Goal: Task Accomplishment & Management: Manage account settings

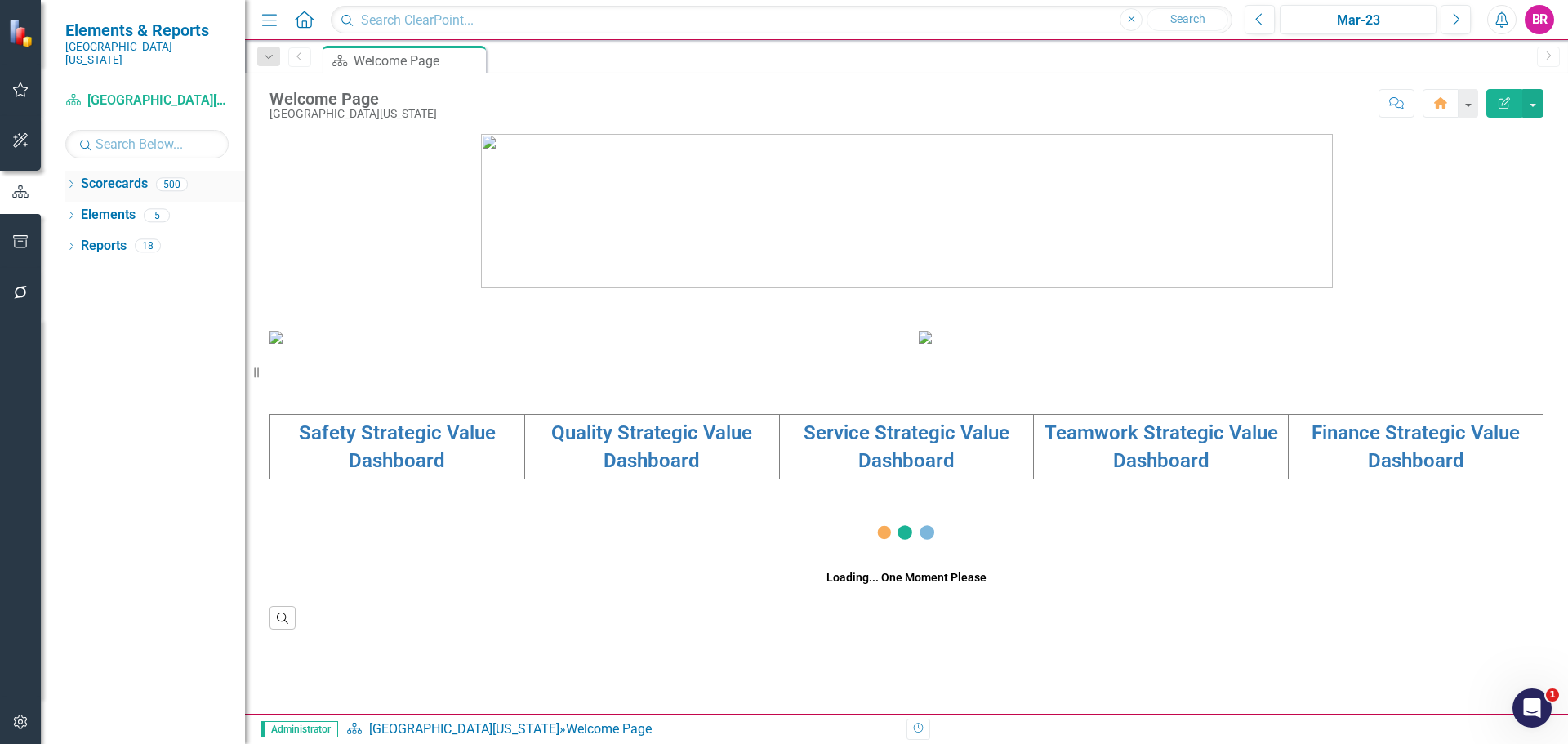
click at [71, 181] on icon at bounding box center [71, 184] width 4 height 7
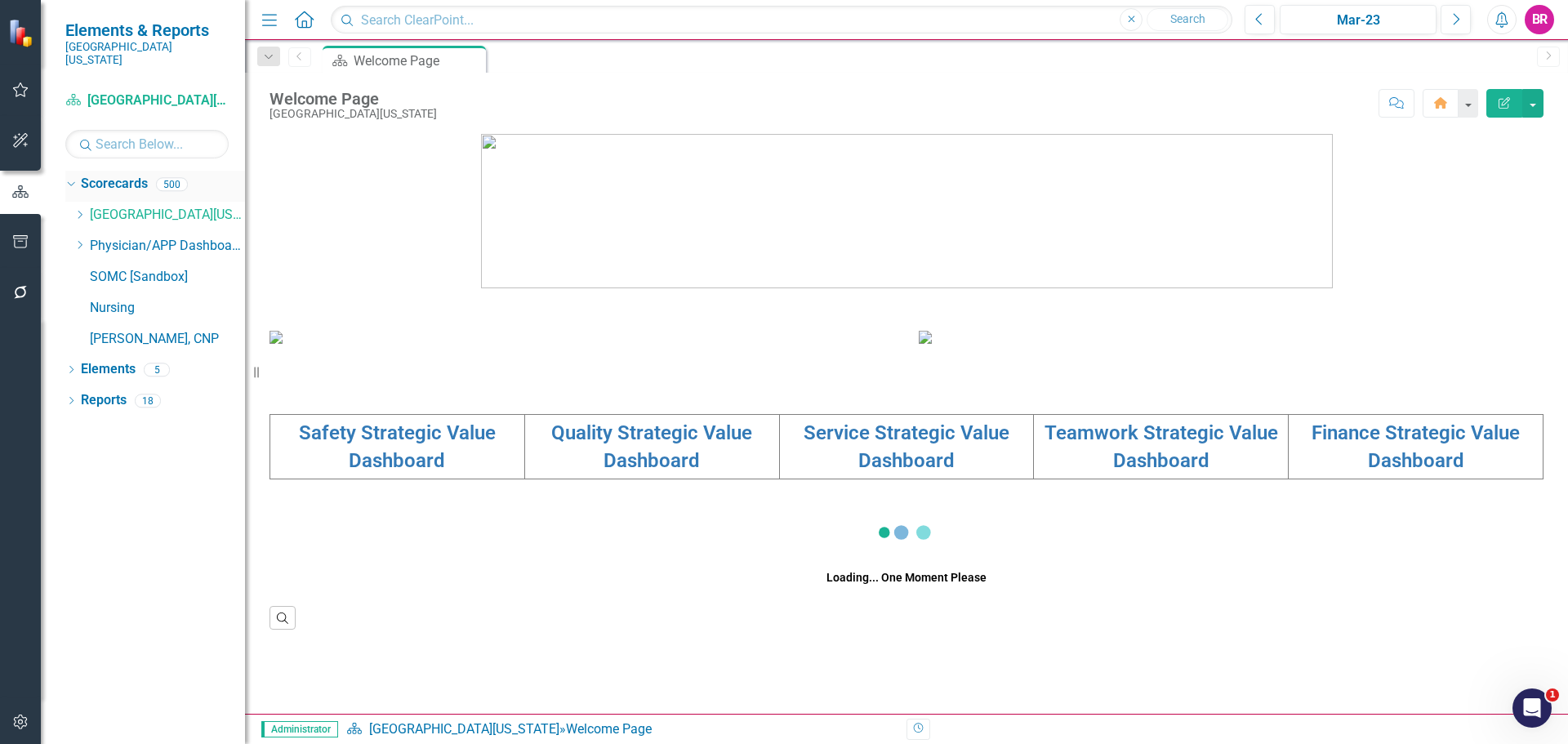
click at [78, 209] on icon "Dropdown" at bounding box center [79, 214] width 12 height 10
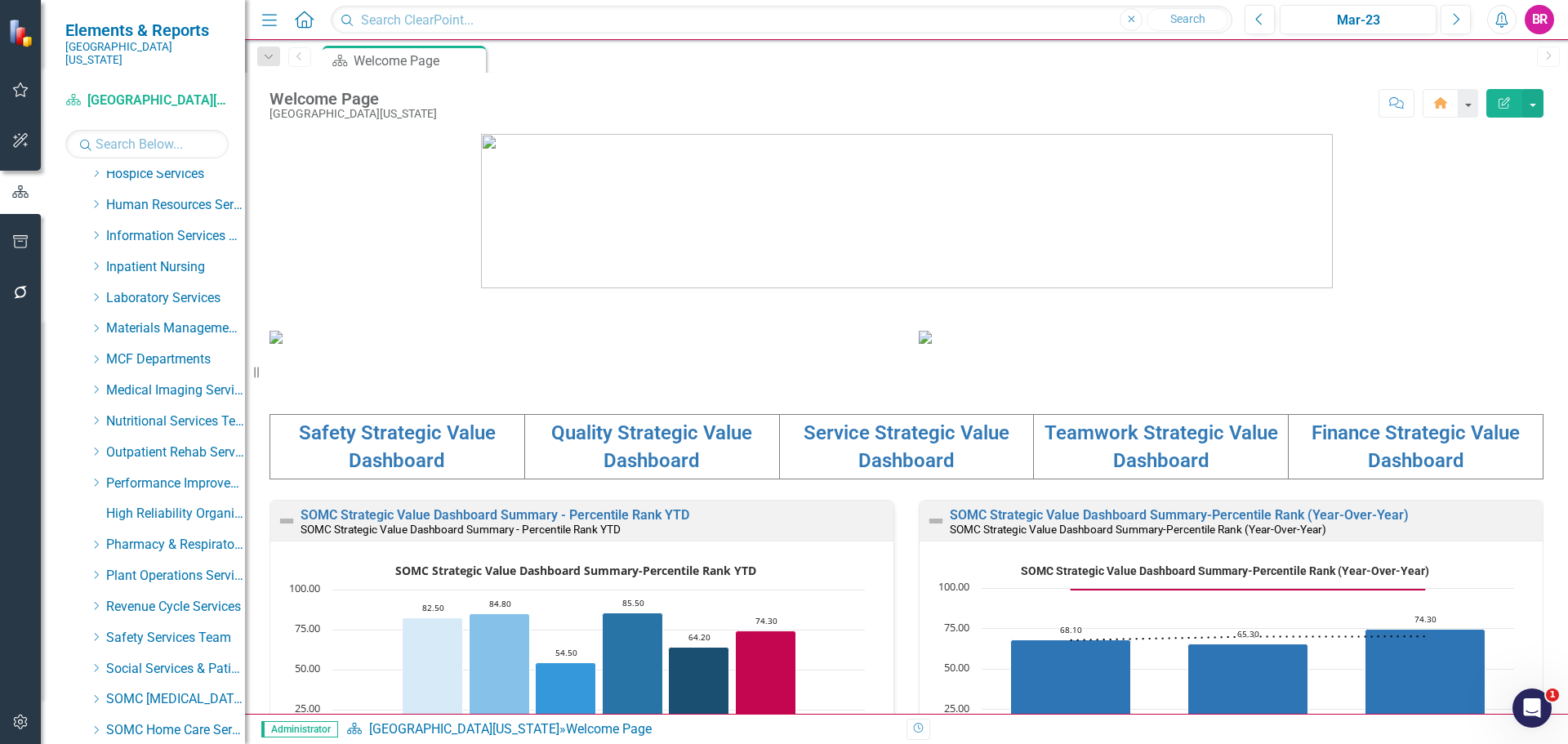
scroll to position [650, 0]
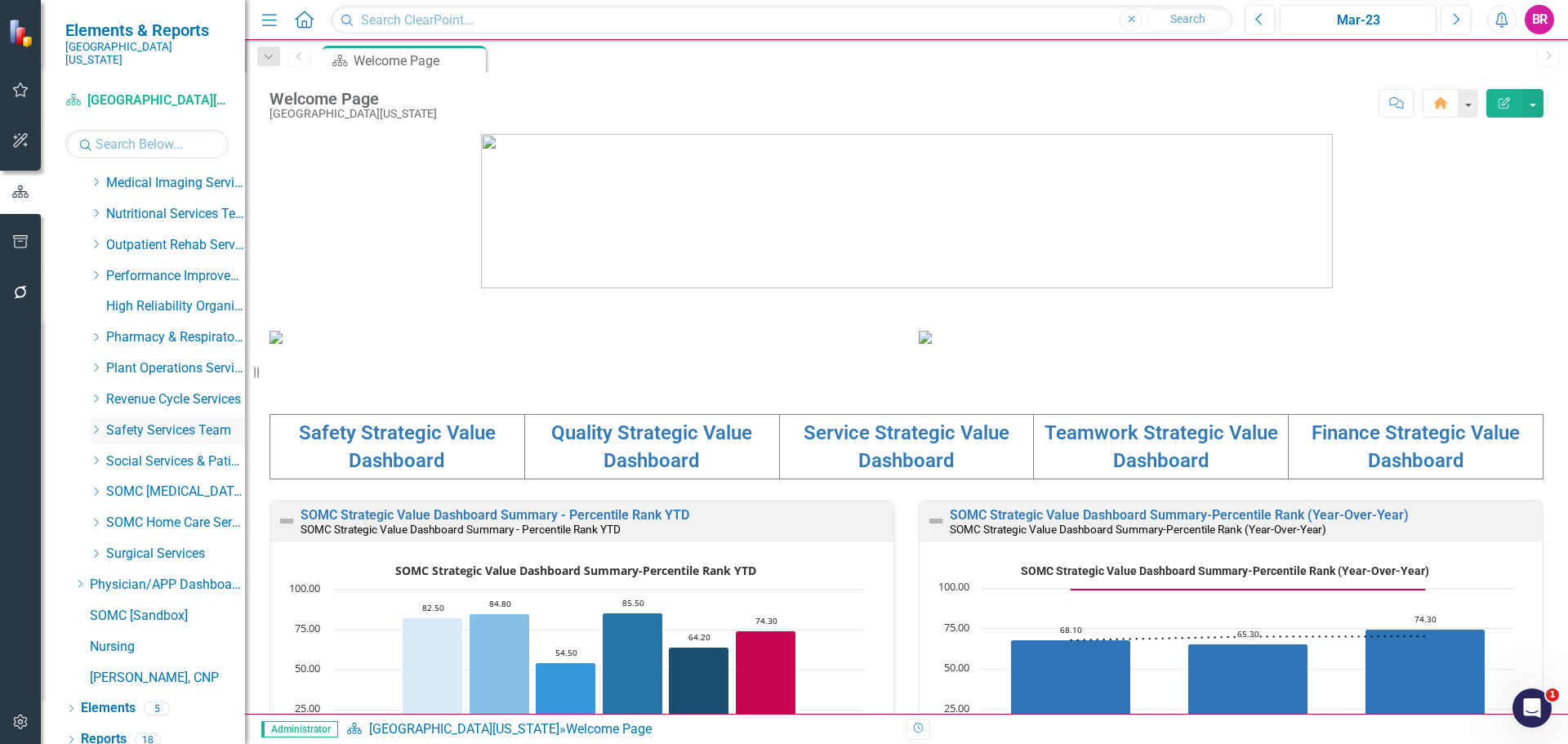
click at [96, 425] on icon "Dropdown" at bounding box center [96, 430] width 12 height 10
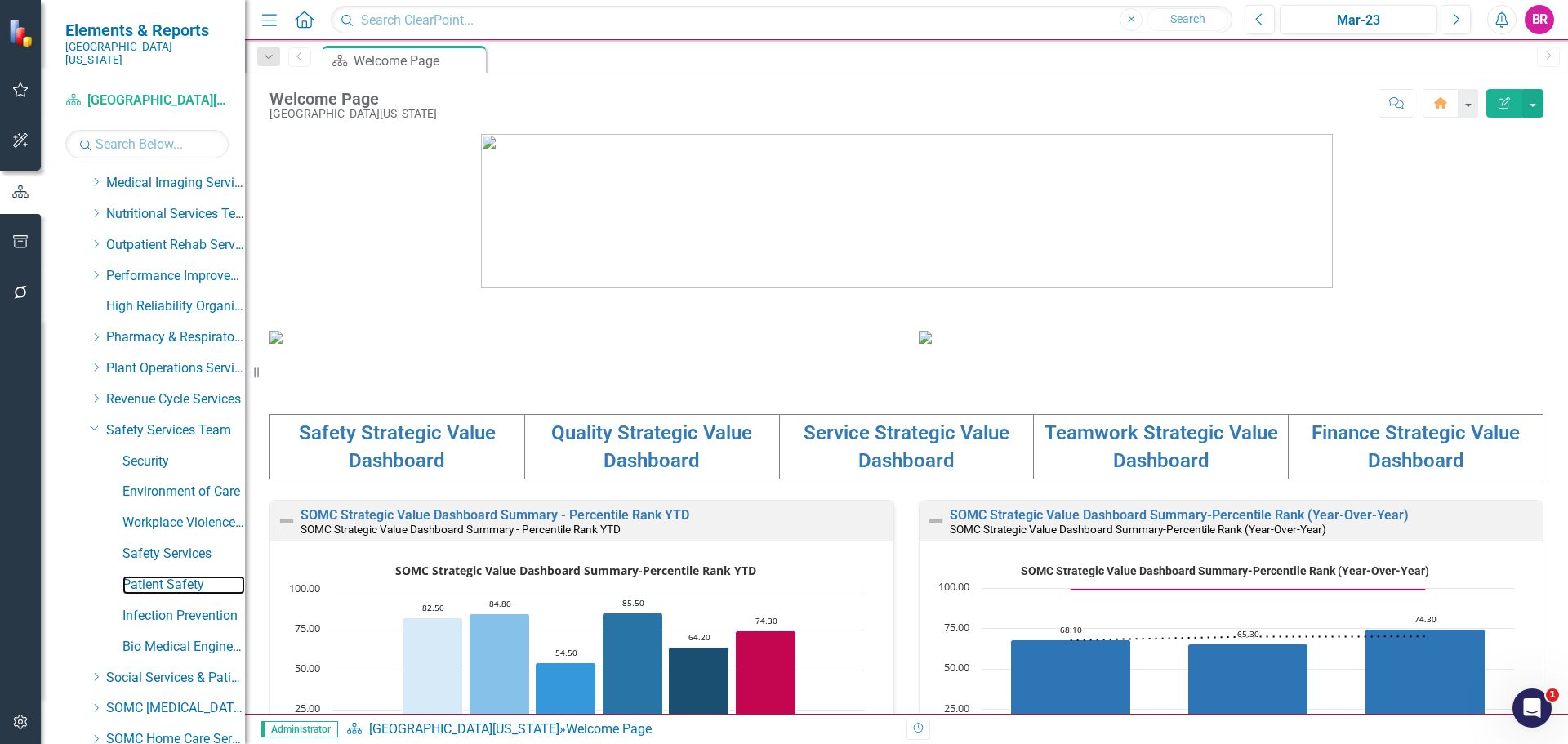
click at [173, 576] on link "Patient Safety" at bounding box center [184, 585] width 123 height 19
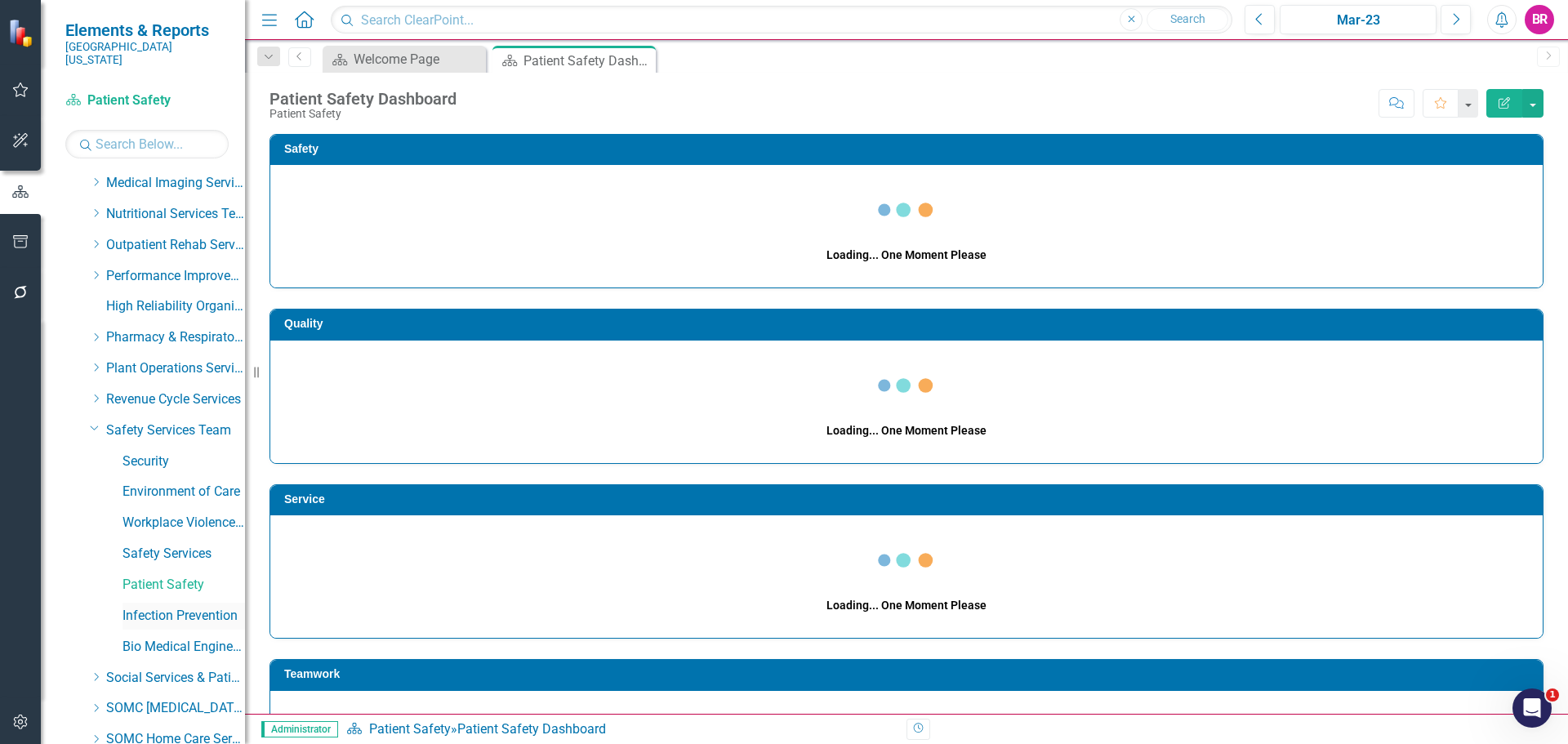
click at [177, 607] on link "Infection Prevention" at bounding box center [184, 616] width 123 height 19
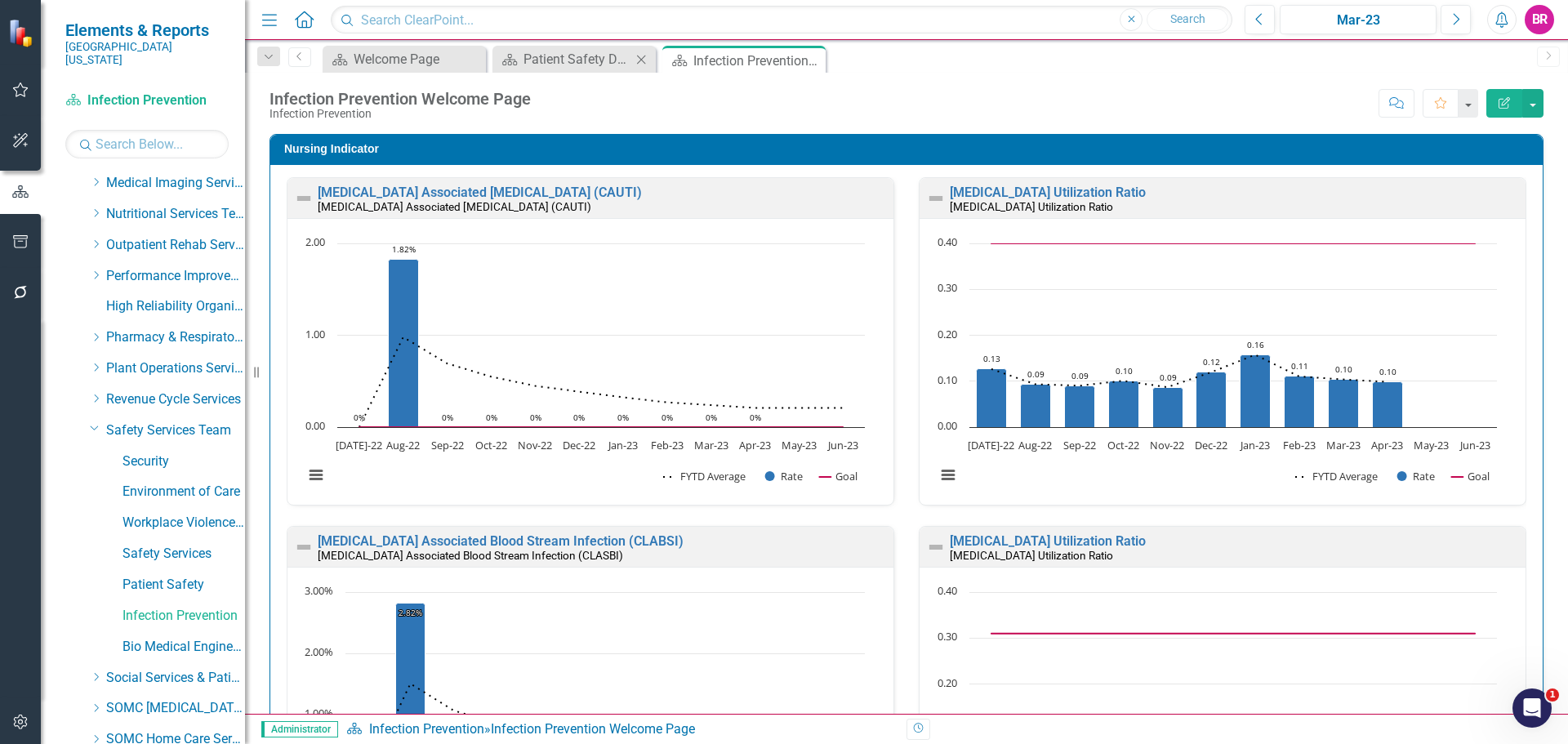
click at [638, 55] on icon at bounding box center [641, 58] width 9 height 9
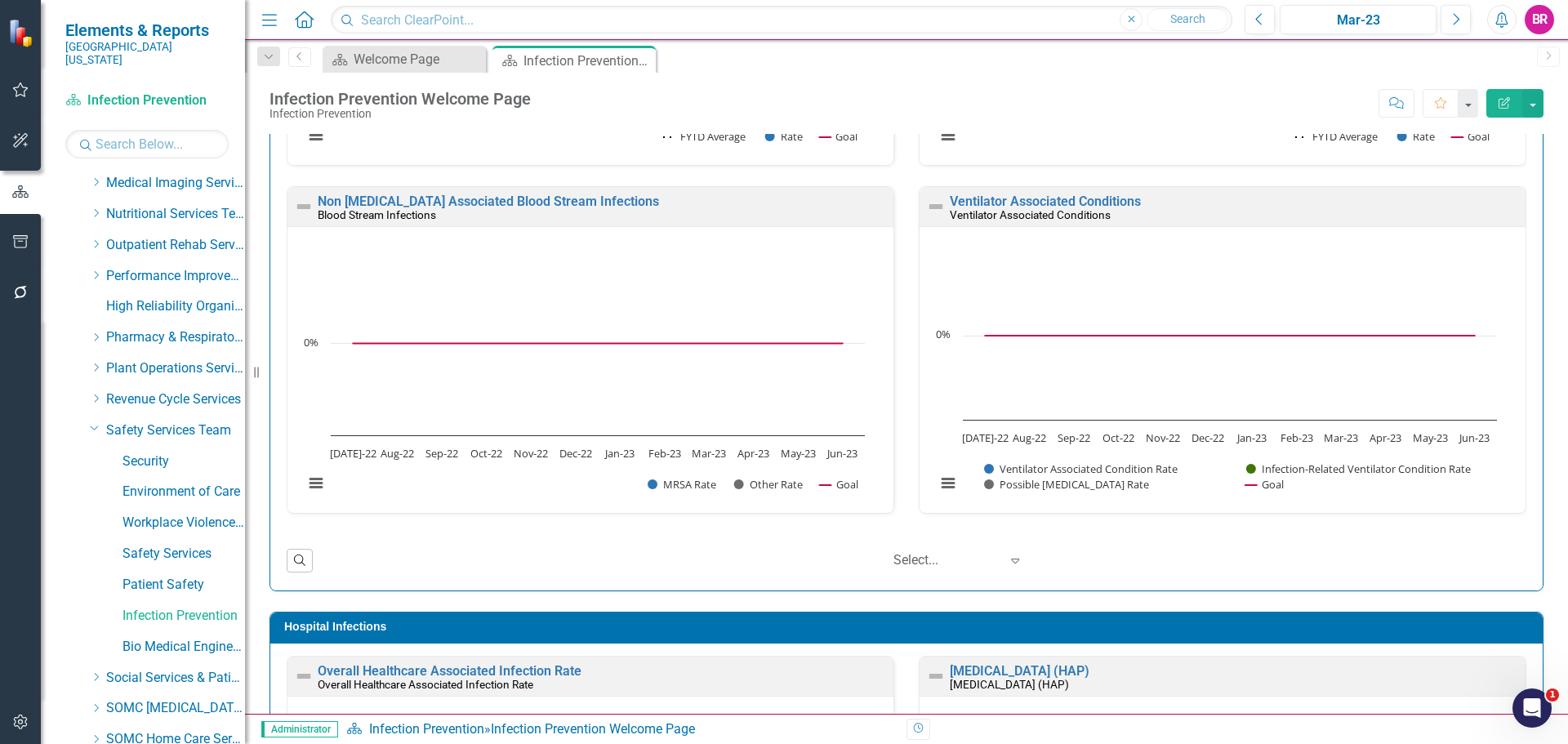
scroll to position [408, 0]
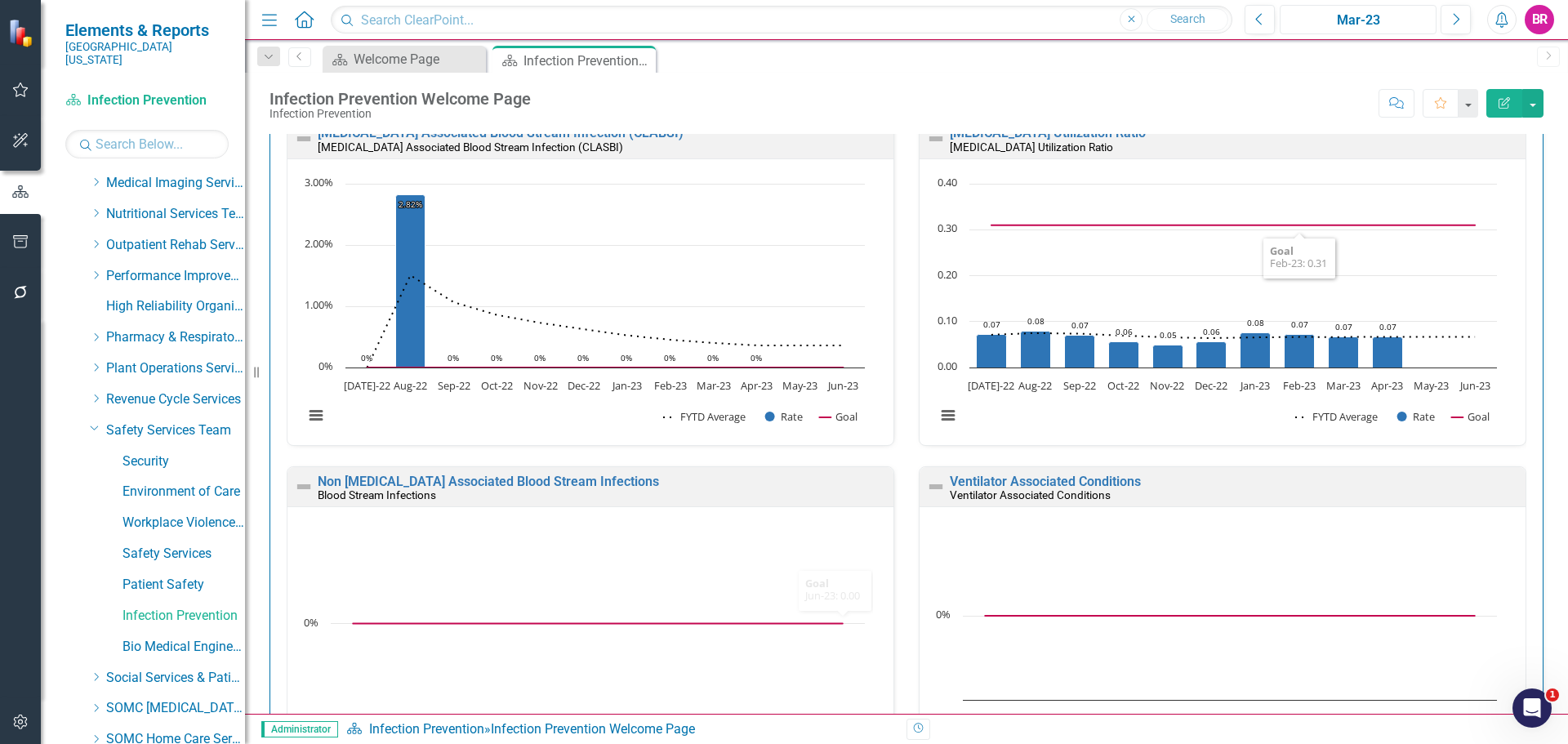
click at [1389, 27] on div "Mar-23" at bounding box center [1358, 21] width 145 height 20
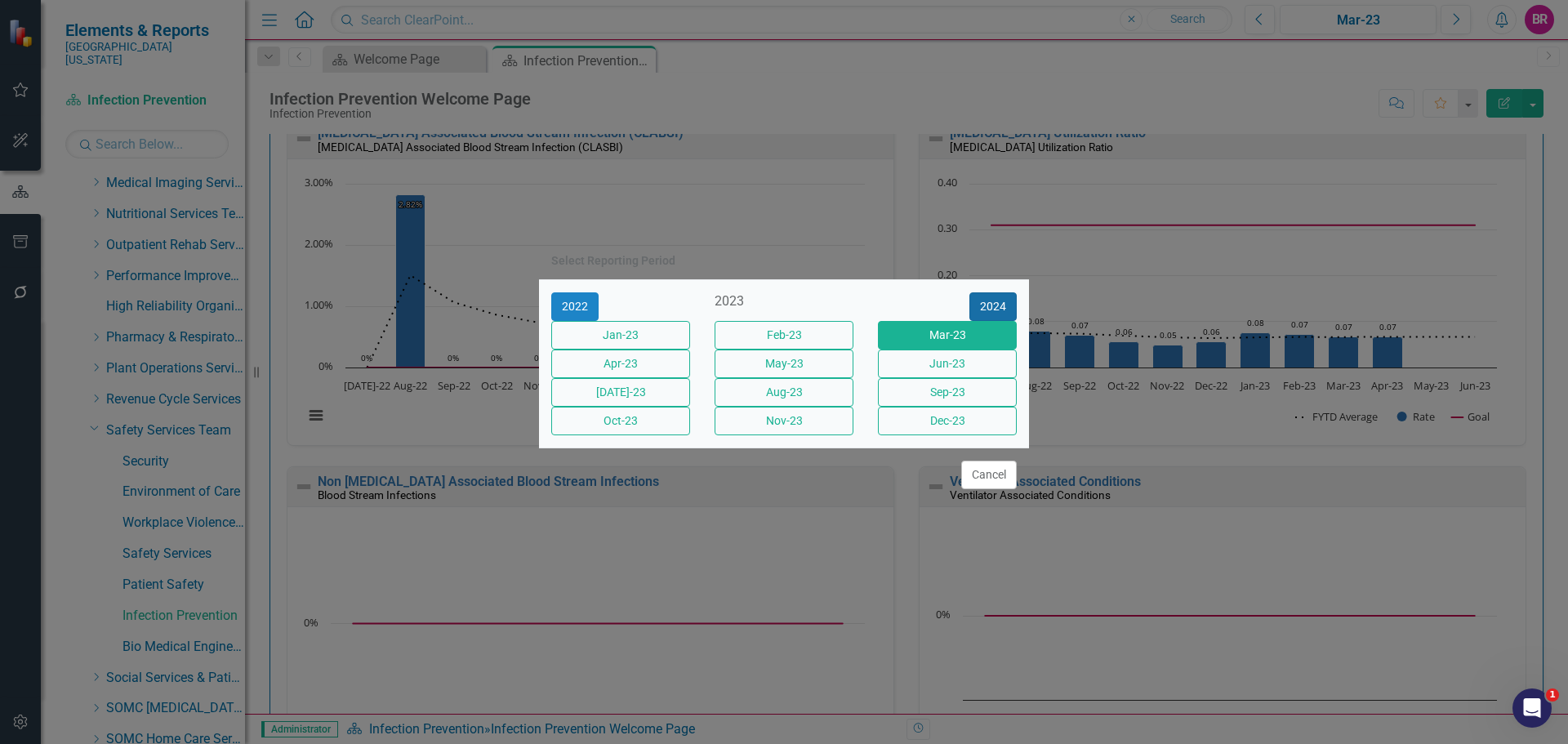
click at [1014, 292] on button "2024" at bounding box center [993, 306] width 47 height 29
click at [1013, 292] on button "2025" at bounding box center [993, 306] width 47 height 29
drag, startPoint x: 951, startPoint y: 396, endPoint x: 144, endPoint y: 336, distance: 809.2
click at [952, 396] on button "Sept-25" at bounding box center [948, 392] width 139 height 29
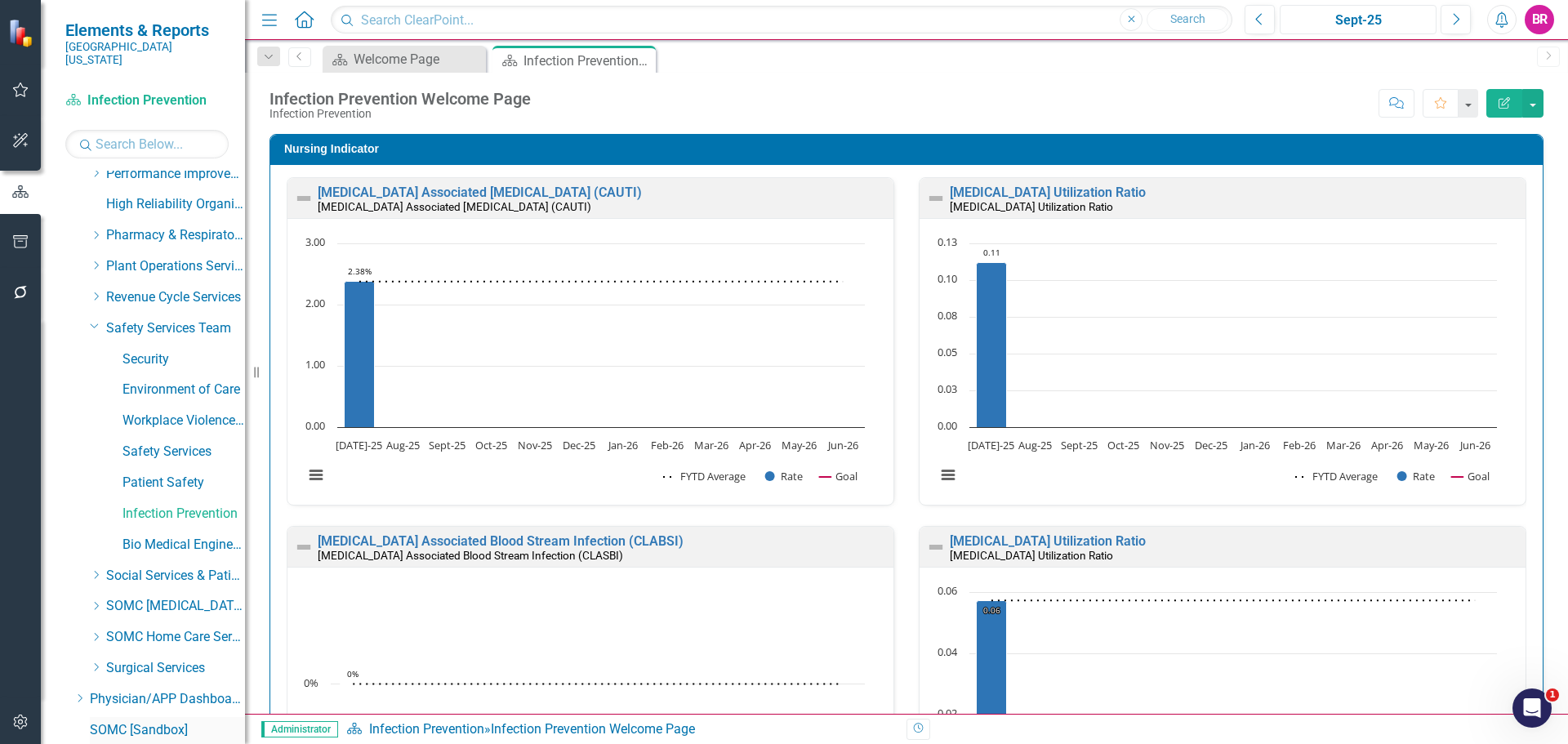
scroll to position [867, 0]
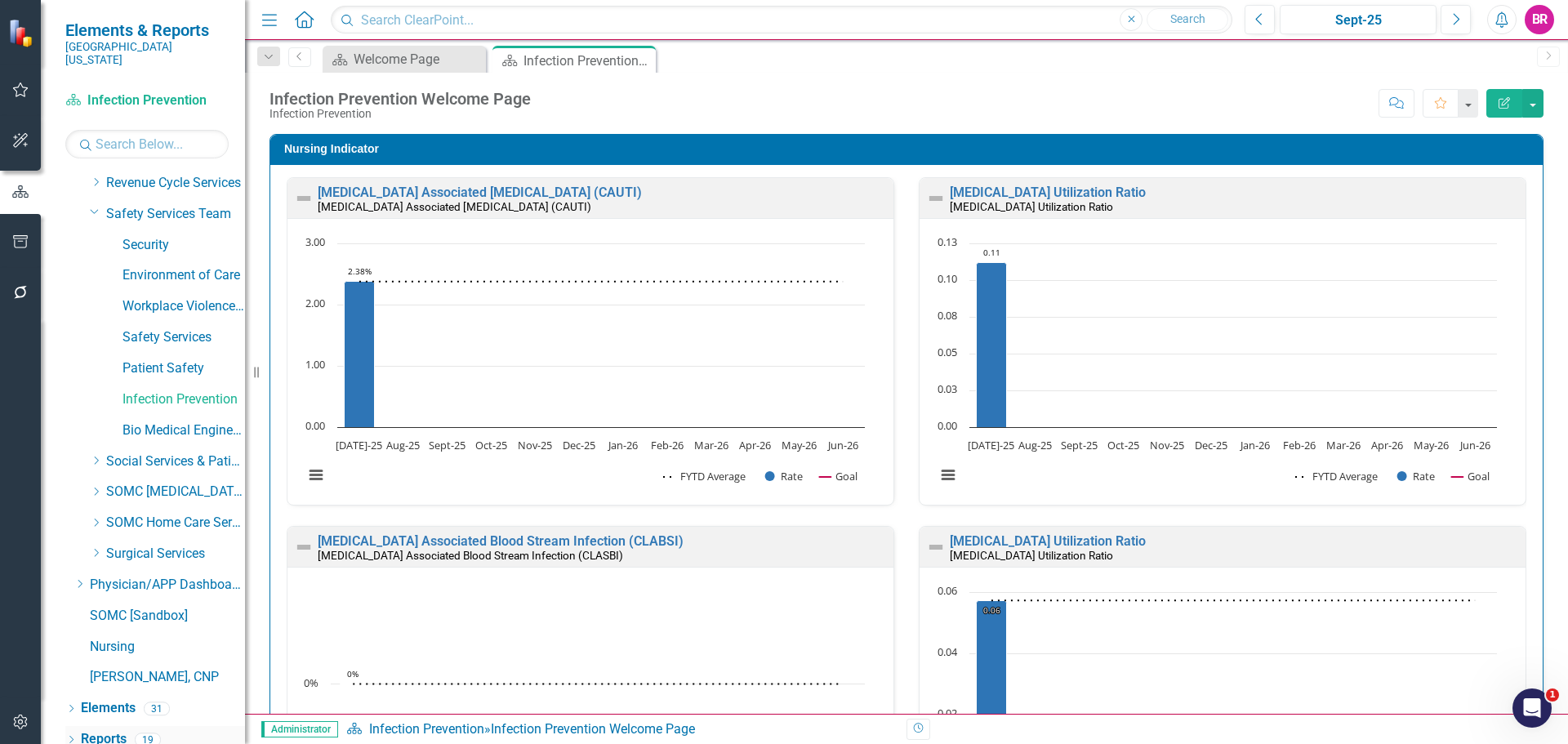
click at [114, 730] on link "Reports" at bounding box center [104, 739] width 45 height 19
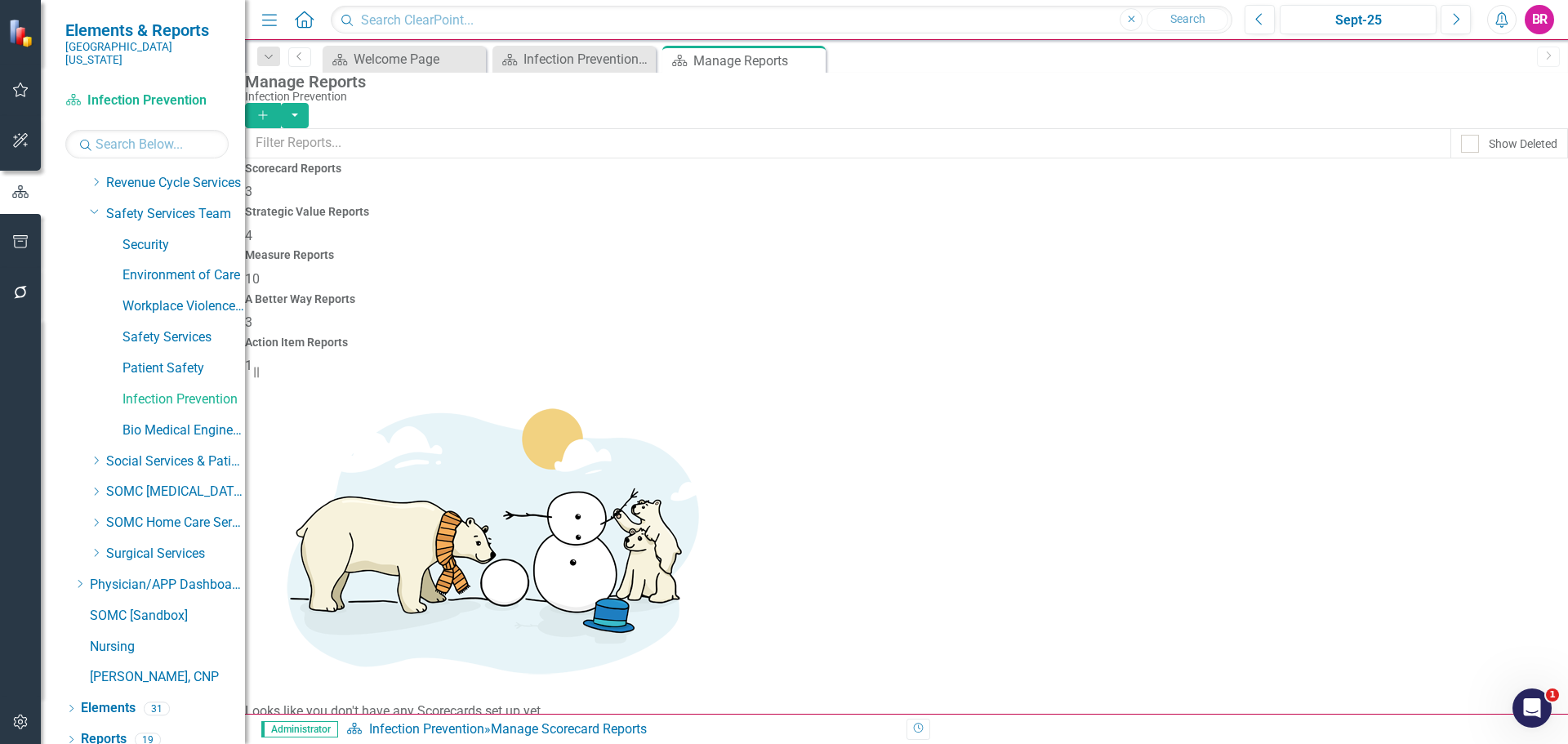
click at [260, 271] on span "10" at bounding box center [252, 279] width 15 height 16
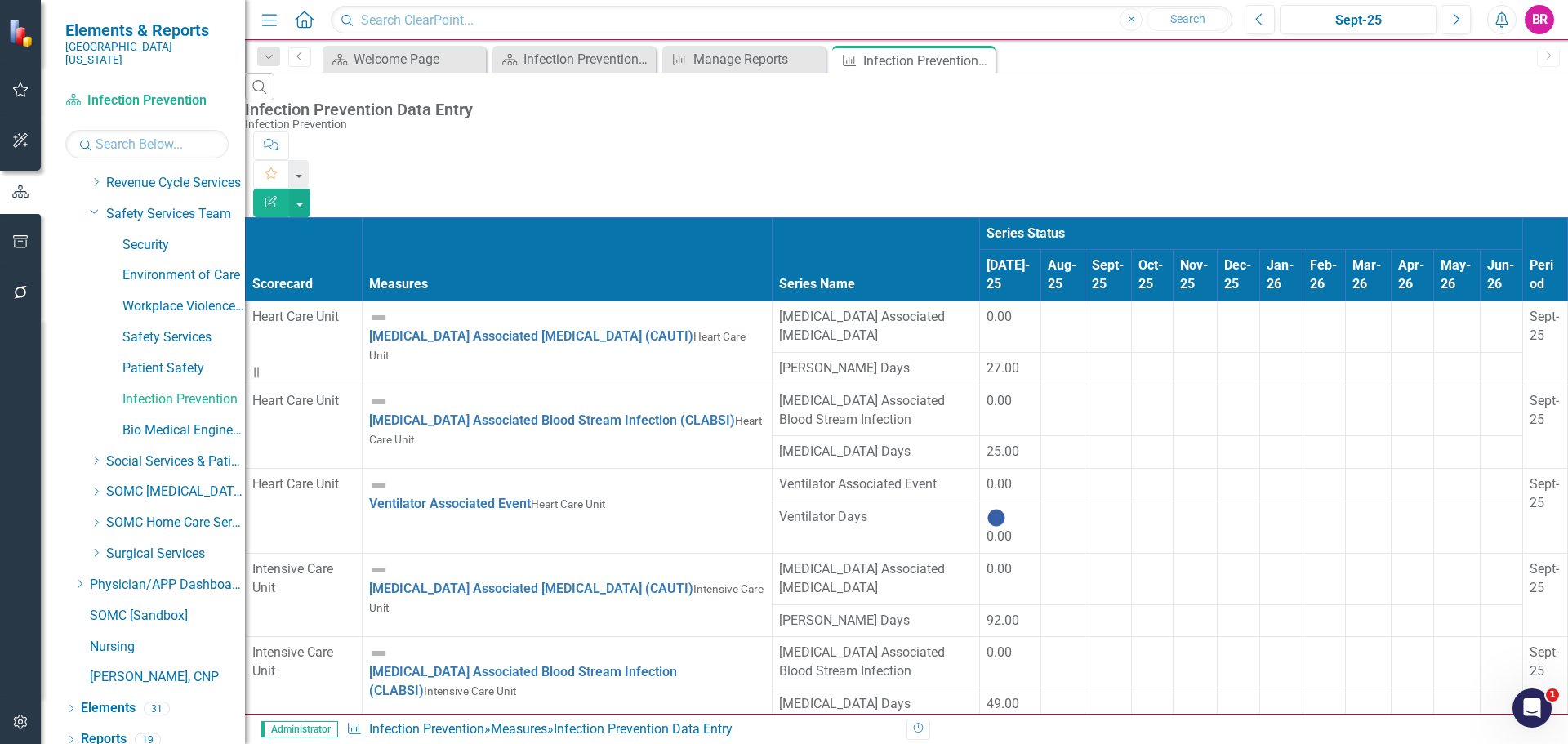
click at [1040, 301] on td at bounding box center [1062, 327] width 44 height 51
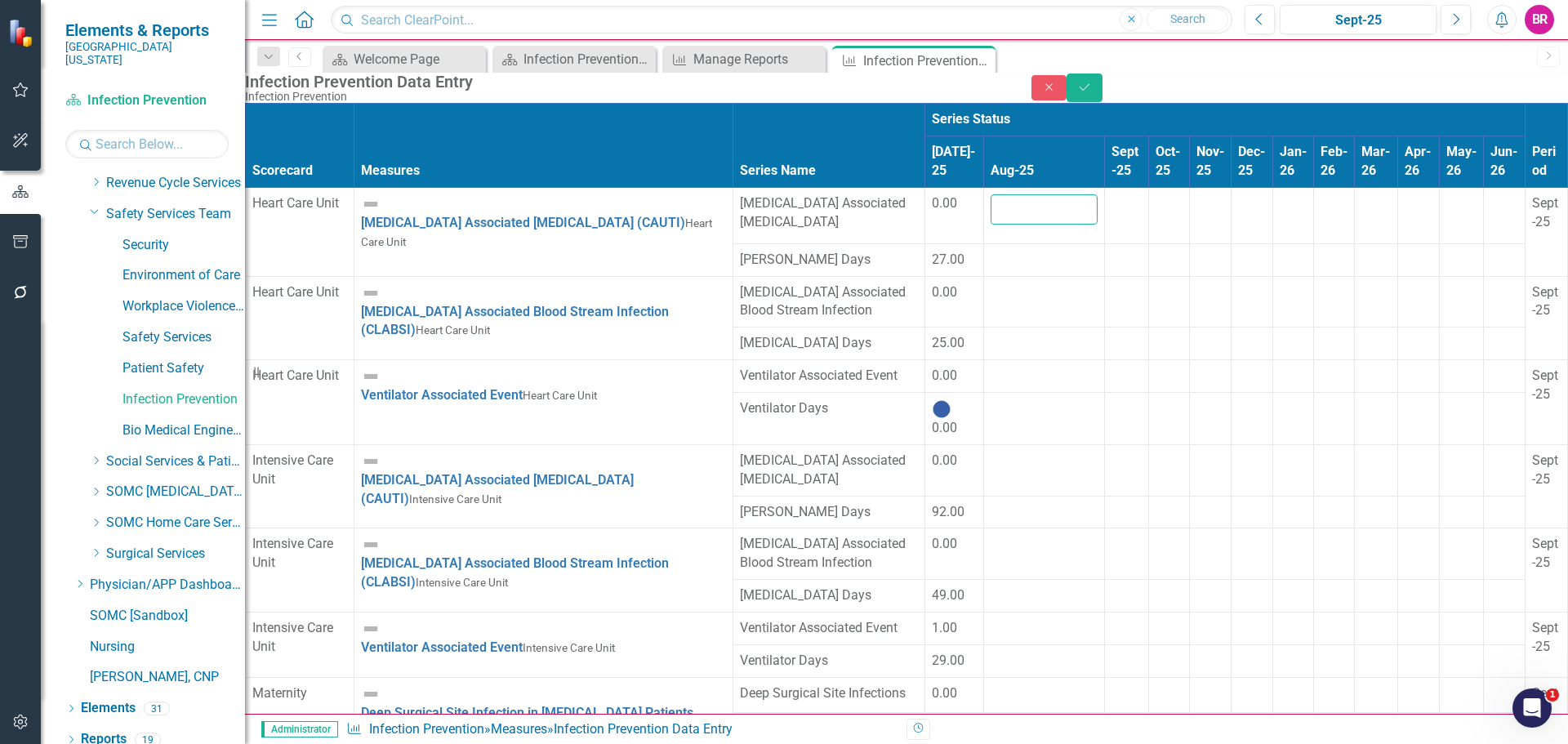
click at [991, 224] on input "number" at bounding box center [1044, 209] width 107 height 31
type input "0"
click at [991, 251] on div at bounding box center [1044, 251] width 107 height 0
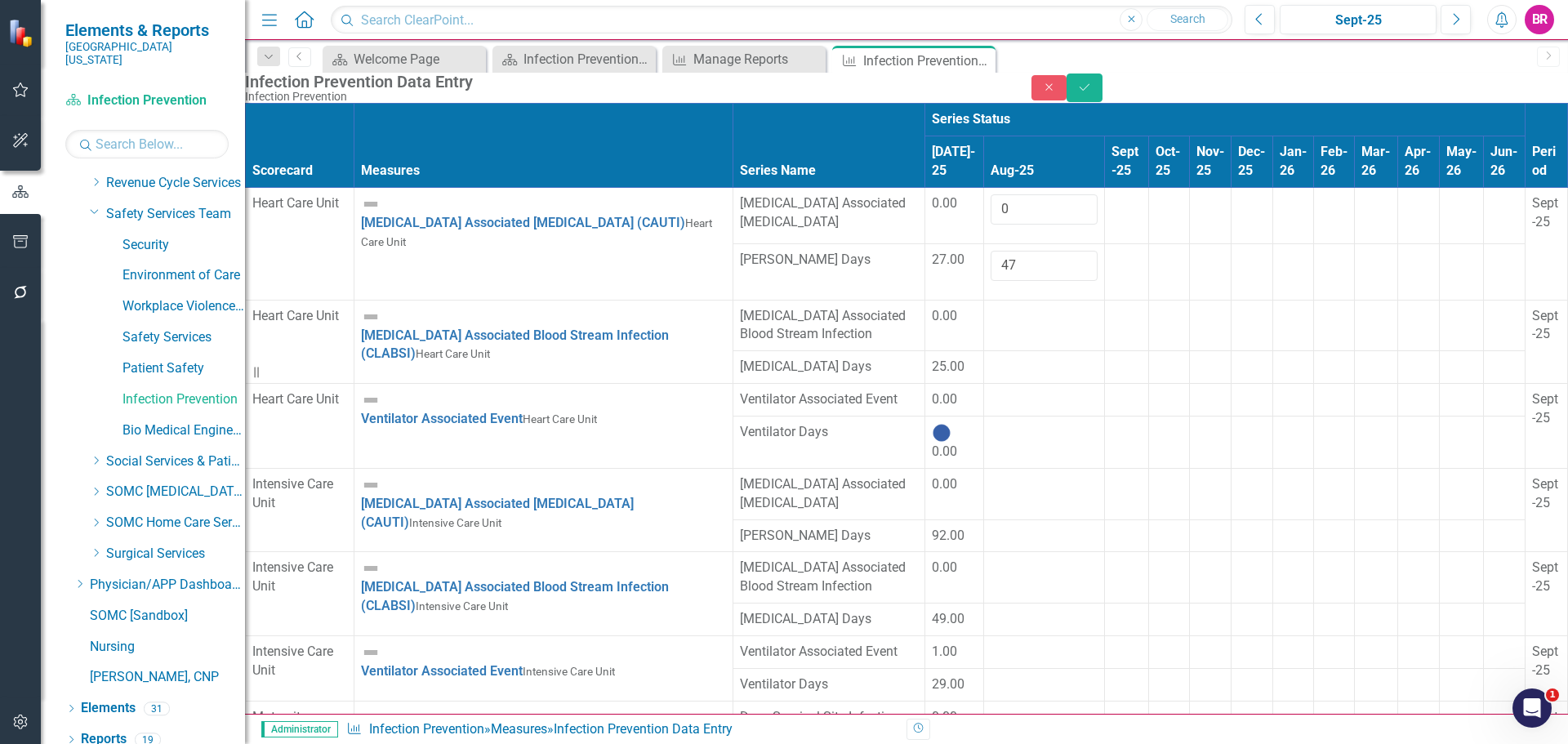
type input "47"
click at [984, 351] on td at bounding box center [1044, 325] width 121 height 51
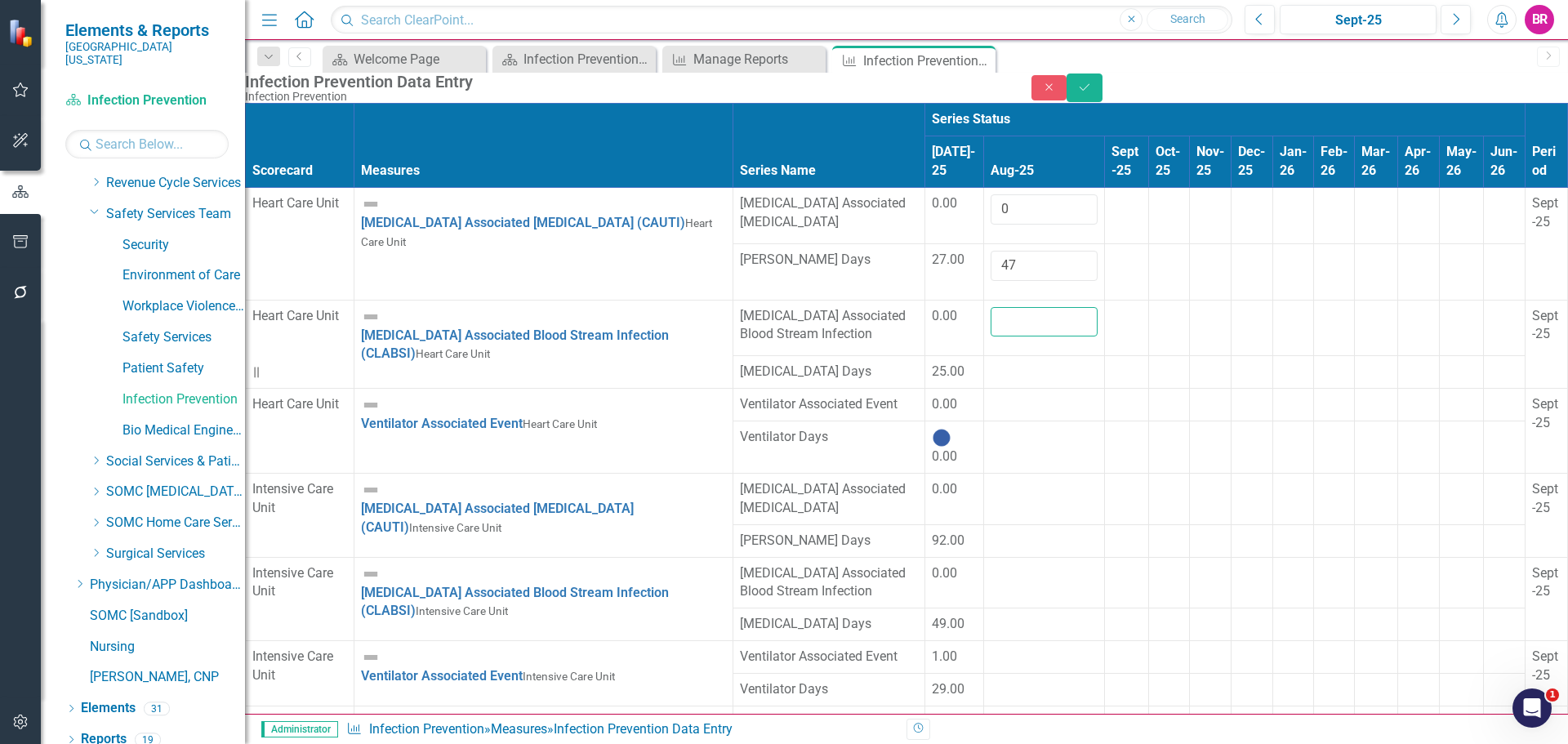
click at [991, 337] on input "number" at bounding box center [1044, 322] width 107 height 31
type input "0"
click at [984, 388] on td at bounding box center [1044, 372] width 121 height 33
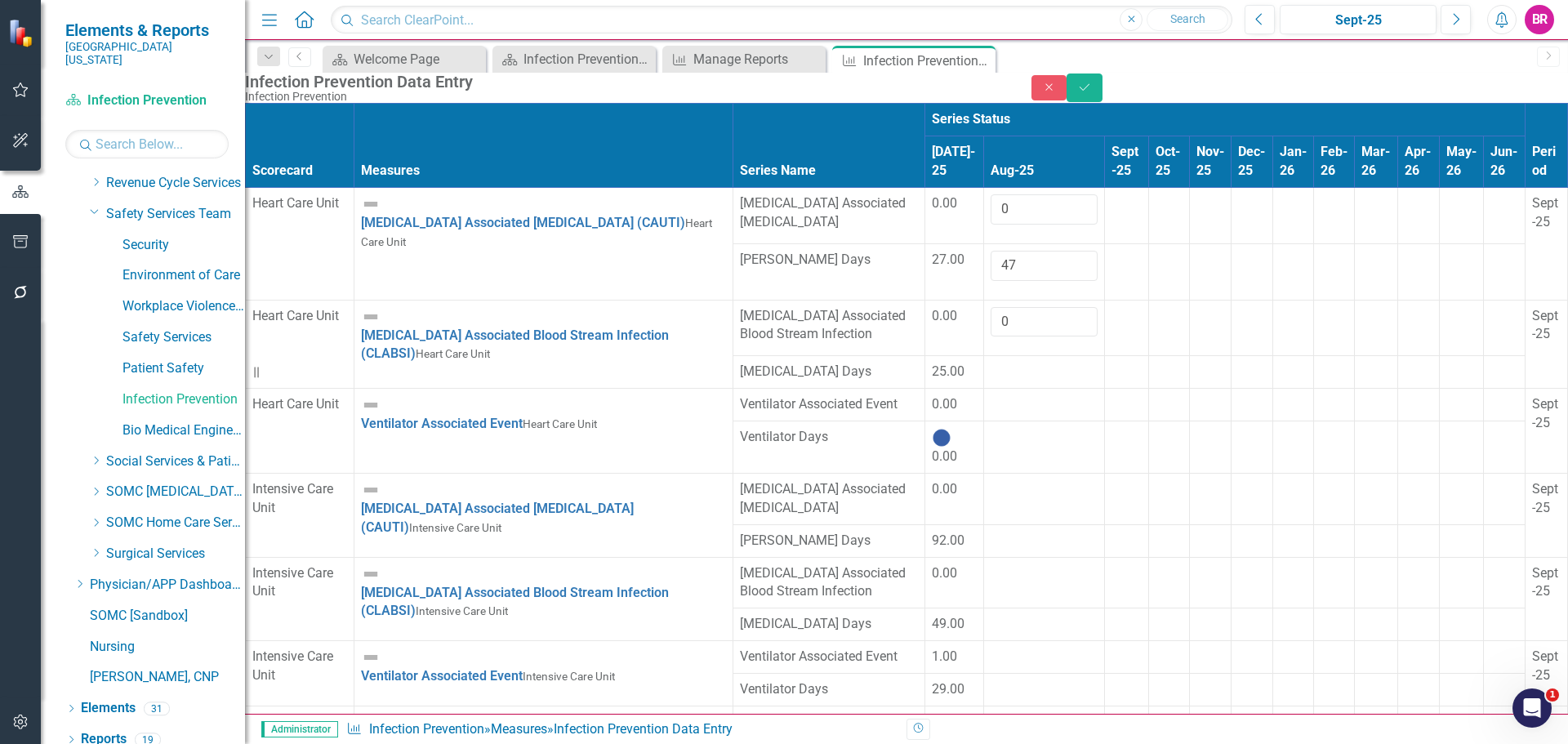
click at [984, 388] on td at bounding box center [1044, 372] width 121 height 33
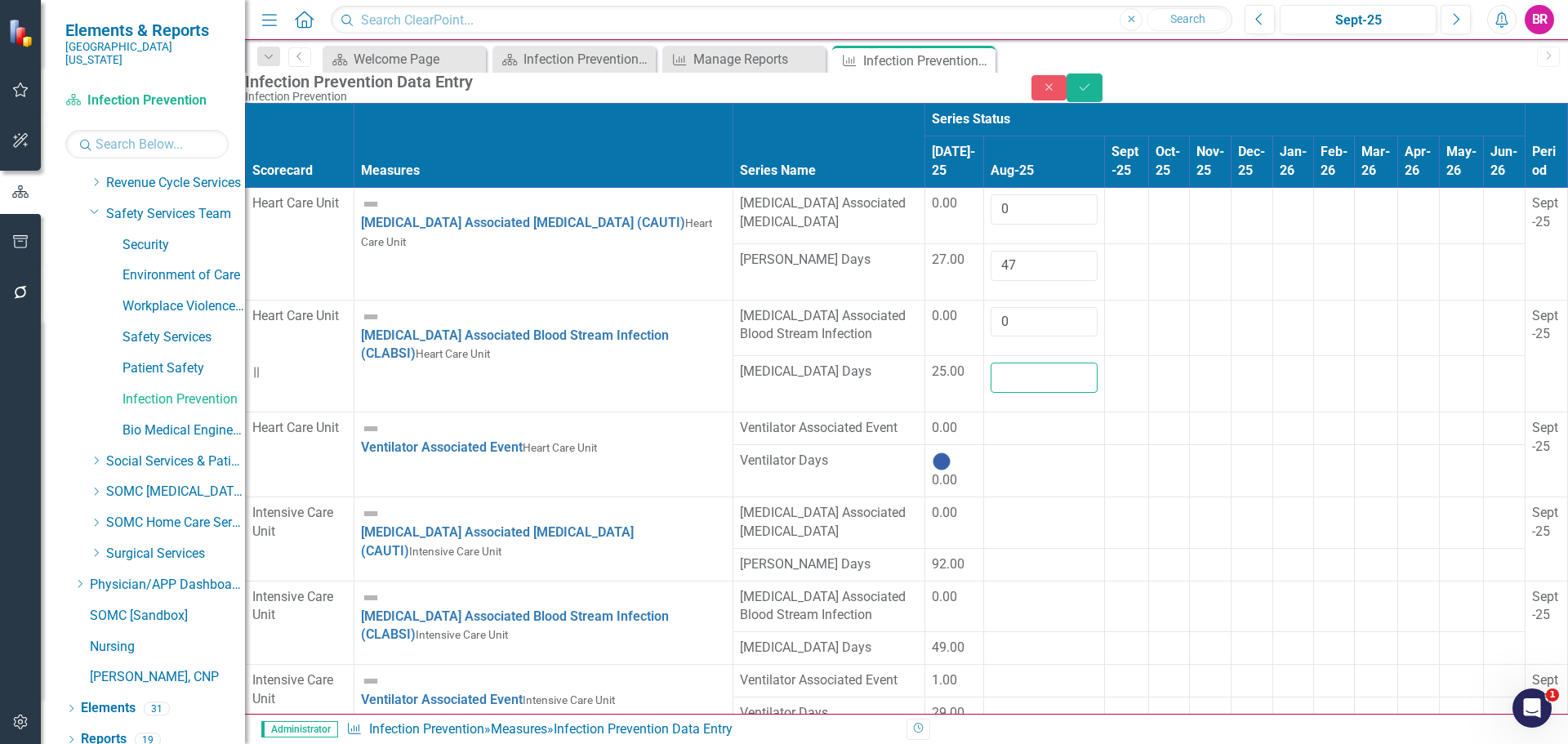
click at [991, 393] on input "number" at bounding box center [1044, 377] width 107 height 31
type input "48"
click at [984, 446] on td at bounding box center [1044, 428] width 121 height 33
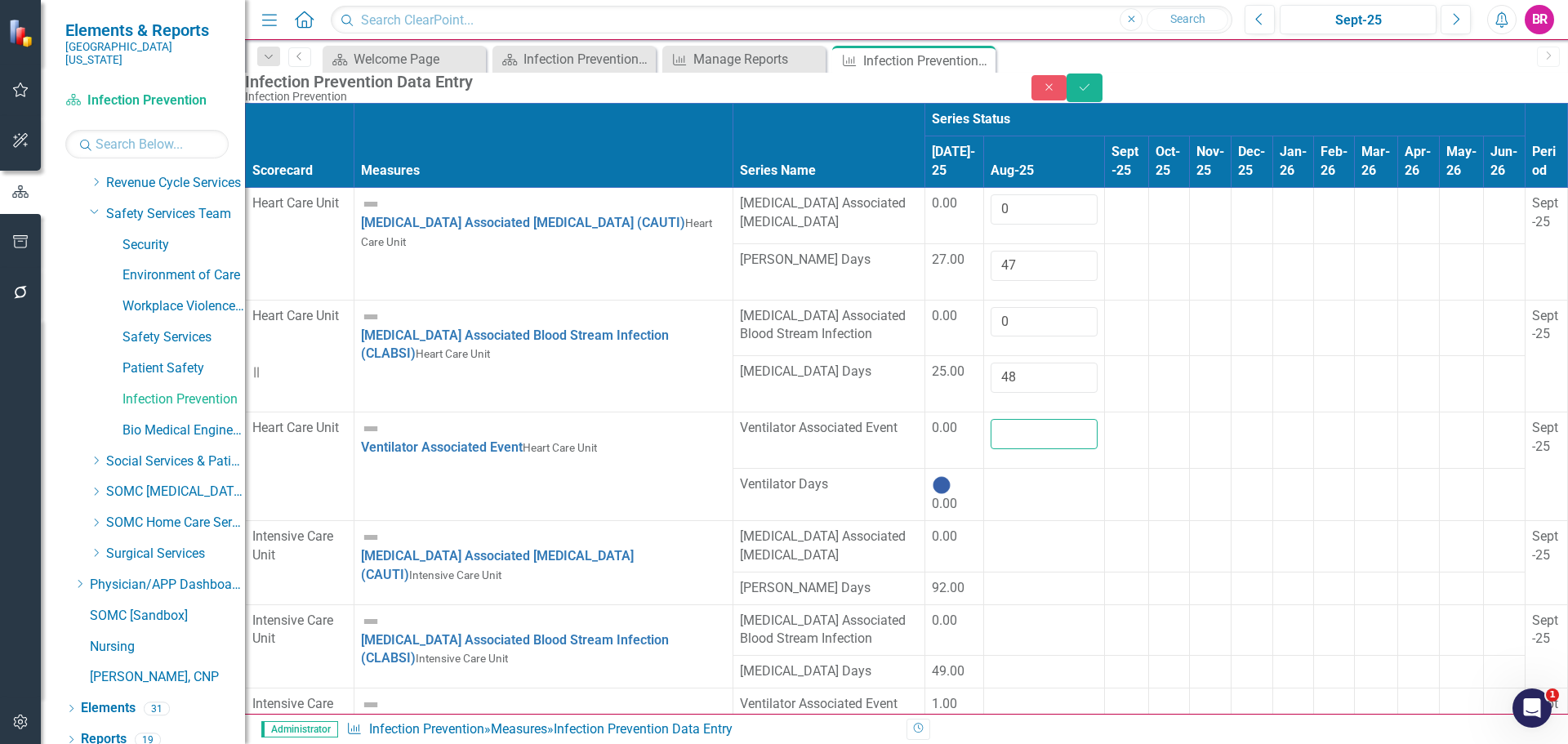
click at [991, 450] on input "number" at bounding box center [1044, 434] width 107 height 31
type input "0"
click at [991, 475] on div at bounding box center [1044, 475] width 107 height 0
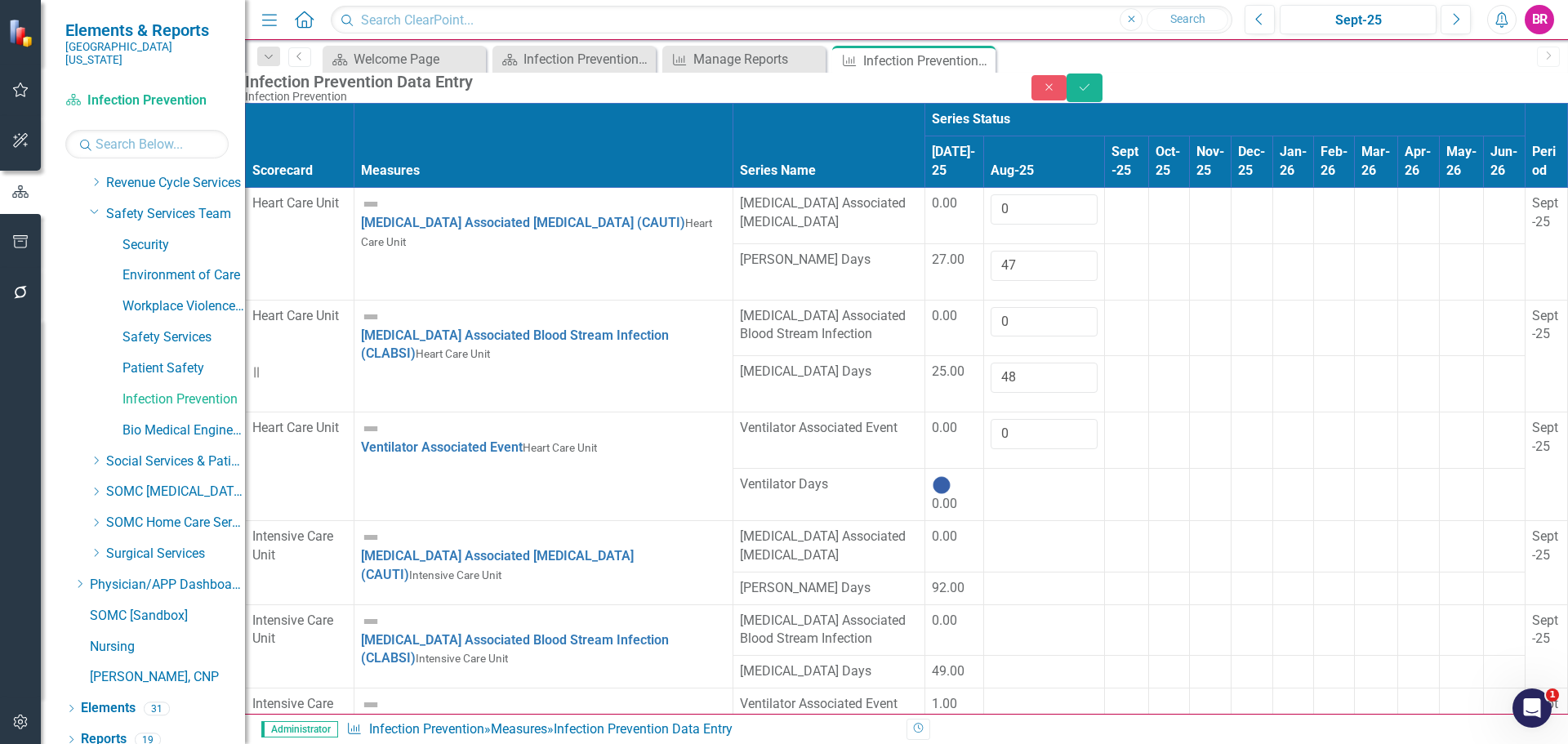
click at [991, 475] on div at bounding box center [1044, 475] width 107 height 0
click at [991, 506] on input "number" at bounding box center [1044, 490] width 107 height 31
type input "2"
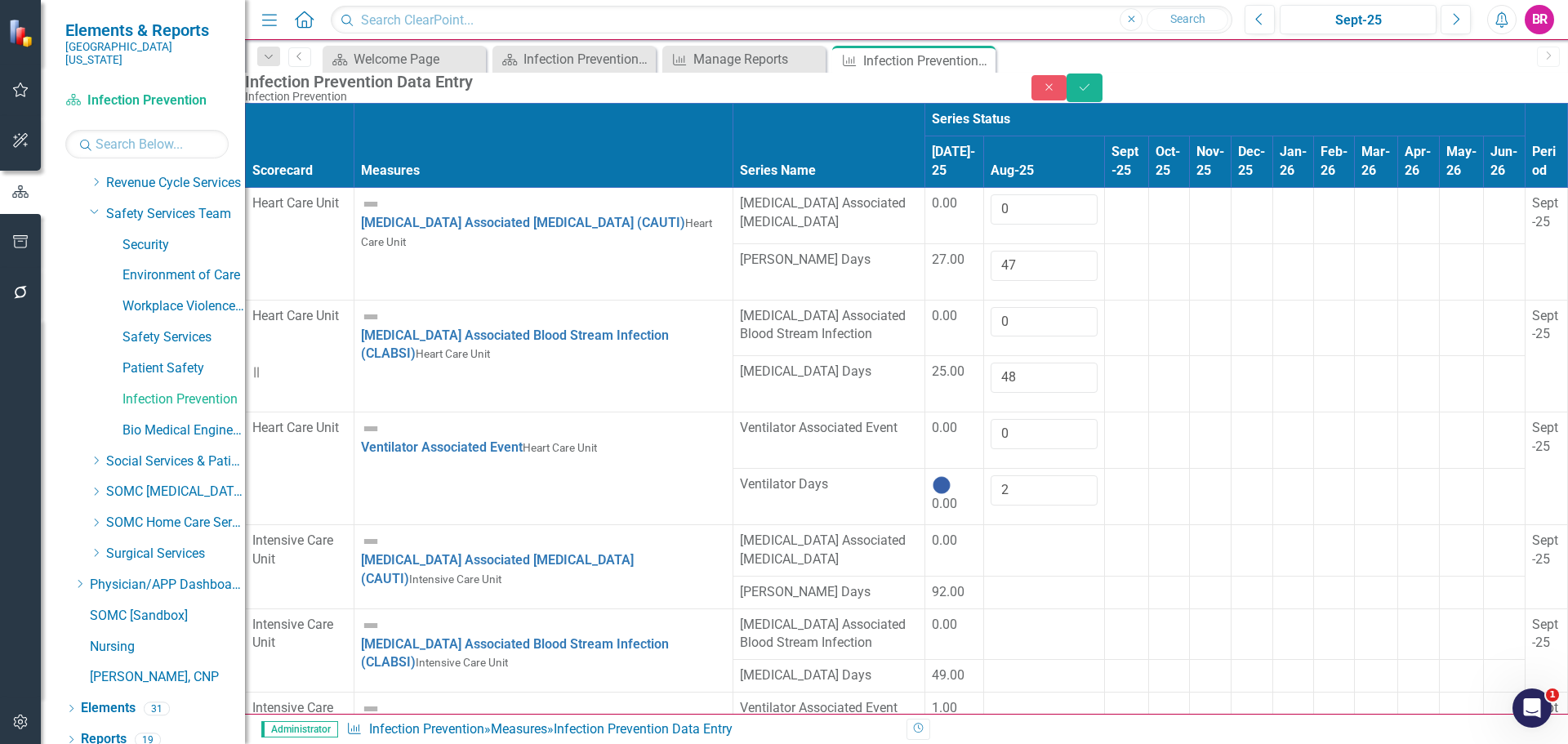
click at [1112, 532] on div at bounding box center [1126, 532] width 31 height 0
click at [991, 532] on div at bounding box center [1044, 532] width 107 height 0
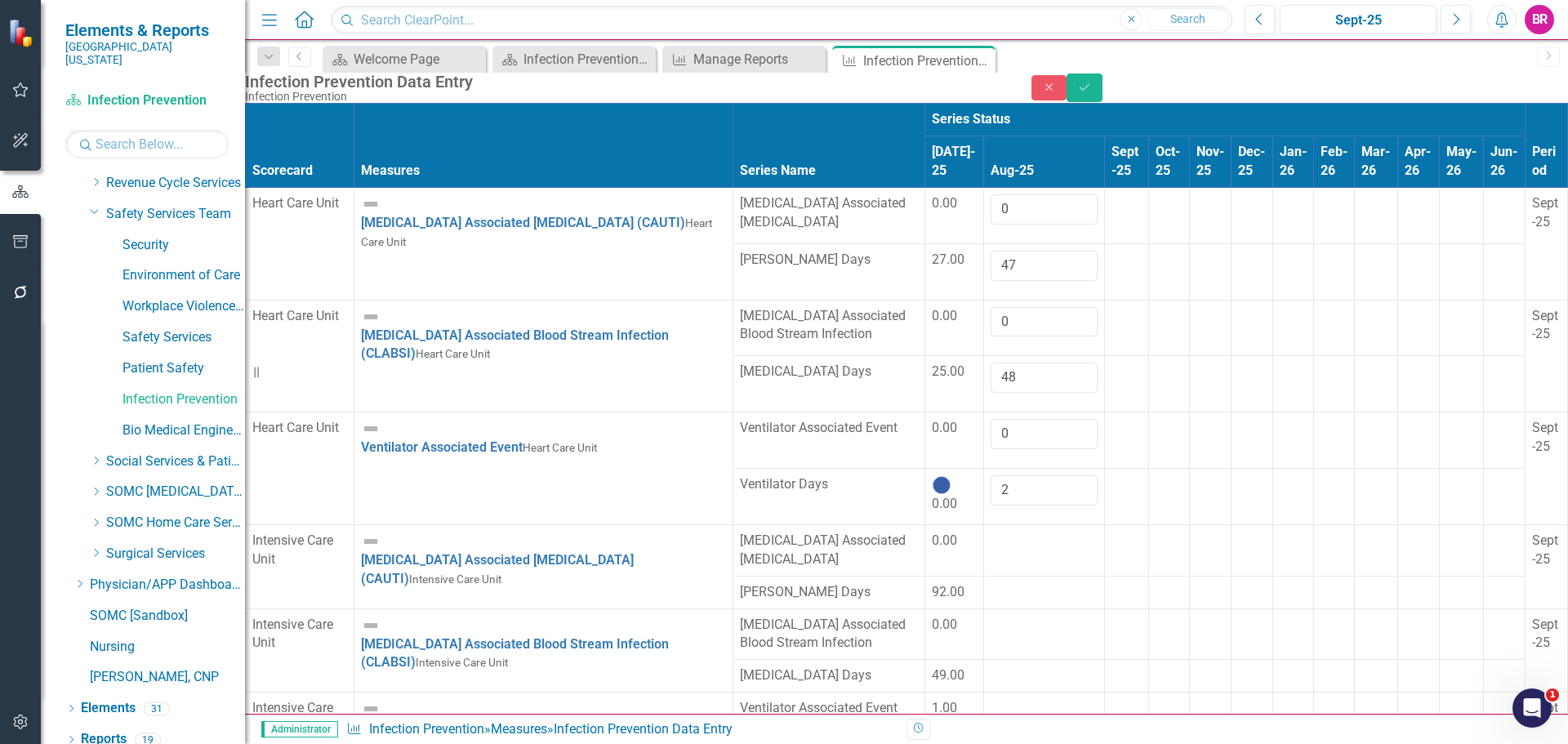
click at [991, 532] on div at bounding box center [1044, 532] width 107 height 0
click at [991, 532] on input "number" at bounding box center [1044, 546] width 107 height 31
type input "0"
click at [991, 588] on div at bounding box center [1044, 588] width 107 height 0
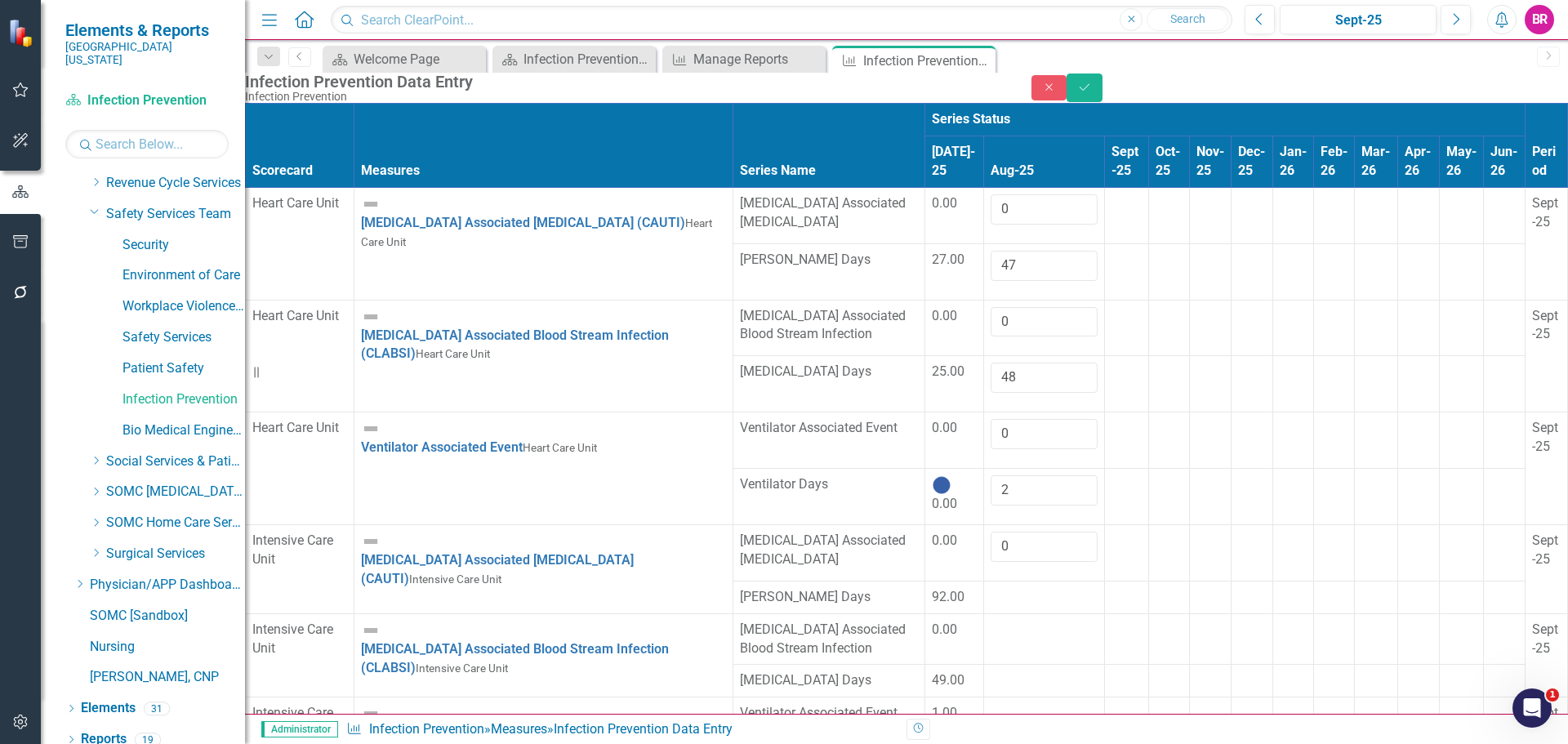
click at [991, 588] on div at bounding box center [1044, 588] width 107 height 0
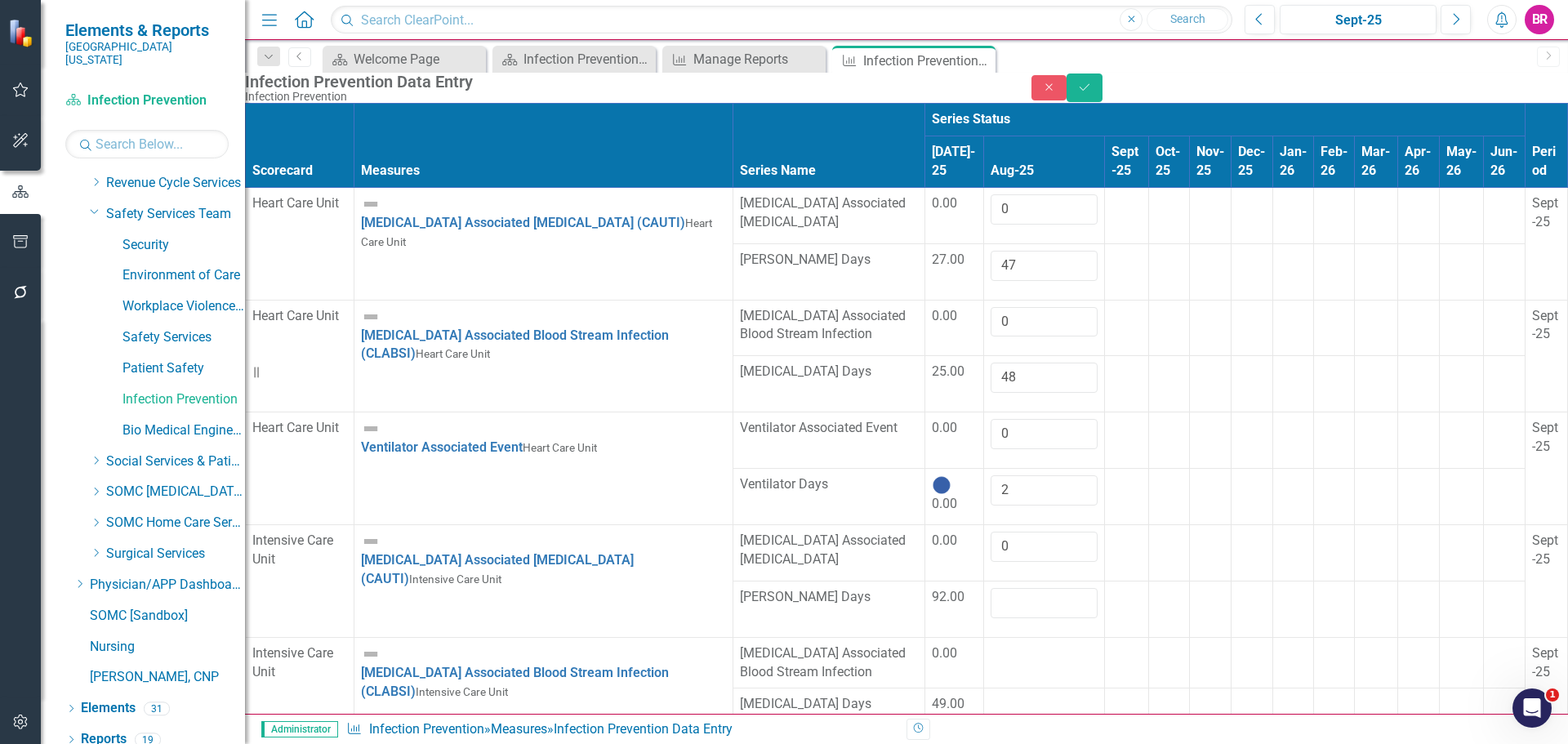
click at [991, 588] on input "number" at bounding box center [1044, 603] width 107 height 31
type input "113"
click at [984, 637] on td at bounding box center [1044, 663] width 121 height 51
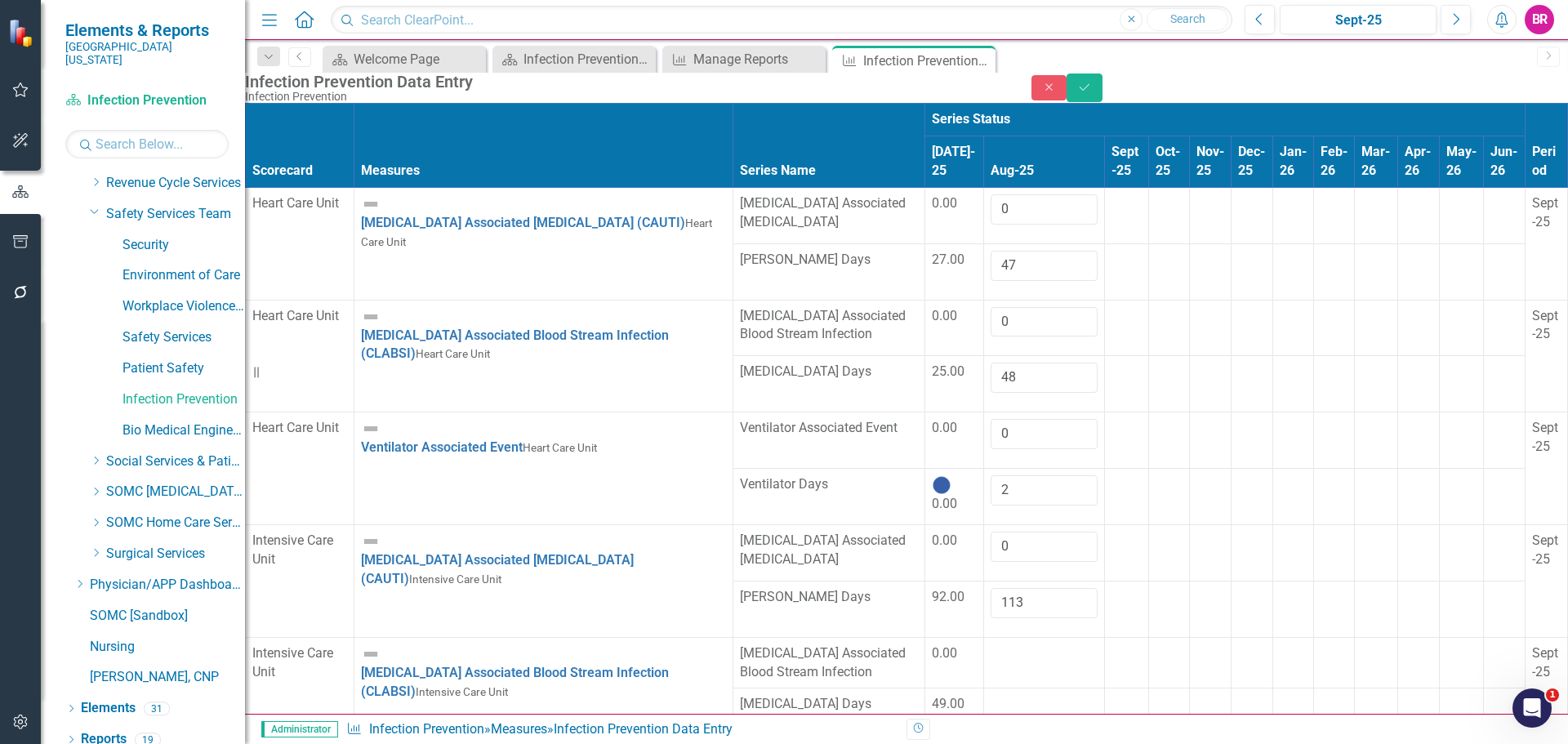
click at [984, 637] on td at bounding box center [1044, 663] width 121 height 51
click at [991, 644] on input "number" at bounding box center [1044, 659] width 107 height 31
type input "0"
click at [991, 701] on div at bounding box center [1044, 701] width 107 height 0
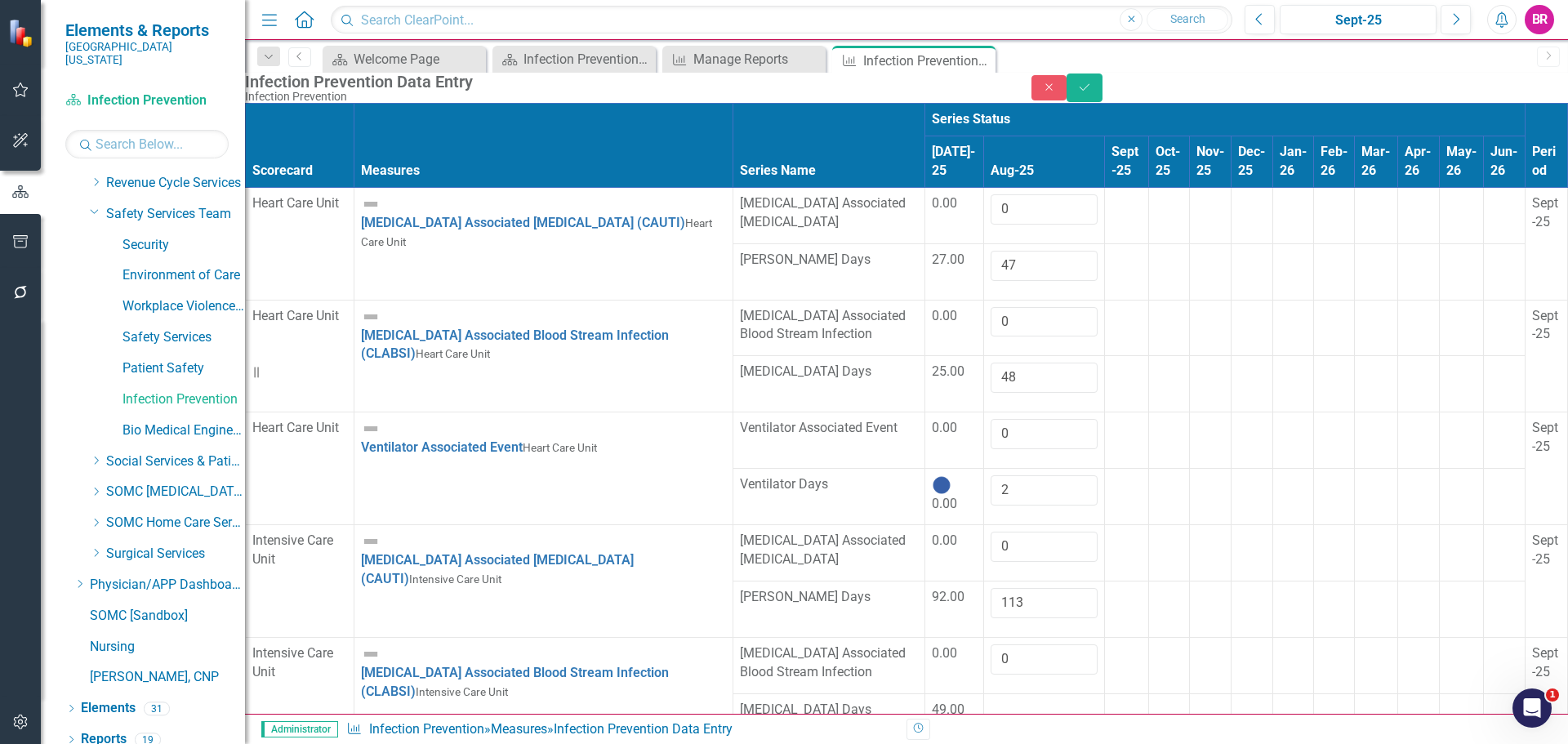
click at [991, 701] on div at bounding box center [1044, 701] width 107 height 0
click at [991, 701] on input "number" at bounding box center [1044, 715] width 107 height 31
type input "64"
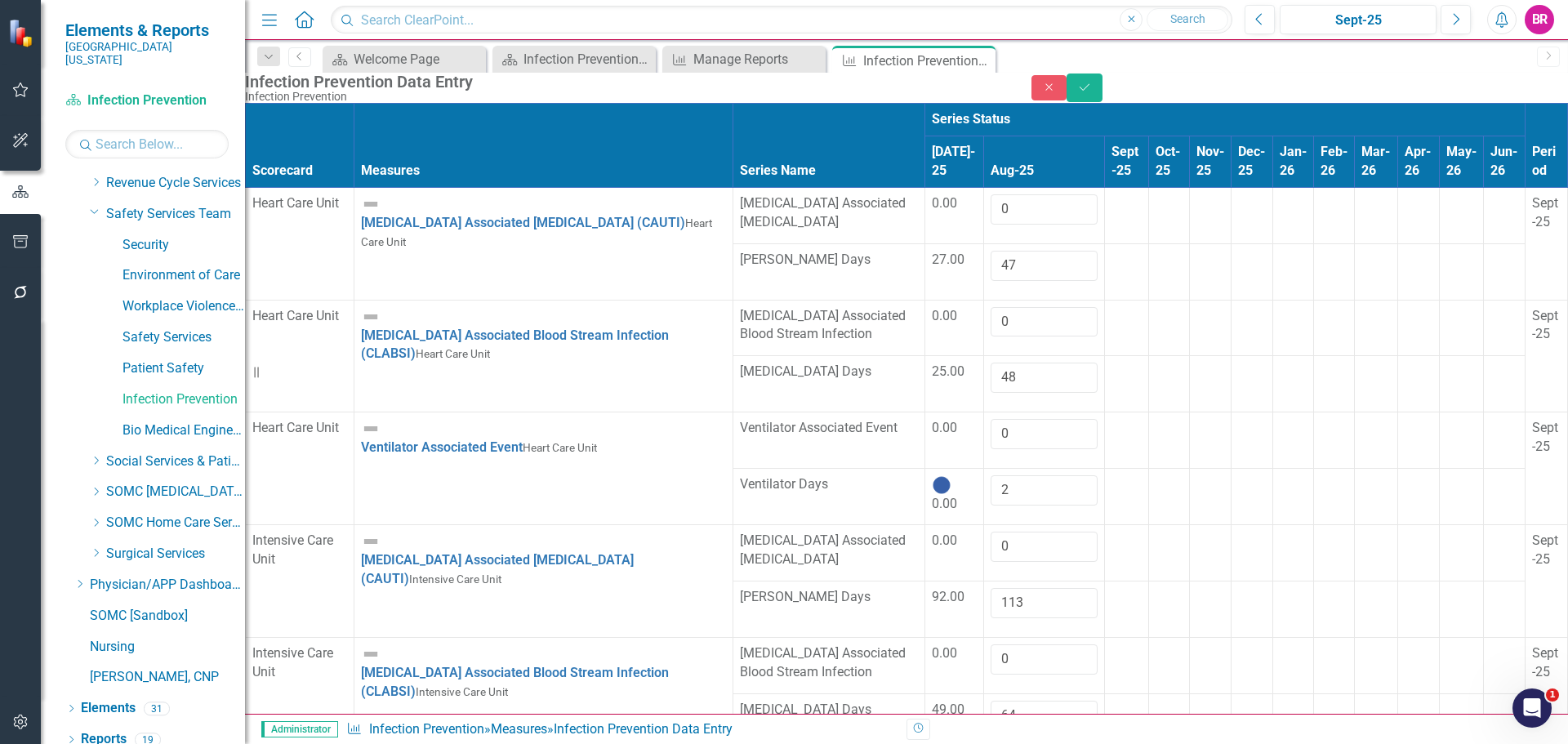
click at [1112, 644] on div at bounding box center [1126, 644] width 31 height 0
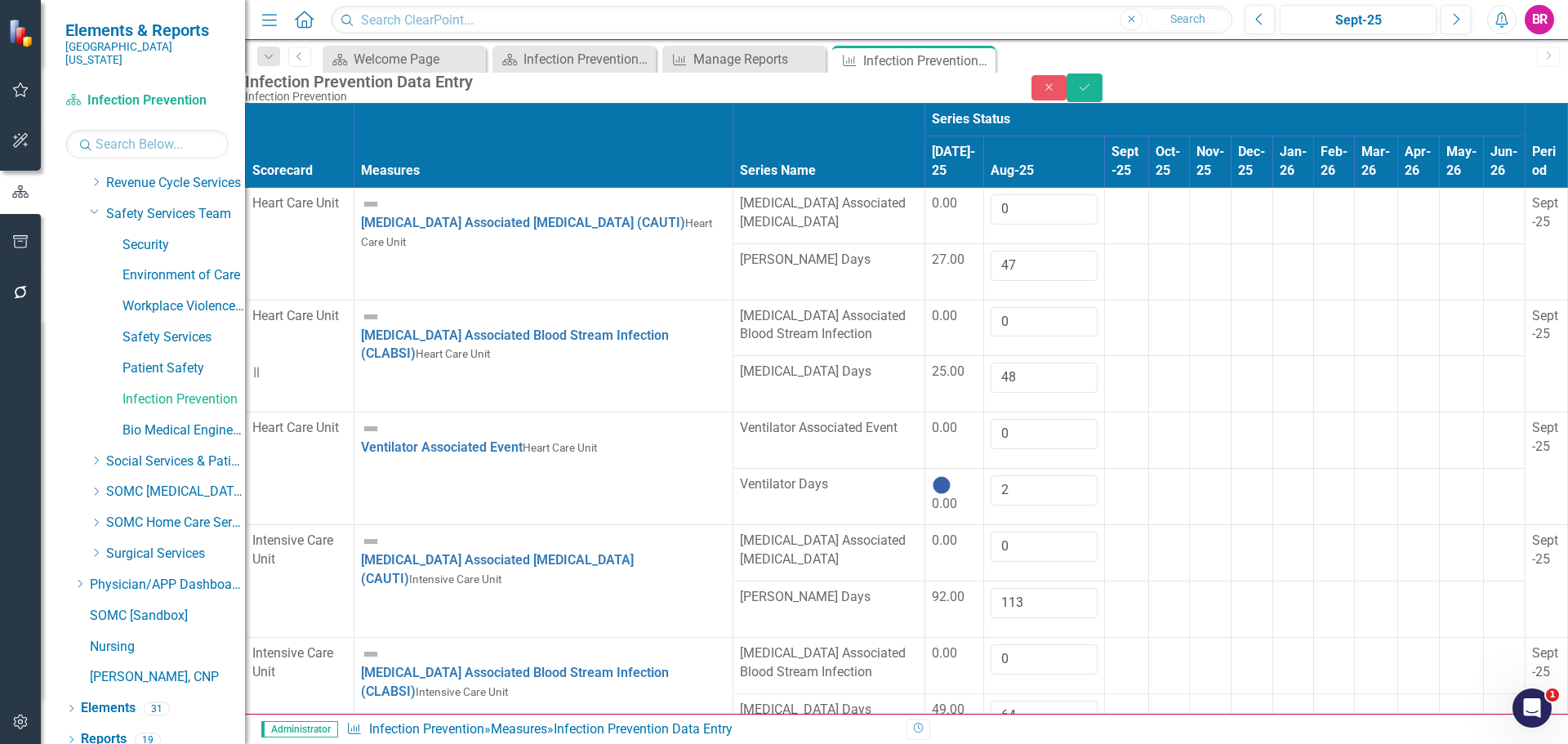
drag, startPoint x: 701, startPoint y: 273, endPoint x: 712, endPoint y: 283, distance: 14.9
type input "0"
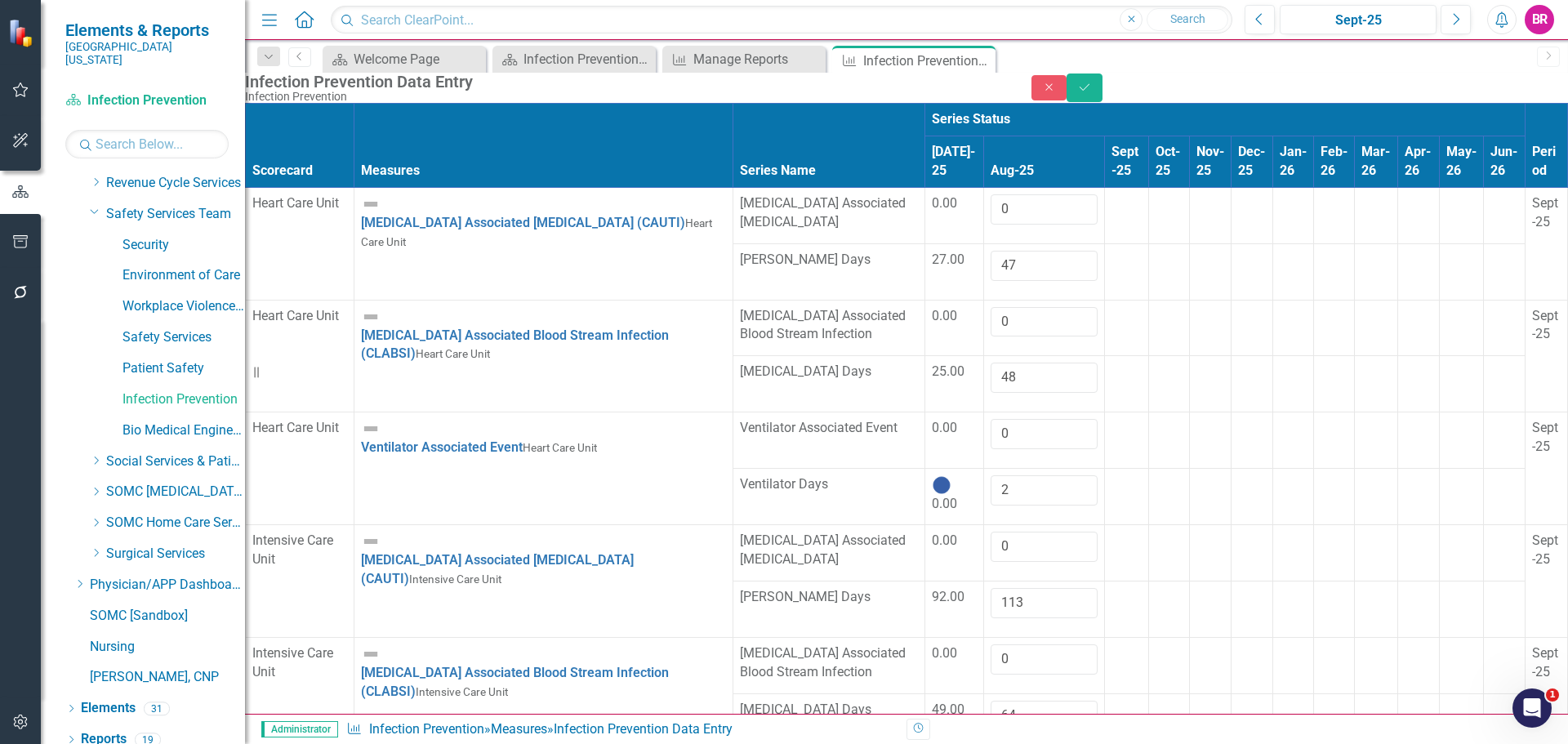
type input "28"
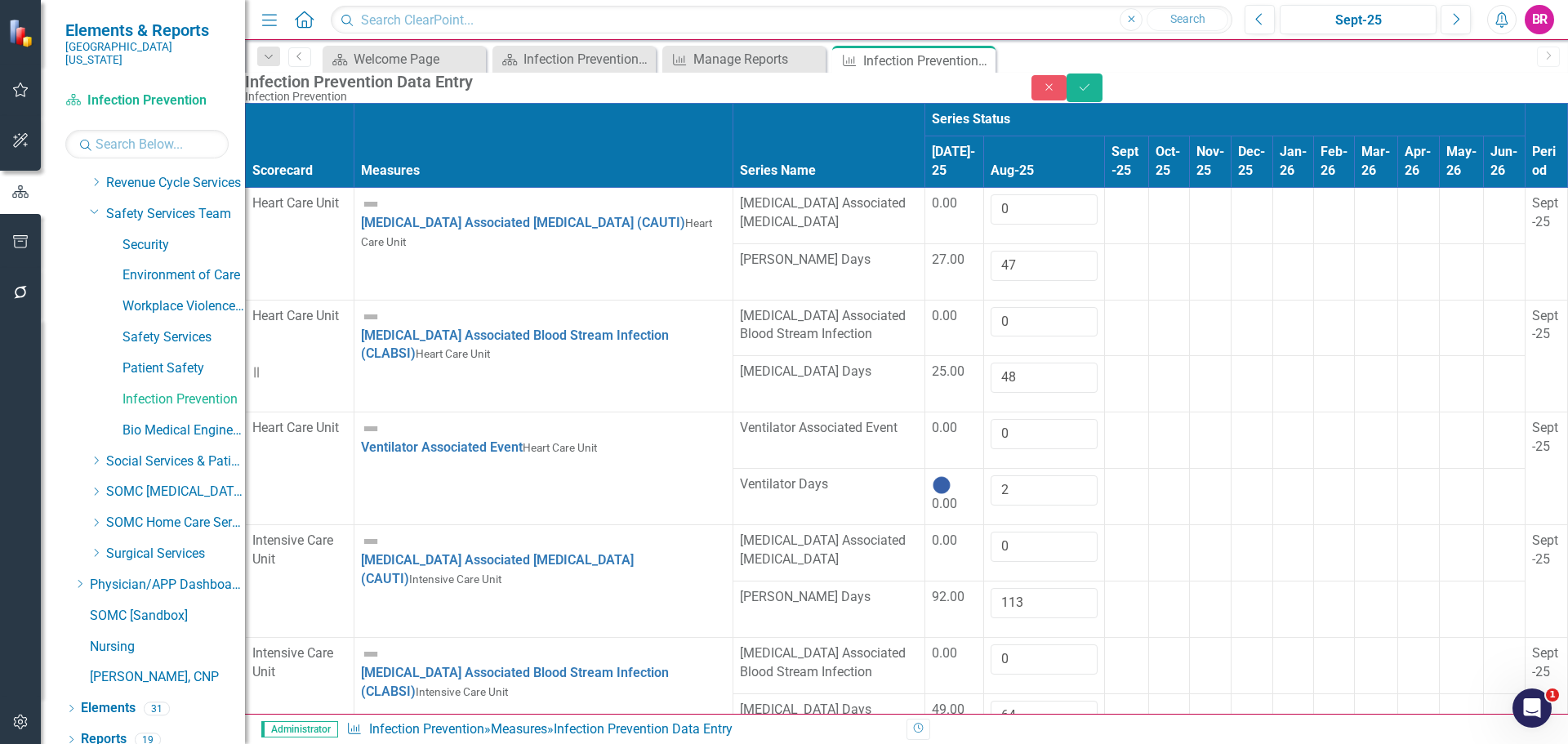
scroll to position [735, 0]
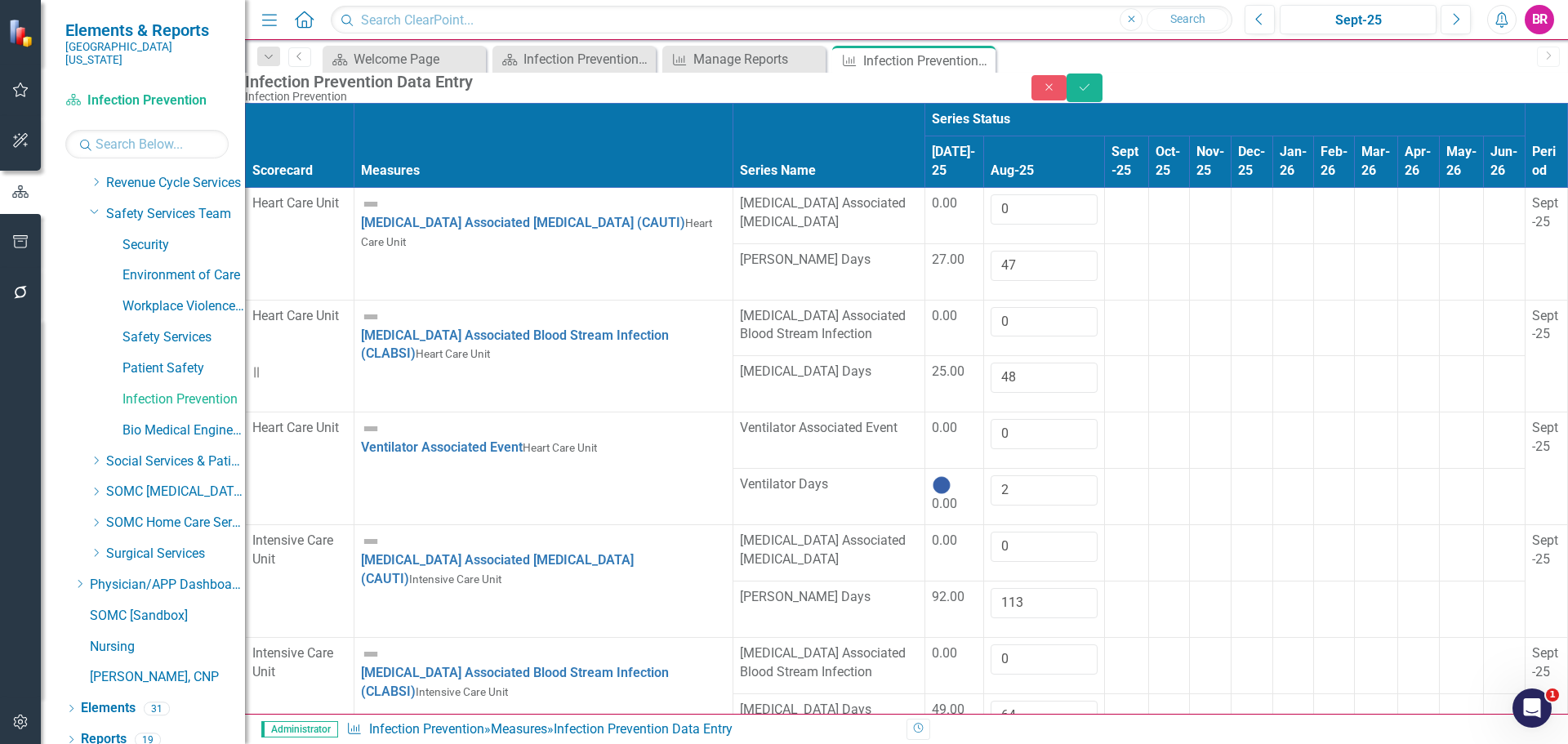
type input "0"
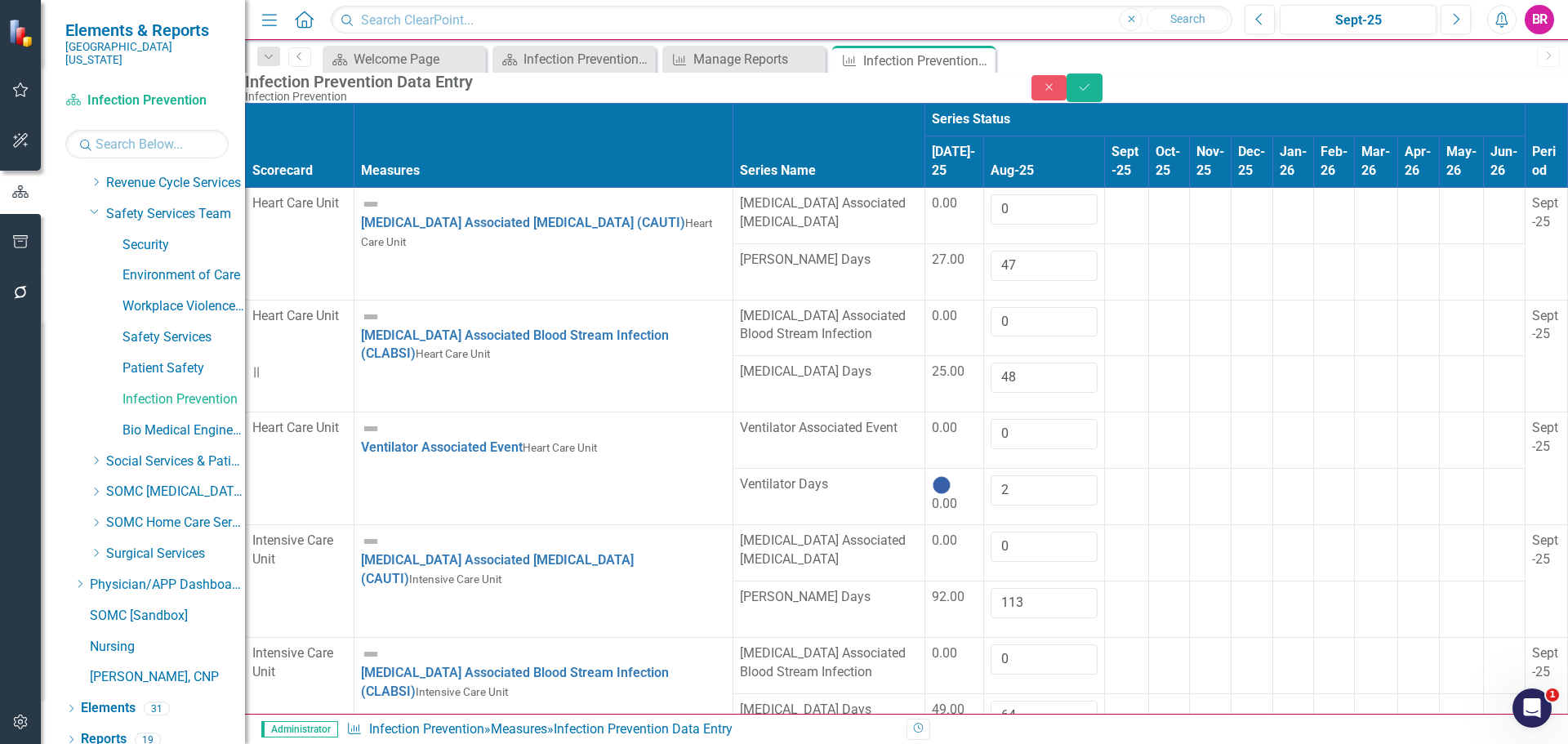
type input "0"
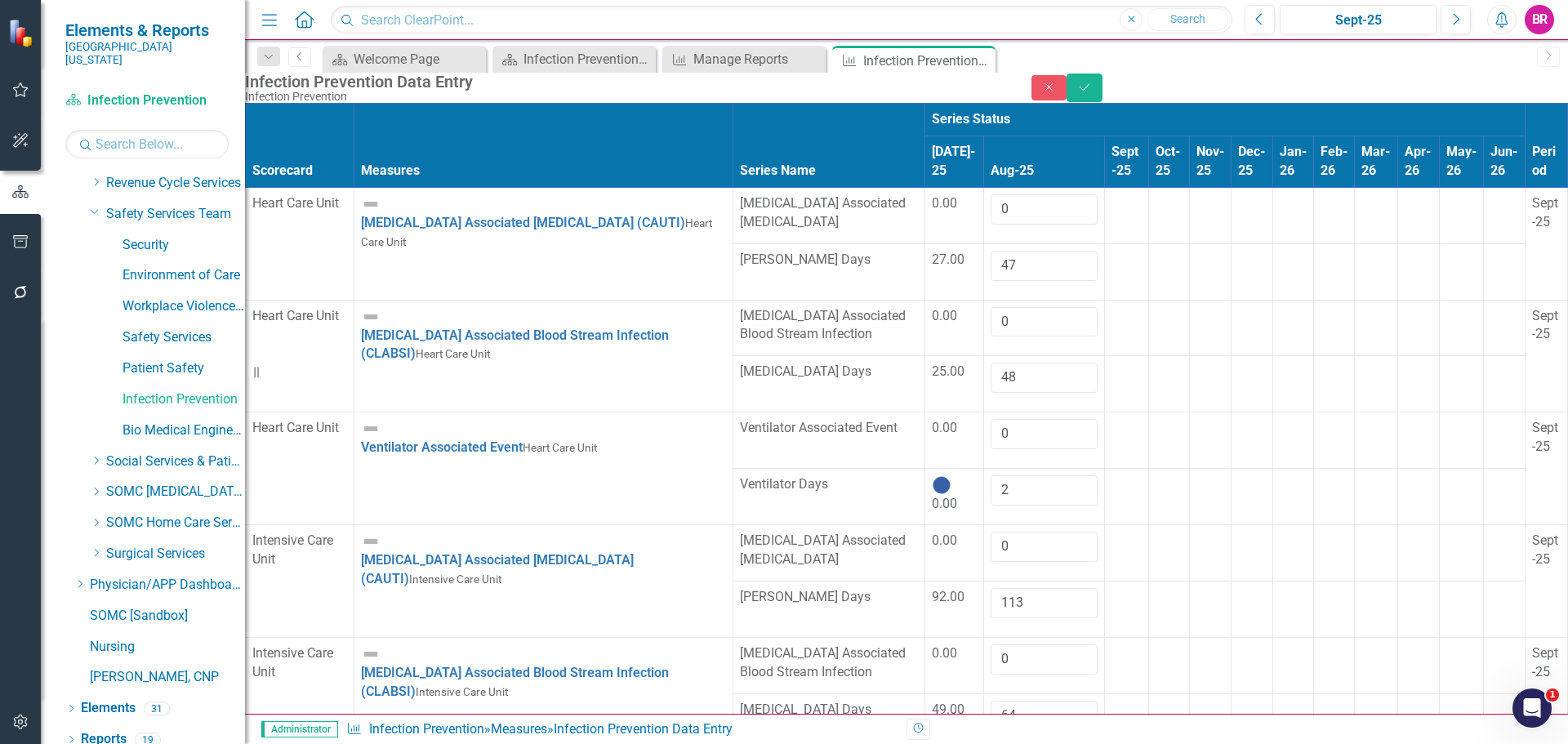
type input "48"
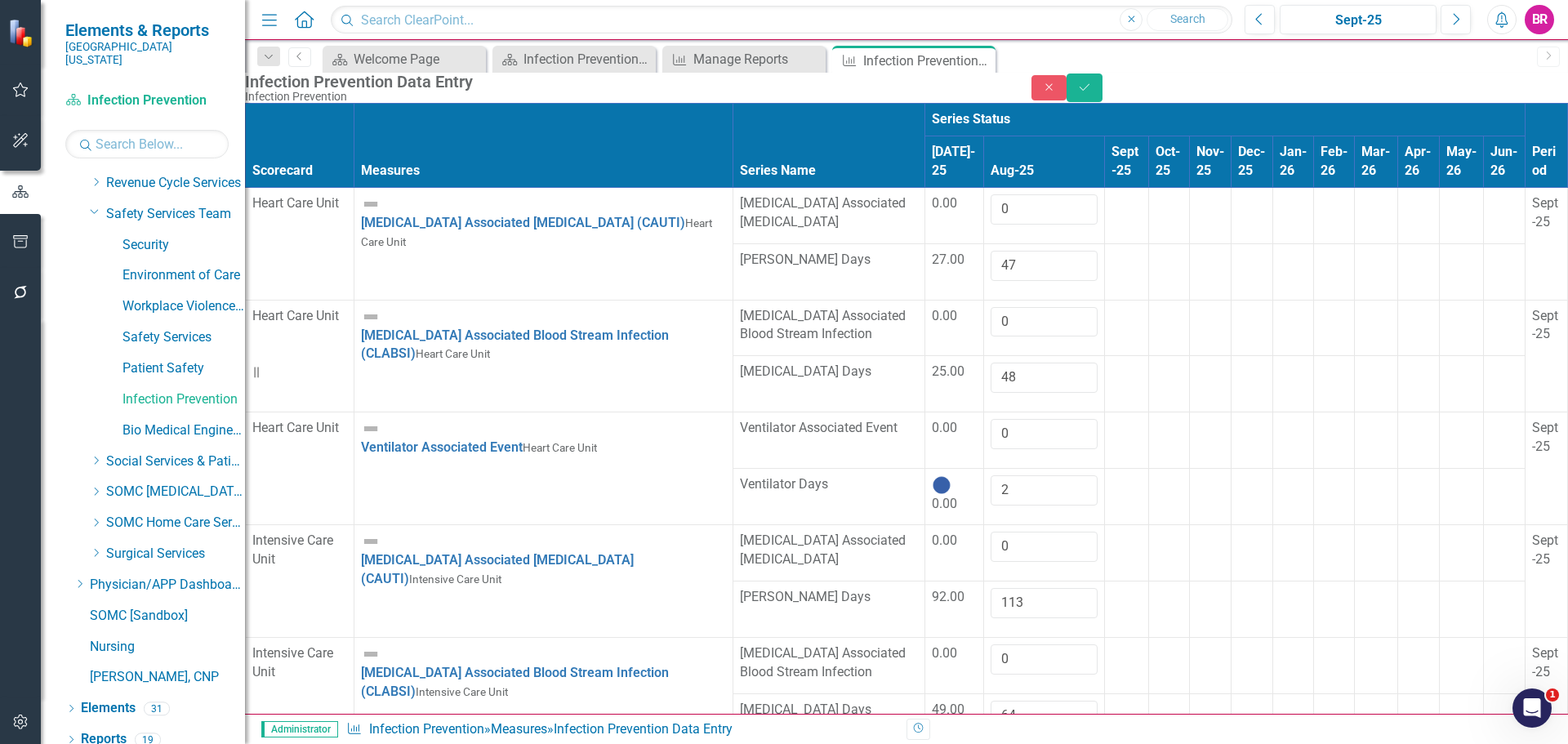
type input "0"
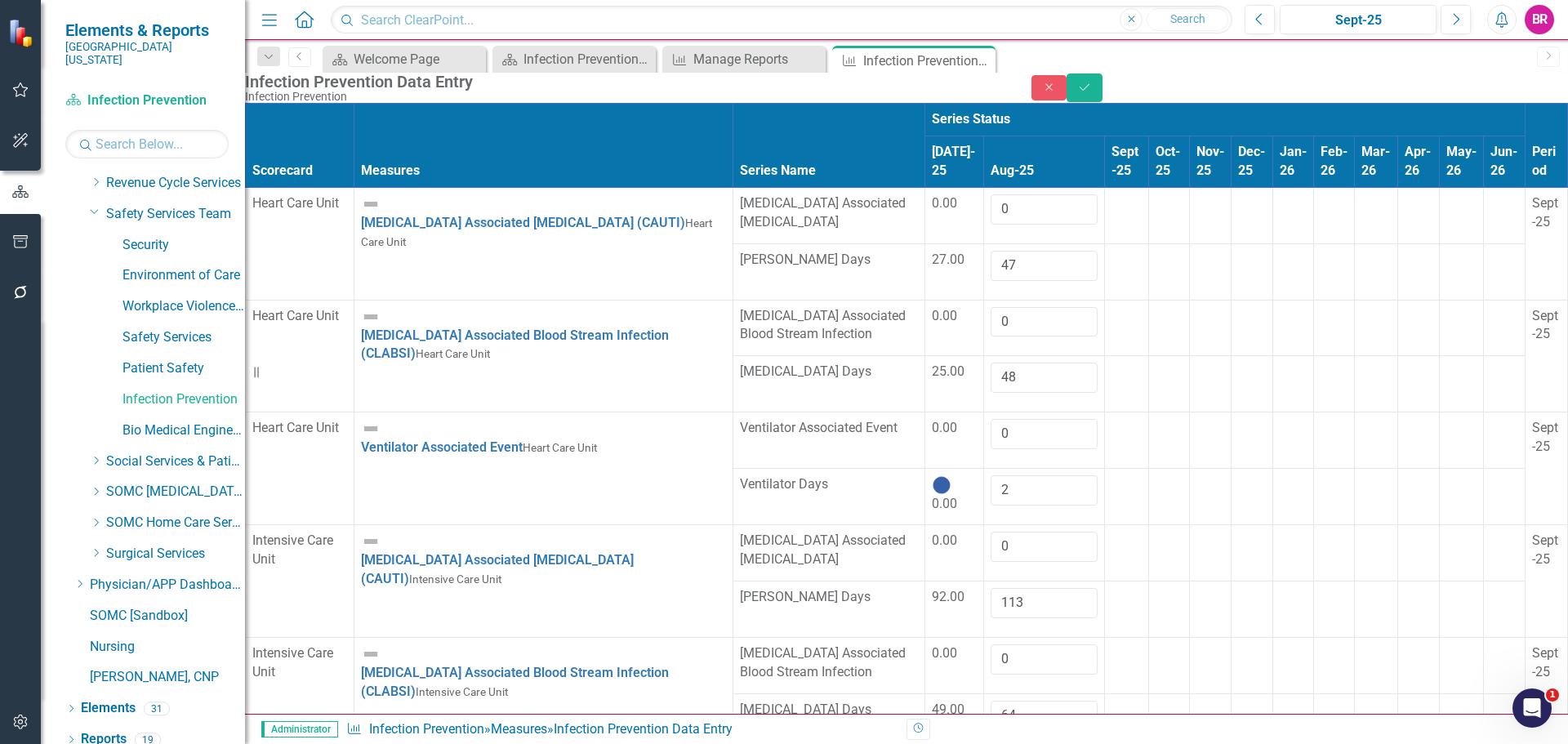
type input "13"
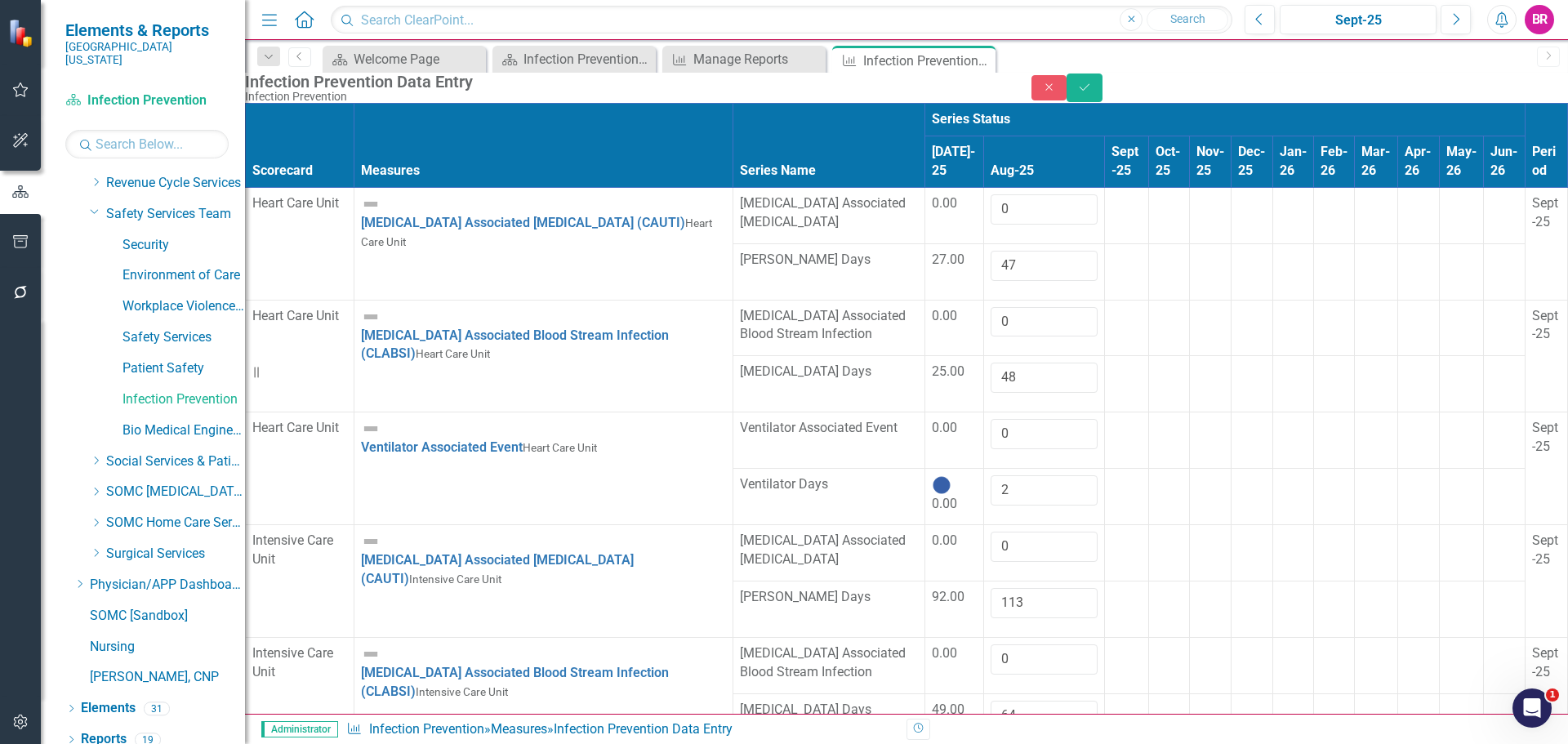
type input "0"
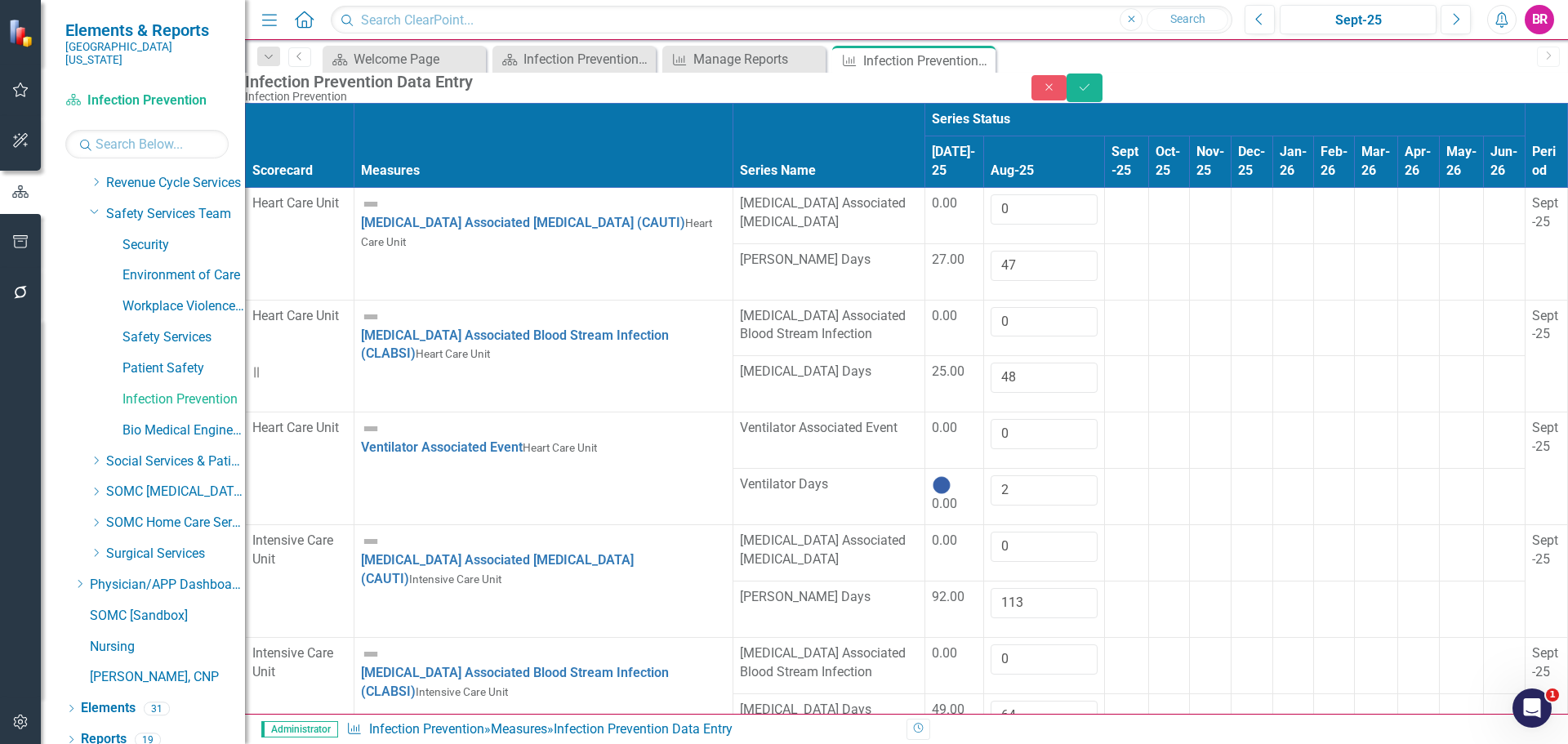
type input "618"
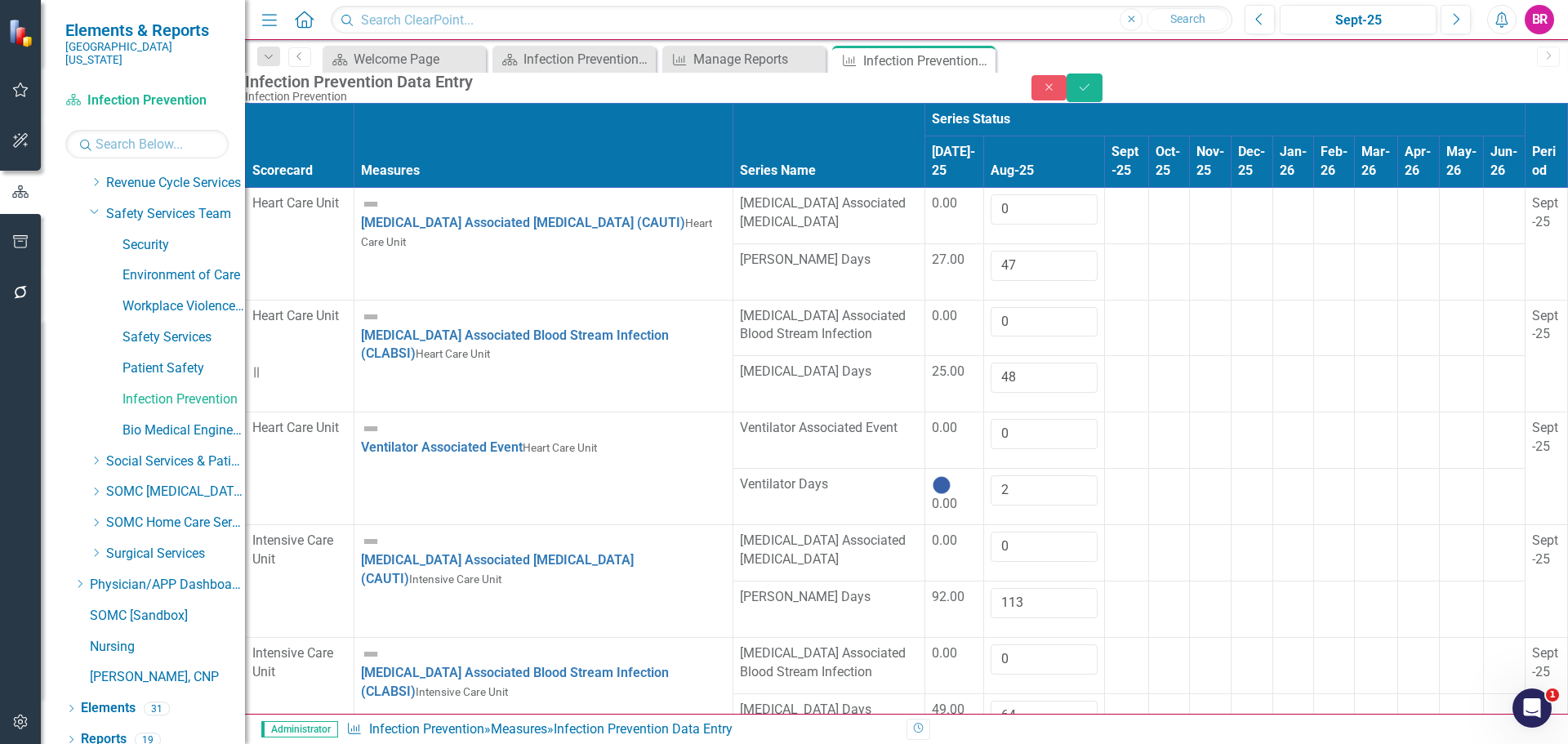
type input "0"
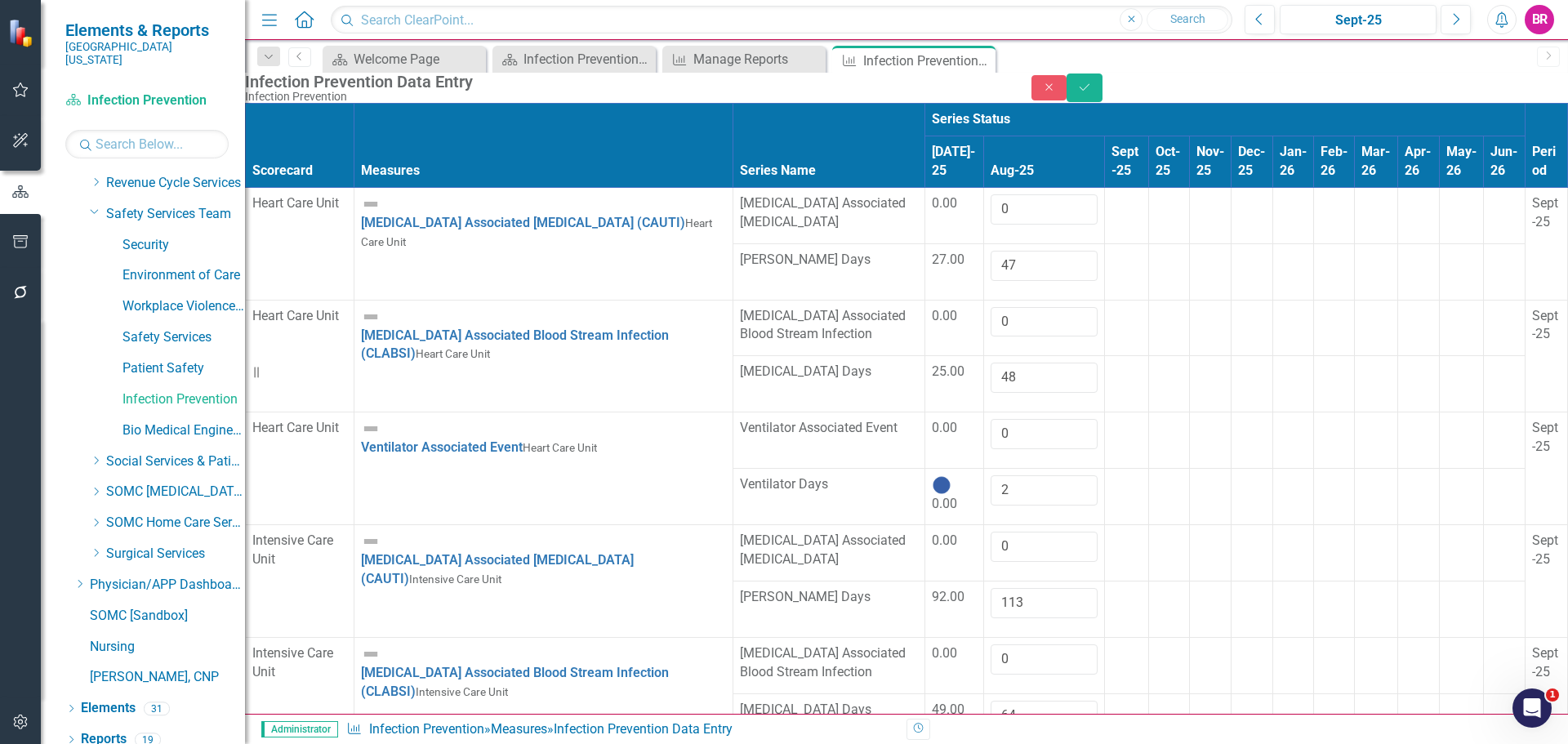
type input "14"
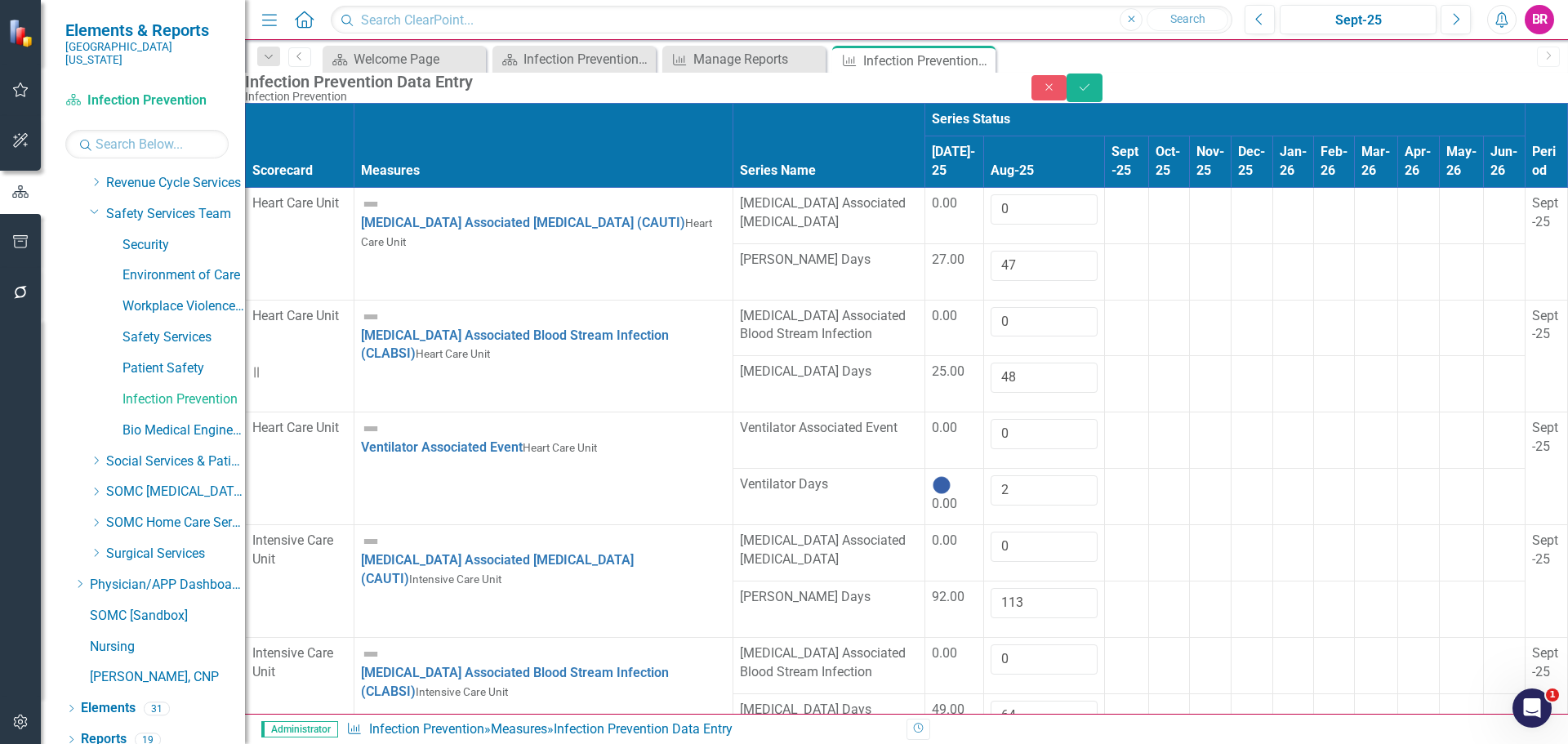
type input "0"
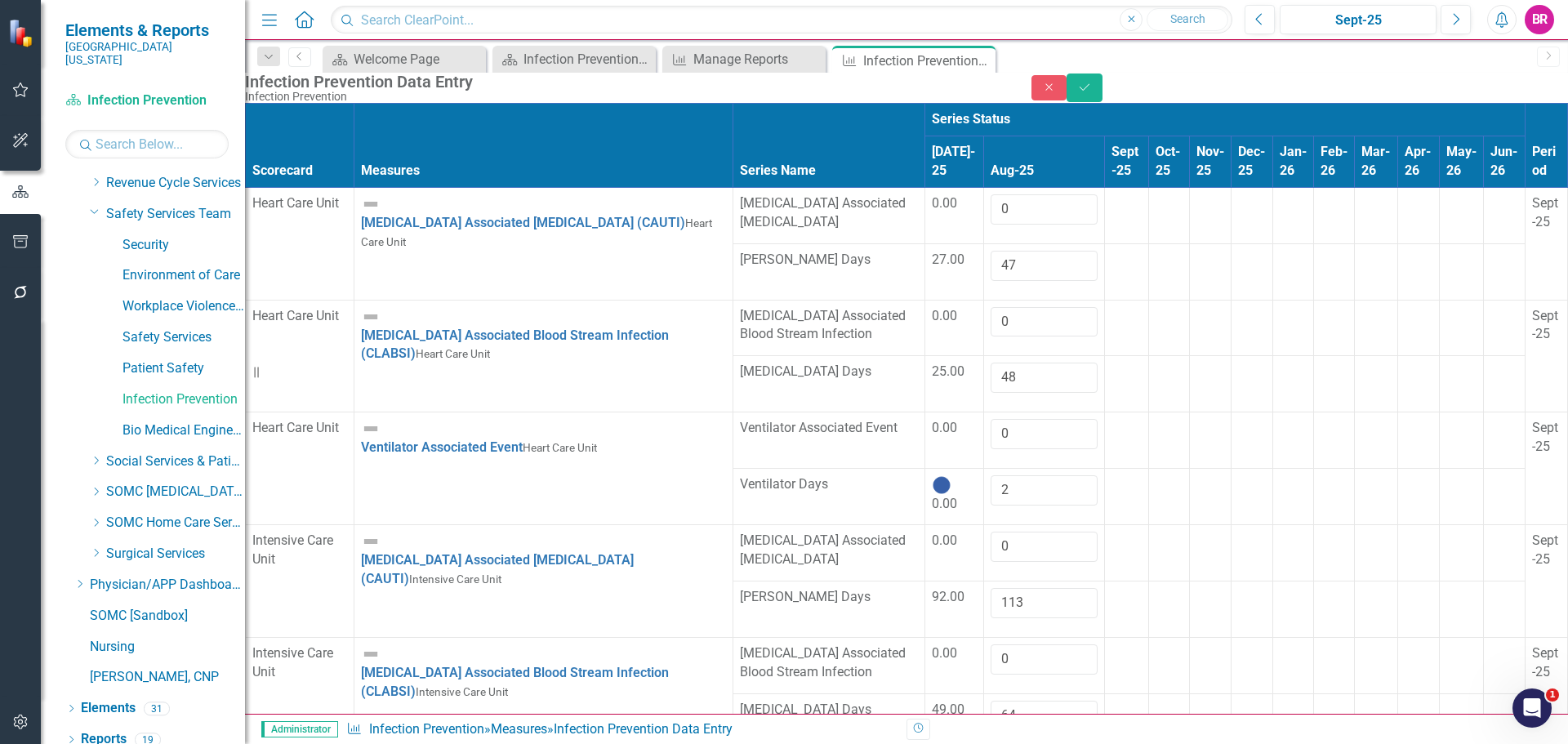
type input "18"
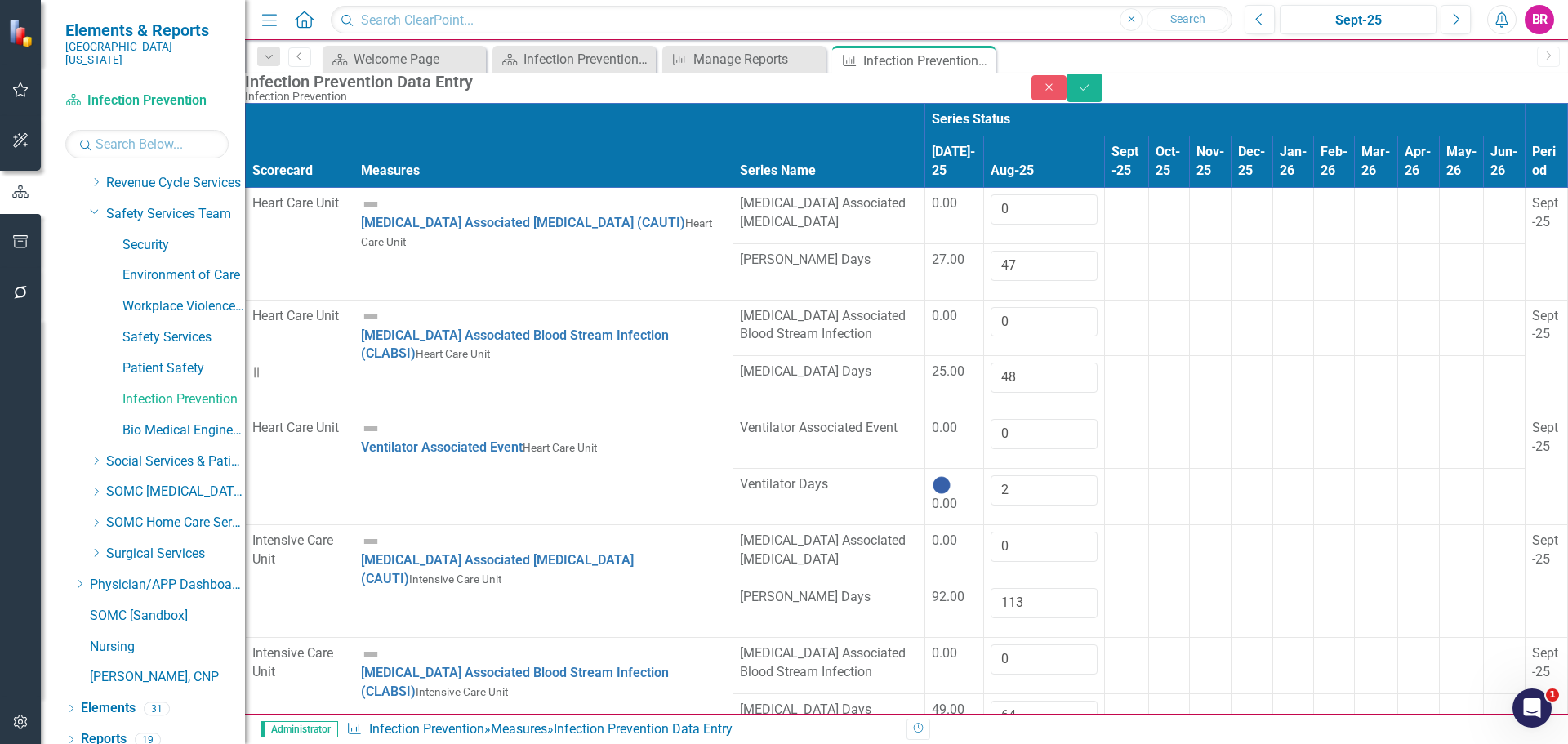
type input "0"
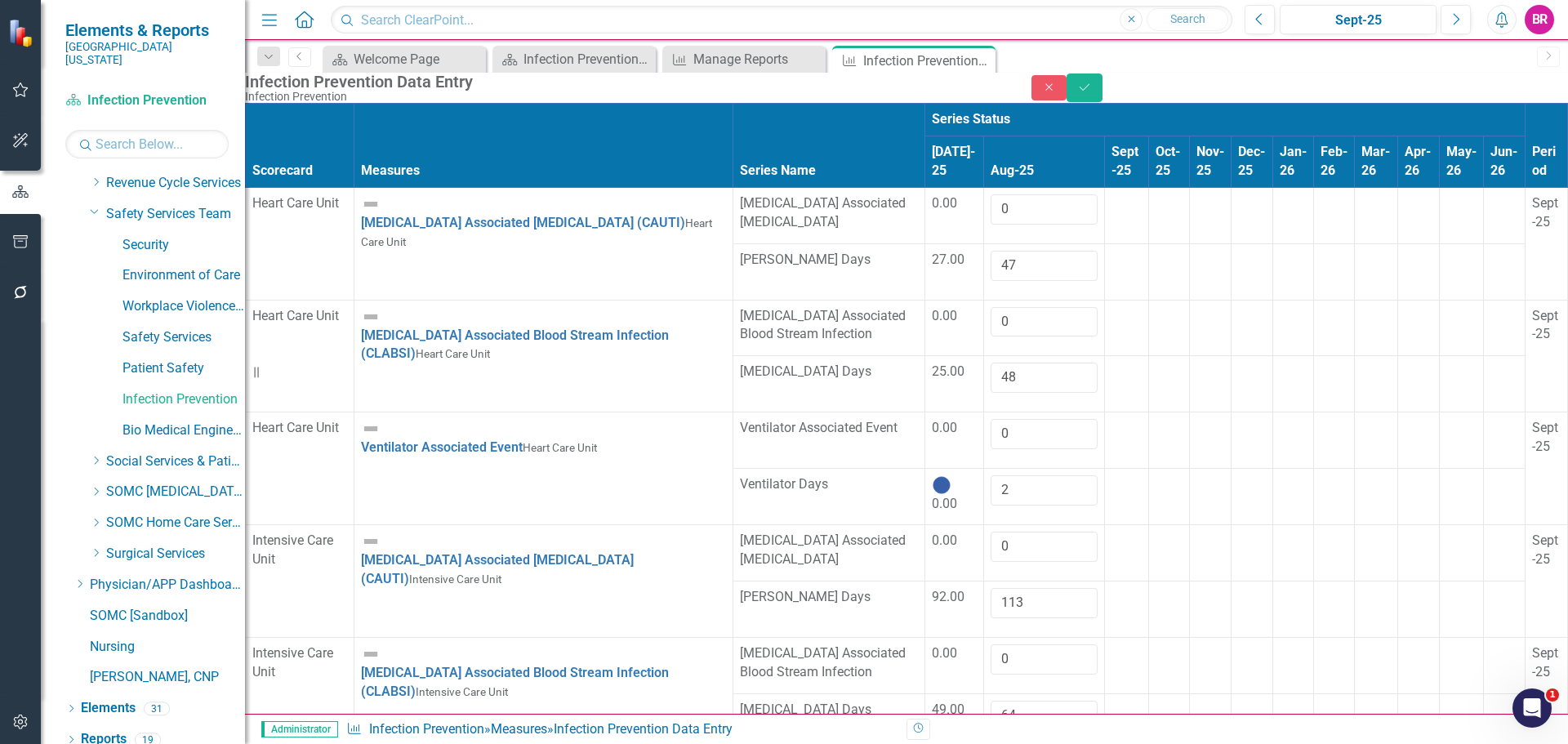
type input "600"
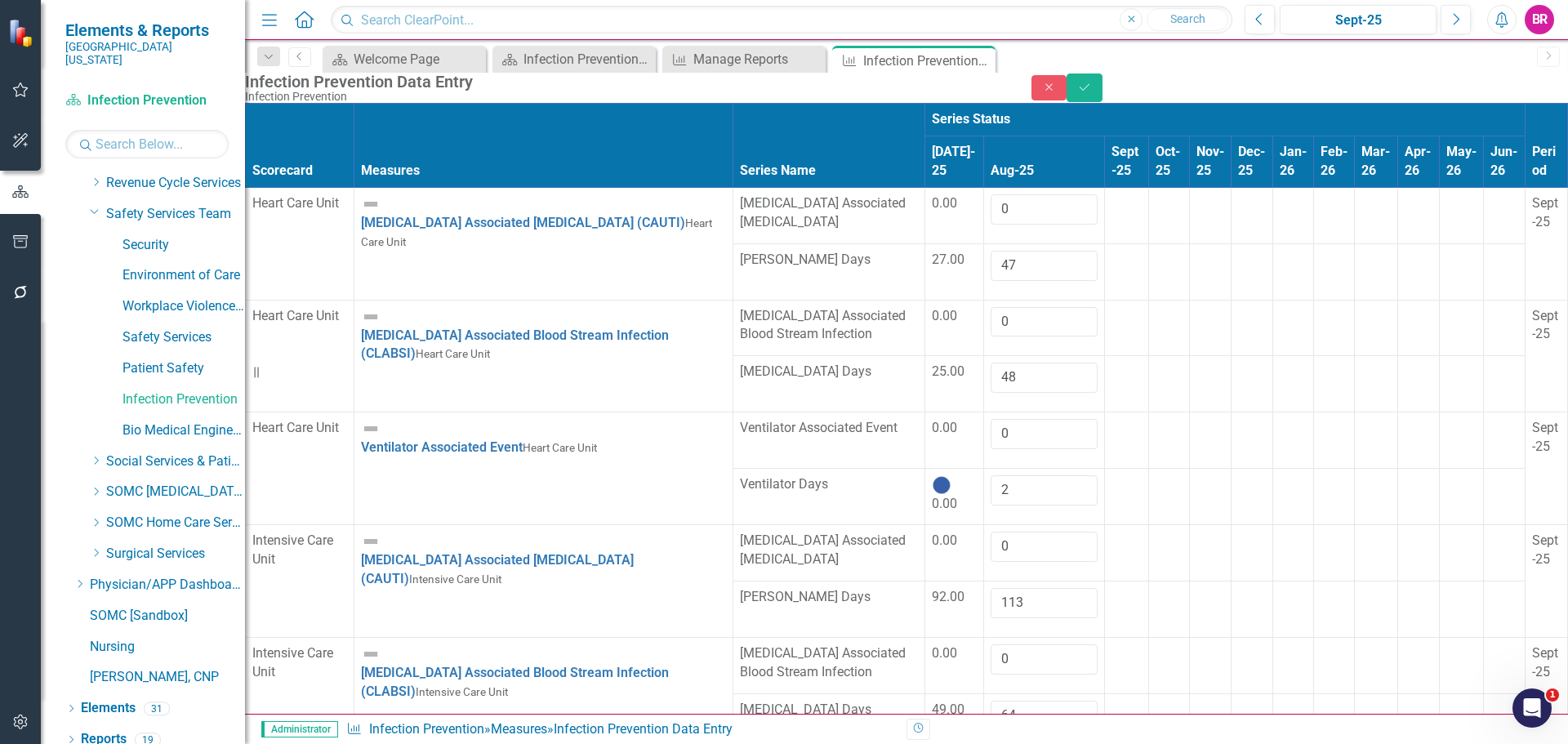
type input "0"
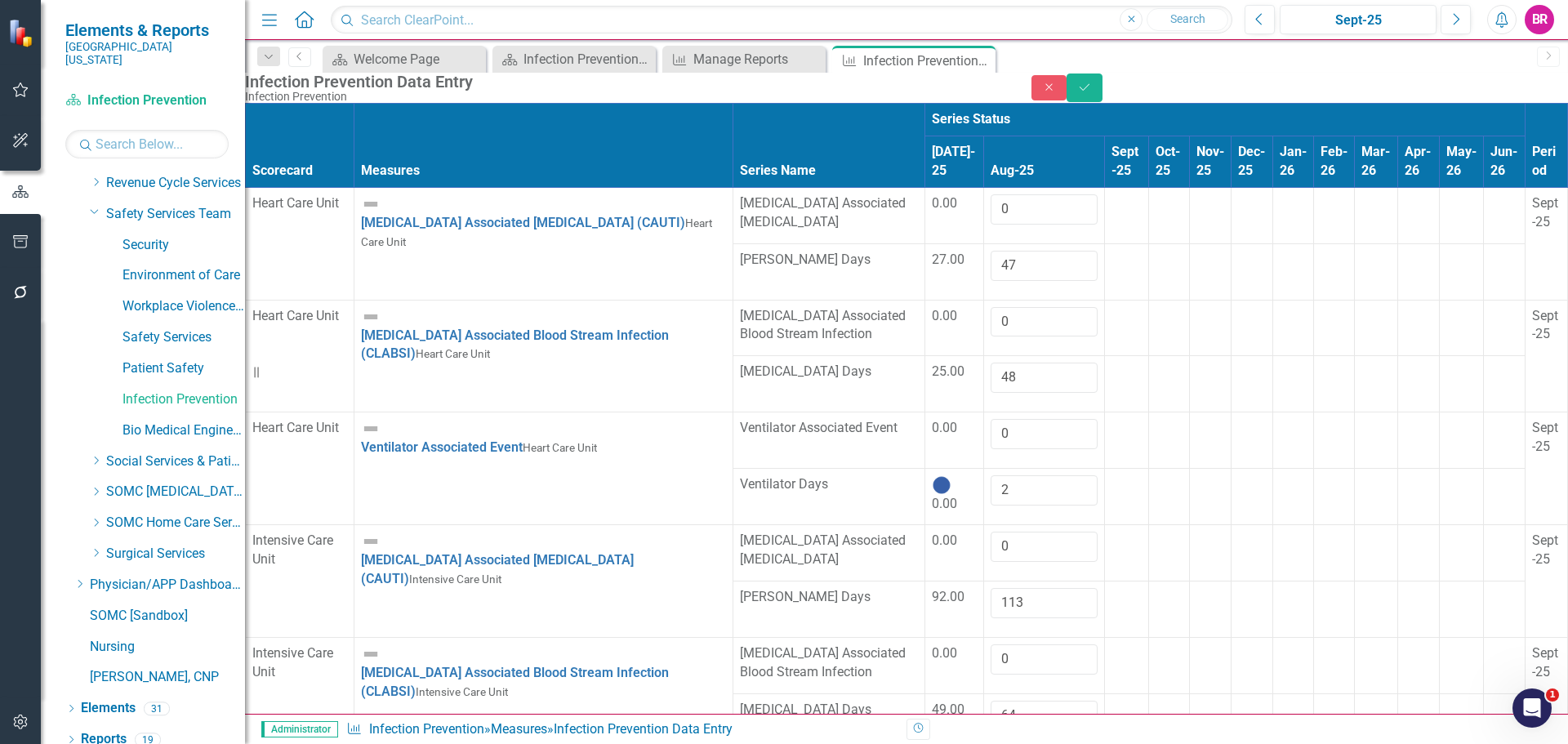
type input "33"
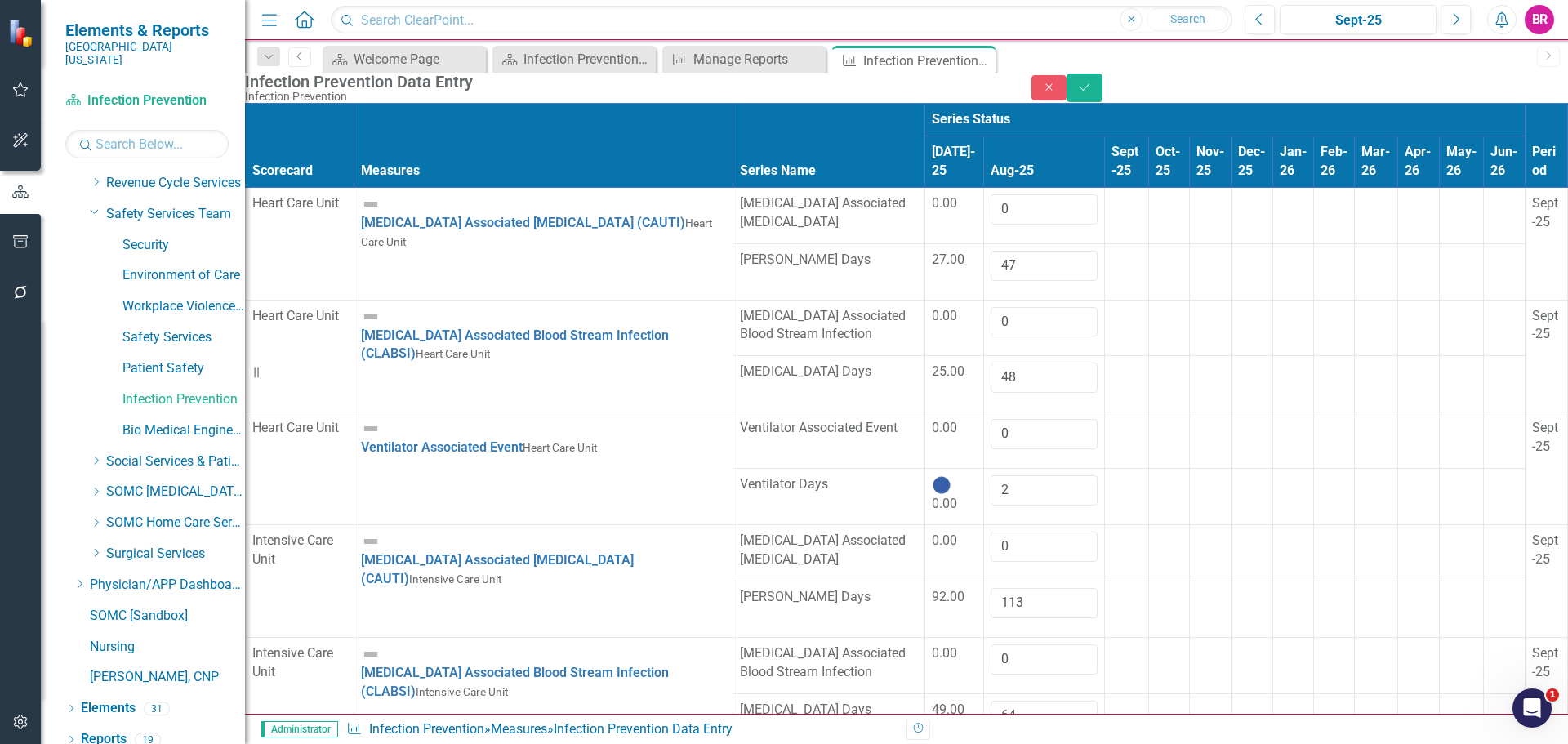
type input "0"
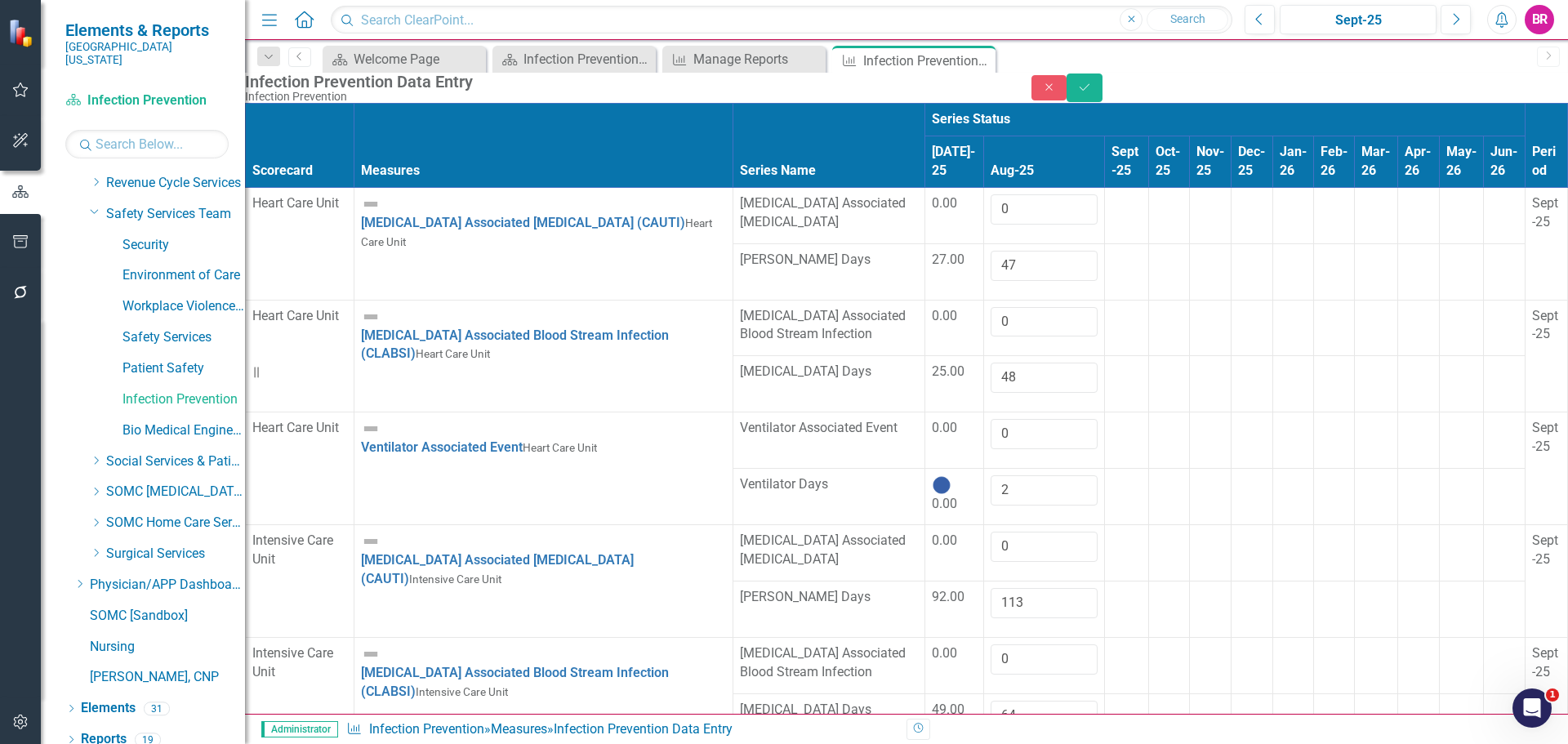
type input "17"
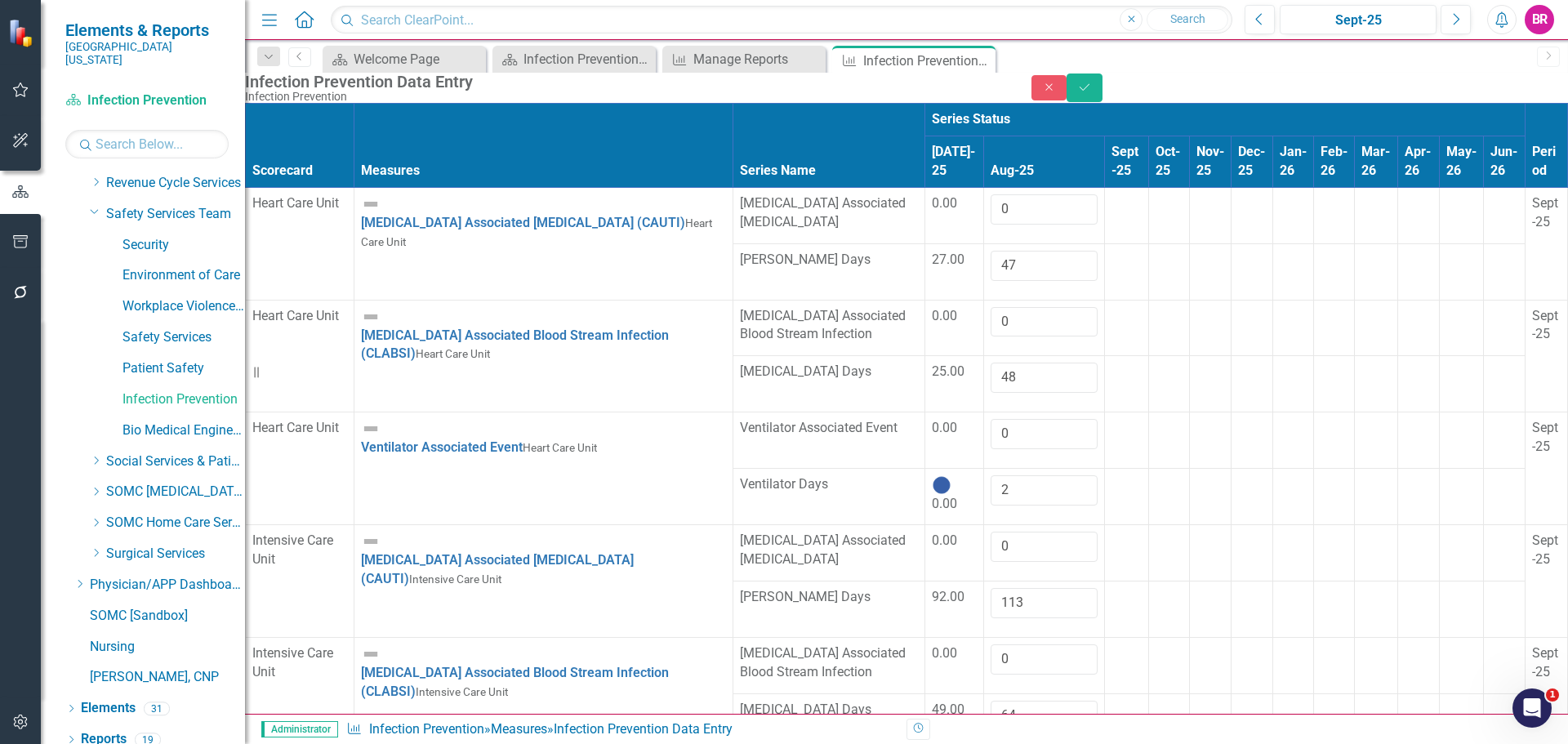
type input "0"
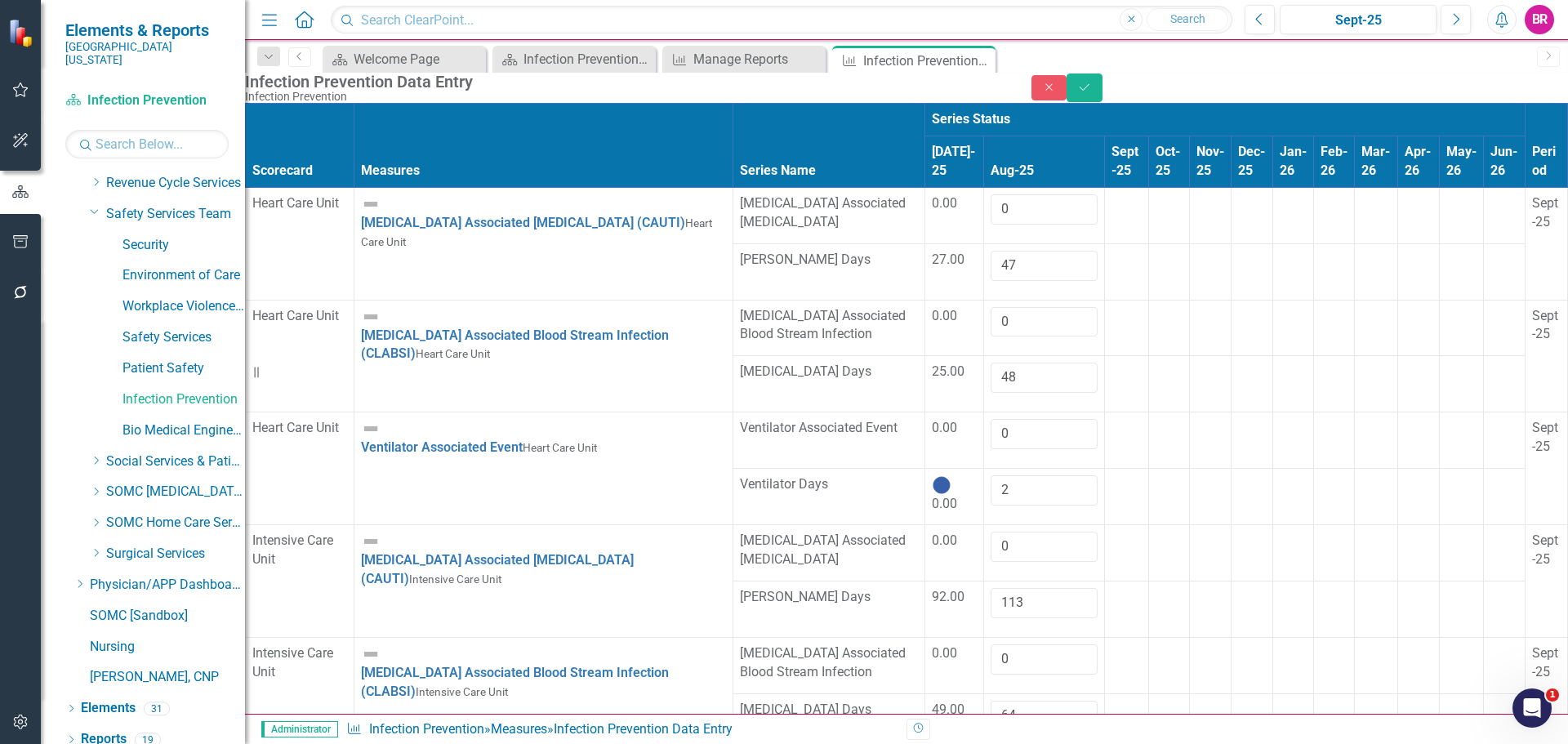
type input "109"
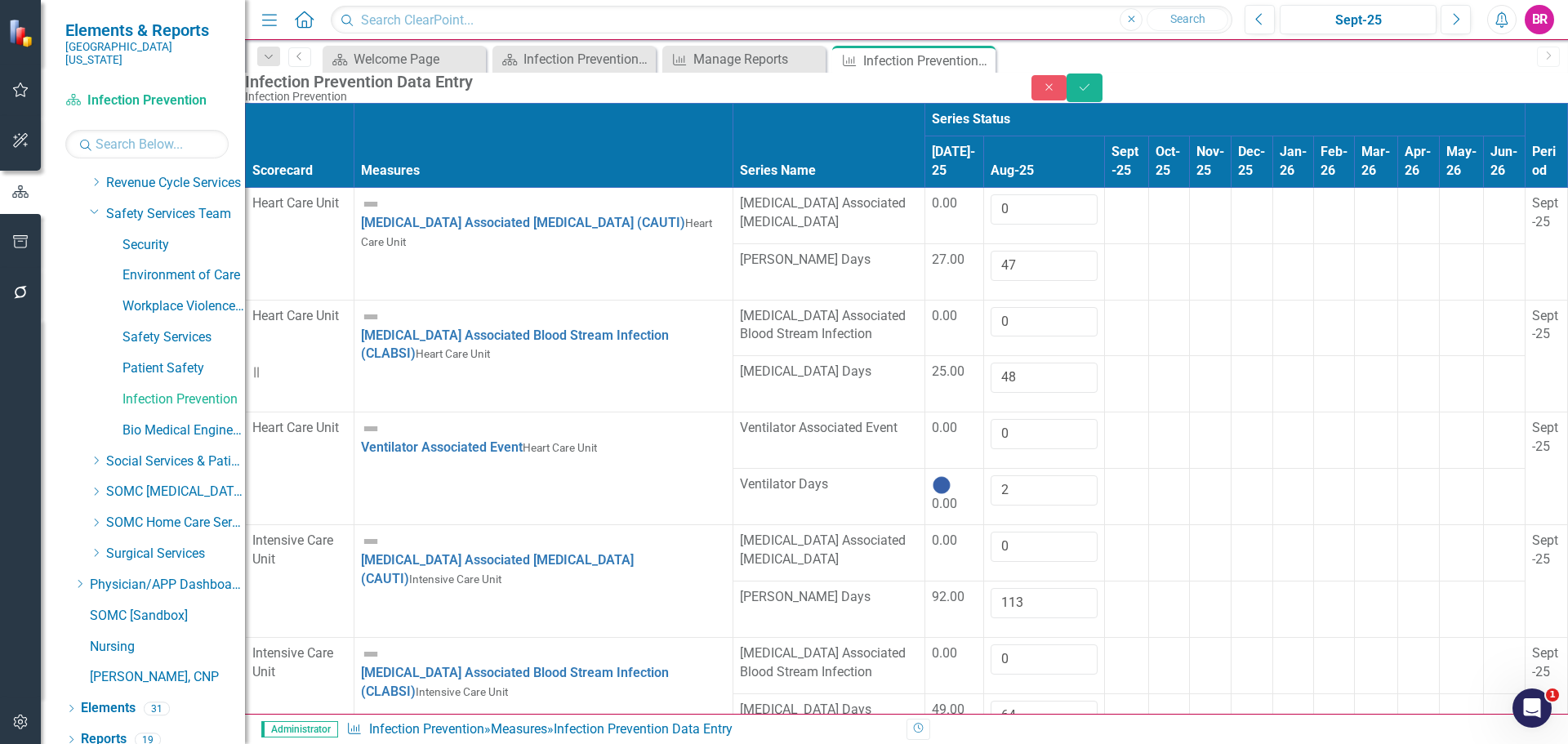
type input "0"
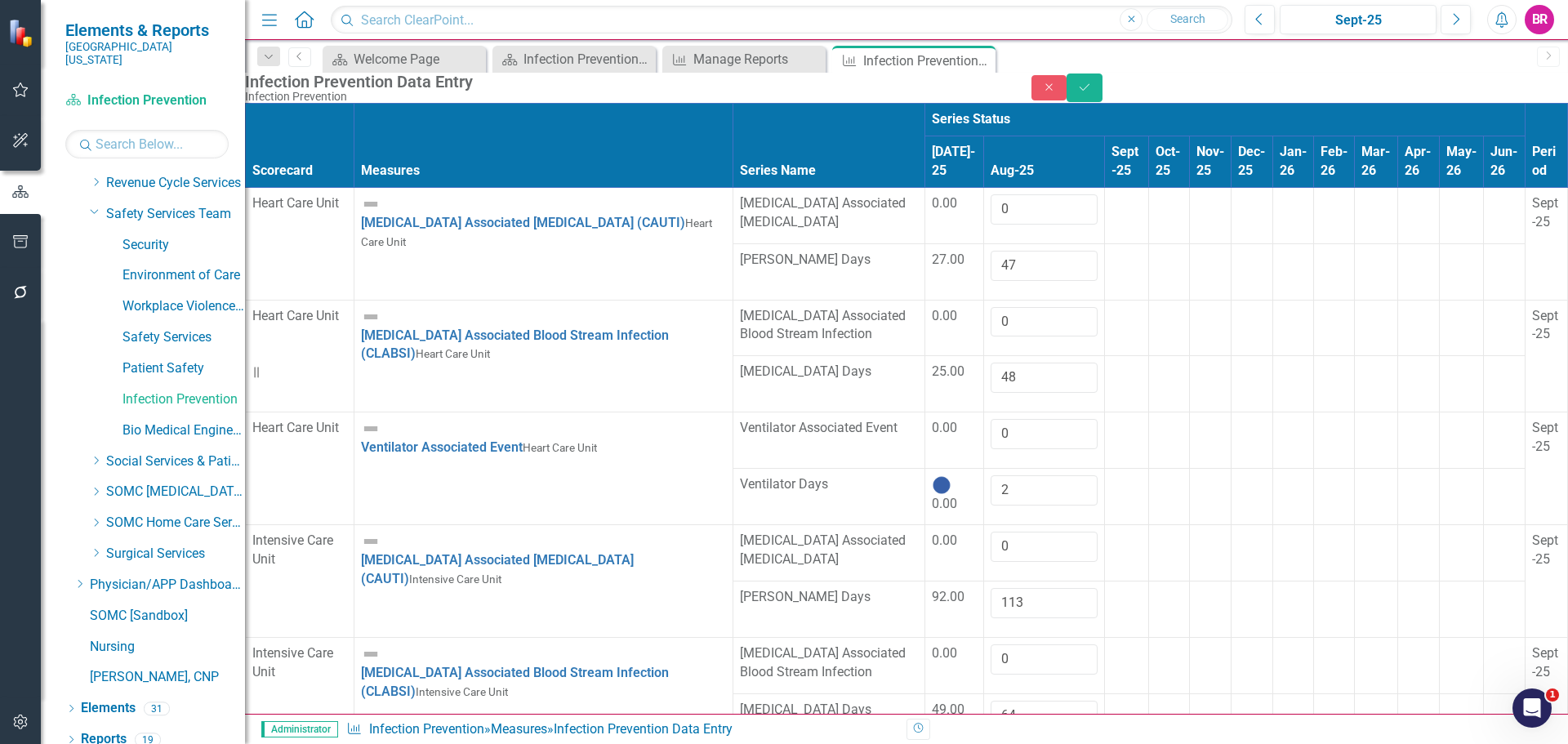
type input "24"
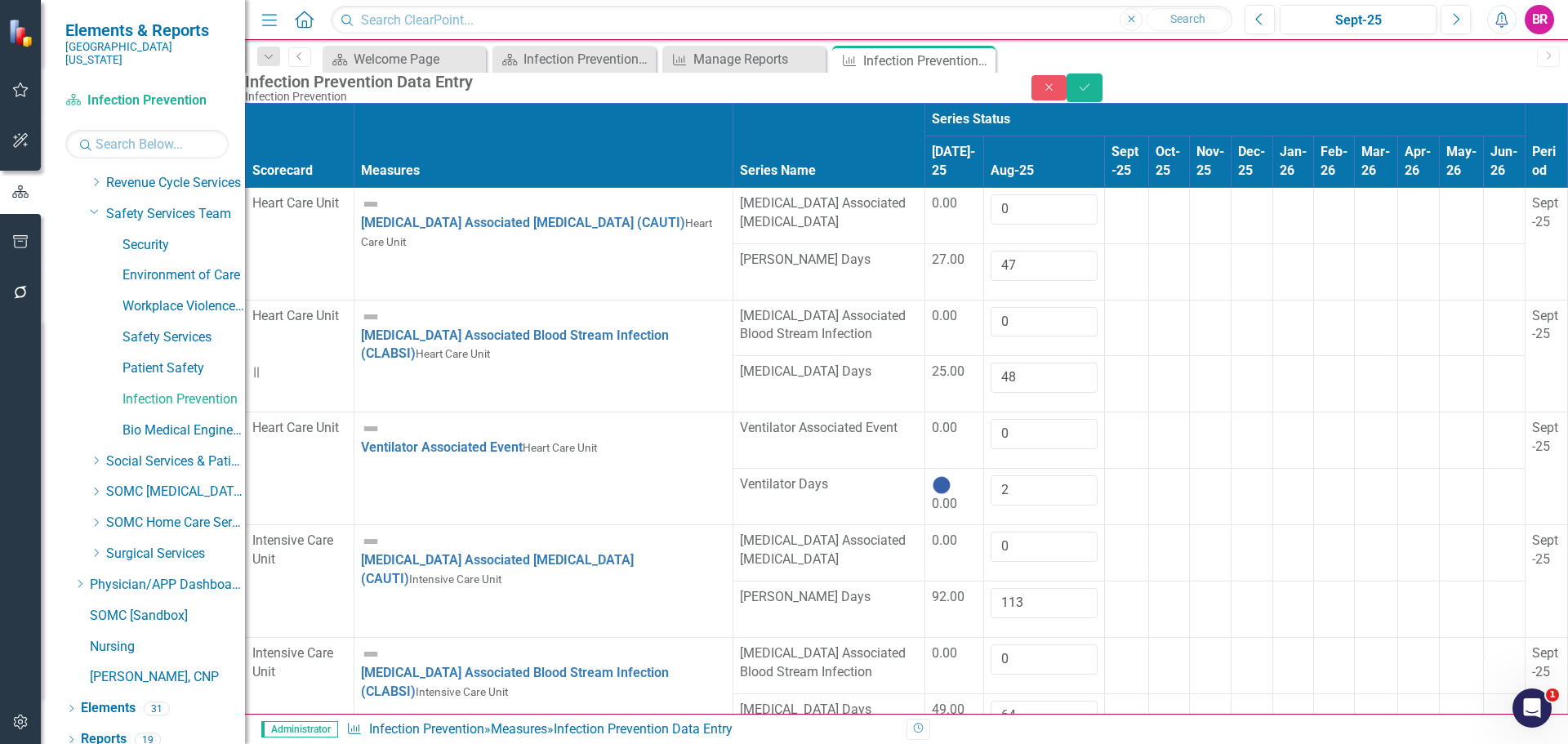
type input "0"
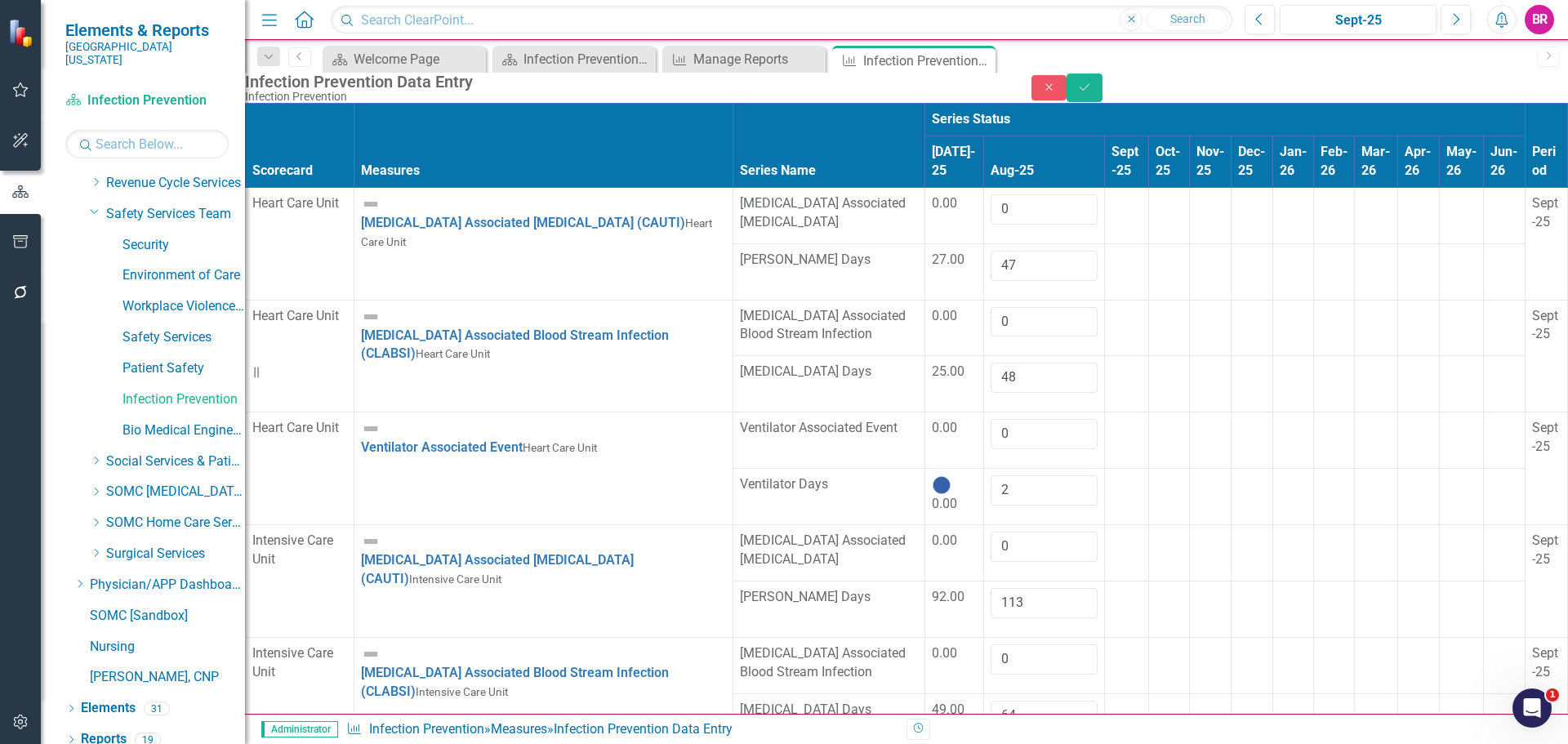
type input "712"
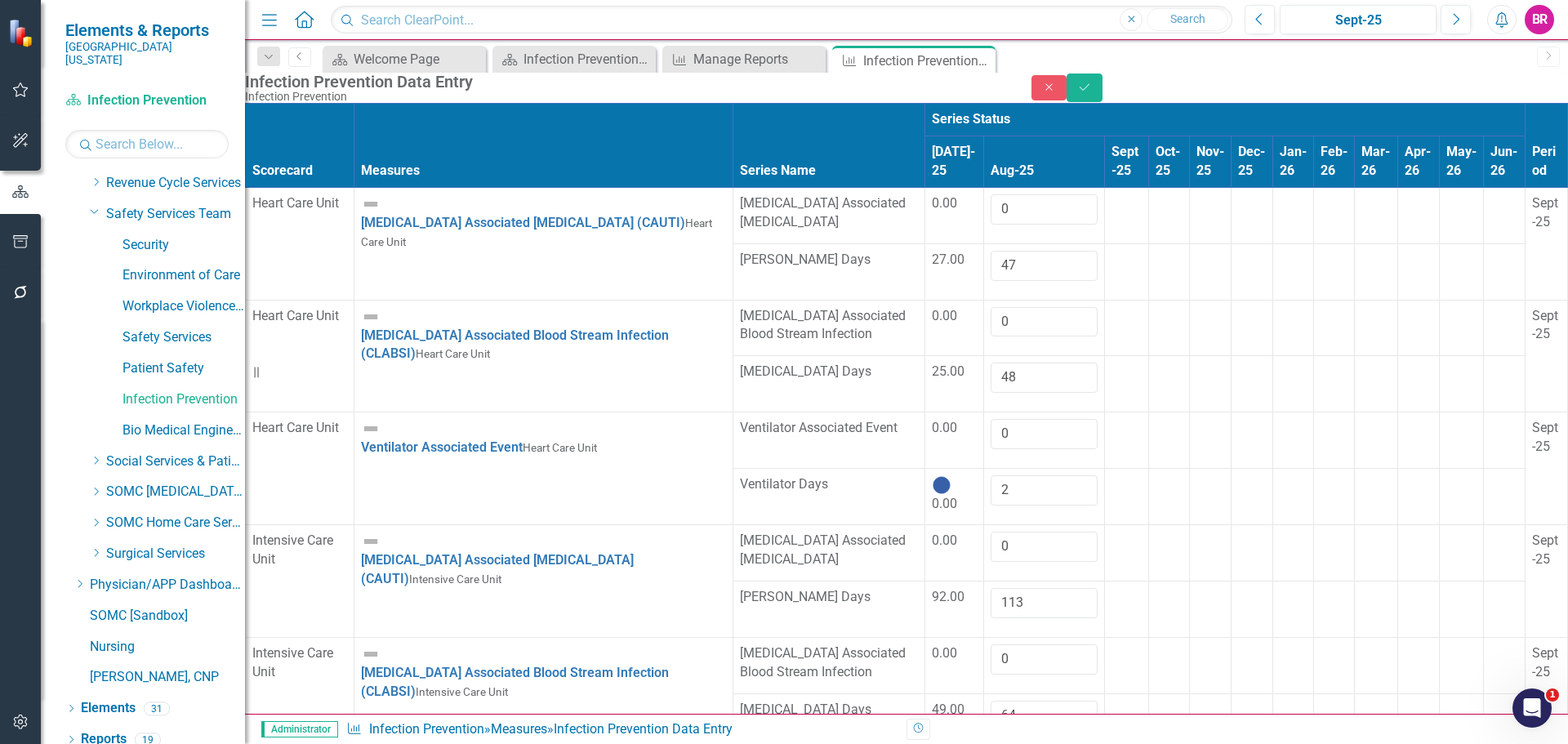
type input "0"
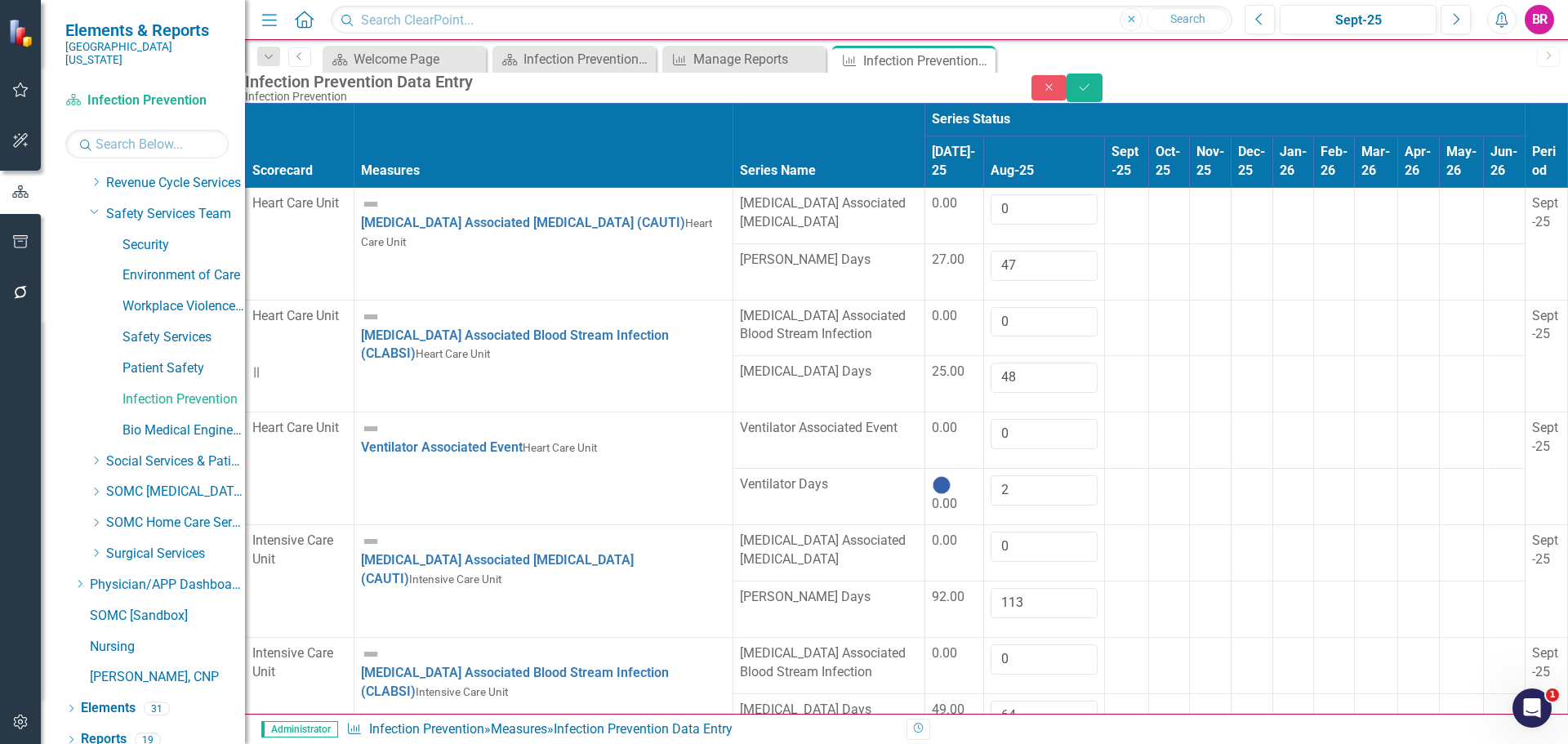
type input "1"
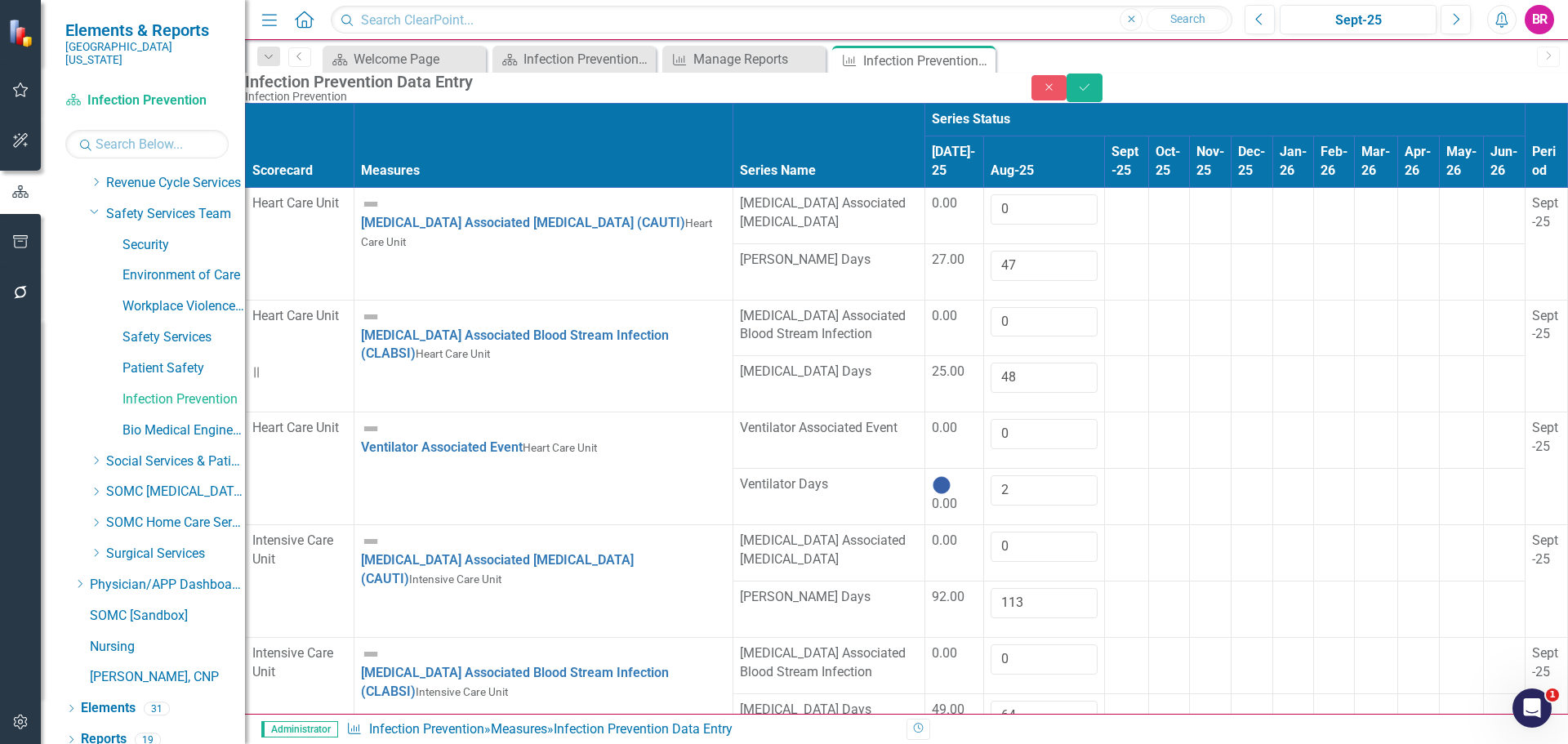
type input "0"
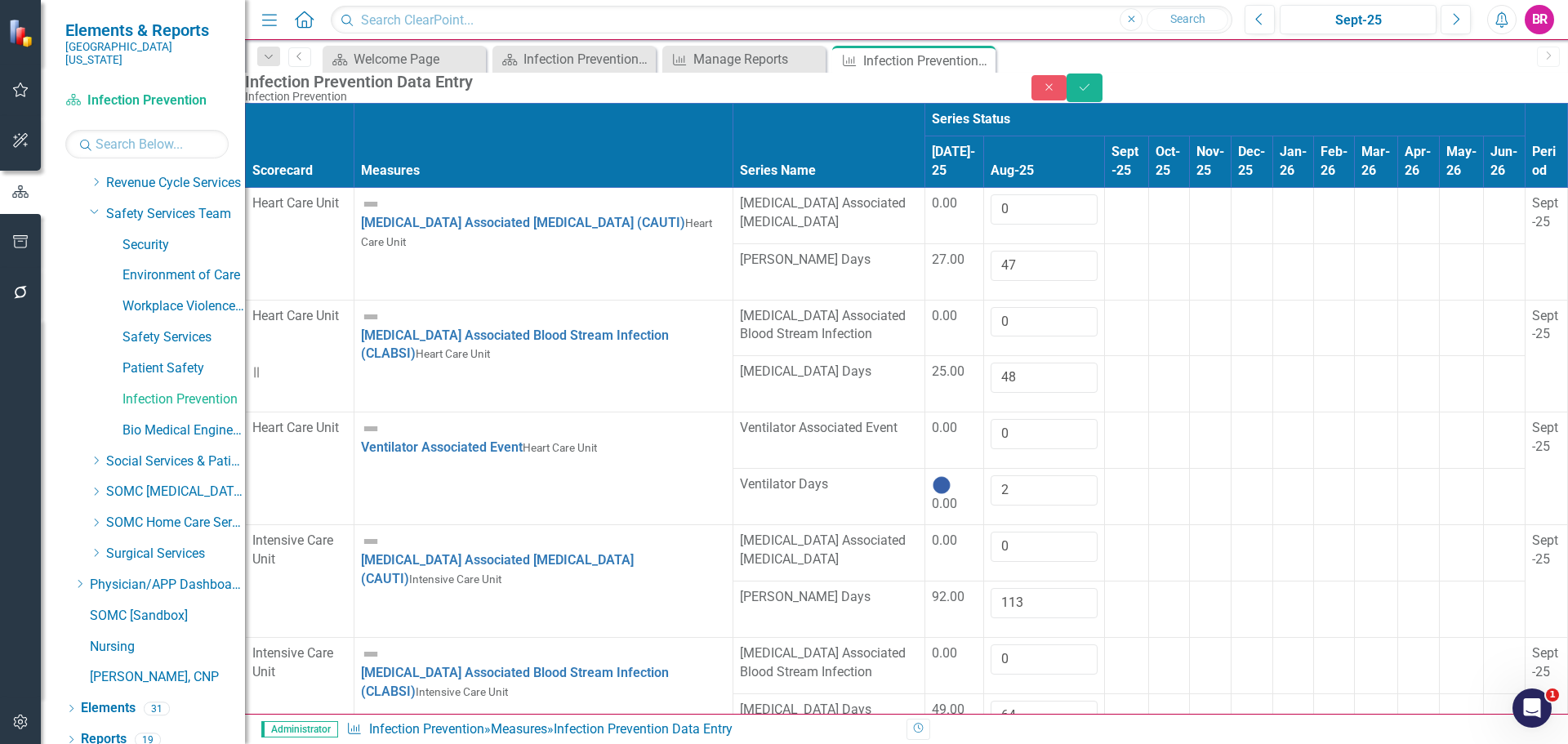
type input "18"
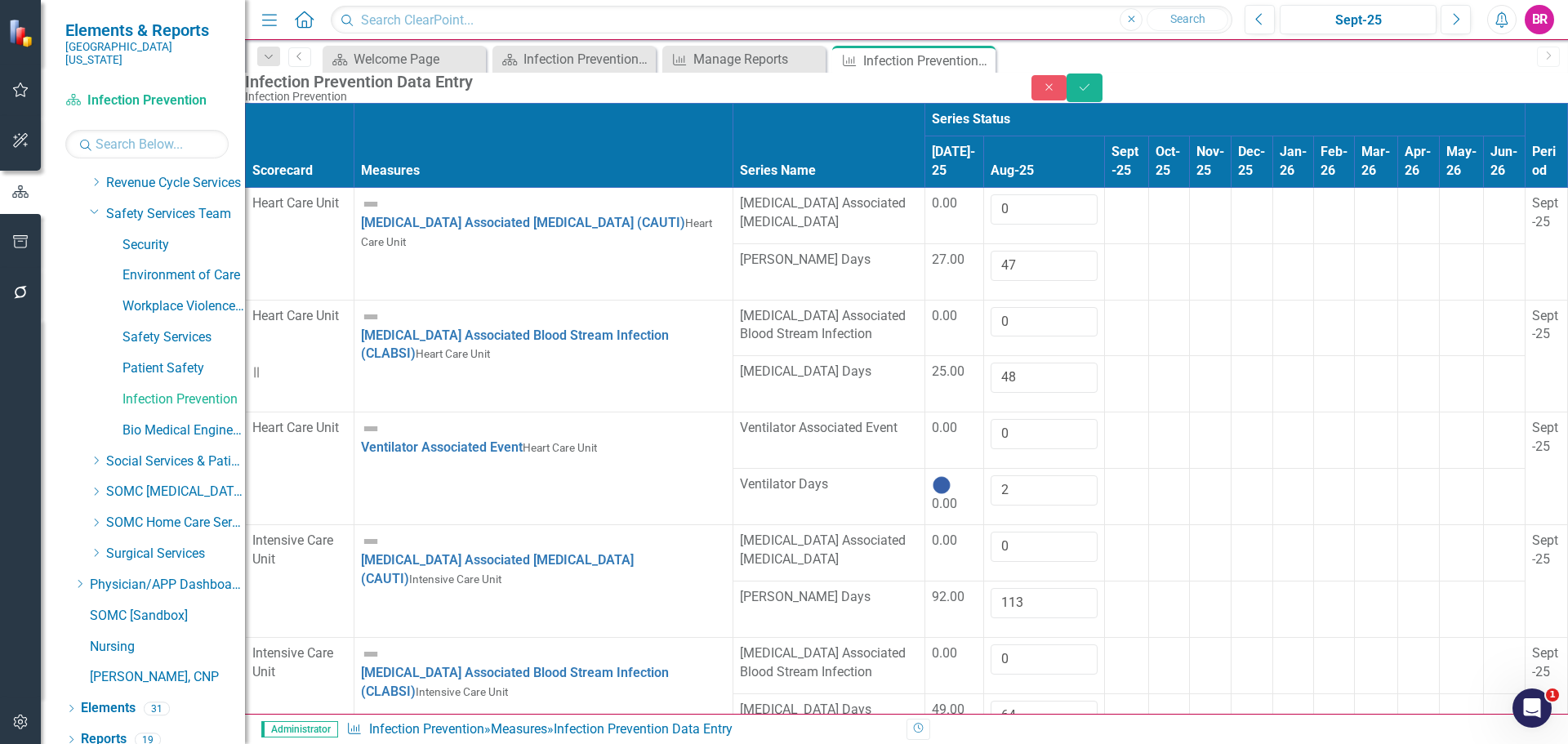
type input "0"
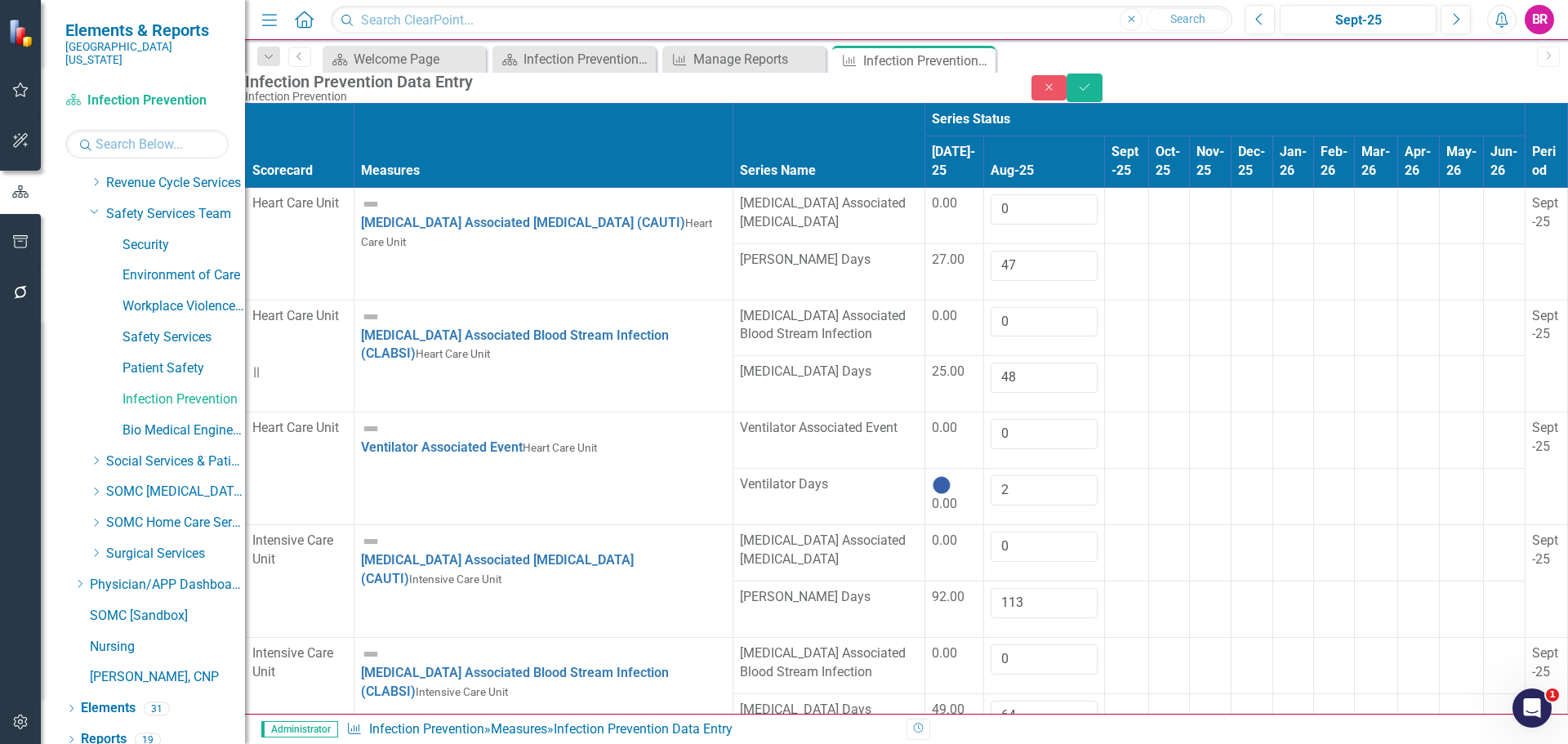
type input "17"
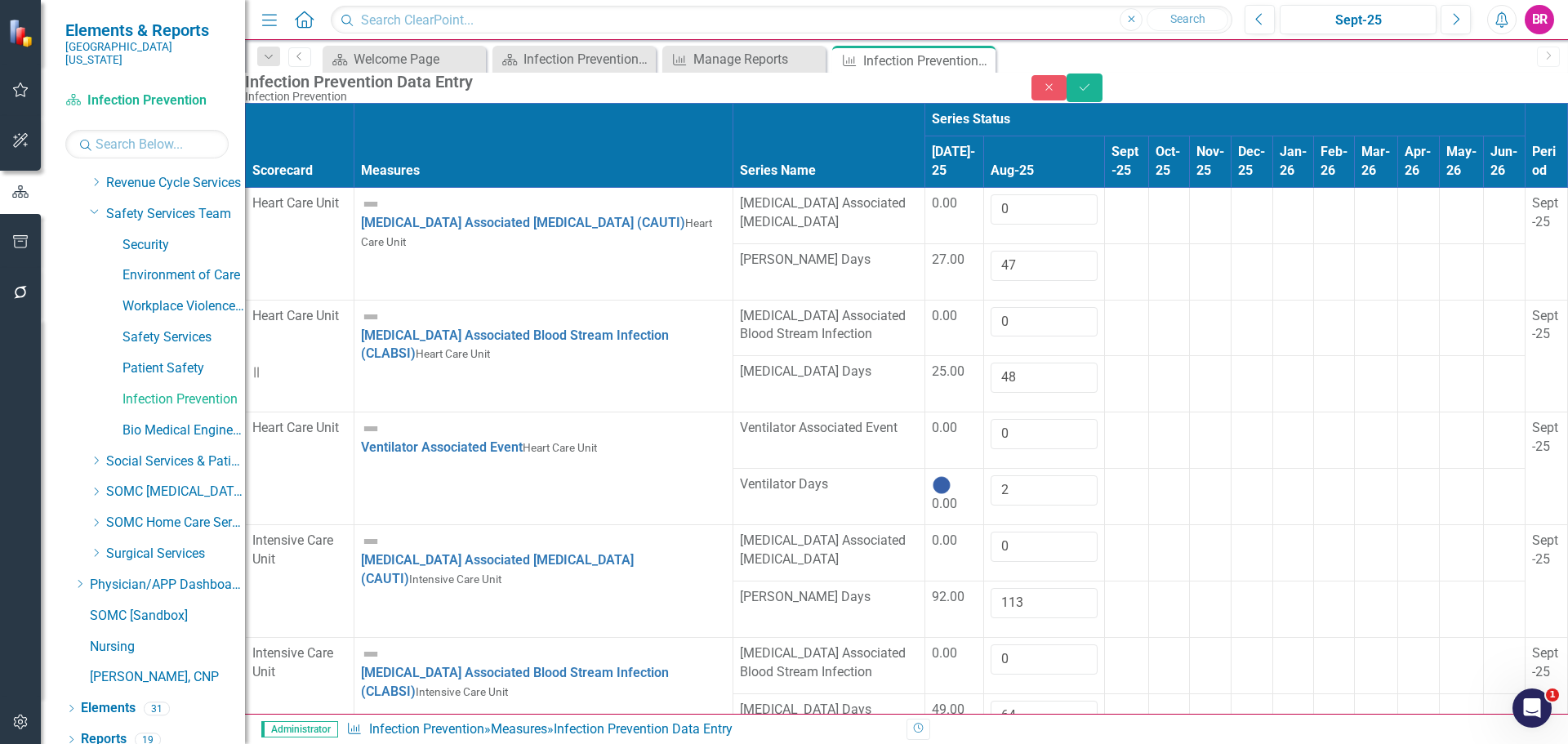
type input "0"
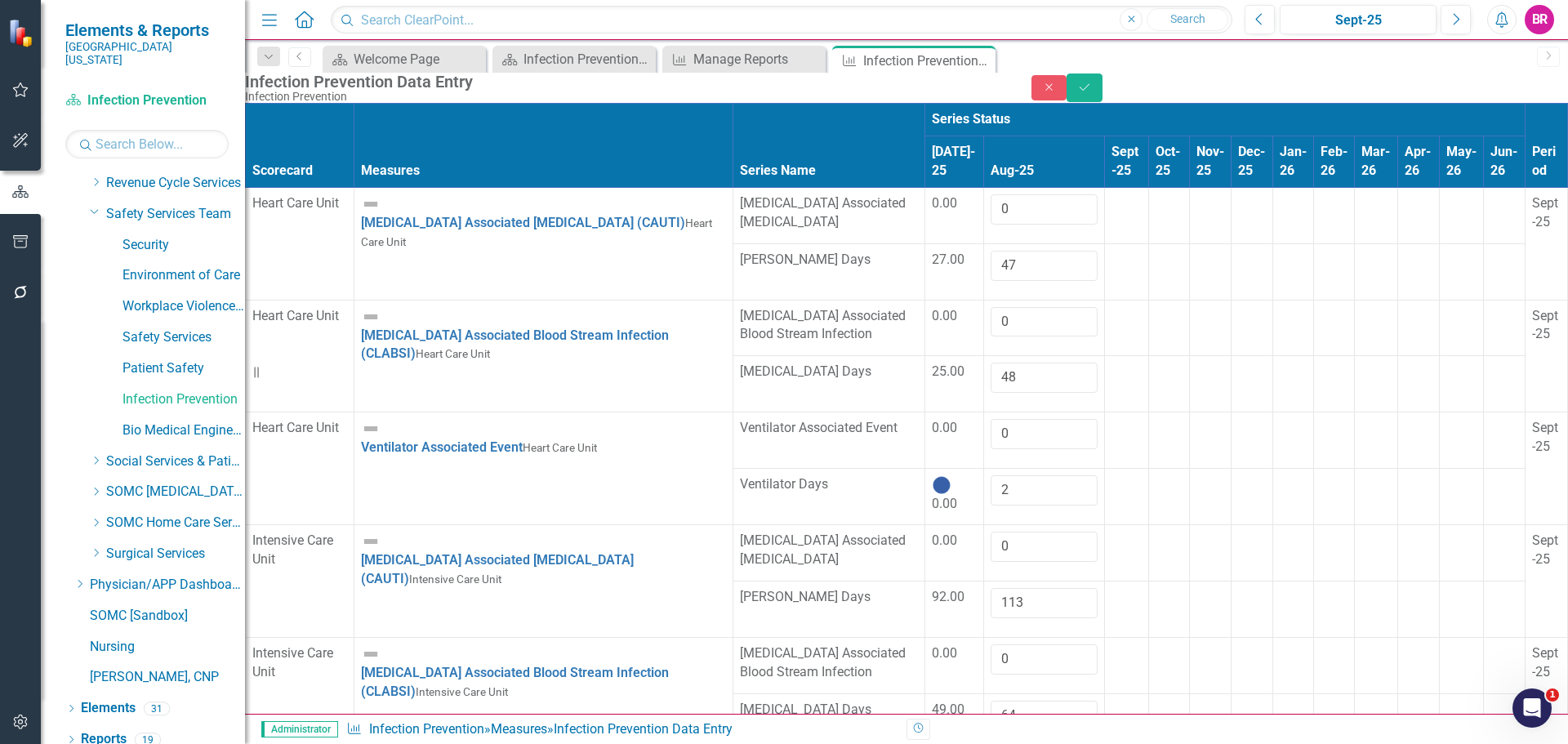
type input "0"
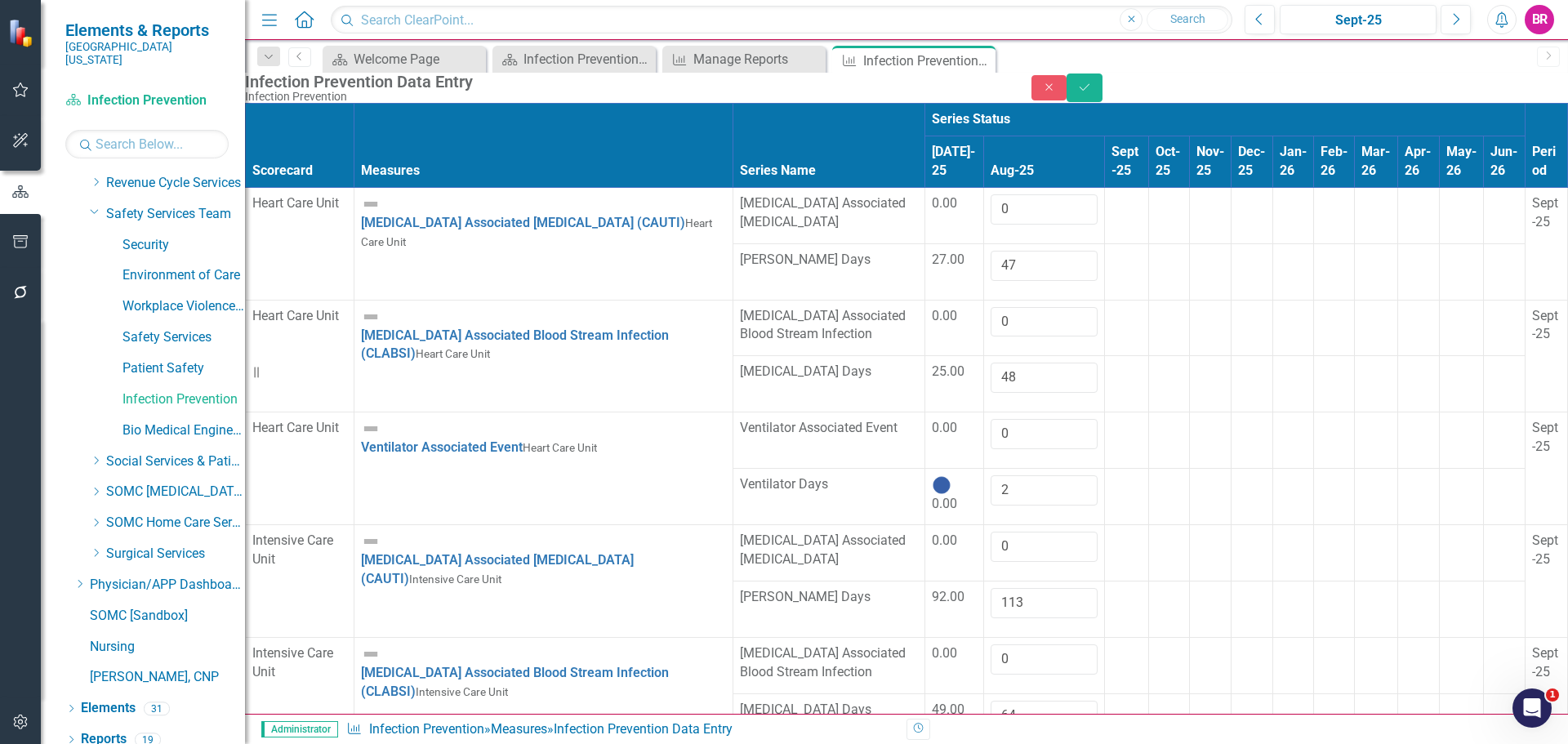
type input "110"
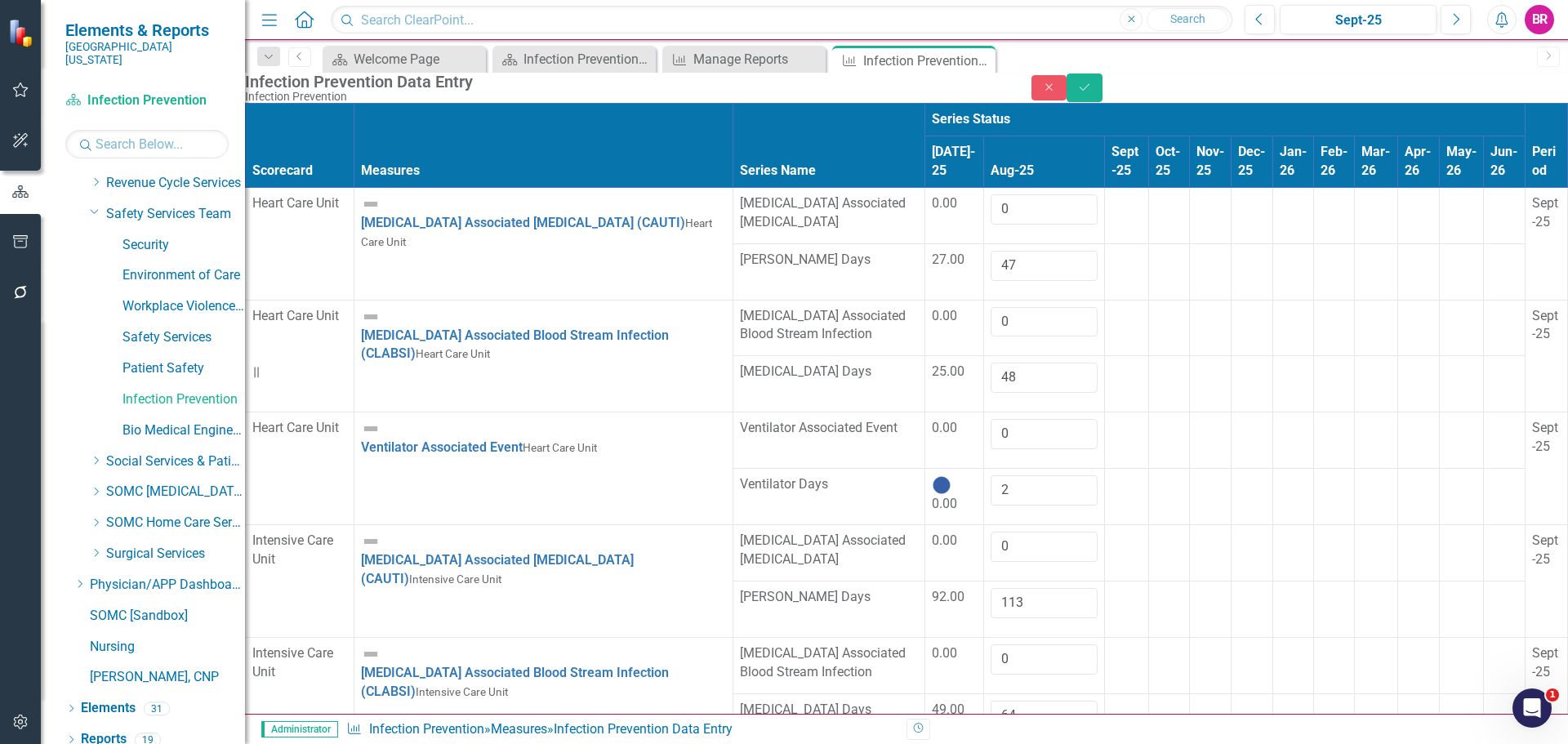
type input "1"
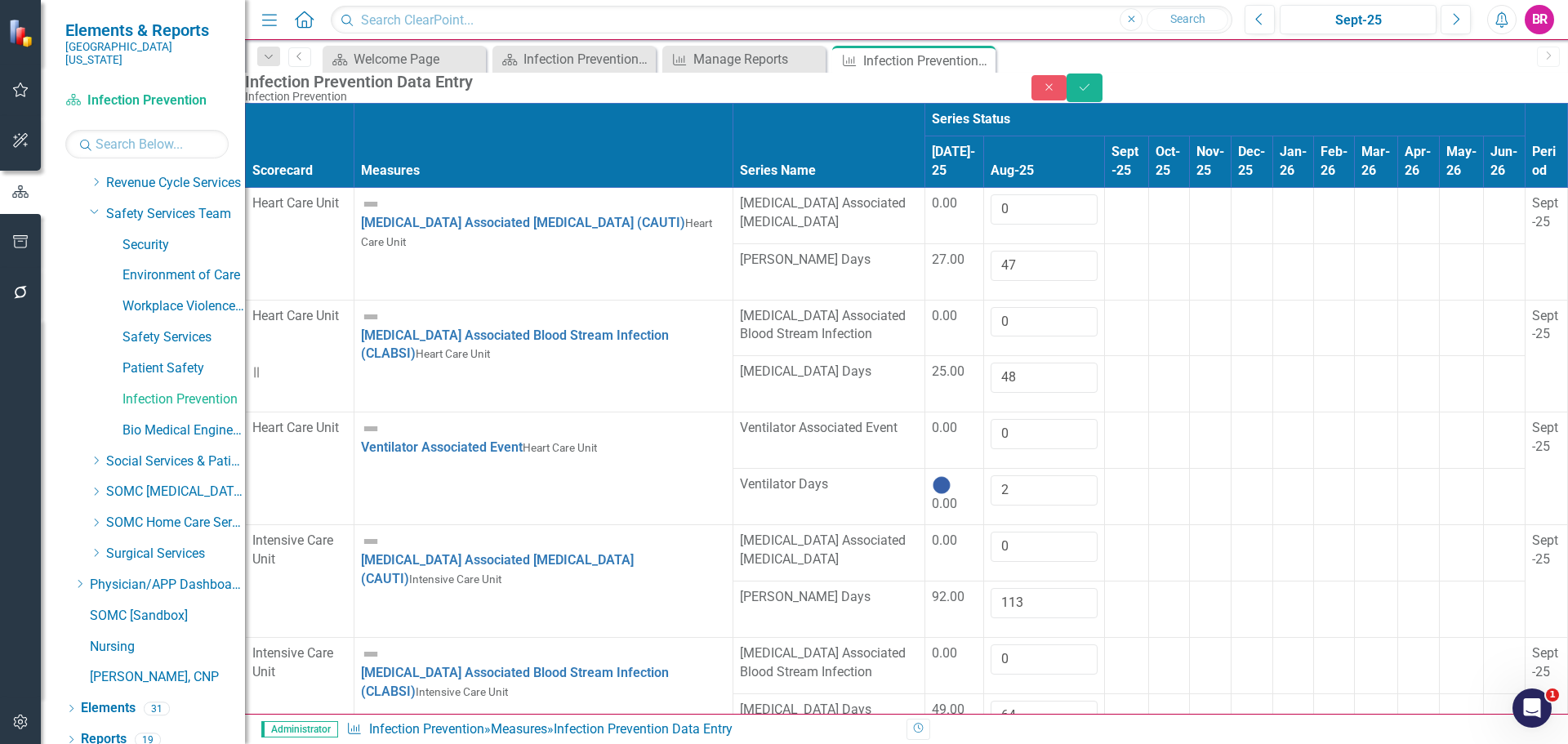
type input "53"
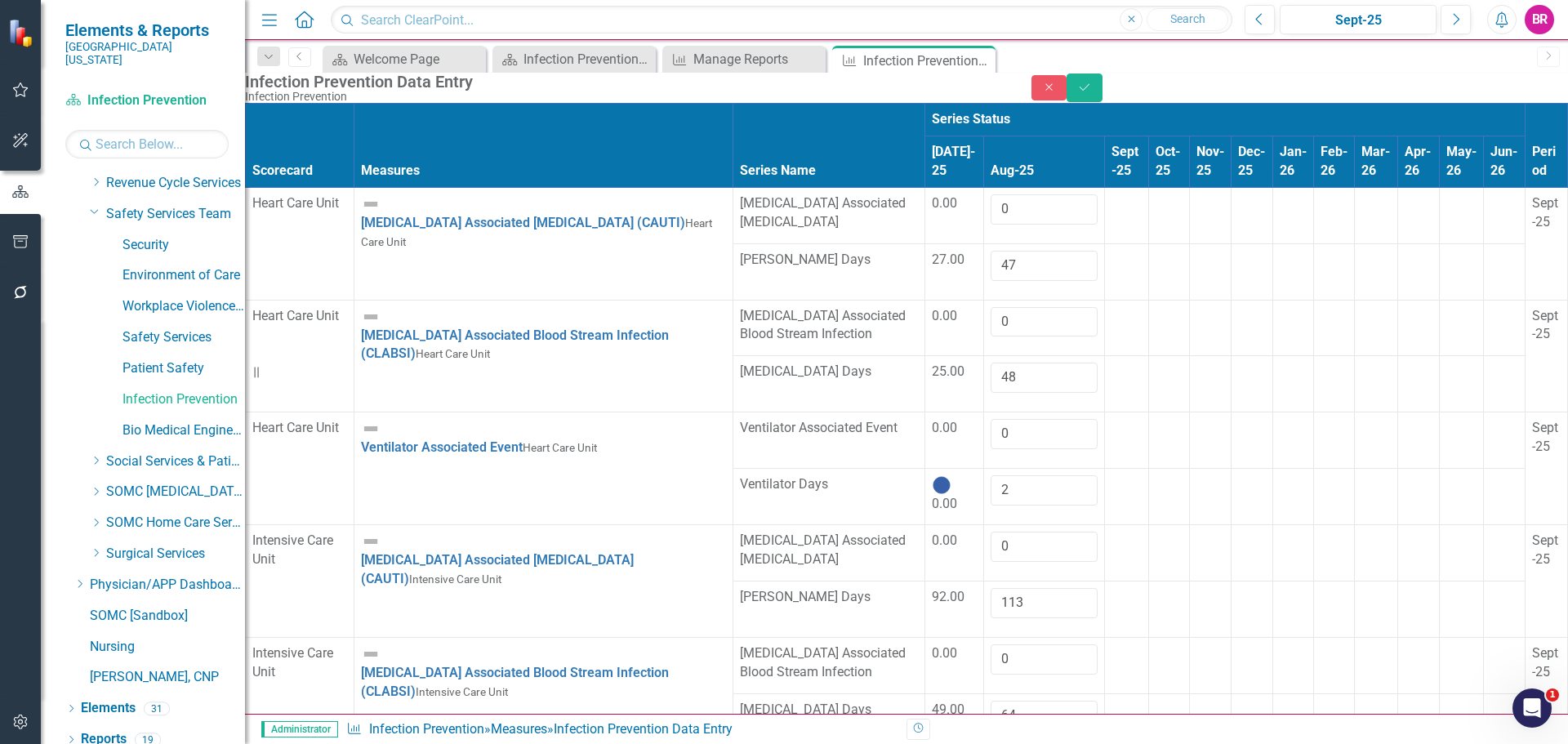
type input "0"
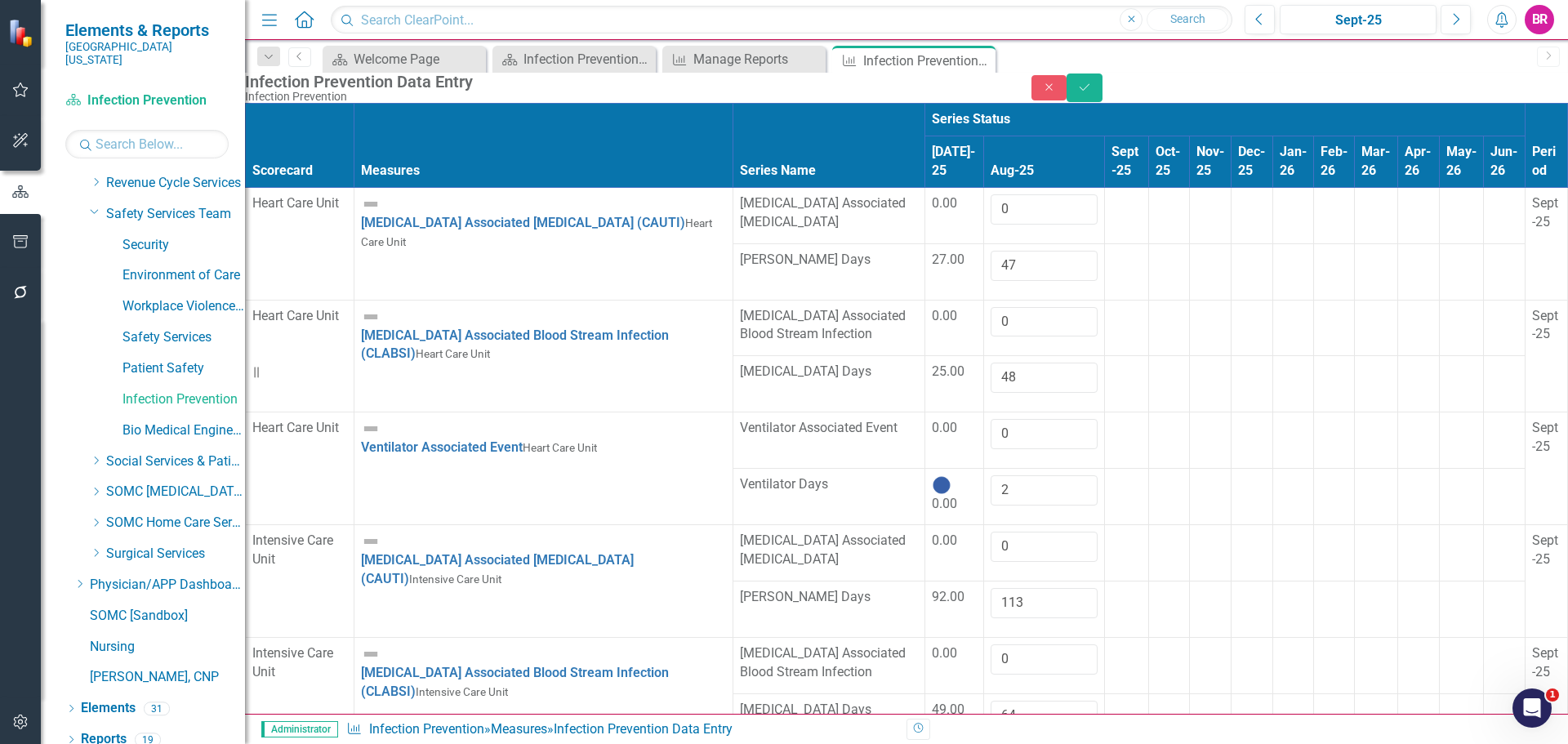
type input "4"
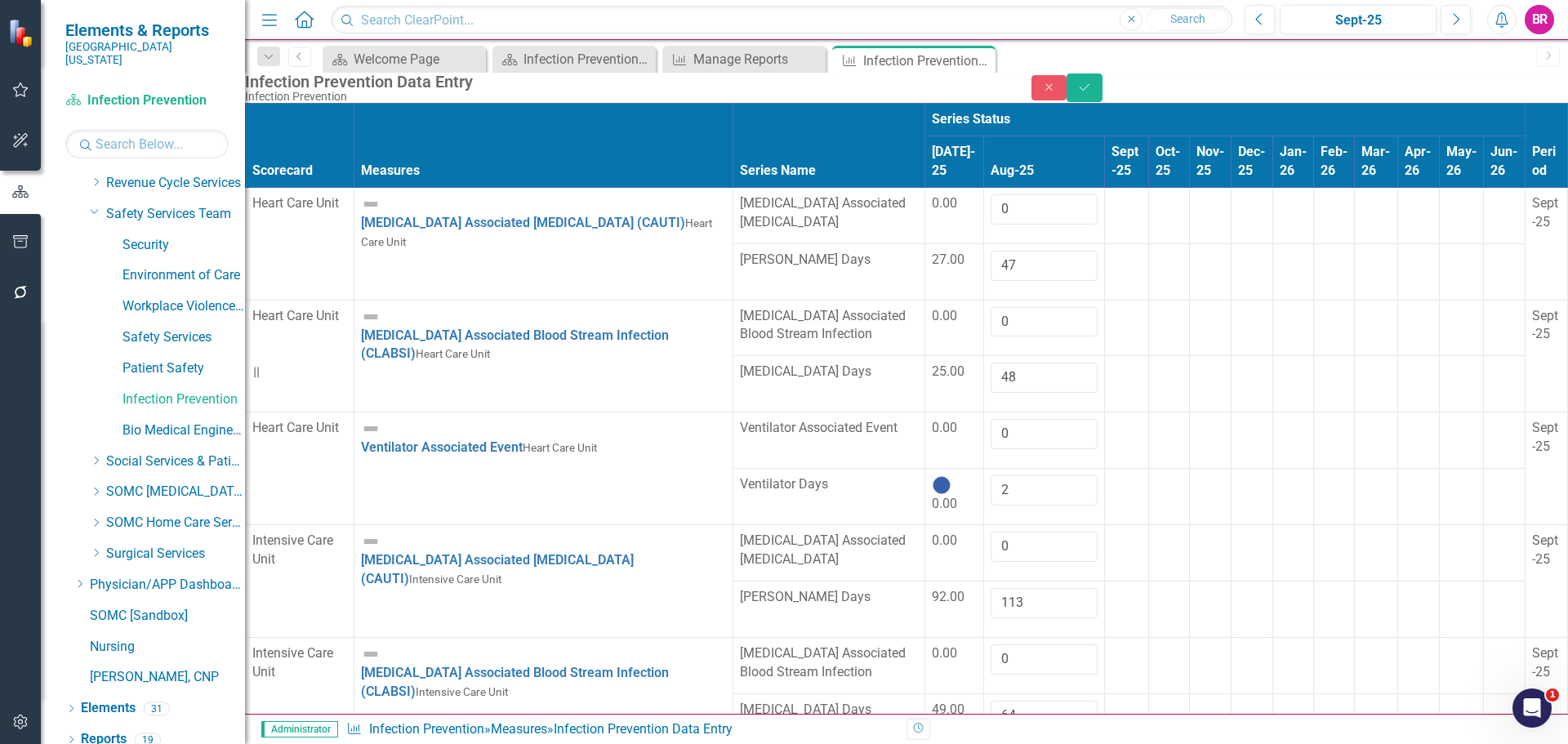
type input "3820"
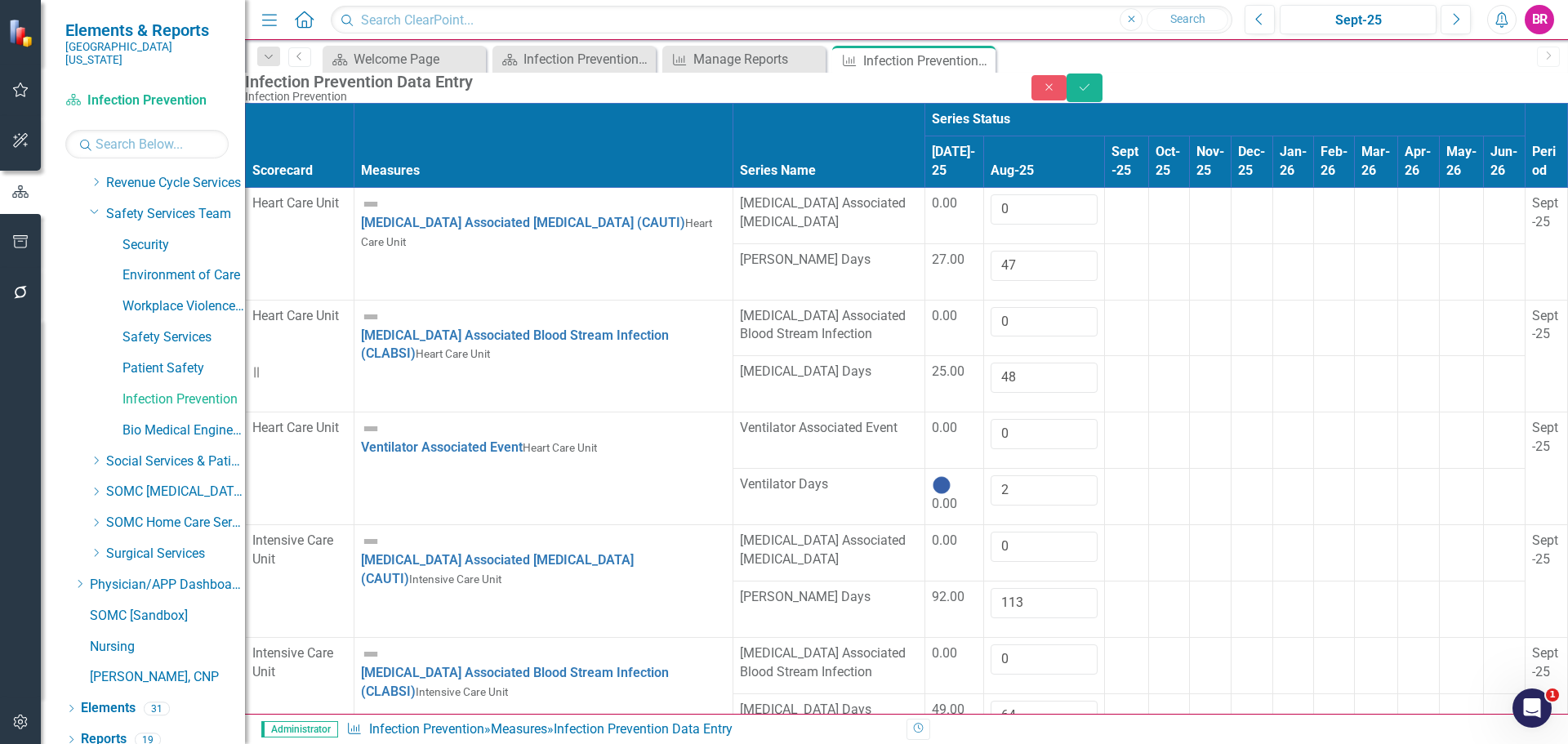
type input "0"
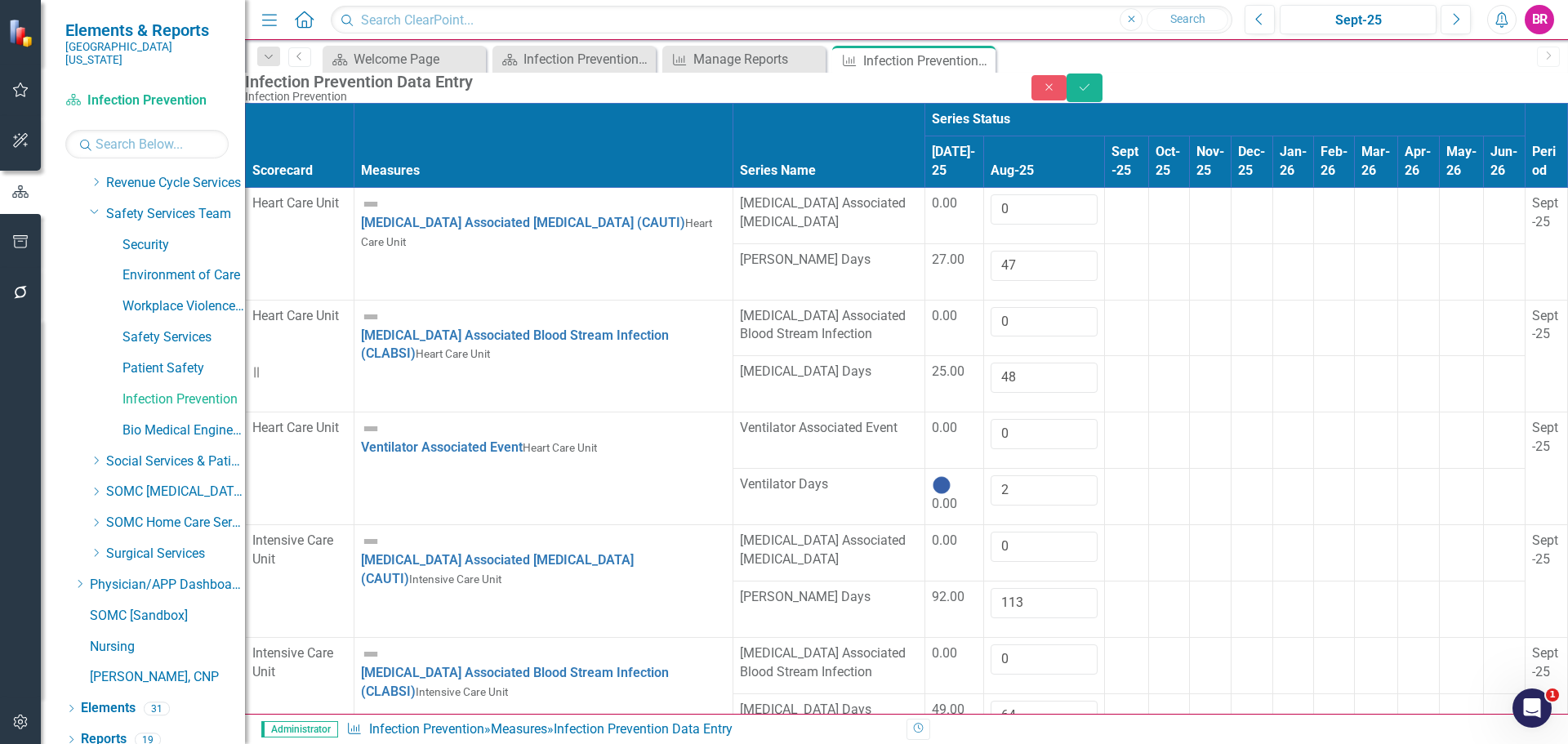
type input "471"
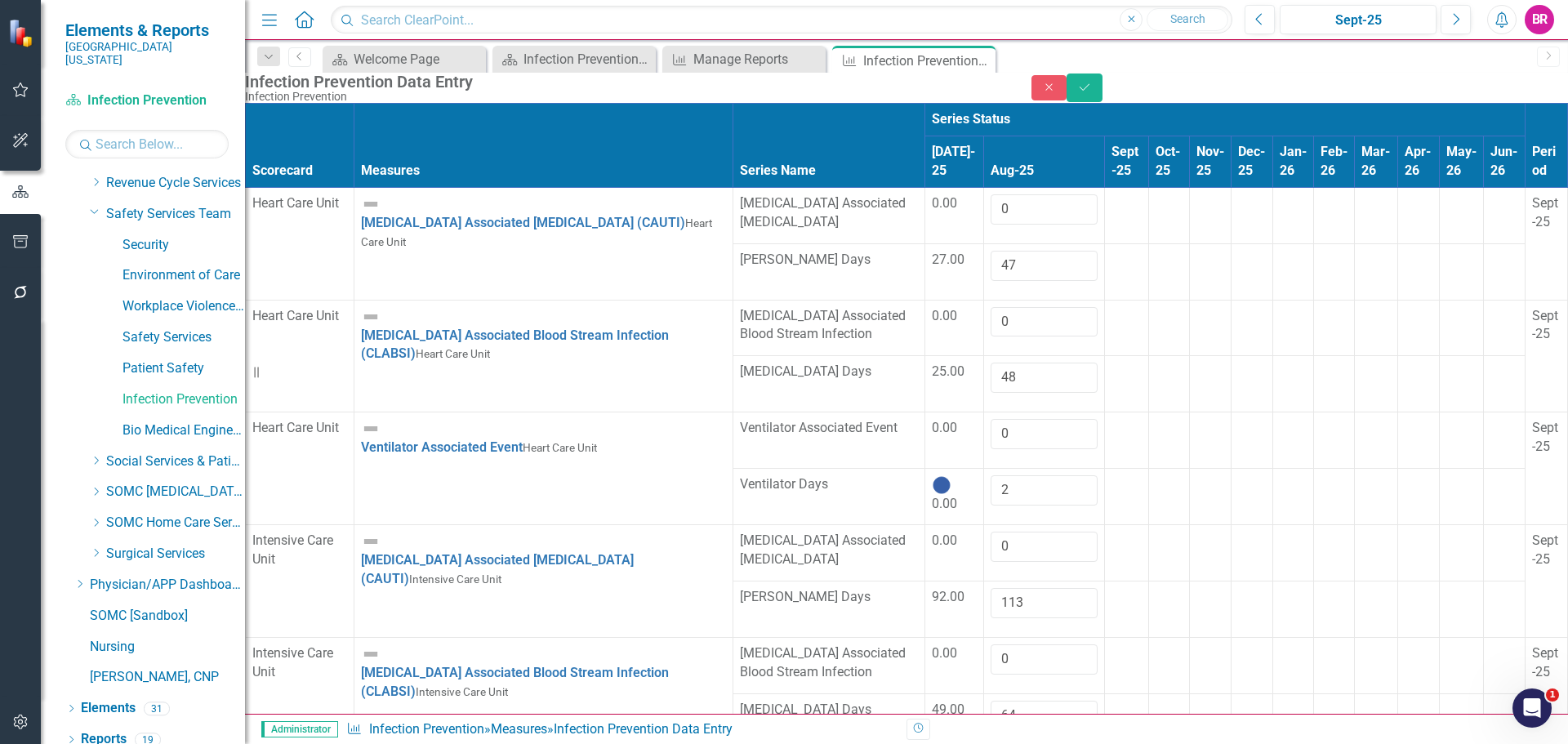
type input "471"
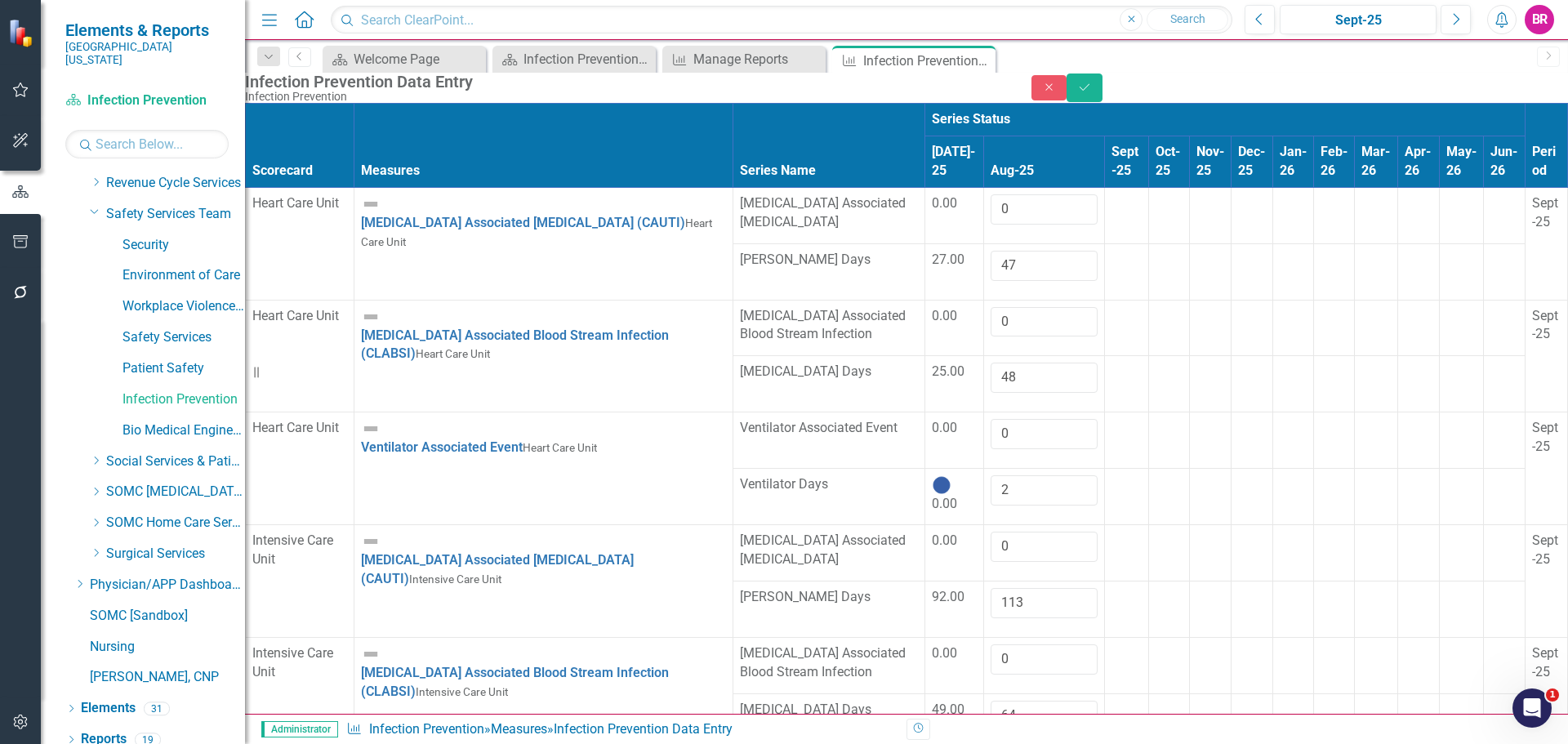
type input "3820"
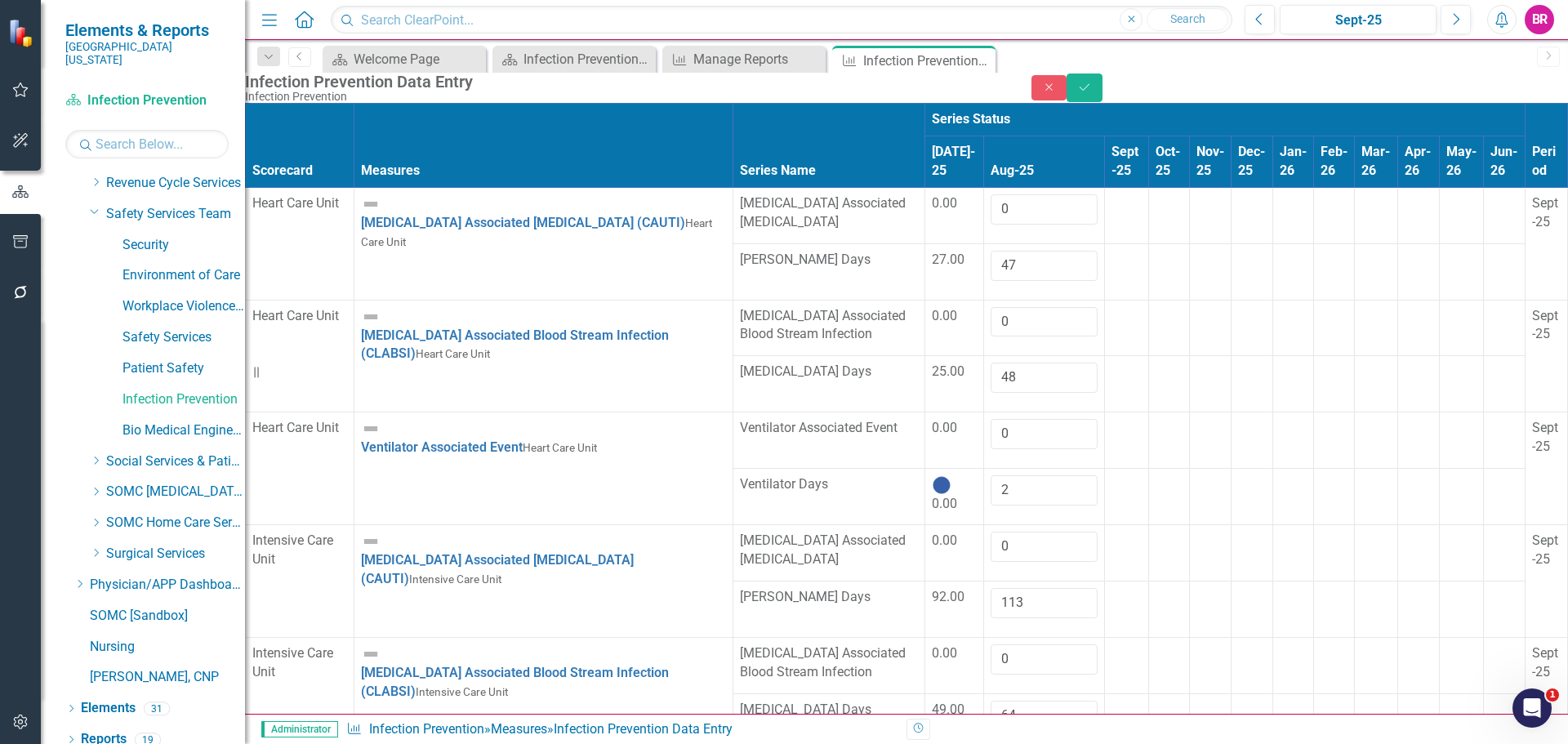
type input "1"
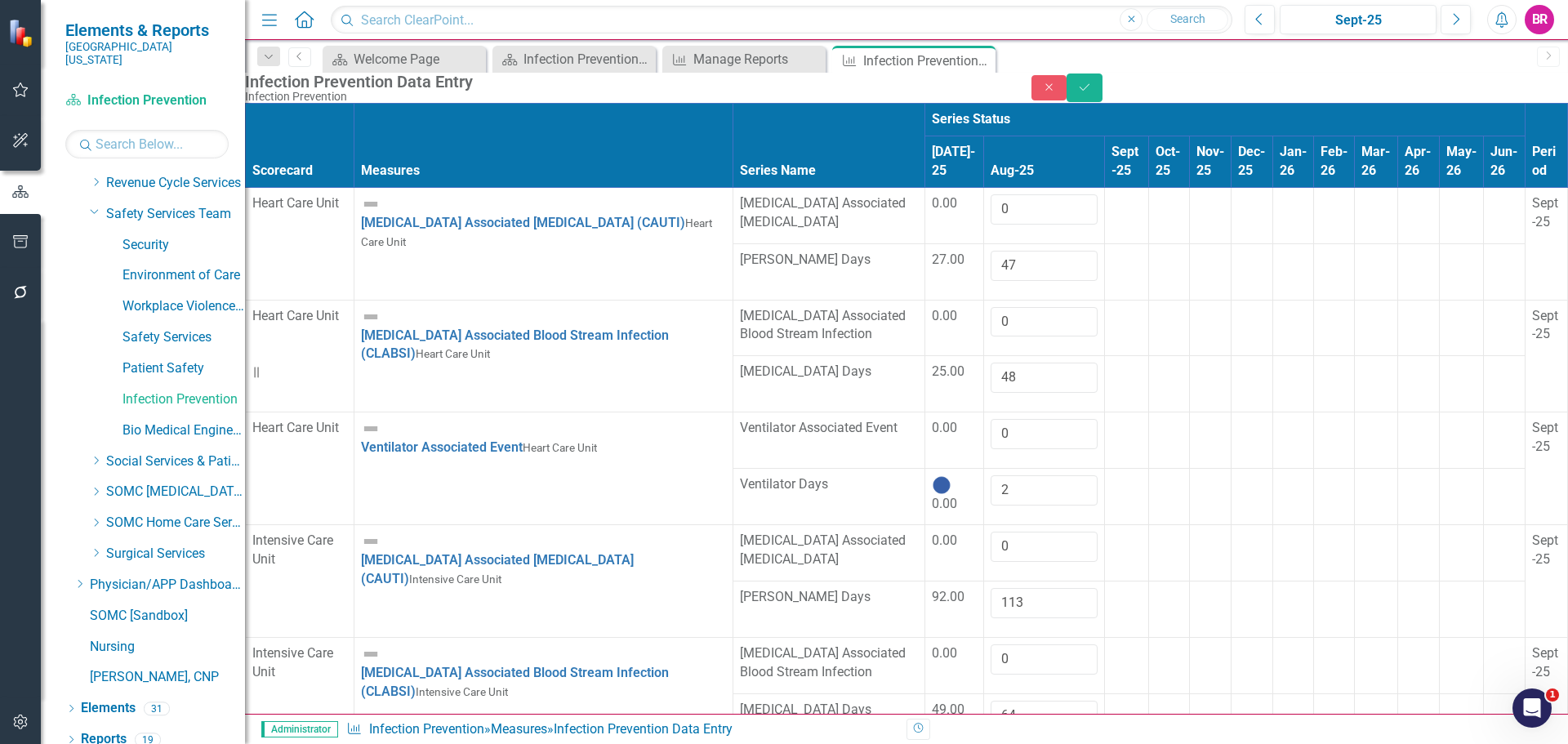
type input "237"
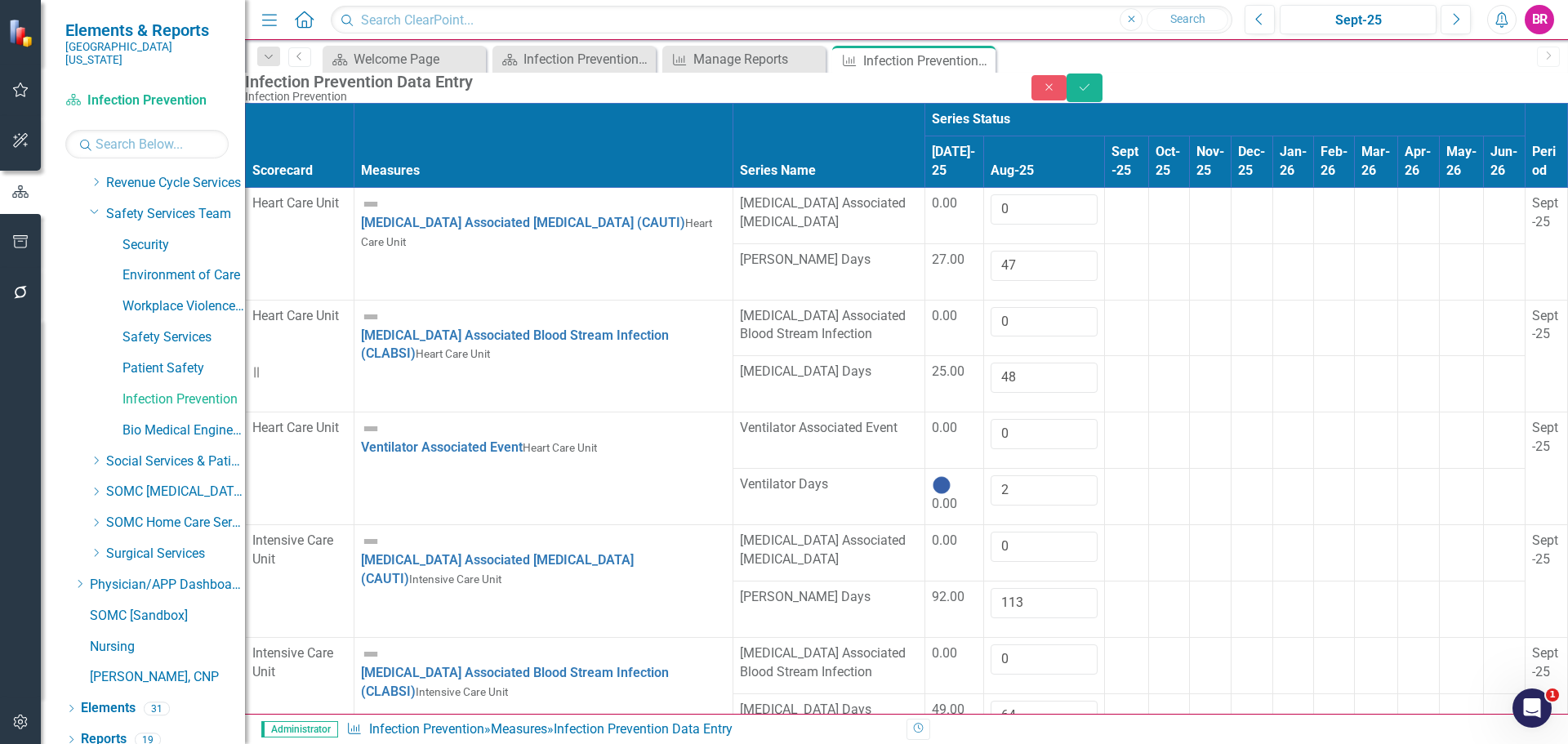
type input "237"
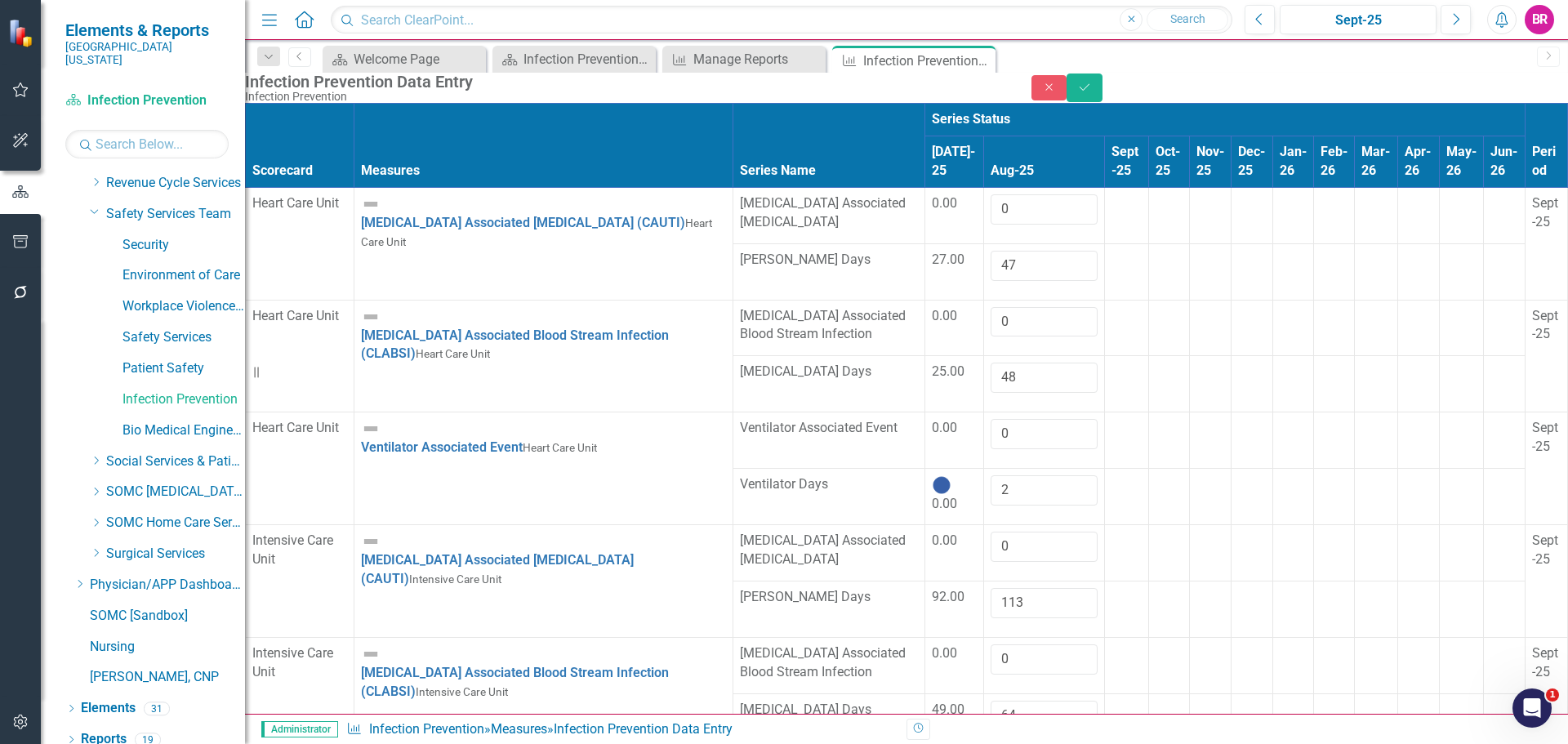
type input "3820"
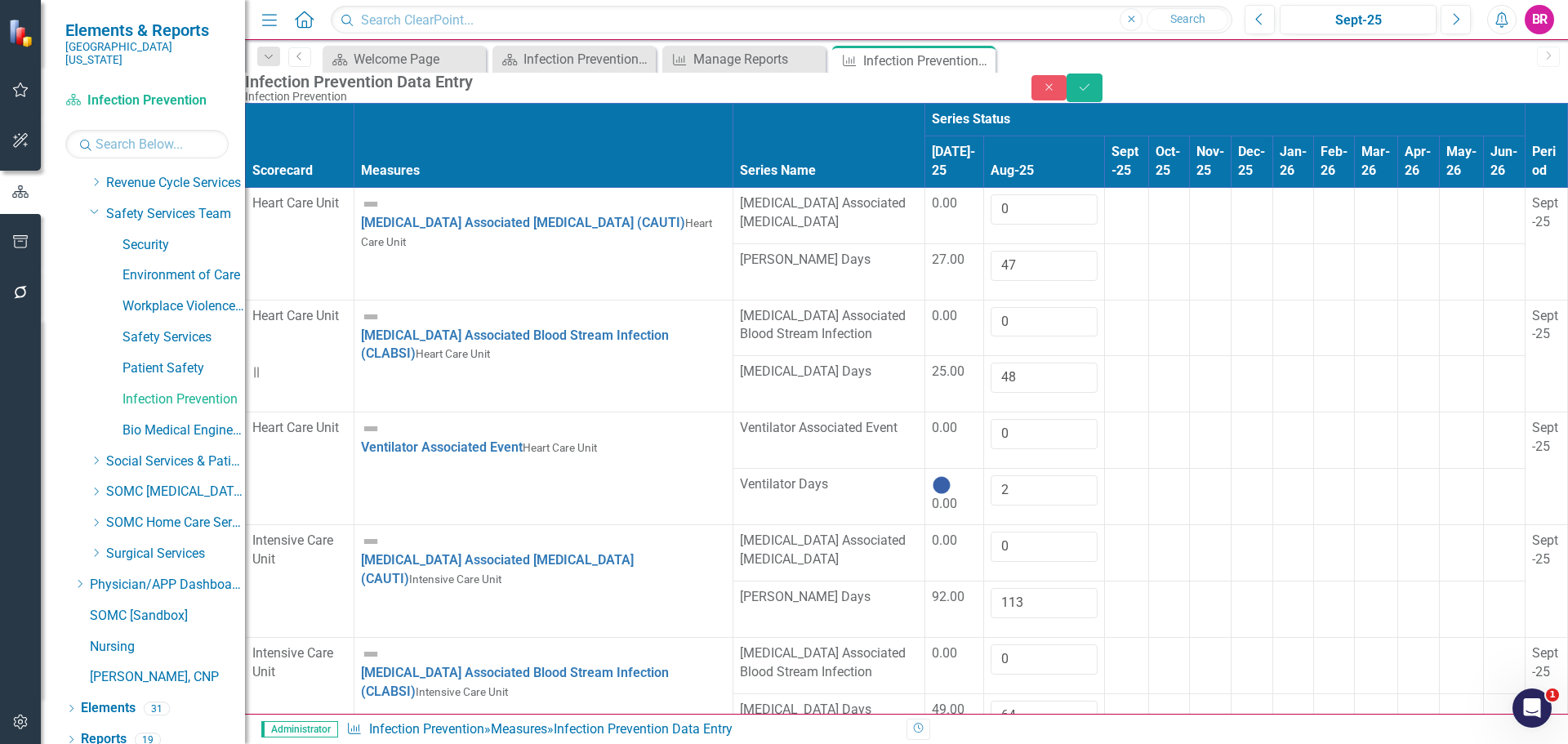
type input "0"
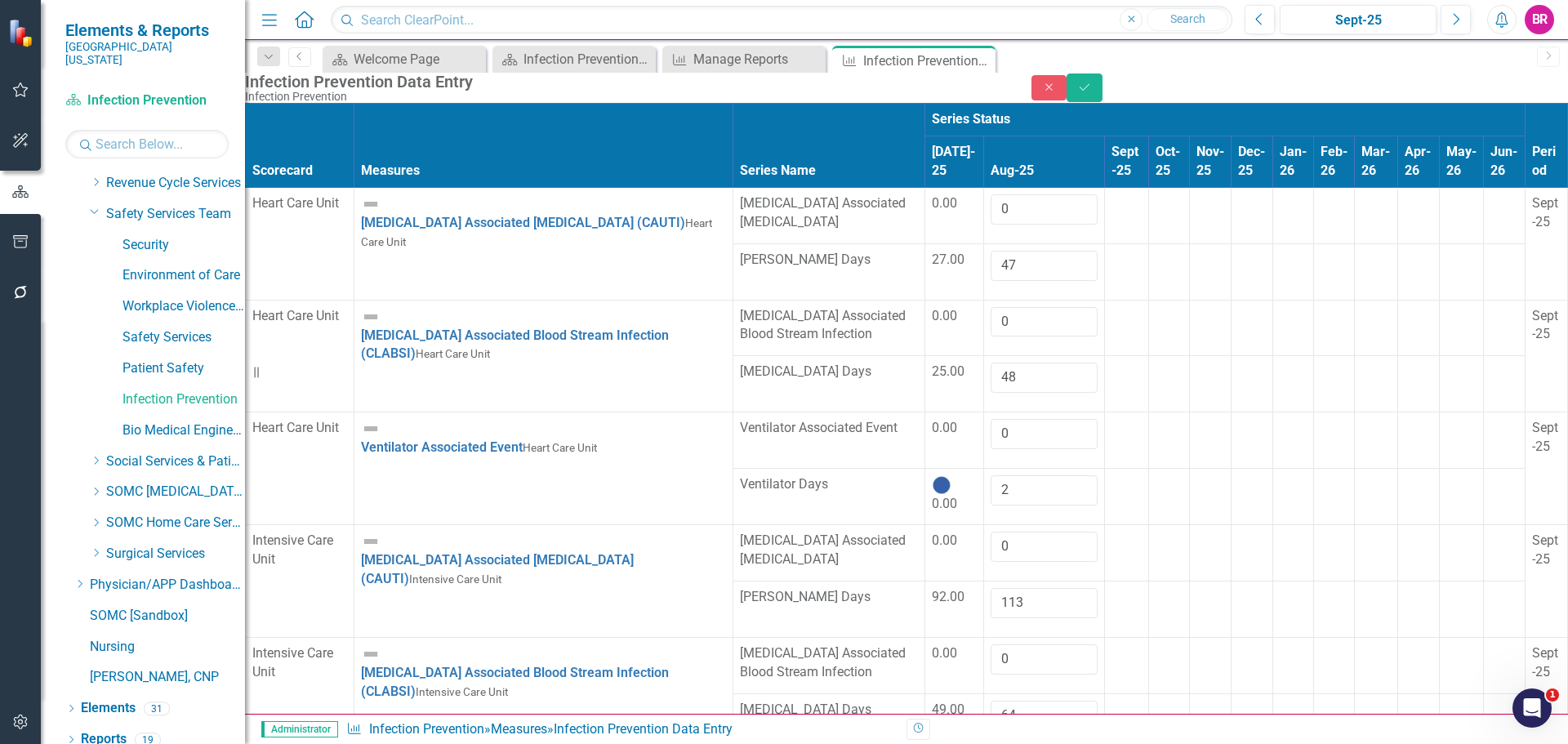
type input "0"
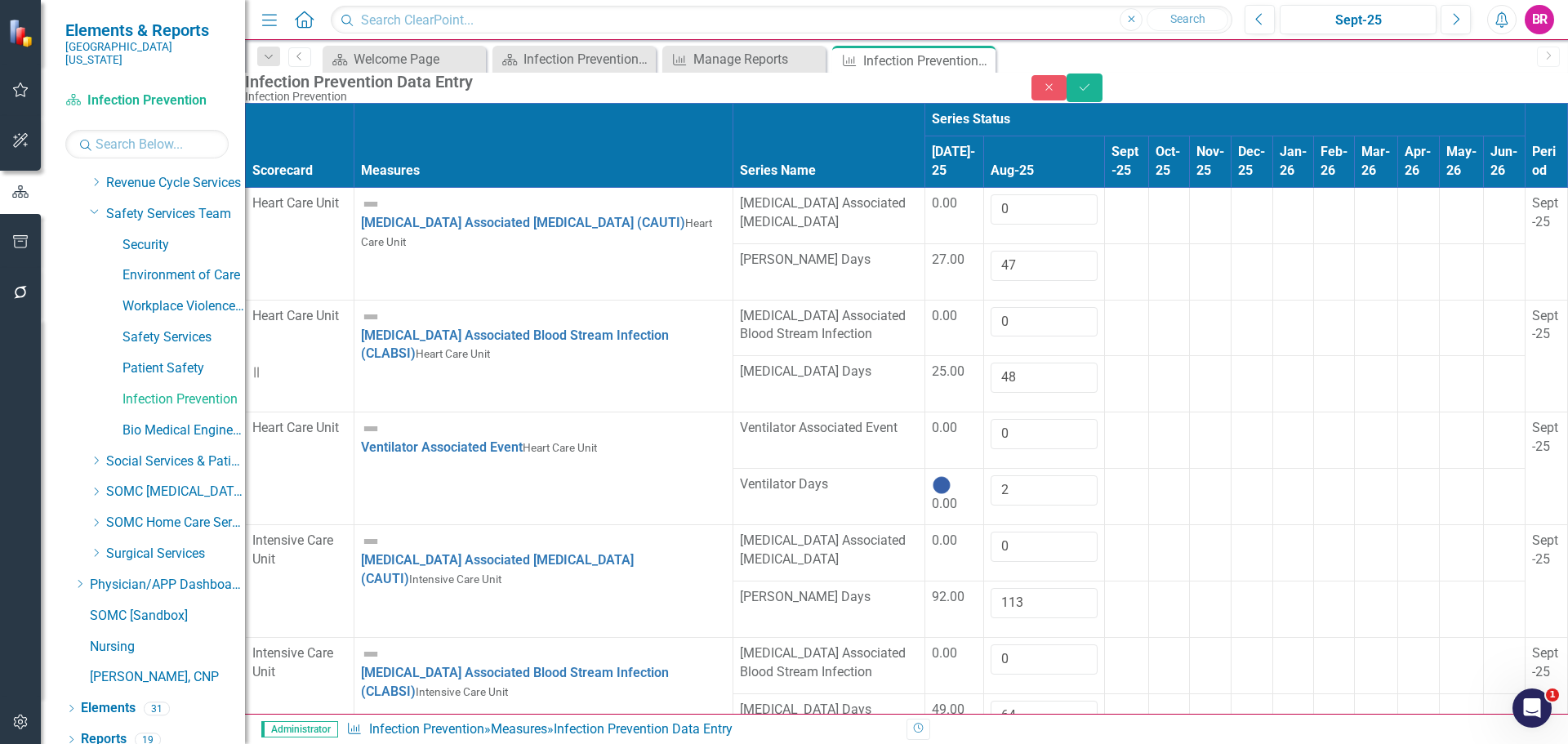
type input "3820"
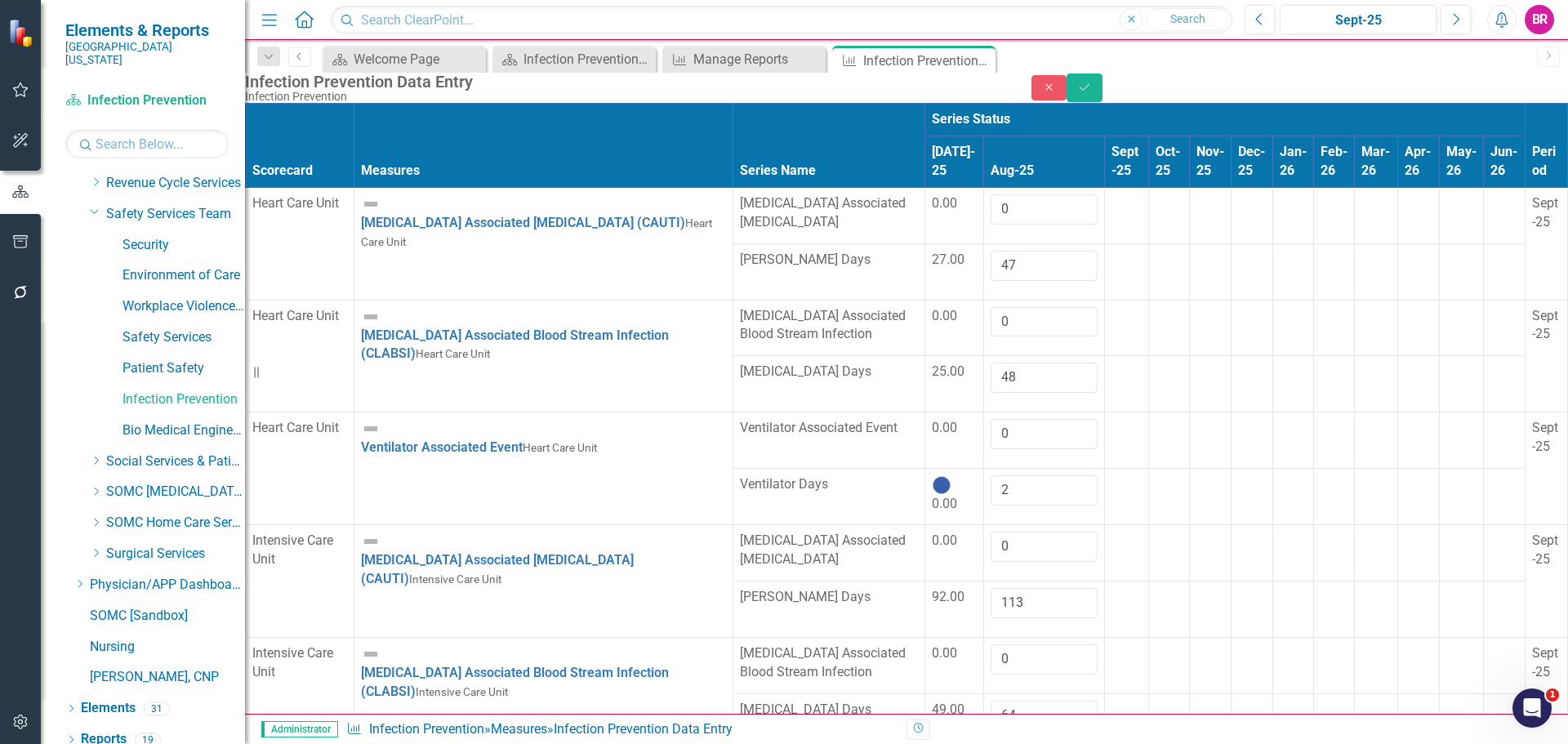
type input "0"
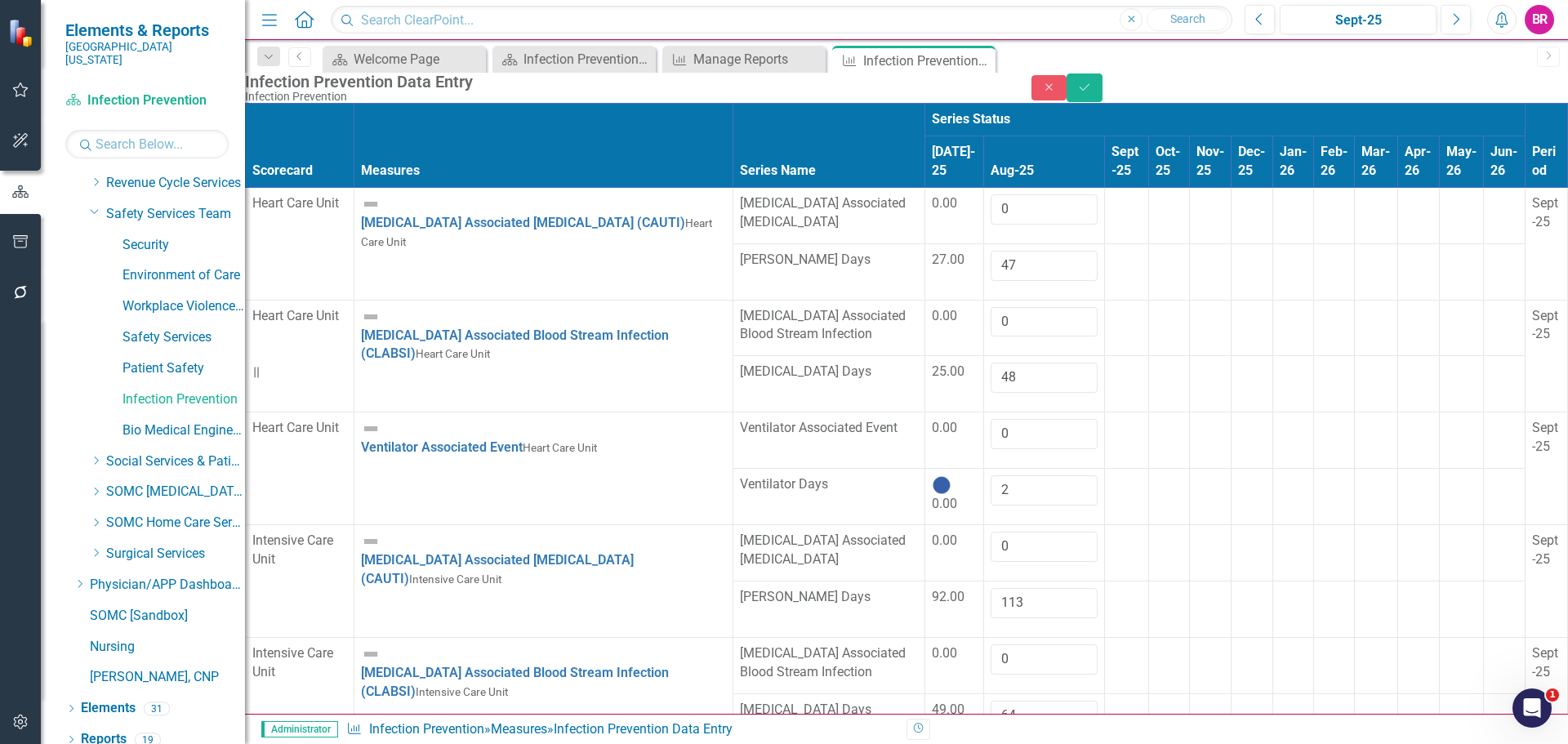
type input "3820"
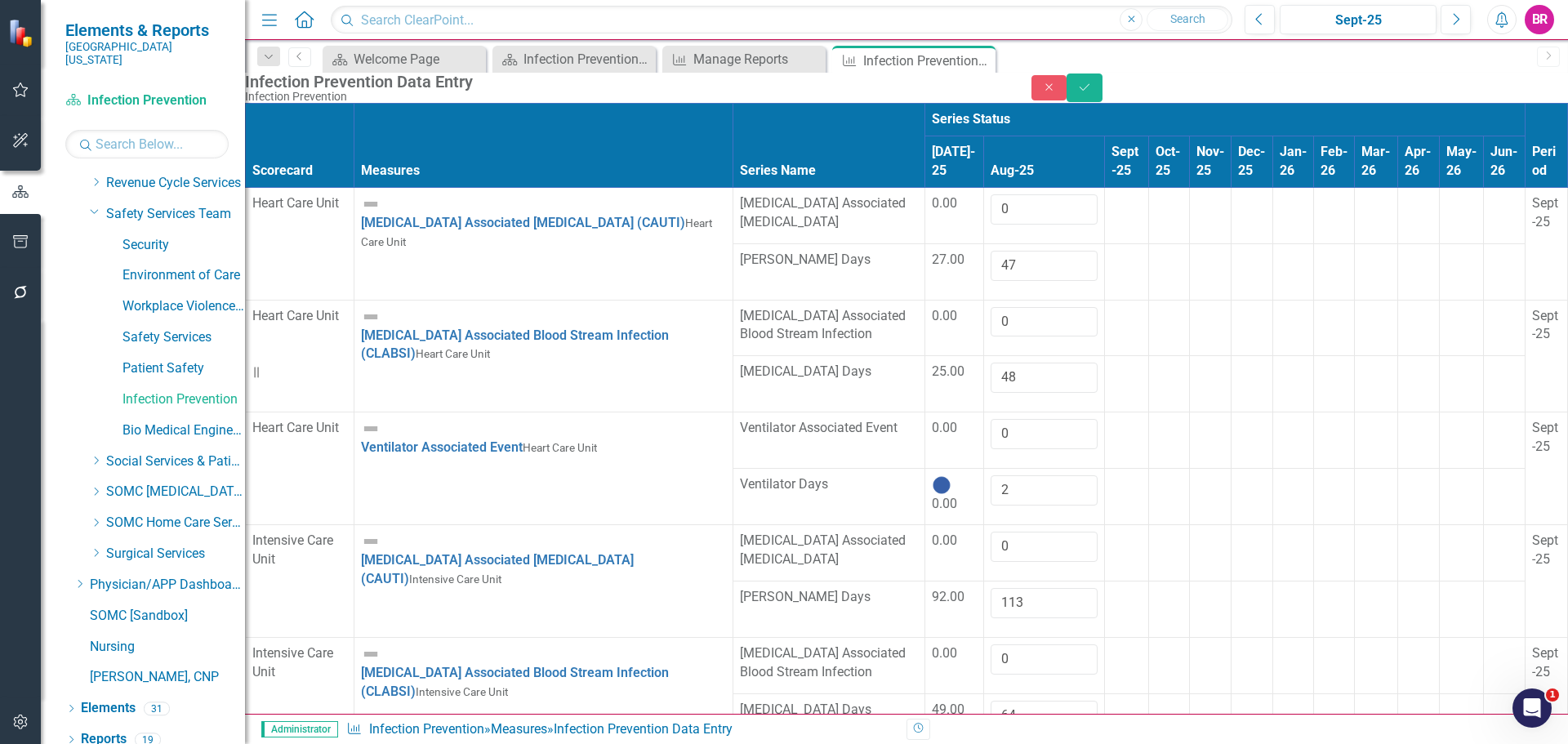
type input "576"
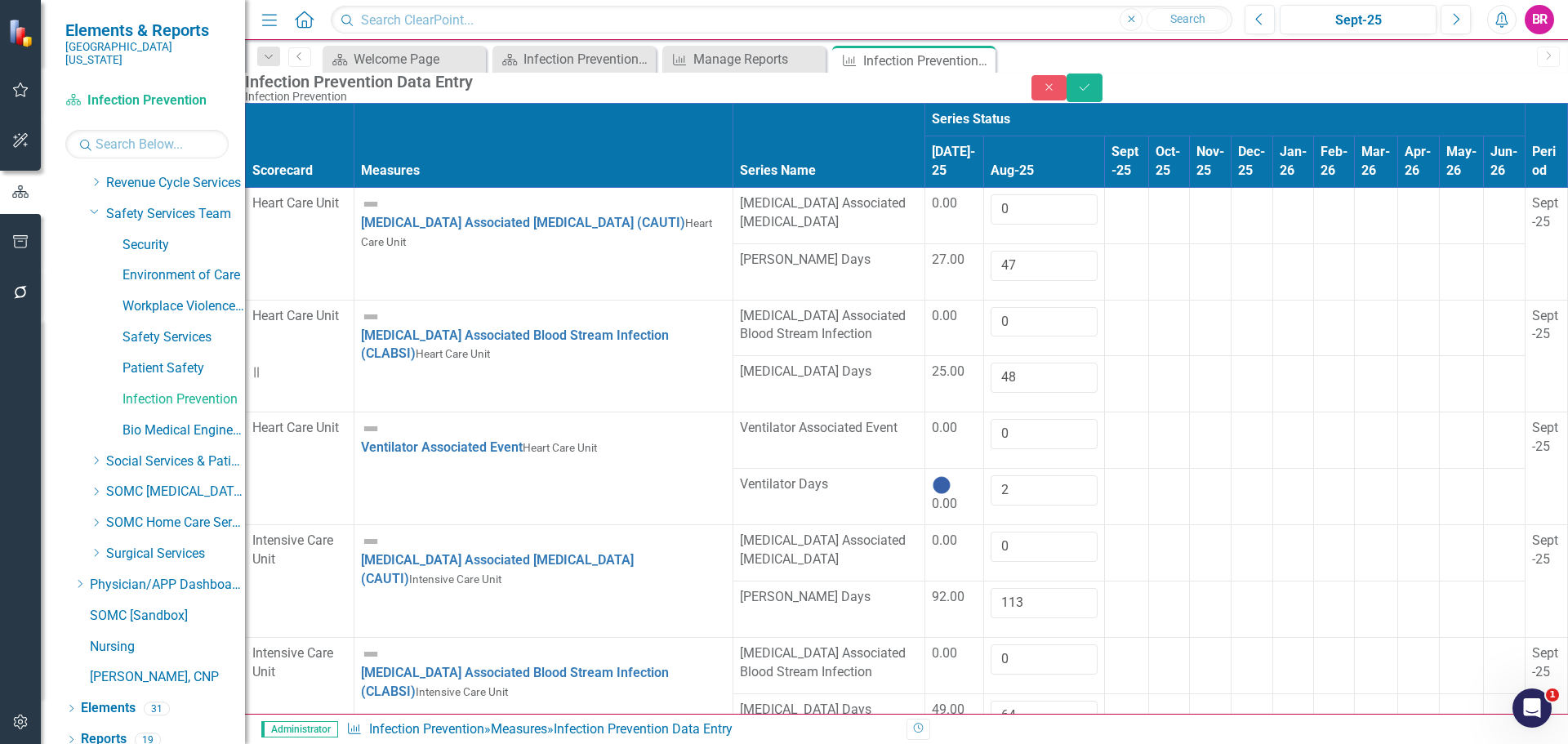
type input "613"
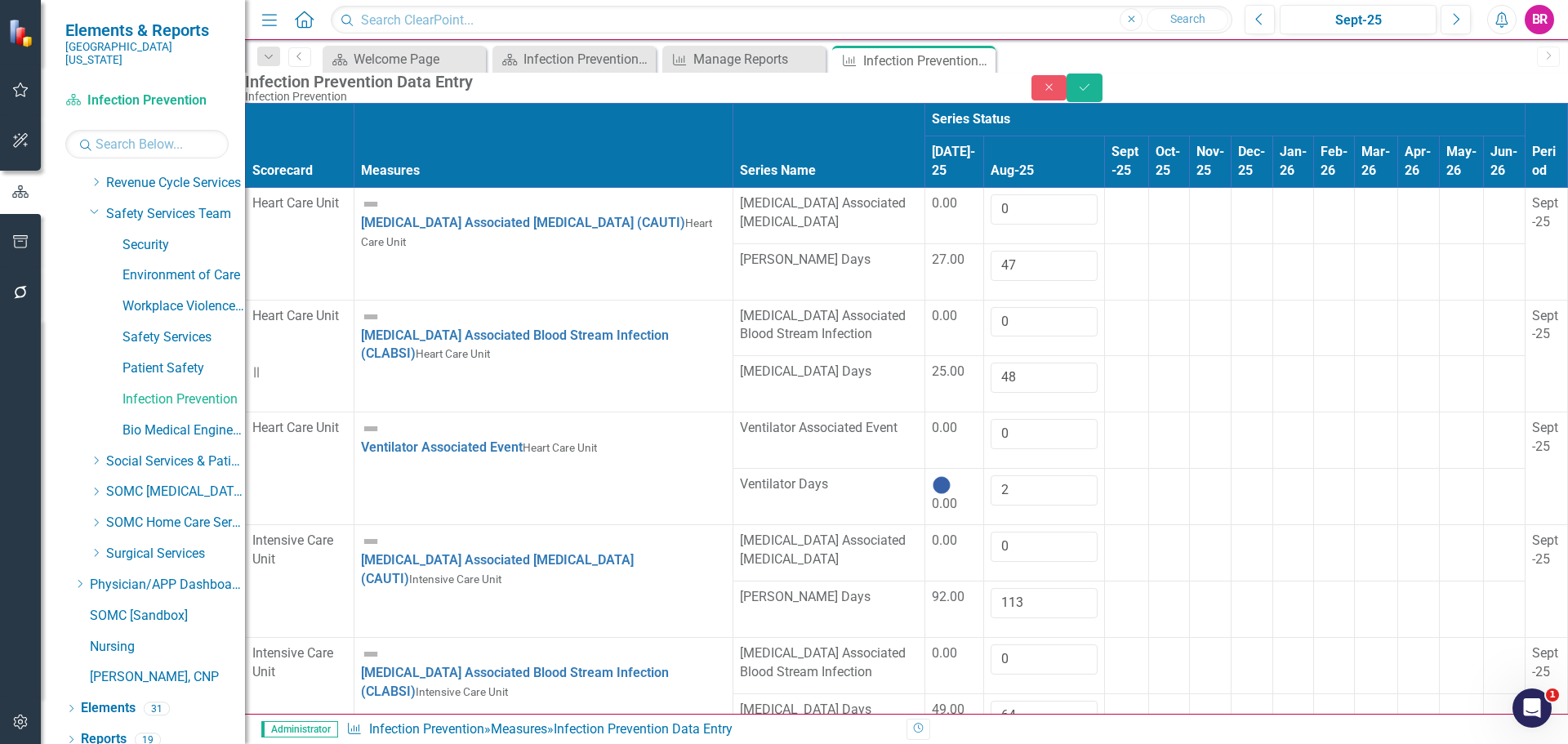
type input "2"
type input "3199"
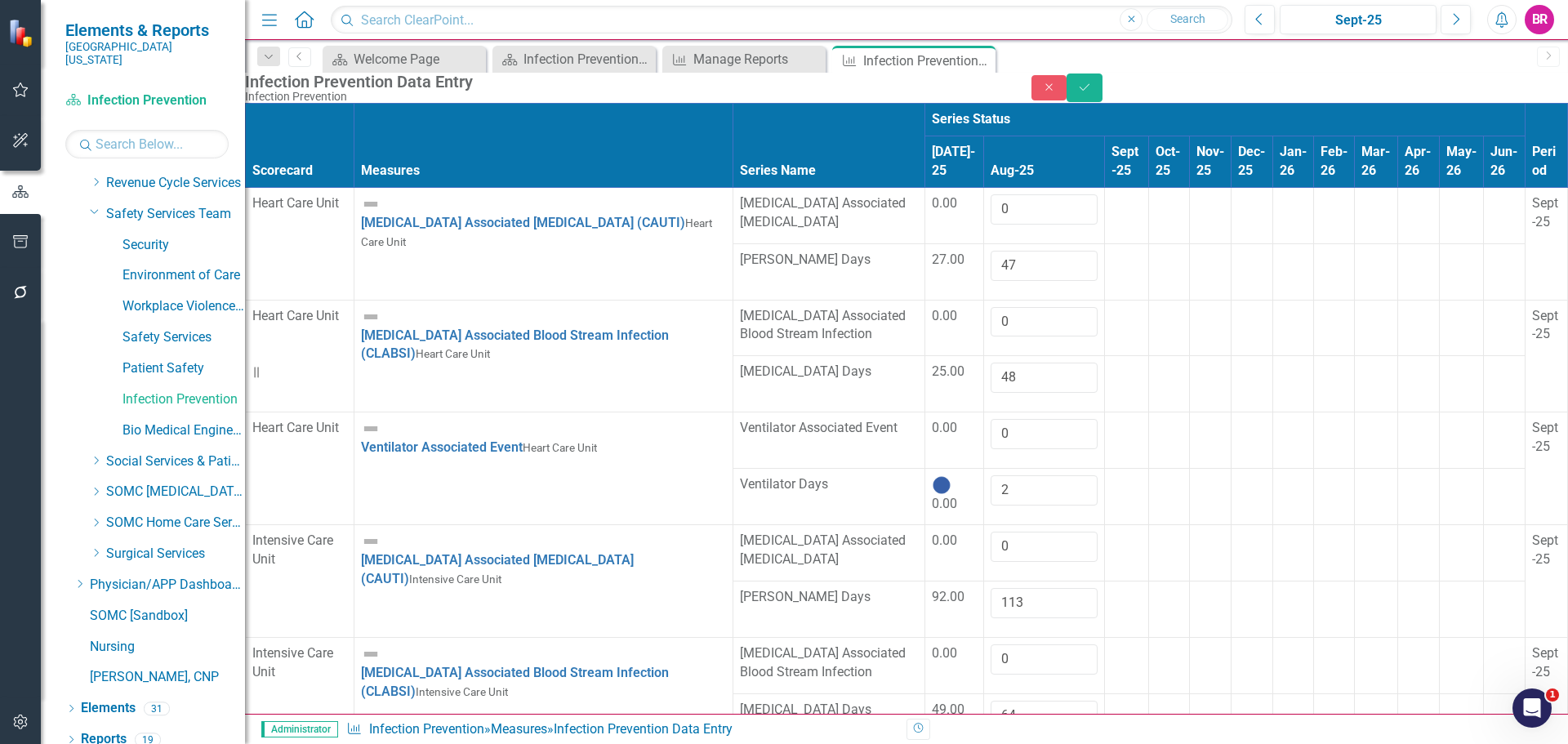
type input "0"
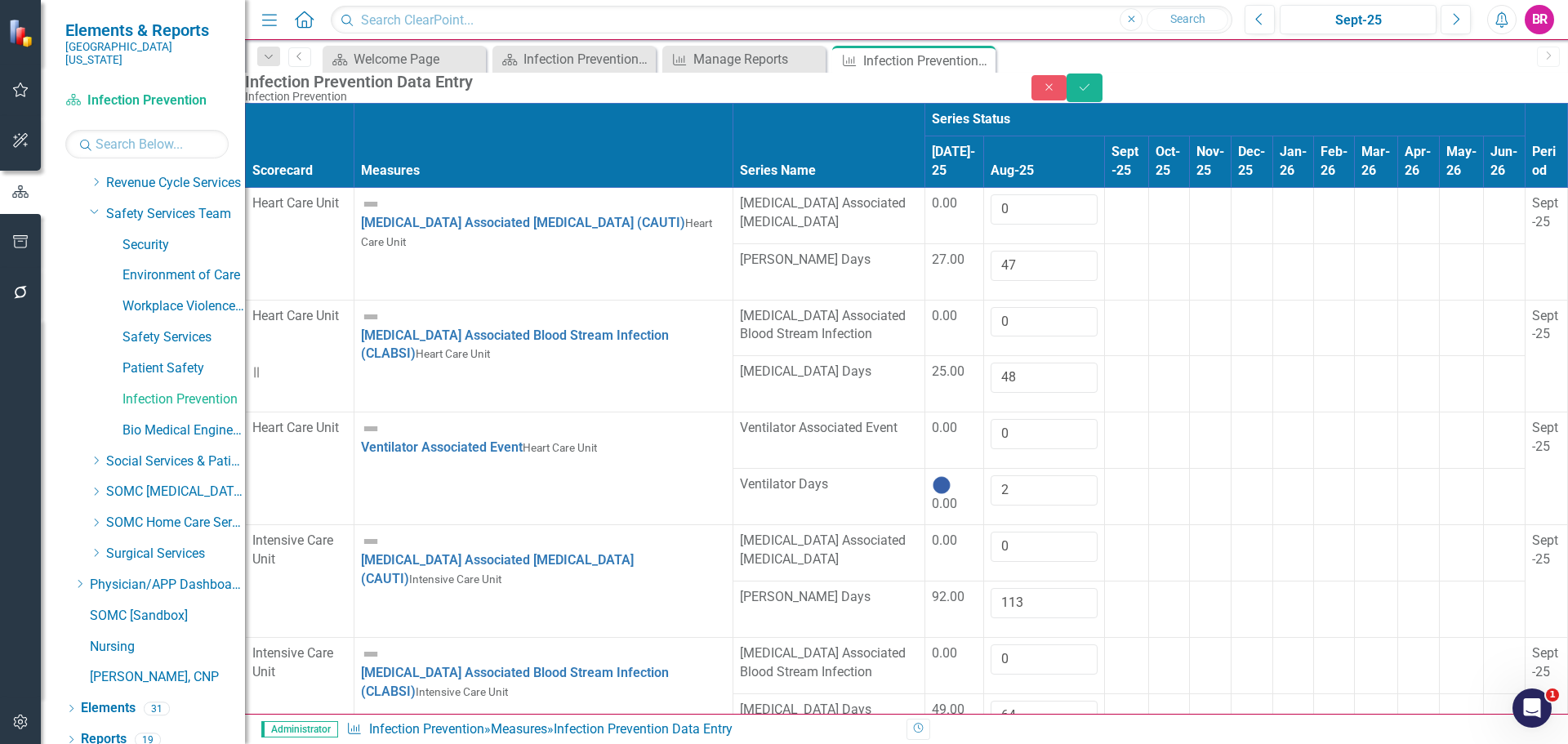
scroll to position [4166, 0]
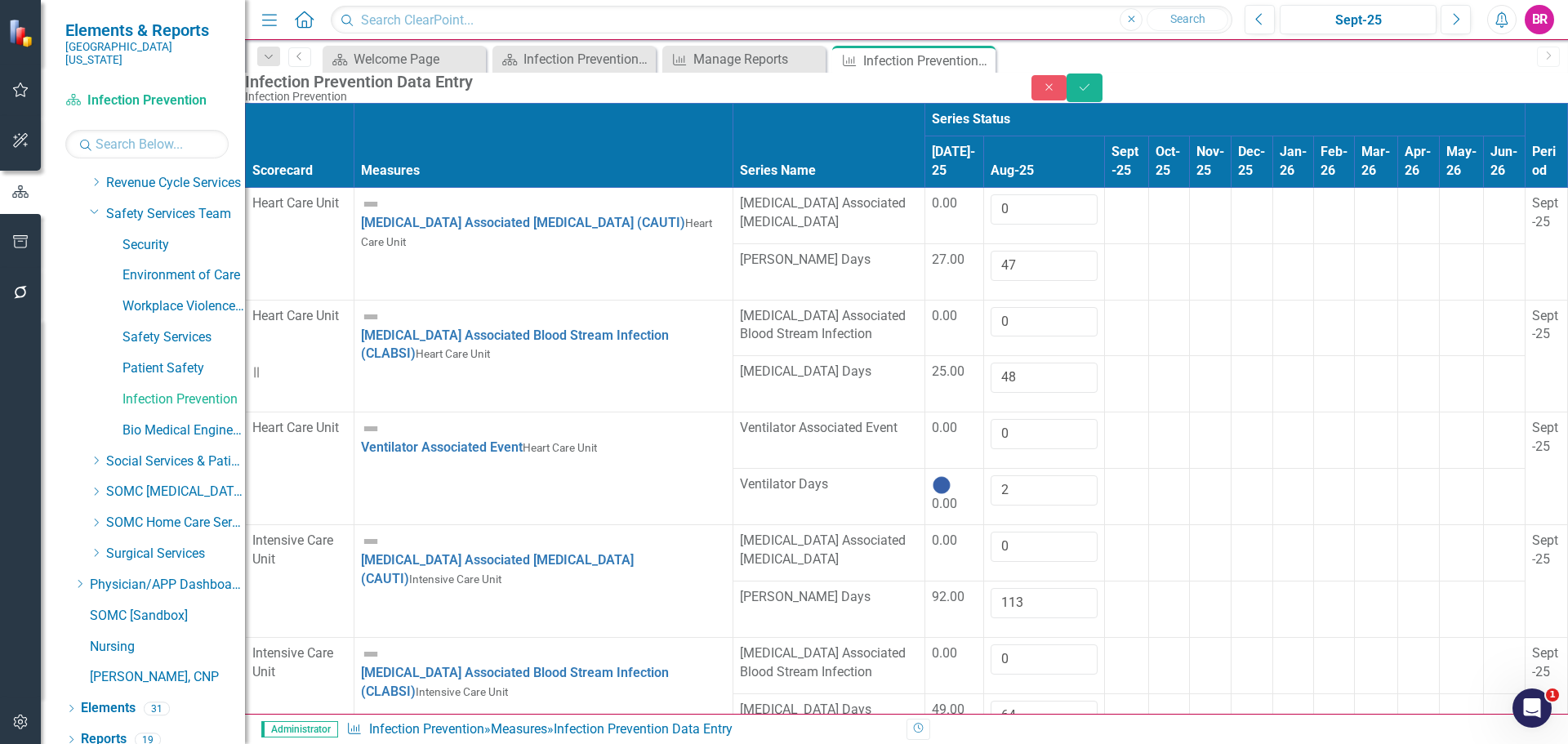
type input "0"
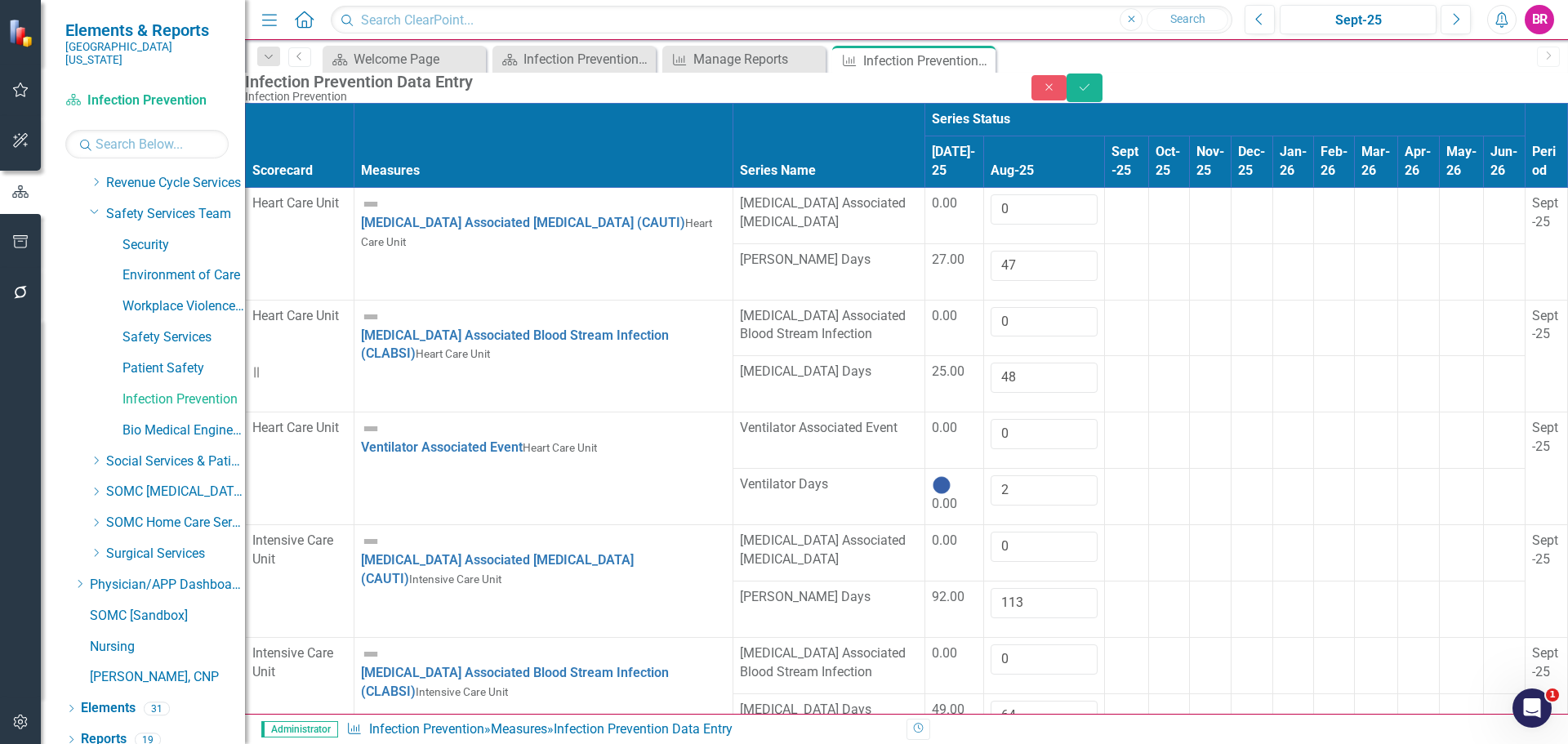
type input "0"
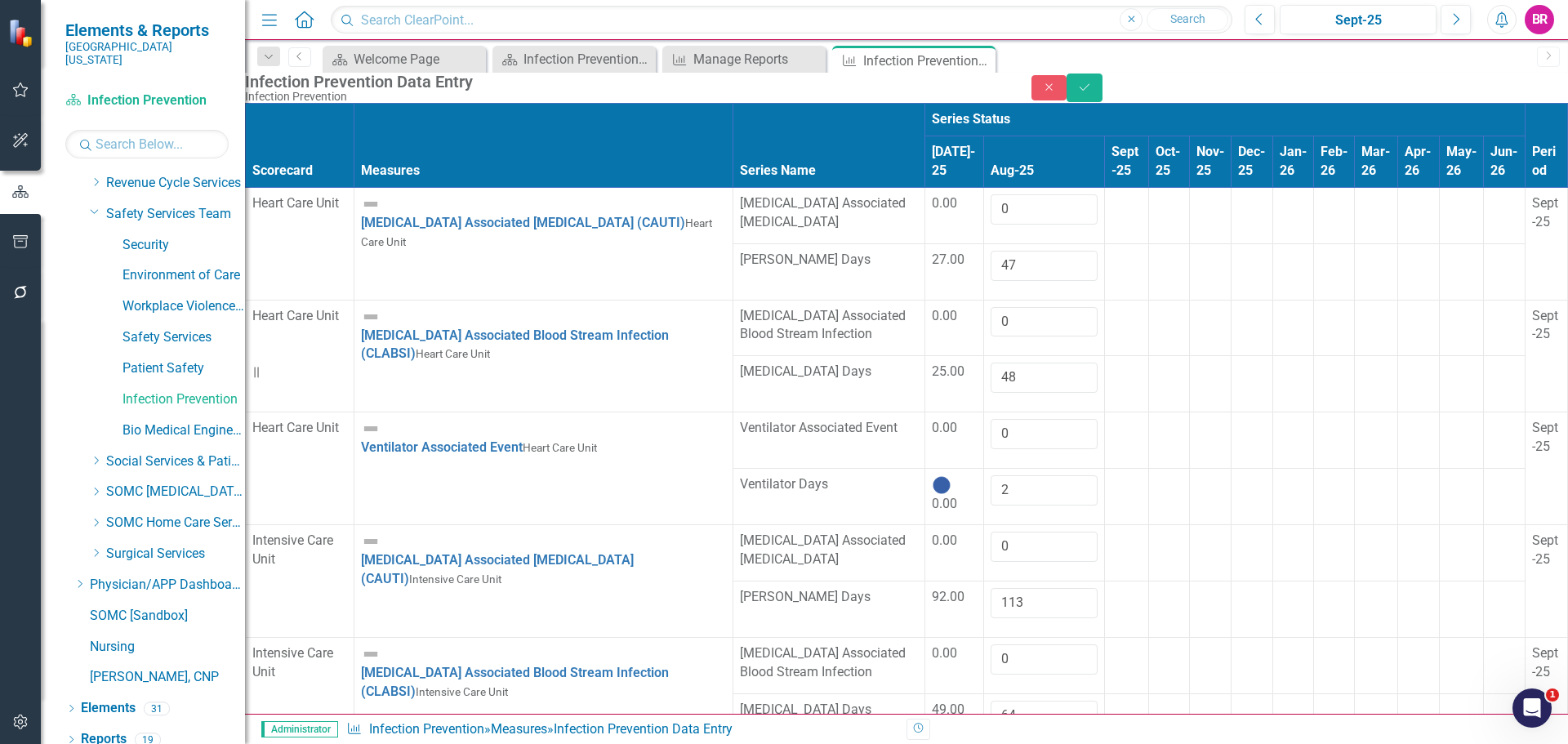
type input "31"
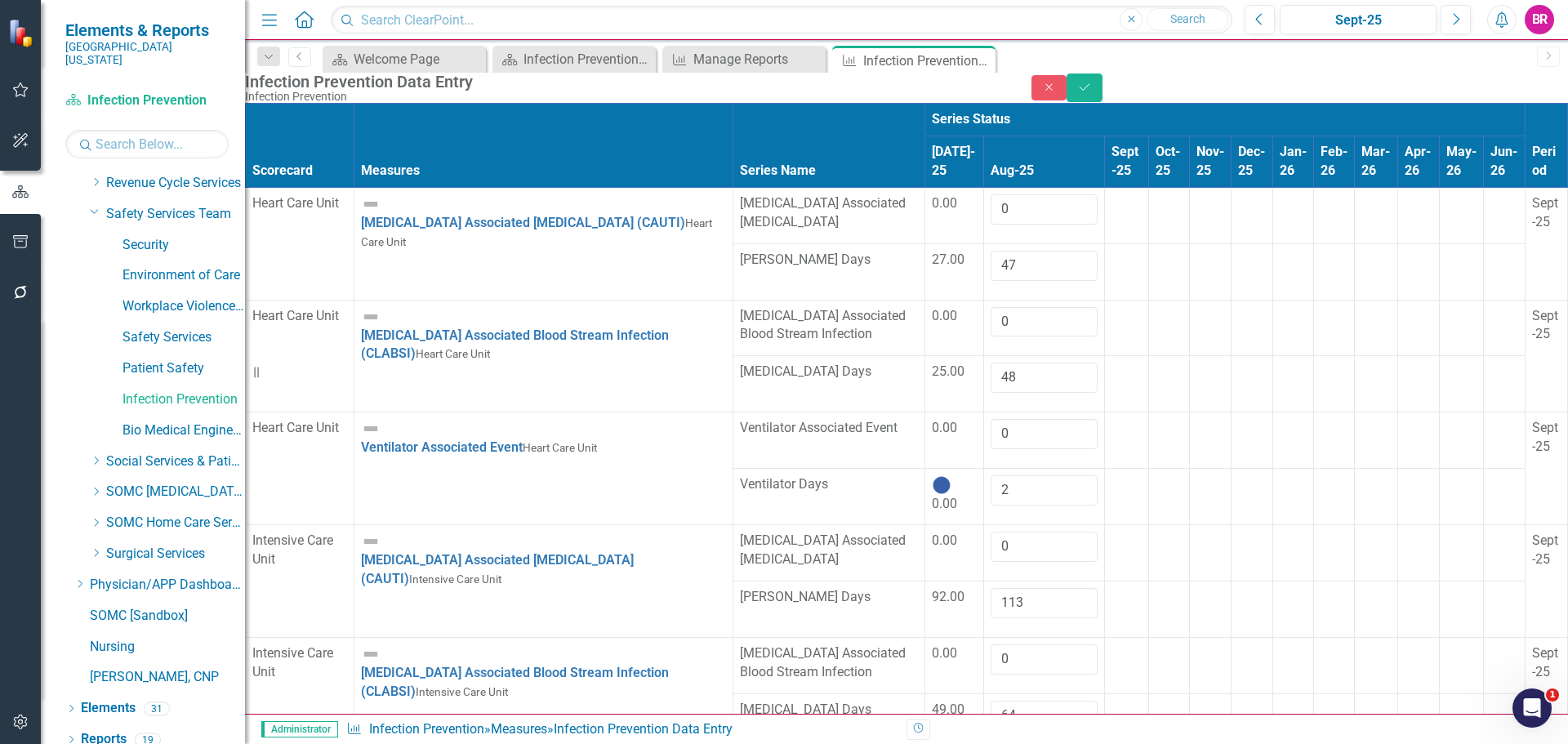
scroll to position [4329, 0]
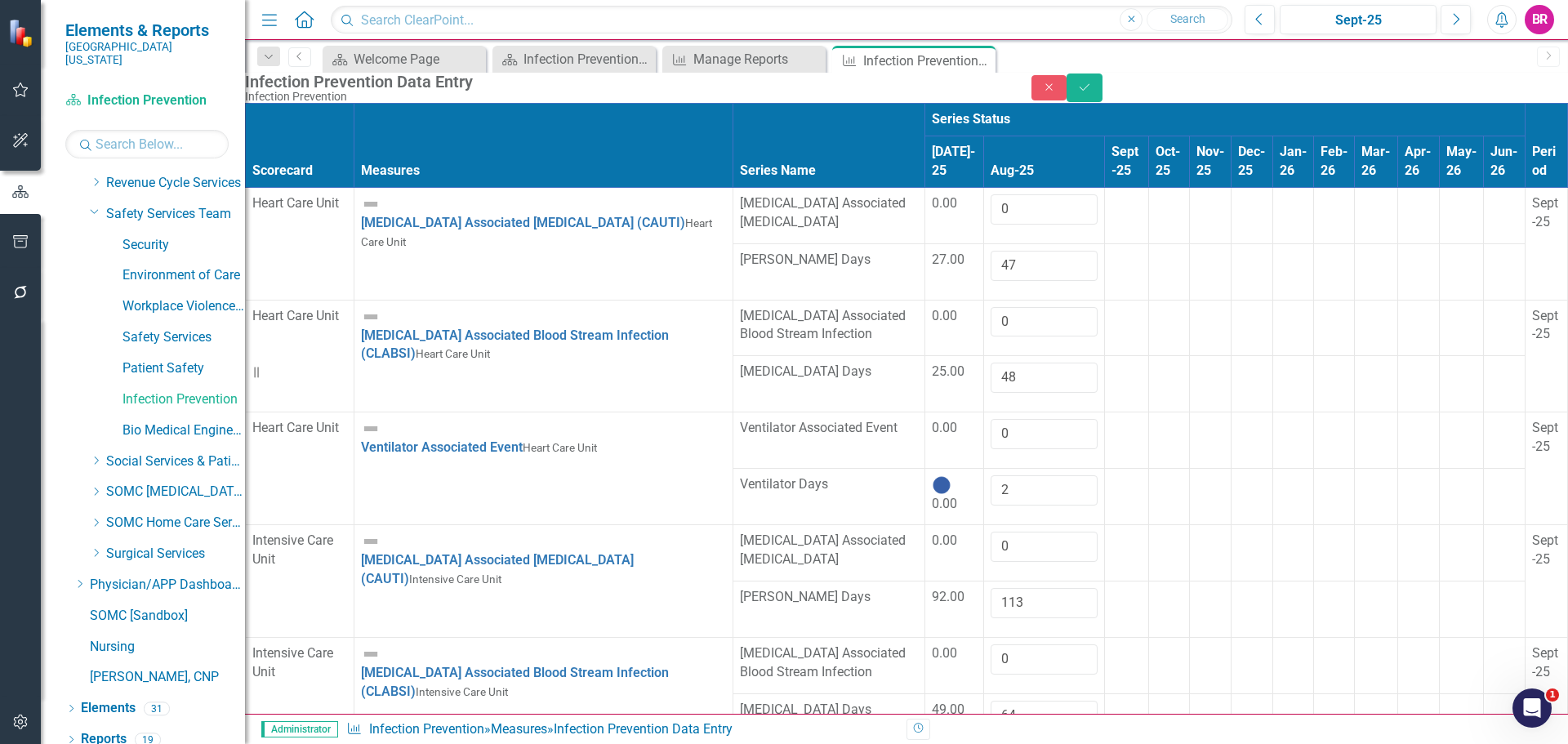
type input "0"
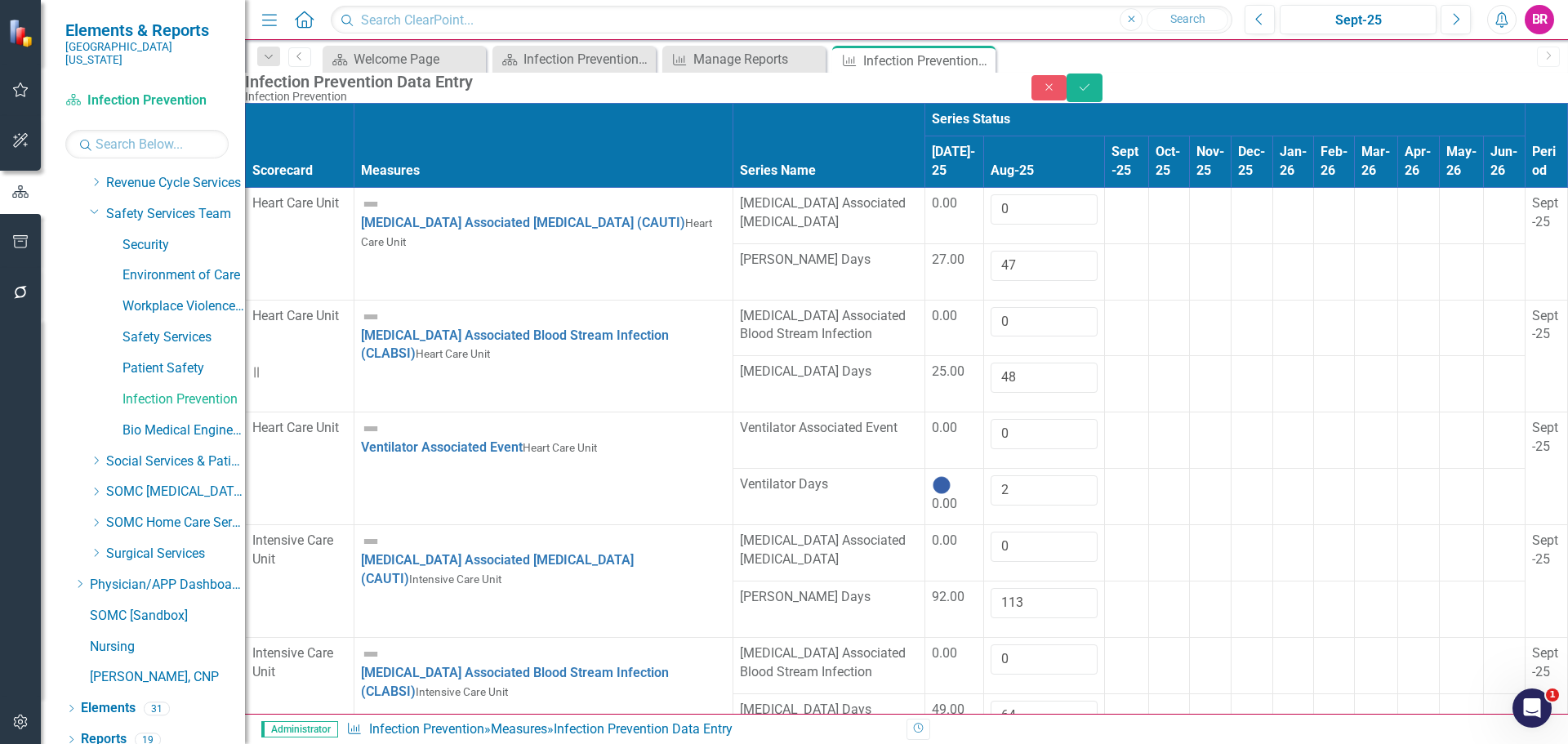
type input "12"
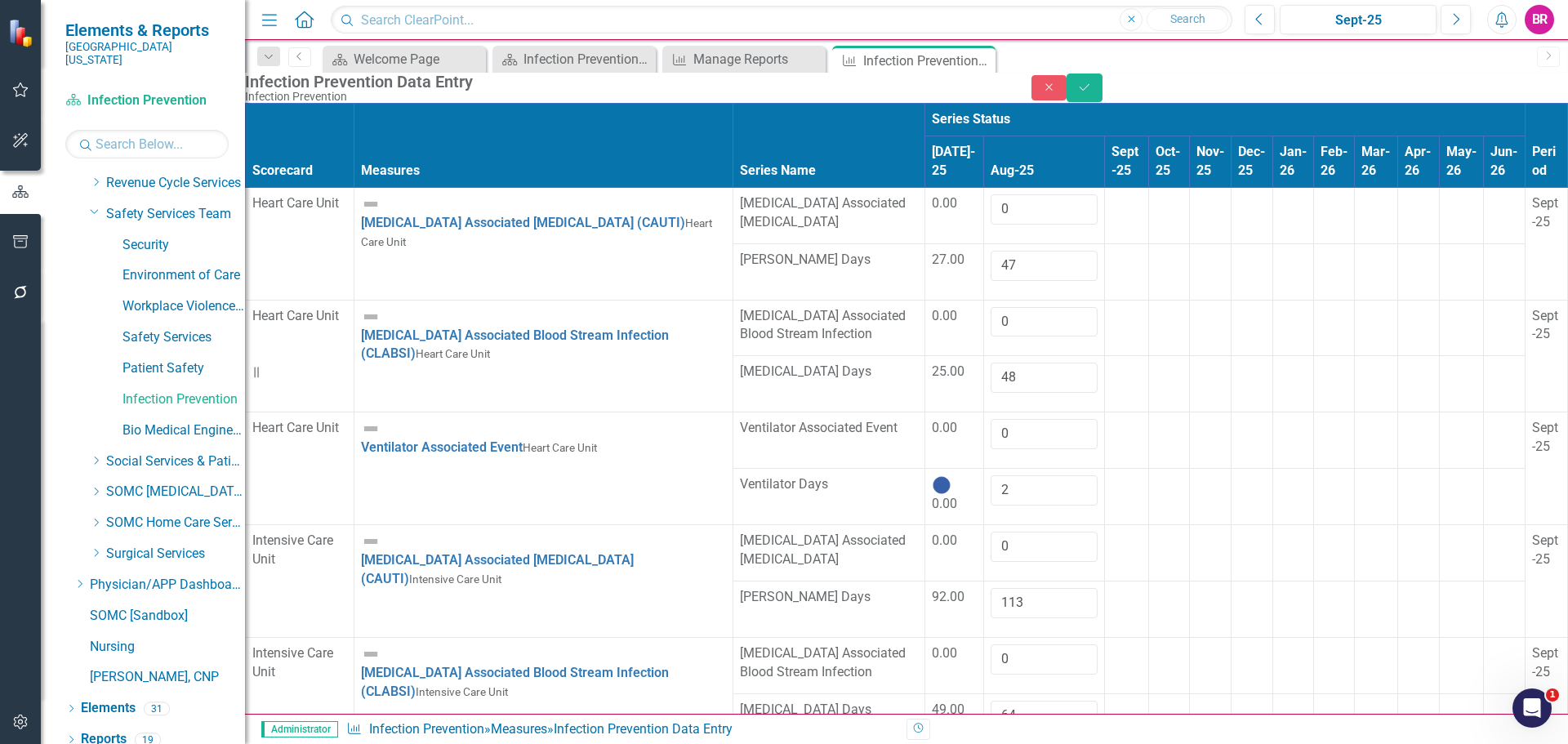
type input "1"
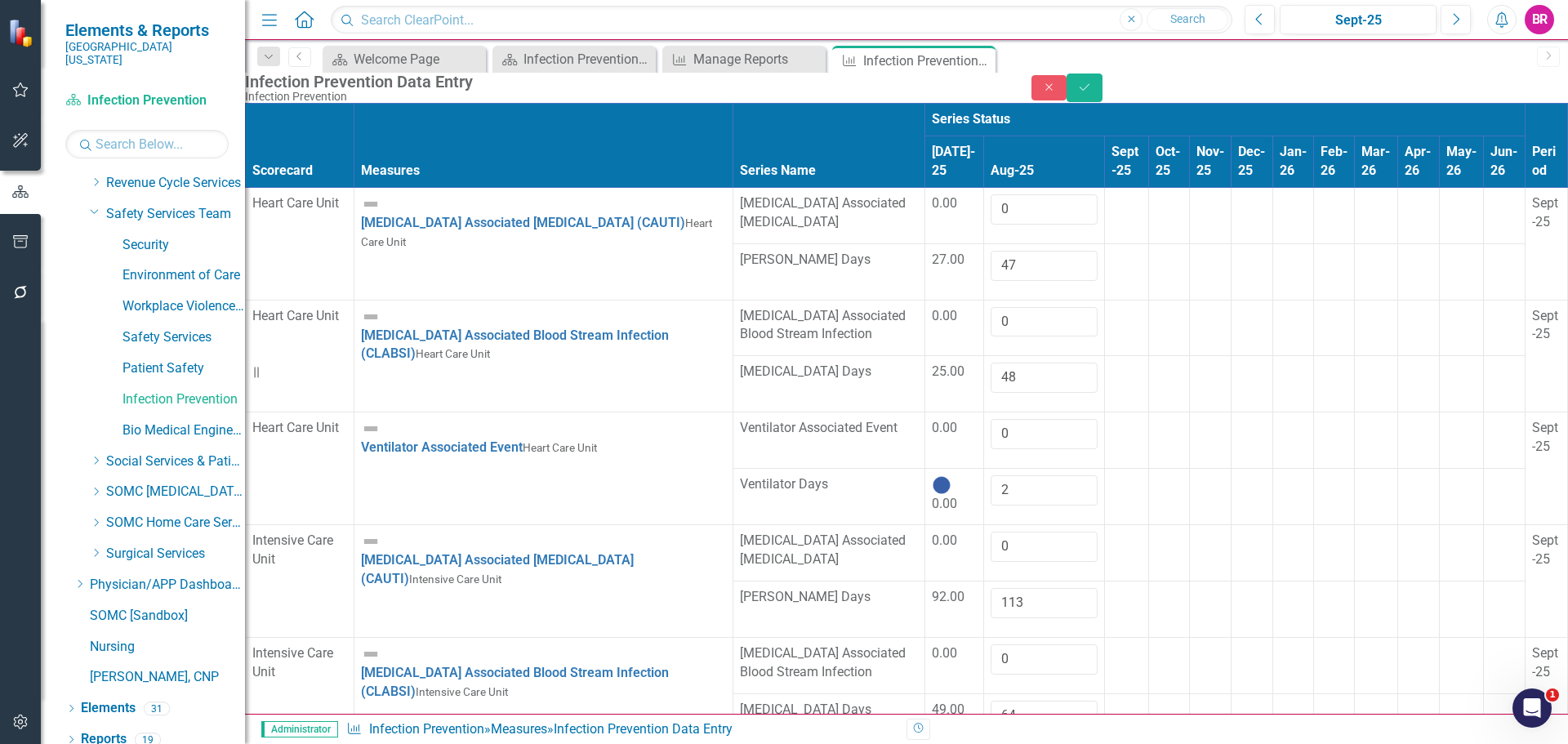
type input "3342"
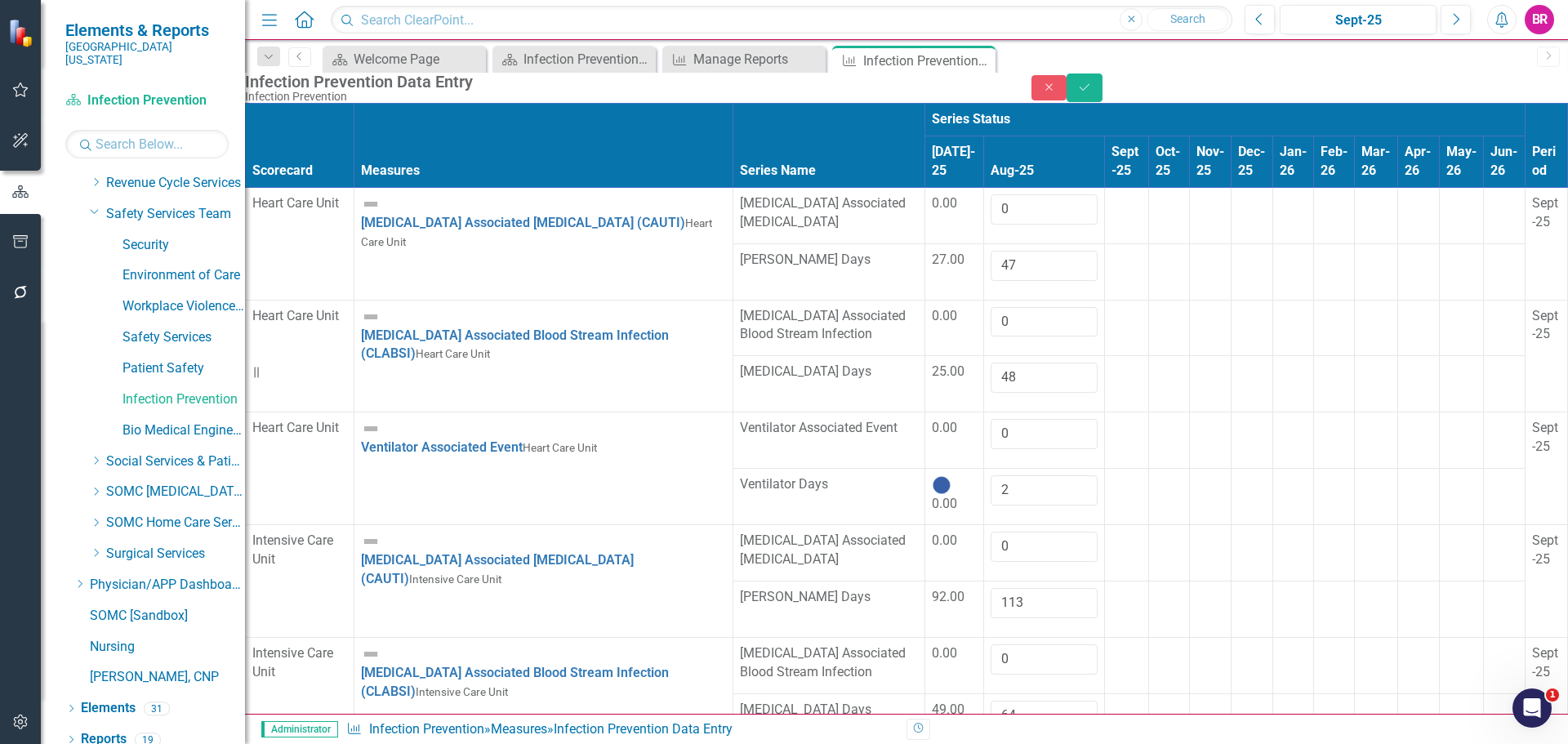
type input "0"
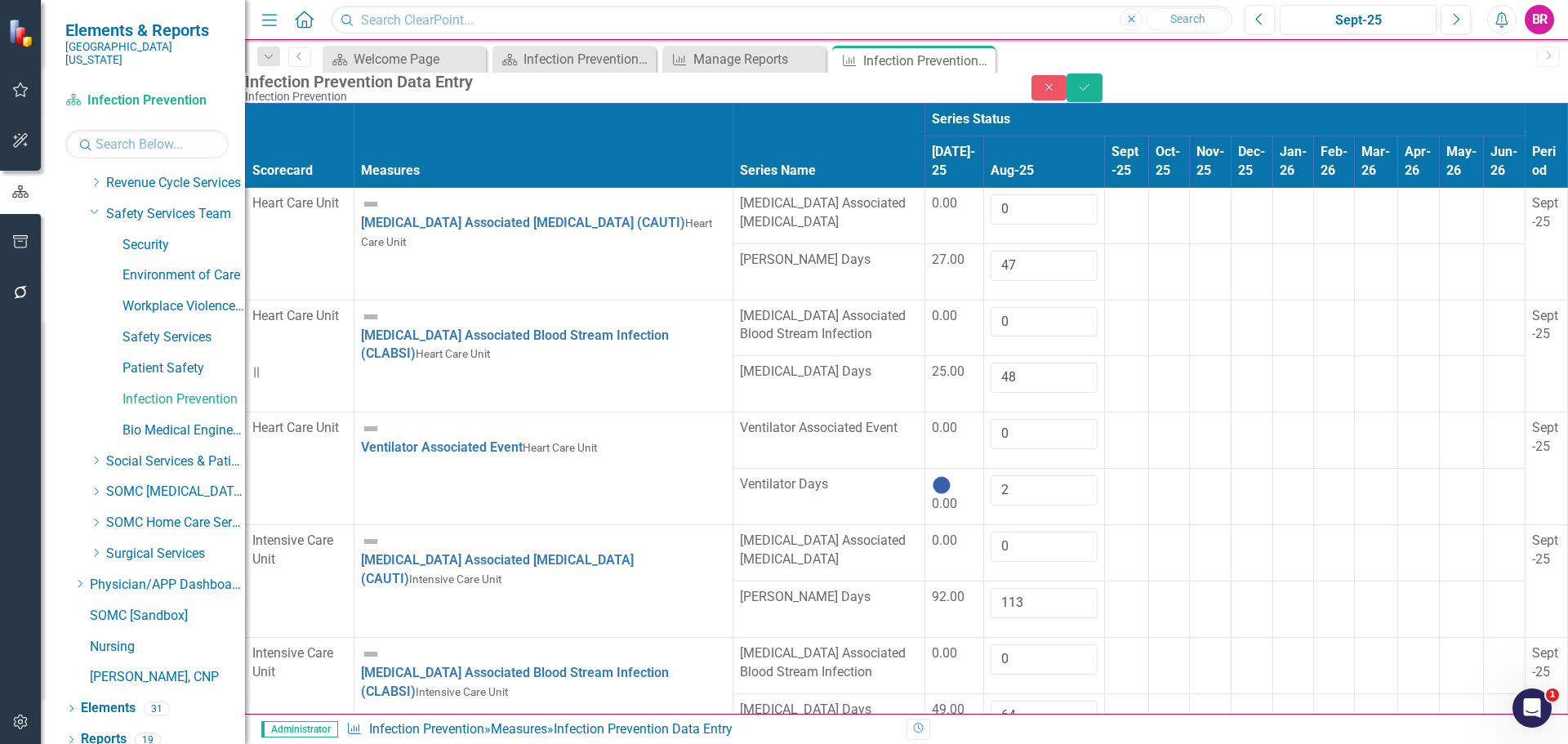
type input "7"
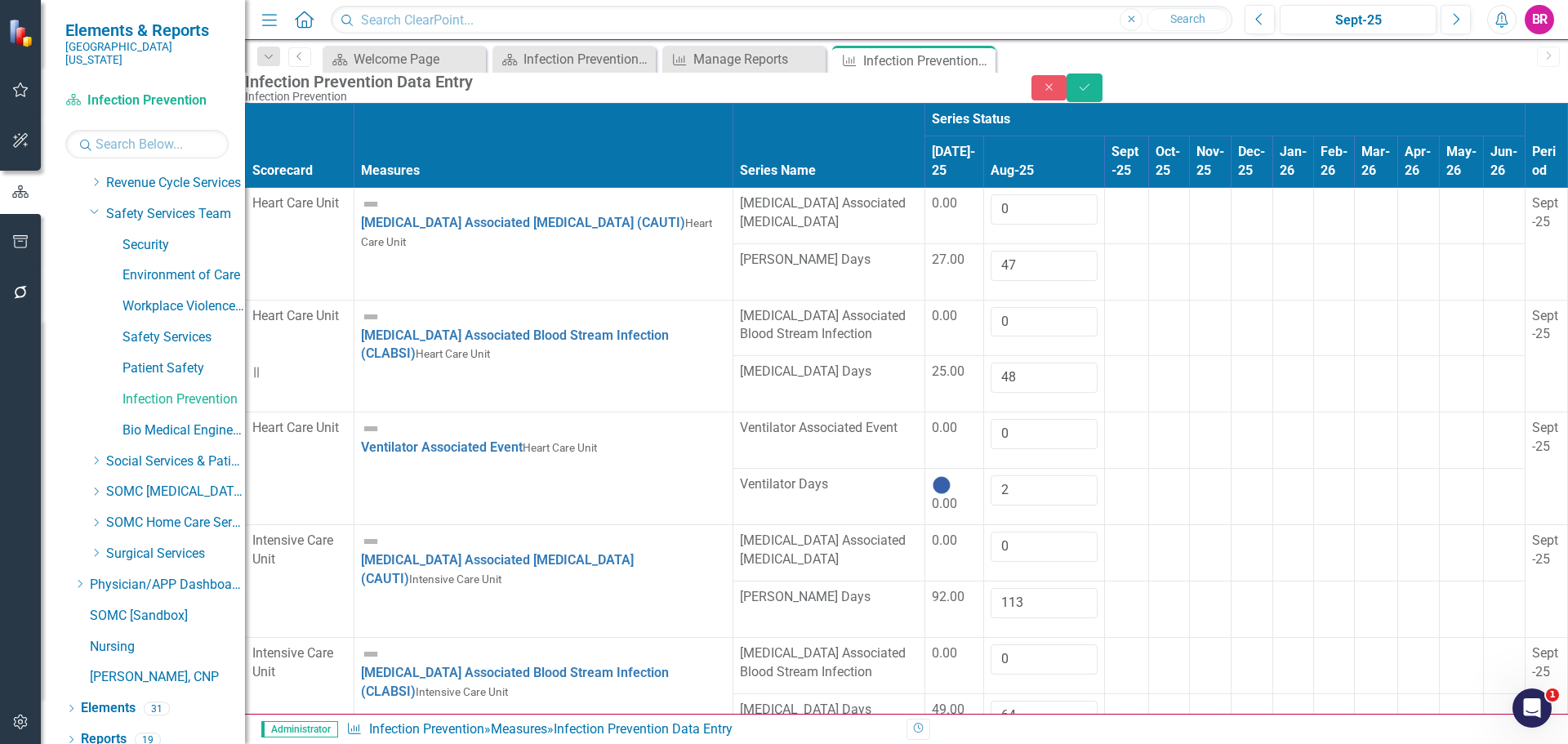
type input "478"
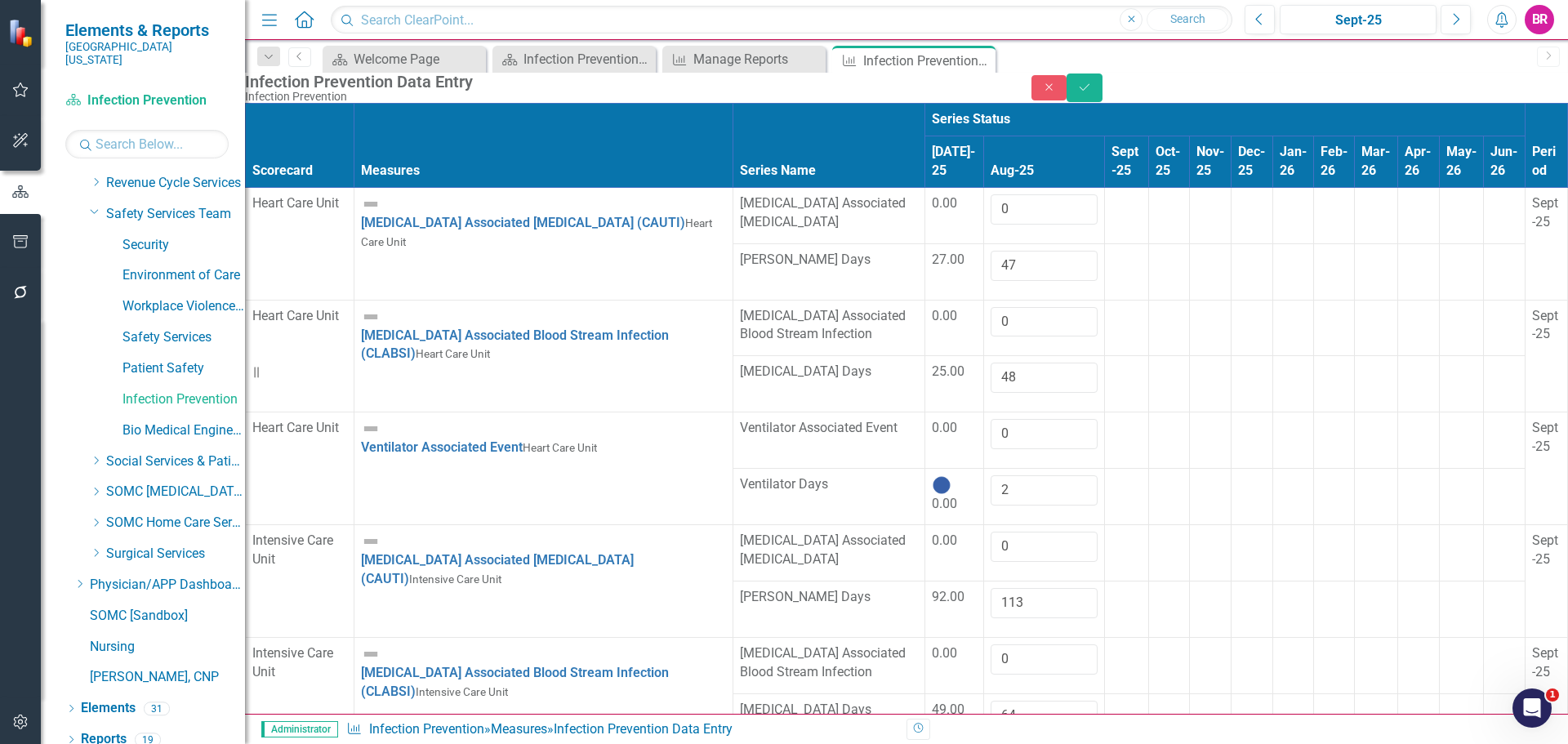
type input "0"
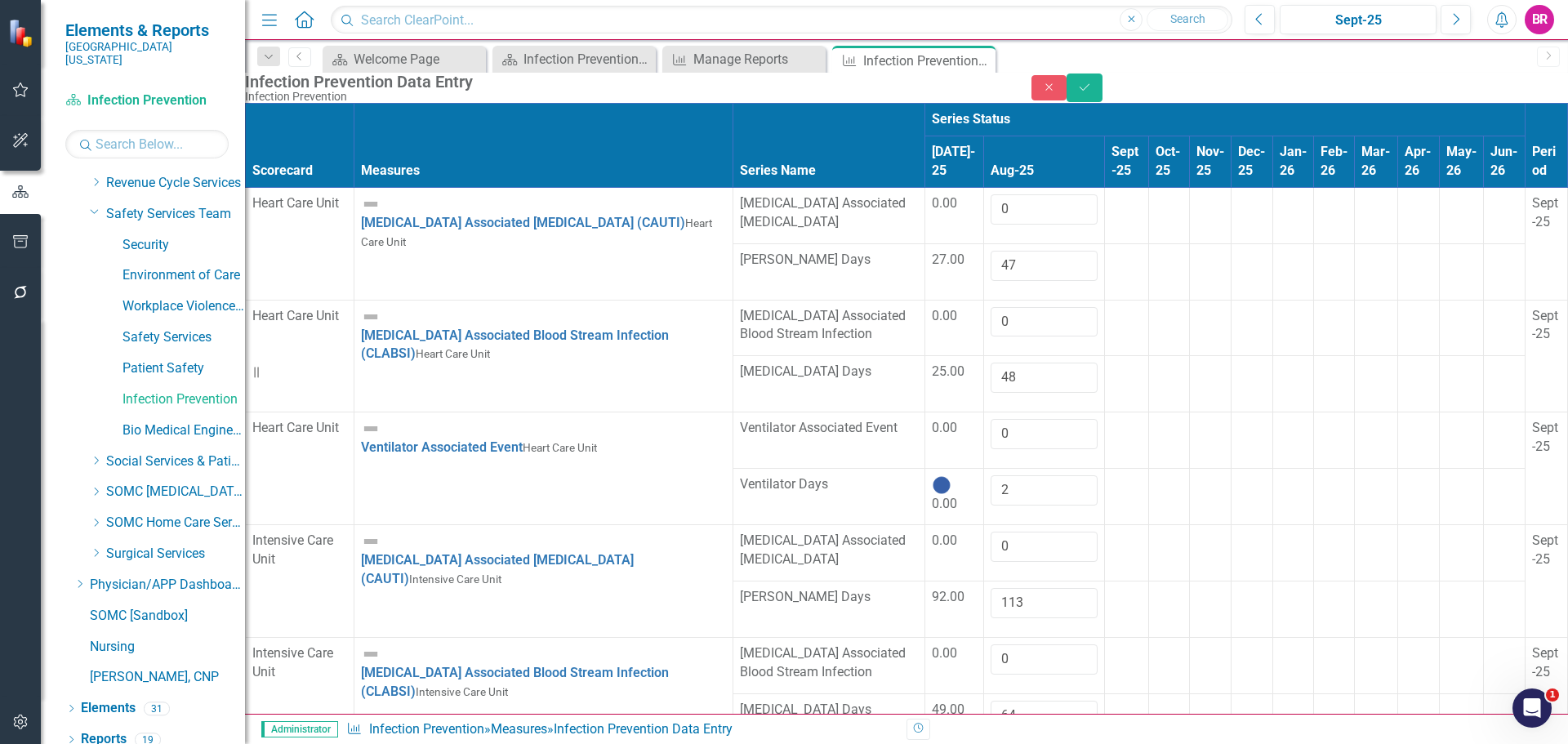
type input "0"
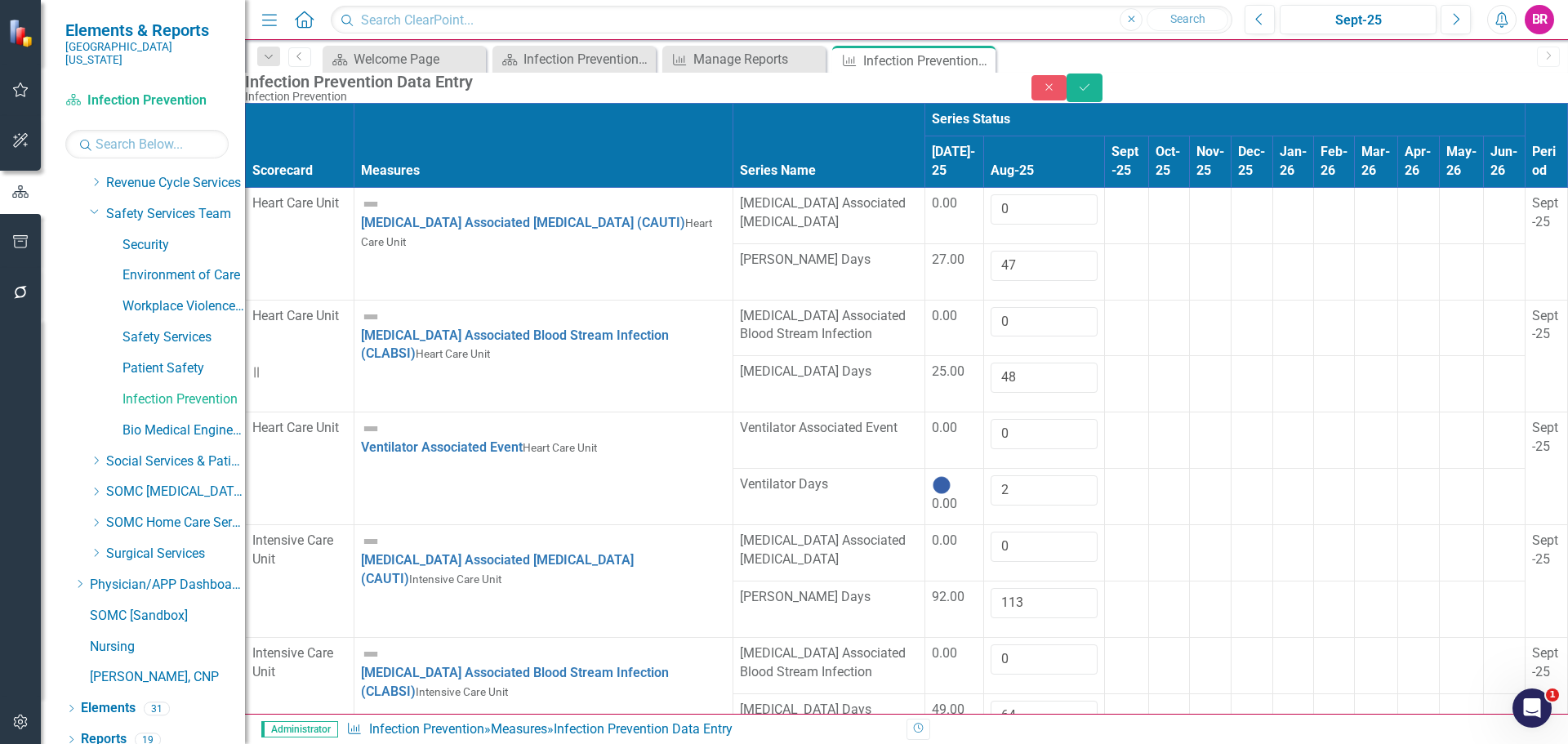
type input "0"
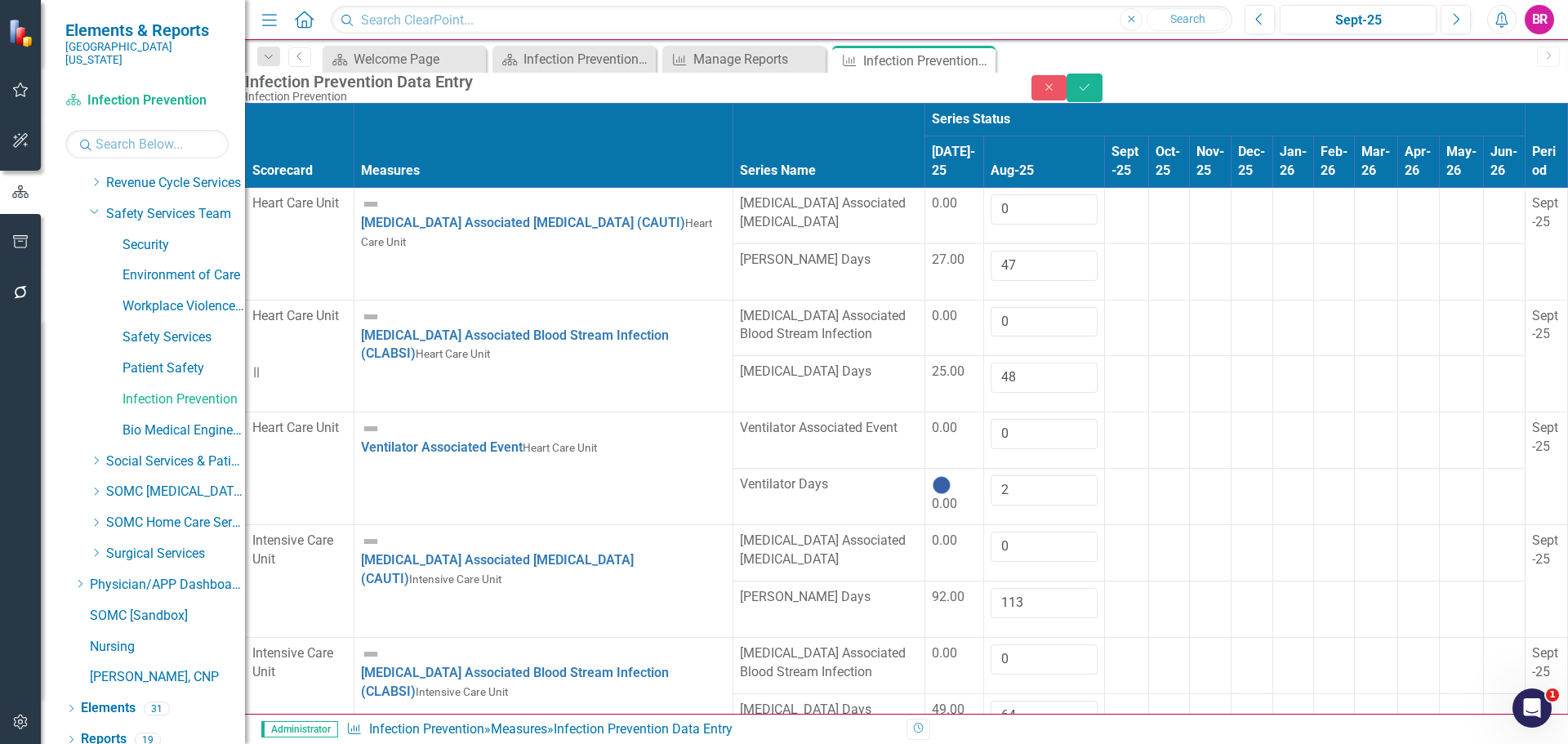
type input "33"
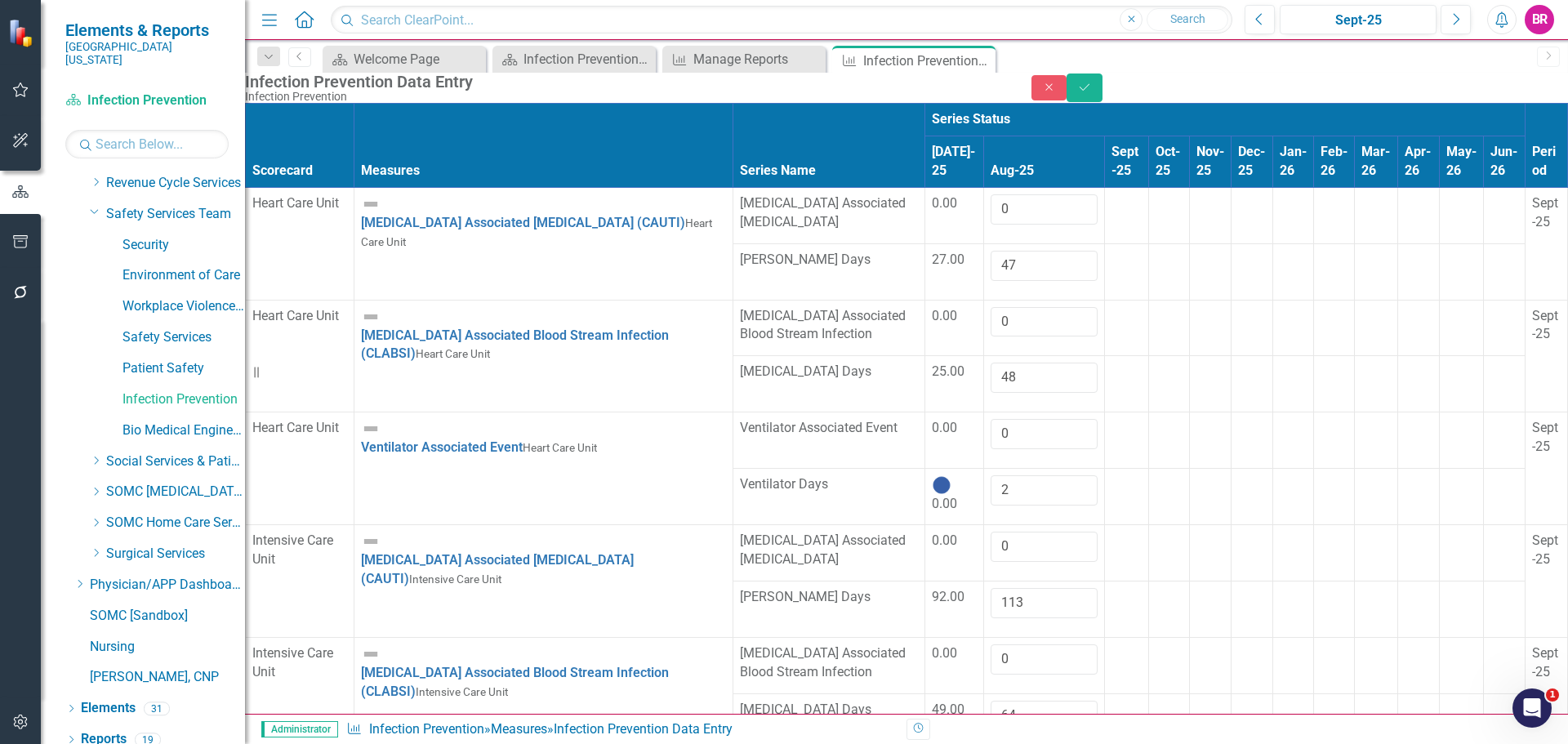
type input "0"
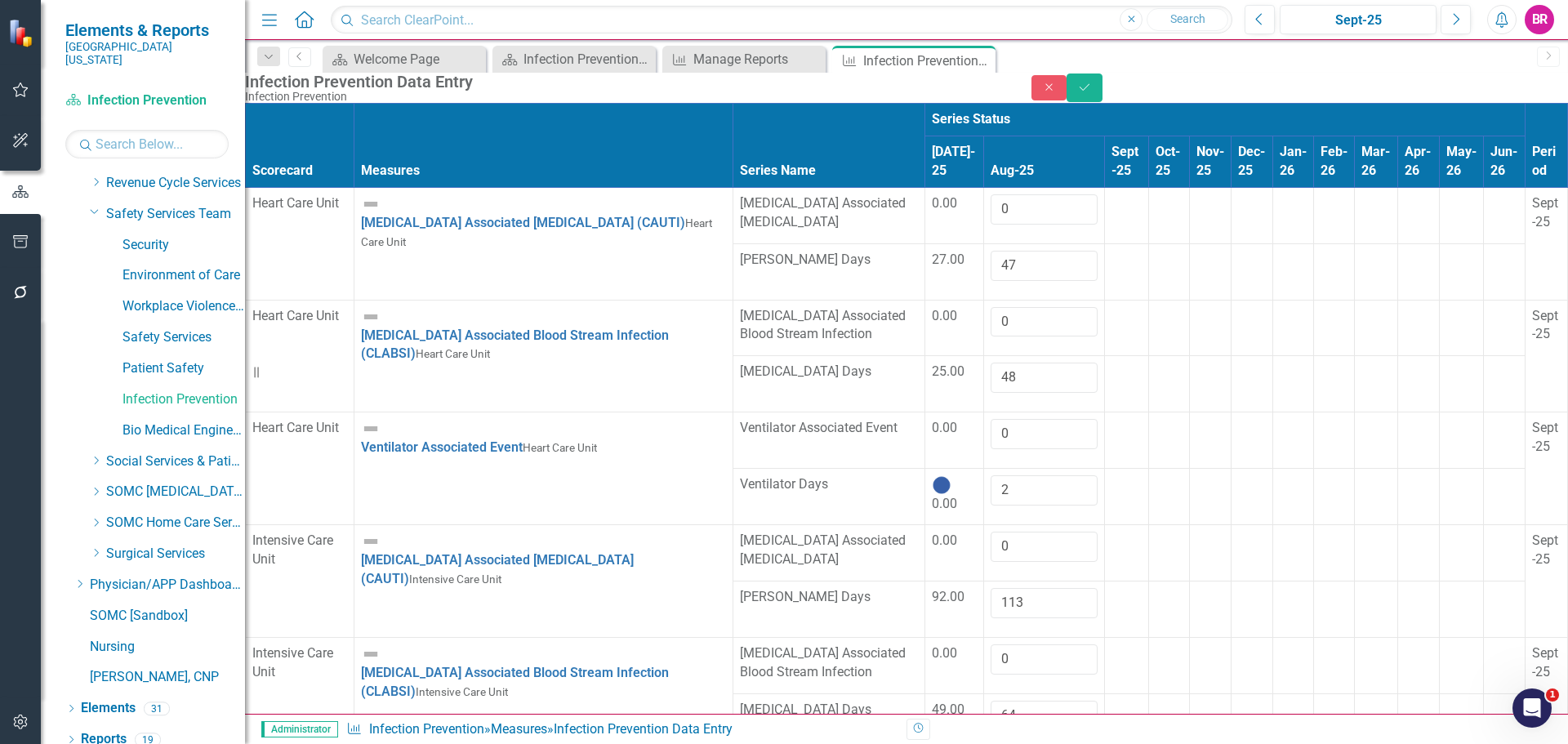
type input "18"
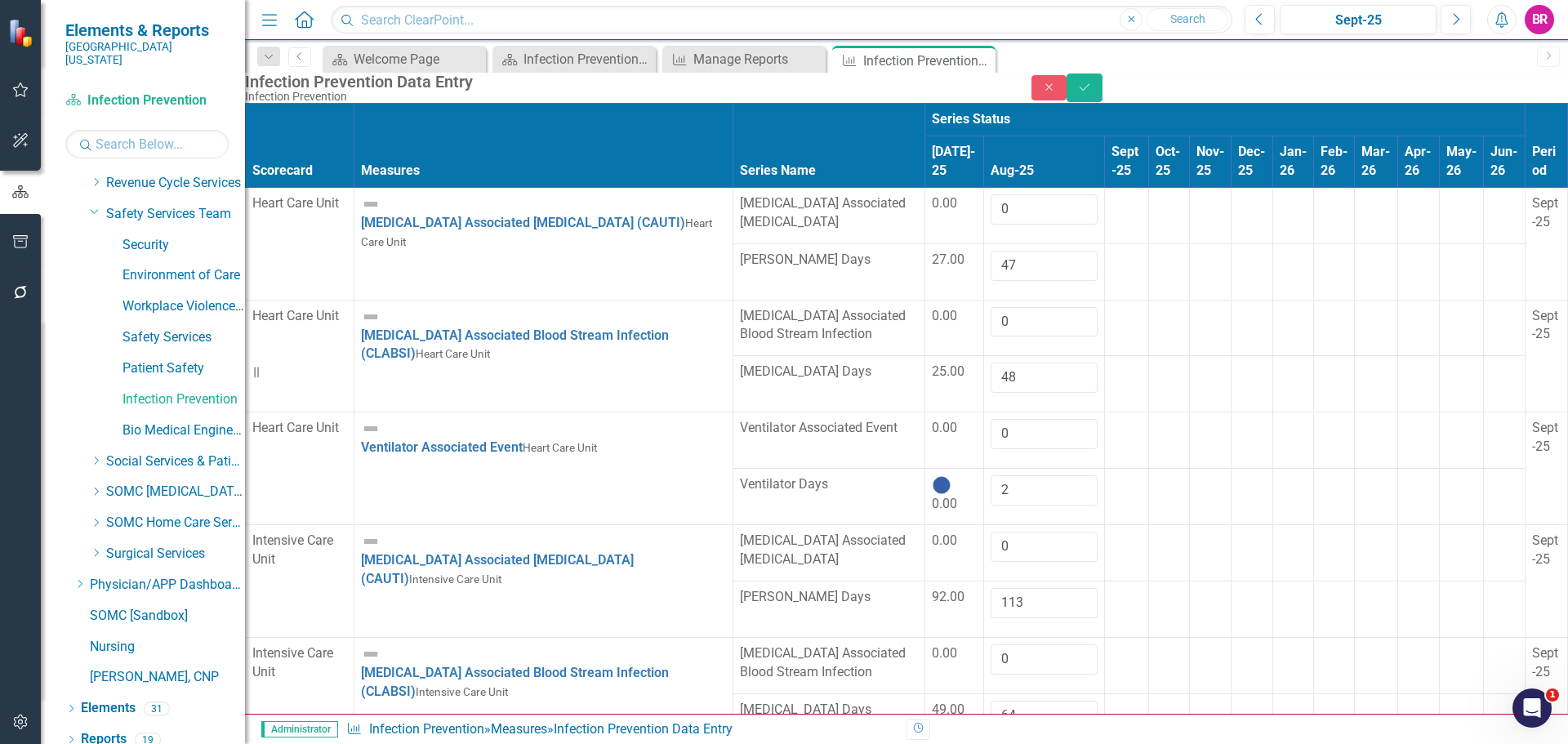
type input "0"
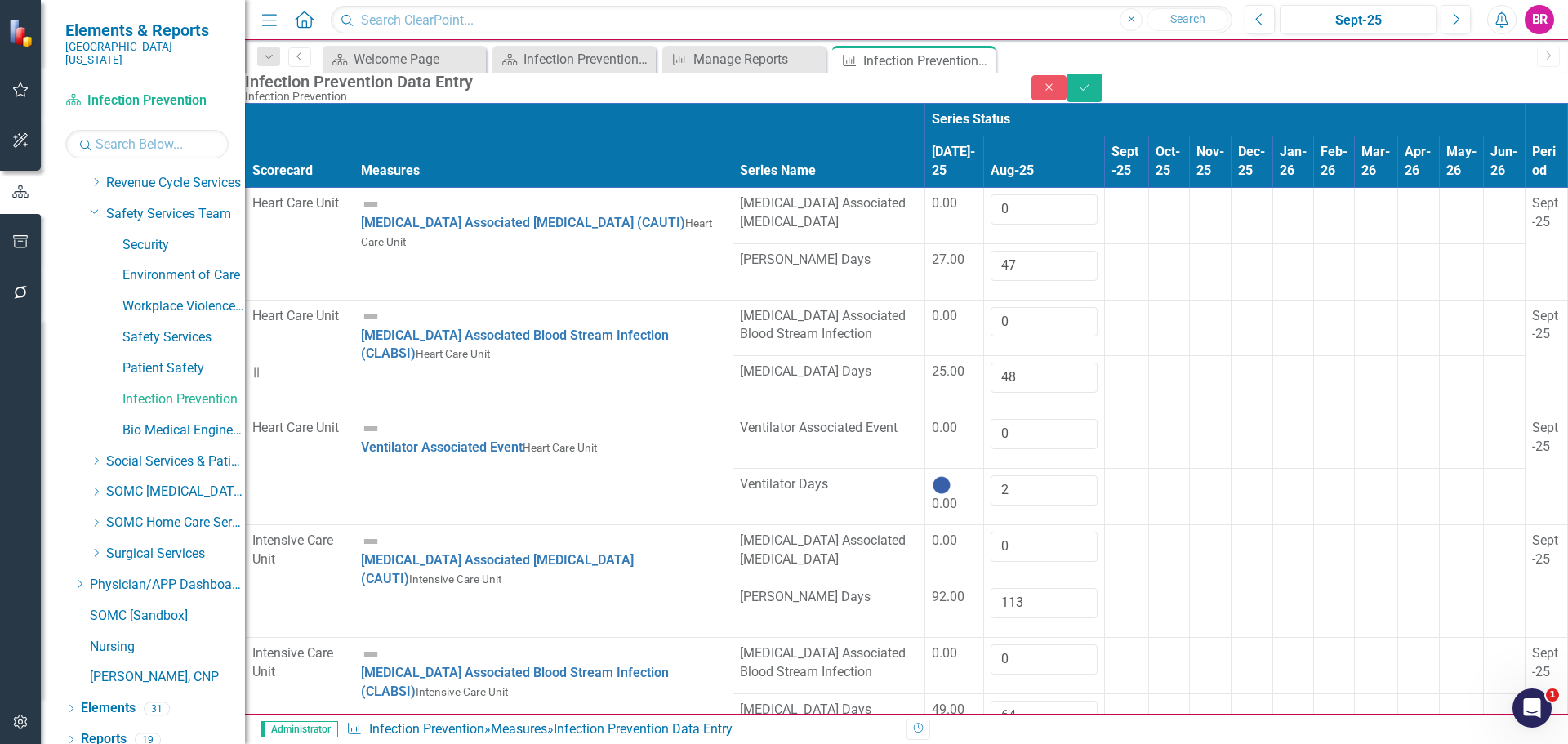
type input "17"
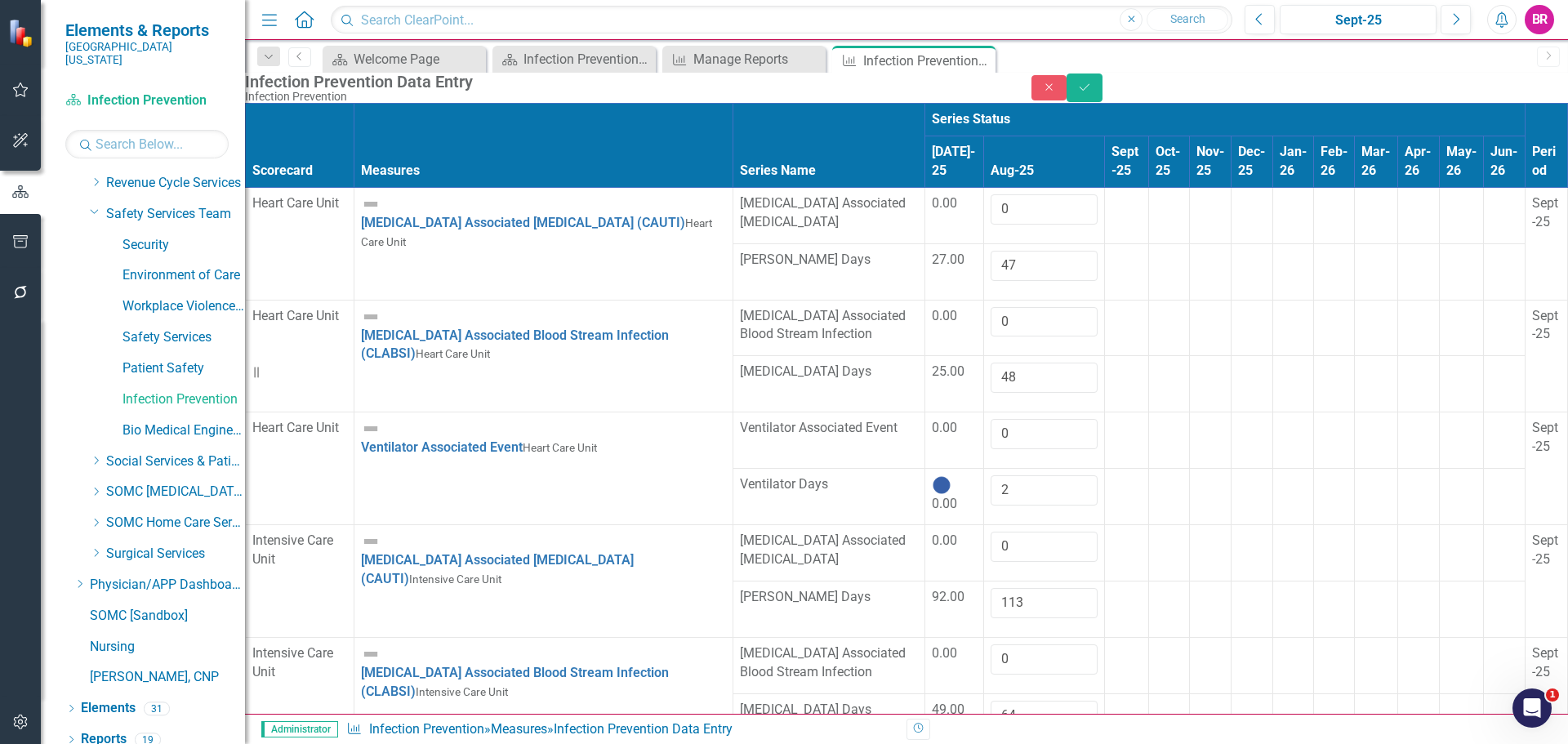
type input "0"
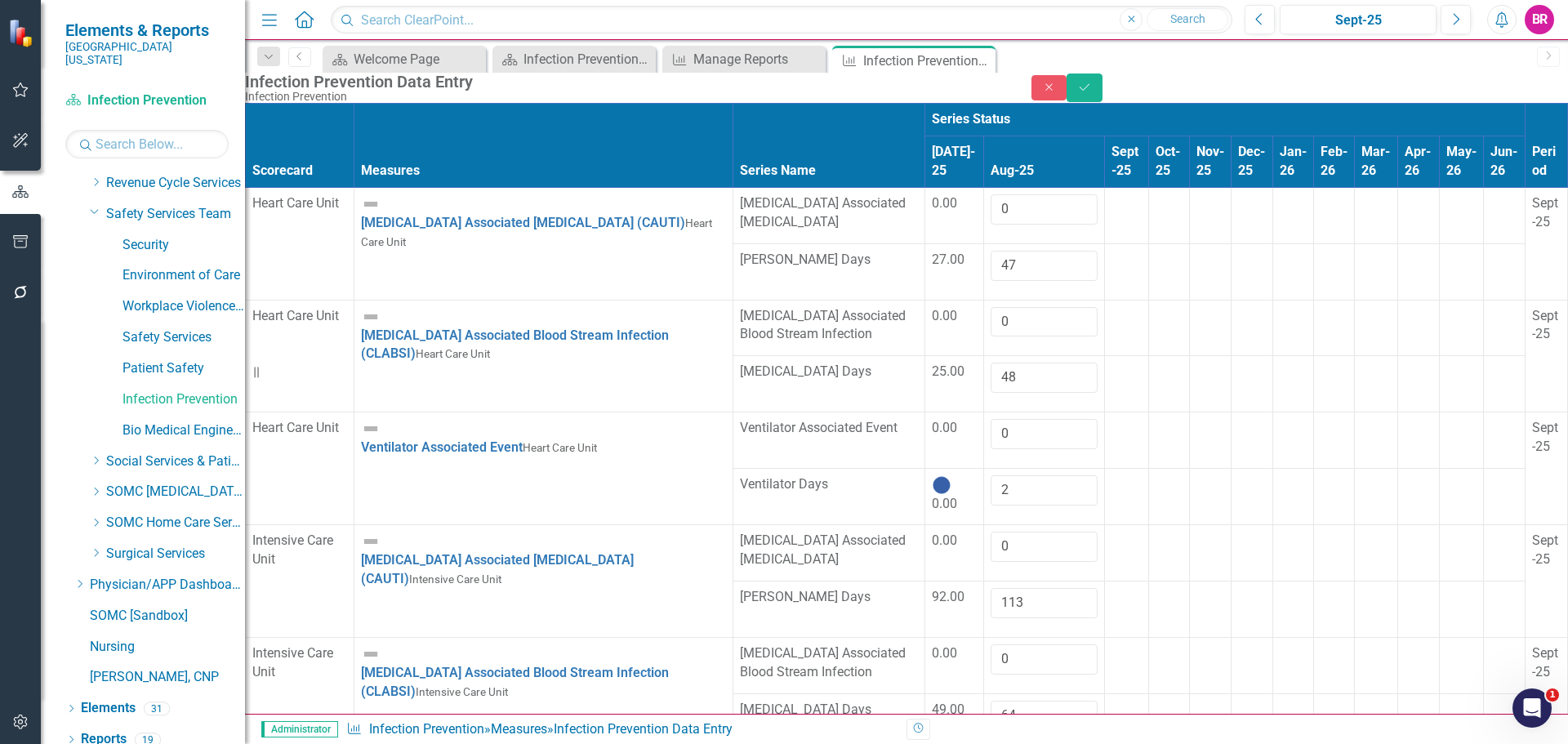
type input "33"
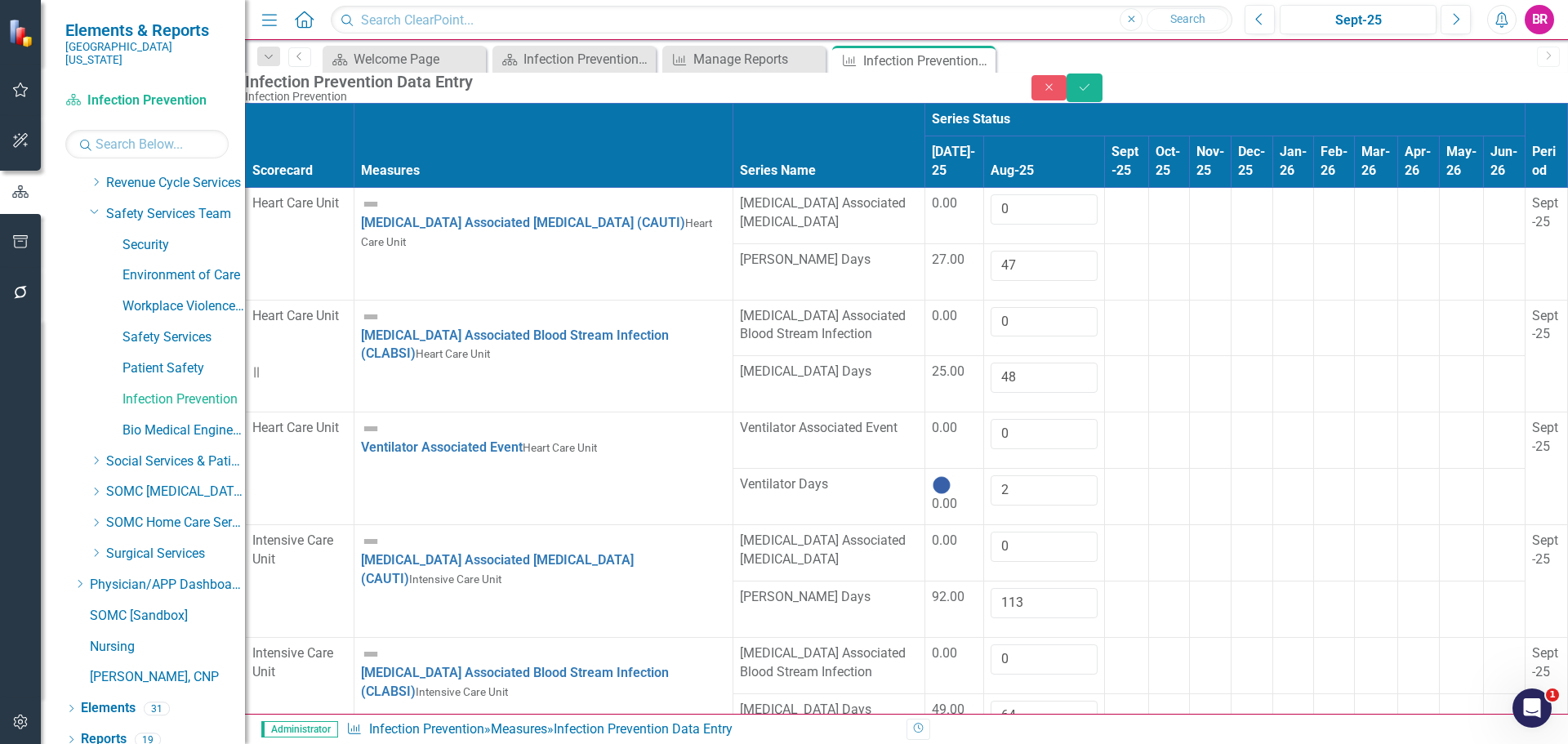
type input "0"
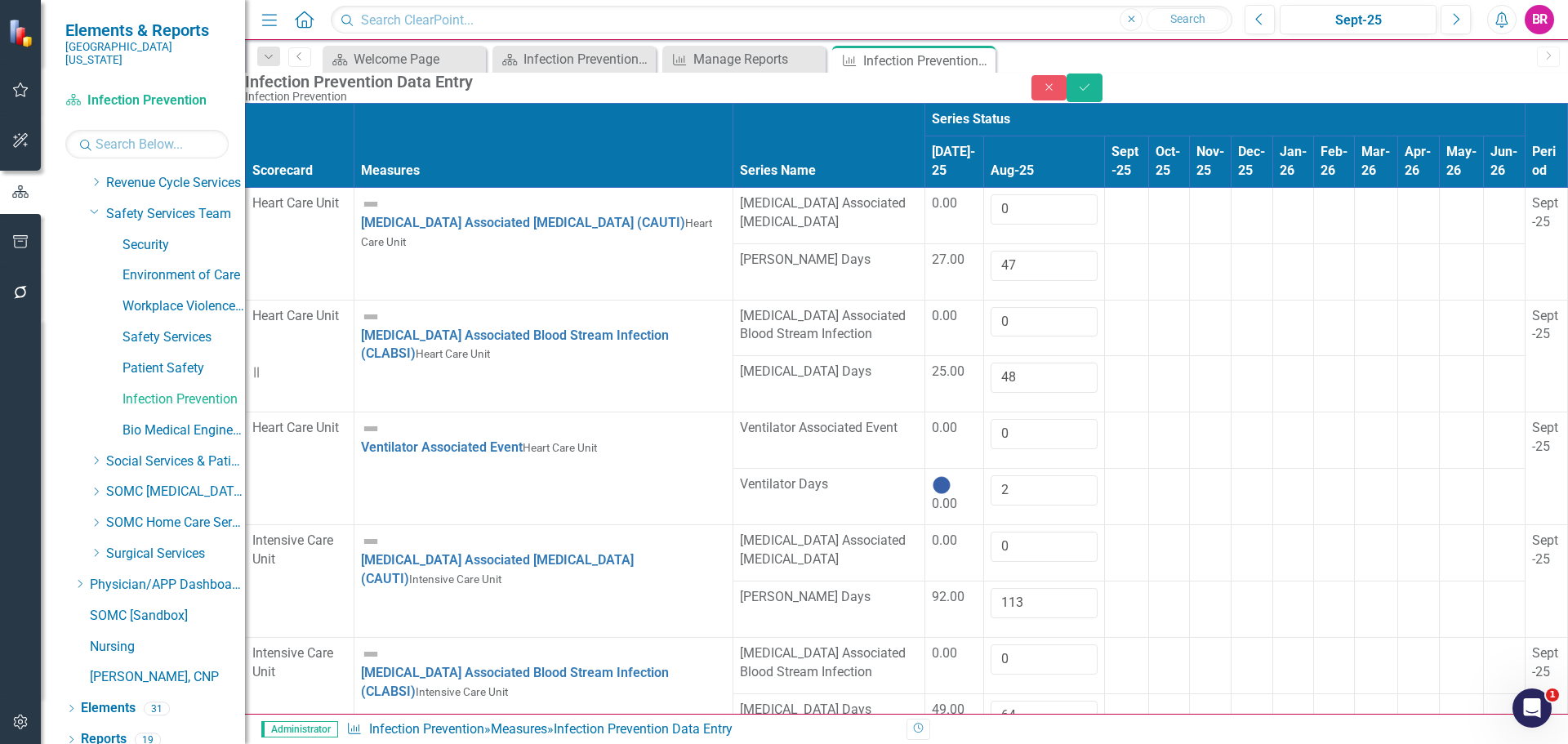
type input "544"
type input "0"
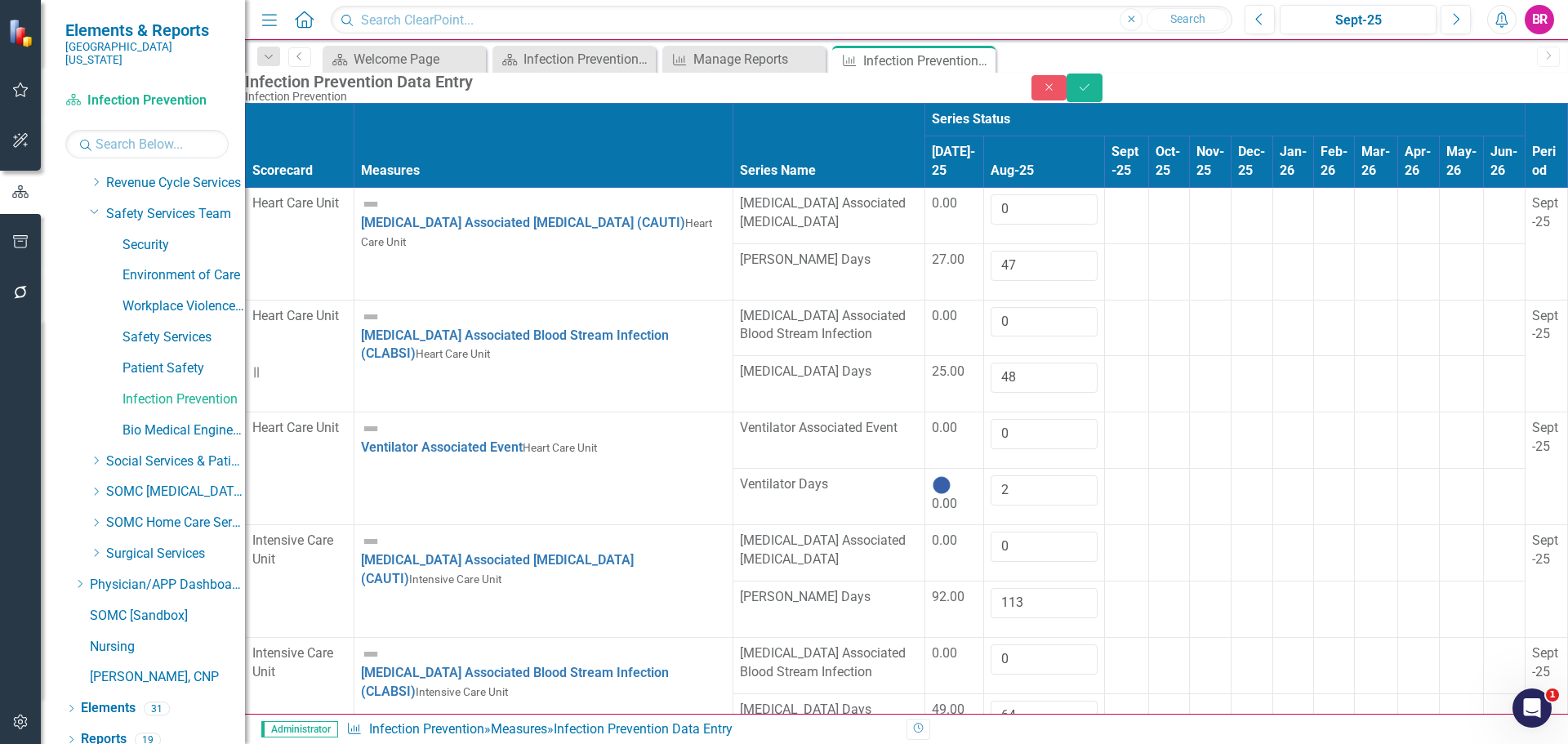
type input "3820"
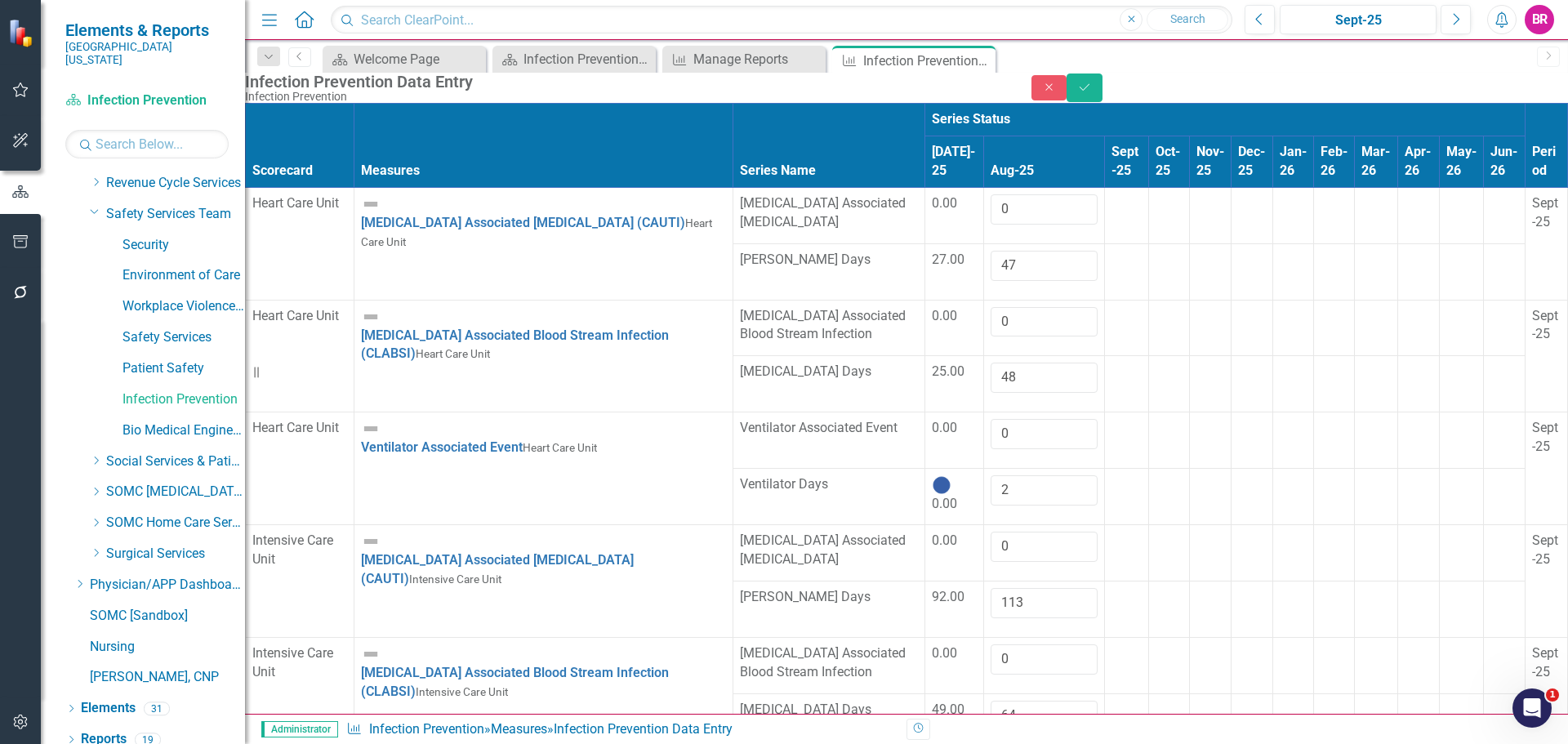
type input "0"
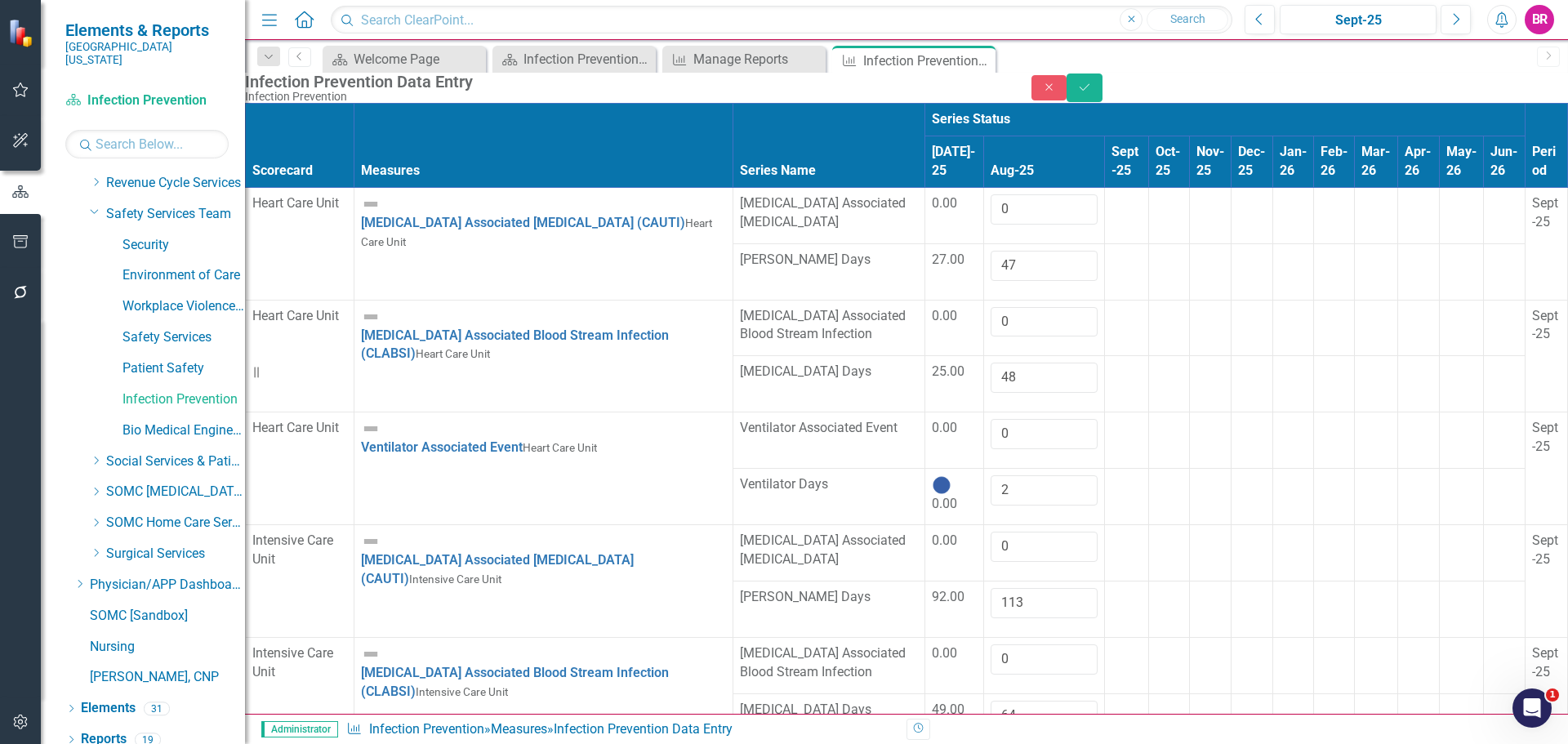
type input "631"
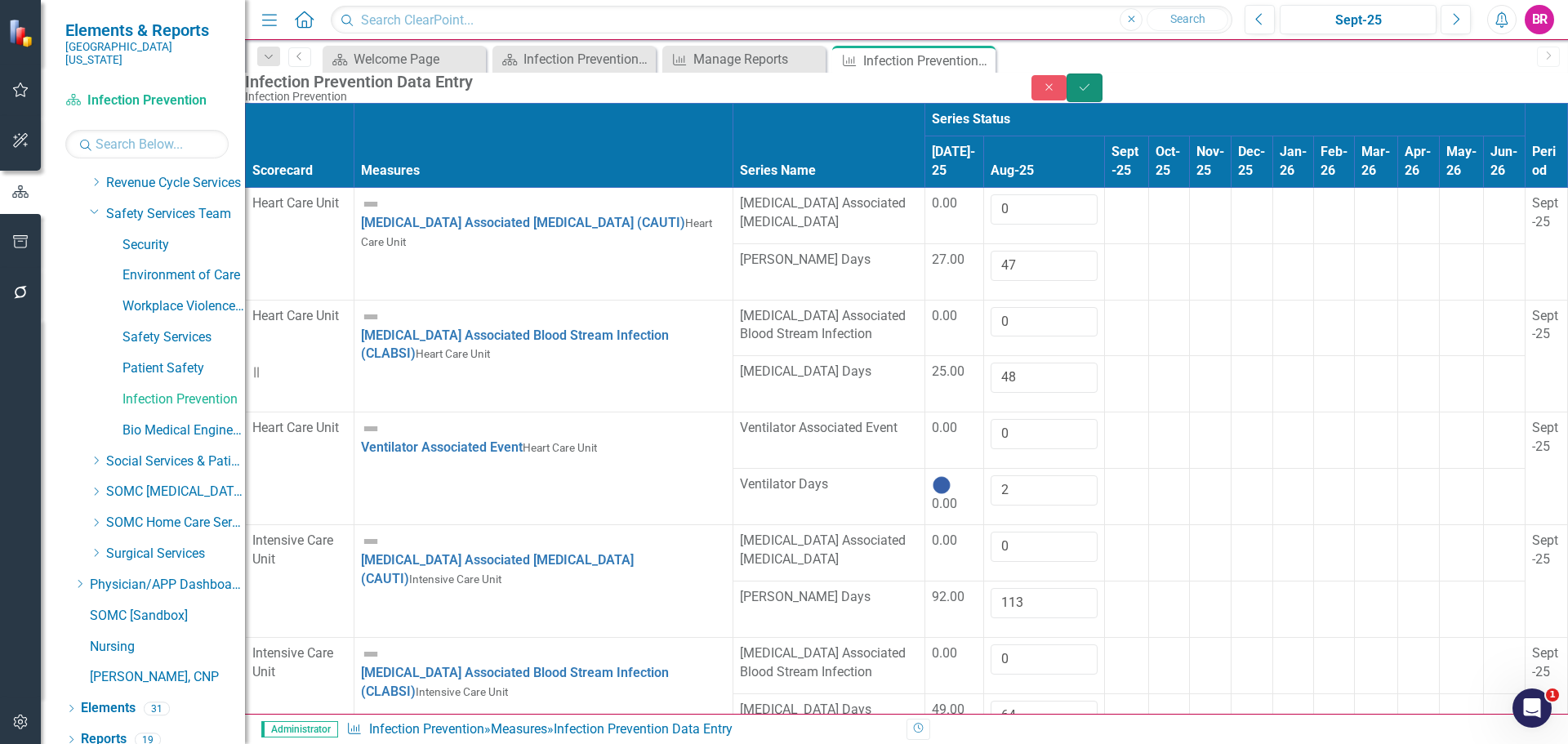
click at [1103, 102] on button "Save" at bounding box center [1085, 87] width 36 height 29
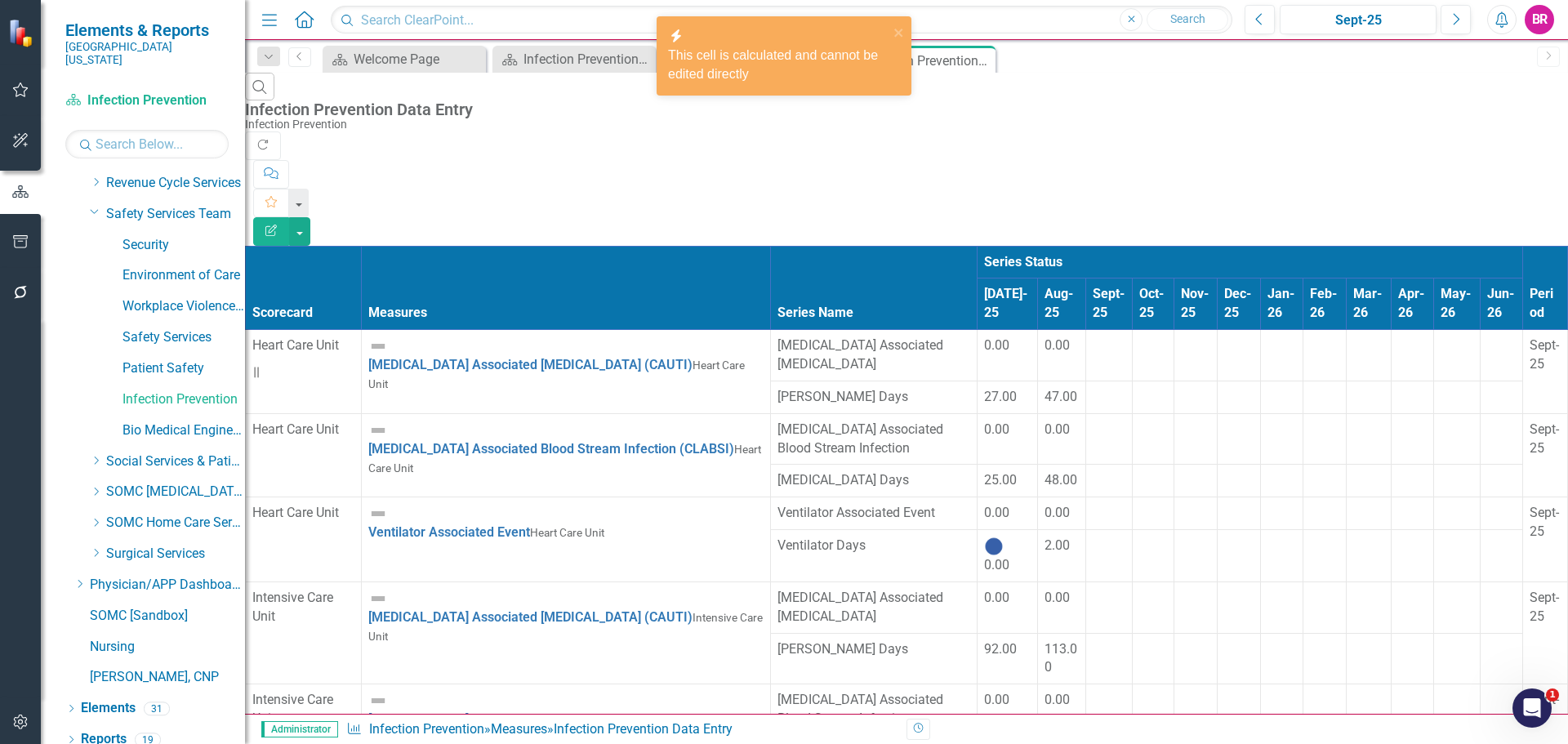
scroll to position [2613, 0]
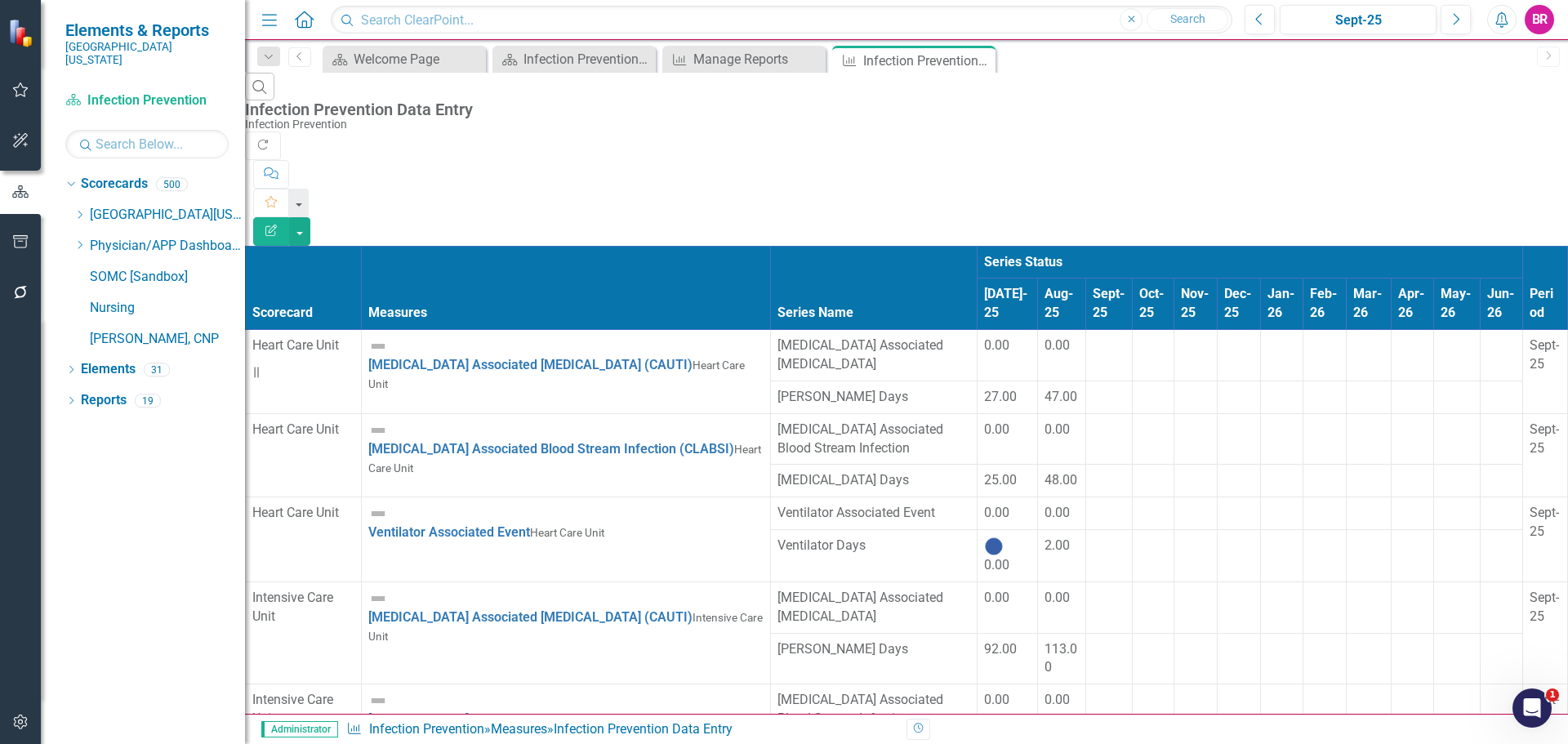
scroll to position [2940, 0]
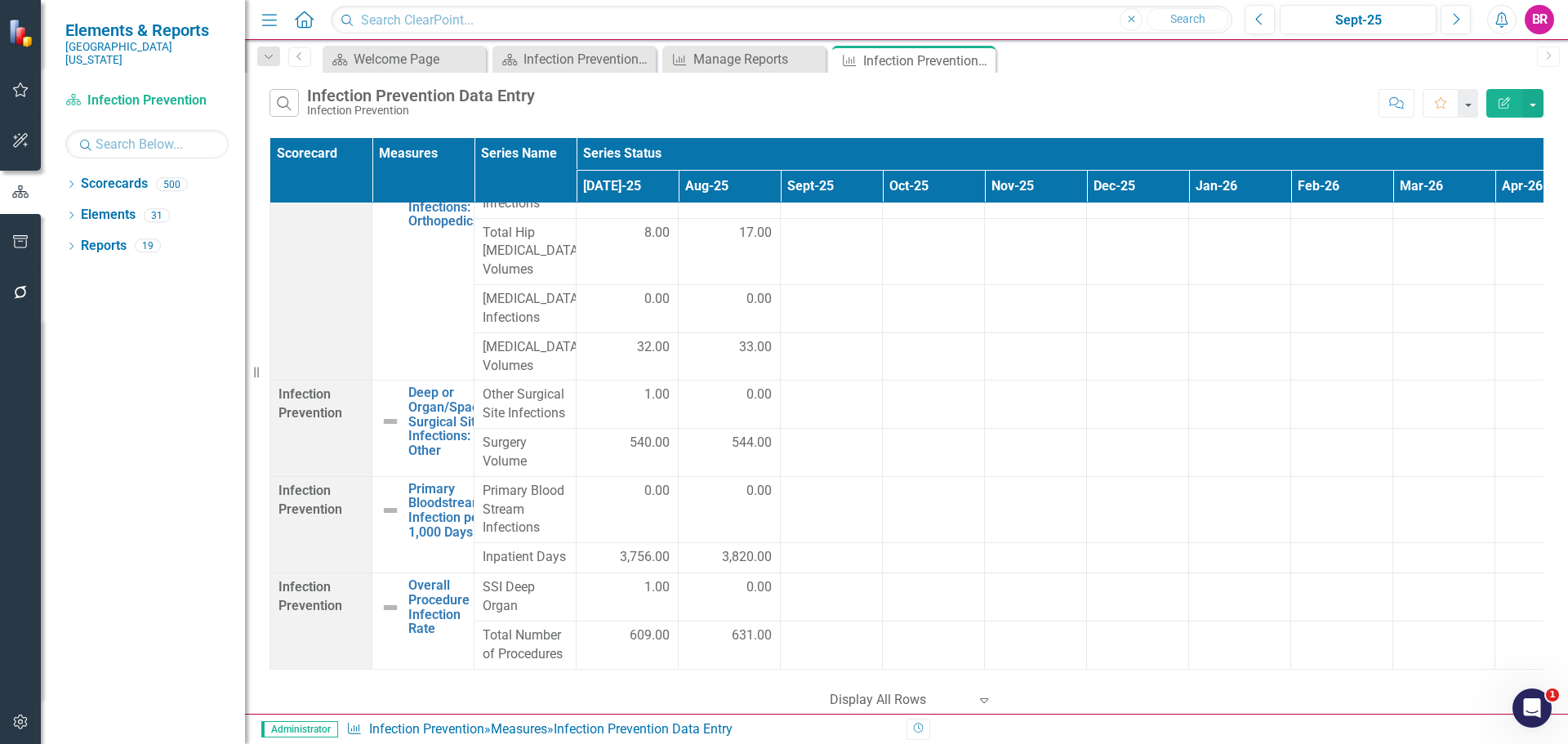
scroll to position [5203, 0]
click at [981, 61] on icon at bounding box center [980, 60] width 9 height 9
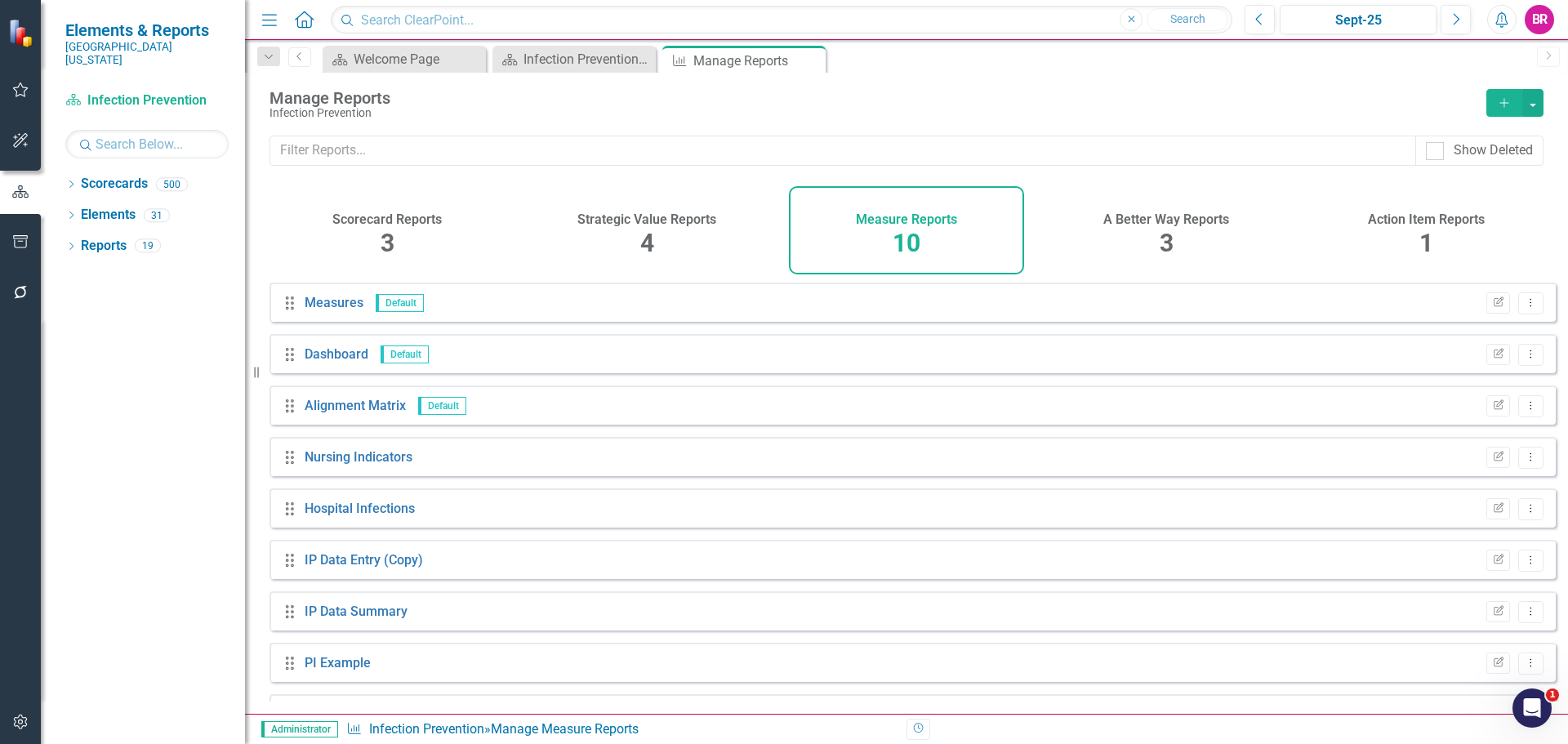
click at [0, 0] on icon "Close" at bounding box center [0, 0] width 0 height 0
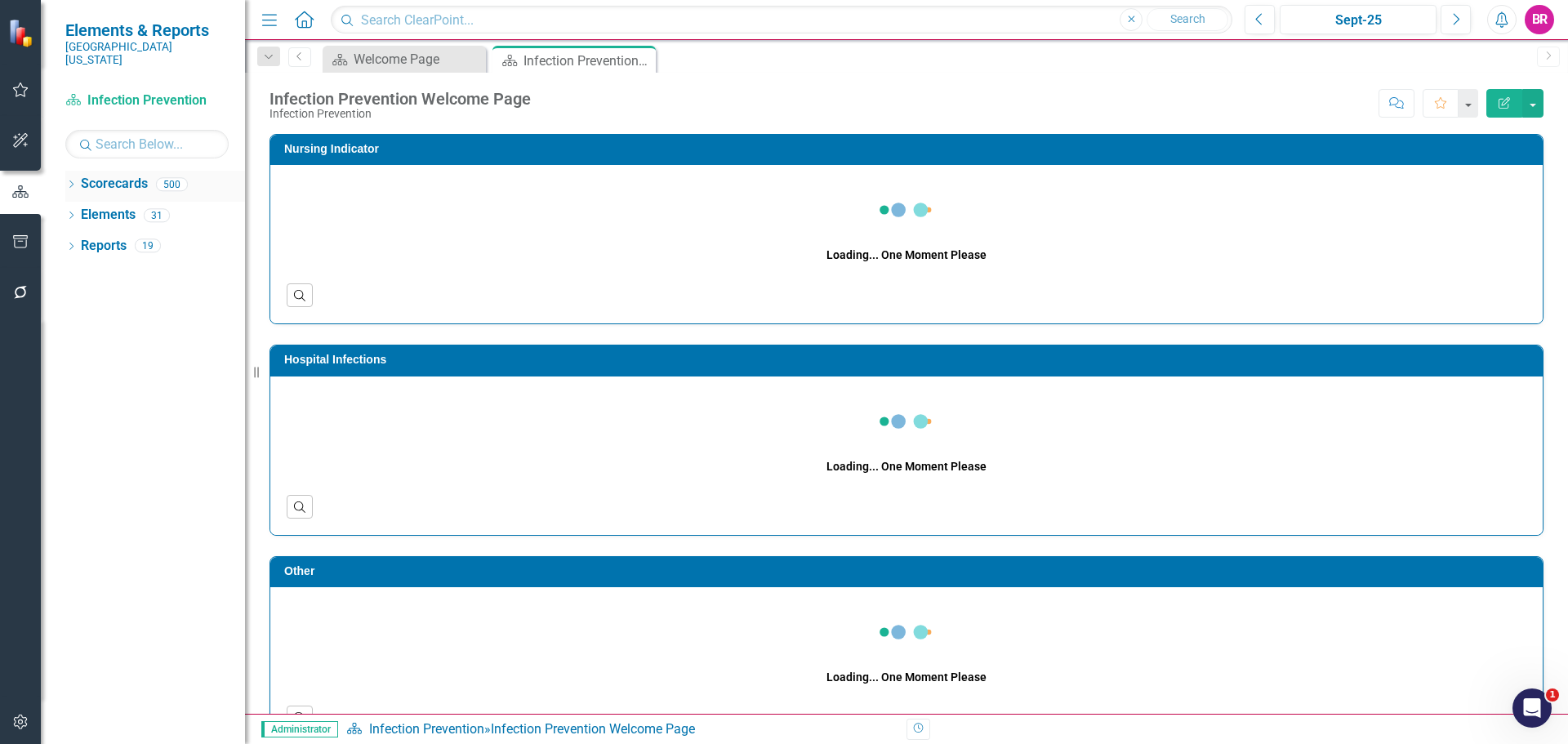
click at [73, 181] on icon at bounding box center [71, 184] width 4 height 7
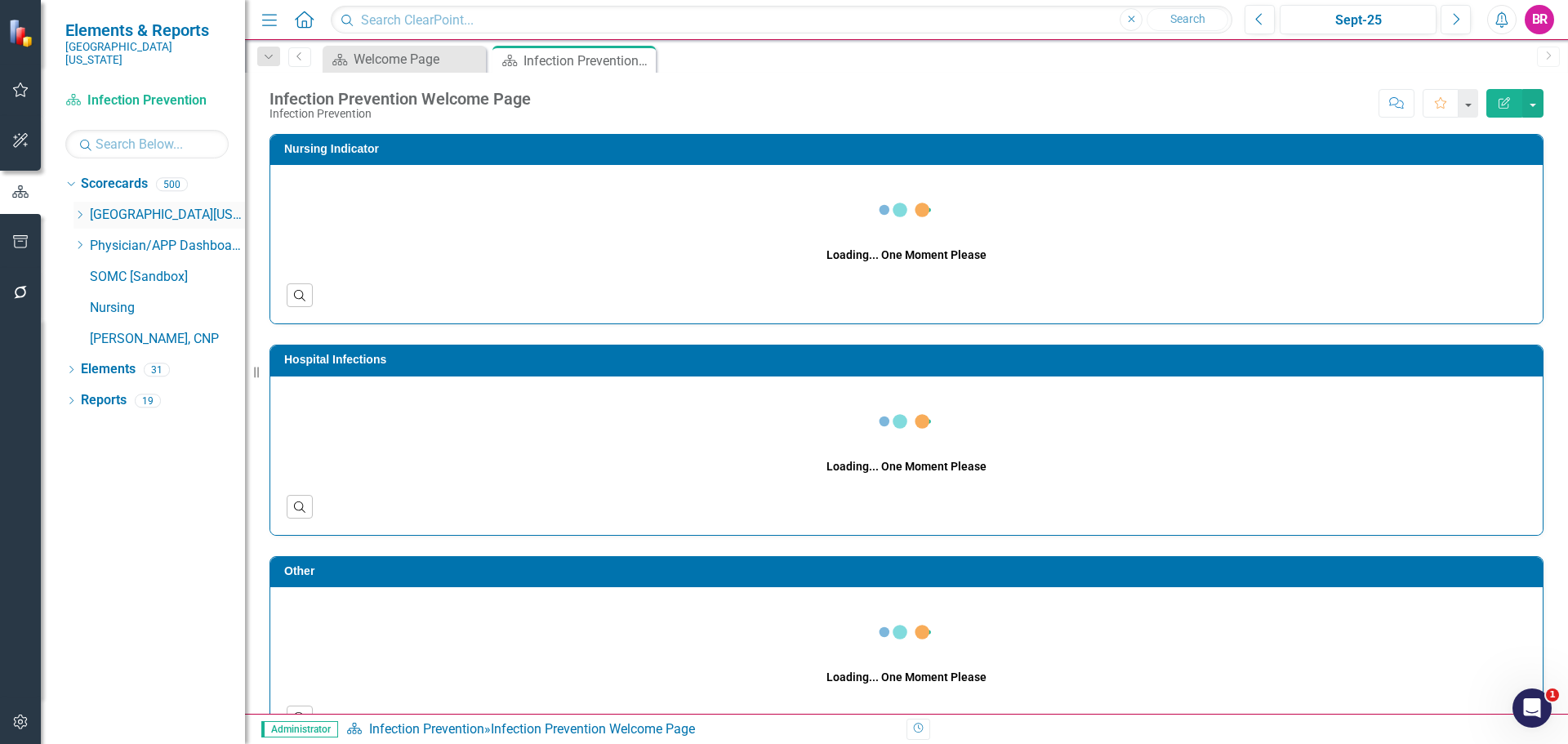
click at [77, 208] on div "Dropdown" at bounding box center [79, 215] width 12 height 14
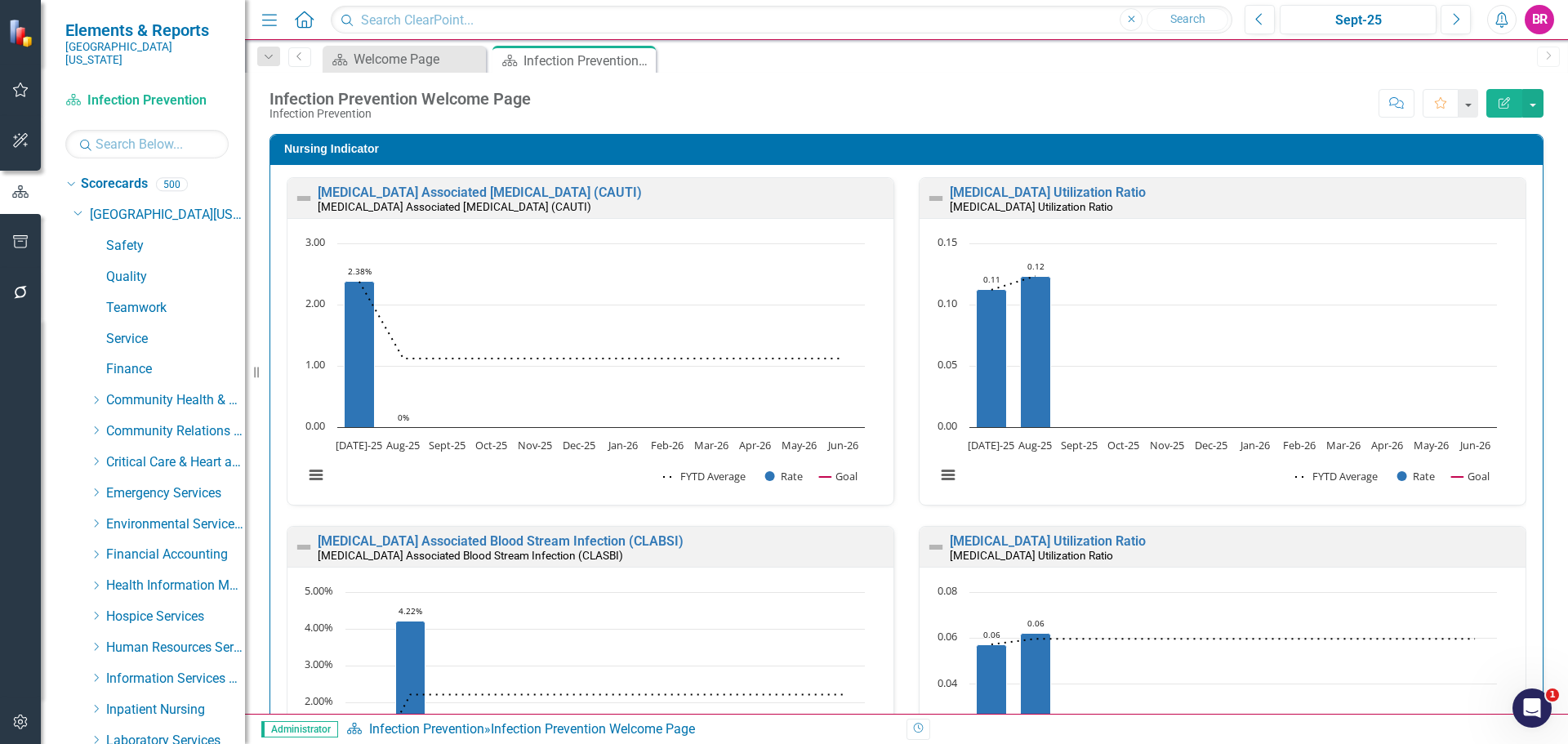
click at [95, 488] on icon "Dropdown" at bounding box center [96, 493] width 12 height 10
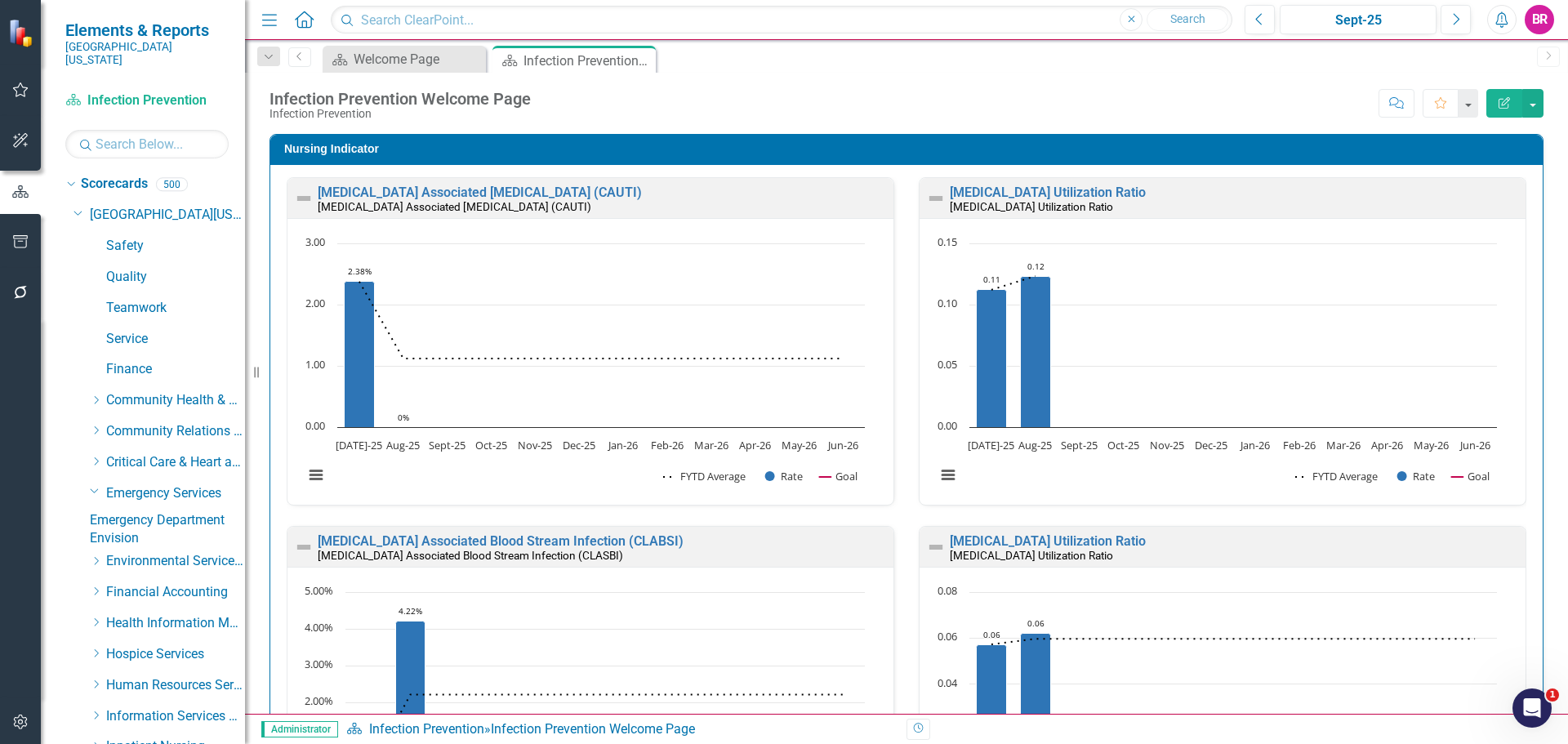
click at [149, 539] on link "Envision" at bounding box center [167, 538] width 155 height 19
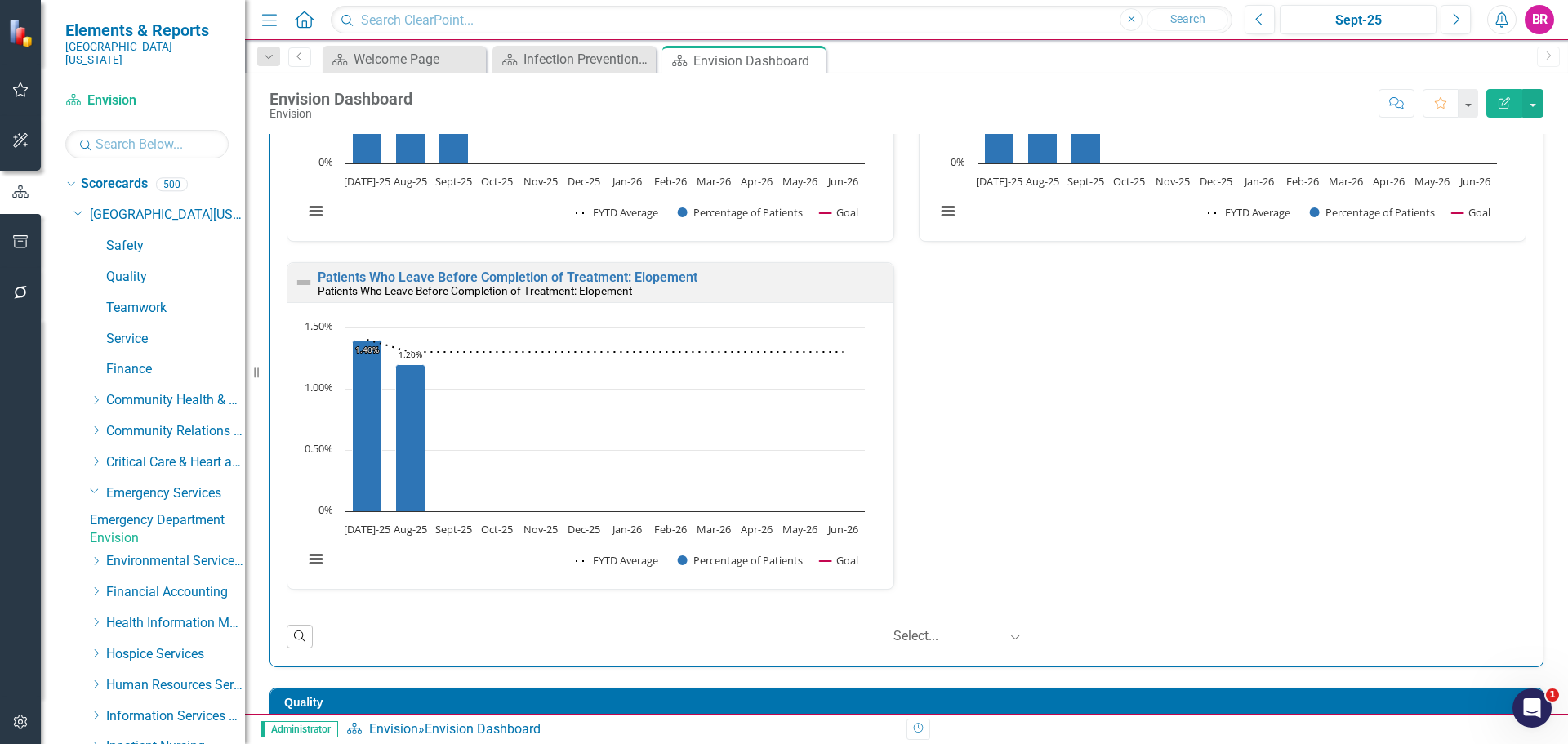
scroll to position [572, 0]
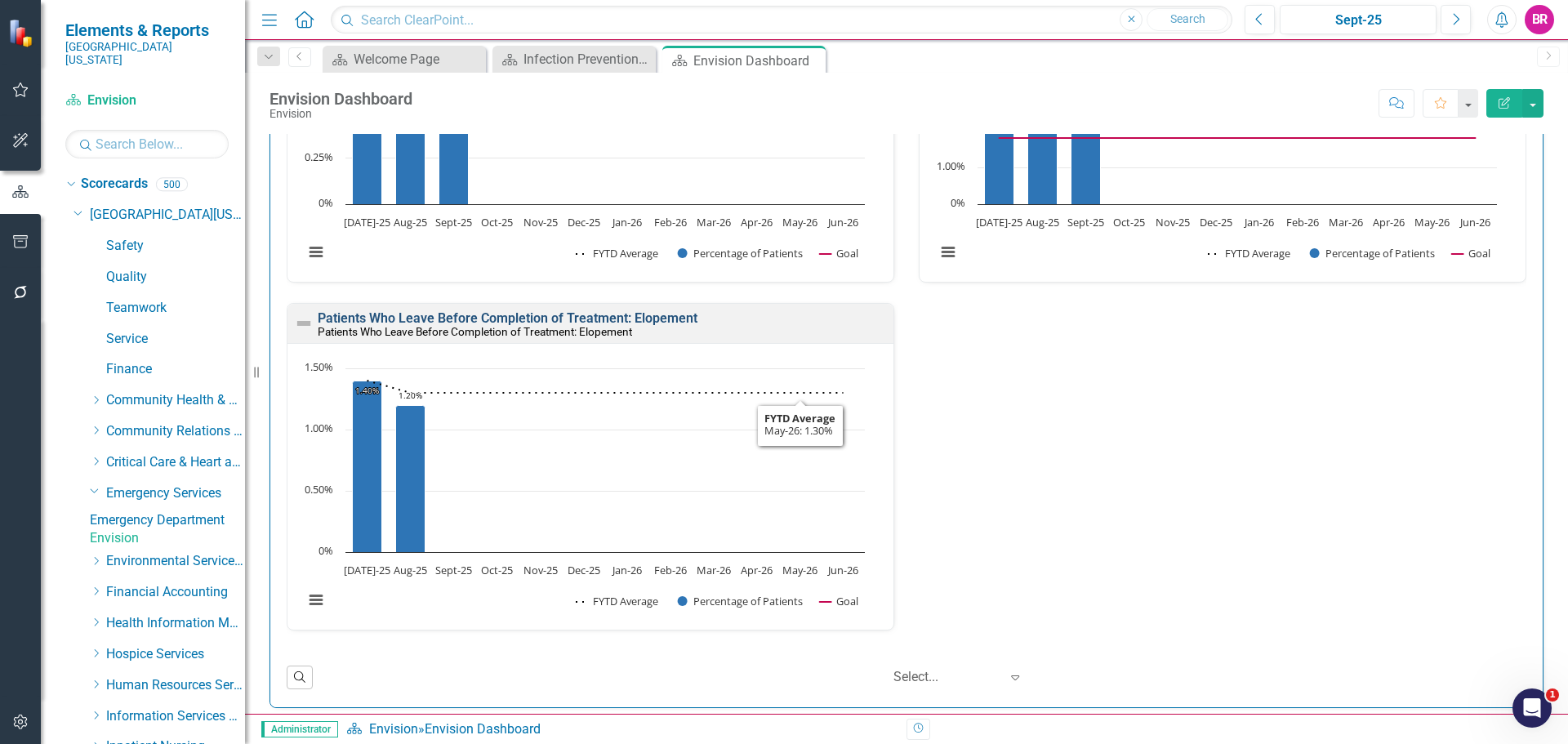
click at [556, 313] on link "Patients Who Leave Before Completion of Treatment: Elopement" at bounding box center [508, 318] width 379 height 16
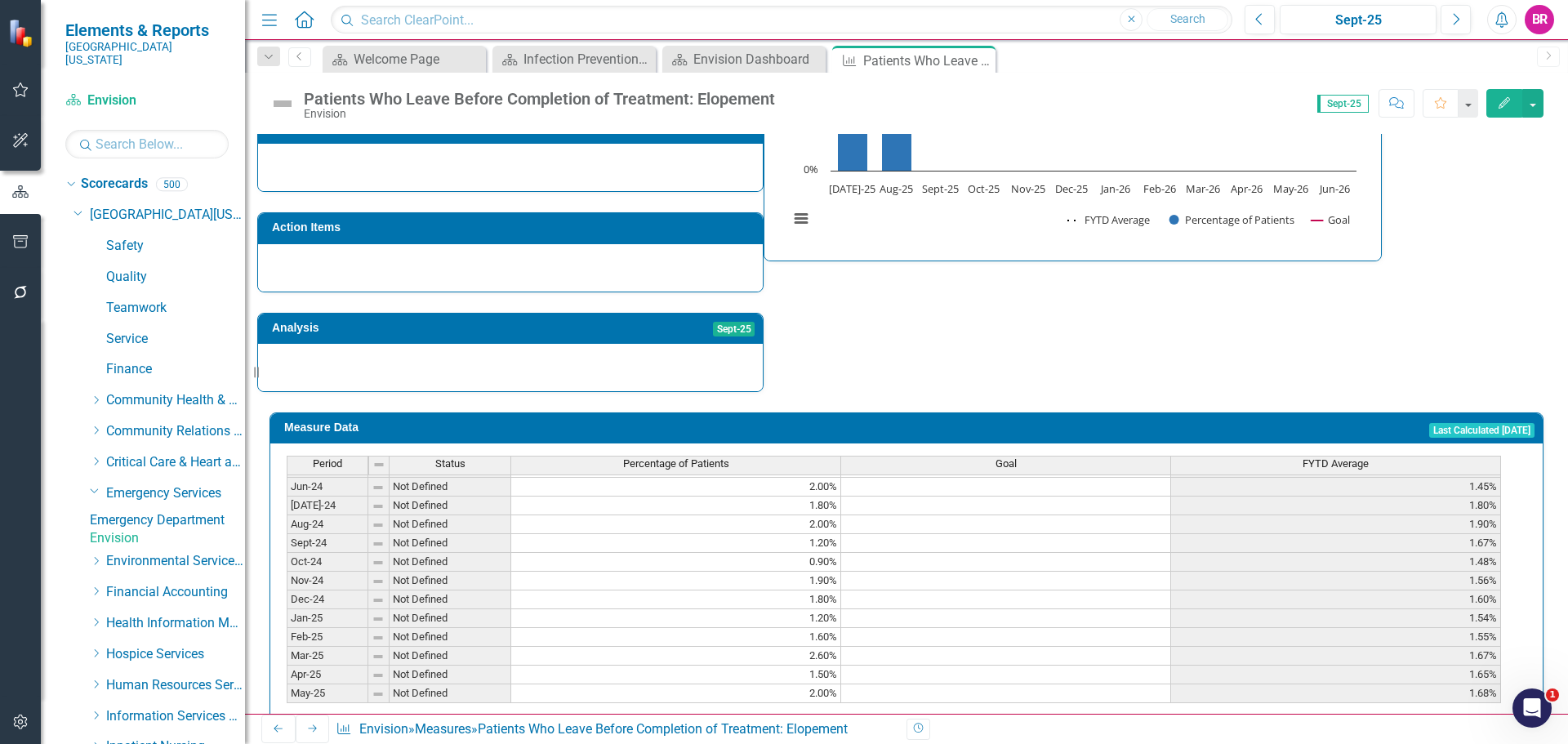
scroll to position [488, 0]
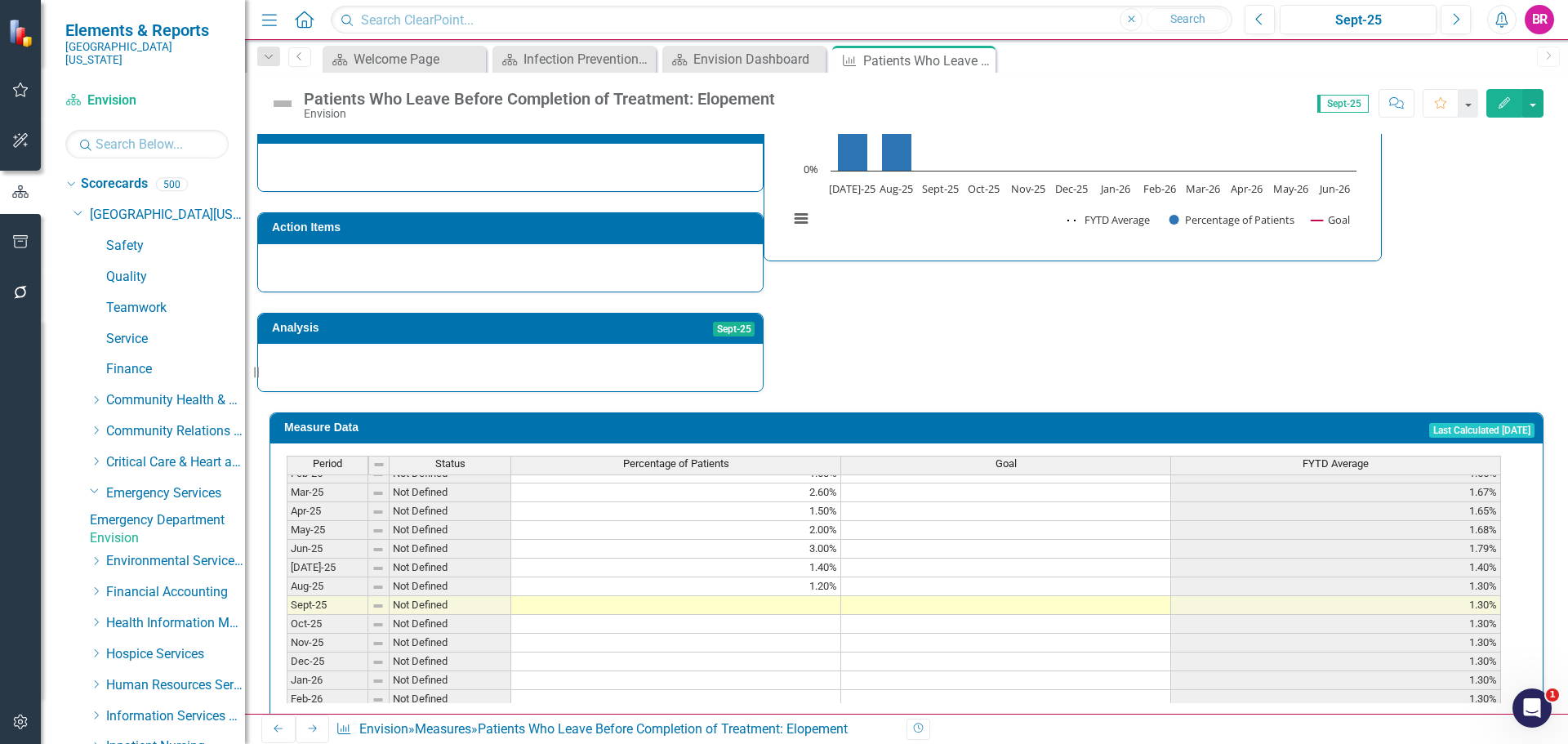
click at [820, 576] on tbody "Dec-23 Not Defined 1.30% 1.12% Jan-24 Not Defined 1.40% 1.16% Feb-24 Not Define…" at bounding box center [893, 492] width 1214 height 583
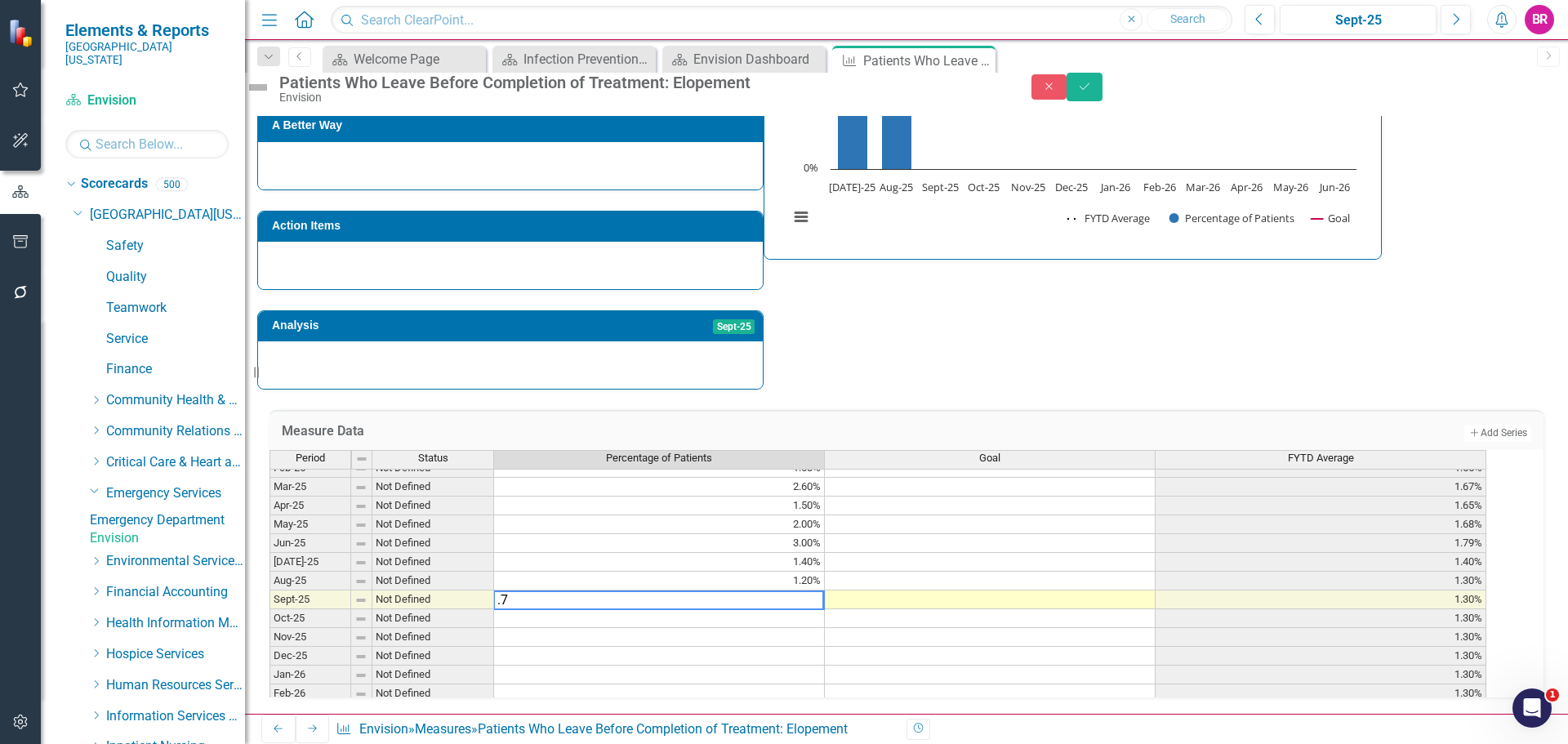
type textarea ".7"
click at [1173, 316] on div "Strategic Values Safety Emergency Services Q1.2026 A Better Way Action Items An…" at bounding box center [906, 161] width 1298 height 456
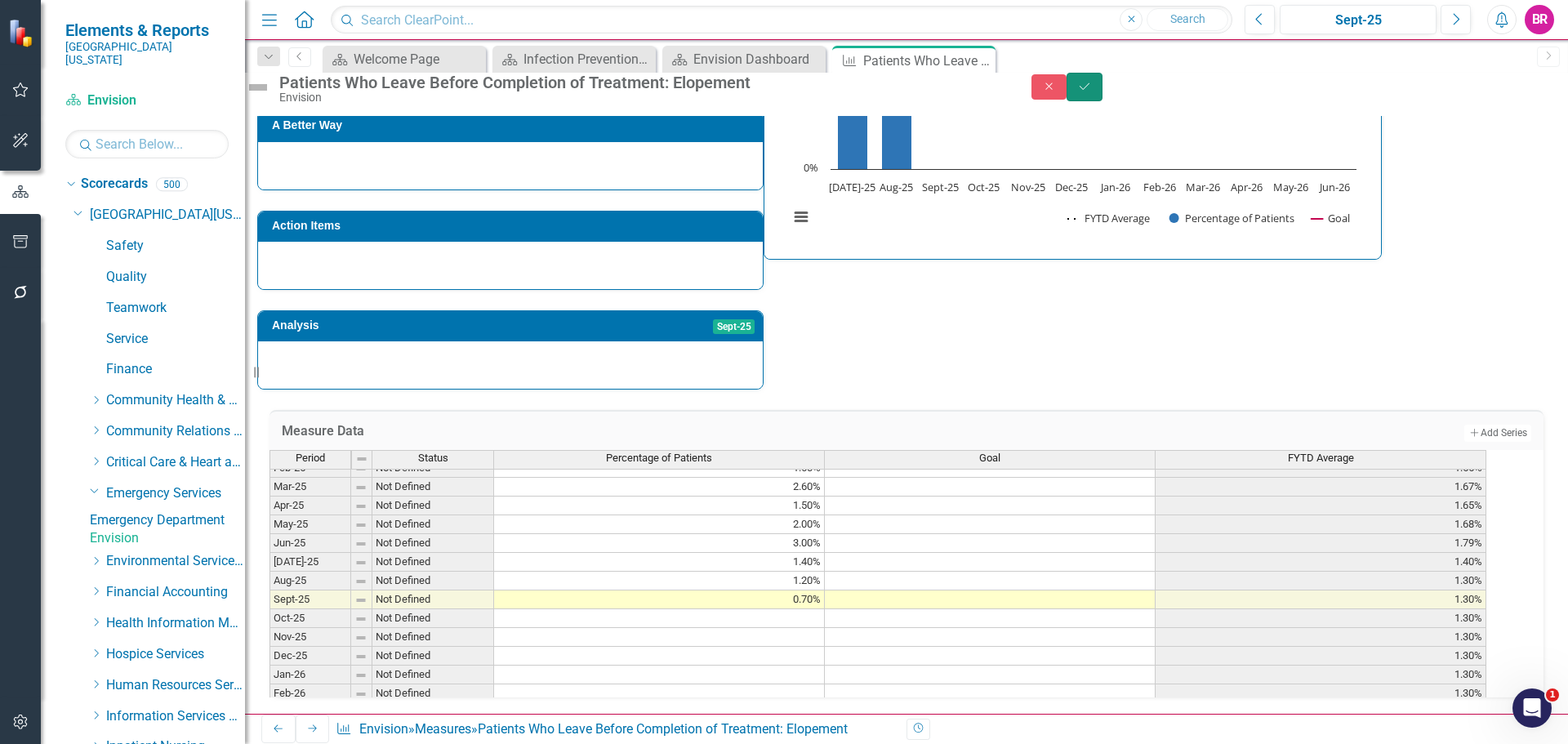
click at [1092, 90] on icon "Save" at bounding box center [1084, 87] width 15 height 12
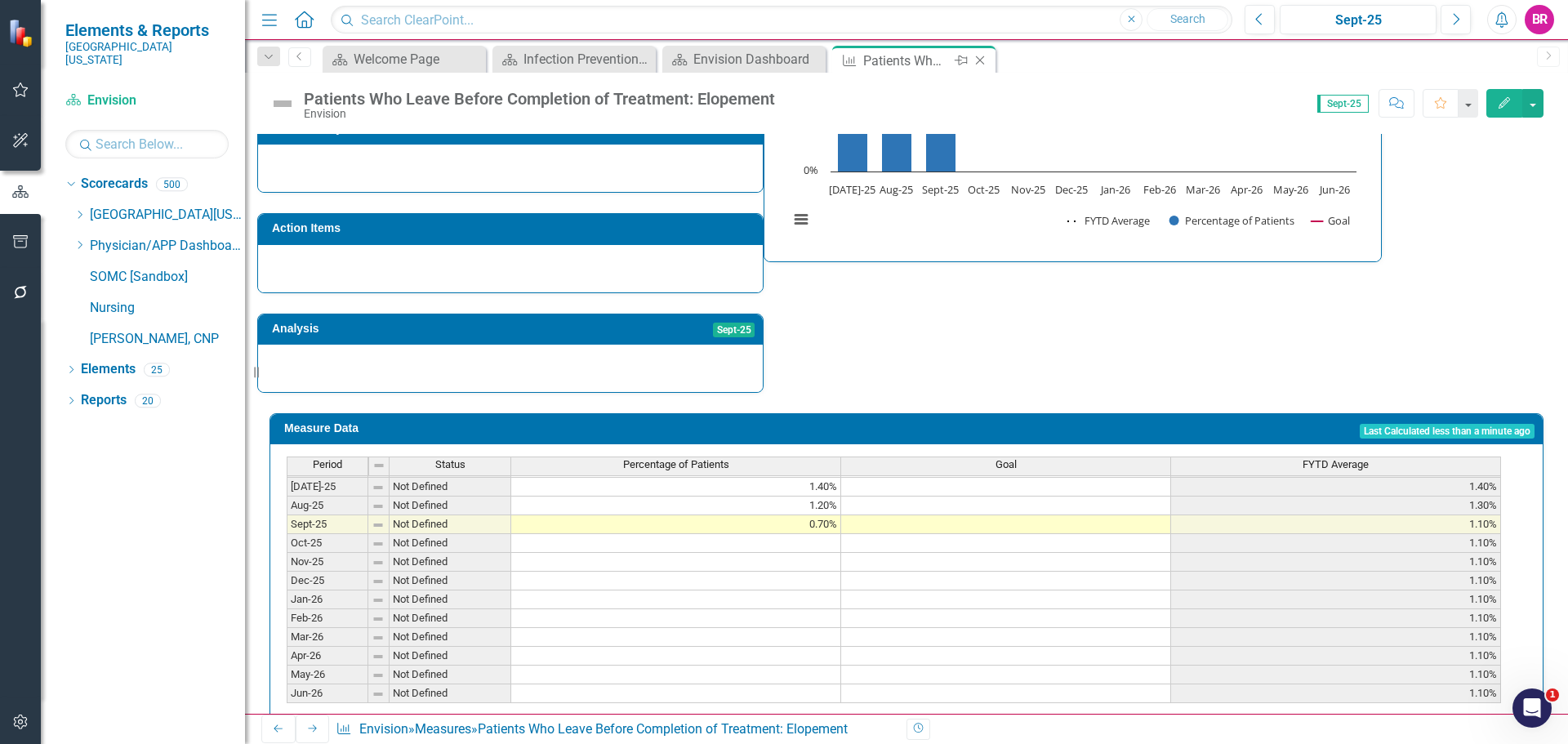
click at [985, 55] on icon "Close" at bounding box center [980, 60] width 17 height 13
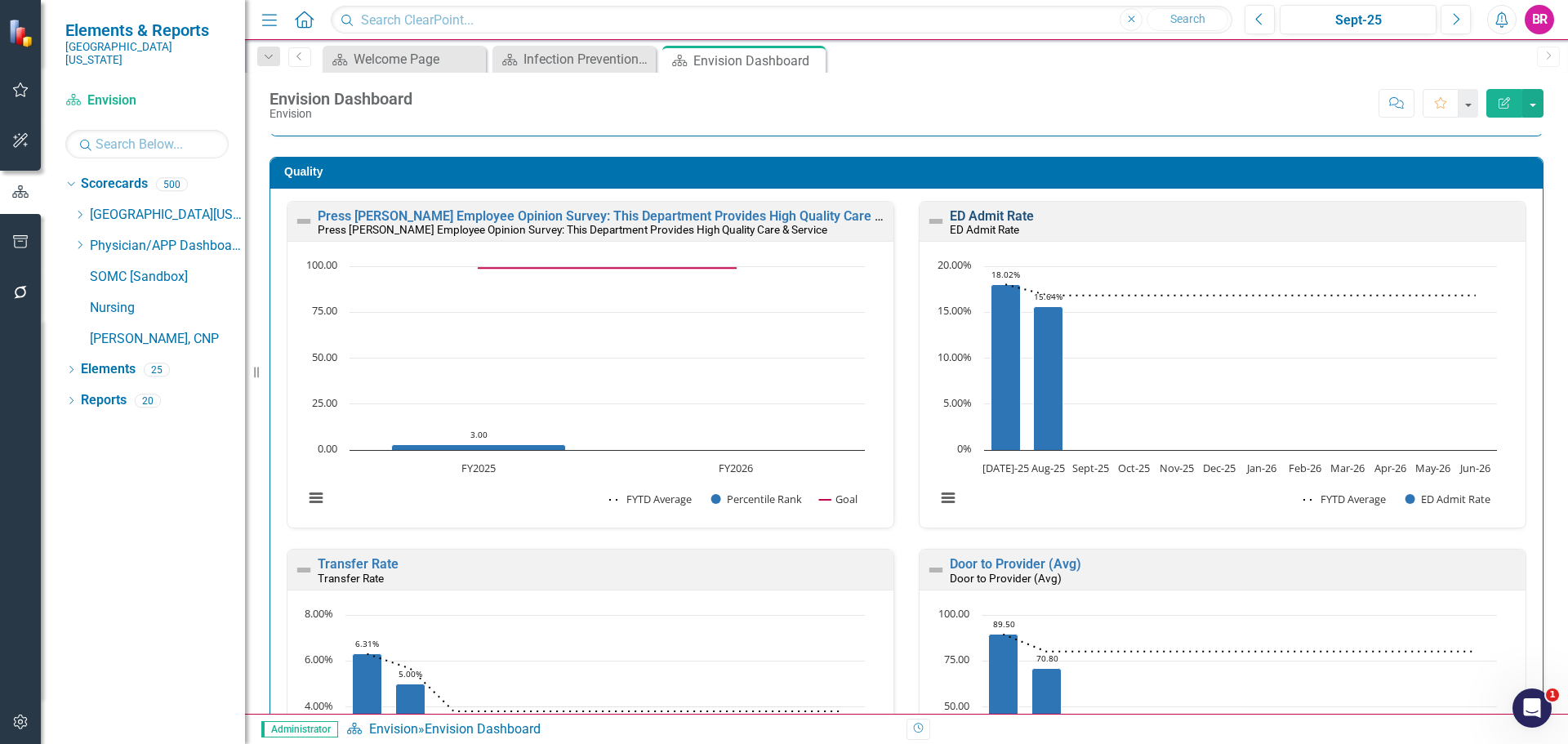
click at [999, 218] on link "ED Admit Rate" at bounding box center [991, 216] width 84 height 16
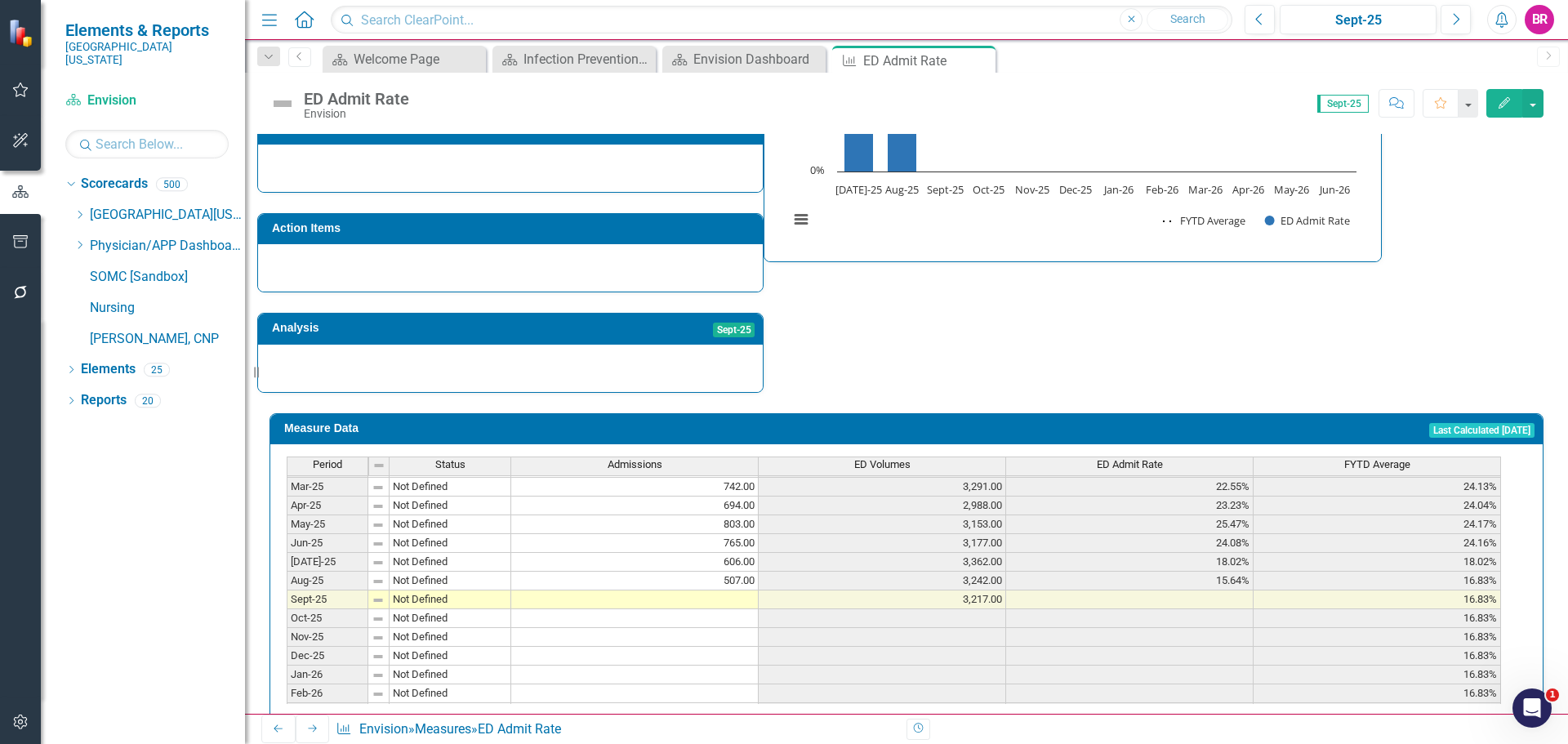
scroll to position [572, 0]
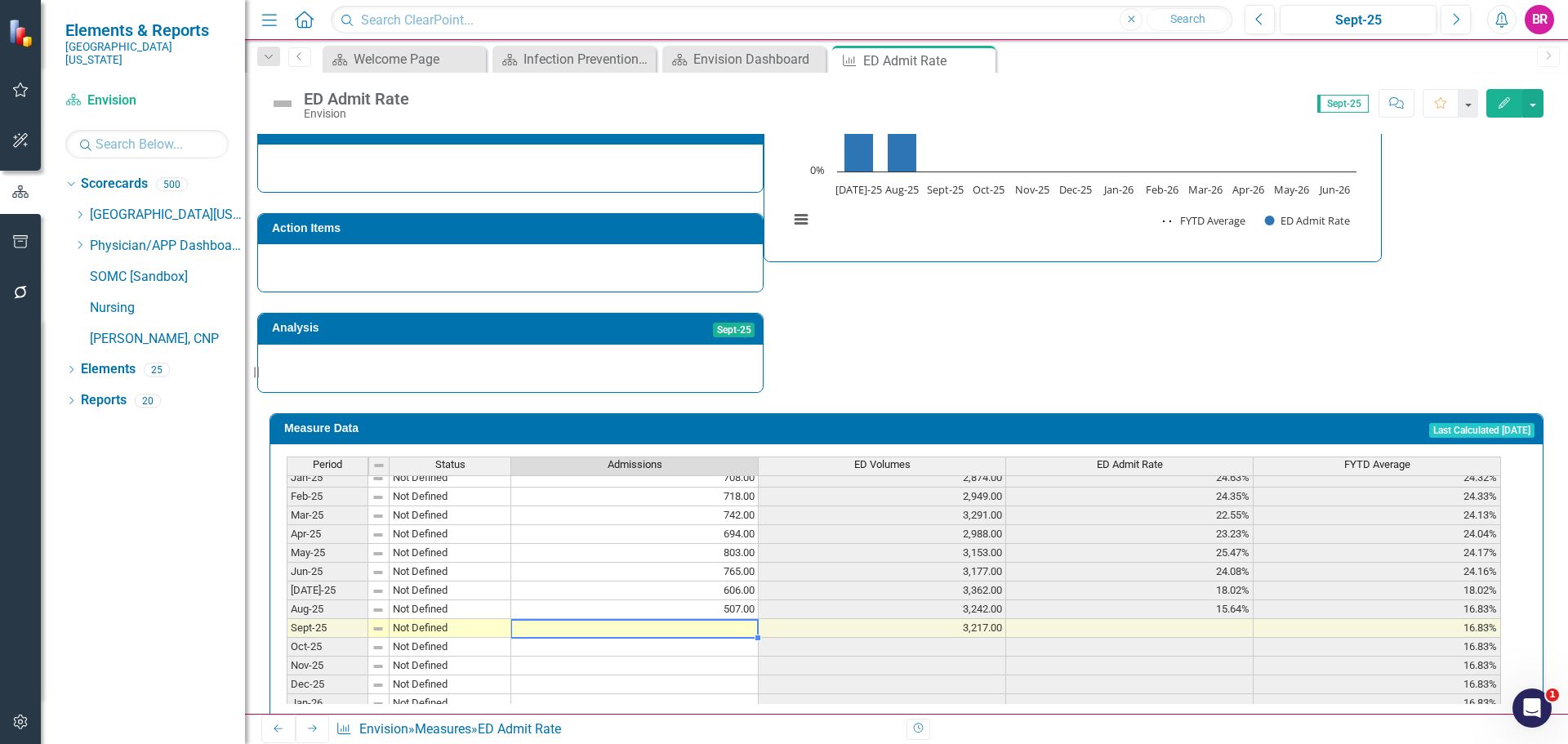
click at [737, 620] on td at bounding box center [634, 628] width 247 height 19
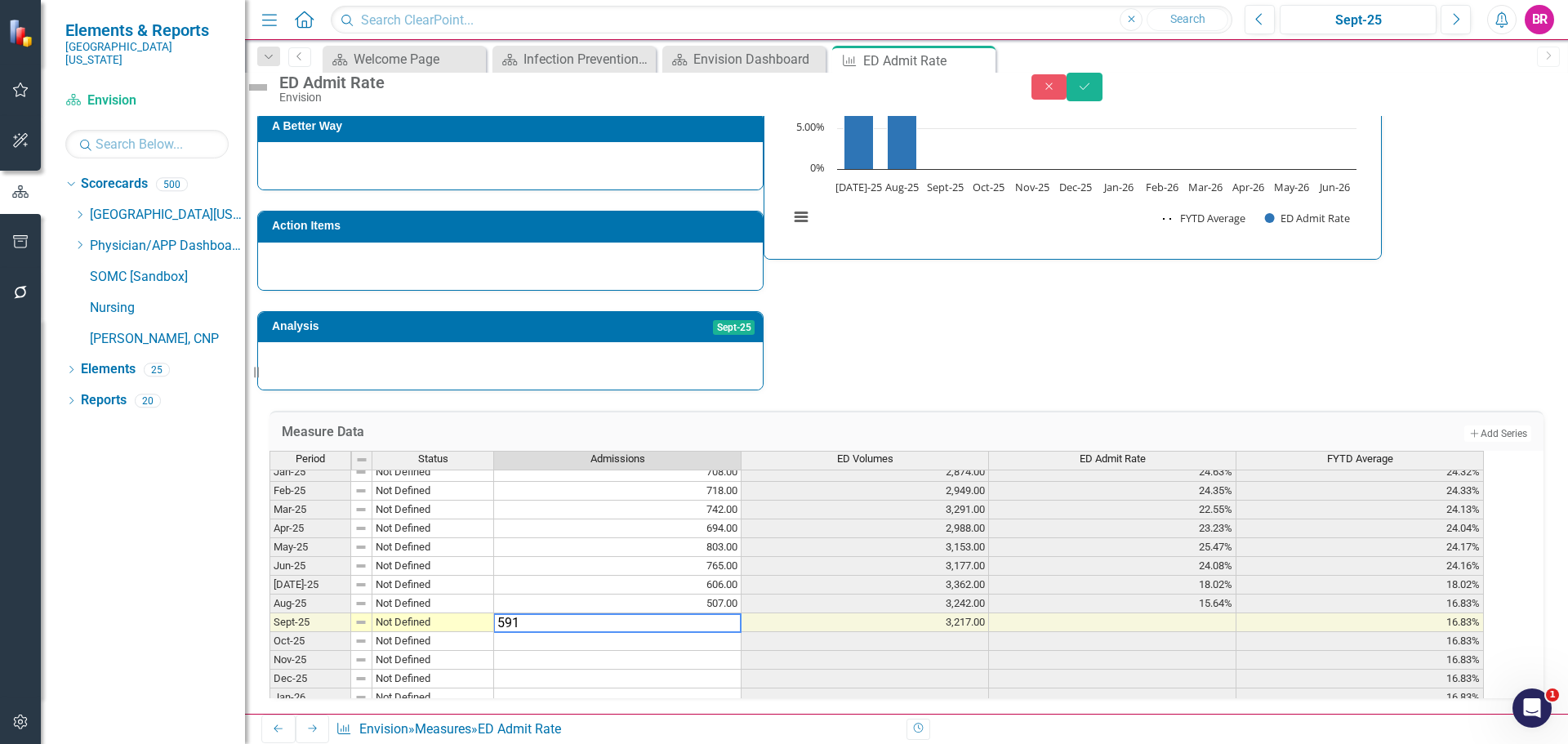
type textarea "591"
click at [959, 277] on div "Strategic Values Quality Emergency Services Q1.2026 A Better Way Action Items A…" at bounding box center [906, 162] width 1298 height 456
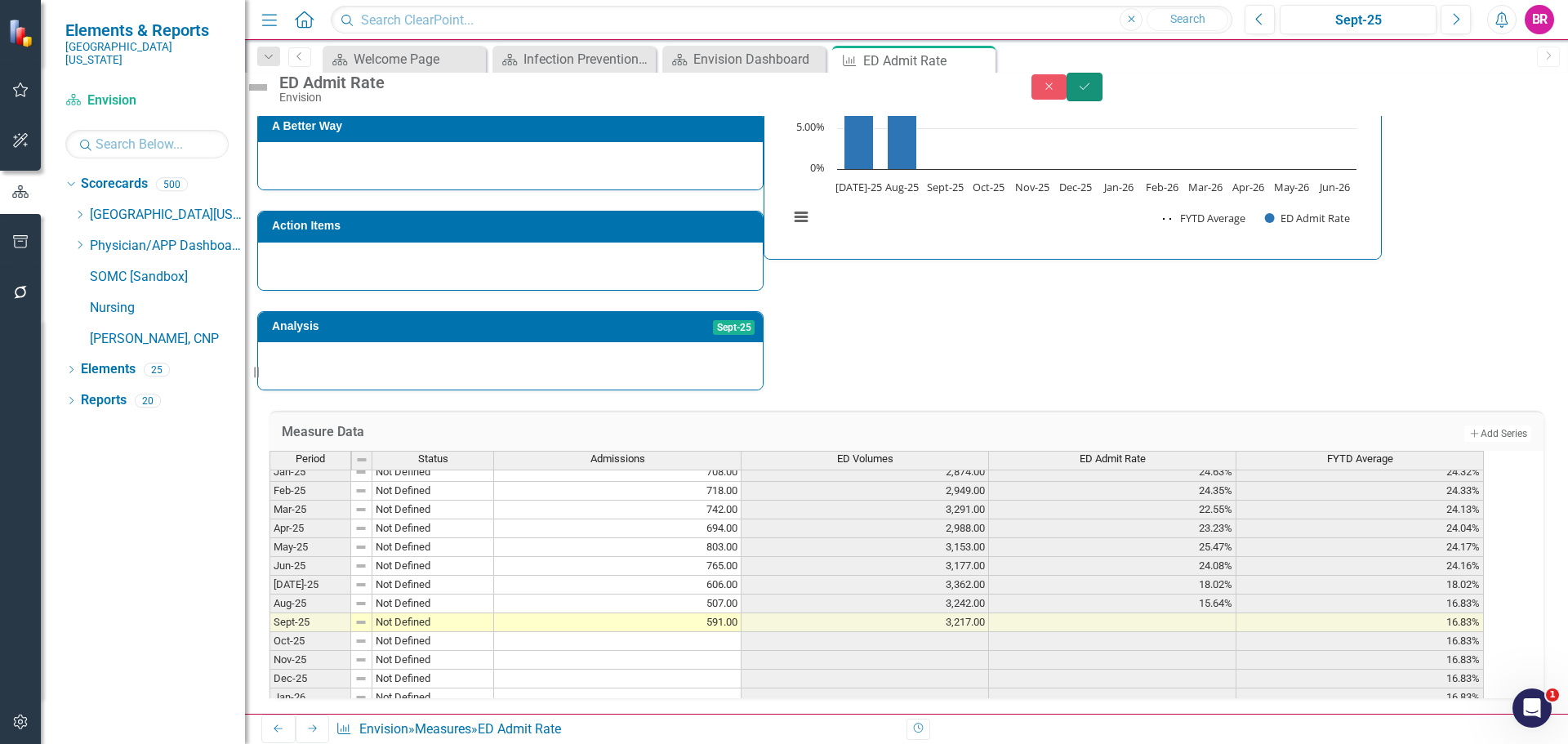
click at [1092, 92] on icon "Save" at bounding box center [1084, 87] width 15 height 12
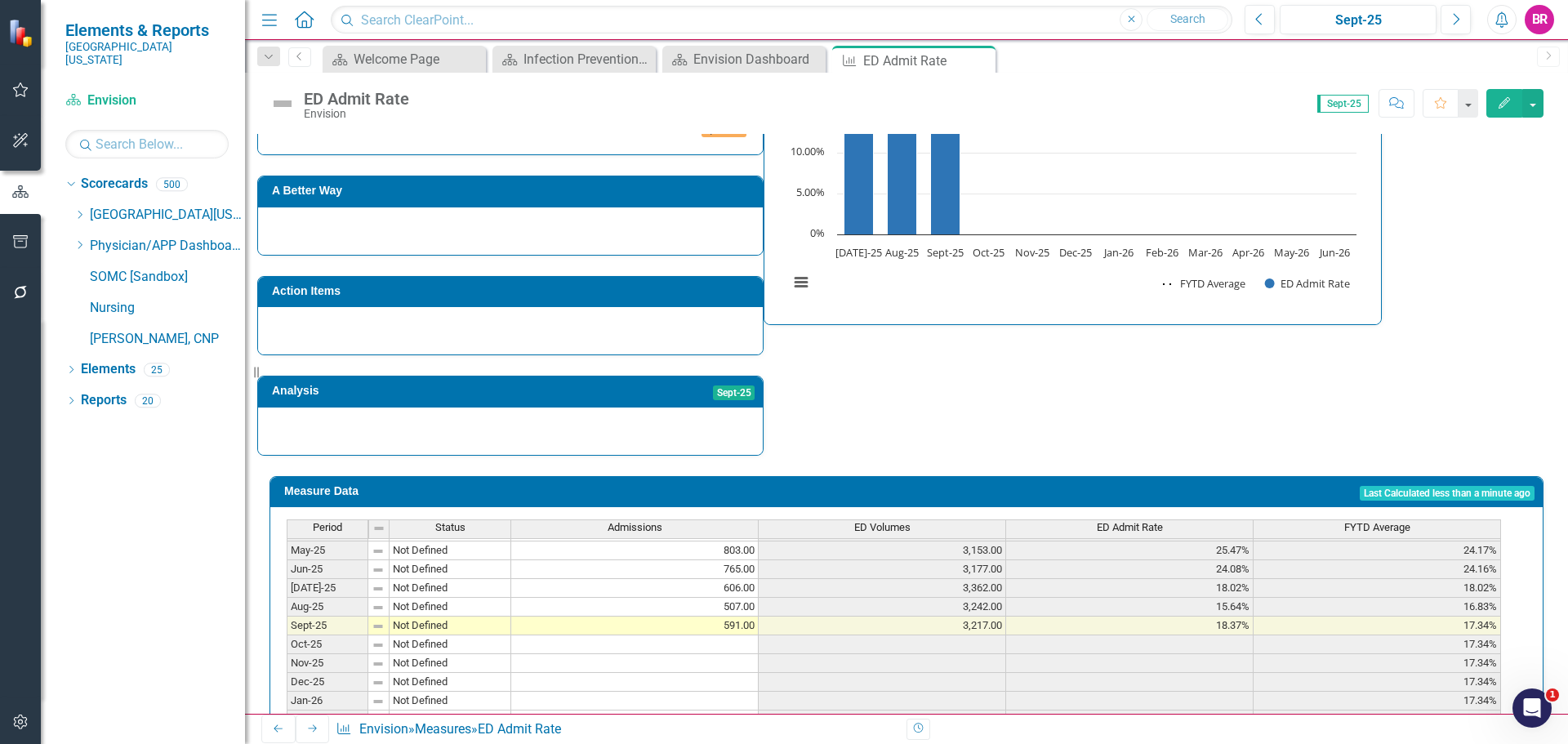
scroll to position [653, 0]
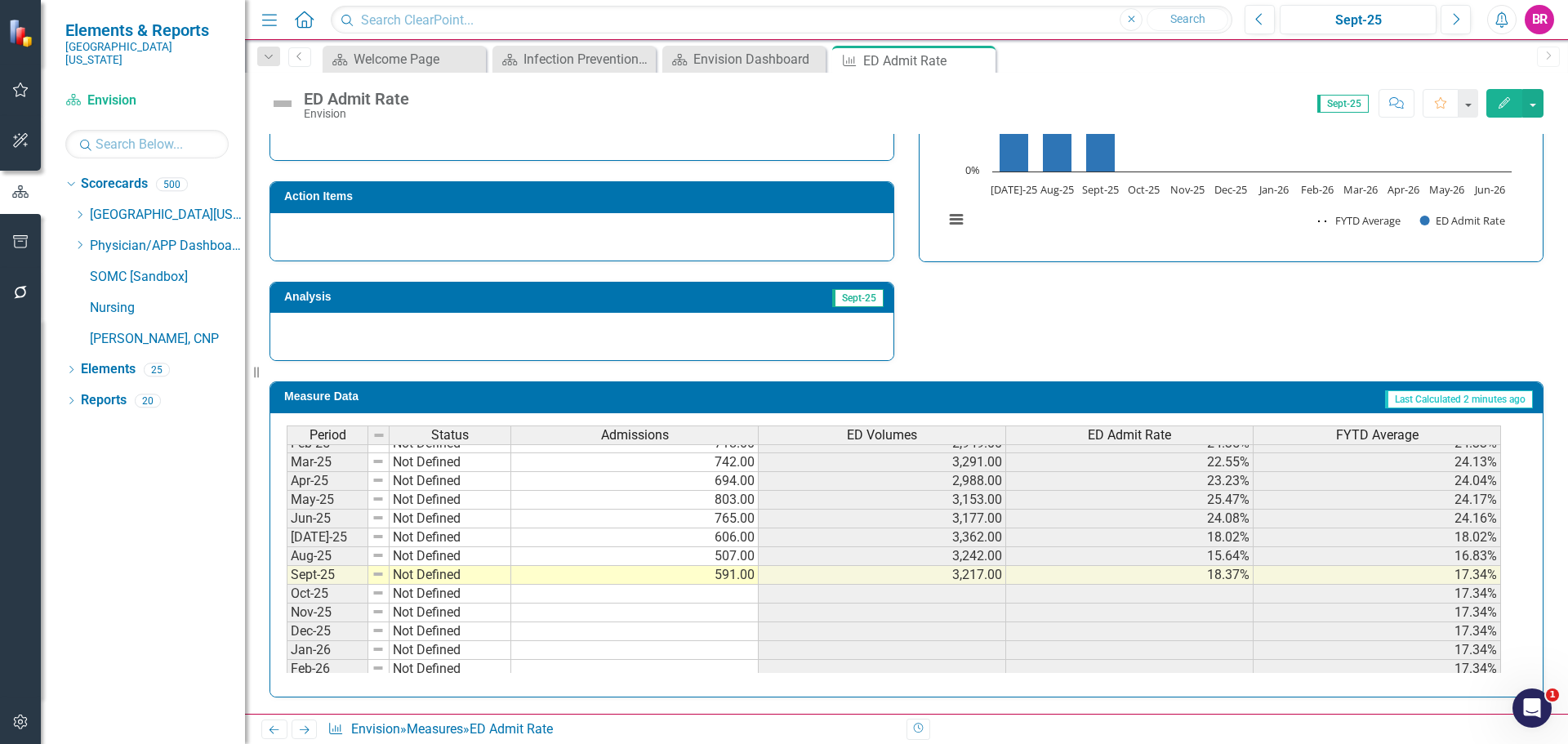
scroll to position [431, 0]
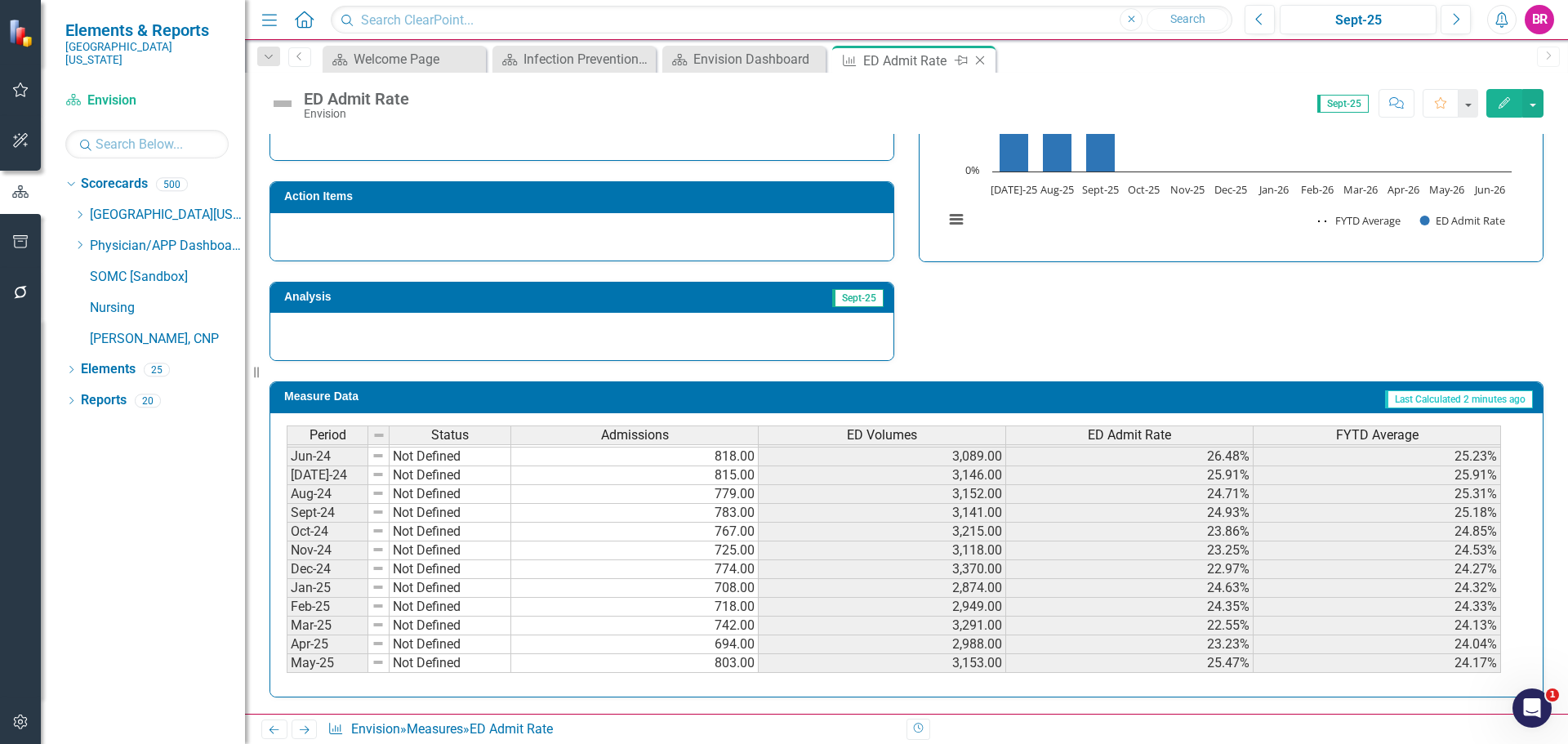
click at [979, 59] on icon at bounding box center [980, 60] width 9 height 9
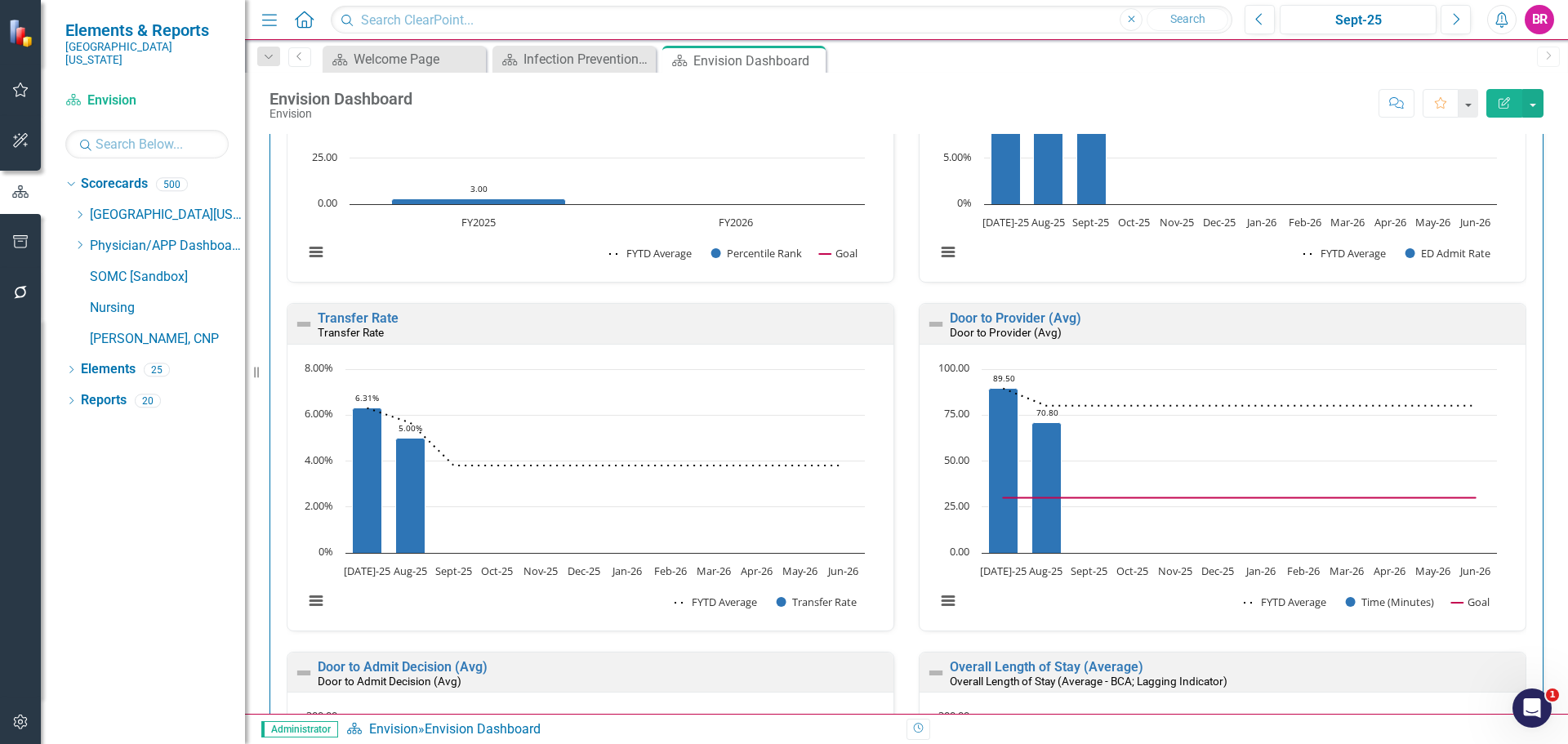
scroll to position [1470, 0]
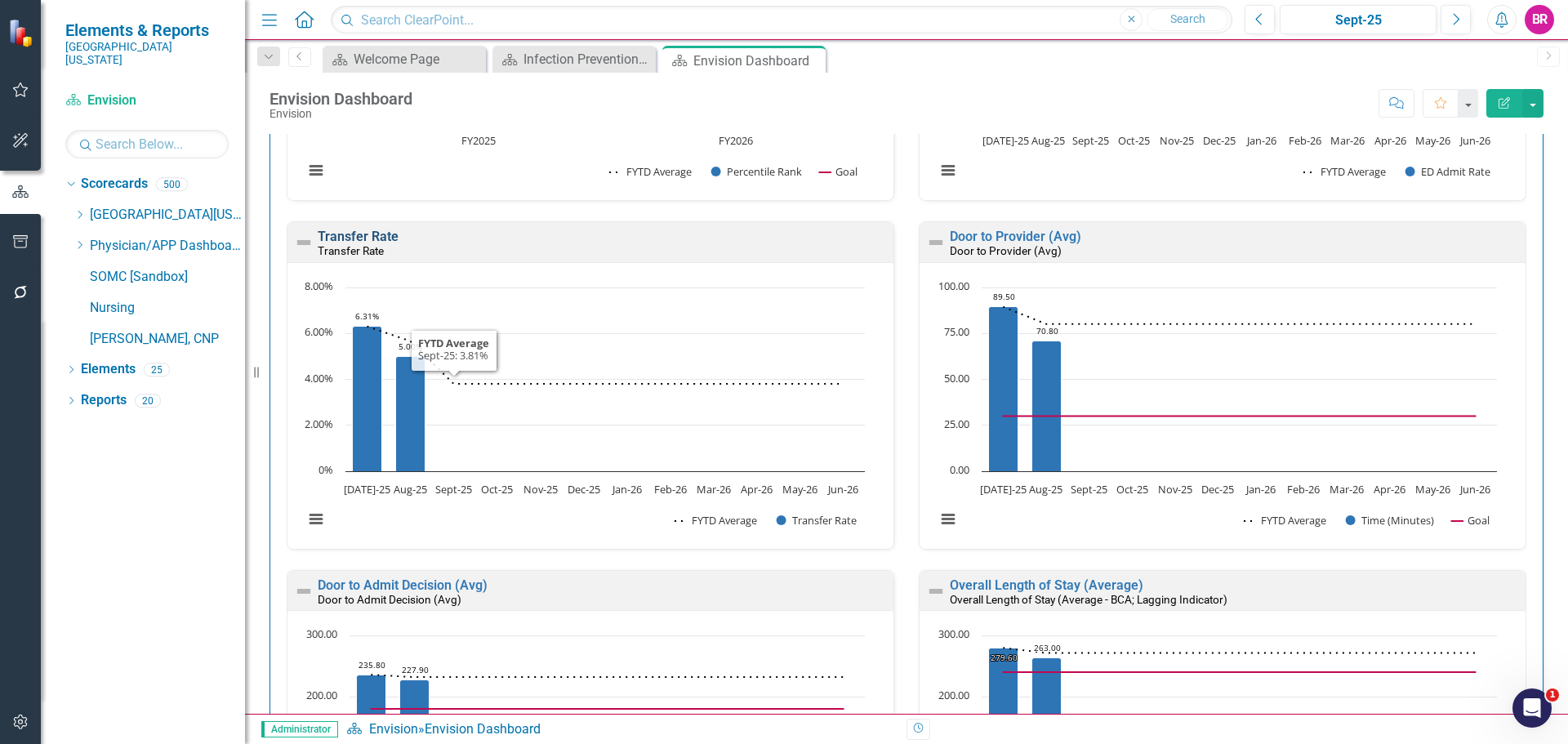
click at [348, 237] on link "Transfer Rate" at bounding box center [359, 236] width 81 height 16
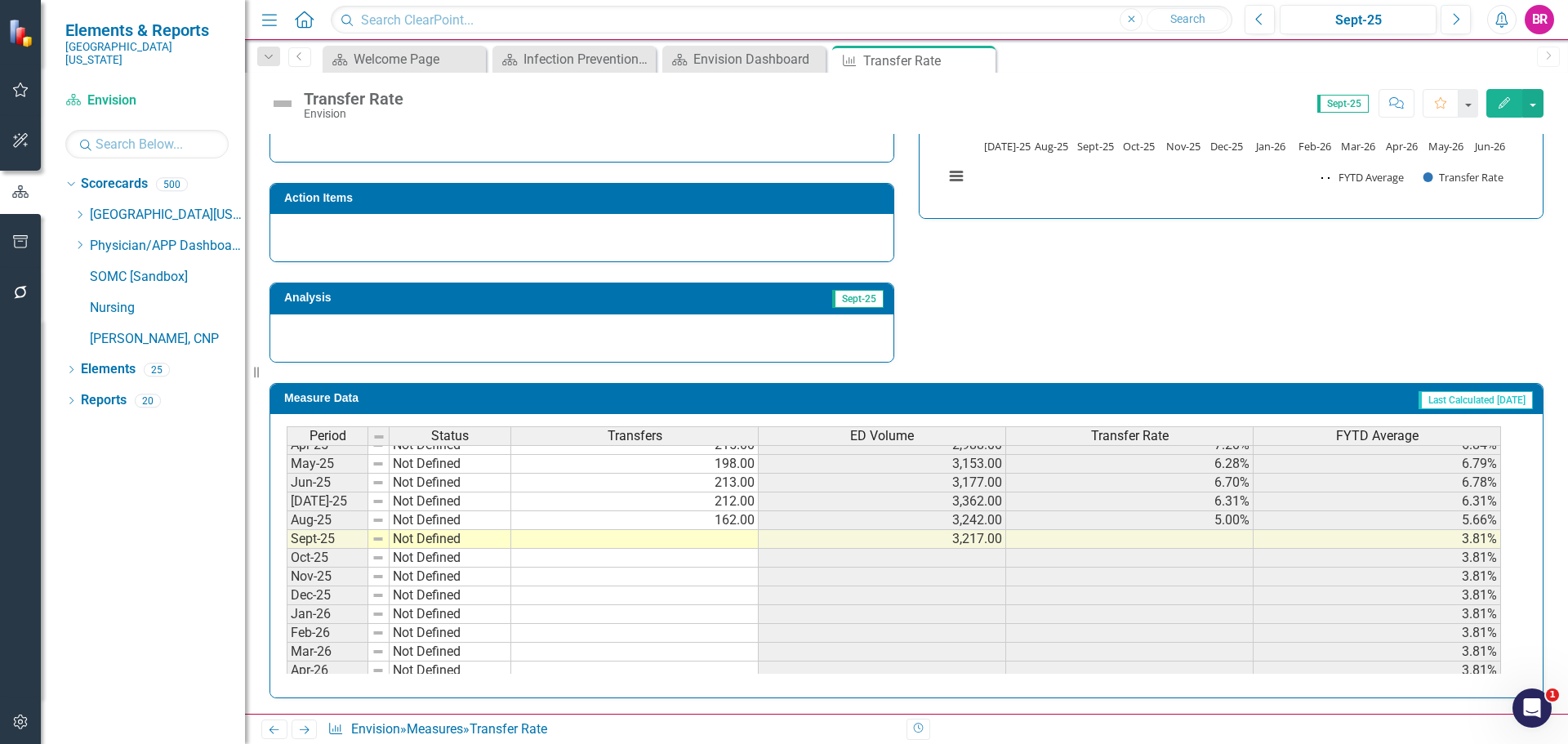
scroll to position [594, 0]
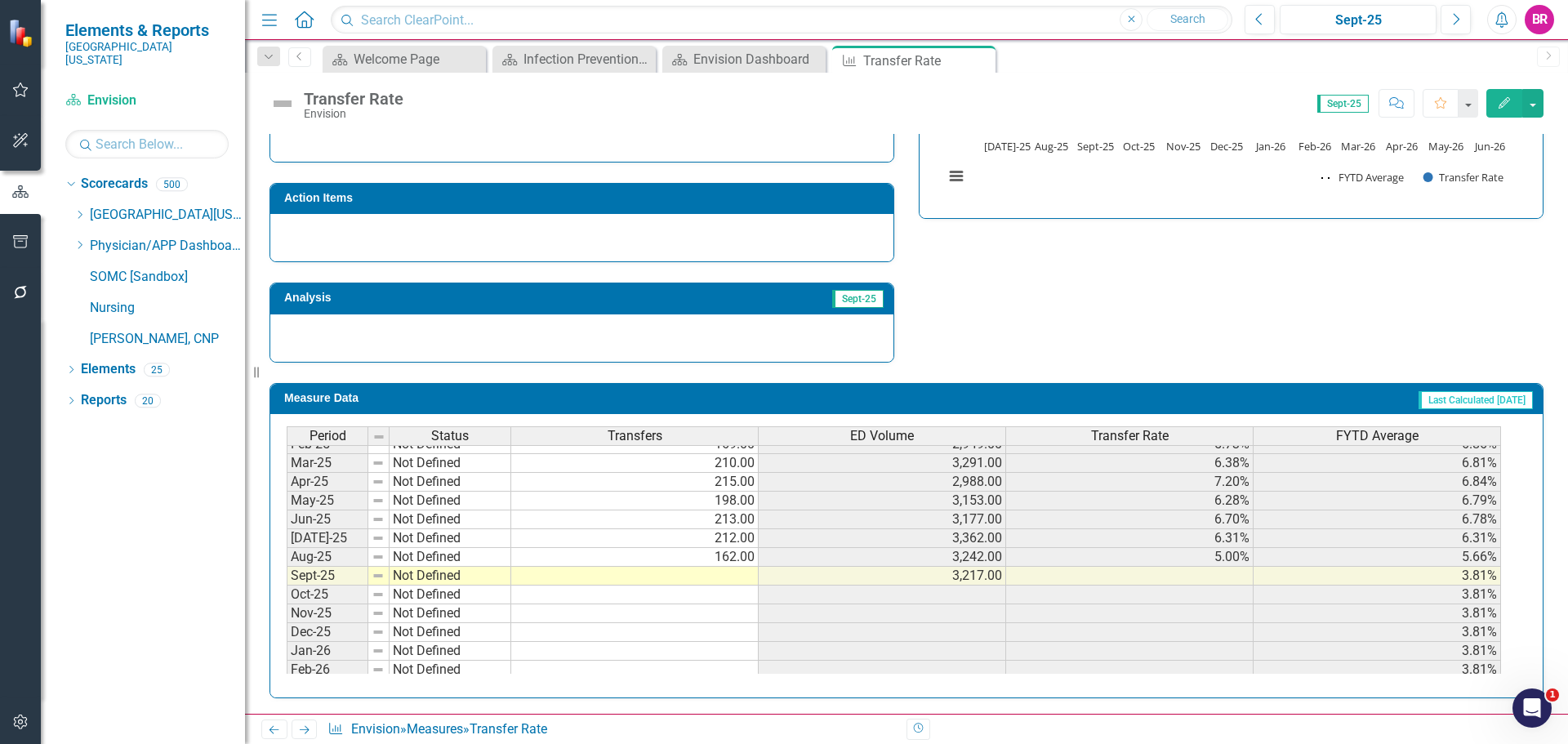
click at [733, 573] on tbody "Nov-23 Not Defined 222.00 3,000.00 7.40% 6.19% Dec-23 Not Defined 248.00 3,207.…" at bounding box center [893, 454] width 1214 height 602
click at [738, 526] on td "213.00" at bounding box center [634, 520] width 247 height 19
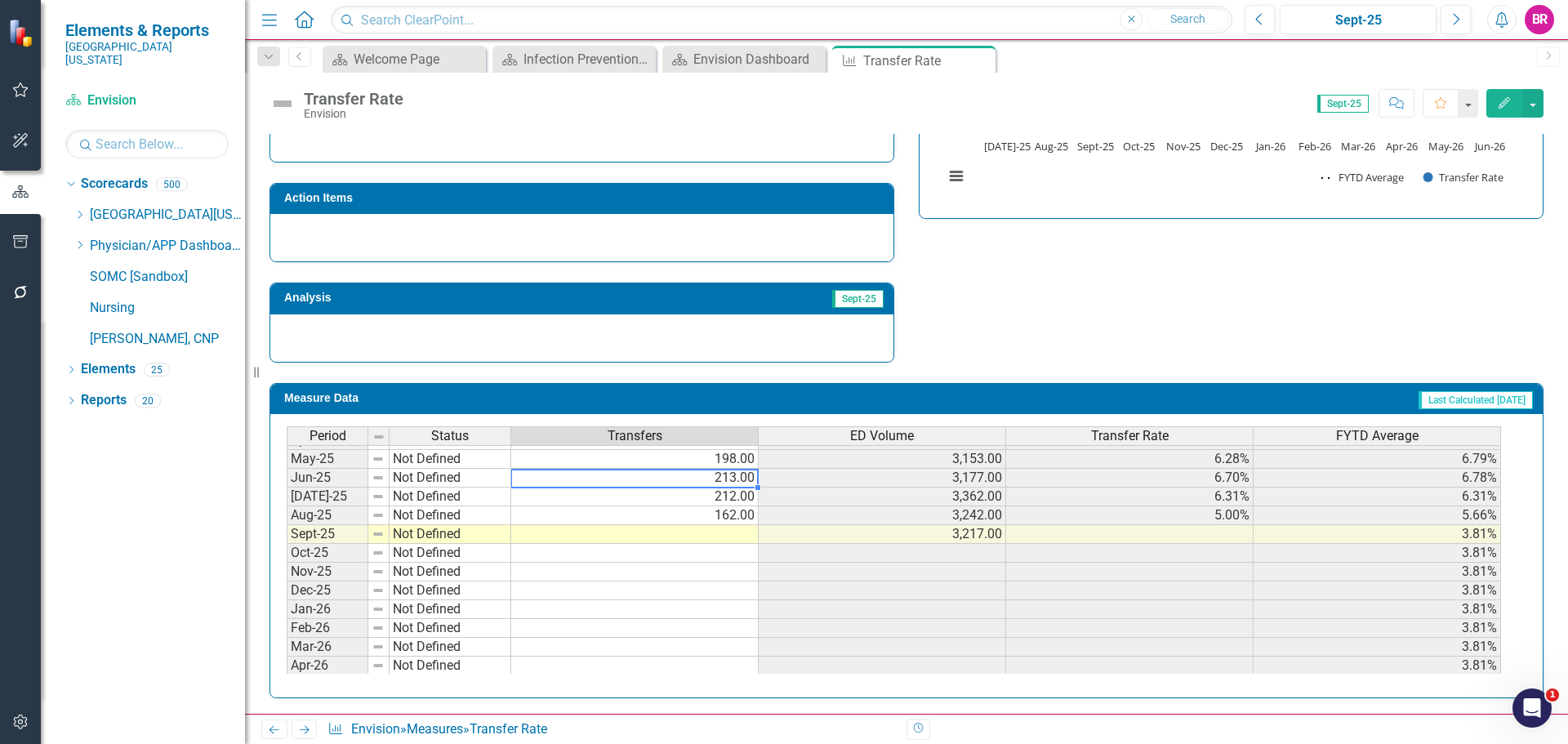
scroll to position [676, 0]
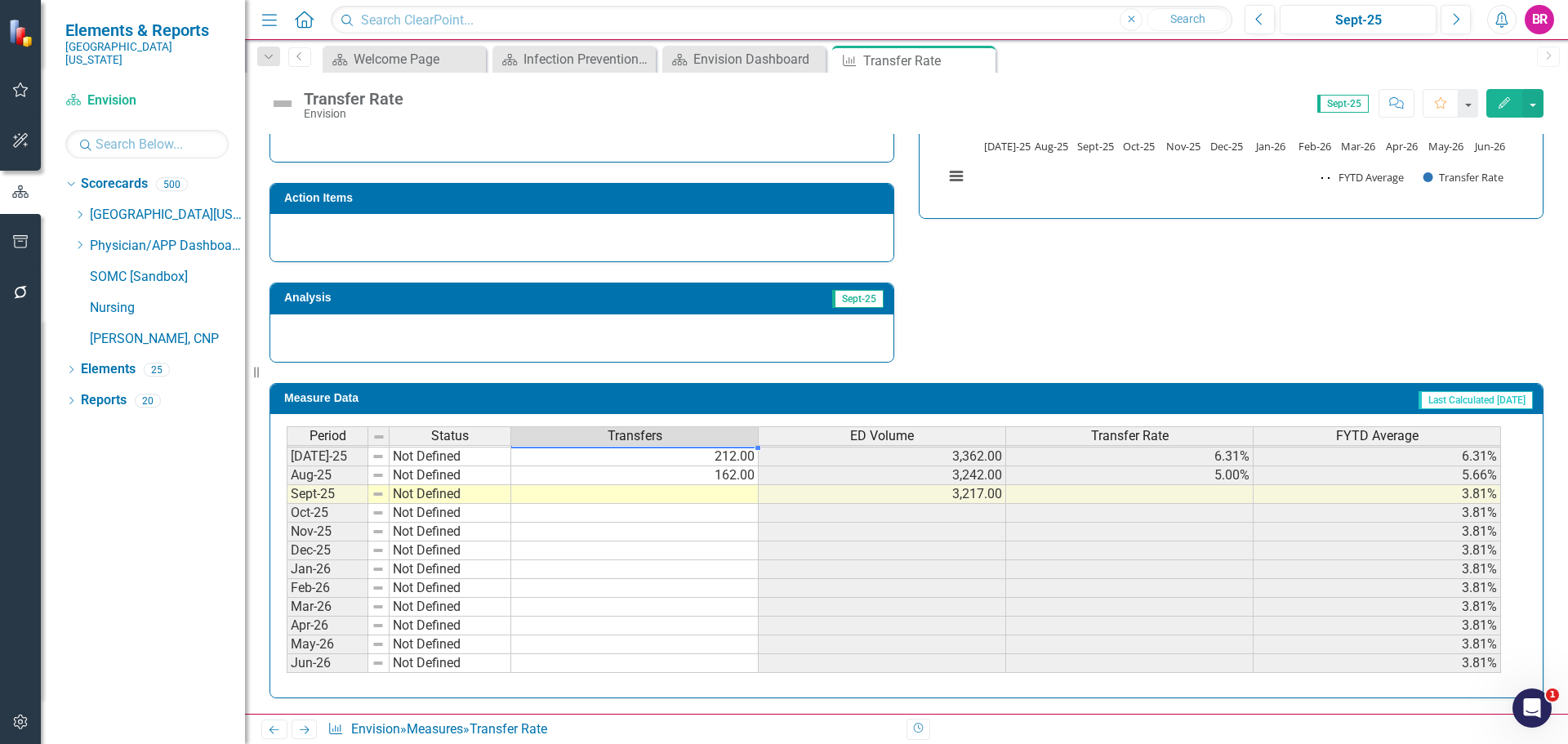
click at [725, 474] on td "162.00" at bounding box center [634, 475] width 247 height 19
click at [701, 495] on td at bounding box center [634, 494] width 247 height 19
click at [717, 473] on td "162.00" at bounding box center [634, 475] width 247 height 19
click at [687, 492] on td at bounding box center [634, 494] width 247 height 19
click at [700, 491] on td at bounding box center [634, 494] width 247 height 19
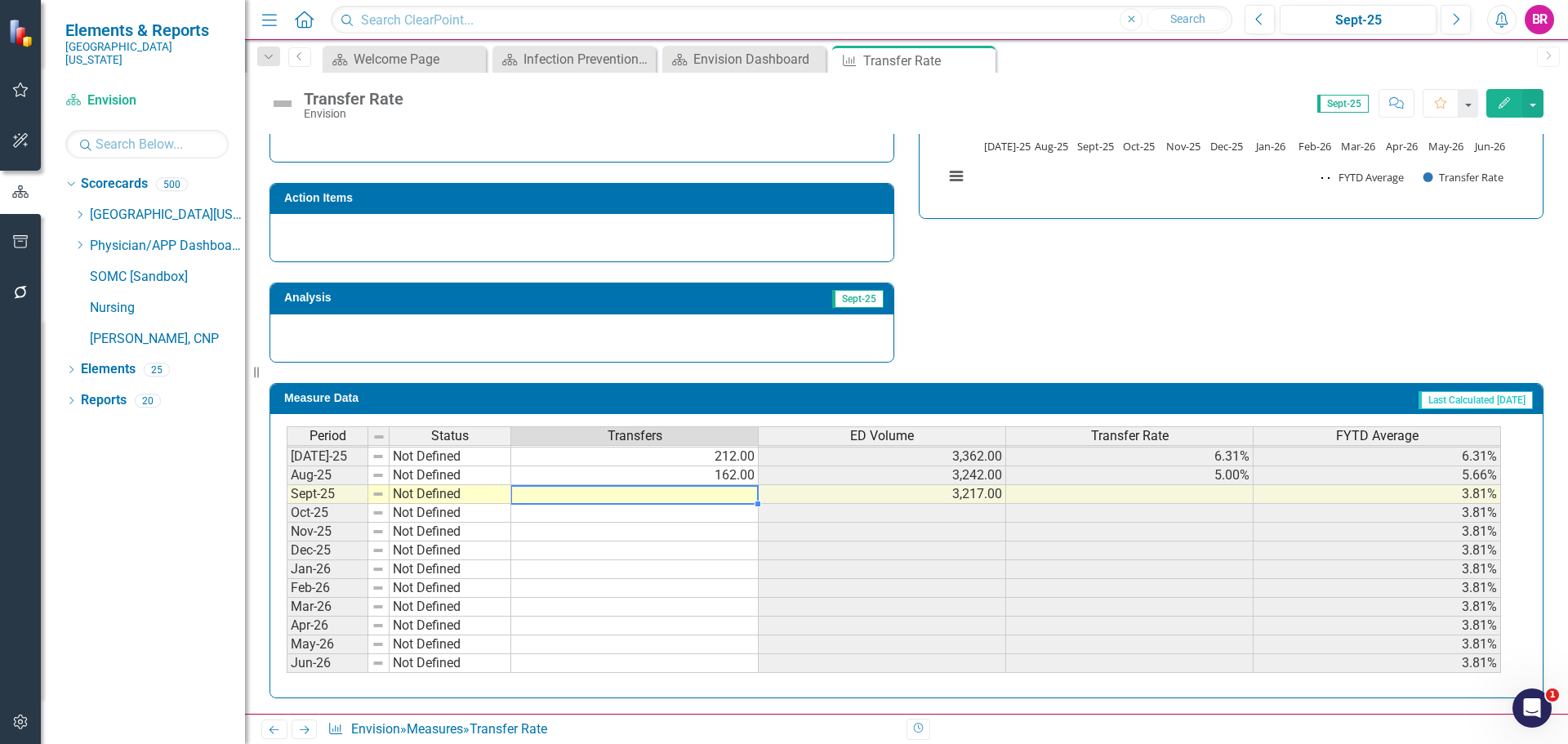
click at [735, 497] on td at bounding box center [634, 494] width 247 height 19
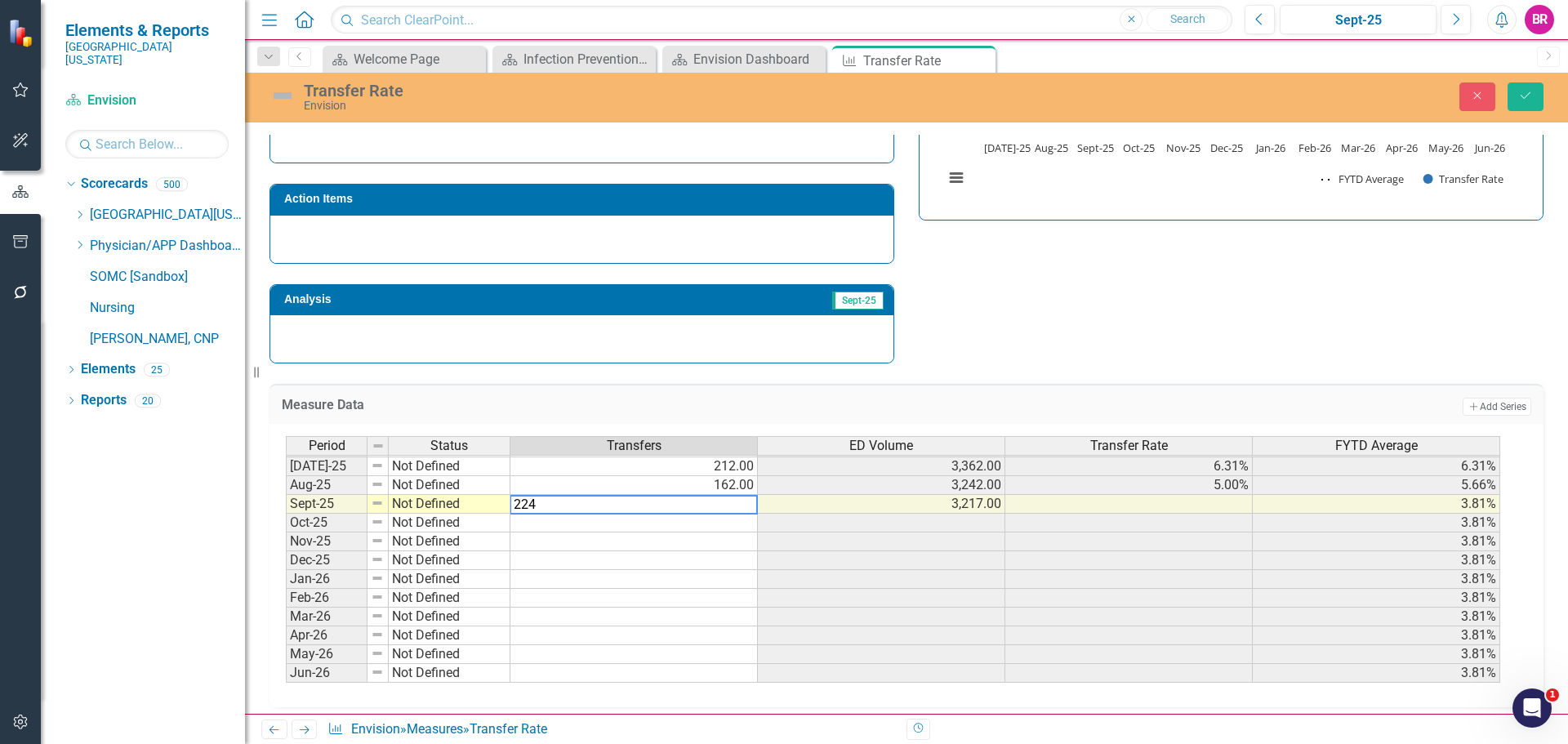
click at [998, 373] on div "Measure Data Add Add Series Period Status Transfers ED Volume Transfer Rate FYT…" at bounding box center [906, 536] width 1298 height 344
click at [734, 484] on td "162.00" at bounding box center [634, 485] width 247 height 19
click at [718, 490] on td "162.00" at bounding box center [634, 485] width 247 height 19
click at [718, 505] on td "224.00" at bounding box center [634, 504] width 247 height 19
click at [745, 509] on td "224.00" at bounding box center [634, 504] width 247 height 19
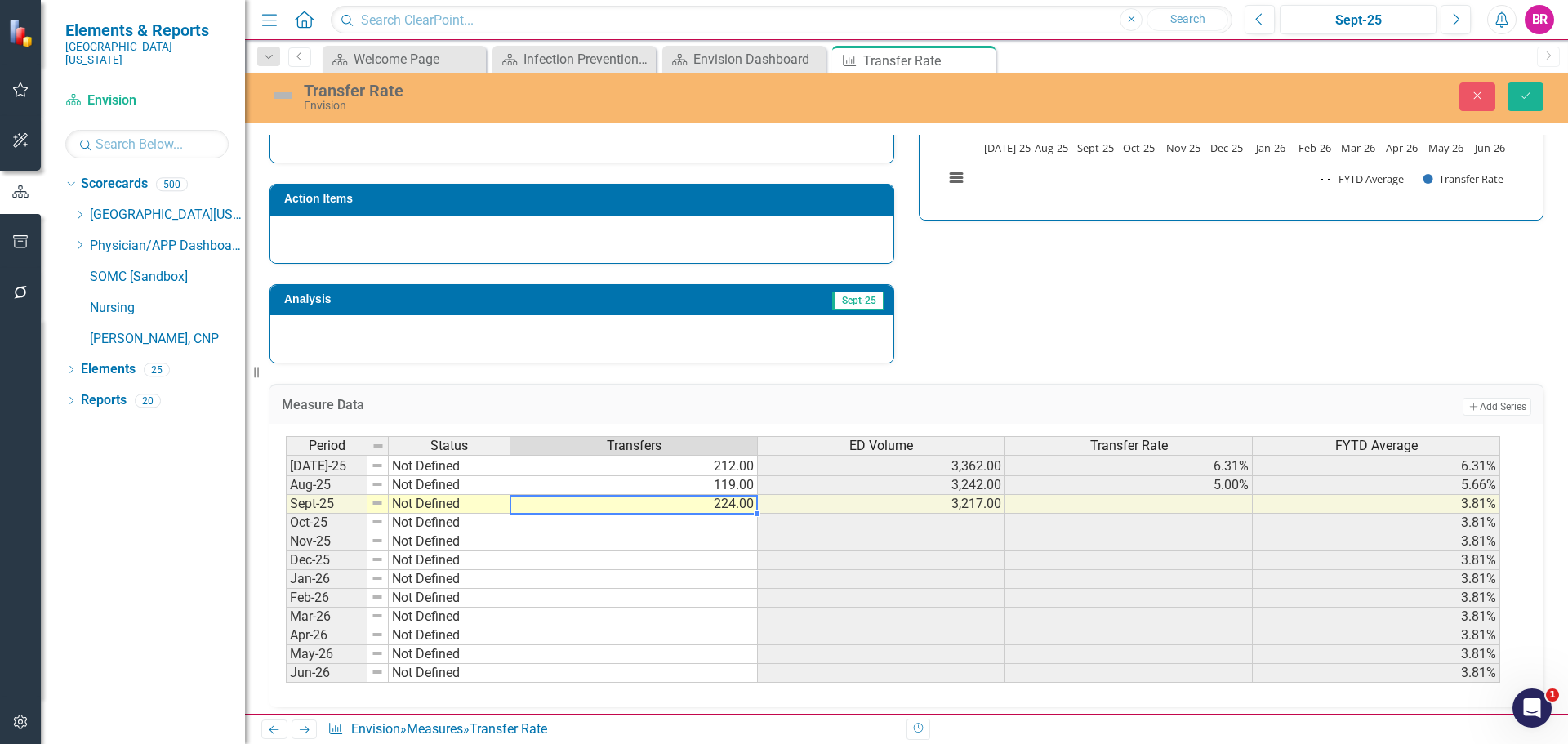
click at [724, 504] on td "224.00" at bounding box center [634, 504] width 247 height 19
type textarea "181"
click at [1065, 317] on div "Strategic Values Safety Emergency Services Q1.2026 Quality Emergency Services Q…" at bounding box center [906, 128] width 1298 height 469
click at [742, 461] on td "212.00" at bounding box center [634, 466] width 247 height 19
type textarea "119"
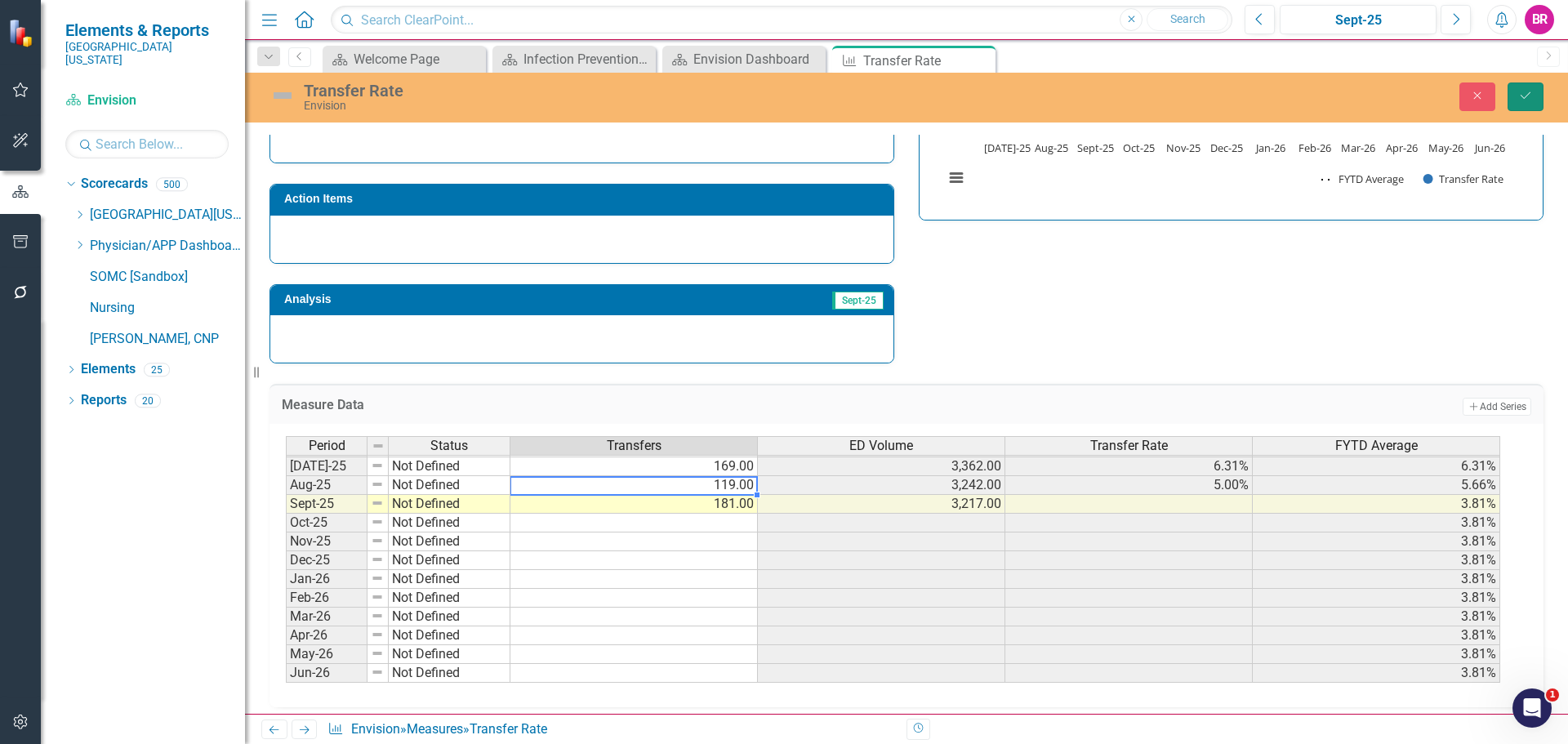
drag, startPoint x: 1532, startPoint y: 103, endPoint x: 1437, endPoint y: 41, distance: 113.4
click at [1532, 103] on button "Save" at bounding box center [1526, 96] width 36 height 29
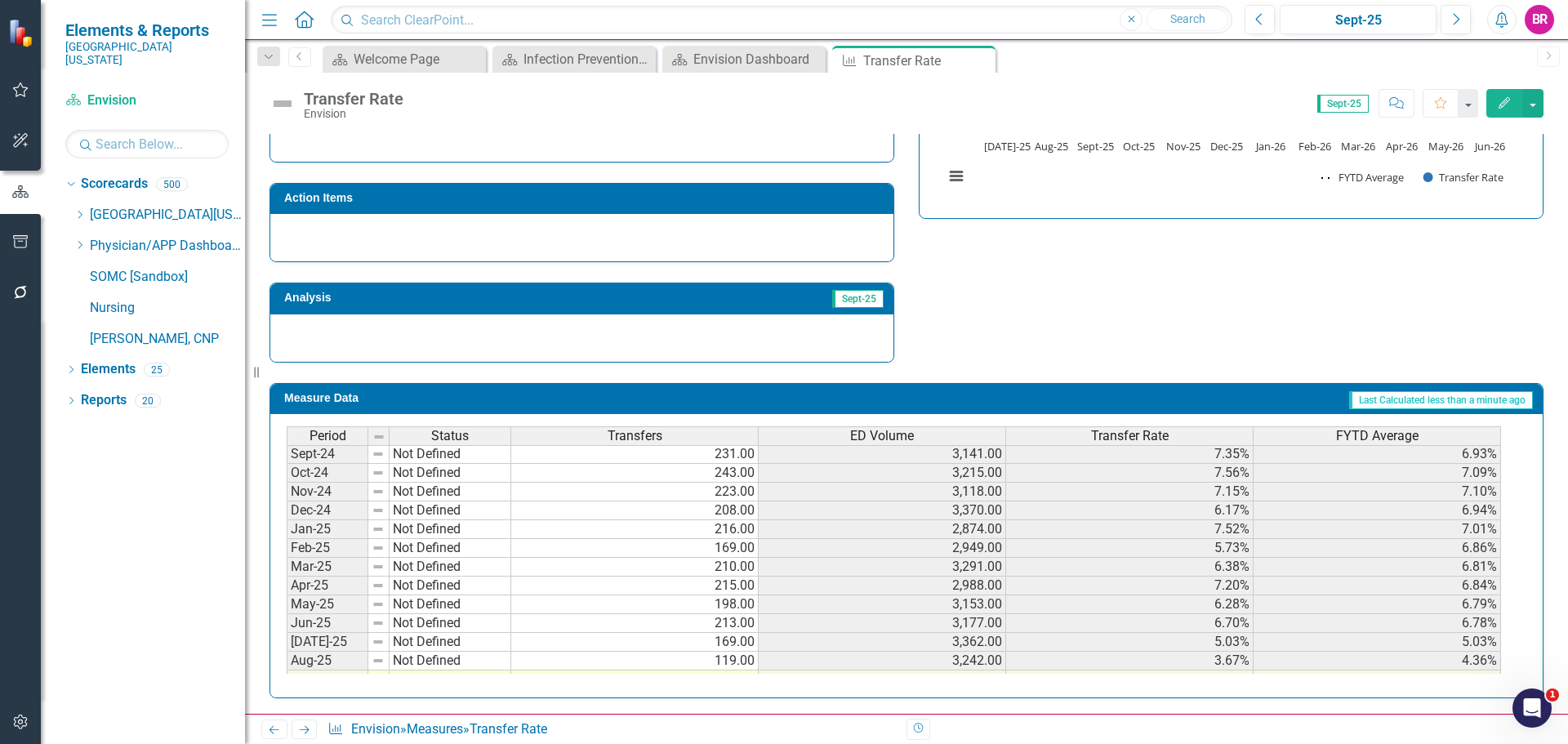
scroll to position [653, 0]
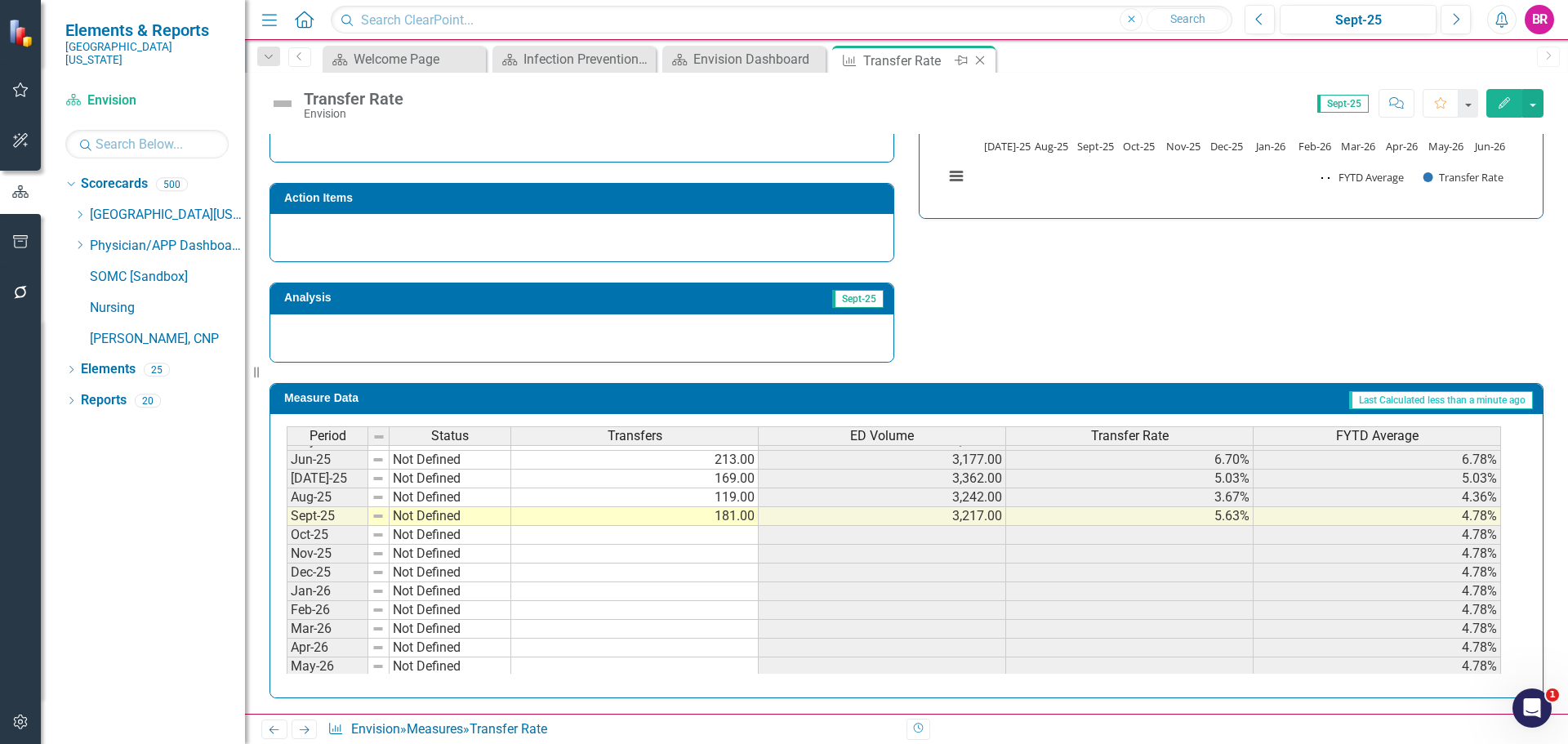
click at [982, 63] on icon "Close" at bounding box center [980, 60] width 17 height 13
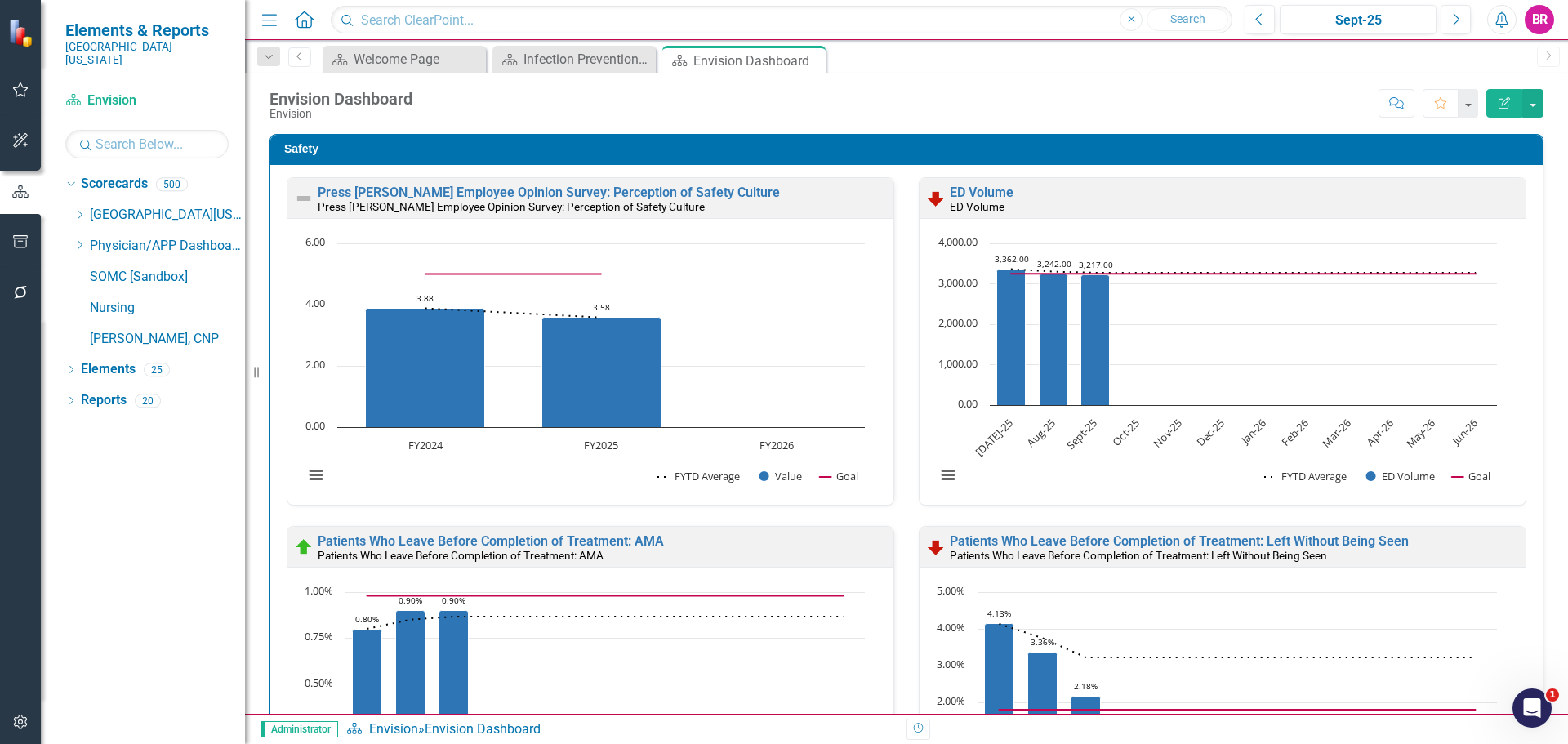
click at [1537, 476] on div "Safety Press Ganey Employee Opinion Survey: Perception of Safety Culture Press …" at bounding box center [906, 697] width 1298 height 1166
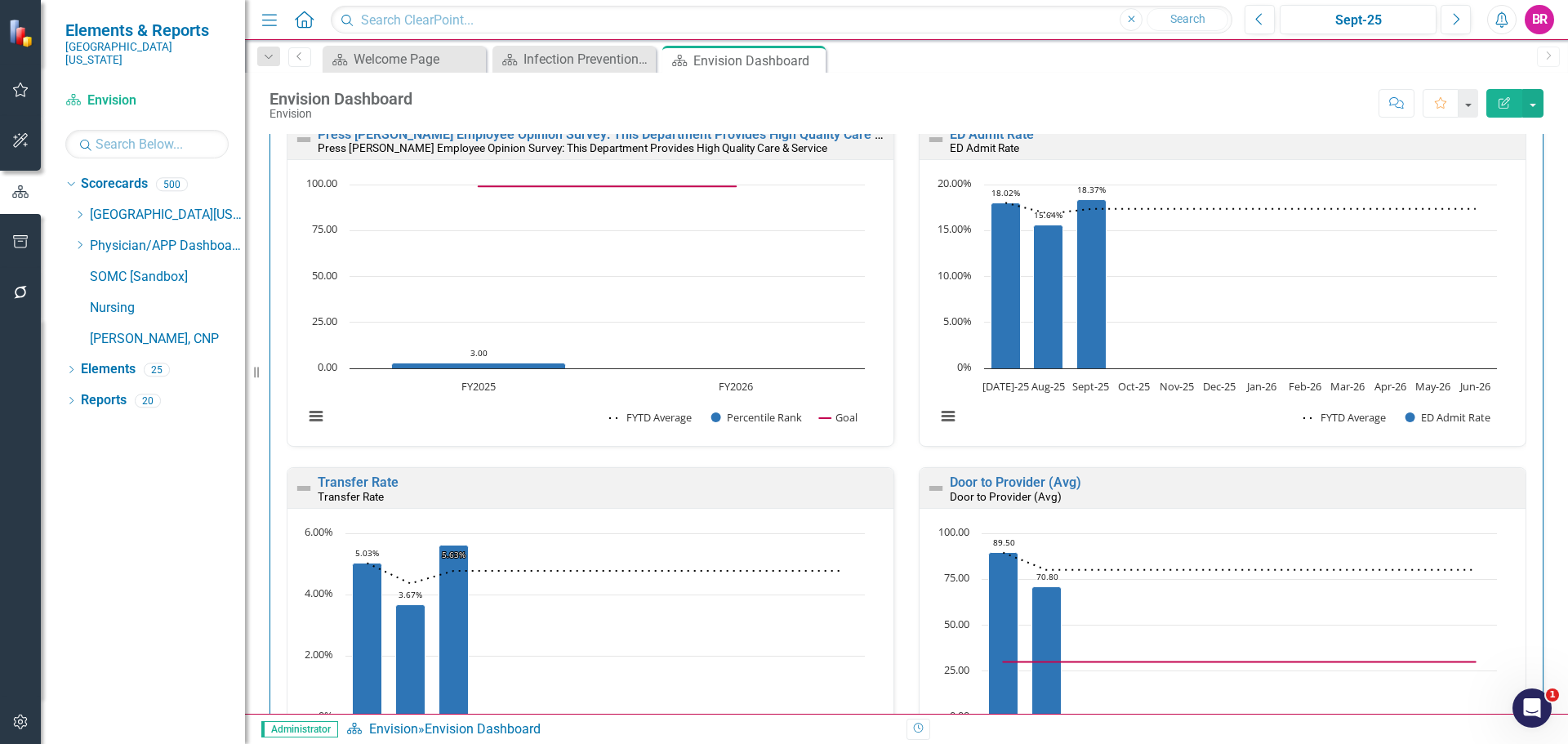
scroll to position [1470, 0]
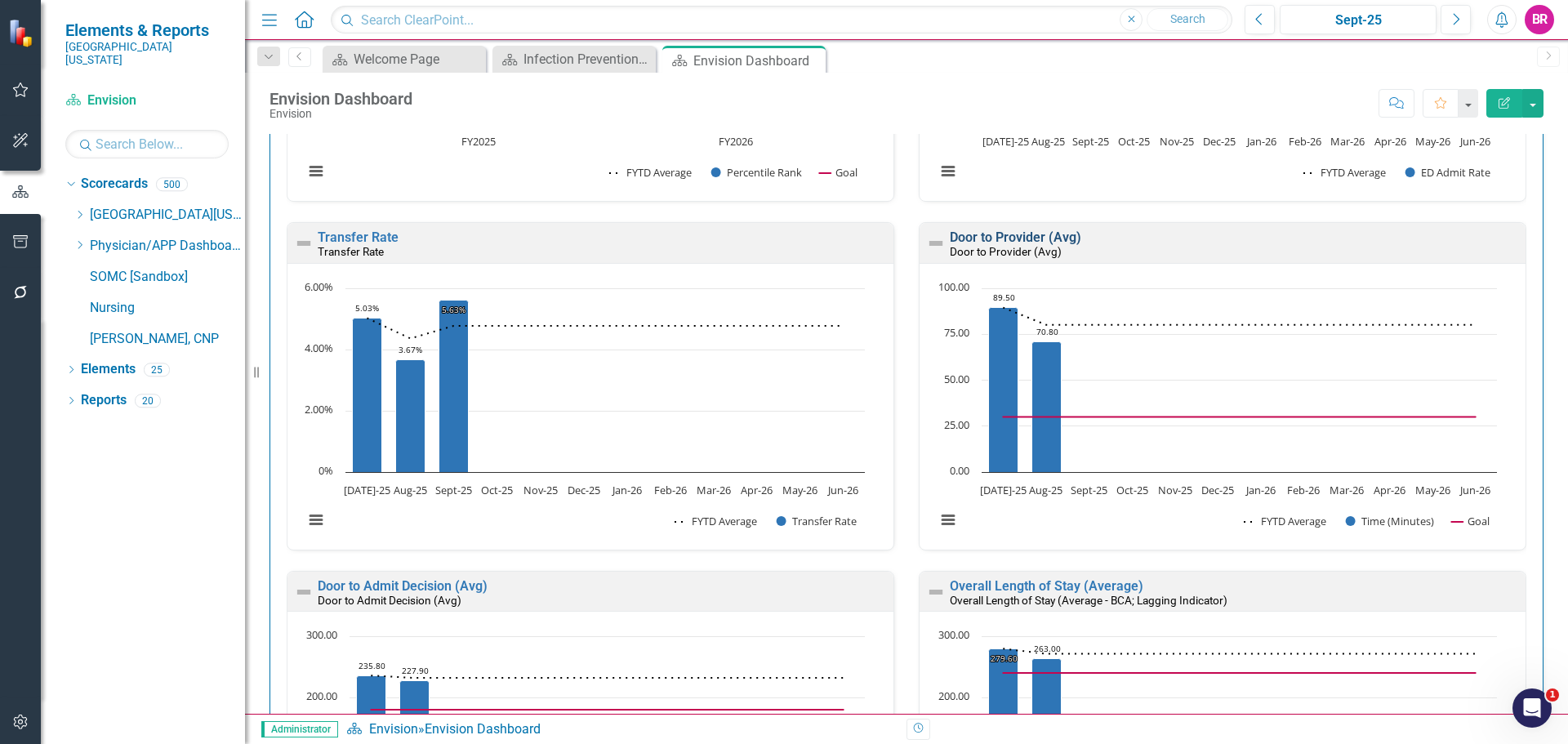
click at [1051, 235] on link "Door to Provider (Avg)" at bounding box center [1015, 237] width 131 height 16
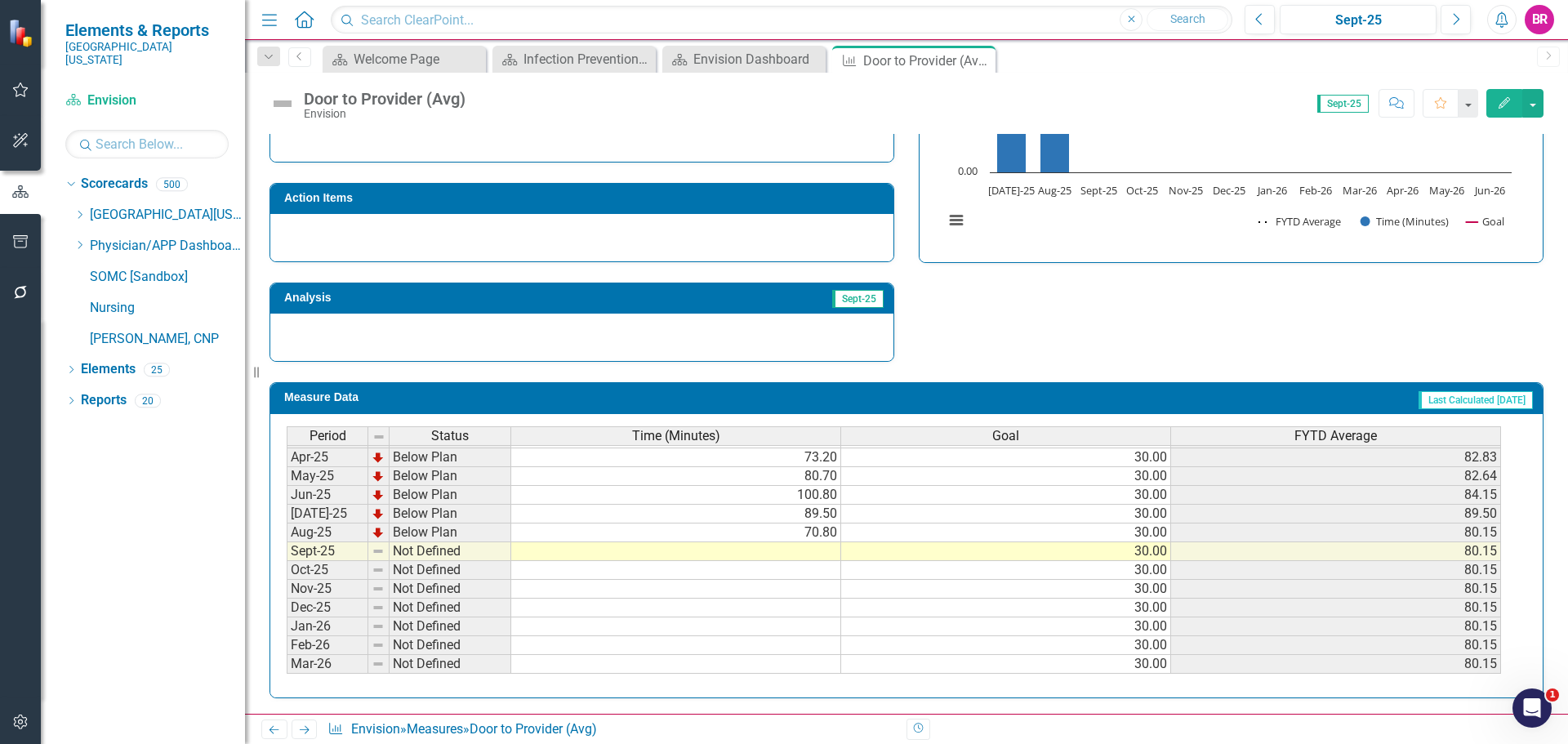
scroll to position [676, 0]
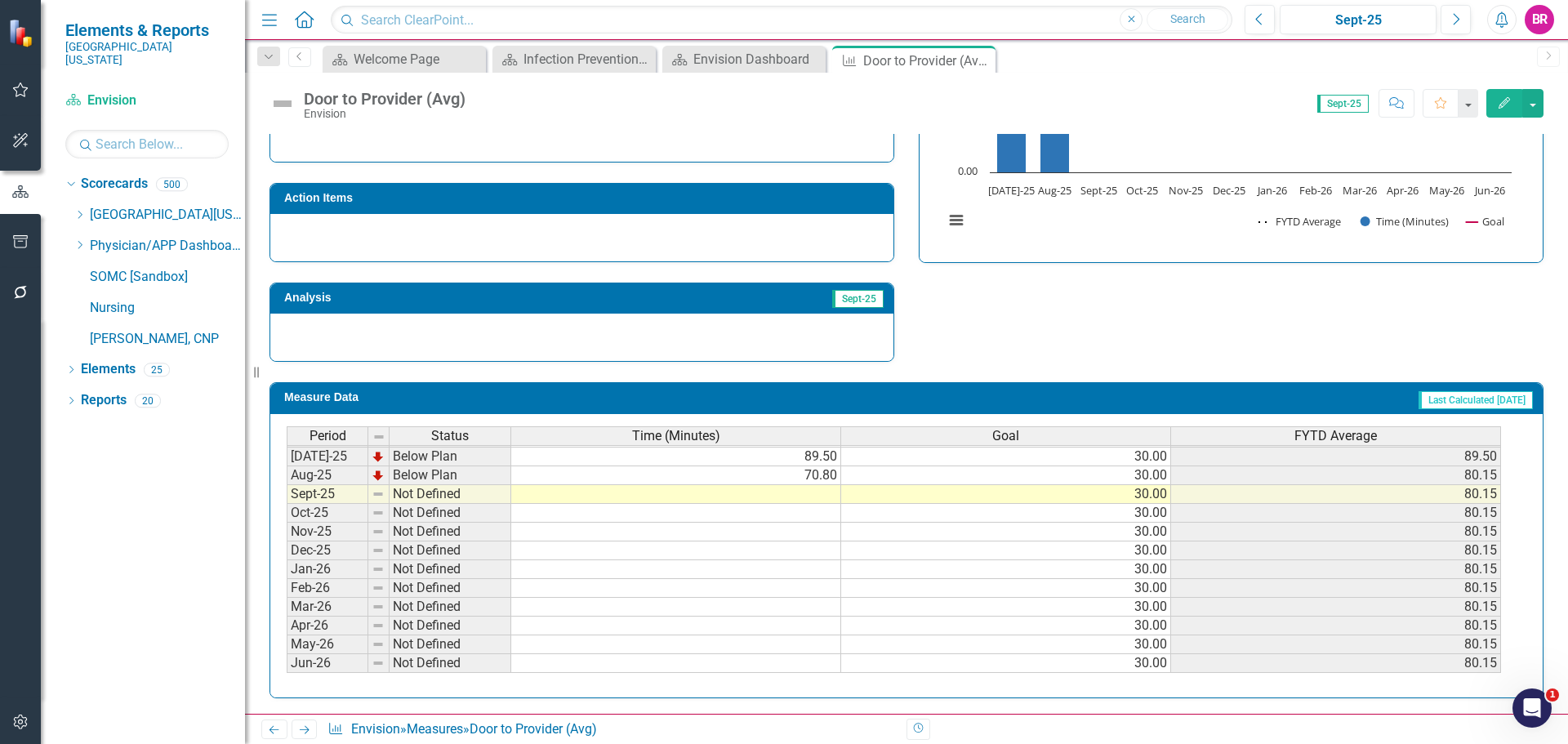
click at [808, 490] on tbody "Nov-23 Below Plan 62.30 30.00 58.52 Dec-23 Below Plan 89.30 30.00 63.65 Jan-24 …" at bounding box center [893, 372] width 1214 height 602
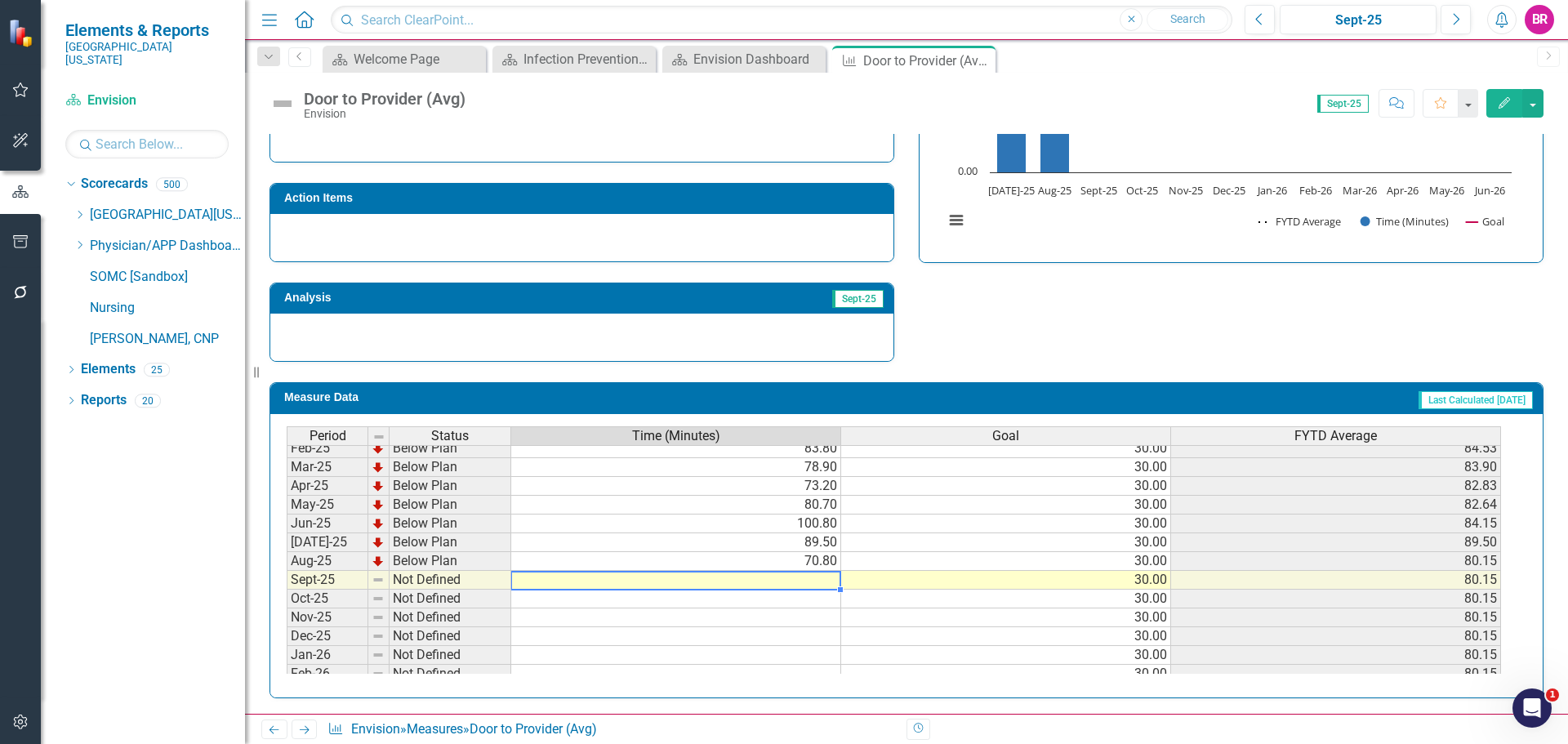
scroll to position [594, 0]
click at [818, 579] on td at bounding box center [676, 576] width 330 height 19
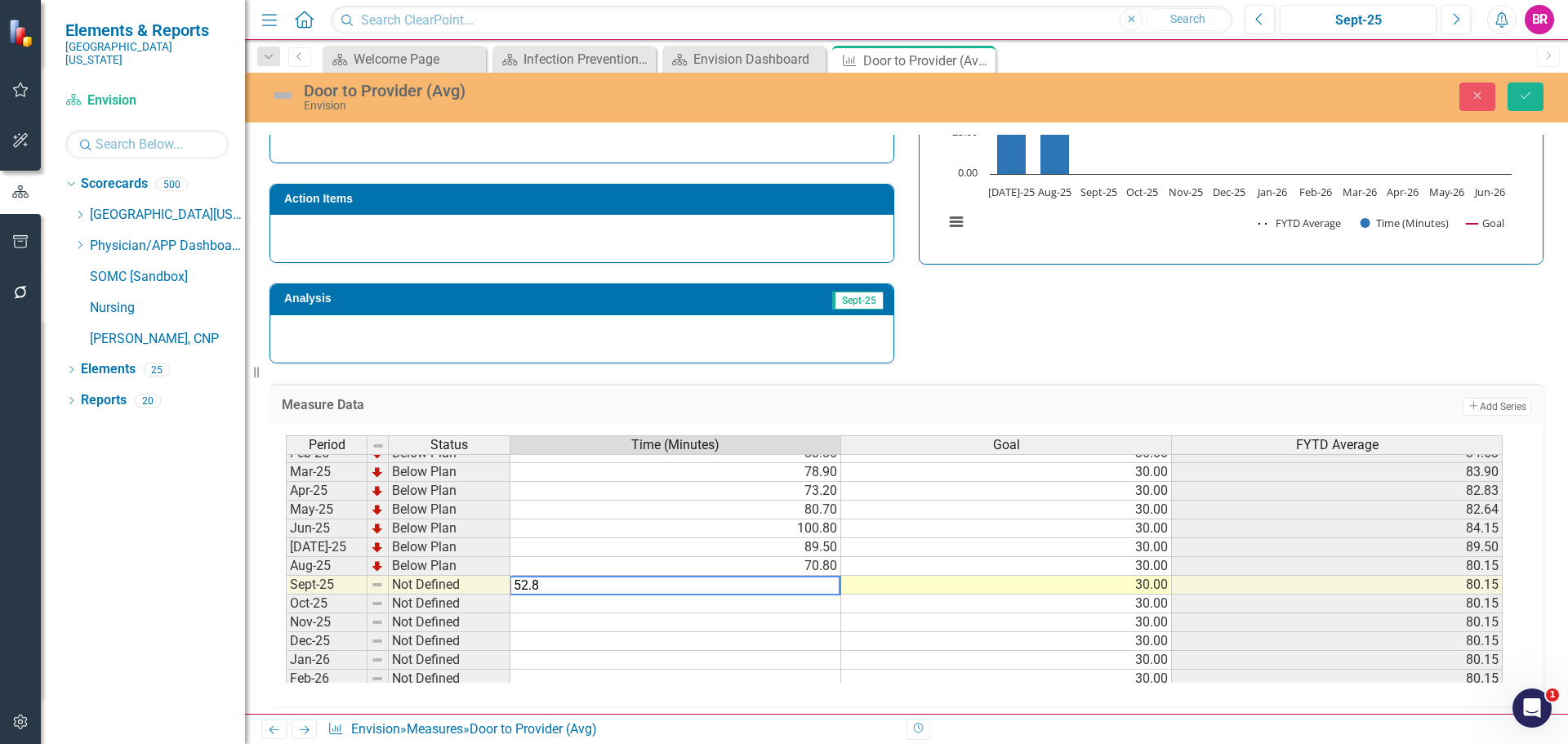
type textarea "52.8"
click at [1096, 340] on div "Strategic Values Quality Emergency Services Q1.2026 A Better Way Action Items A…" at bounding box center [906, 150] width 1298 height 426
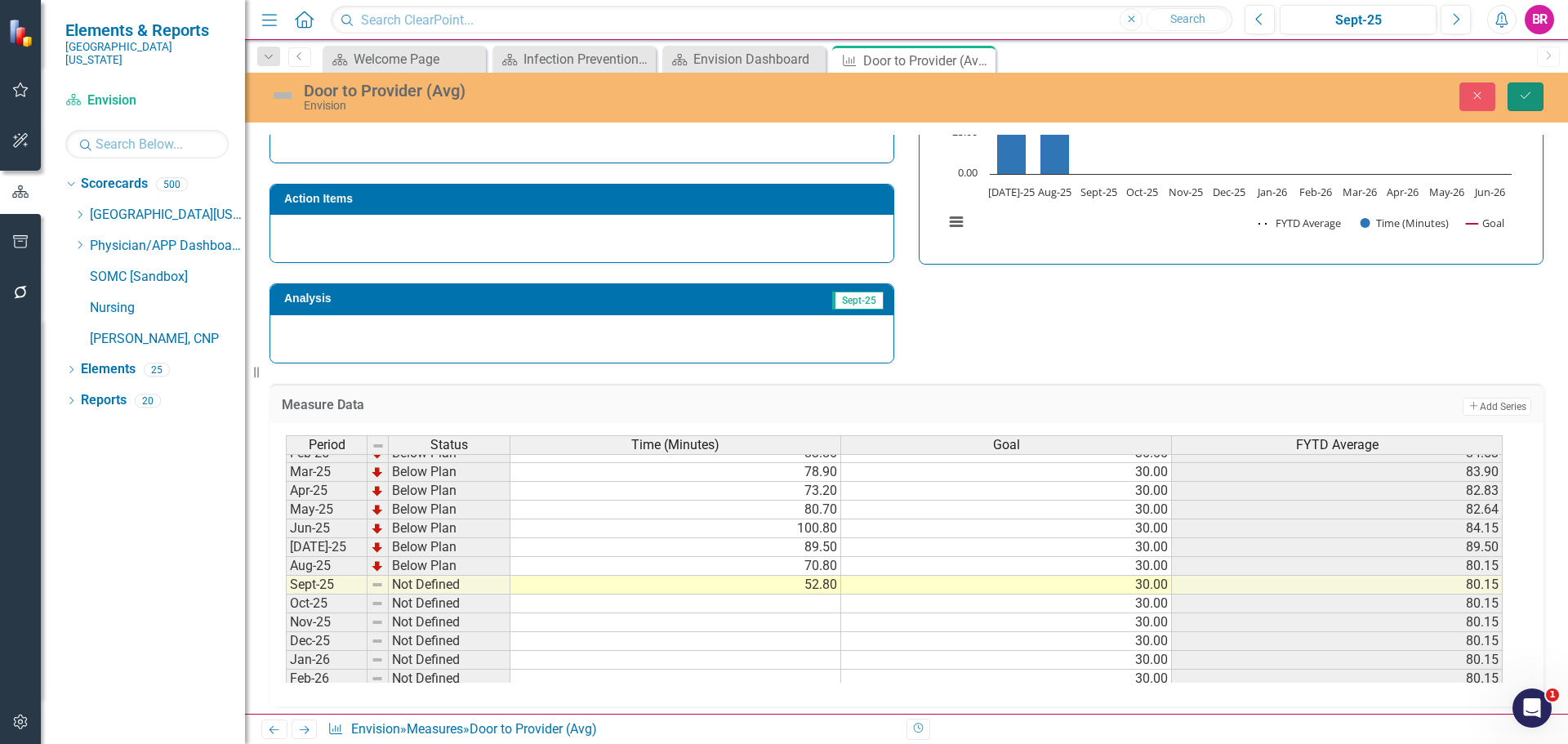
drag, startPoint x: 1529, startPoint y: 102, endPoint x: 1528, endPoint y: 111, distance: 9.1
click at [1529, 101] on icon "Save" at bounding box center [1526, 96] width 15 height 12
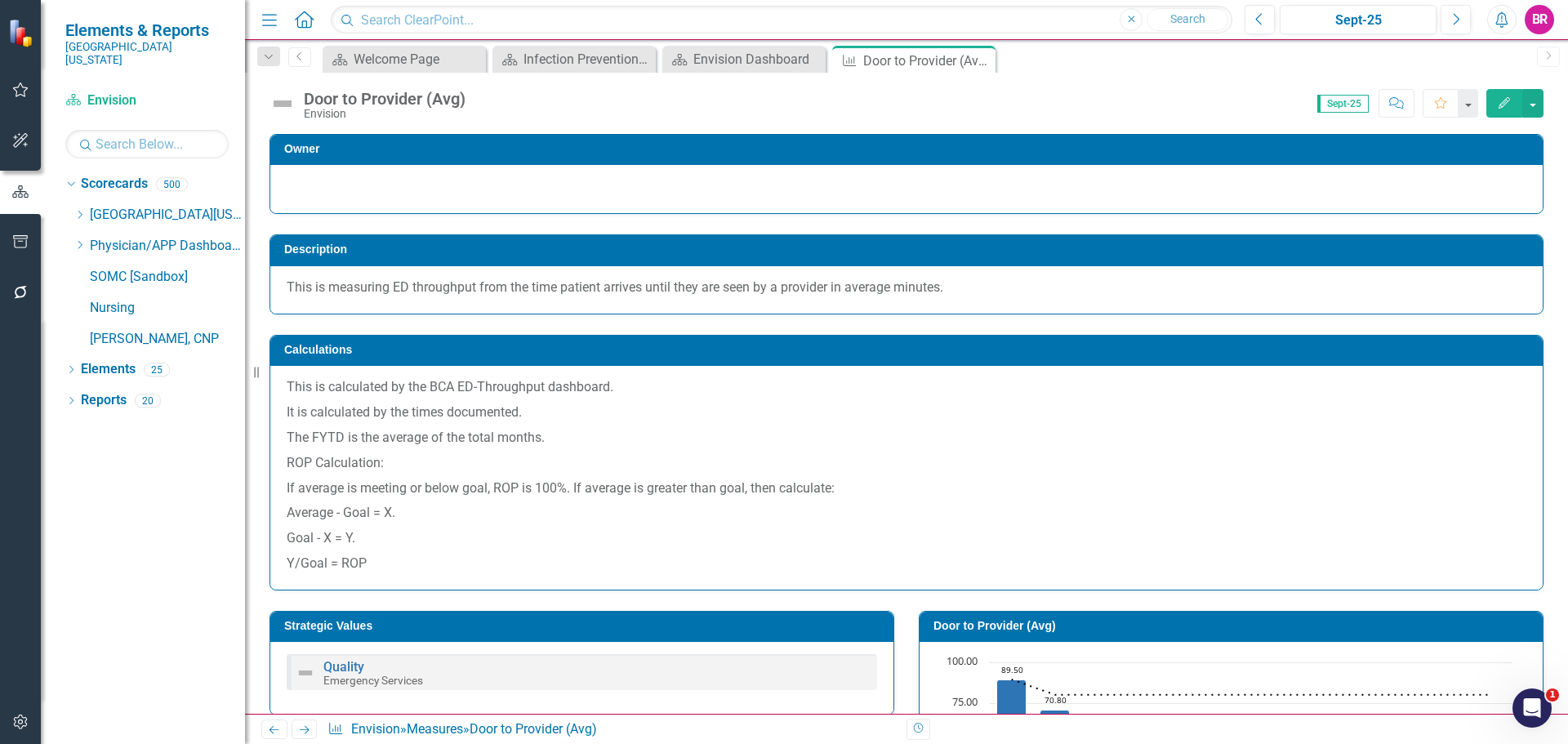
scroll to position [327, 0]
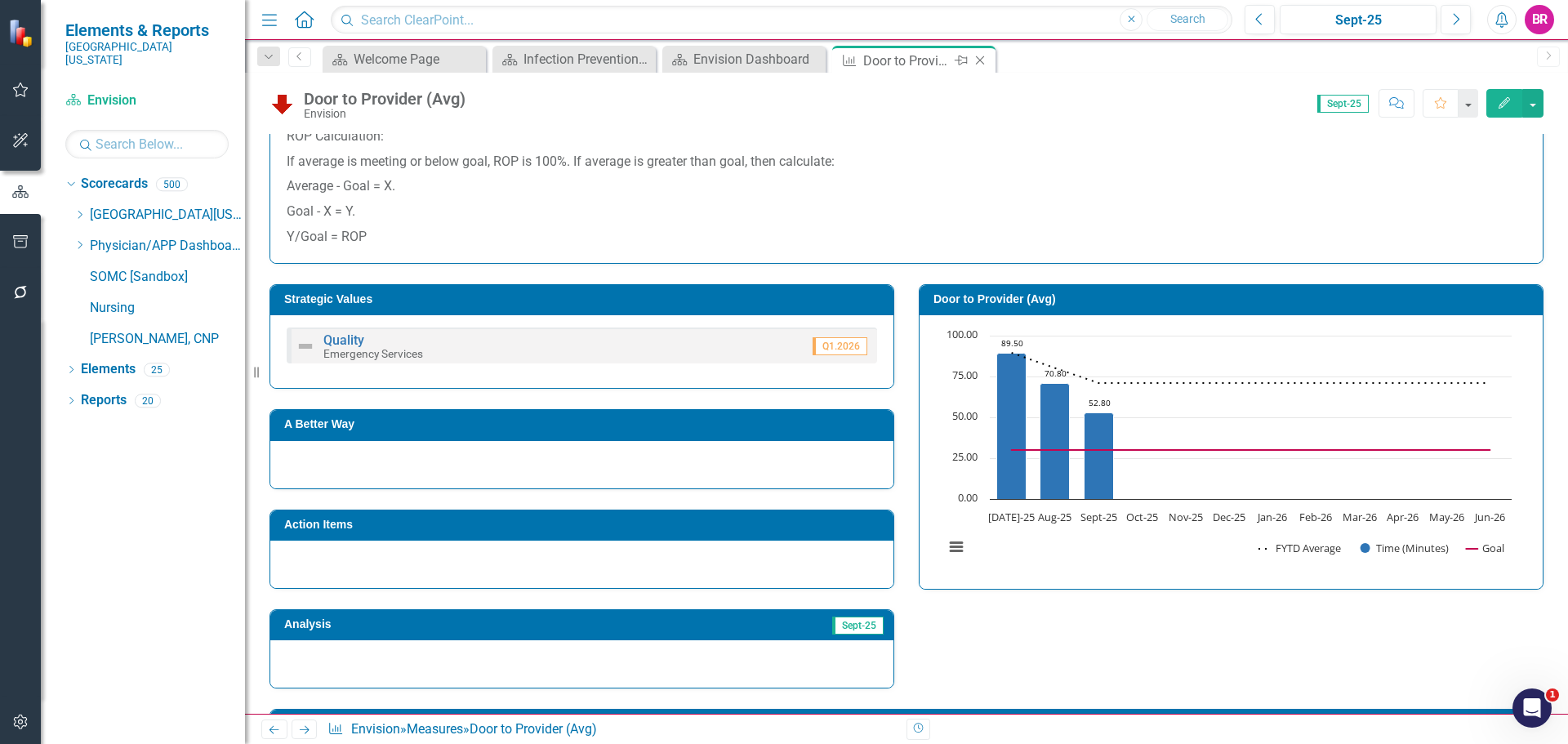
click at [978, 59] on icon "Close" at bounding box center [980, 60] width 17 height 13
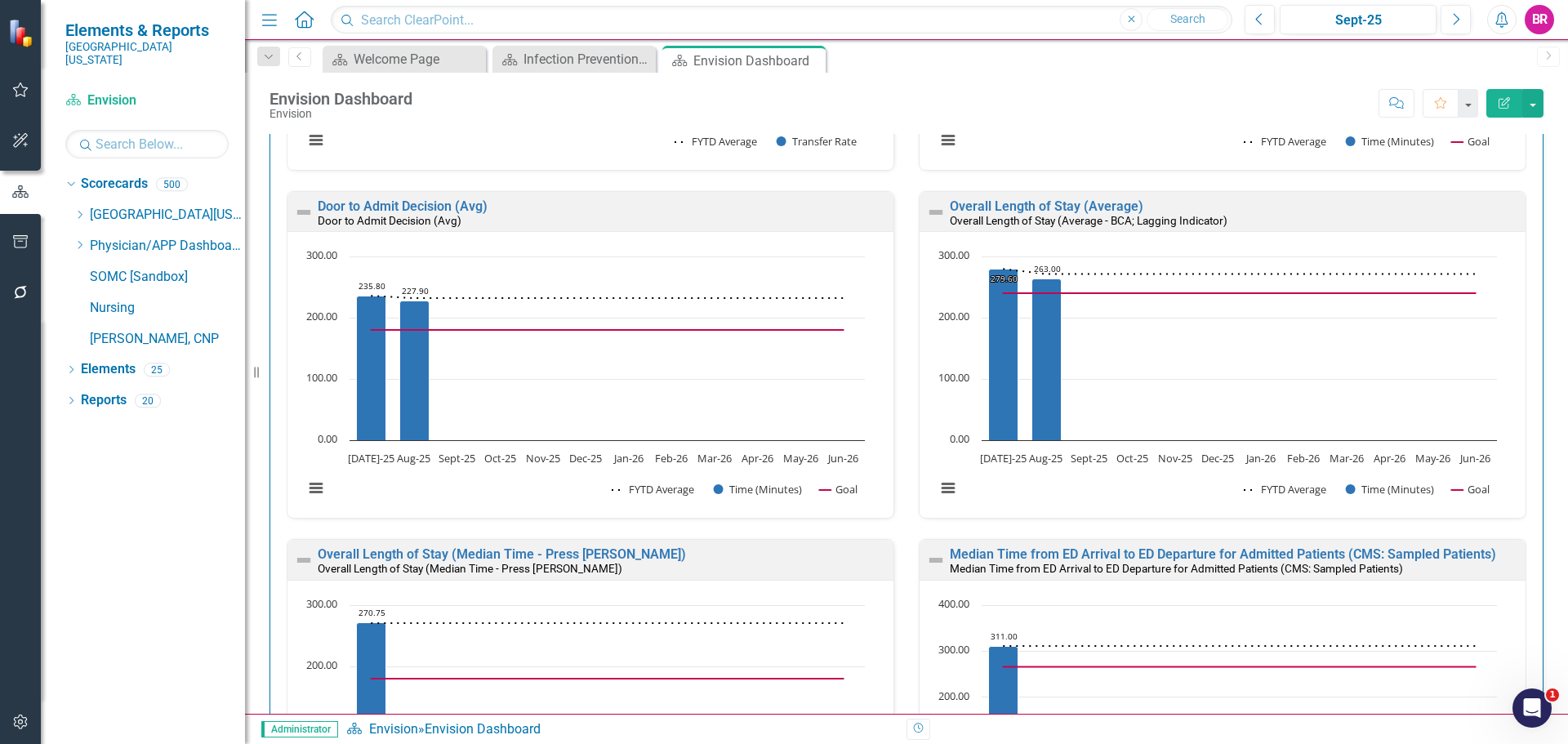
scroll to position [1878, 0]
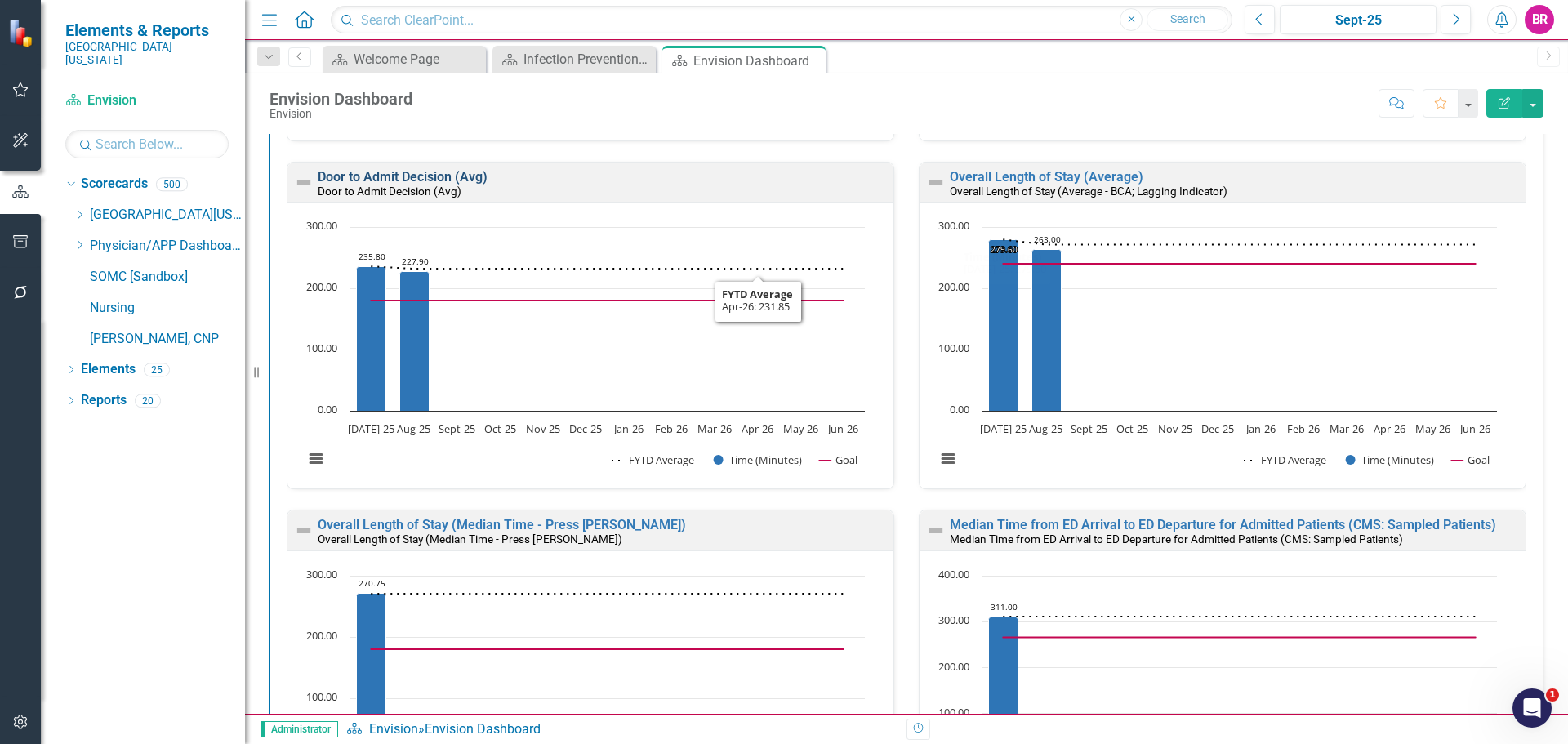
click at [413, 181] on link "Door to Admit Decision (Avg)" at bounding box center [403, 177] width 170 height 16
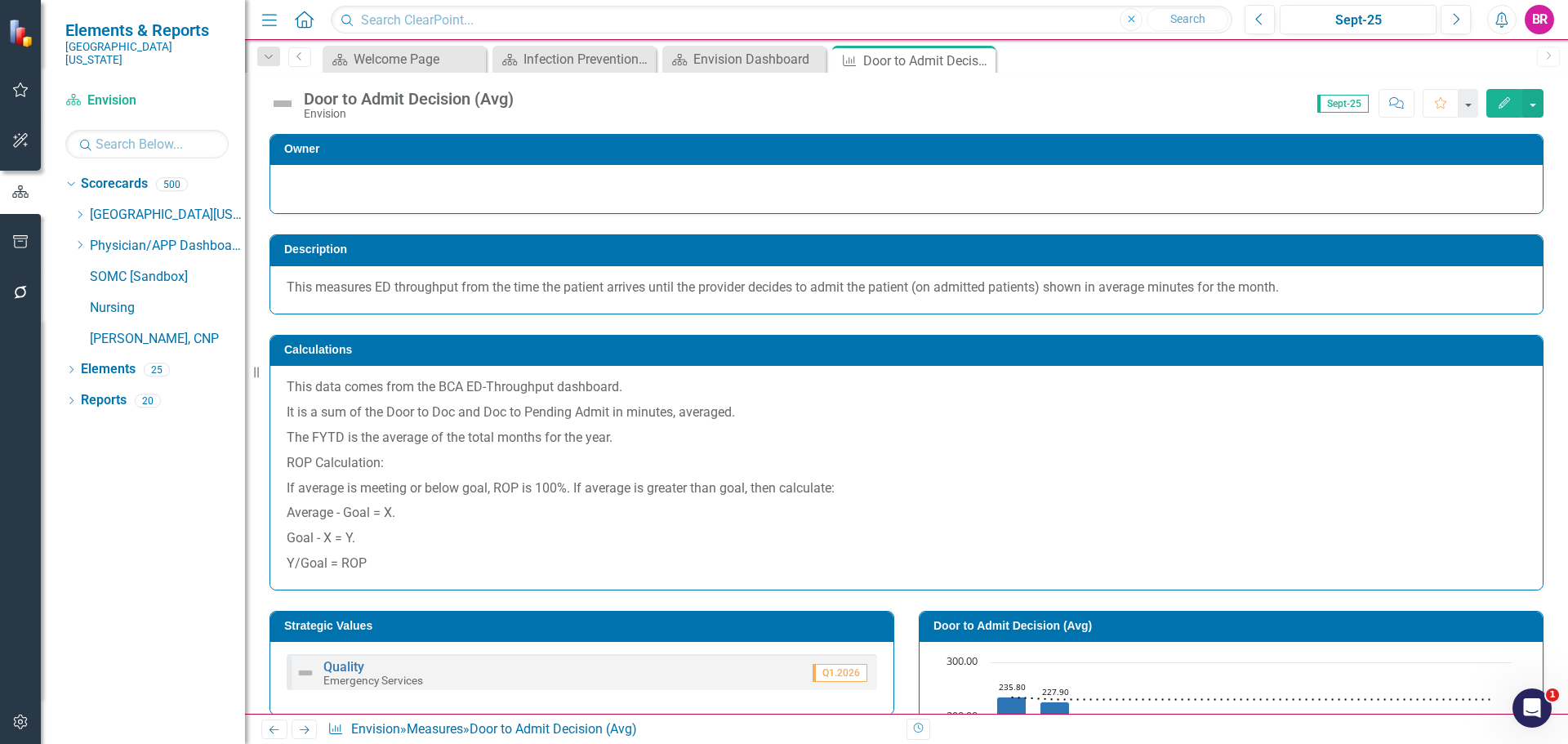
scroll to position [327, 0]
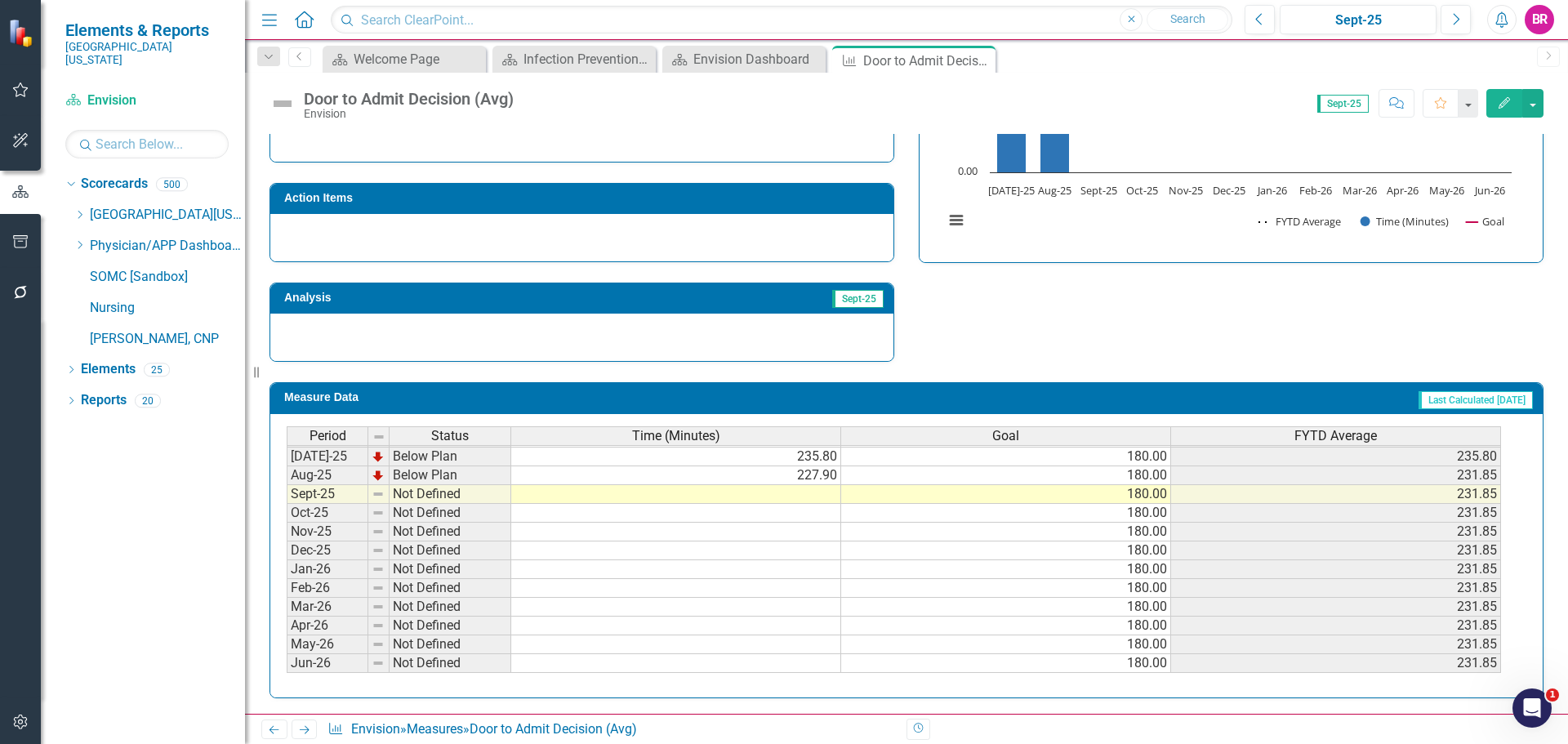
click at [802, 498] on td at bounding box center [676, 494] width 330 height 19
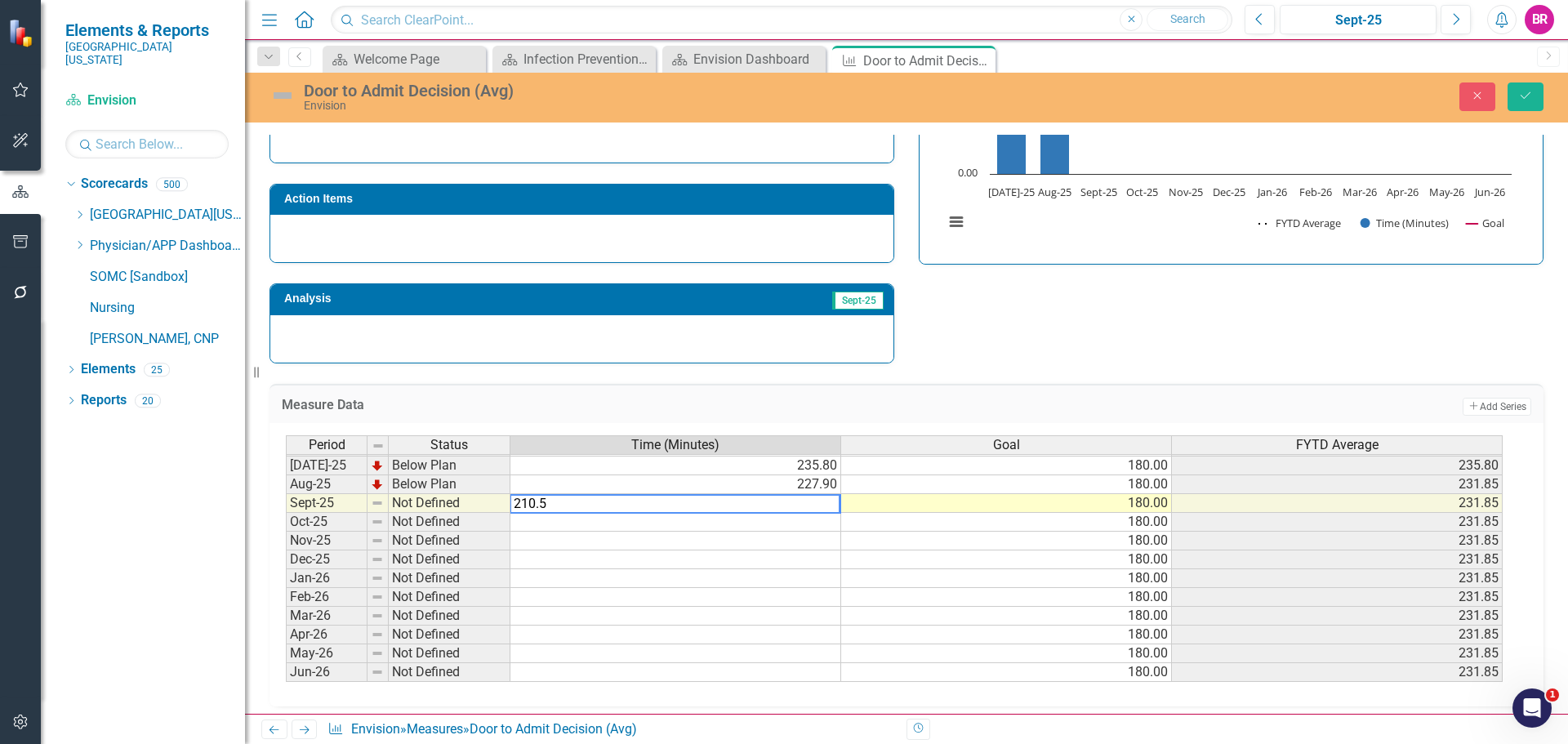
type textarea "210.5"
click at [1232, 342] on div "Strategic Values Quality Emergency Services Q1.2026 A Better Way Action Items A…" at bounding box center [906, 150] width 1298 height 426
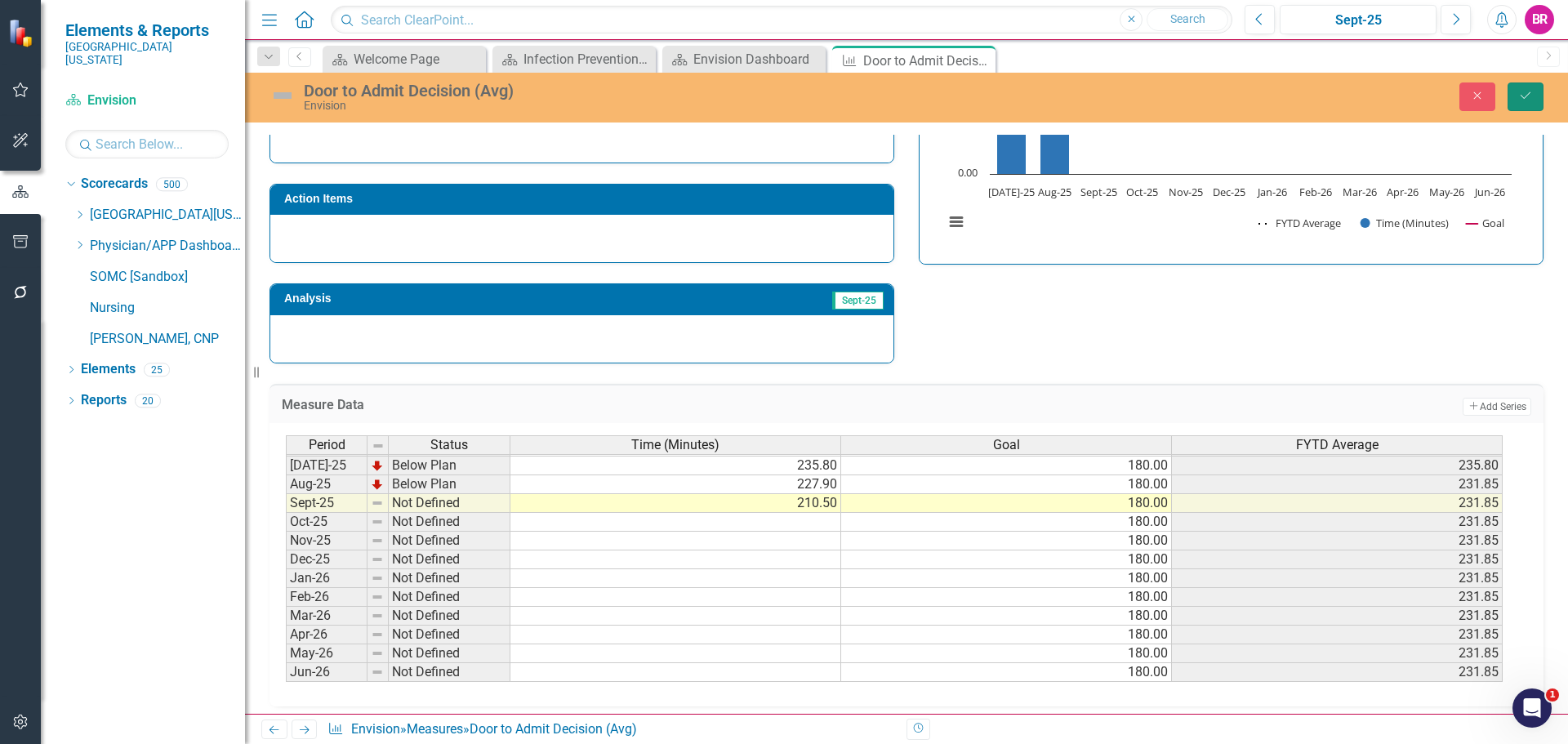
click at [1534, 91] on button "Save" at bounding box center [1526, 96] width 36 height 29
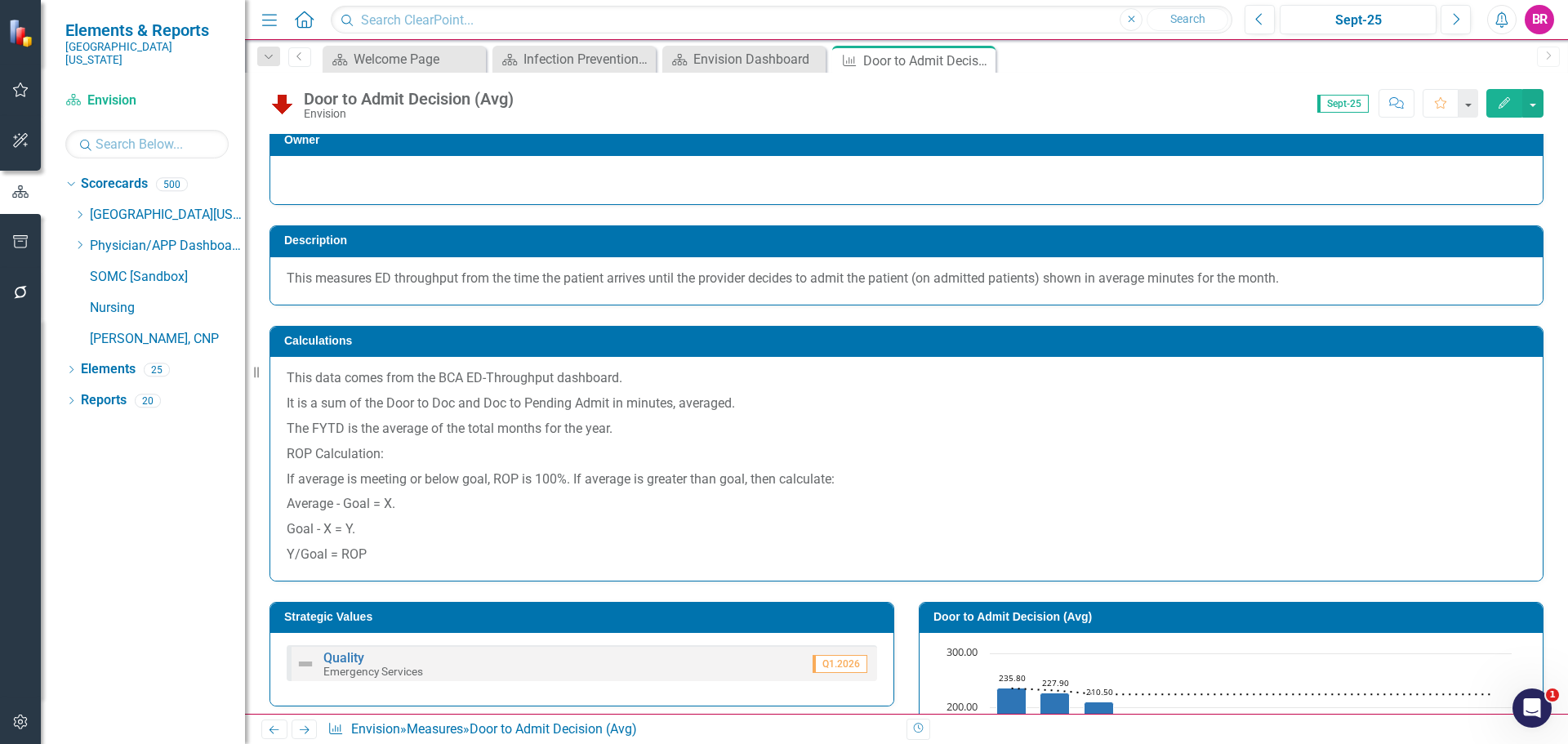
scroll to position [0, 0]
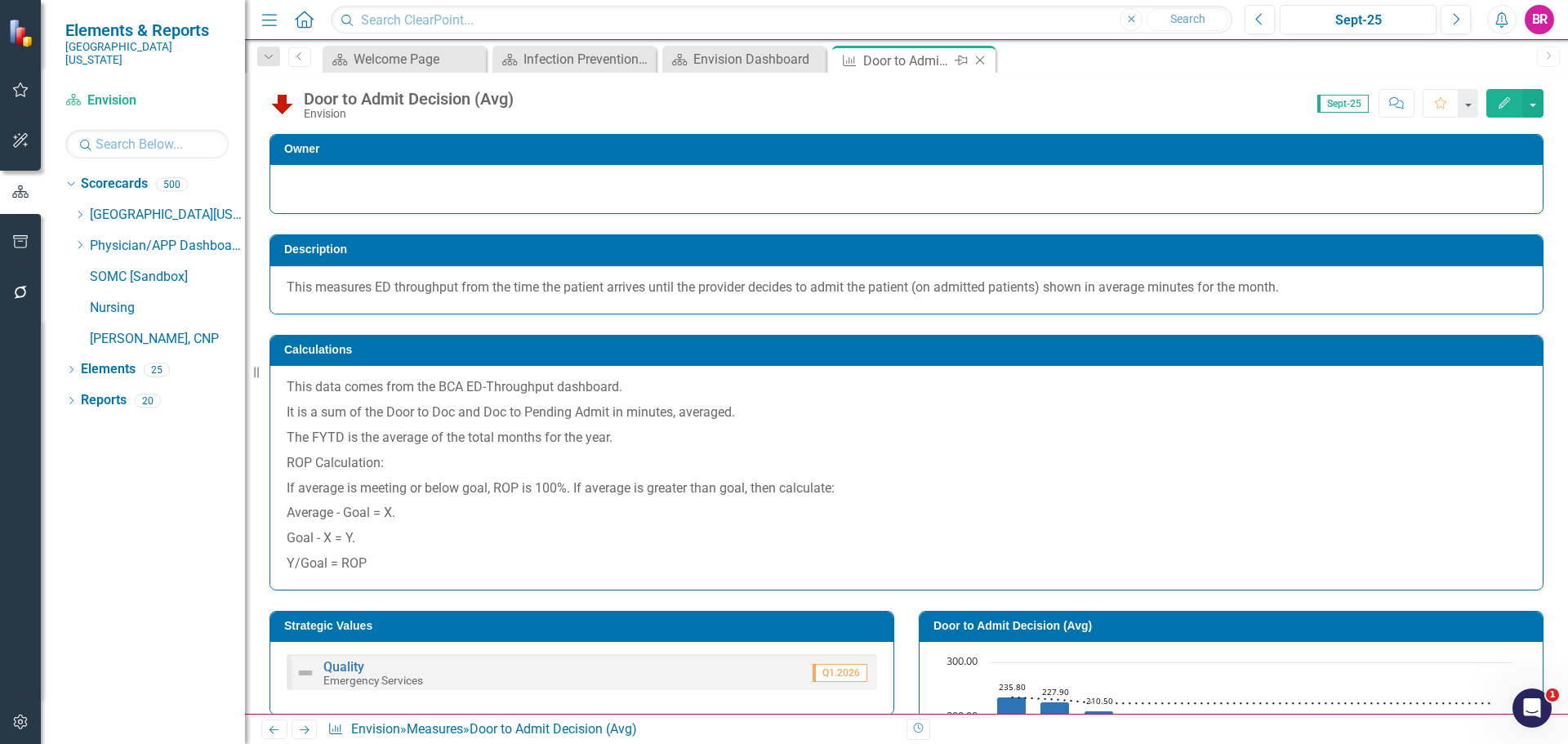
click at [983, 57] on icon at bounding box center [980, 60] width 9 height 9
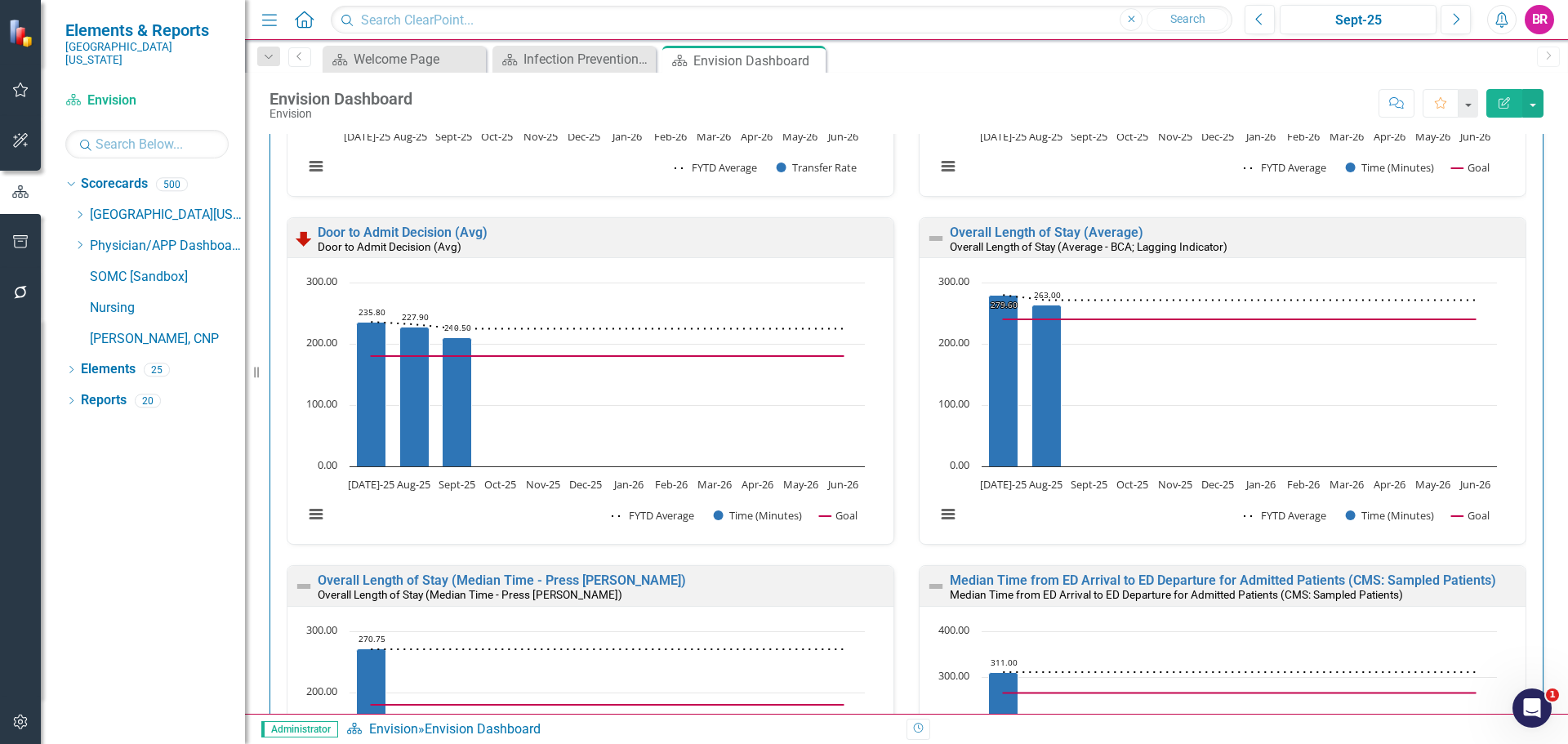
scroll to position [1797, 0]
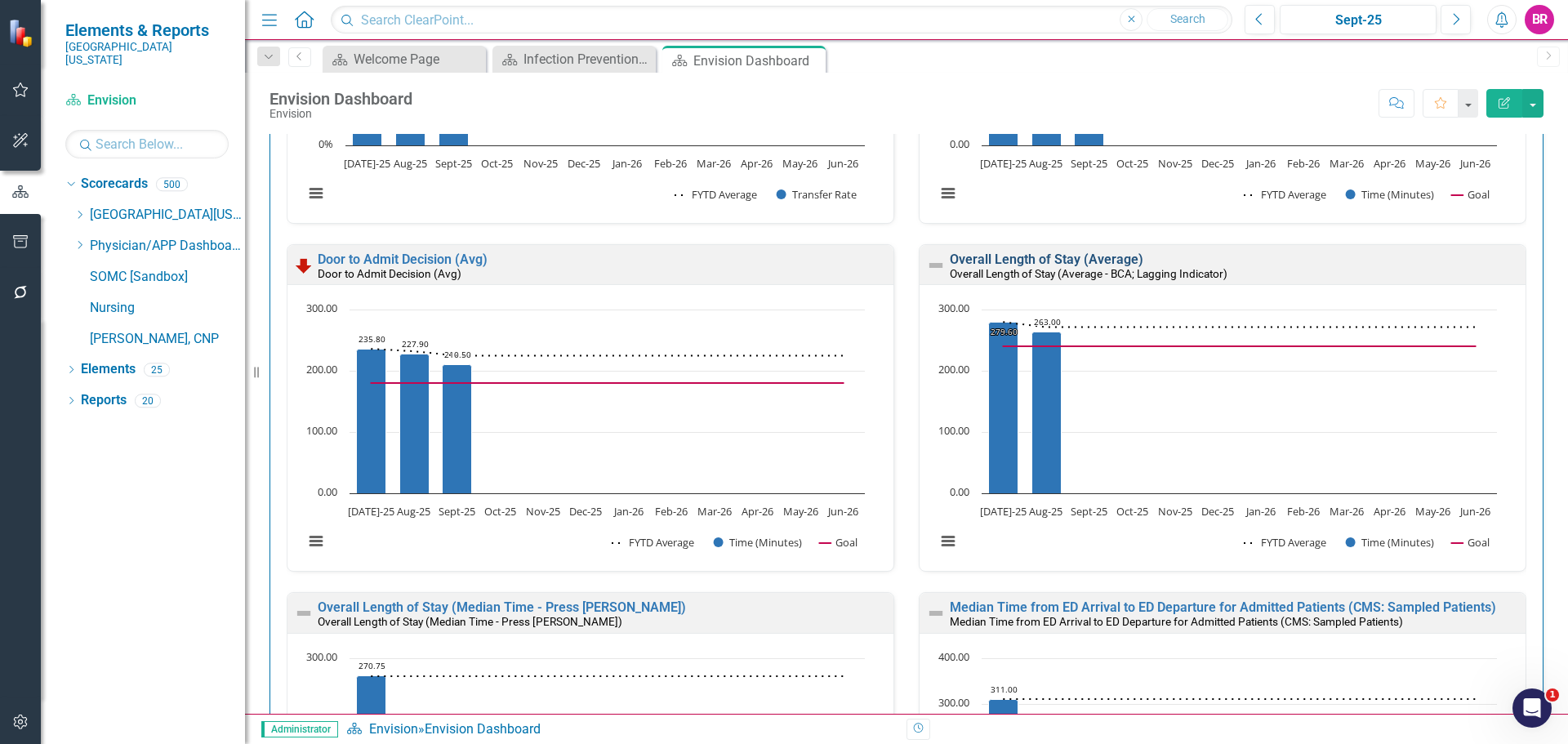
click at [1053, 254] on link "Overall Length of Stay (Average)" at bounding box center [1046, 260] width 194 height 16
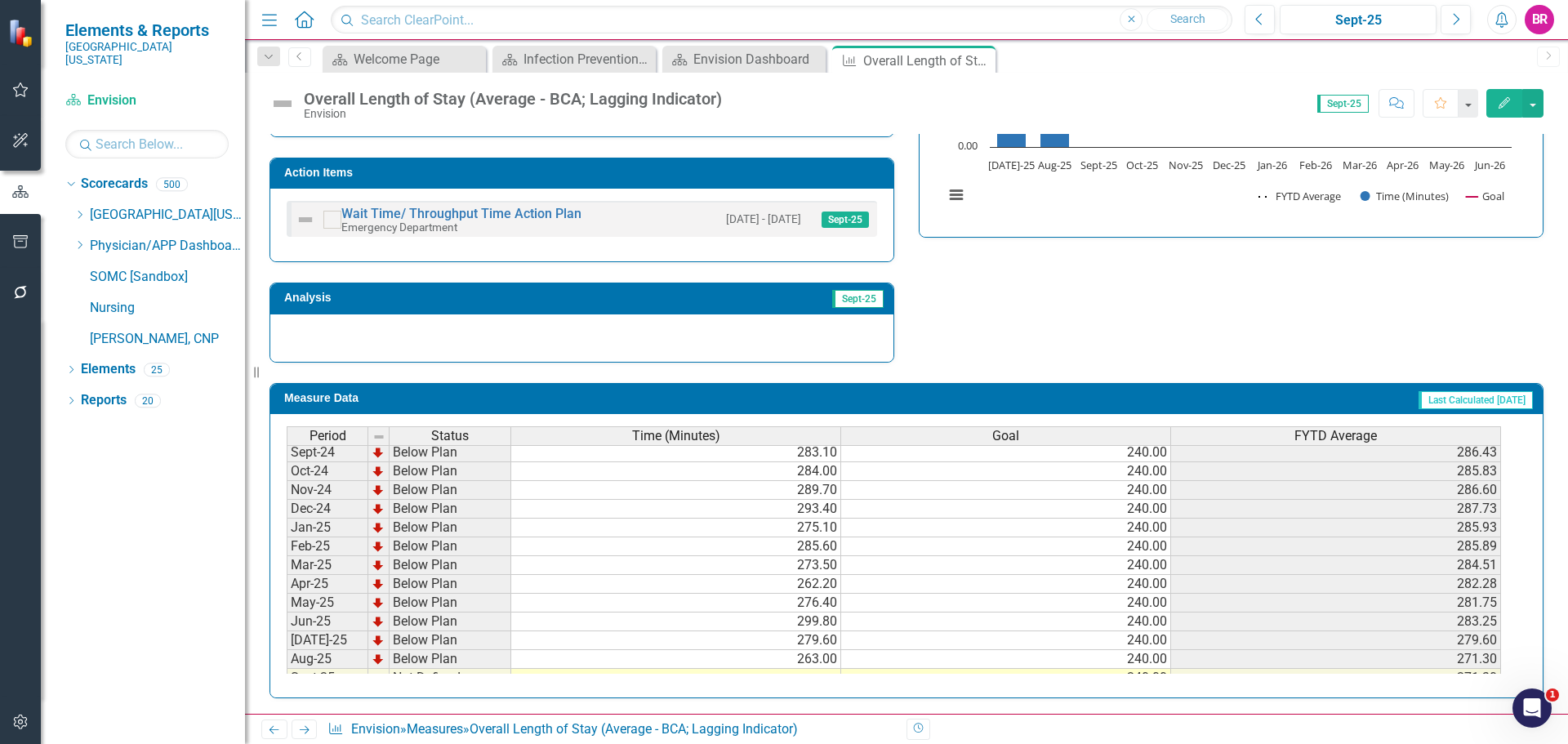
scroll to position [653, 0]
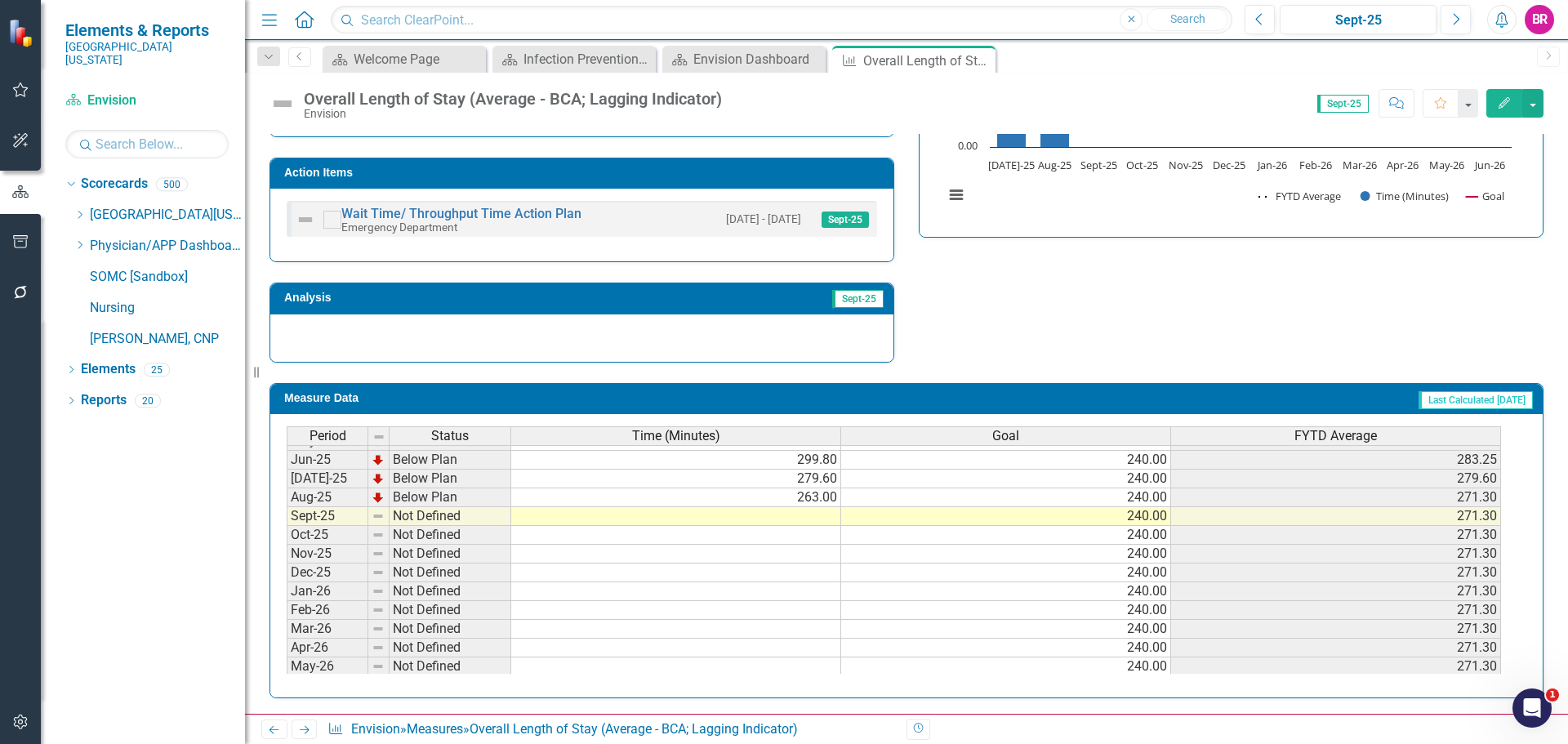
click at [810, 520] on td at bounding box center [676, 516] width 330 height 19
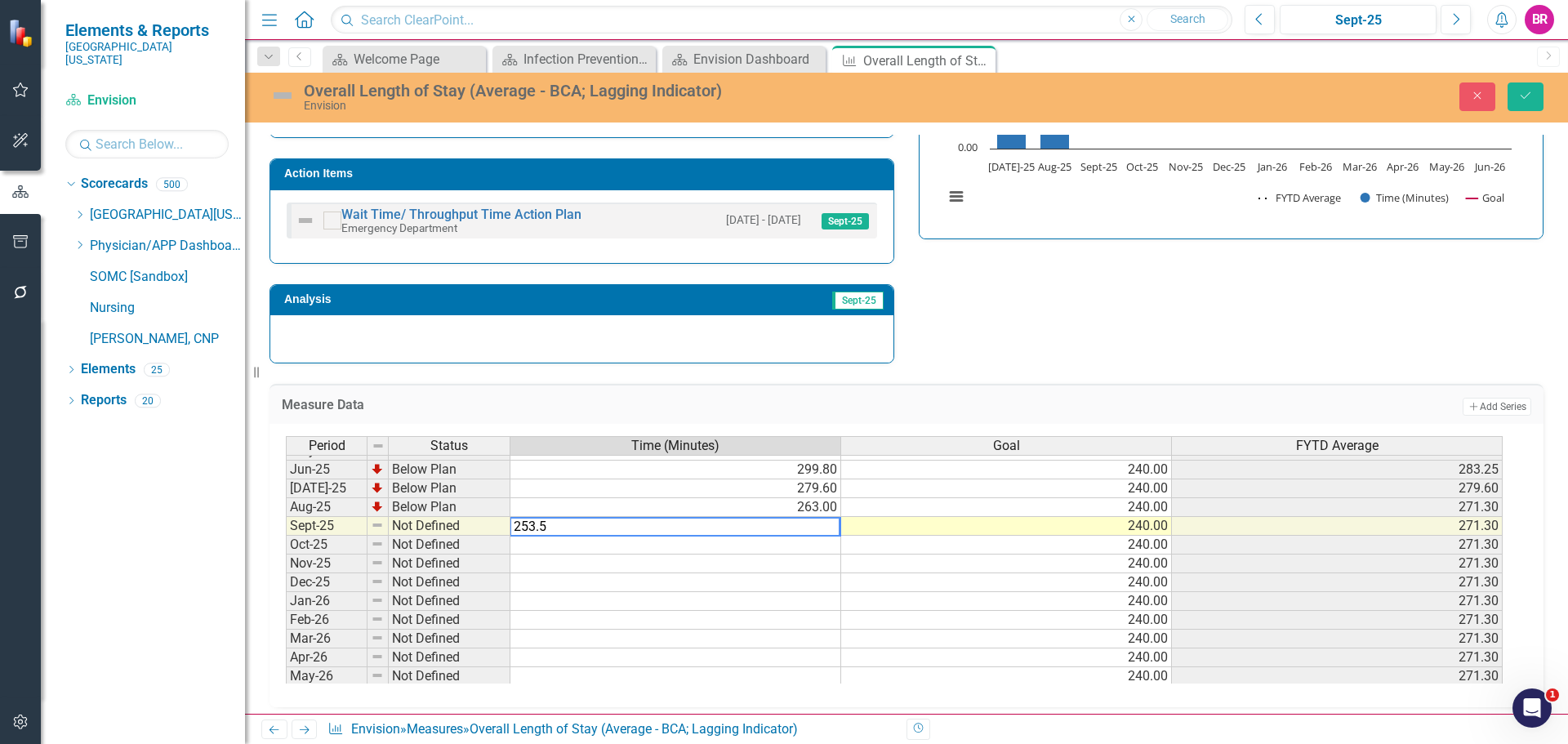
type textarea "253.5"
click at [1026, 328] on div "Strategic Values Quality Emergency Services Q1.2026 A Better Way Action Items W…" at bounding box center [906, 138] width 1298 height 451
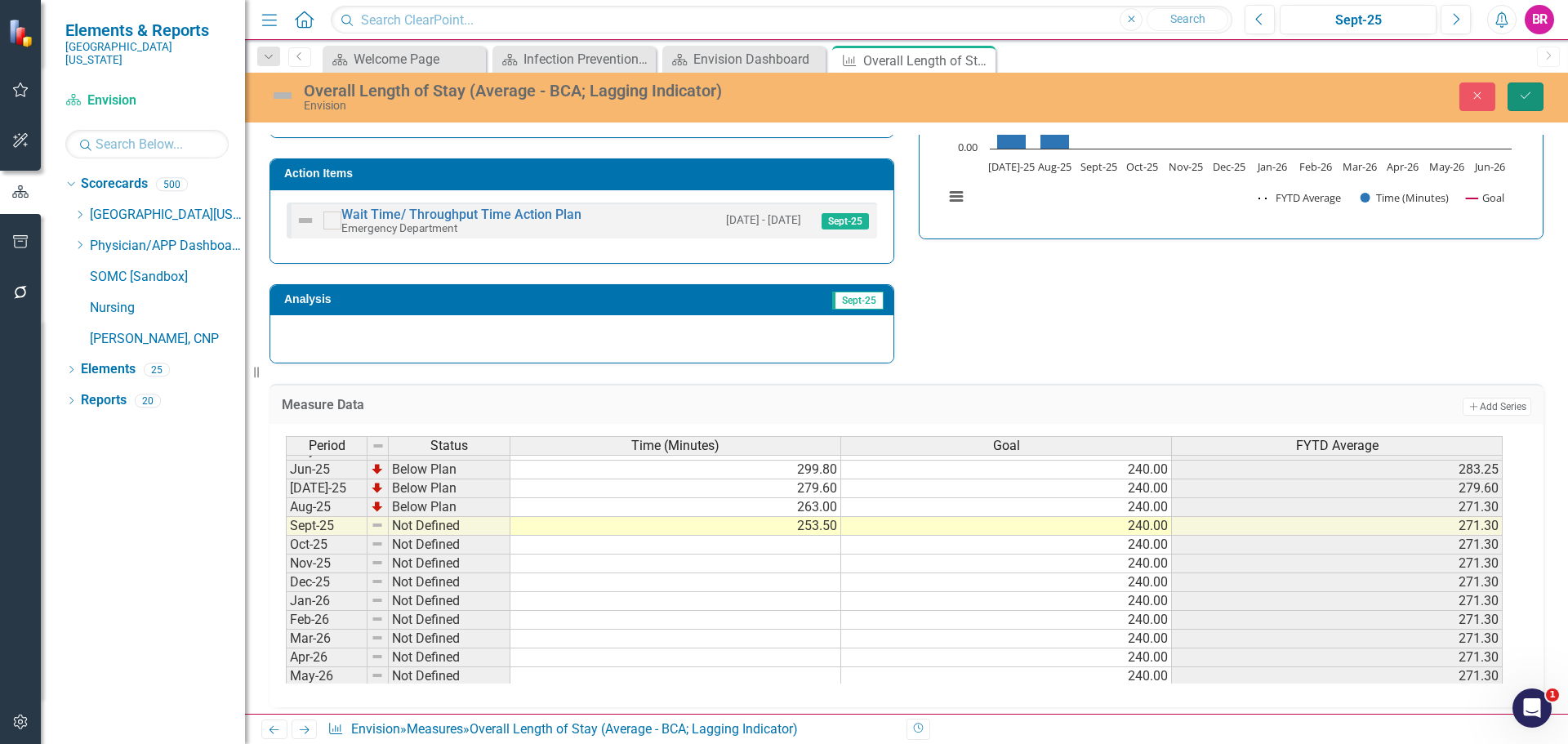
click at [1522, 105] on button "Save" at bounding box center [1526, 96] width 36 height 29
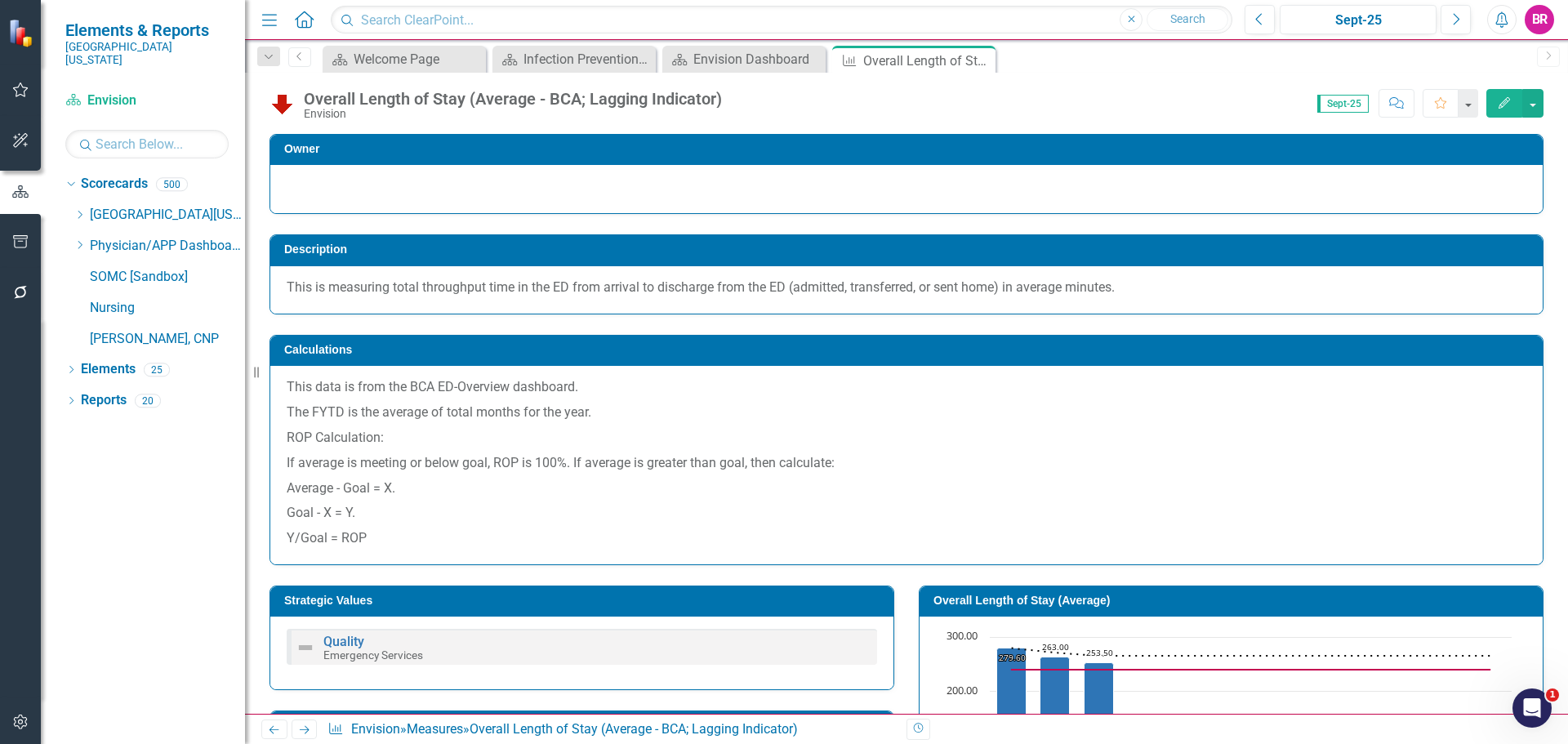
scroll to position [245, 0]
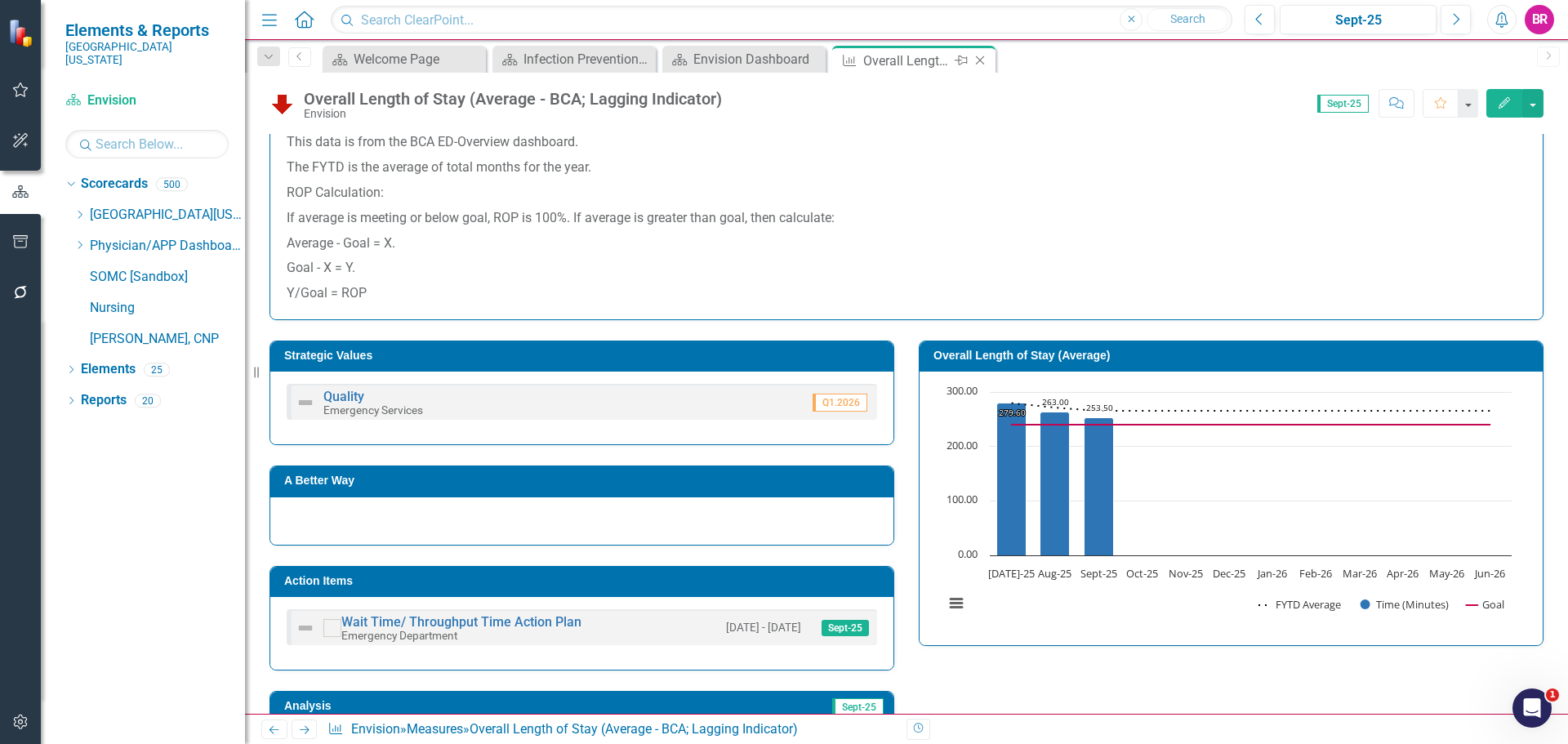
click at [985, 59] on icon "Close" at bounding box center [980, 60] width 17 height 13
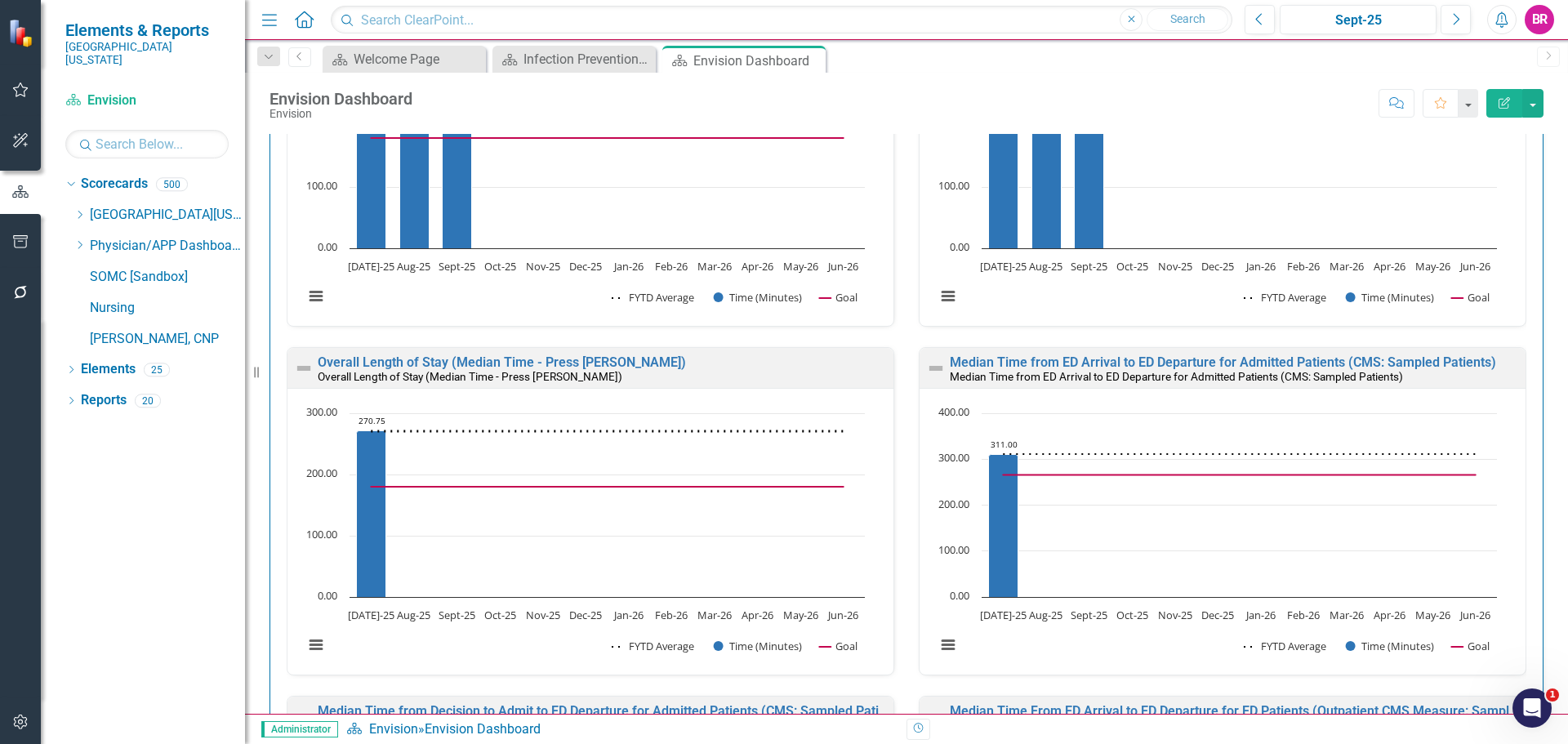
scroll to position [2123, 0]
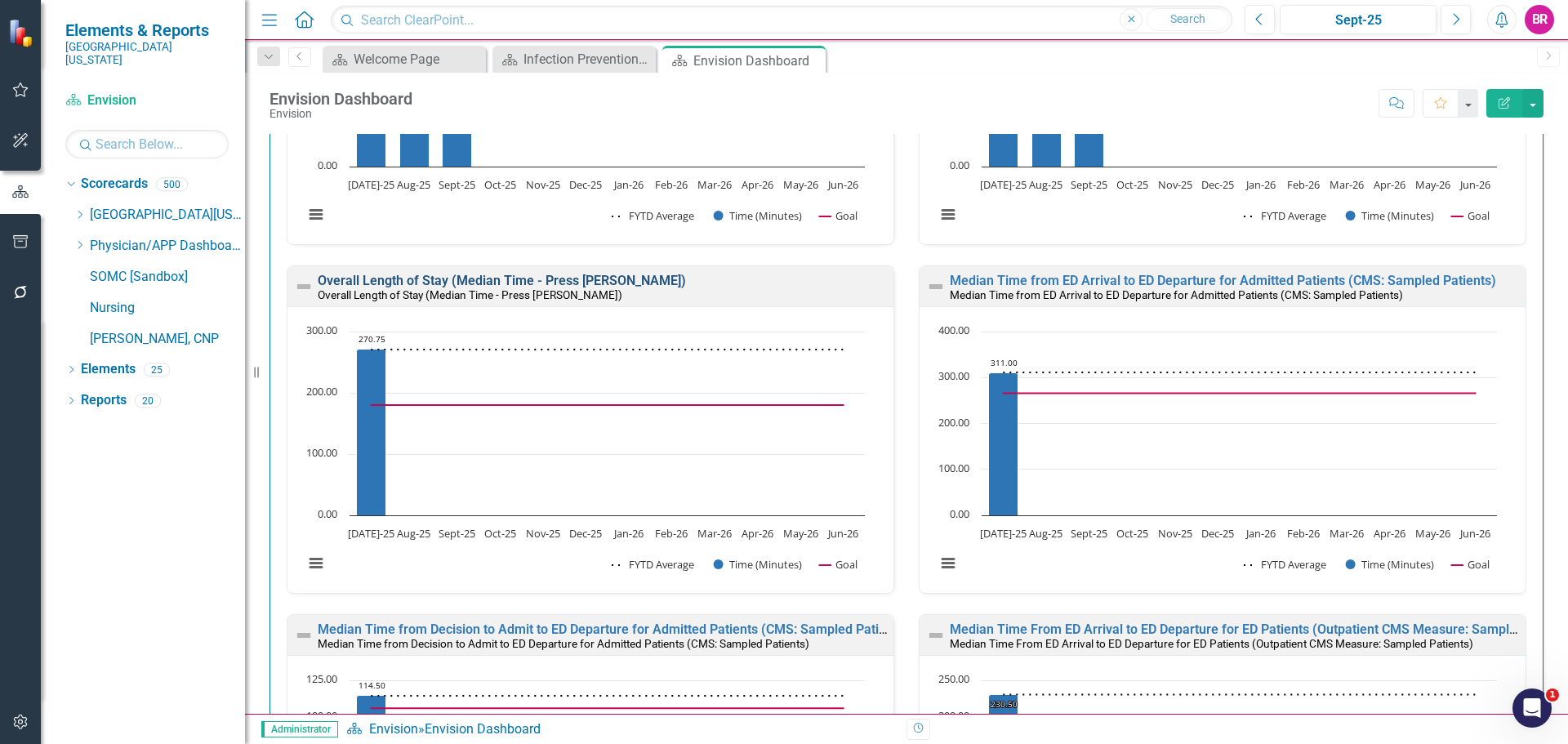
click at [485, 277] on link "Overall Length of Stay (Median Time - Press [PERSON_NAME])" at bounding box center [502, 281] width 369 height 16
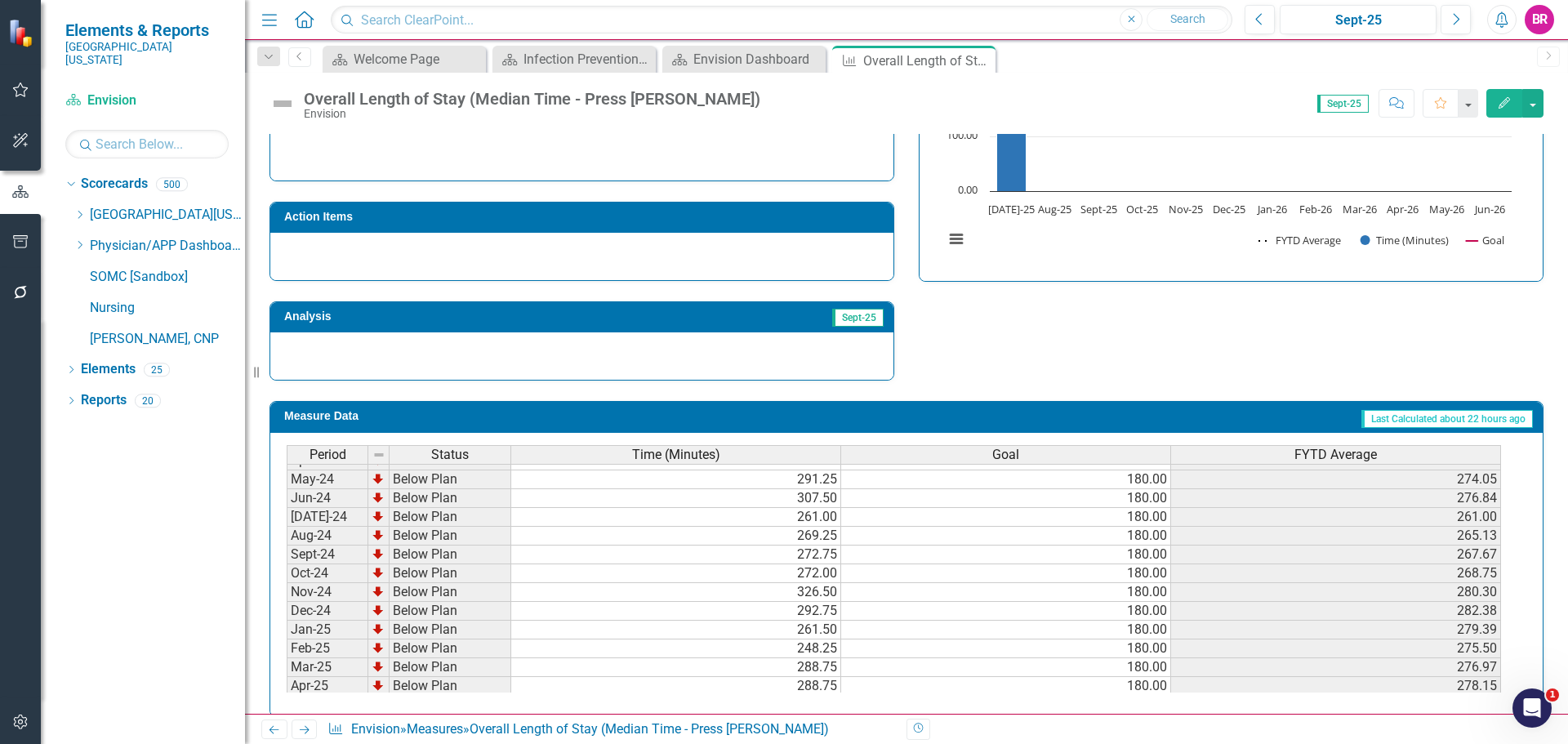
scroll to position [676, 0]
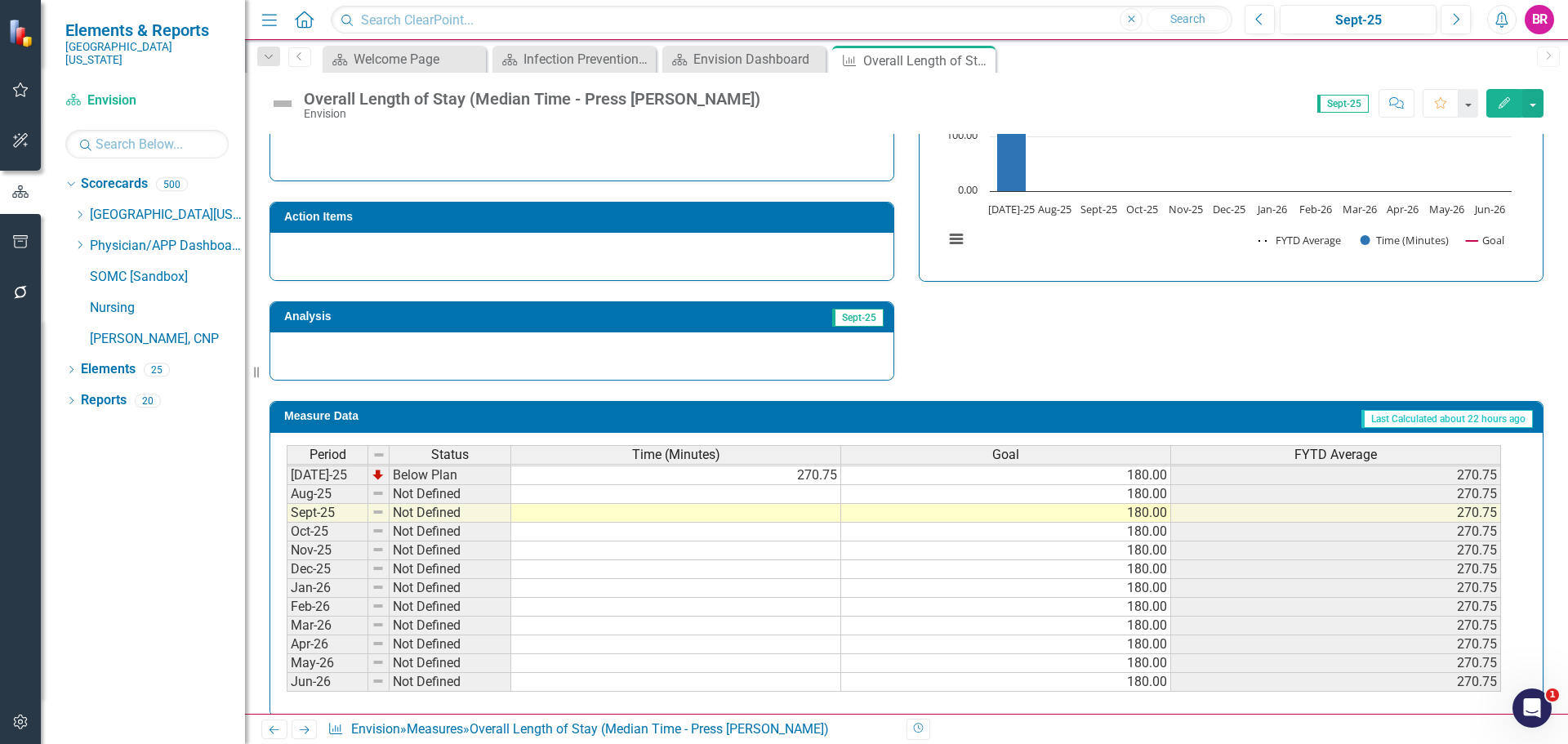
click at [799, 485] on td at bounding box center [676, 494] width 330 height 19
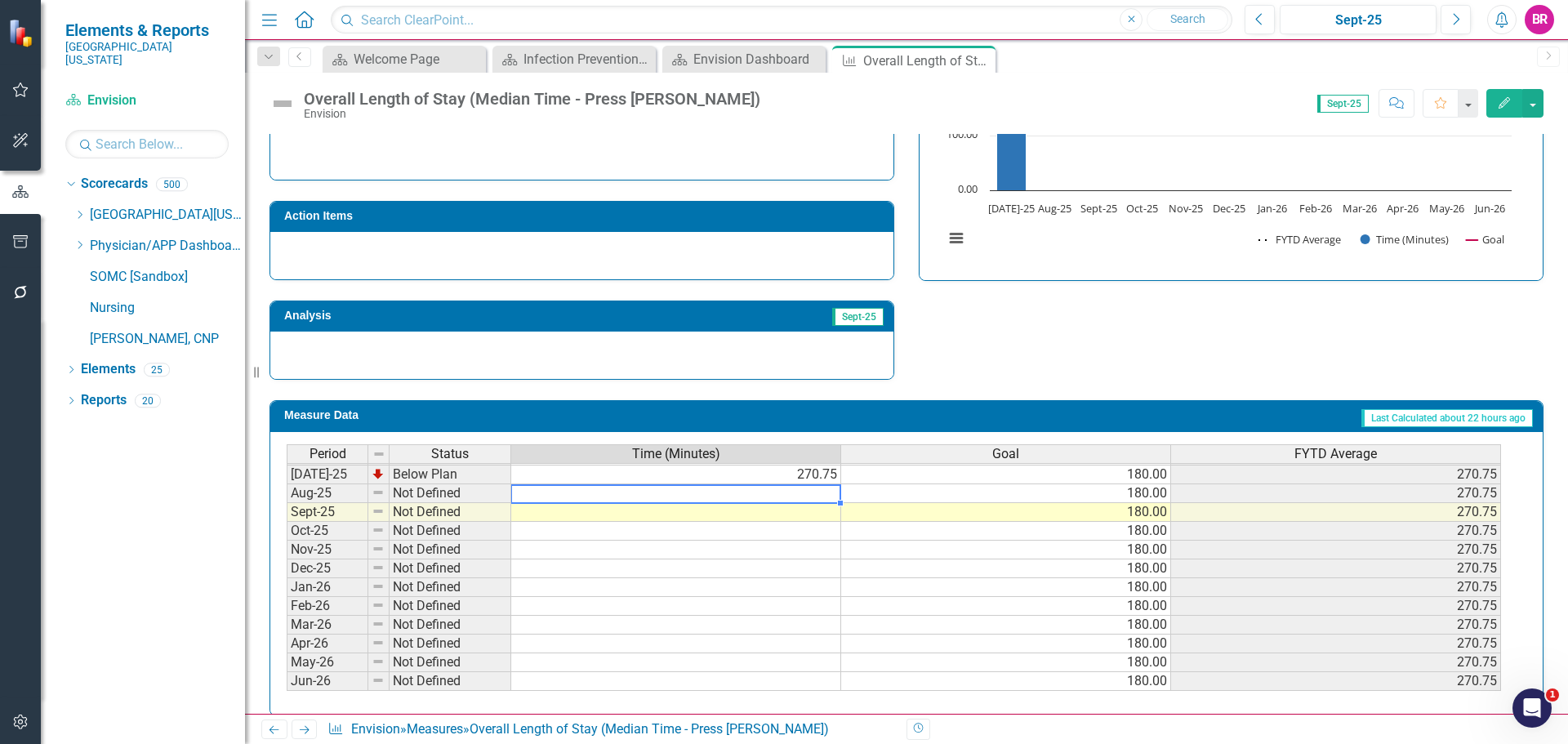
scroll to position [594, 0]
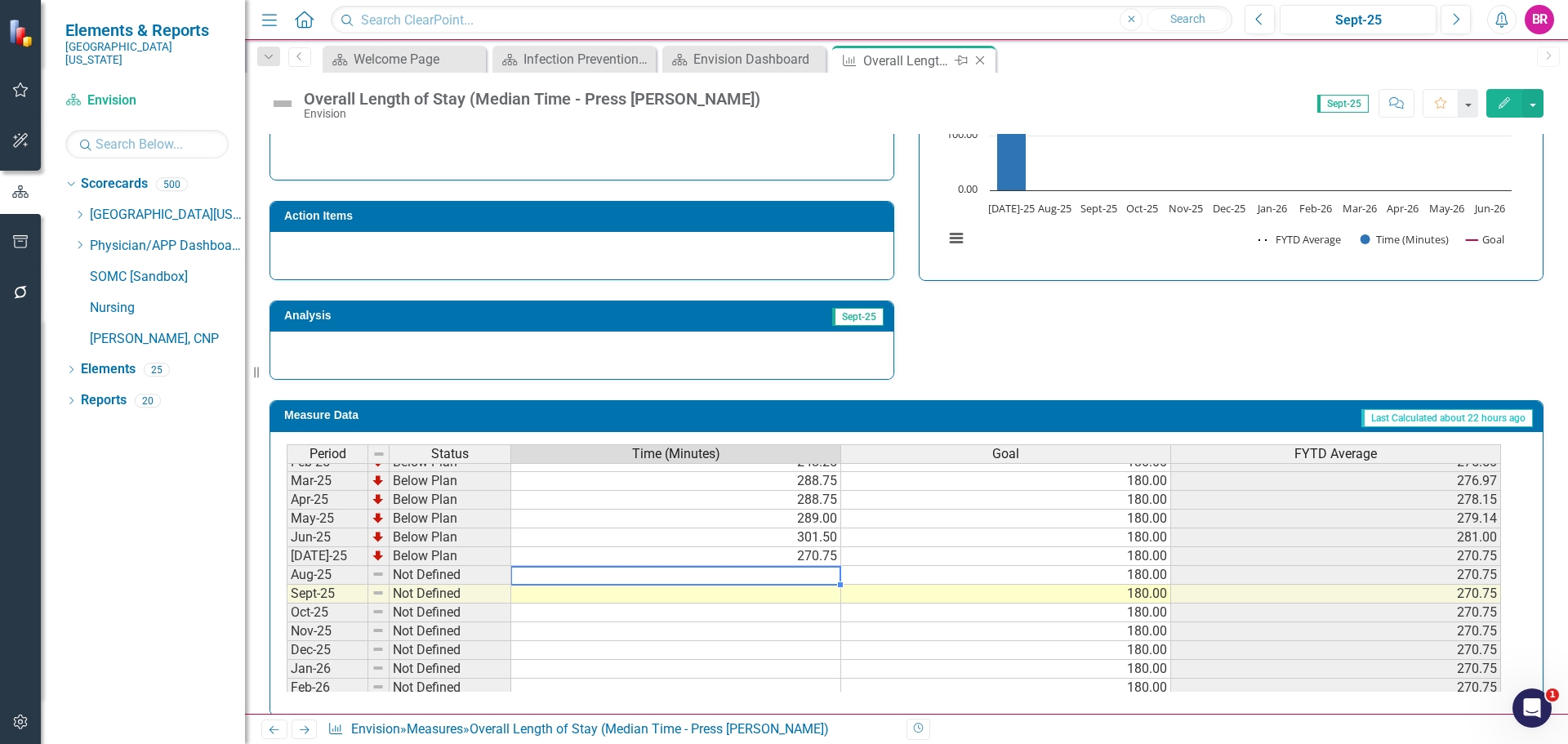
click at [977, 59] on icon "Close" at bounding box center [980, 60] width 17 height 13
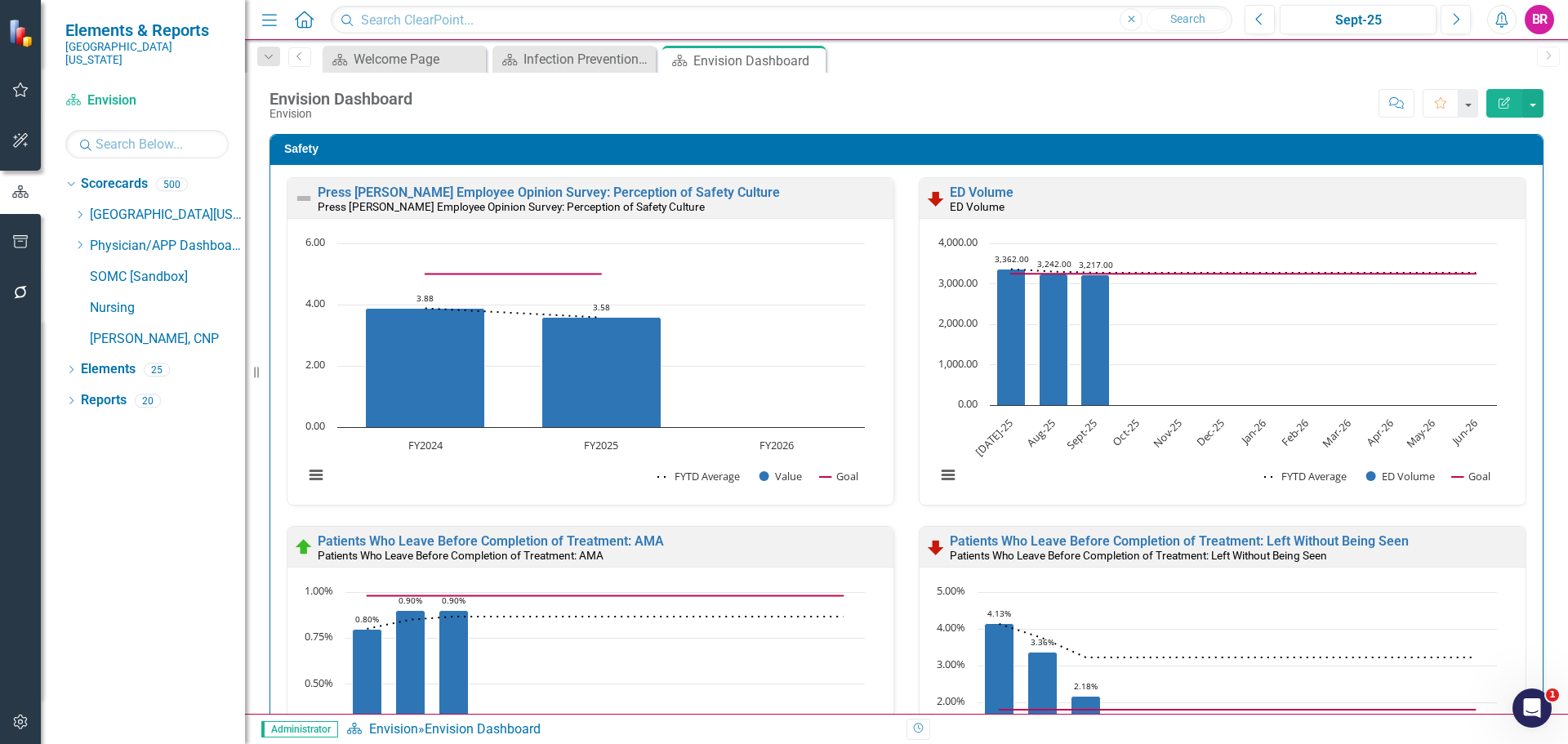
click at [1543, 420] on div "Safety Press Ganey Employee Opinion Survey: Perception of Safety Culture Press …" at bounding box center [906, 697] width 1298 height 1166
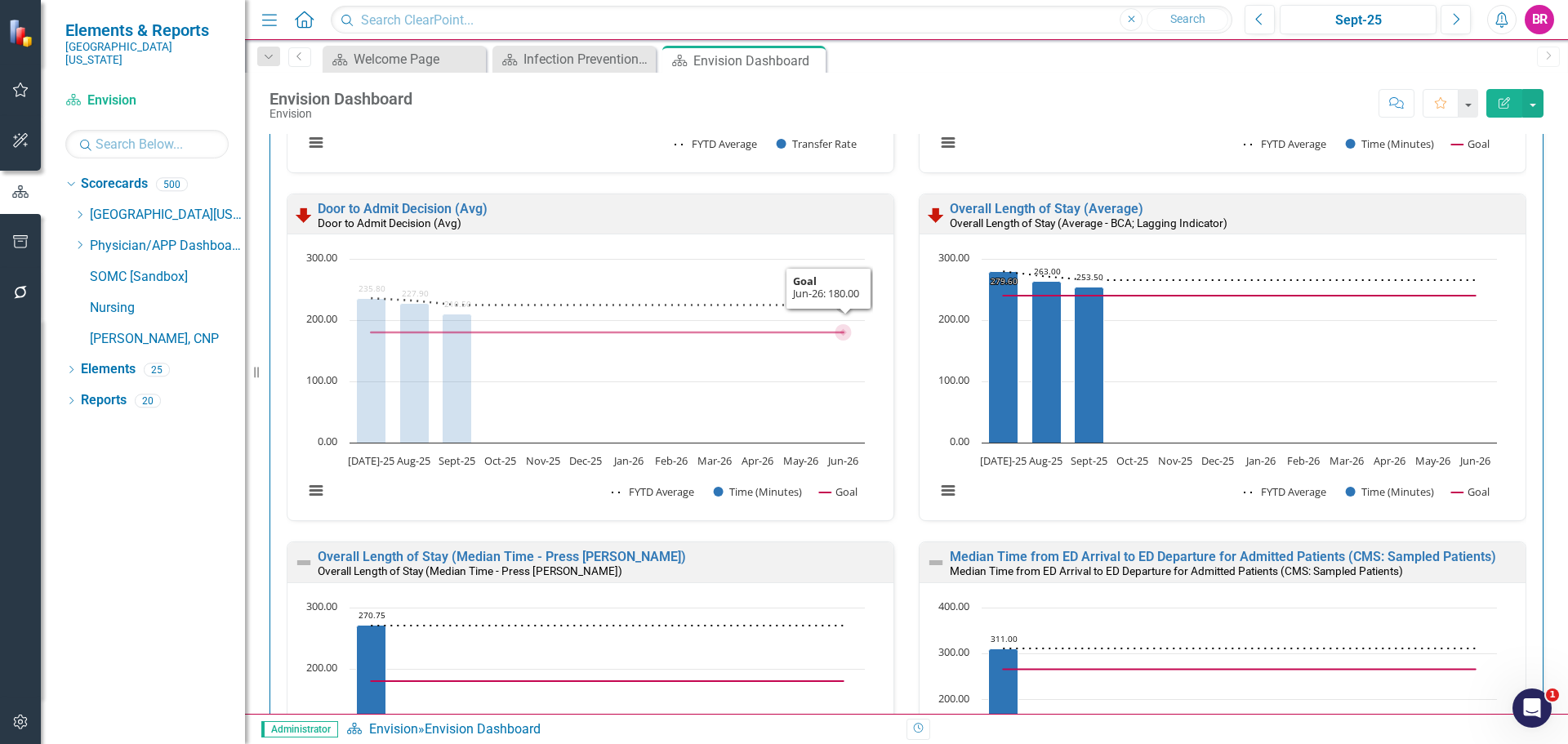
scroll to position [2042, 0]
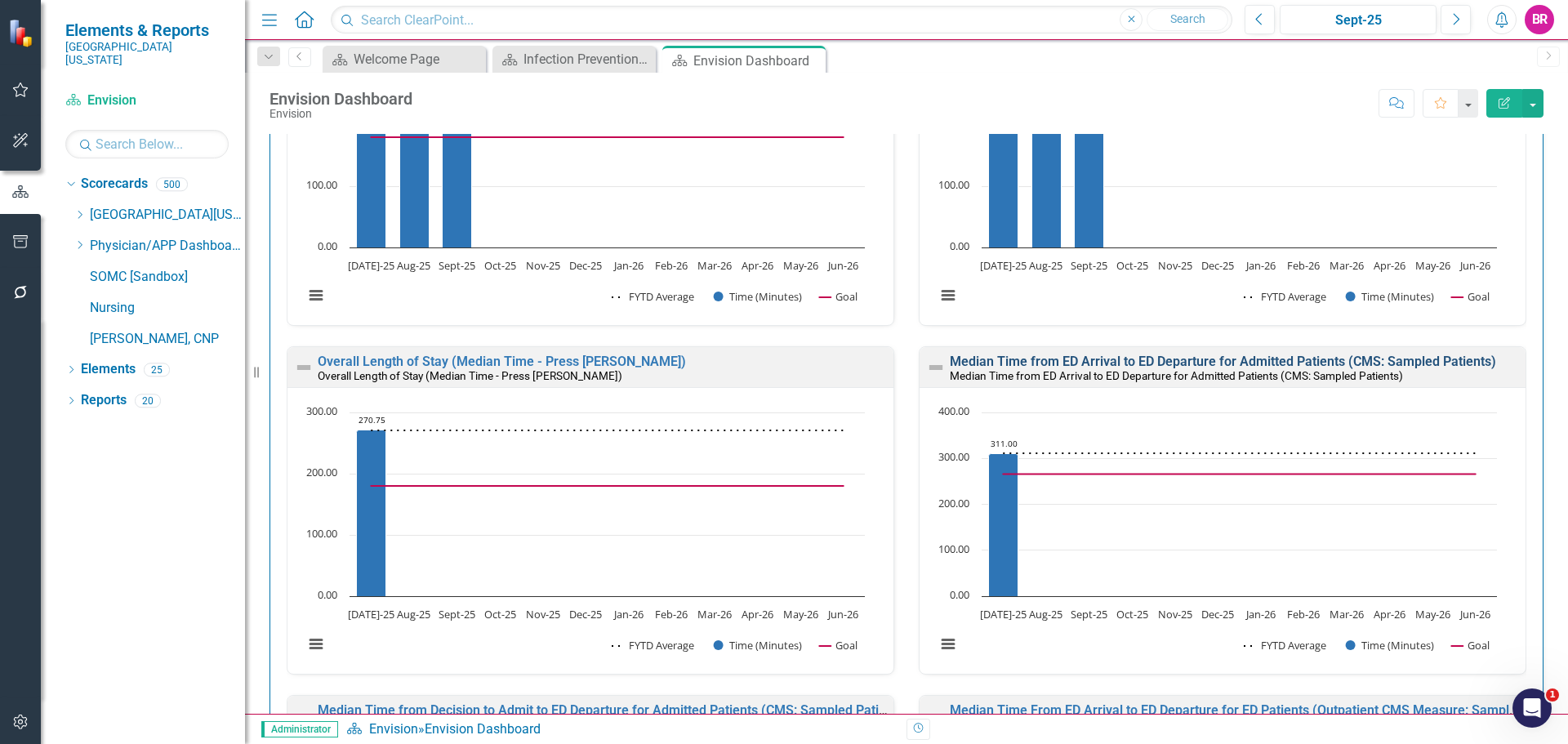
click at [1096, 358] on link "Median Time from ED Arrival to ED Departure for Admitted Patients (CMS: Sampled…" at bounding box center [1222, 362] width 546 height 16
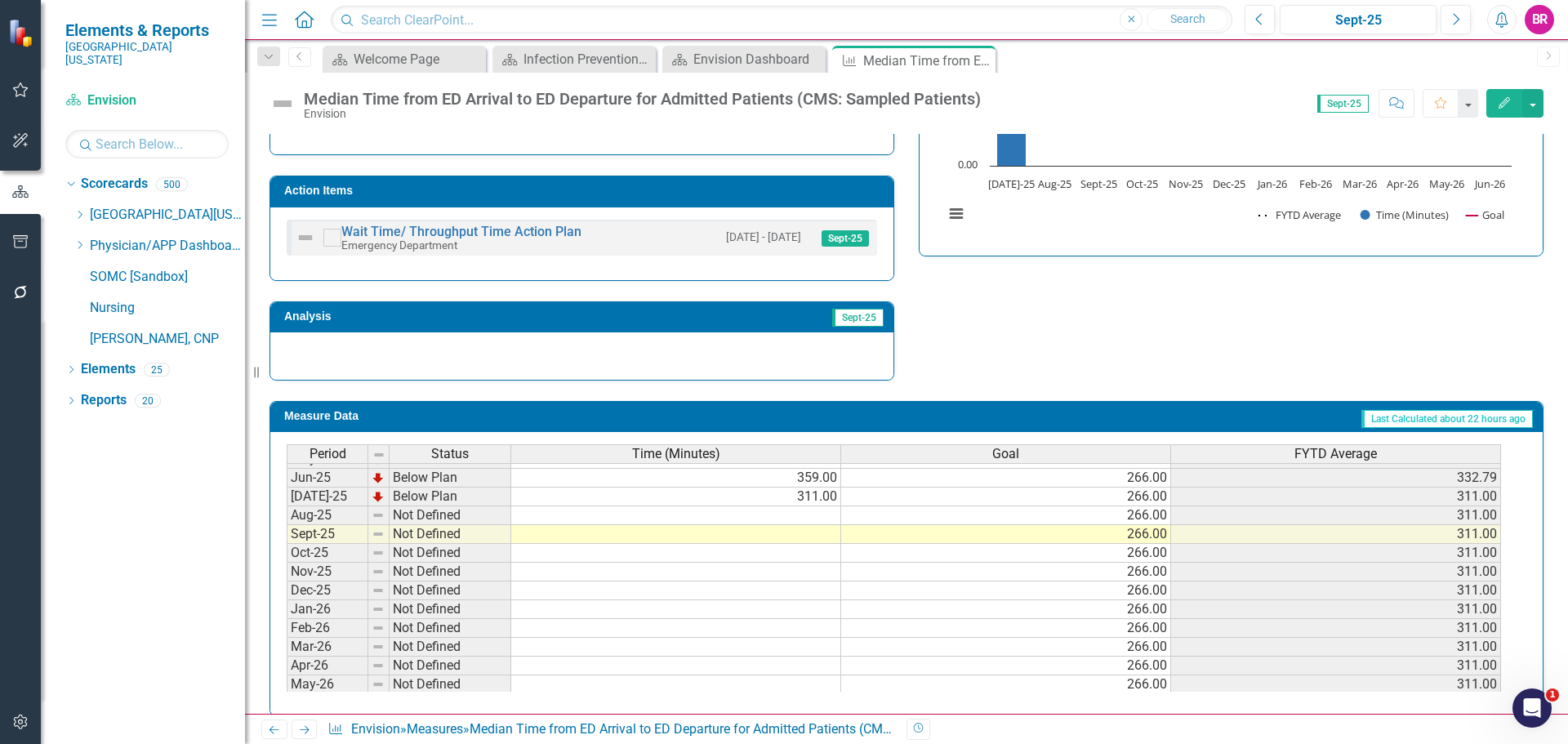
click at [822, 499] on tbody "Dec-23 Below Plan 298.00 266.00 320.17 Jan-24 Below Plan 304.50 266.00 317.93 F…" at bounding box center [893, 421] width 1214 height 583
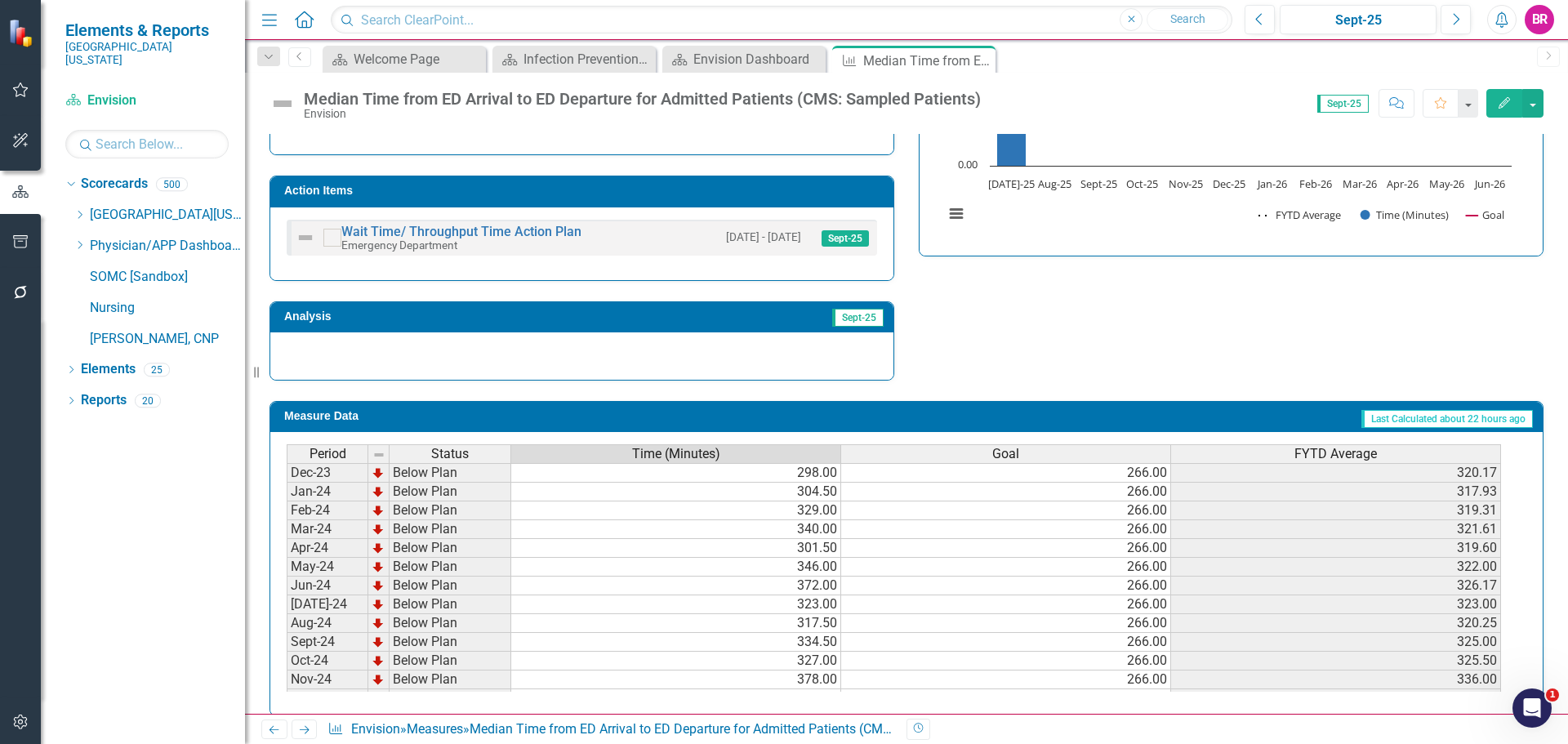
scroll to position [490, 0]
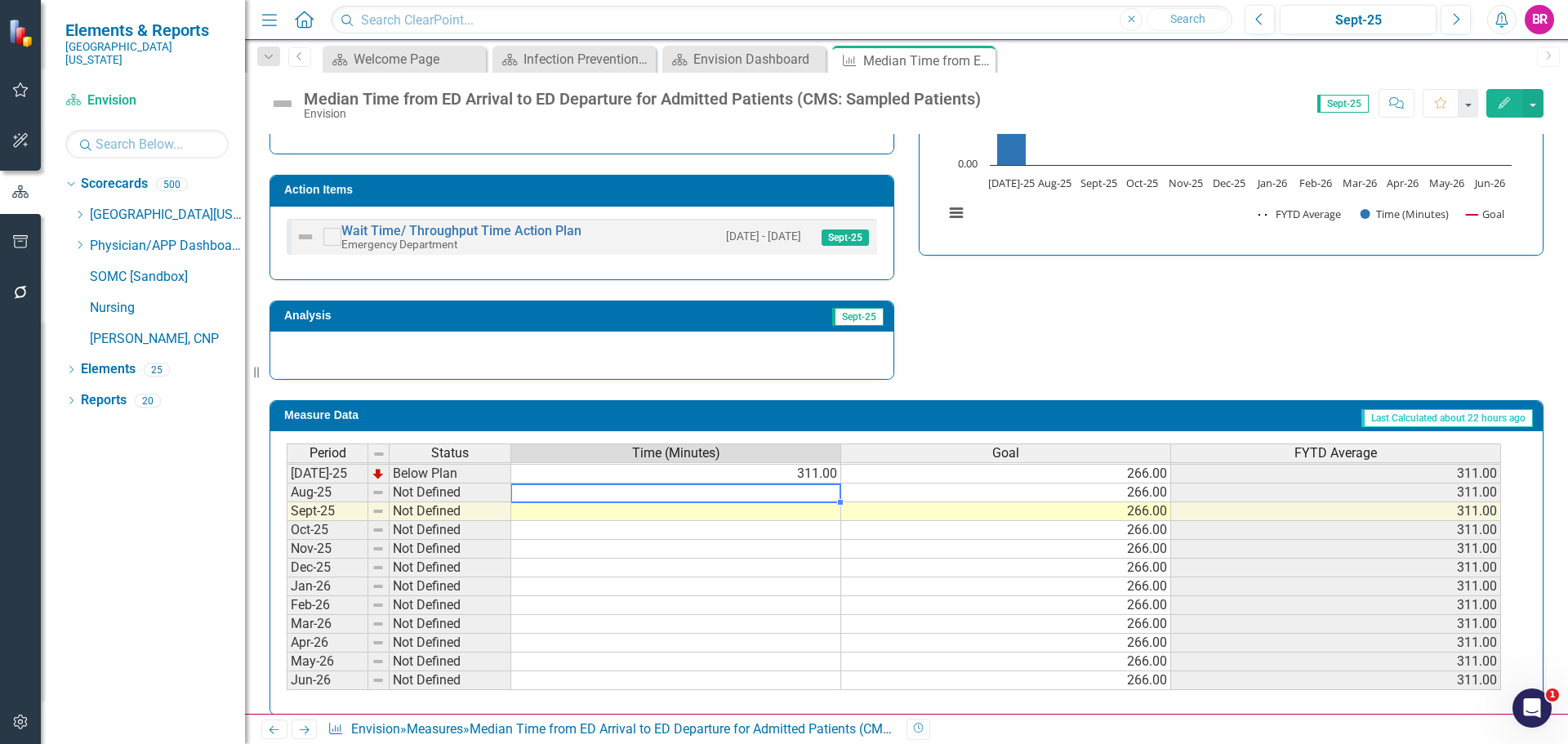
click at [827, 483] on td at bounding box center [676, 492] width 330 height 19
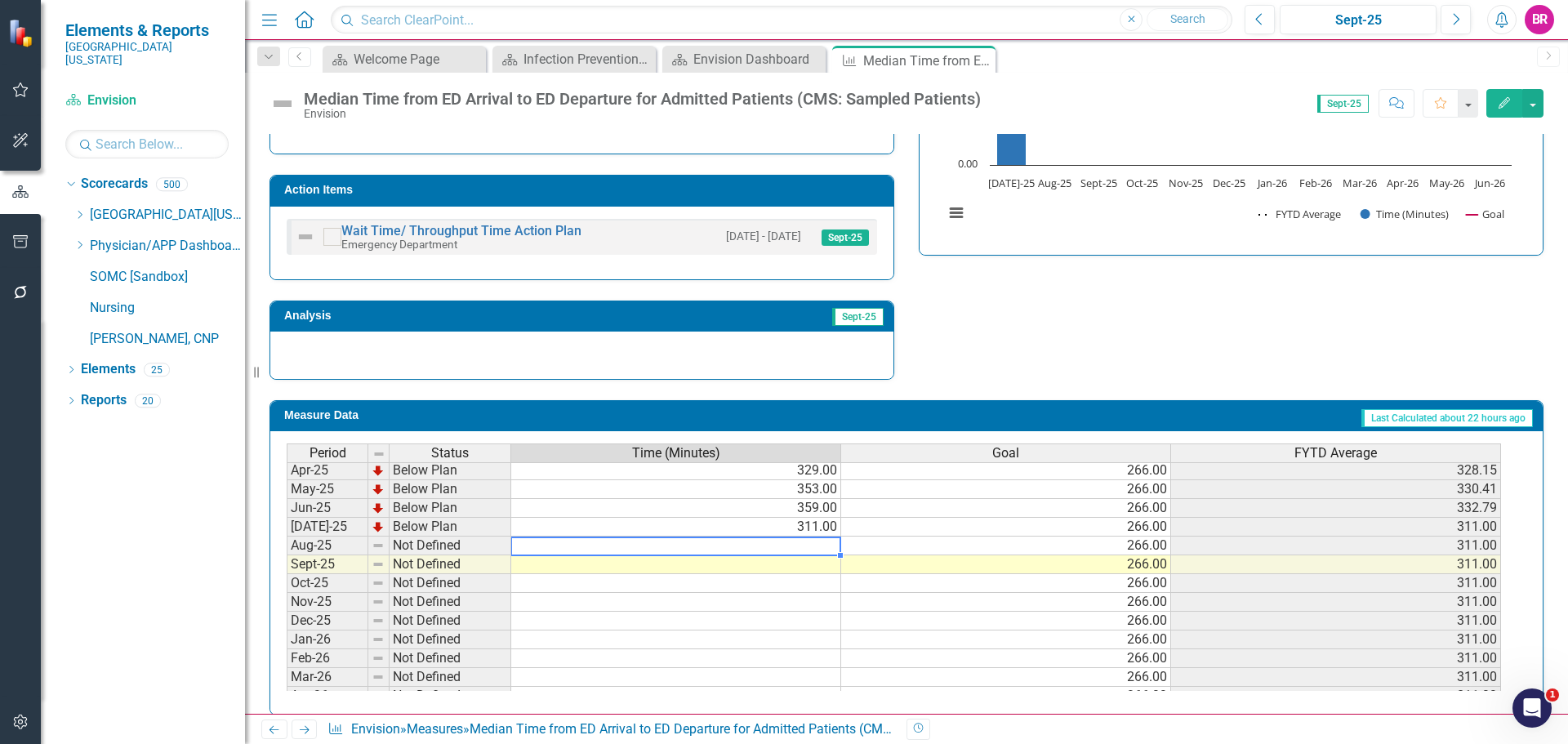
scroll to position [594, 0]
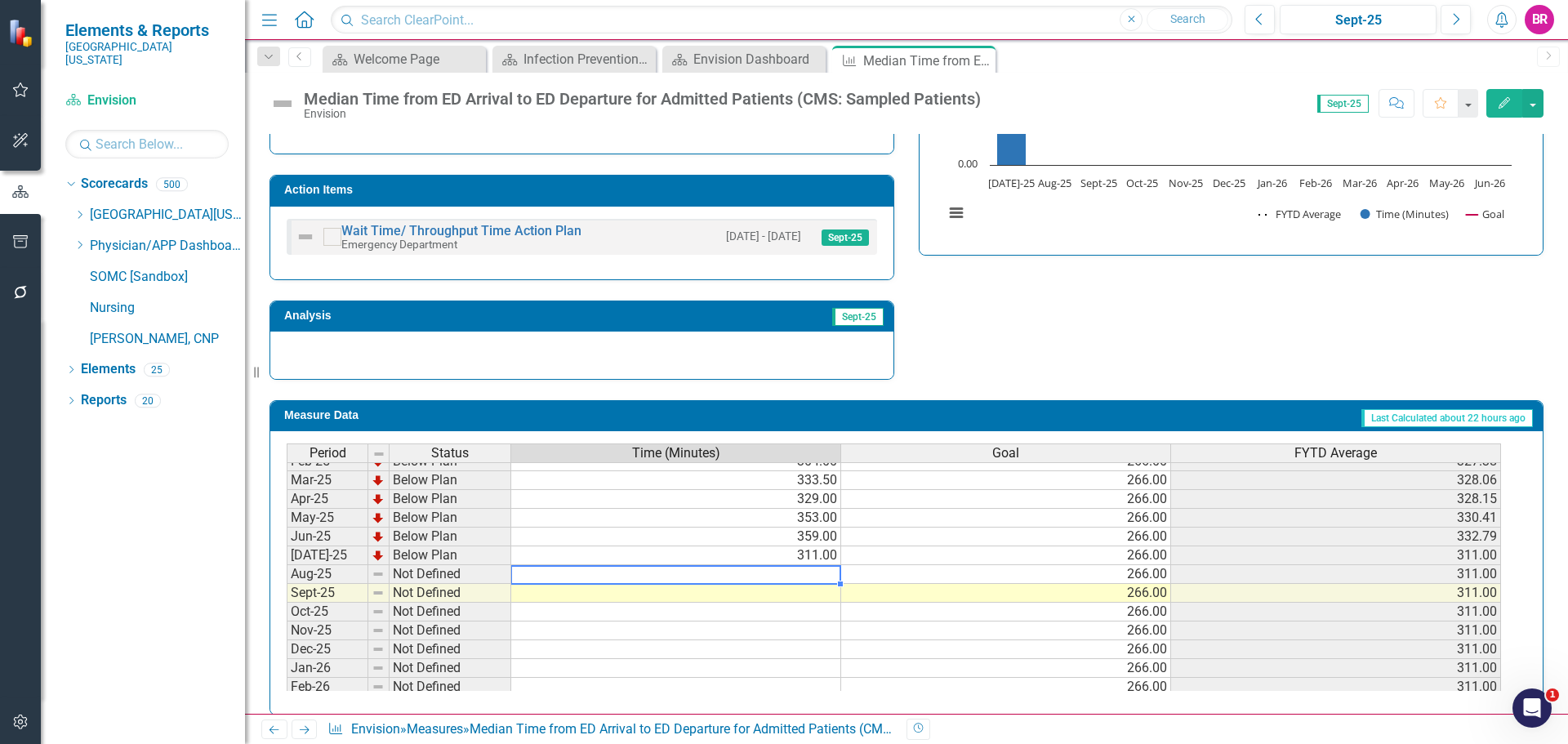
click at [823, 565] on td at bounding box center [676, 574] width 330 height 19
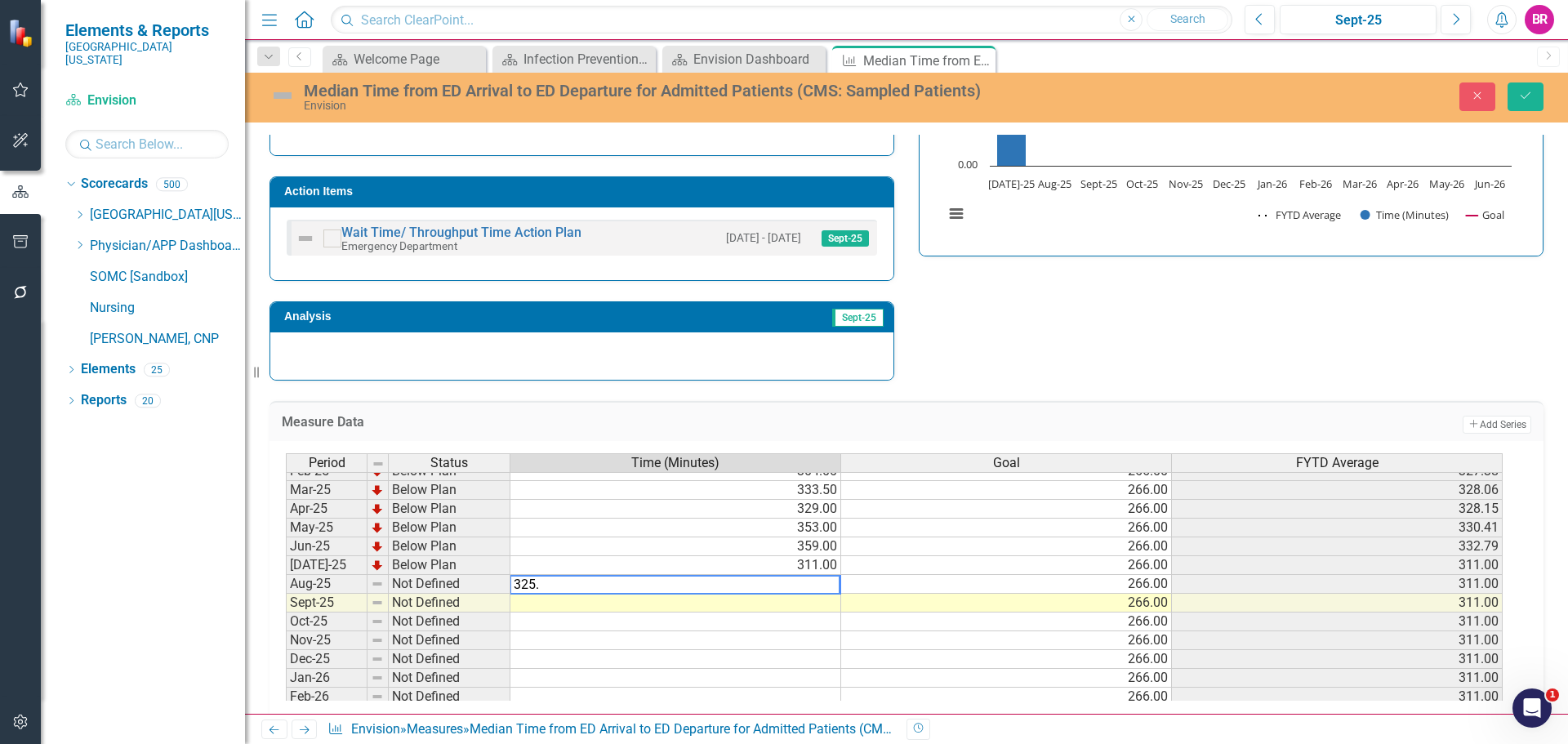
type textarea "325.5"
type textarea "304"
click at [1156, 286] on div "Strategic Values Quality Emergency Services Q1.2026 A Better Way Action Items W…" at bounding box center [906, 156] width 1298 height 451
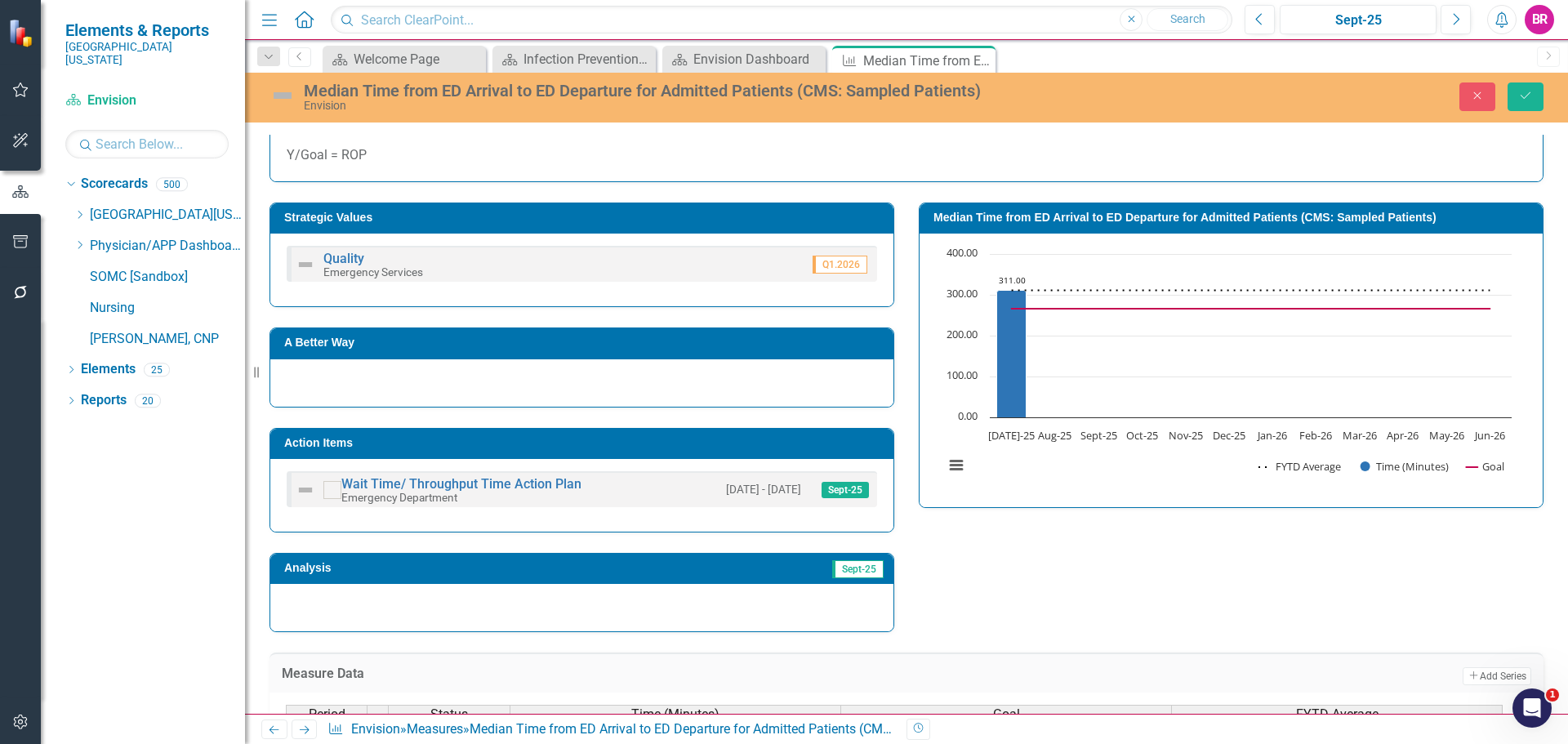
scroll to position [404, 0]
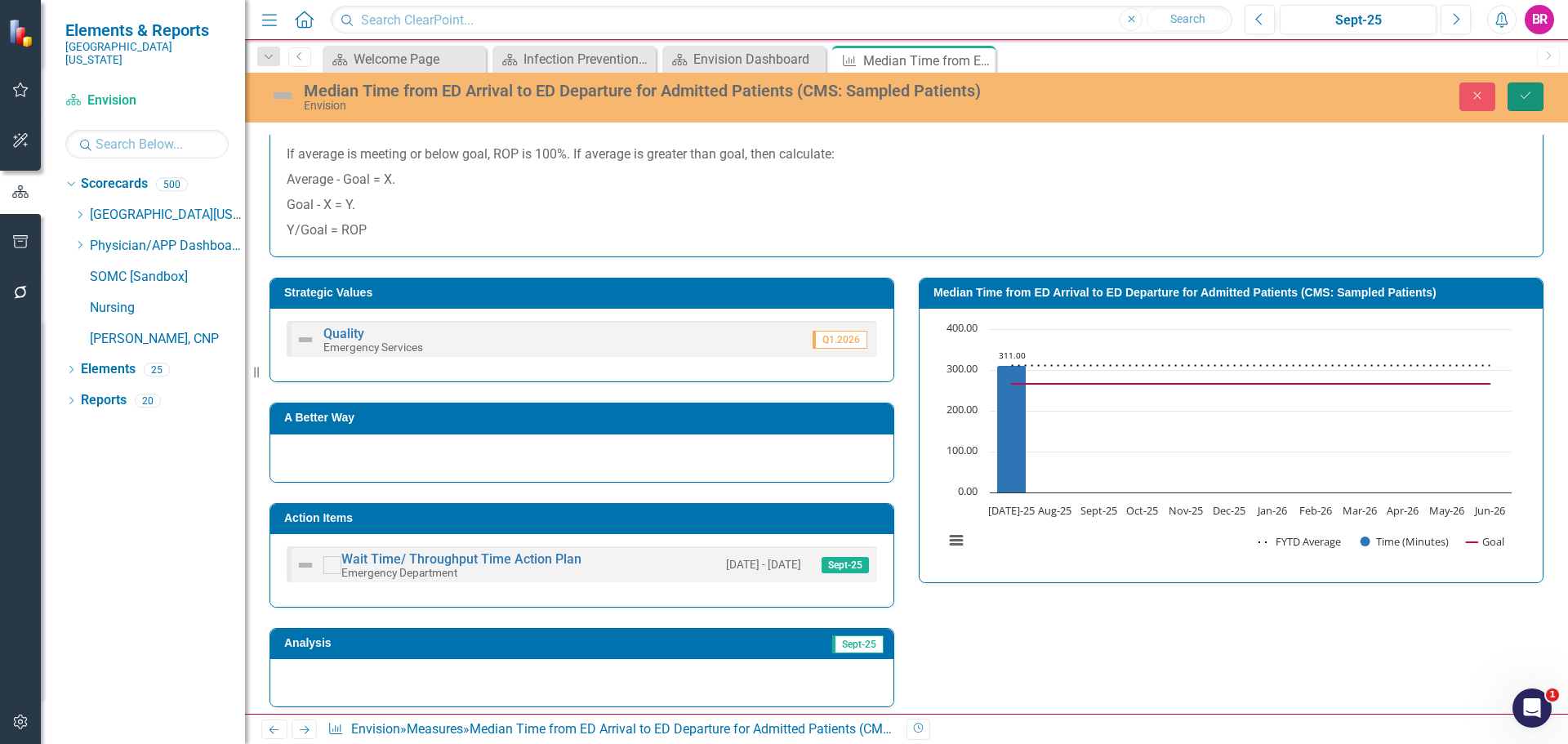
click at [1528, 95] on icon "Save" at bounding box center [1526, 96] width 15 height 12
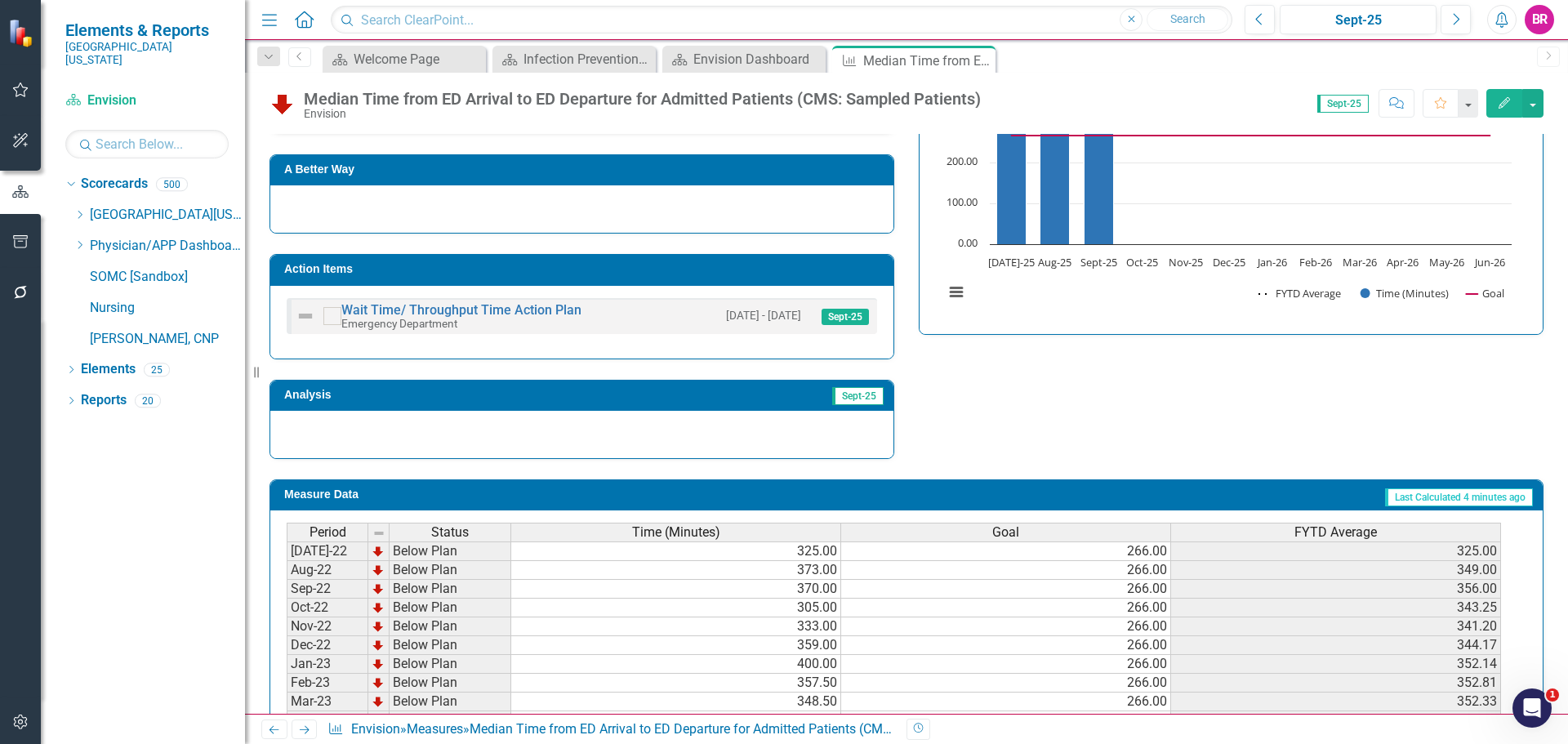
scroll to position [653, 0]
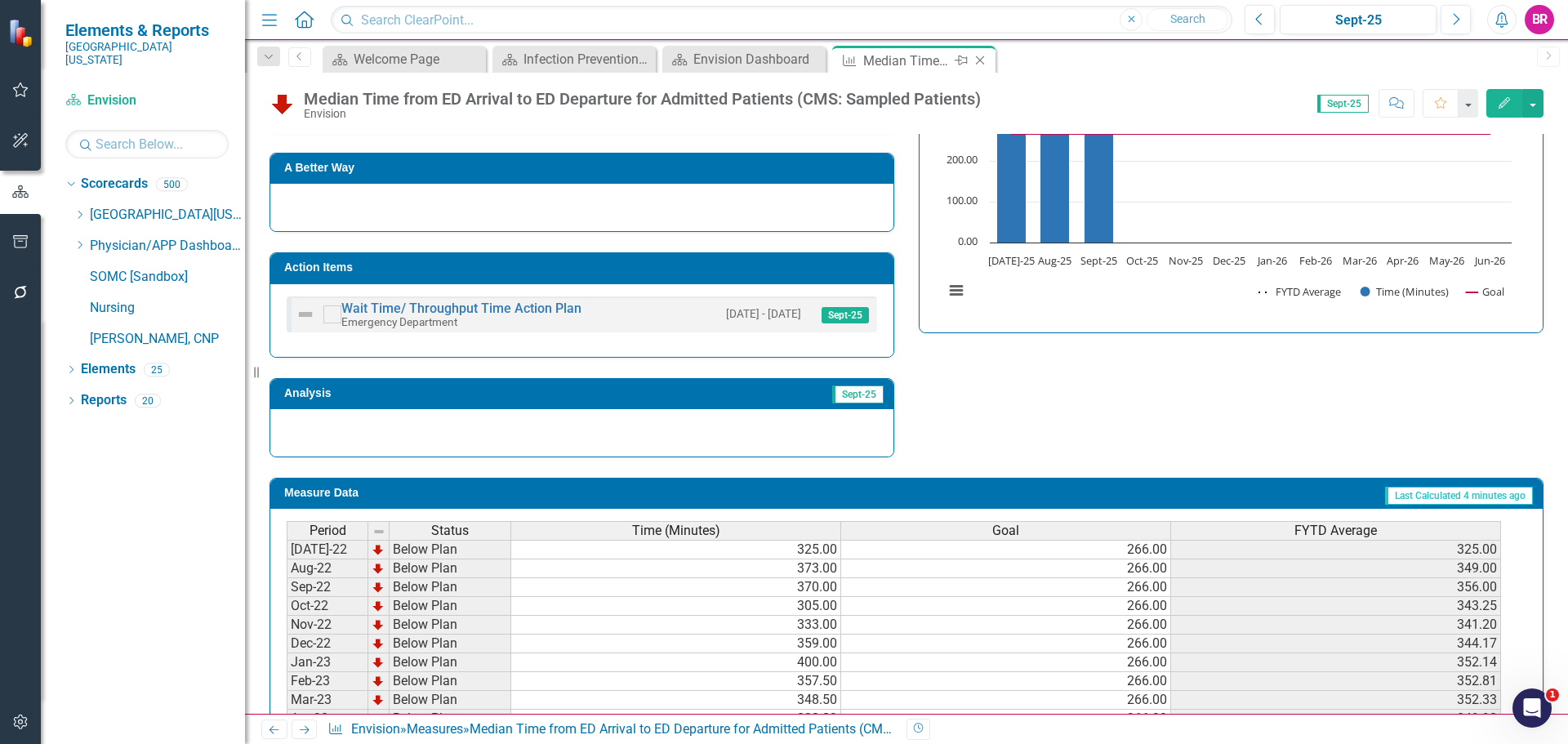
click at [979, 60] on icon "Close" at bounding box center [980, 60] width 17 height 13
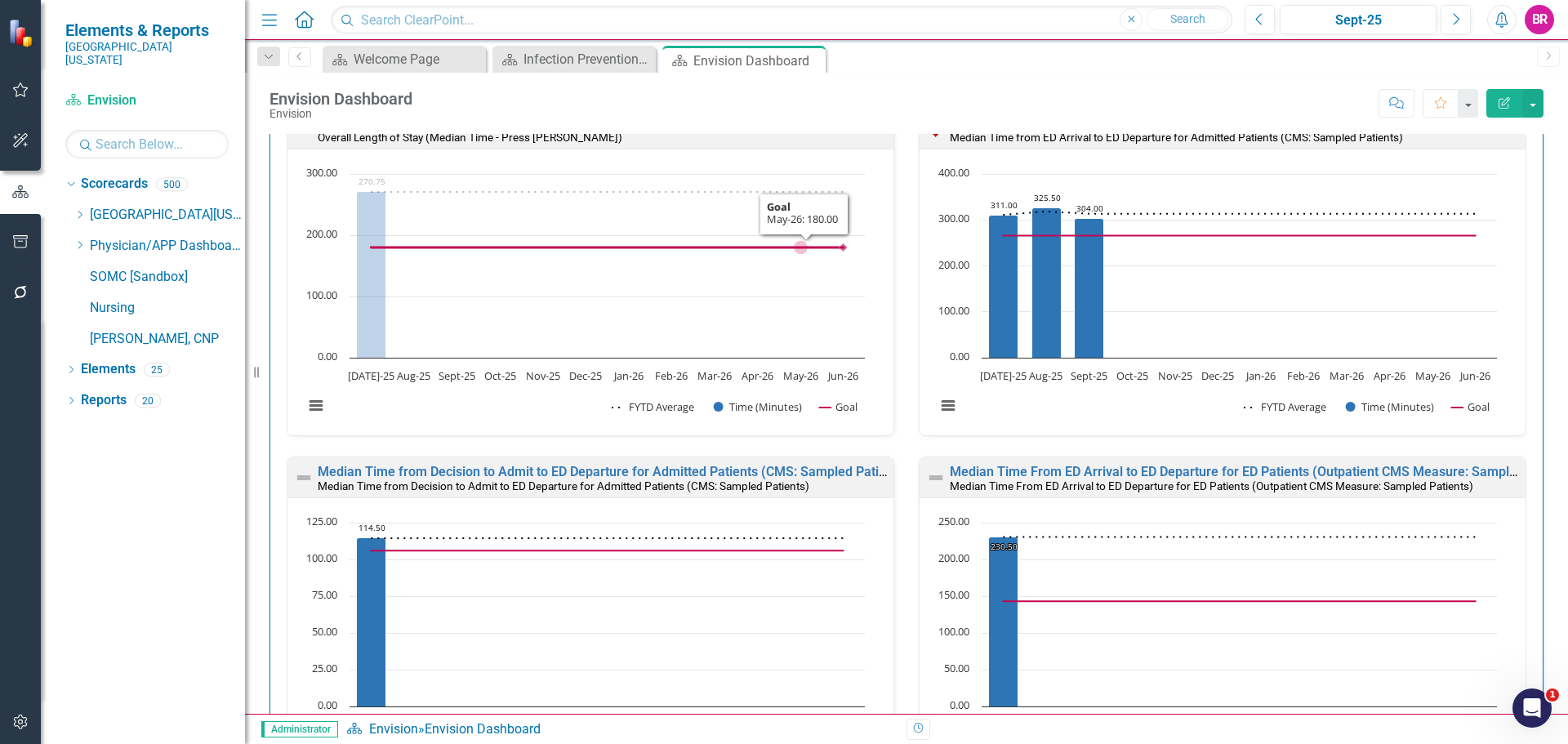
scroll to position [2287, 0]
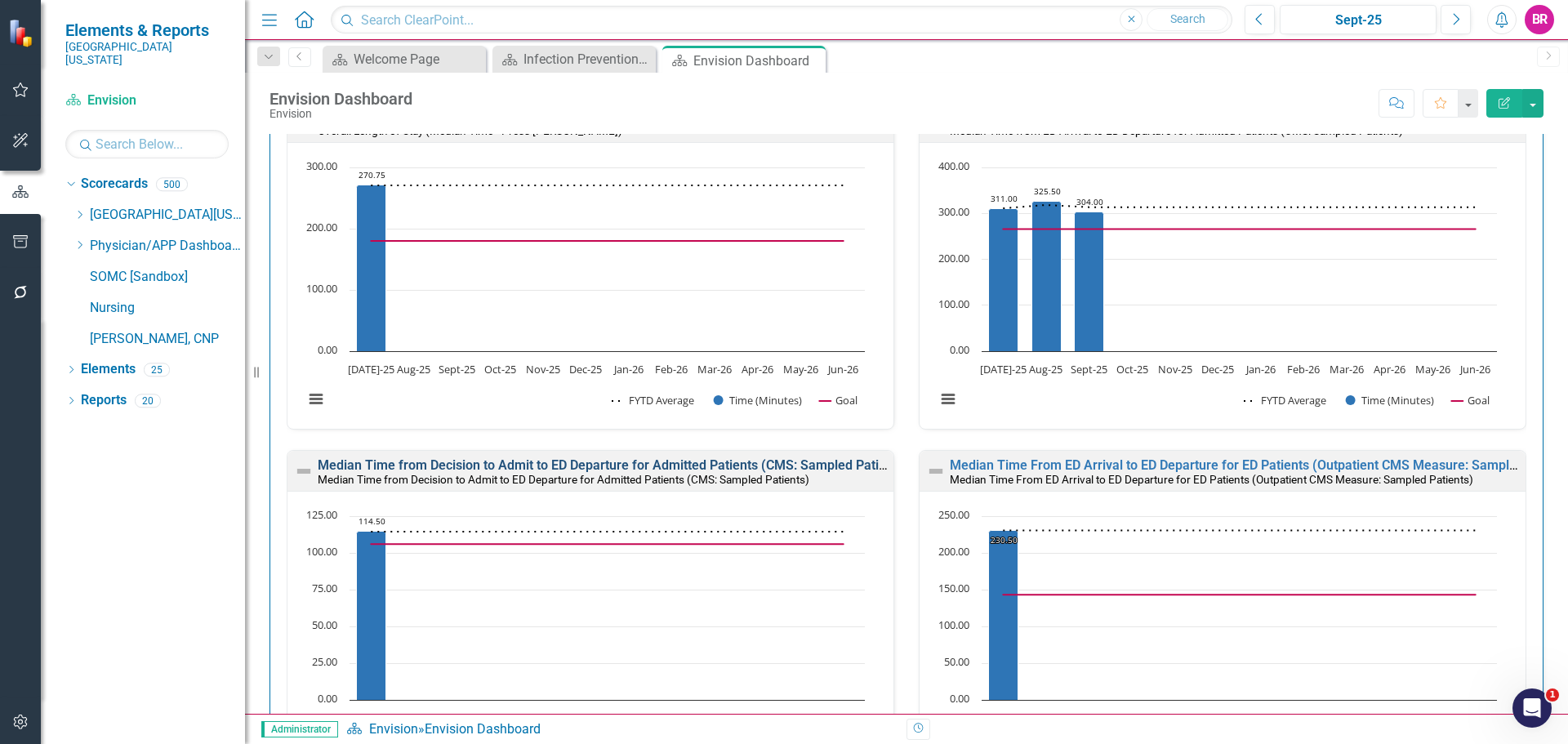
click at [549, 464] on link "Median Time from Decision to Admit to ED Departure for Admitted Patients (CMS: …" at bounding box center [614, 465] width 591 height 16
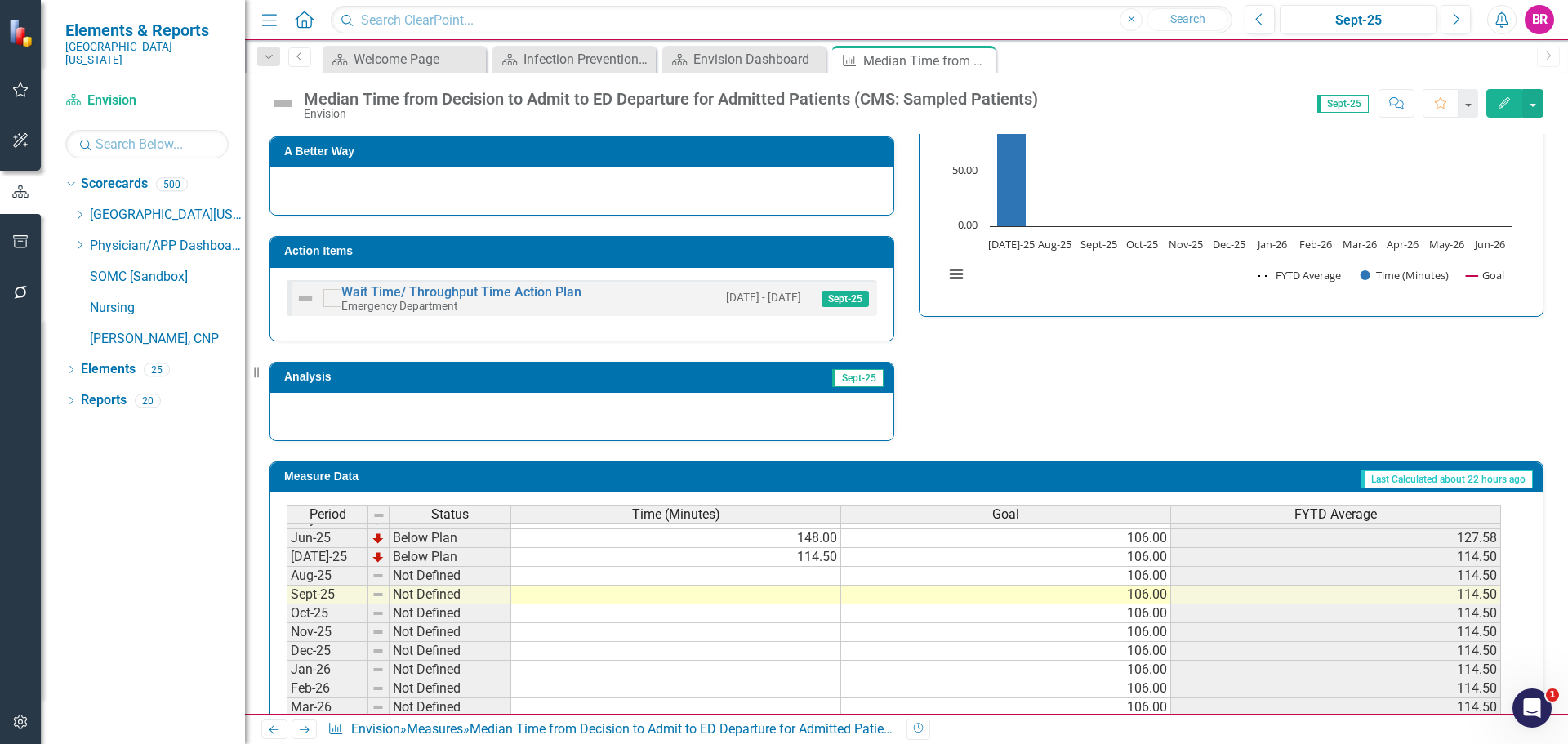
scroll to position [676, 0]
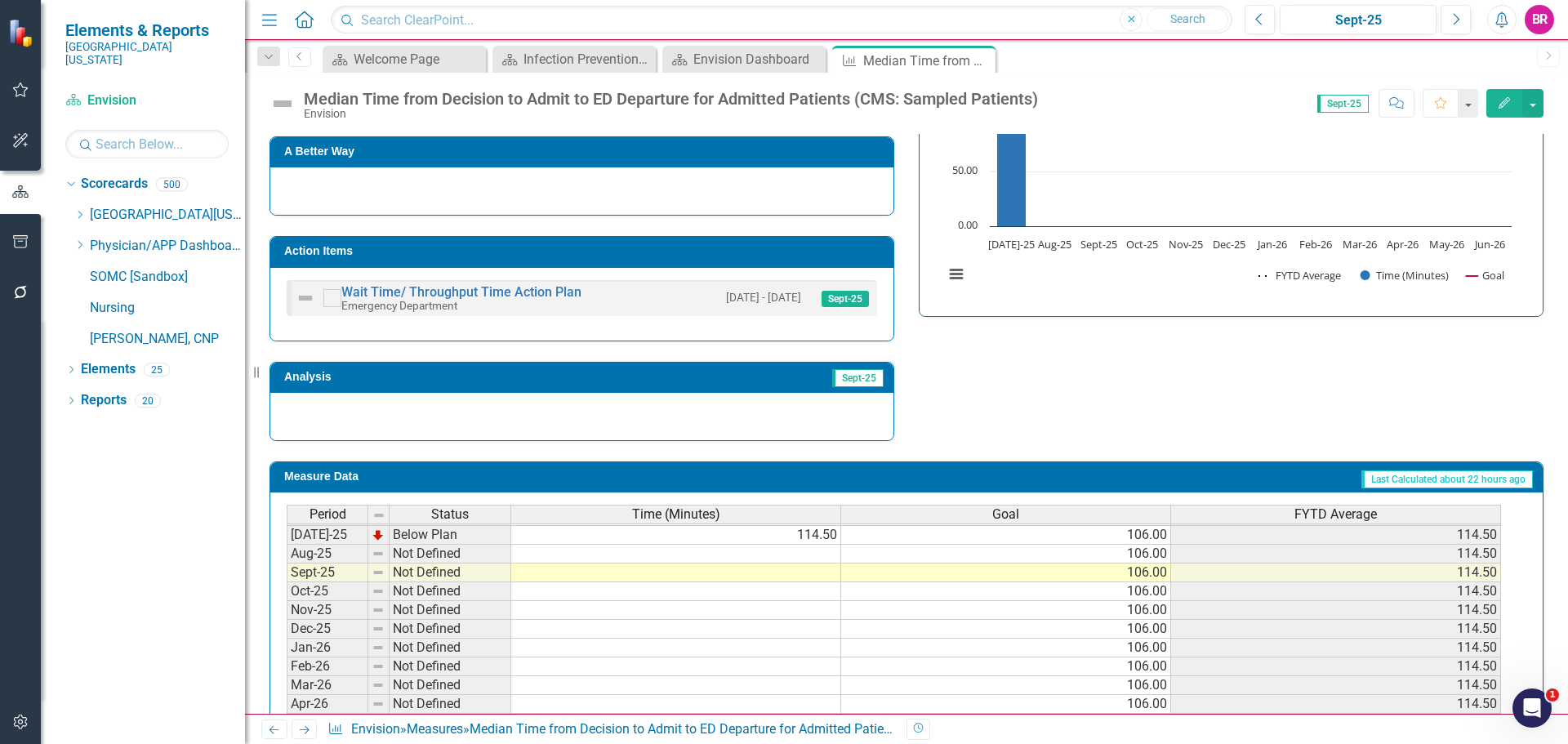
click at [812, 576] on tbody "Nov-23 On Target 102.00 106.00 99.70 Dec-23 On Target 97.00 106.00 99.25 Jan-24…" at bounding box center [893, 450] width 1214 height 602
click at [813, 553] on td at bounding box center [676, 553] width 330 height 19
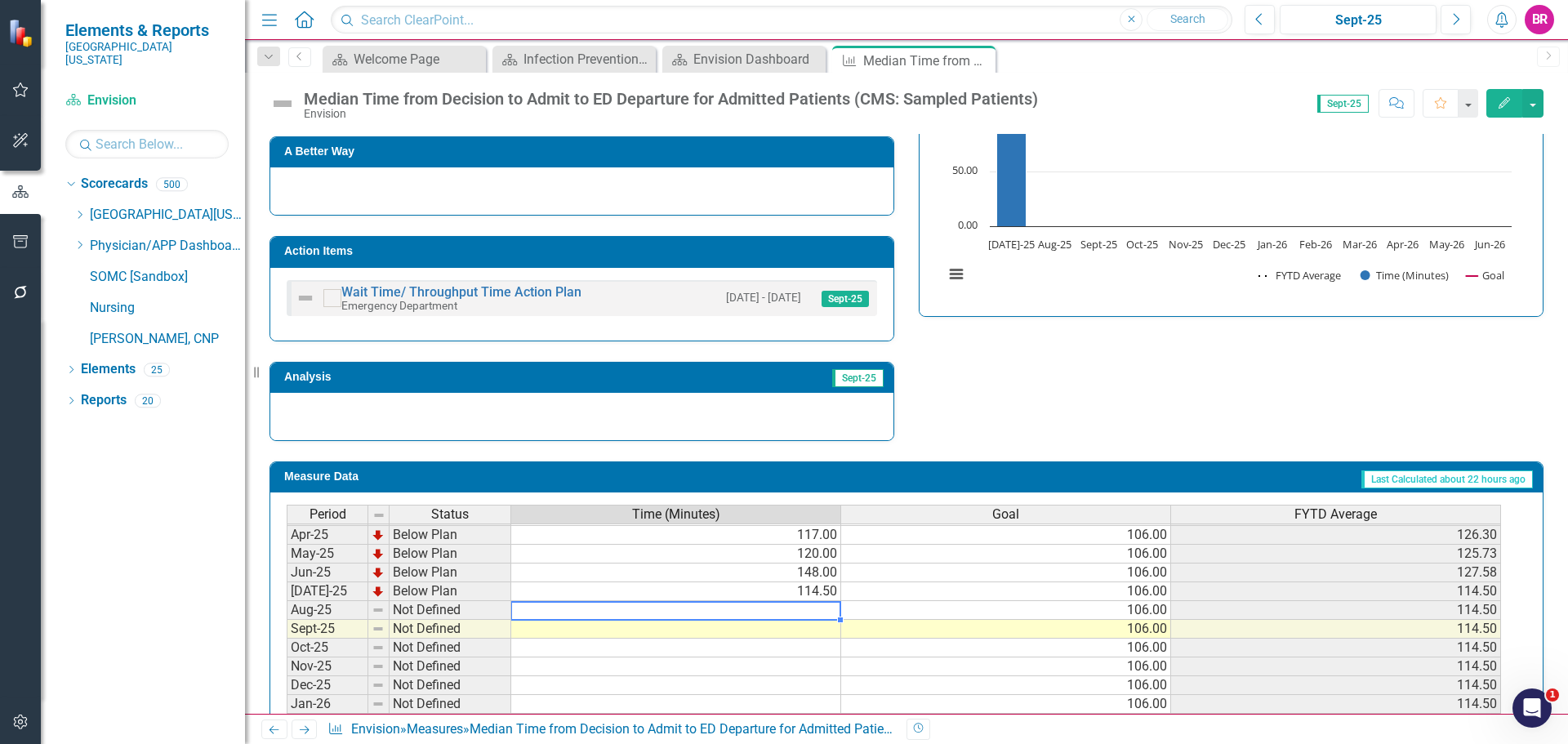
scroll to position [594, 0]
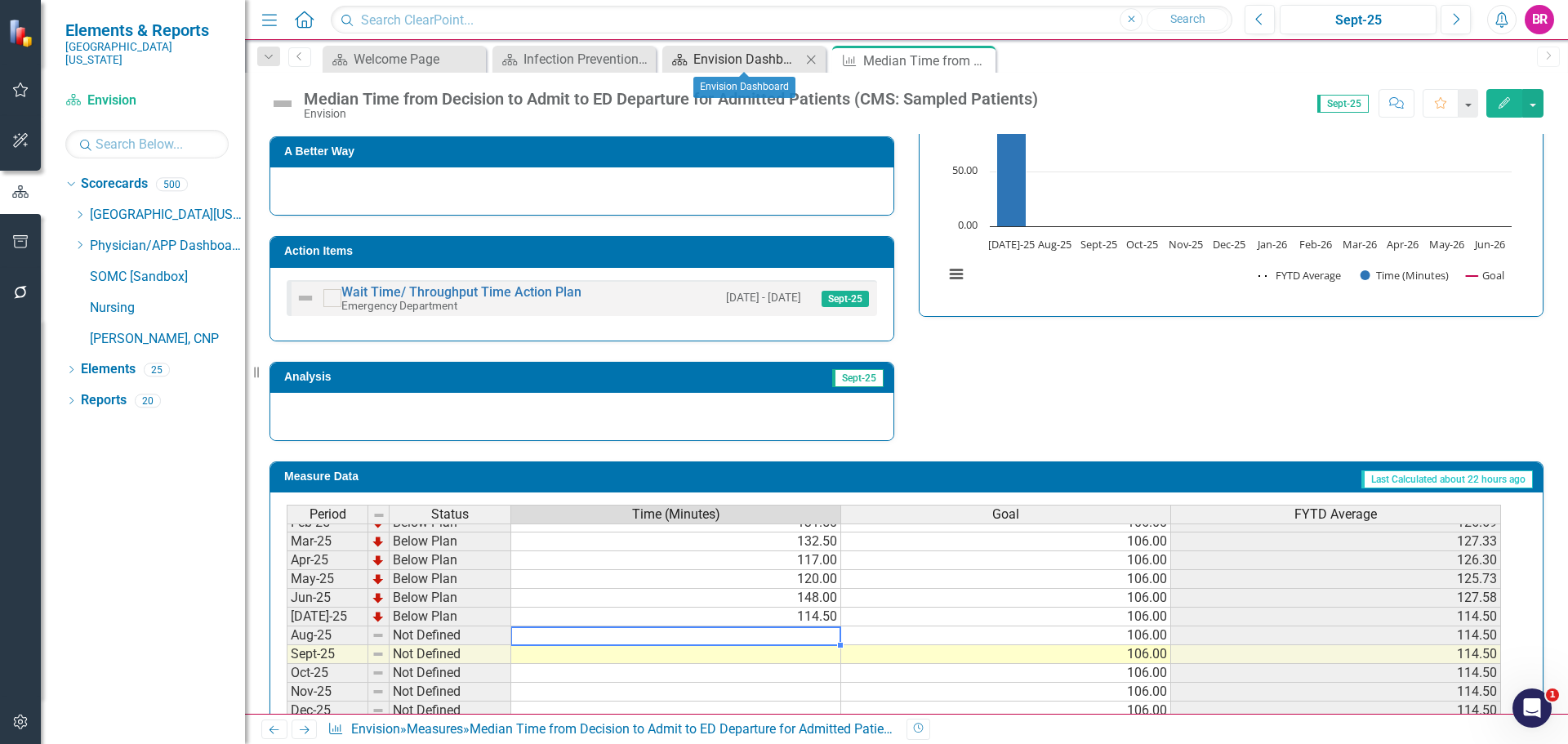
click at [736, 57] on div "Envision Dashboard" at bounding box center [747, 59] width 108 height 21
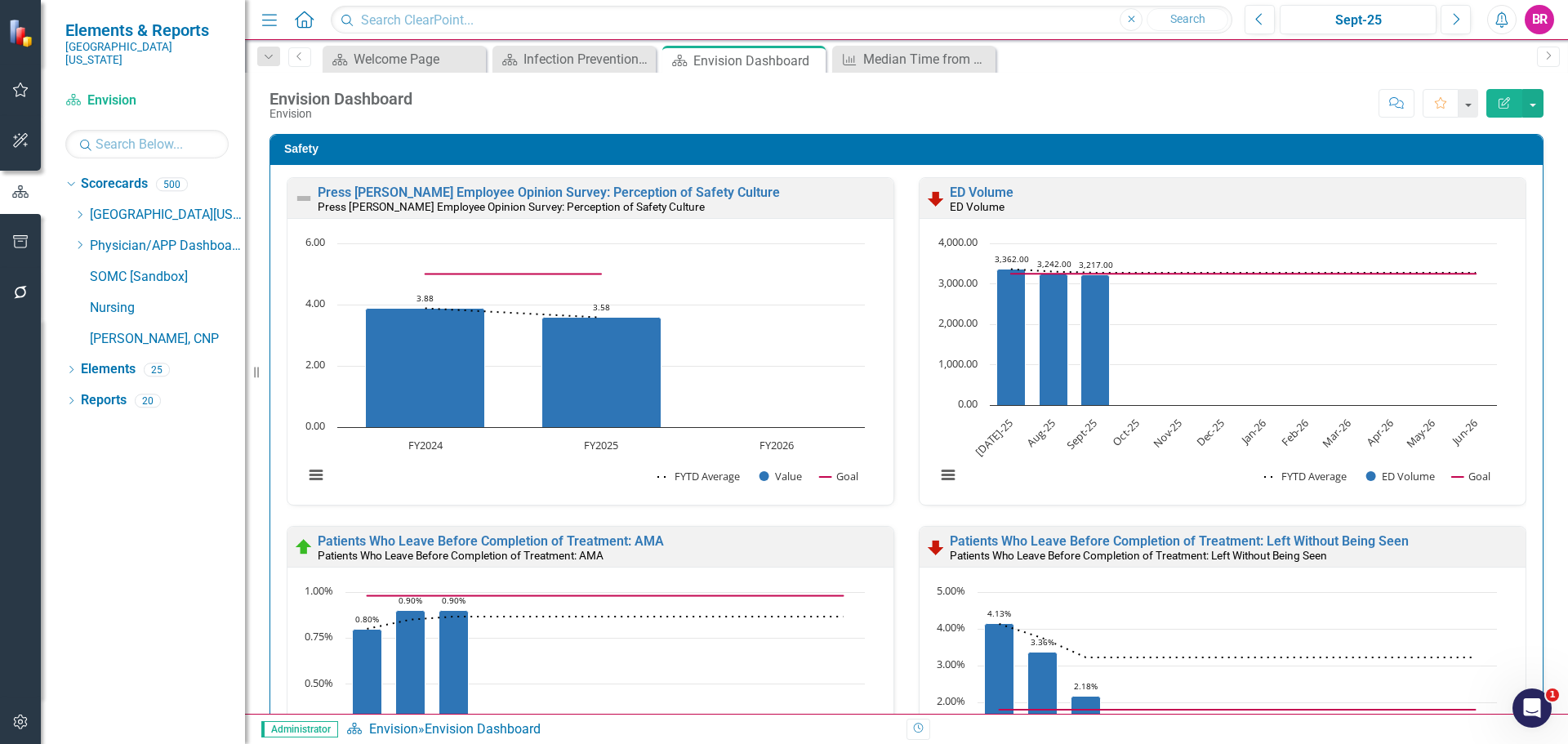
scroll to position [1, 0]
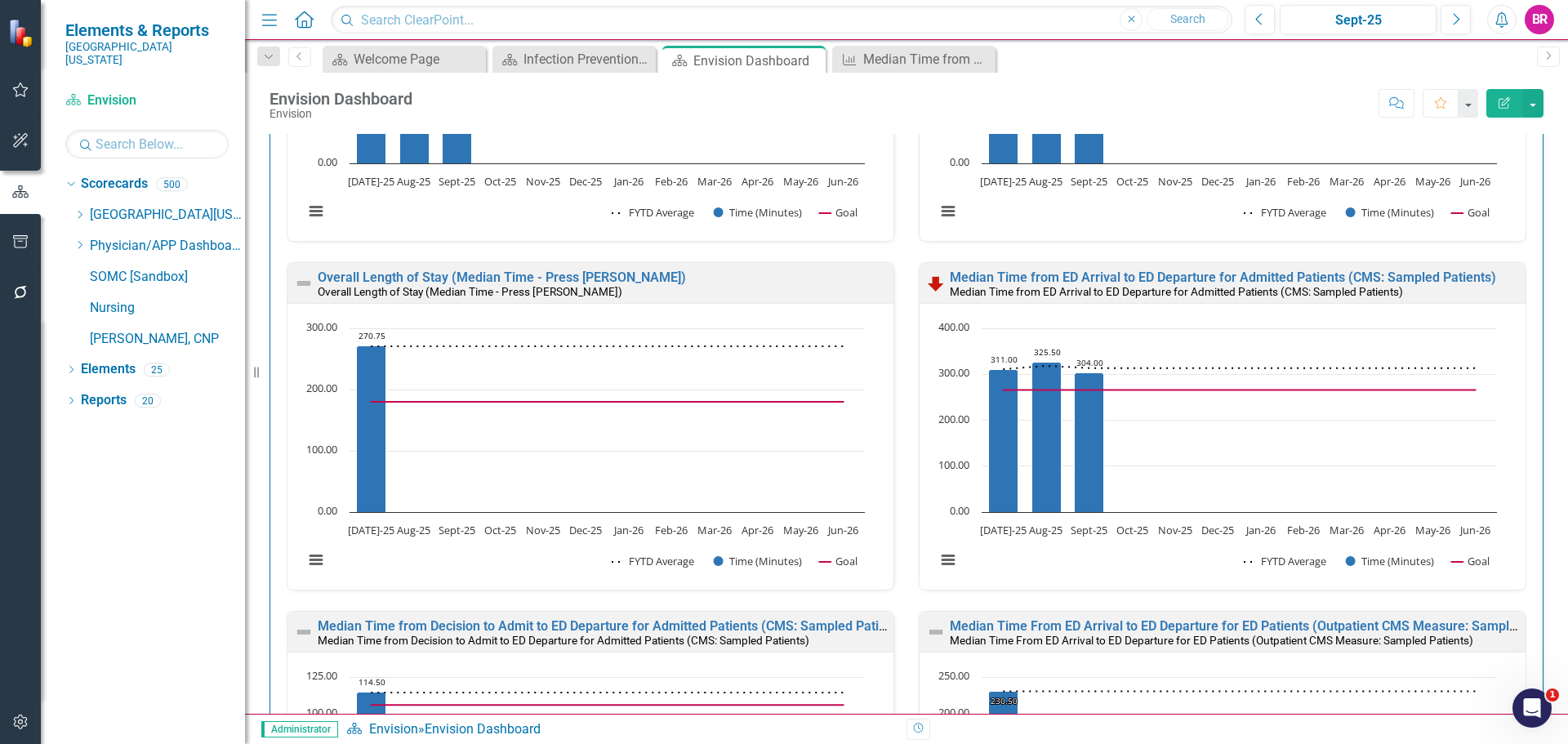
scroll to position [2123, 0]
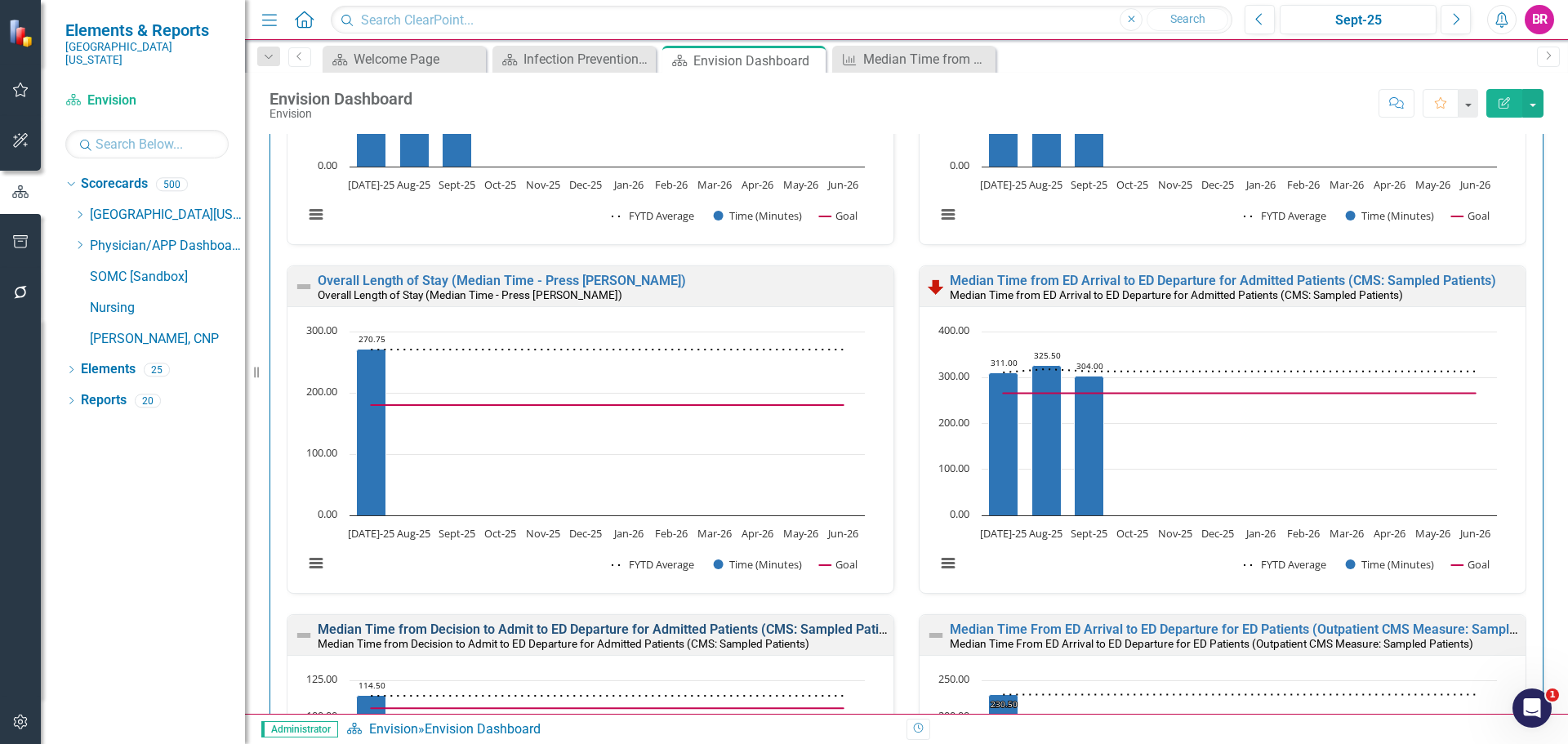
click at [743, 623] on link "Median Time from Decision to Admit to ED Departure for Admitted Patients (CMS: …" at bounding box center [614, 629] width 591 height 16
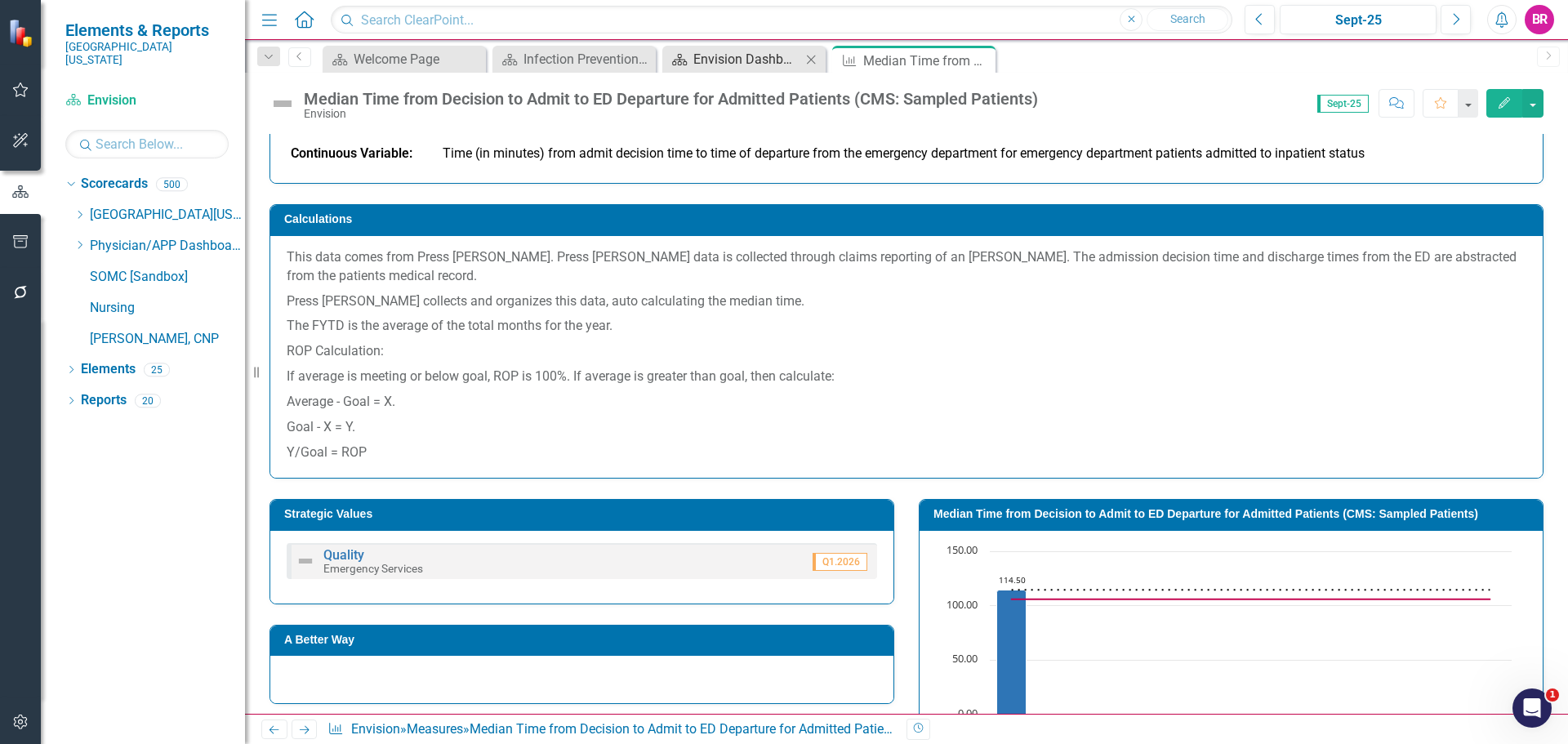
scroll to position [163, 0]
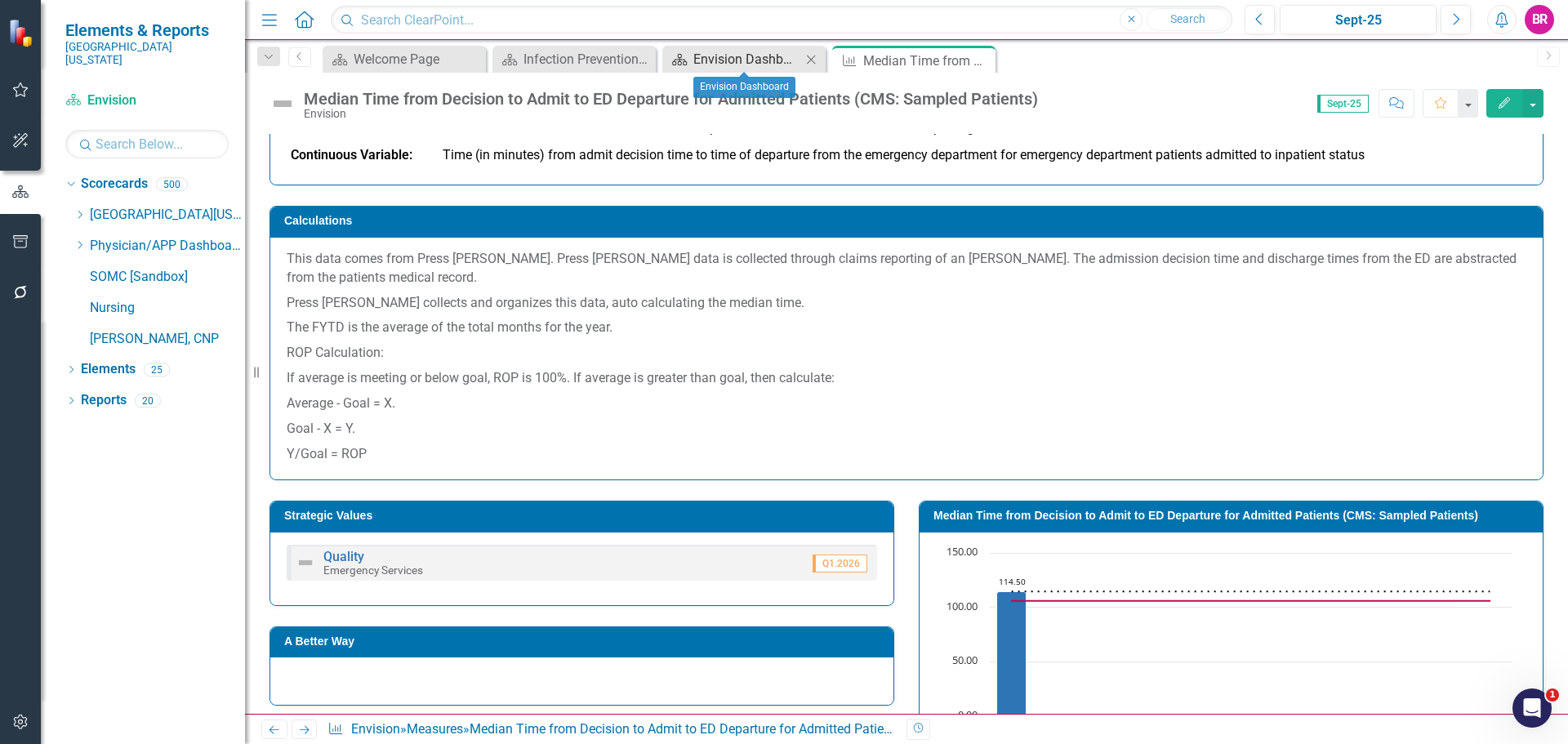
click at [728, 56] on div "Envision Dashboard" at bounding box center [747, 59] width 108 height 21
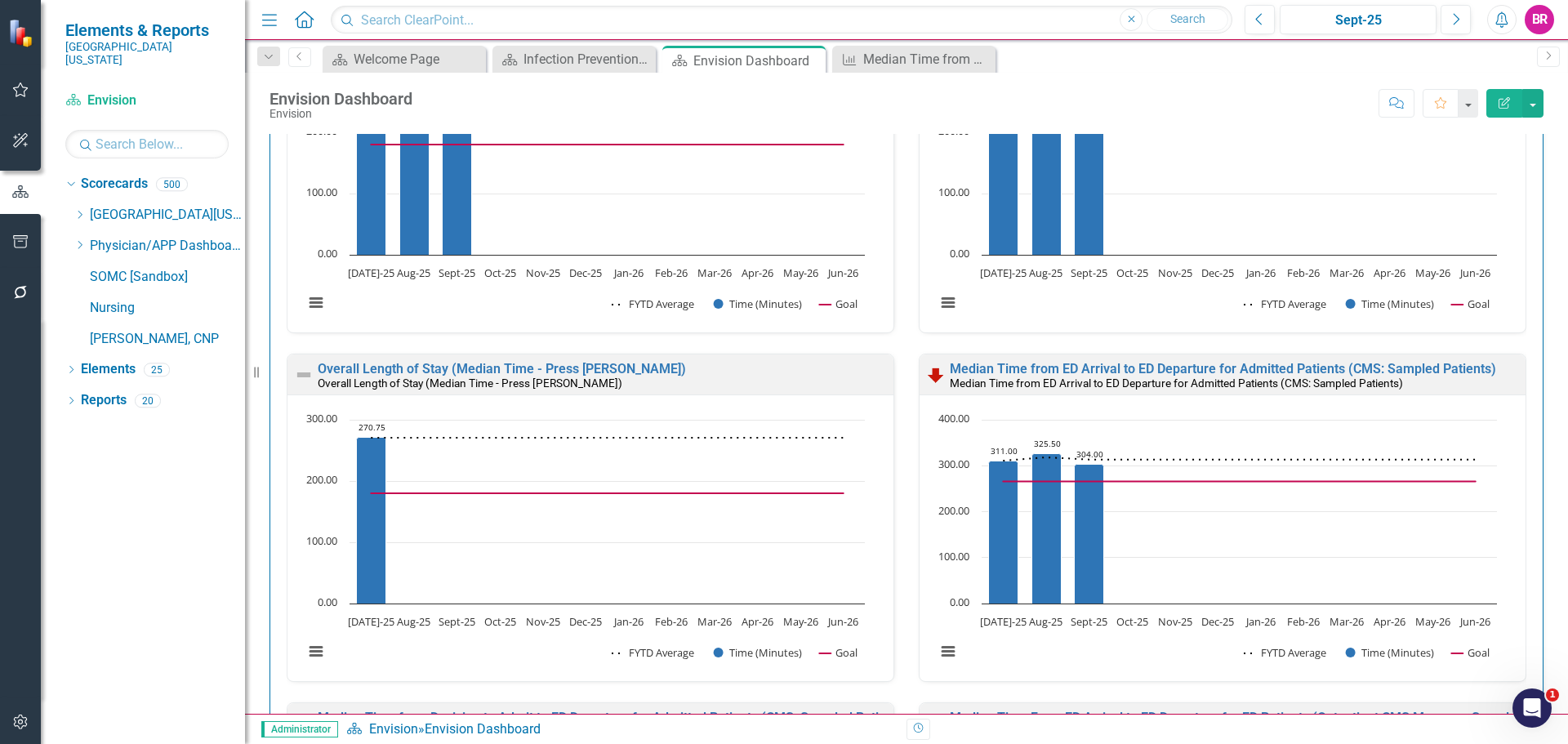
scroll to position [2042, 0]
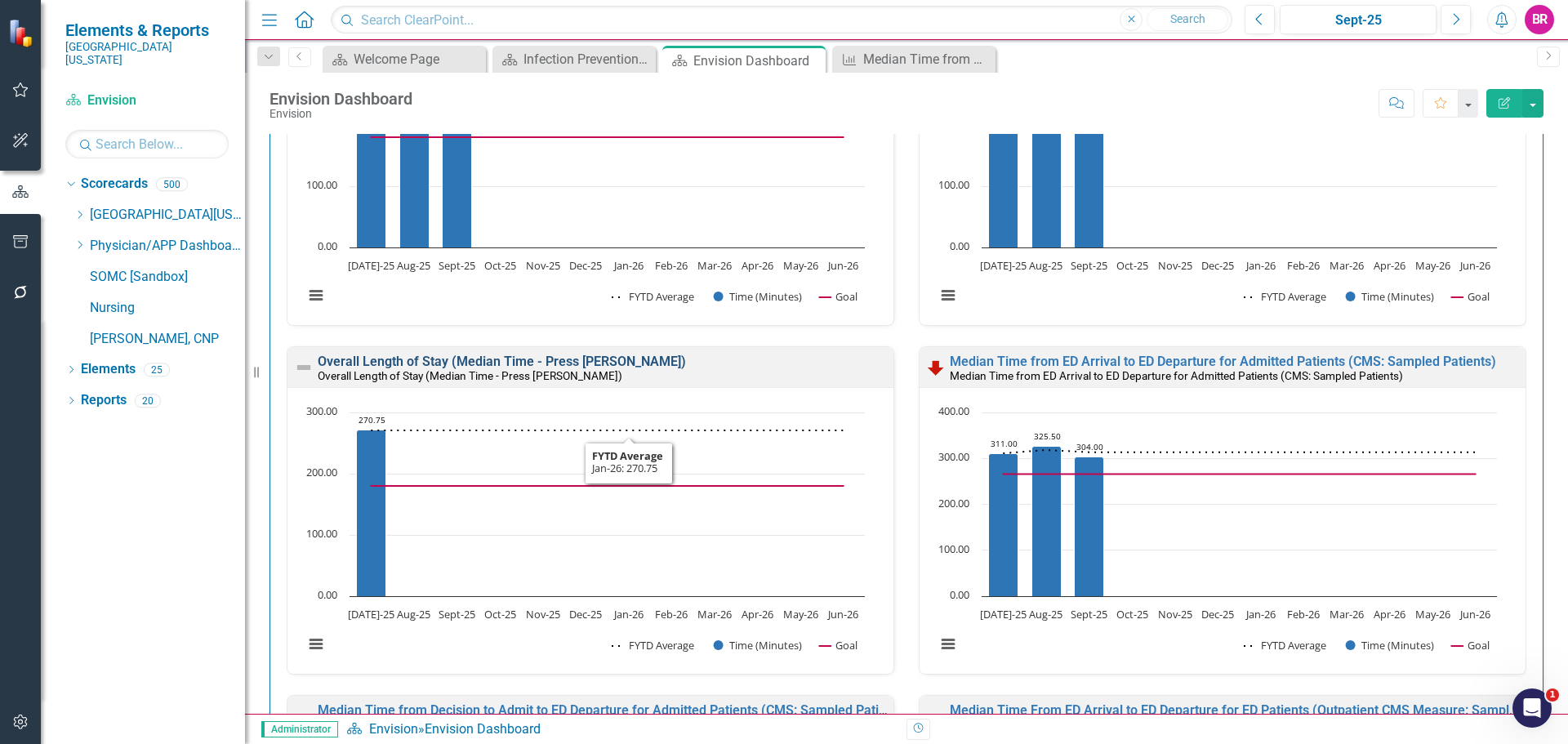
click at [505, 358] on link "Overall Length of Stay (Median Time - Press [PERSON_NAME])" at bounding box center [502, 362] width 369 height 16
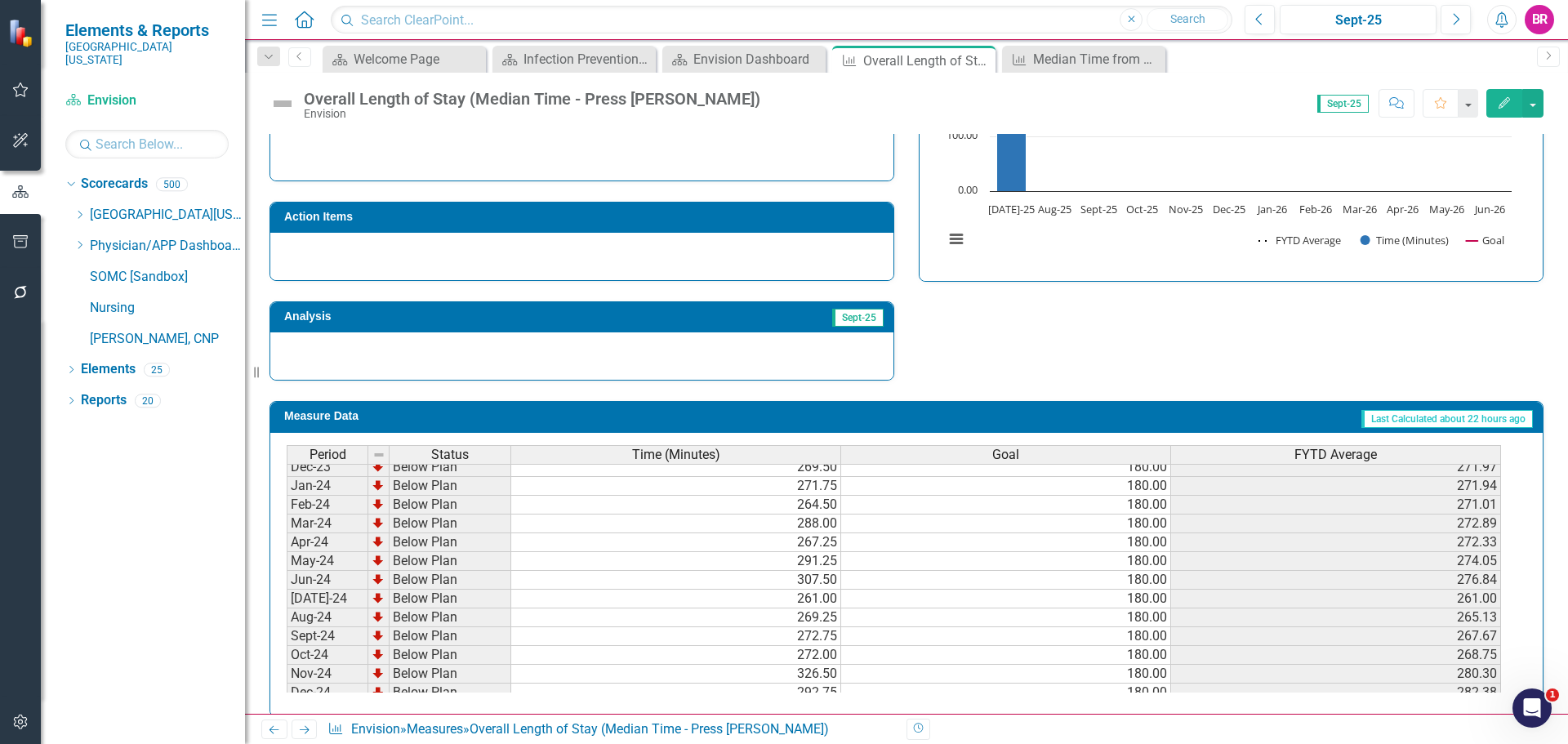
scroll to position [676, 0]
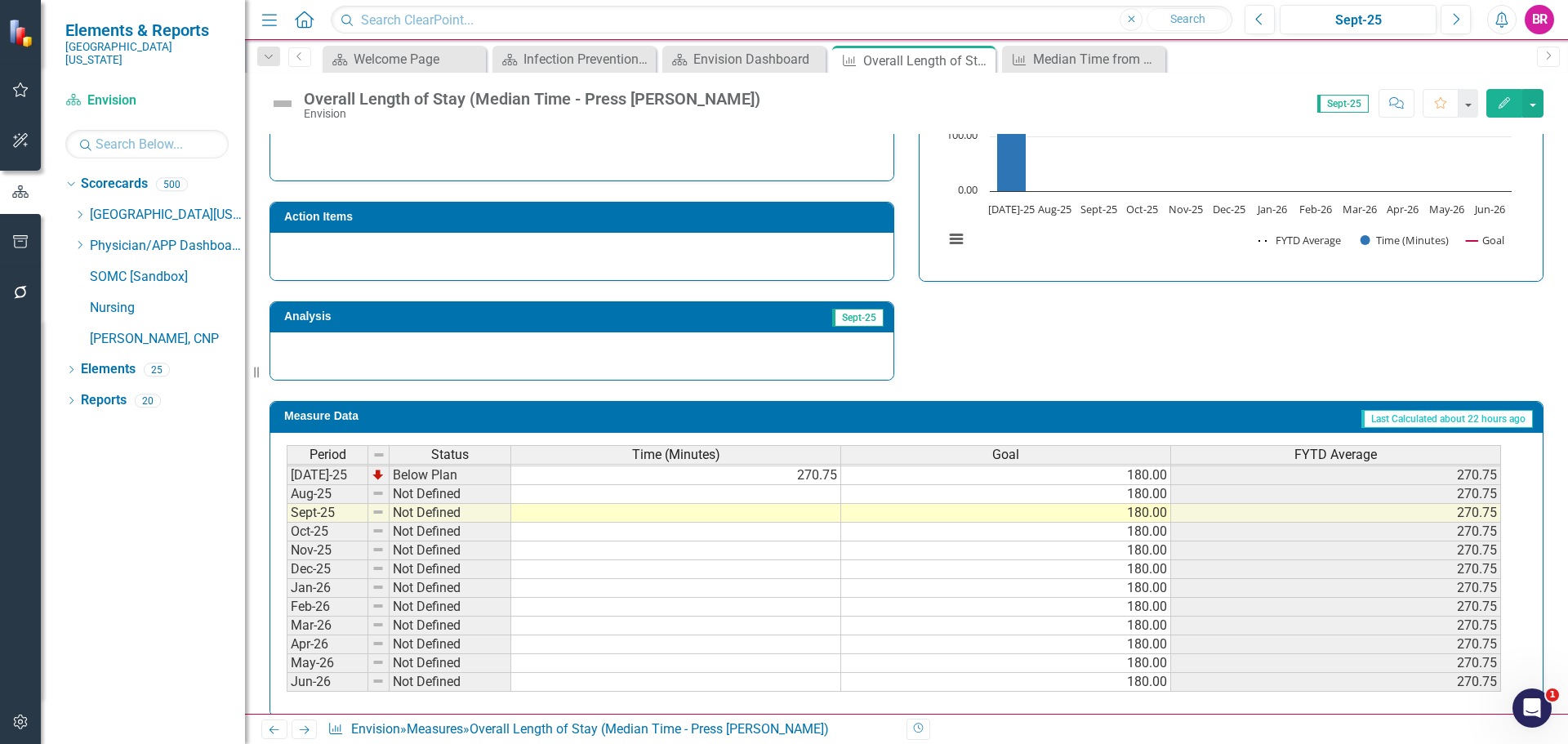
click at [785, 478] on tbody "Oct-23 Below Plan 268.50 180.00 275.45 Nov-23 Below Plan 260.50 180.00 272.46 D…" at bounding box center [893, 381] width 1214 height 620
click at [781, 485] on td at bounding box center [676, 494] width 330 height 19
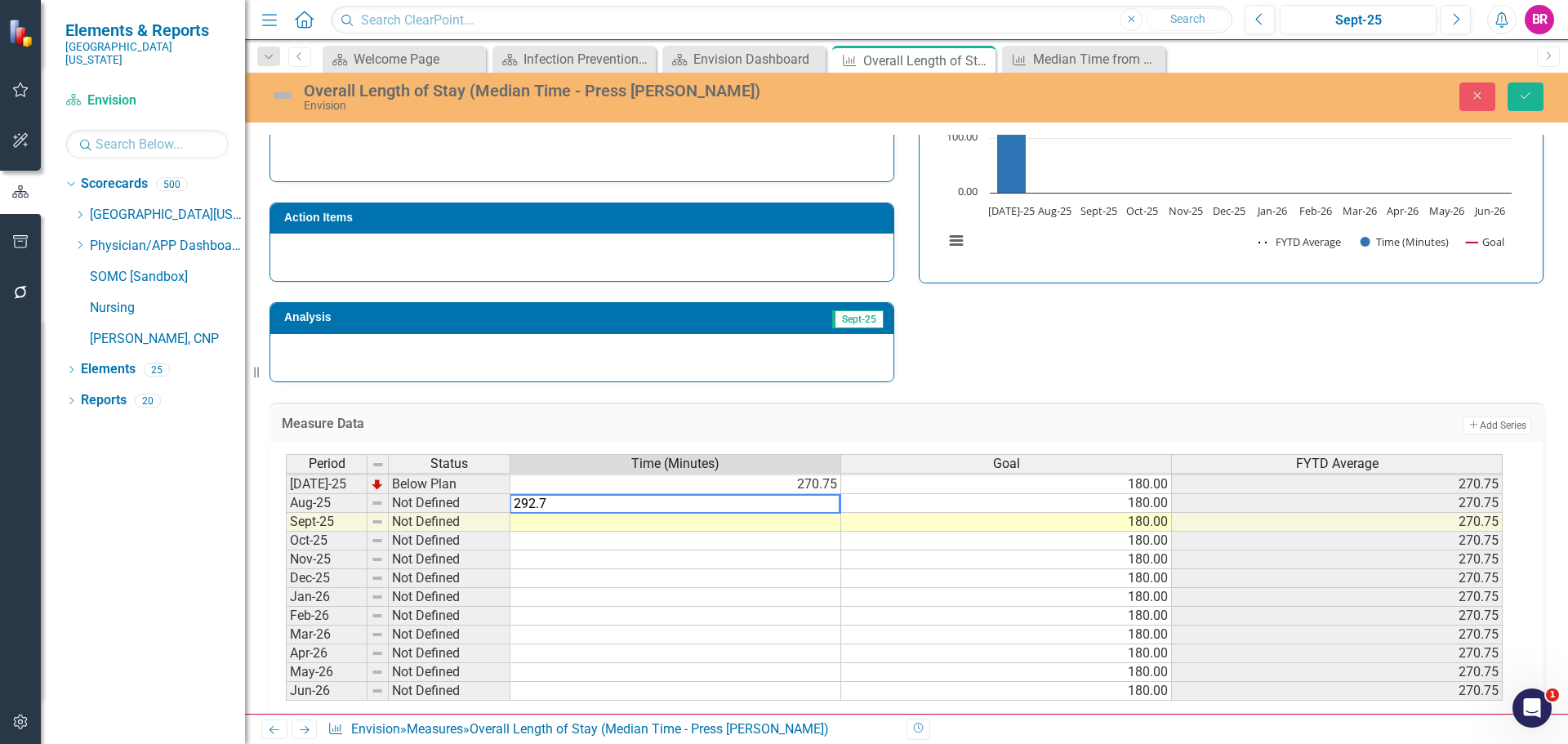
type textarea "292.75"
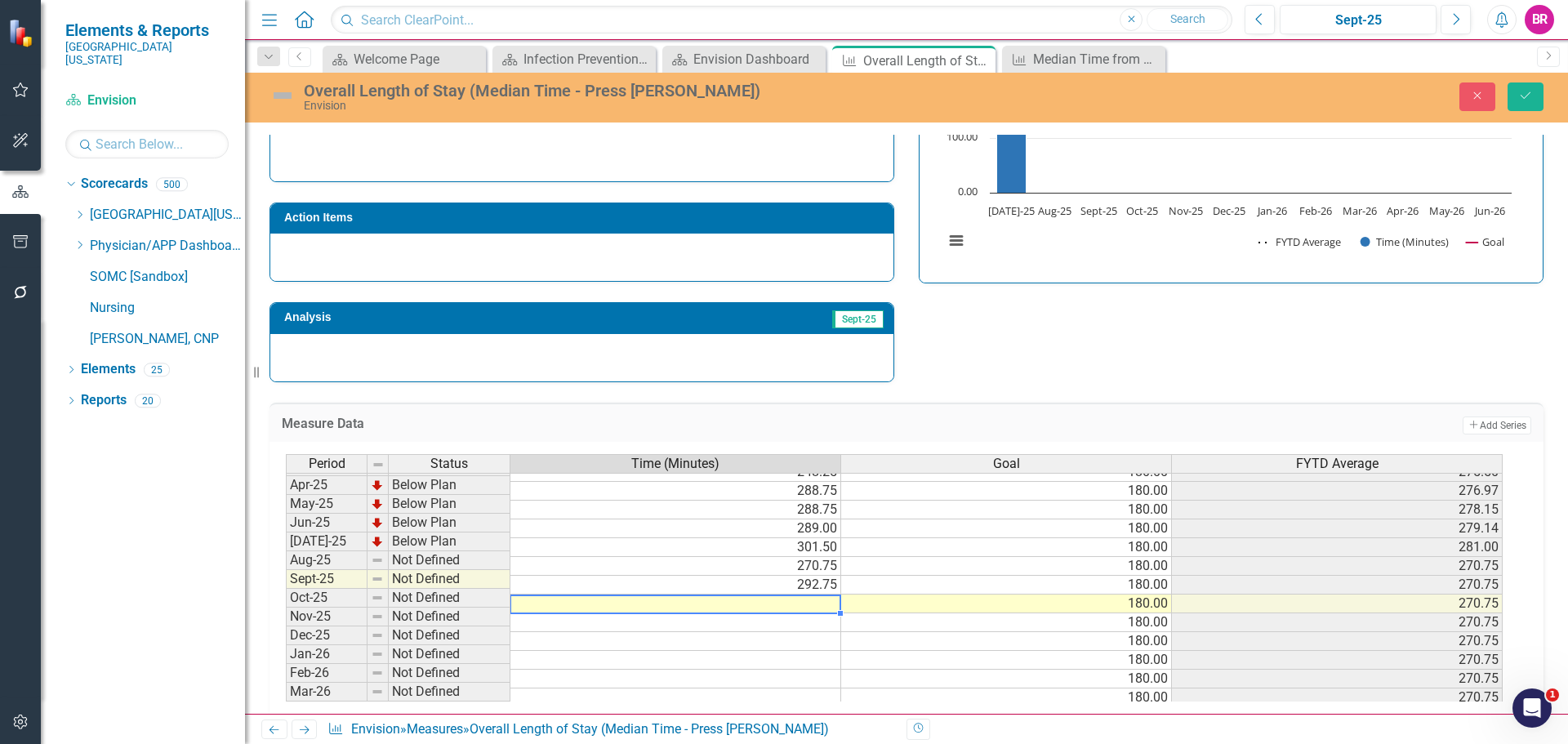
scroll to position [594, 0]
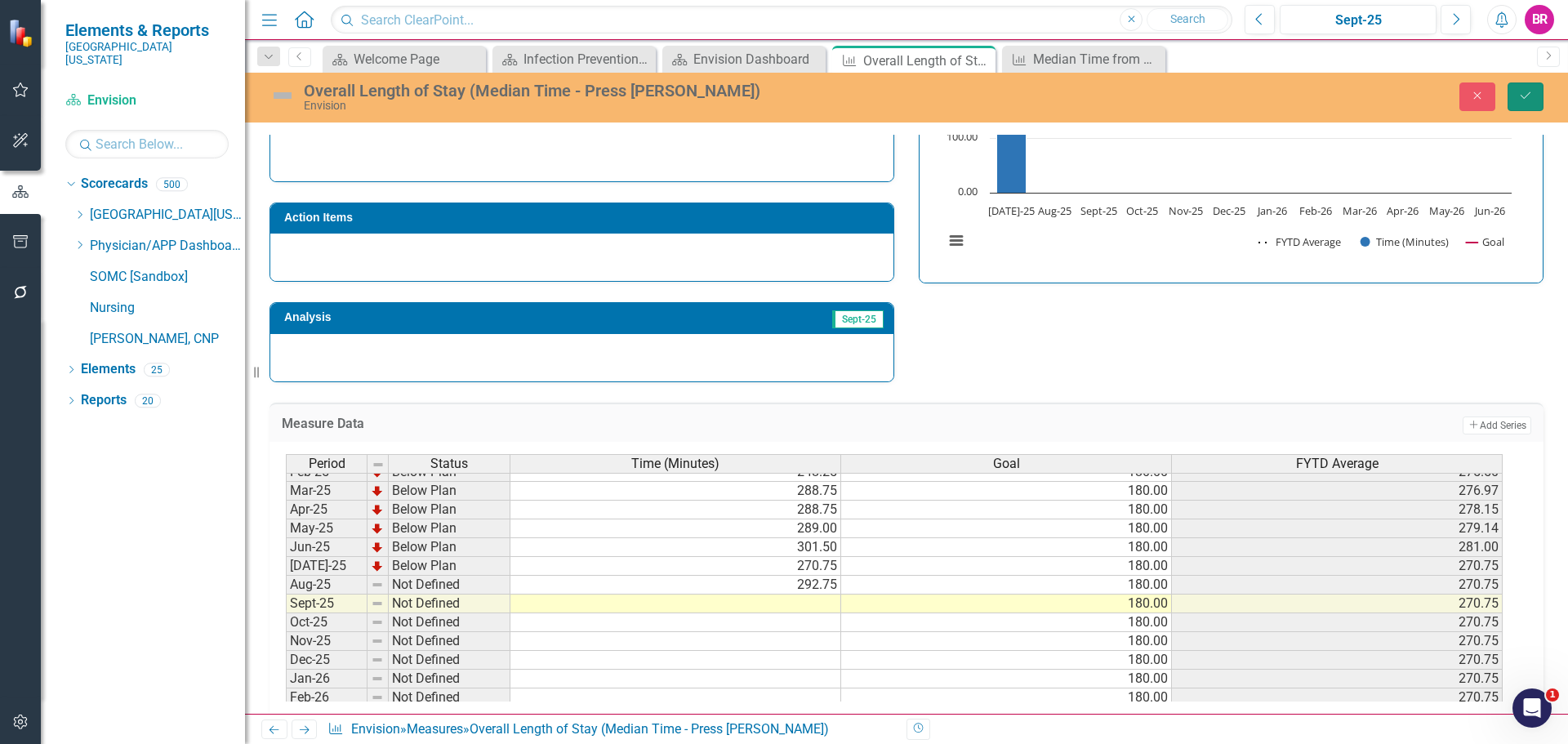
click at [1520, 90] on icon "Save" at bounding box center [1526, 96] width 15 height 12
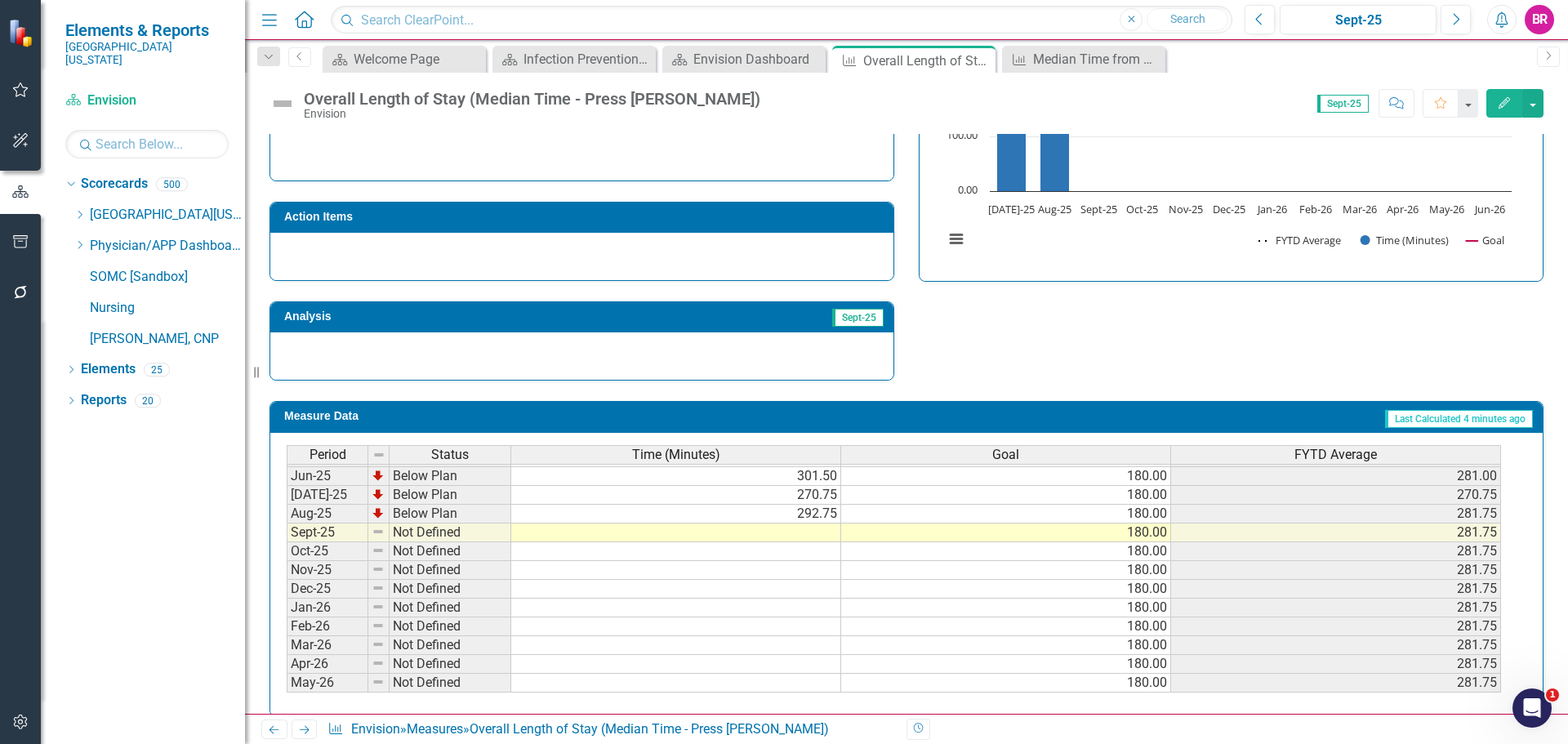
scroll to position [0, 0]
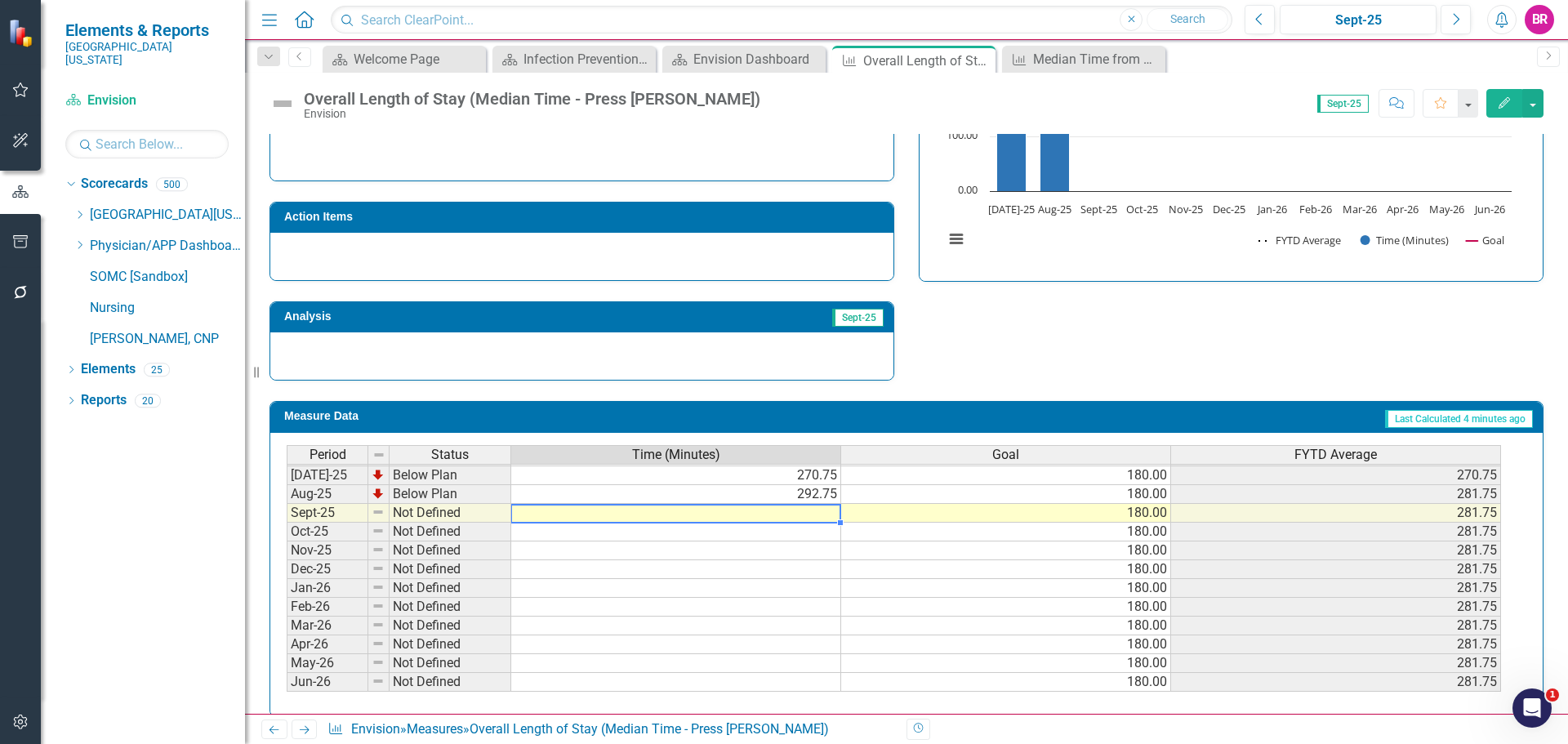
click at [815, 491] on tbody "Apr-24 Below Plan 267.25 180.00 272.33 May-24 Below Plan 291.25 180.00 274.05 J…" at bounding box center [893, 438] width 1214 height 508
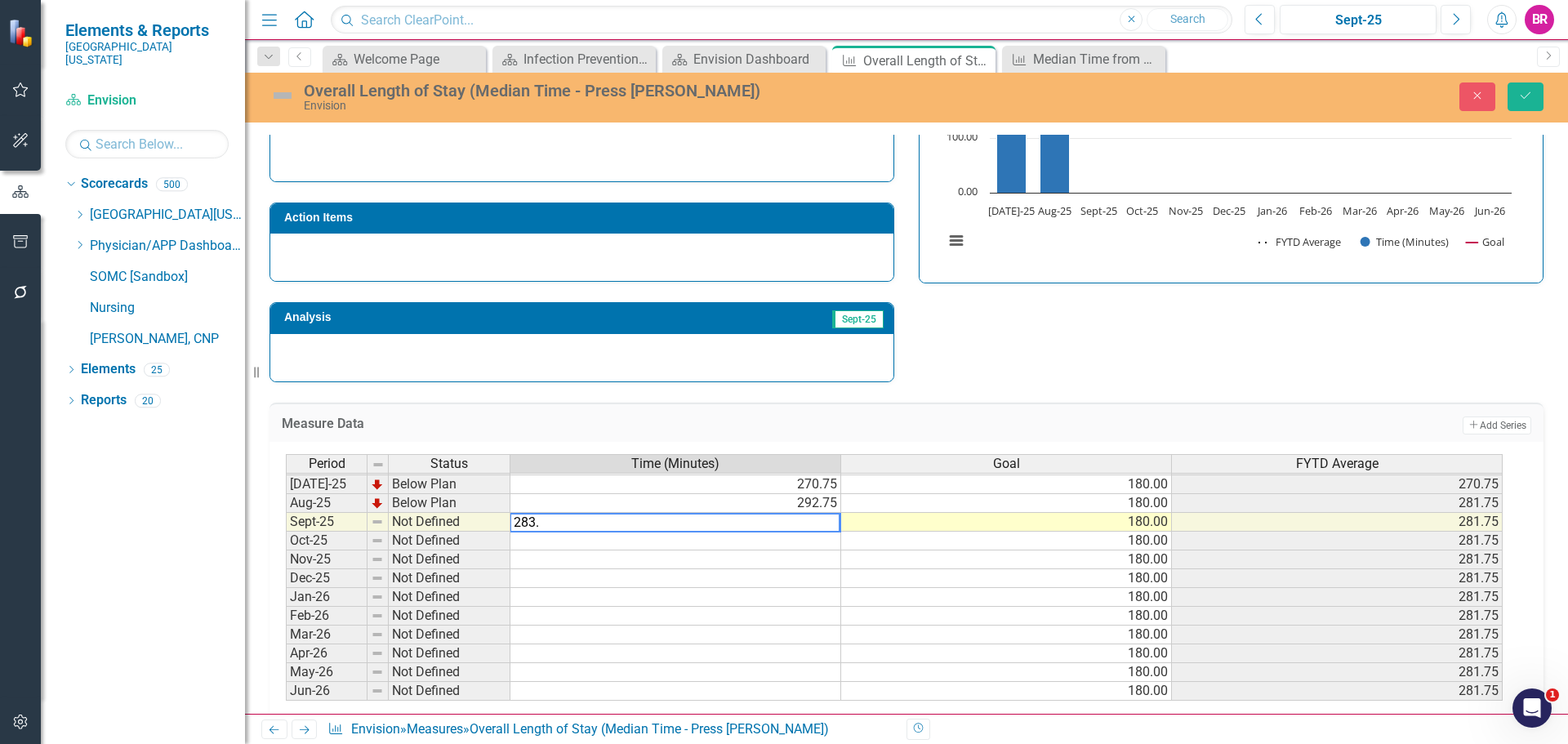
type textarea "283.5"
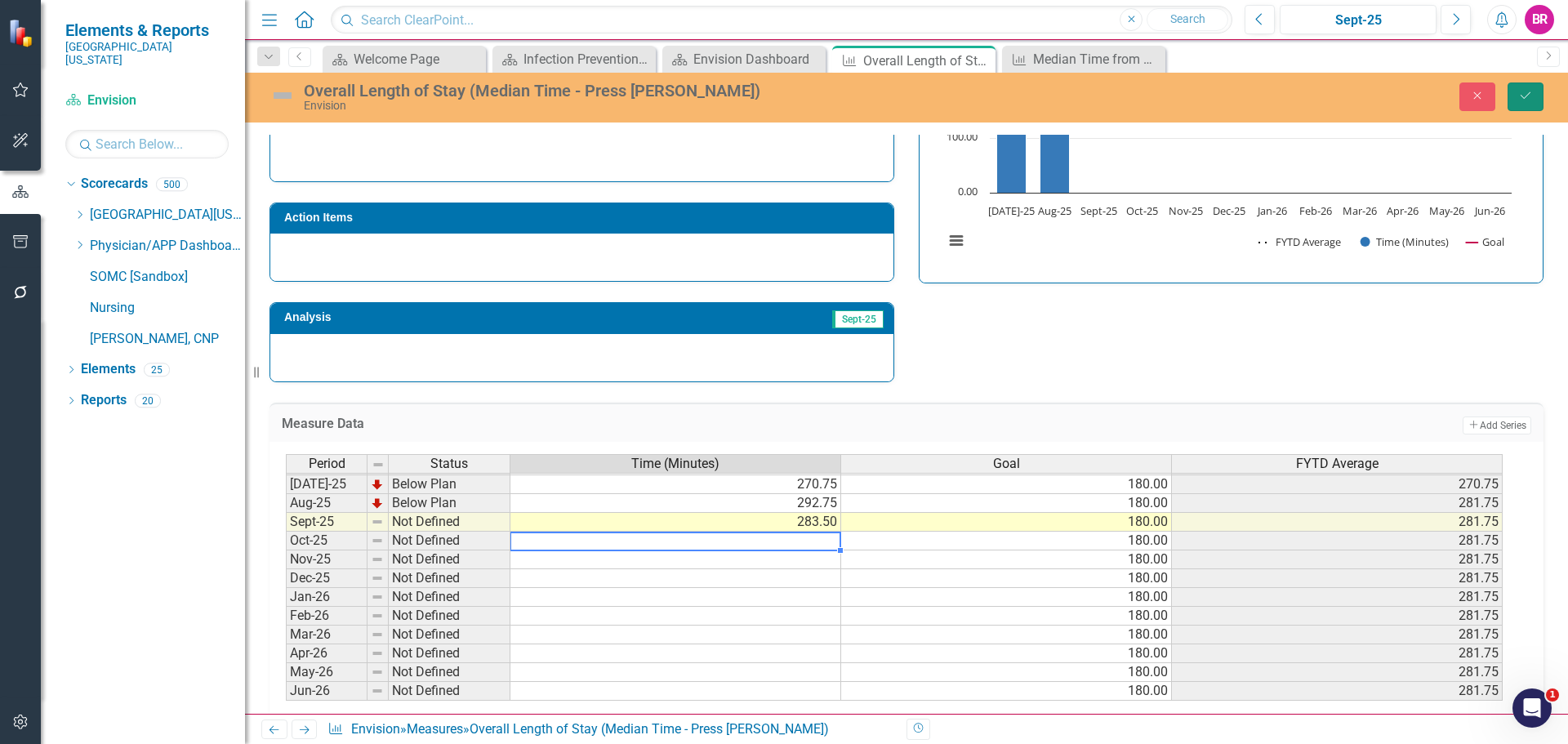
drag, startPoint x: 1525, startPoint y: 87, endPoint x: 1564, endPoint y: 168, distance: 89.9
click at [1525, 87] on button "Save" at bounding box center [1526, 96] width 36 height 29
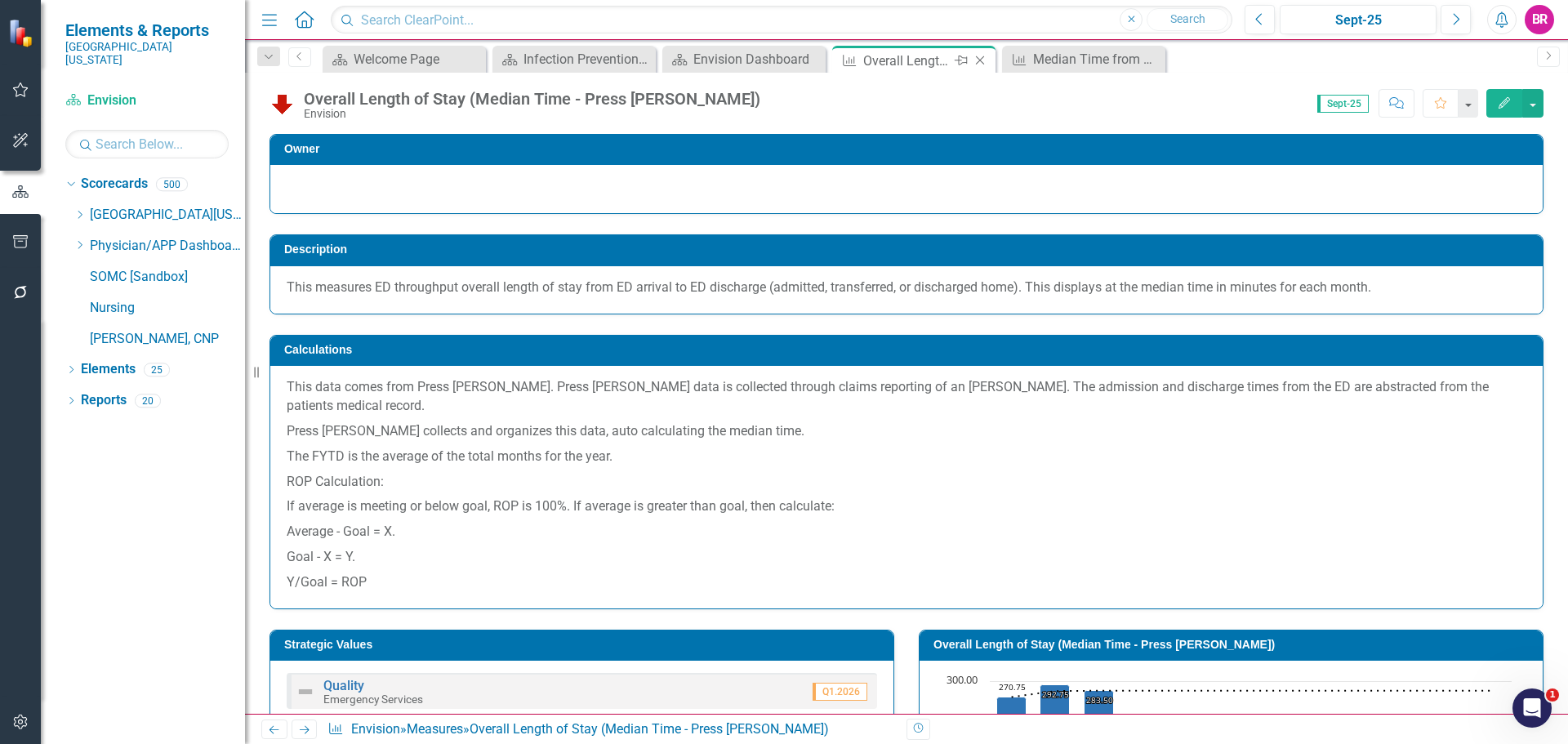
click at [981, 62] on icon "Close" at bounding box center [980, 60] width 17 height 13
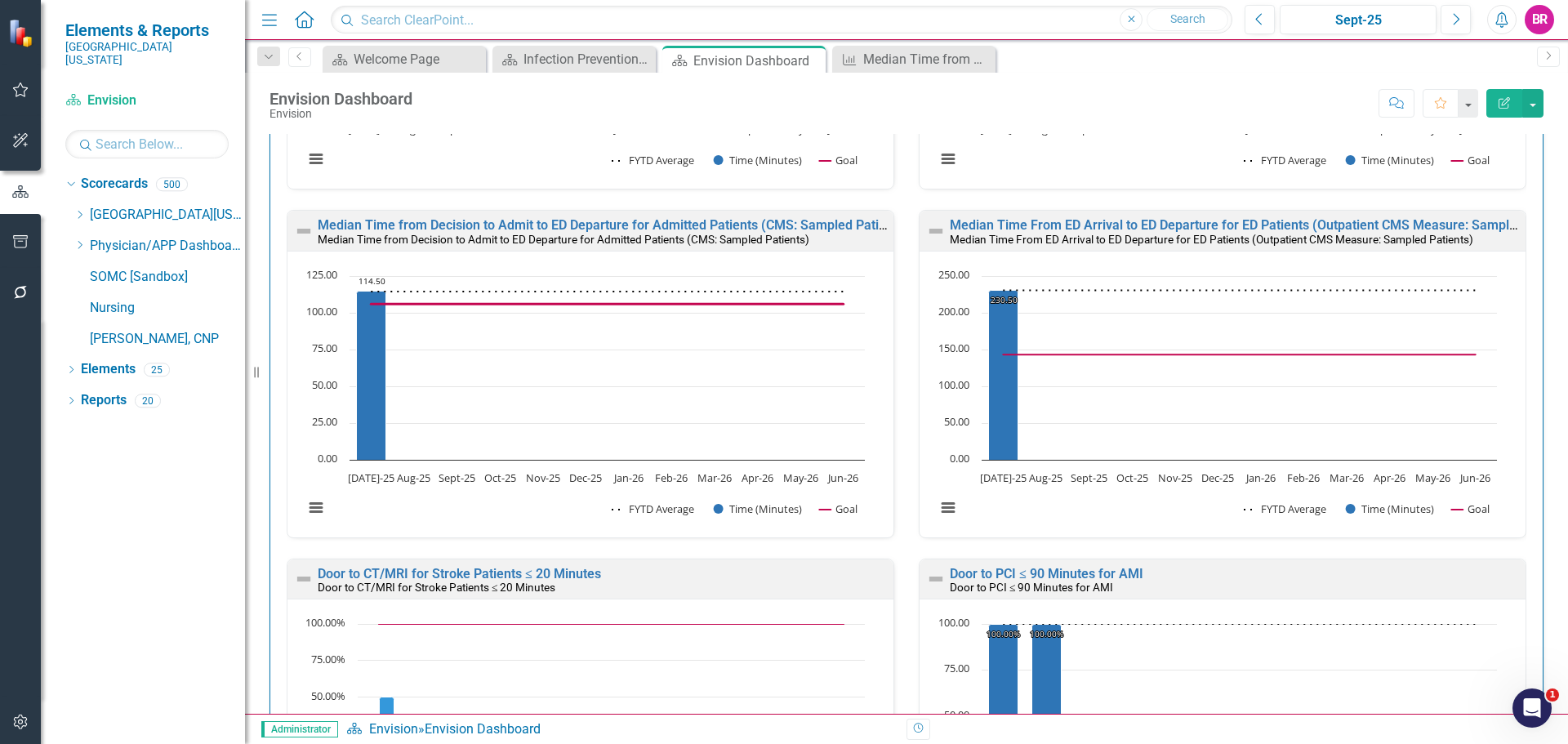
scroll to position [2532, 0]
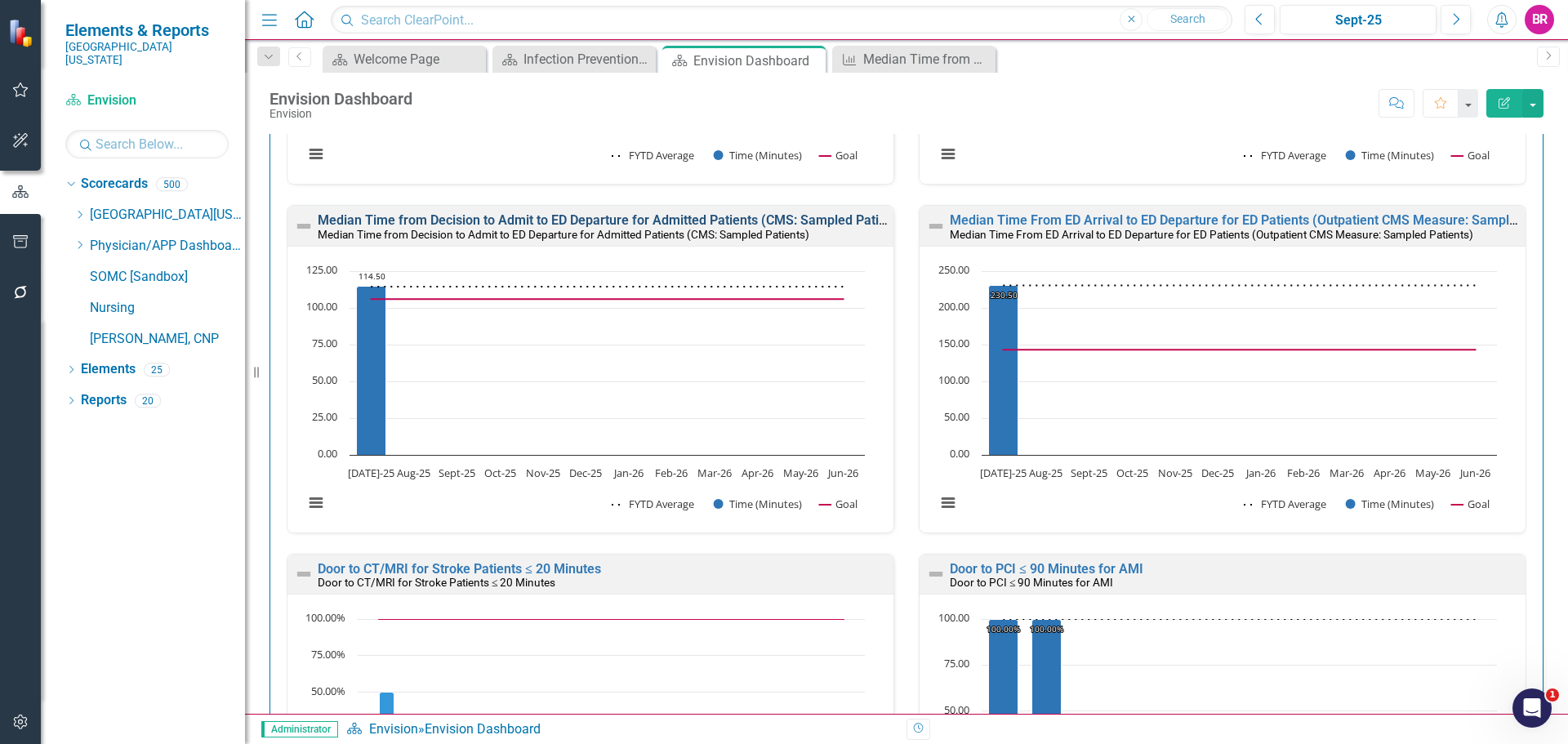
click at [631, 217] on link "Median Time from Decision to Admit to ED Departure for Admitted Patients (CMS: …" at bounding box center [614, 220] width 591 height 16
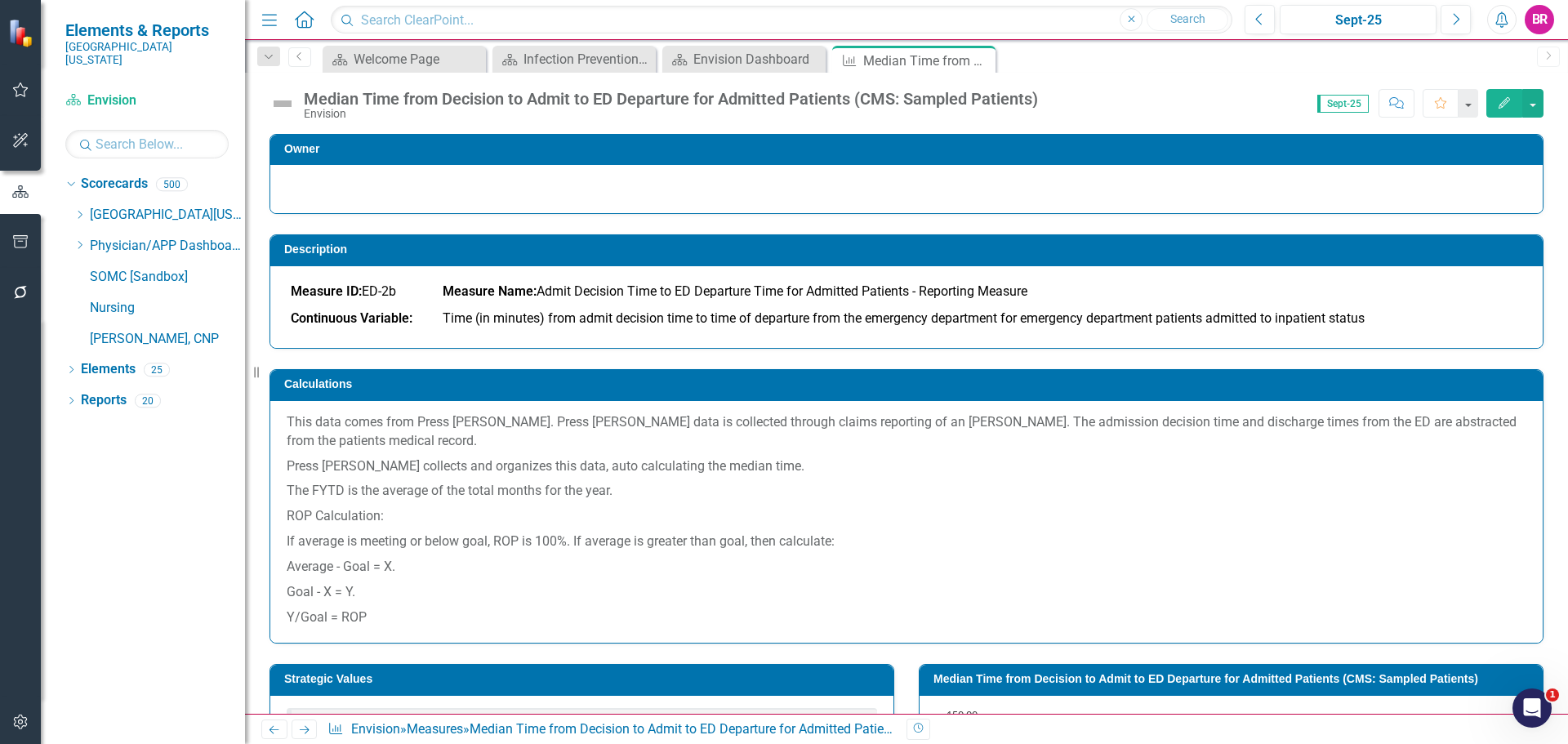
click at [708, 43] on div "Dropdown Search Scorecard Welcome Page Close Scorecard Infection Prevention Wel…" at bounding box center [906, 56] width 1323 height 33
click at [721, 54] on div "Envision Dashboard" at bounding box center [747, 59] width 108 height 21
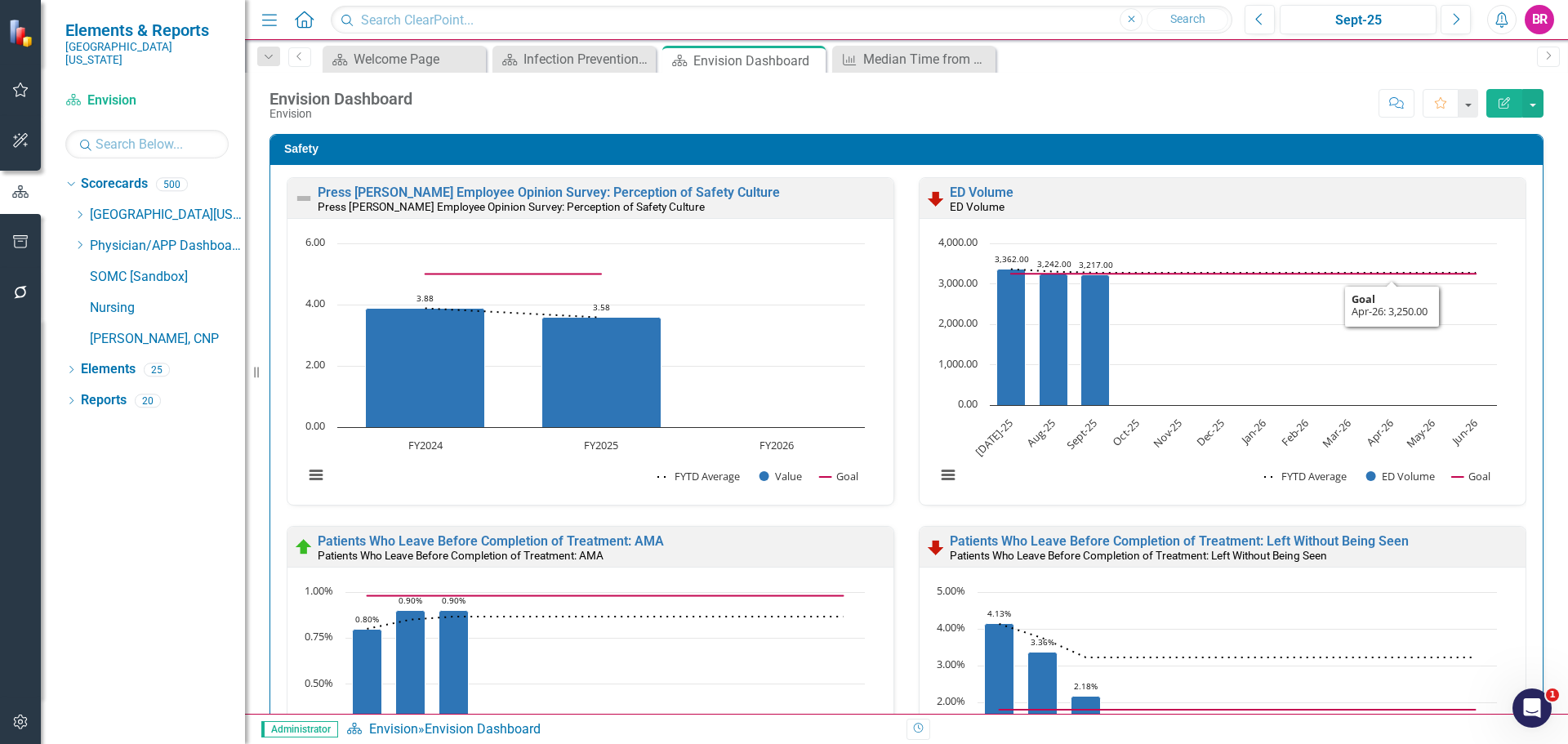
click at [1534, 432] on div "Safety Press [PERSON_NAME] Employee Opinion Survey: Perception of Safety Cultur…" at bounding box center [906, 697] width 1298 height 1166
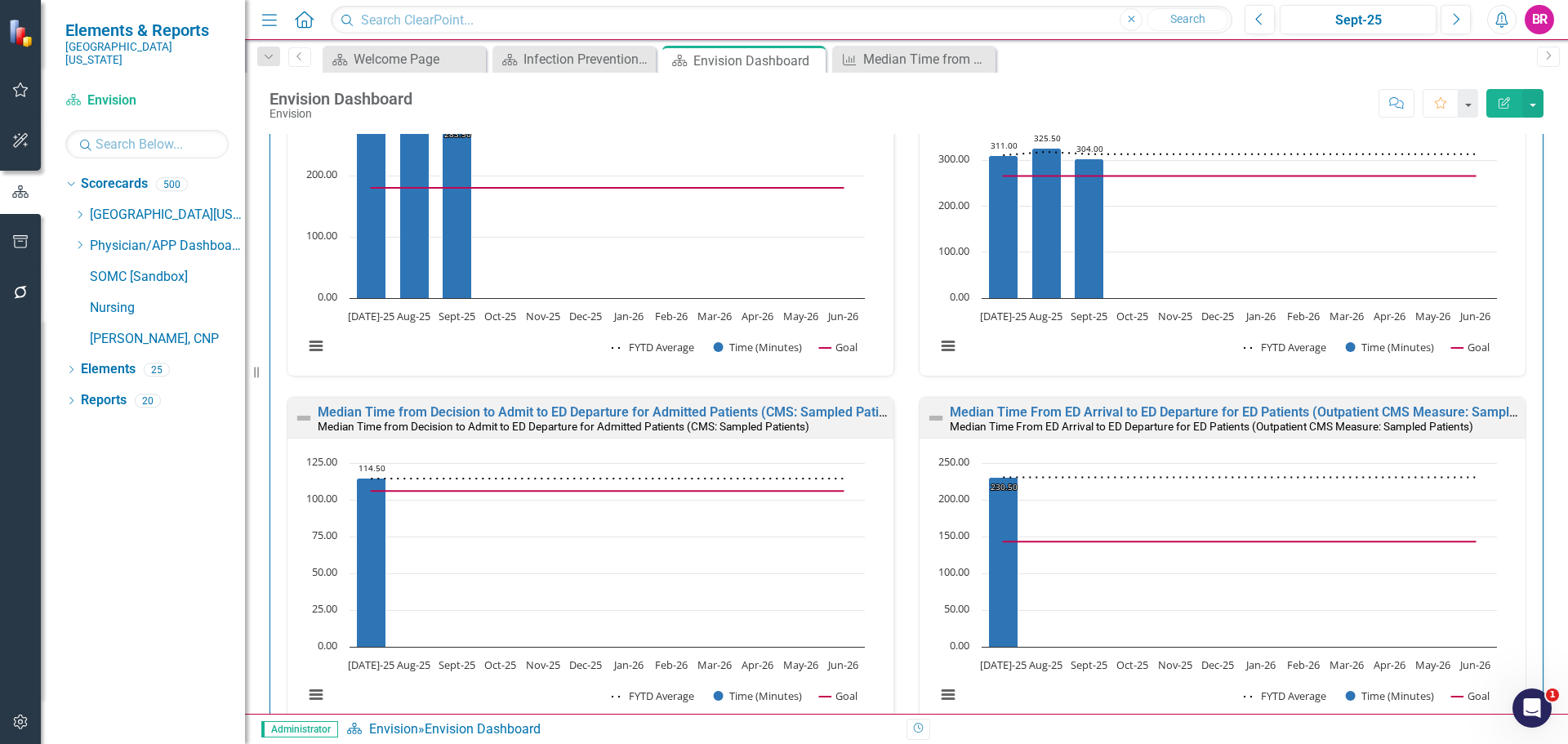
scroll to position [2368, 0]
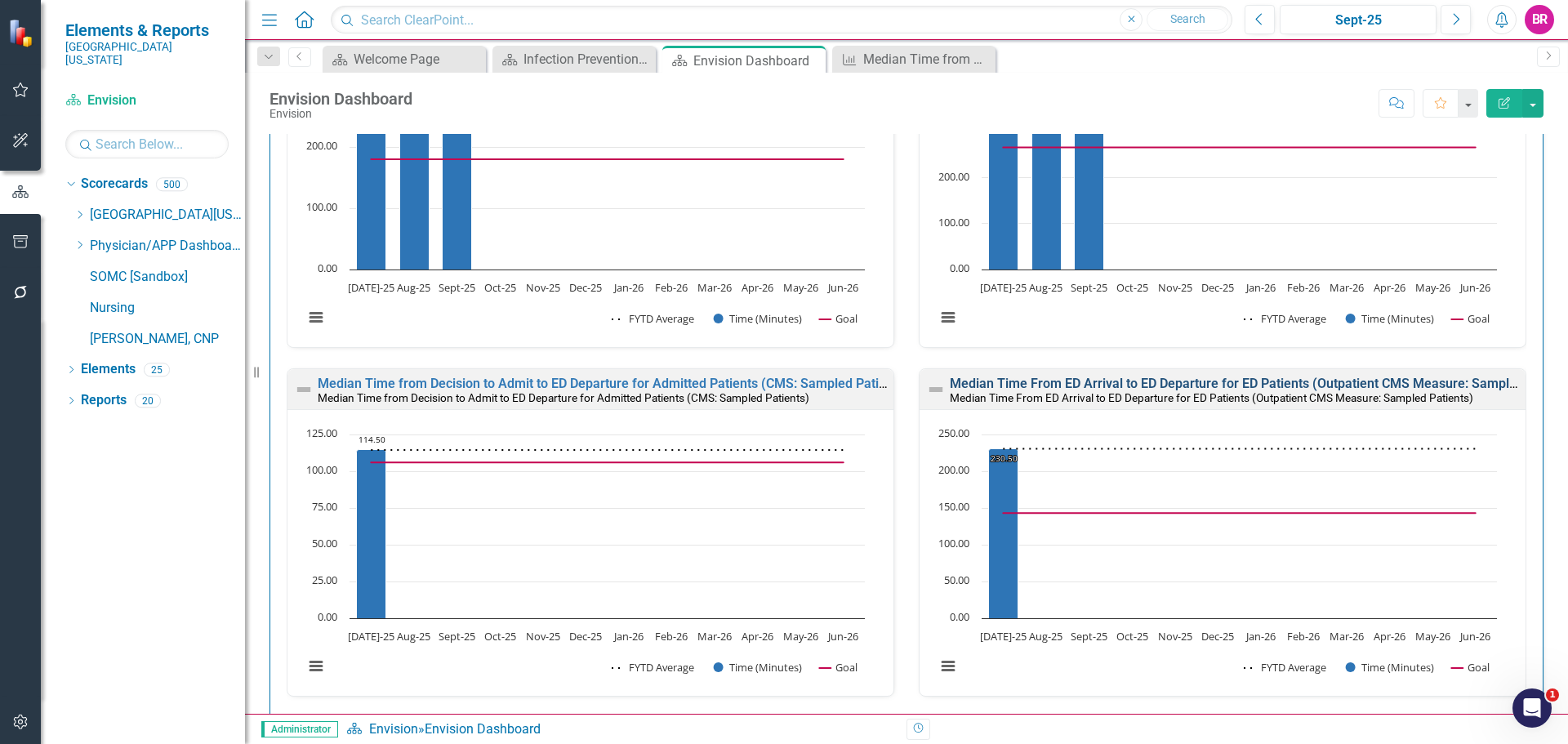
click at [1307, 388] on link "Median Time From ED Arrival to ED Departure for ED Patients (Outpatient CMS Mea…" at bounding box center [1265, 383] width 630 height 16
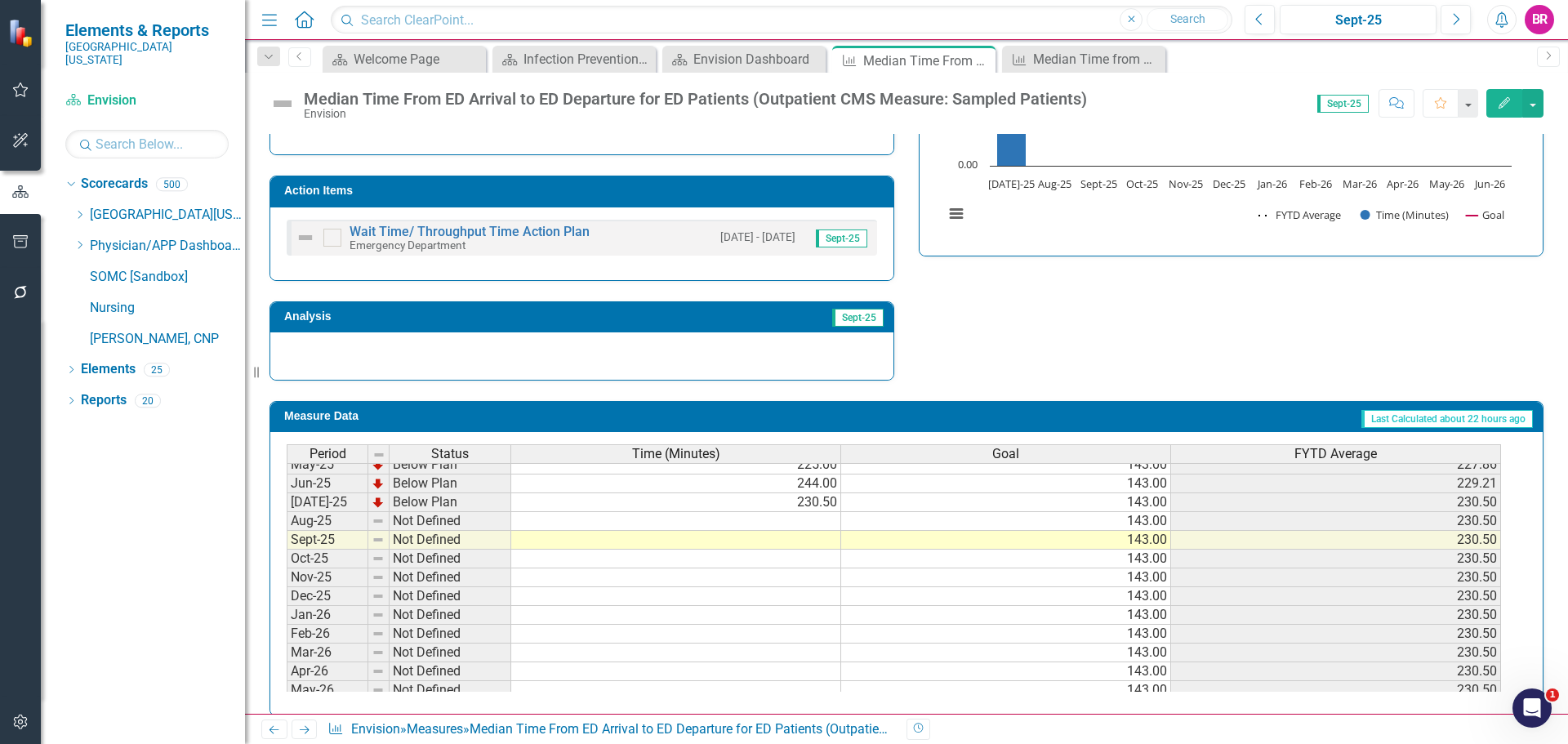
scroll to position [653, 0]
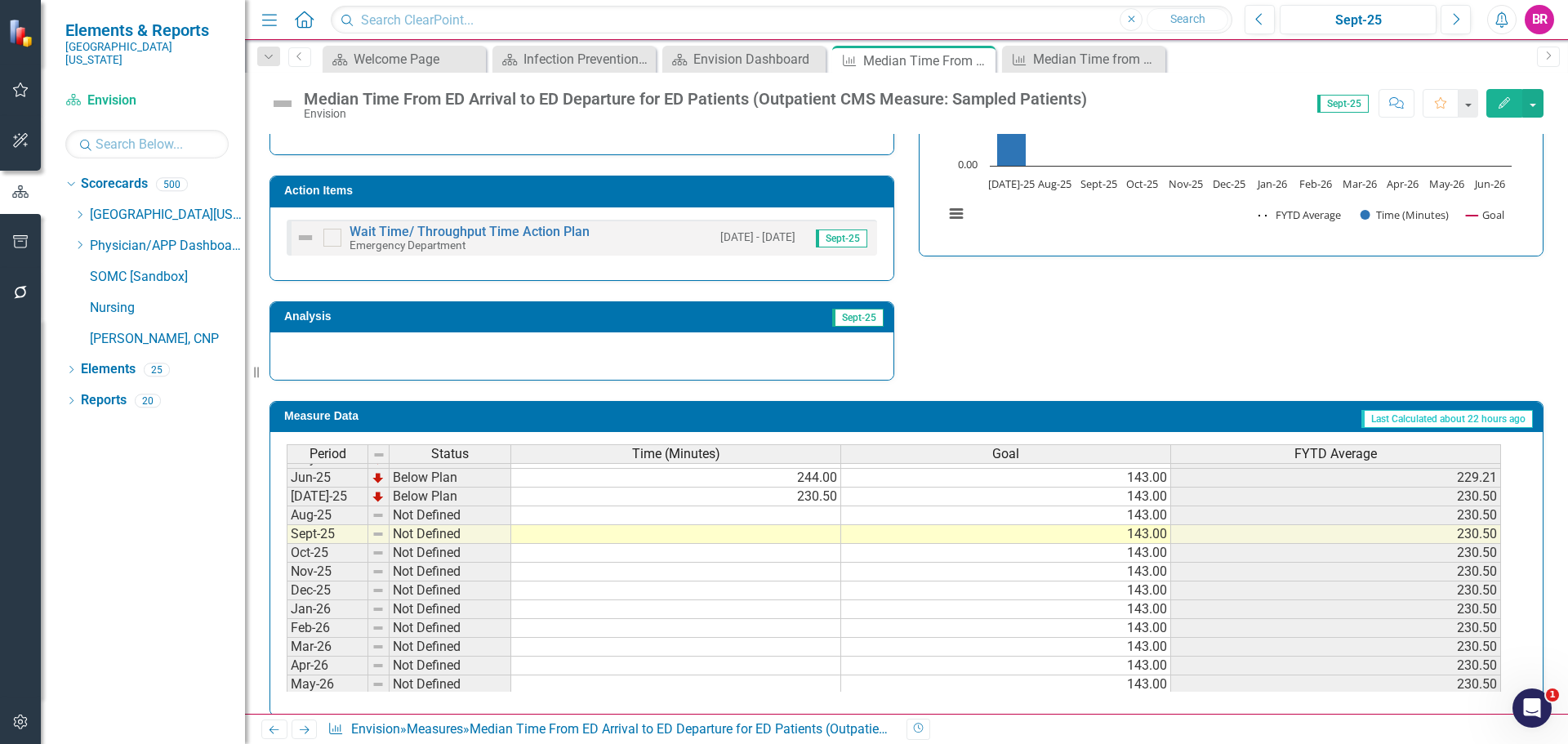
click at [287, 506] on div "Period Status Time (Minutes) Goal FYTD Average Jan-24 Below Plan 239.00 143.00 …" at bounding box center [287, 421] width 0 height 584
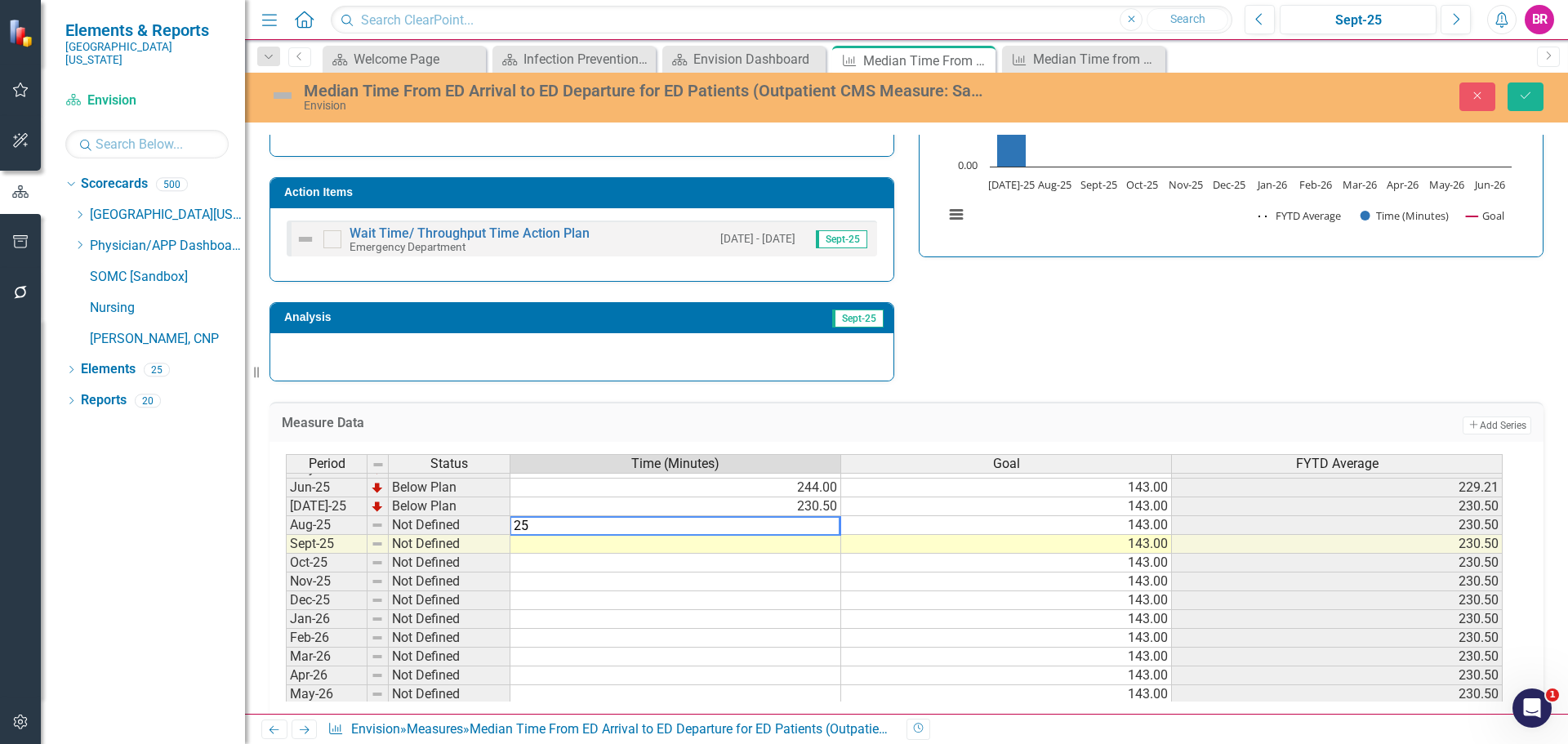
type textarea "257"
type textarea "263"
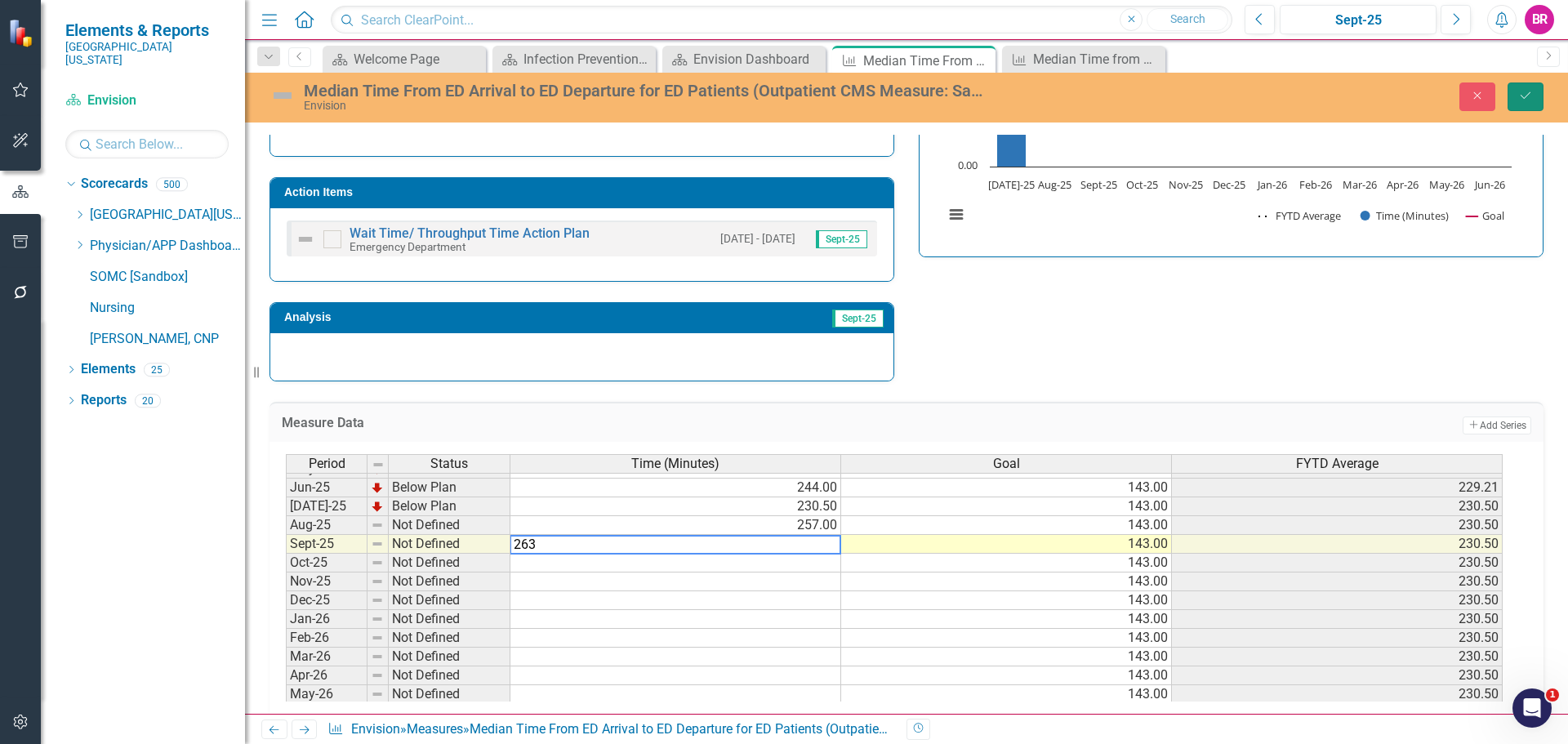
click at [1525, 96] on icon "Save" at bounding box center [1526, 96] width 15 height 12
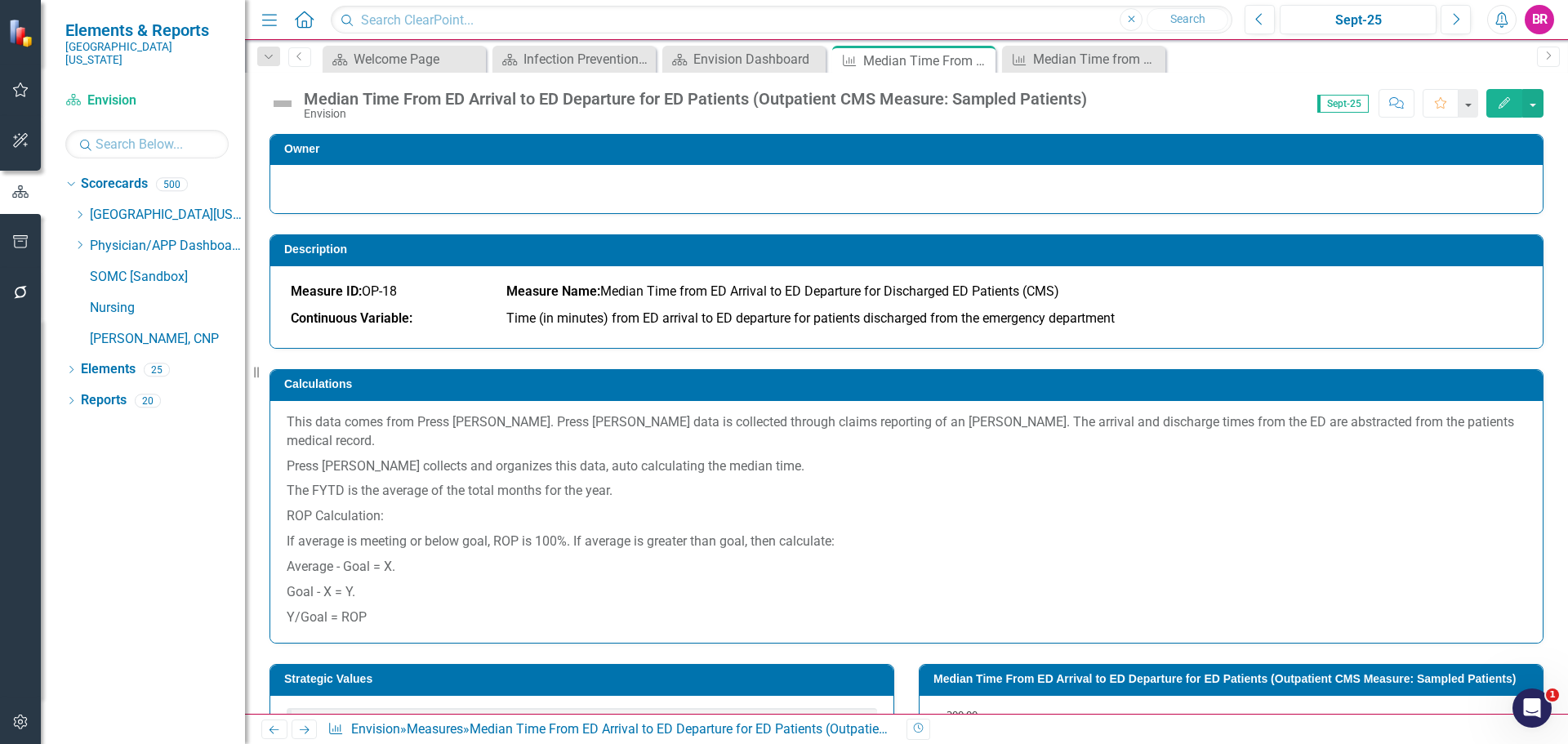
scroll to position [245, 0]
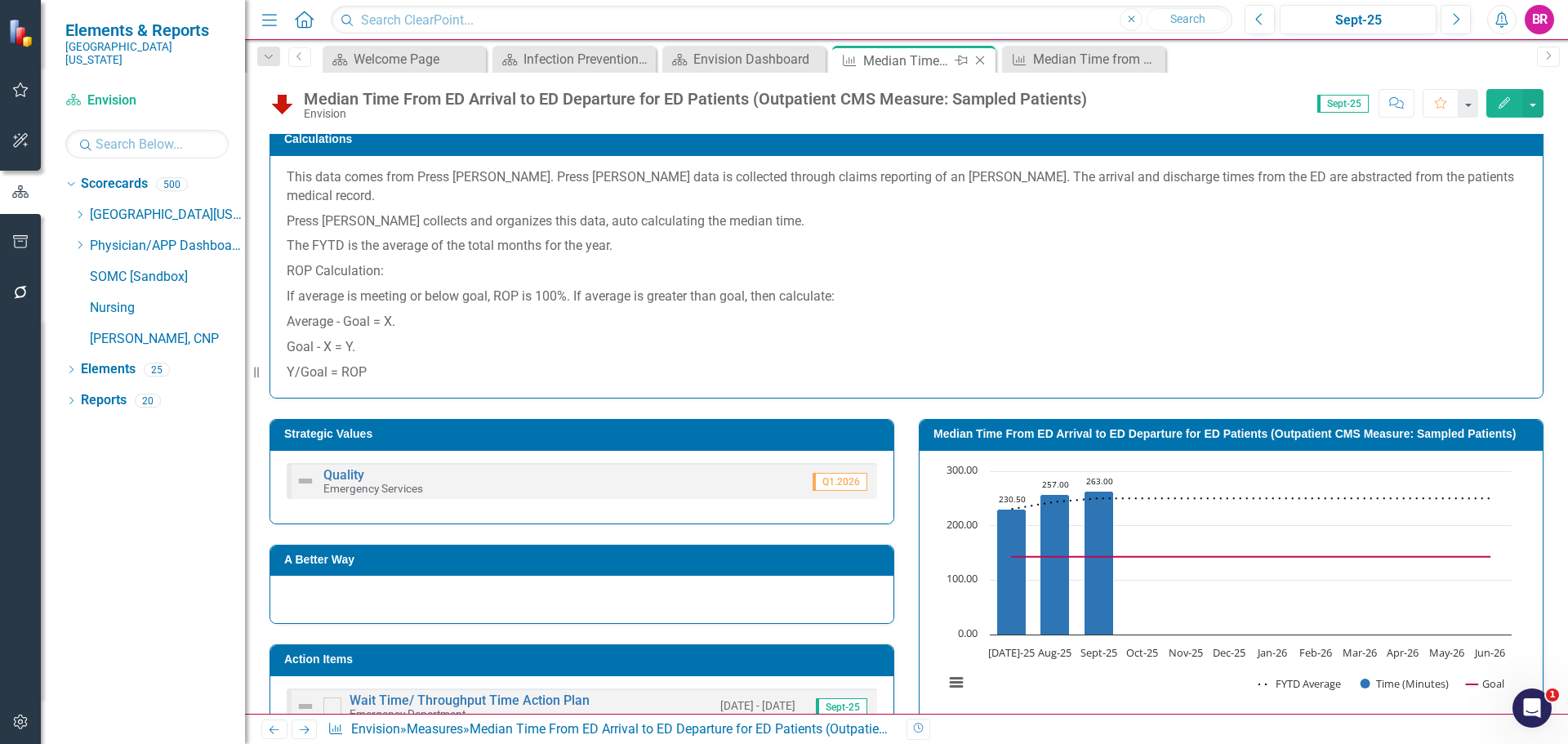
click at [984, 59] on icon "Close" at bounding box center [980, 60] width 17 height 13
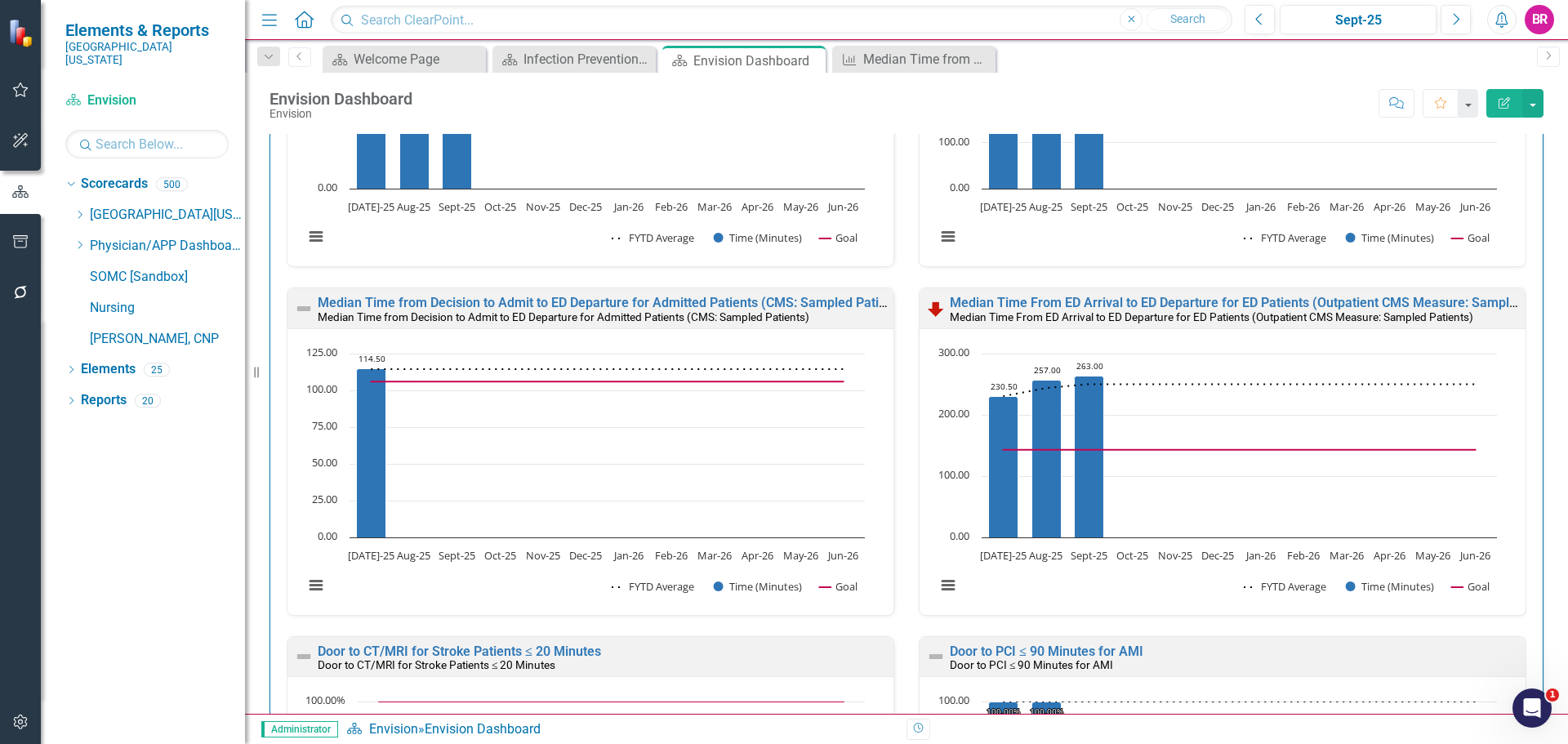
scroll to position [2450, 0]
click at [582, 304] on link "Median Time from Decision to Admit to ED Departure for Admitted Patients (CMS: …" at bounding box center [614, 302] width 591 height 16
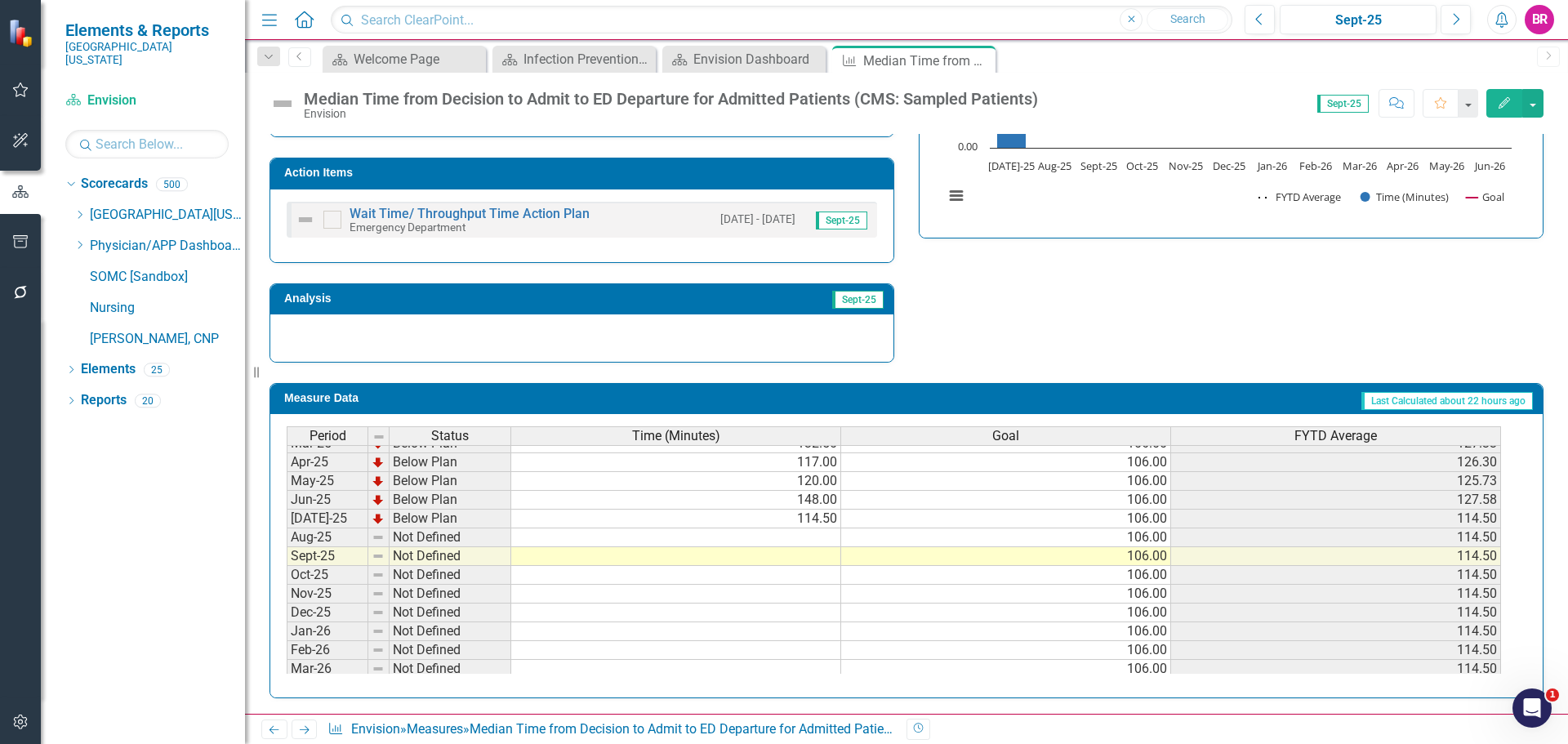
scroll to position [676, 0]
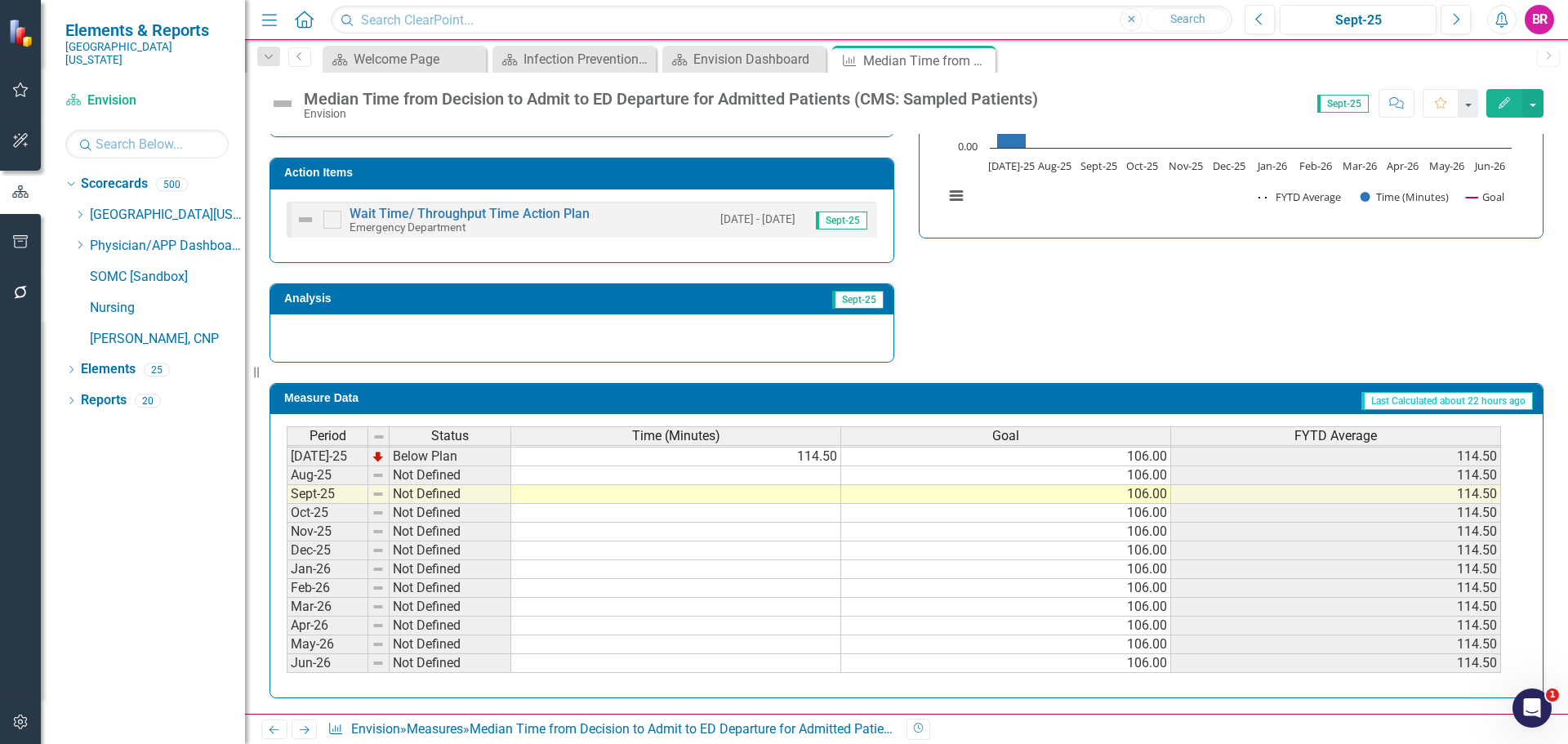
click at [820, 474] on tbody "Dec-23 On Target 97.00 106.00 99.25 Jan-24 Below Plan 108.00 106.00 100.50 Feb-…" at bounding box center [893, 381] width 1214 height 583
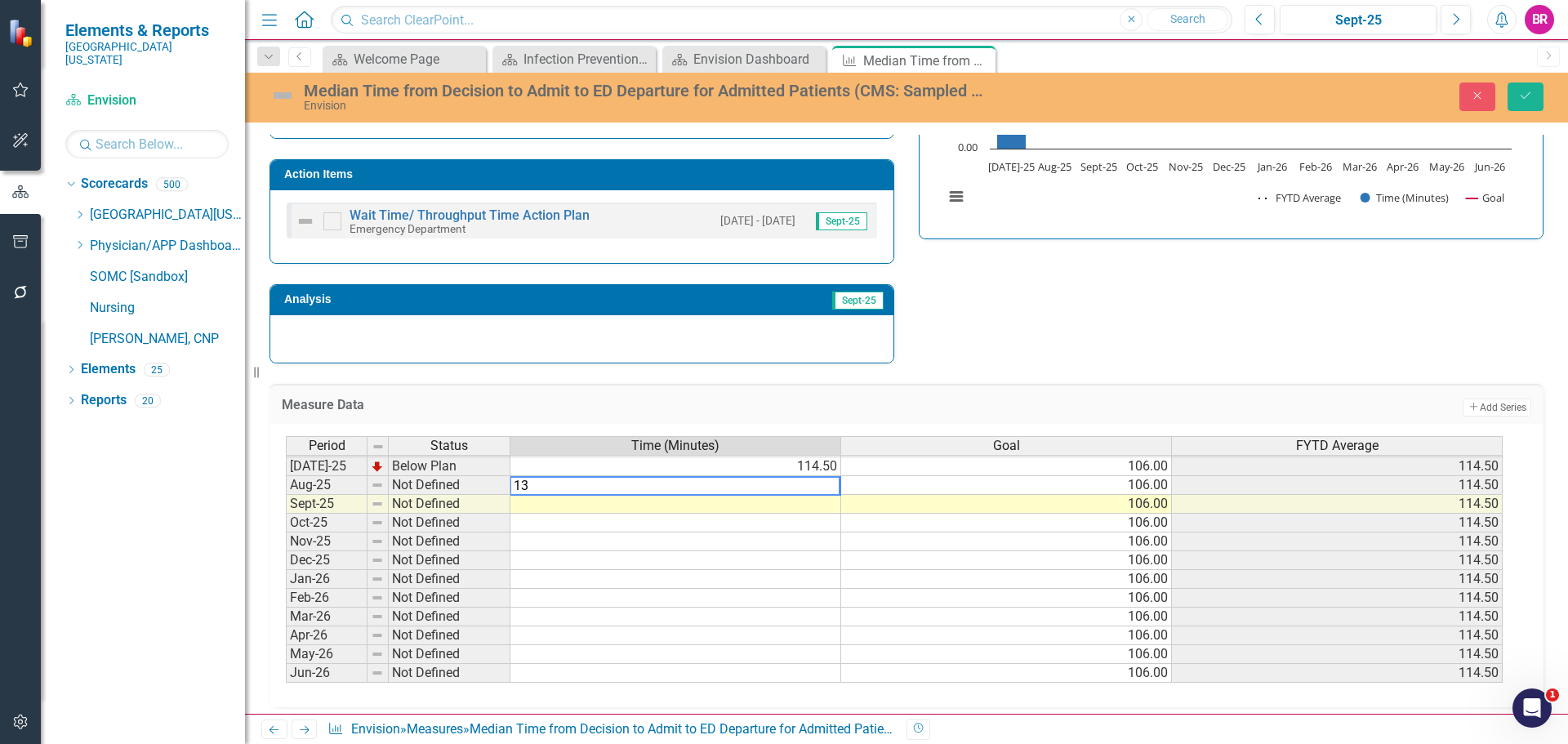
type textarea "134"
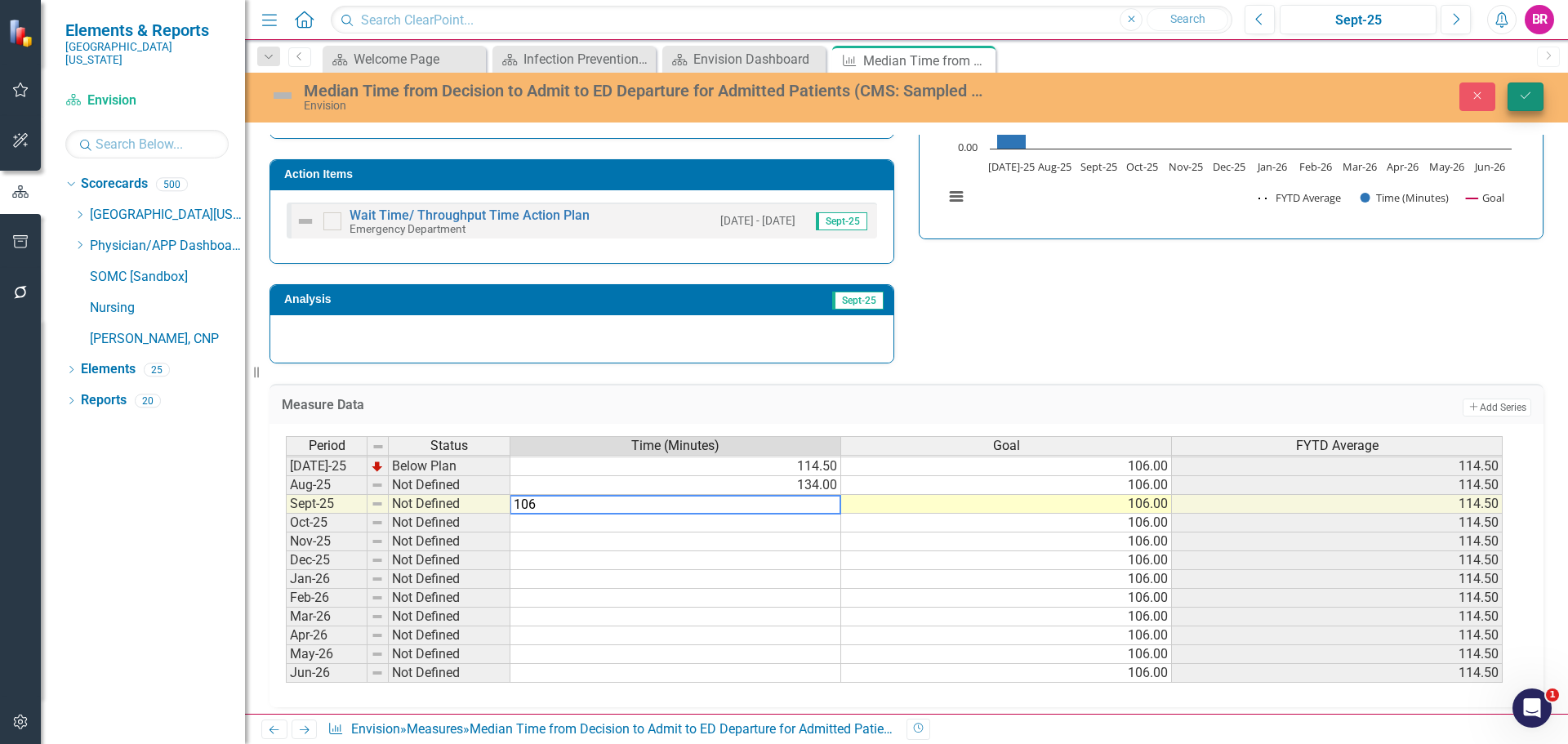
type textarea "106"
click at [1527, 89] on button "Save" at bounding box center [1526, 96] width 36 height 29
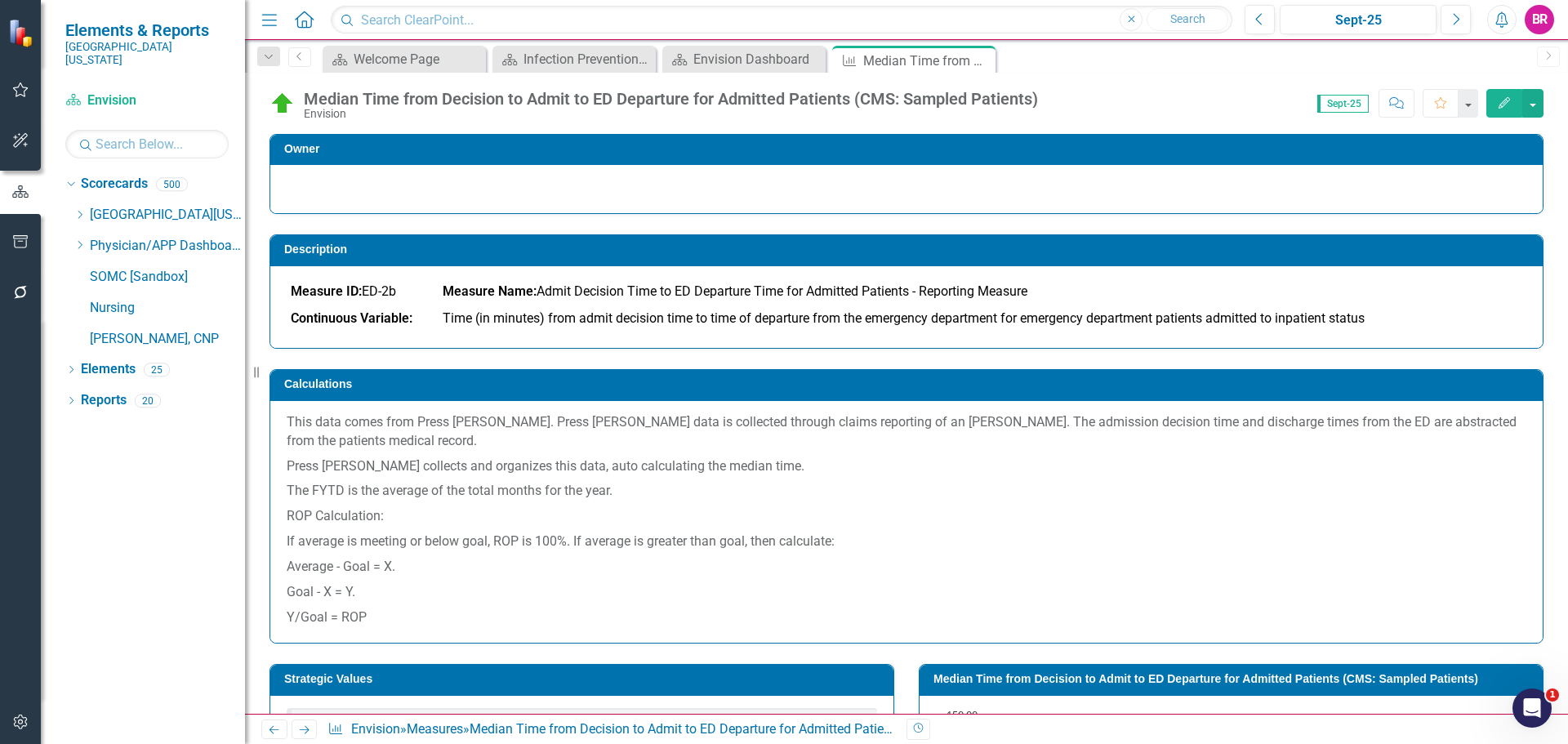
scroll to position [82, 0]
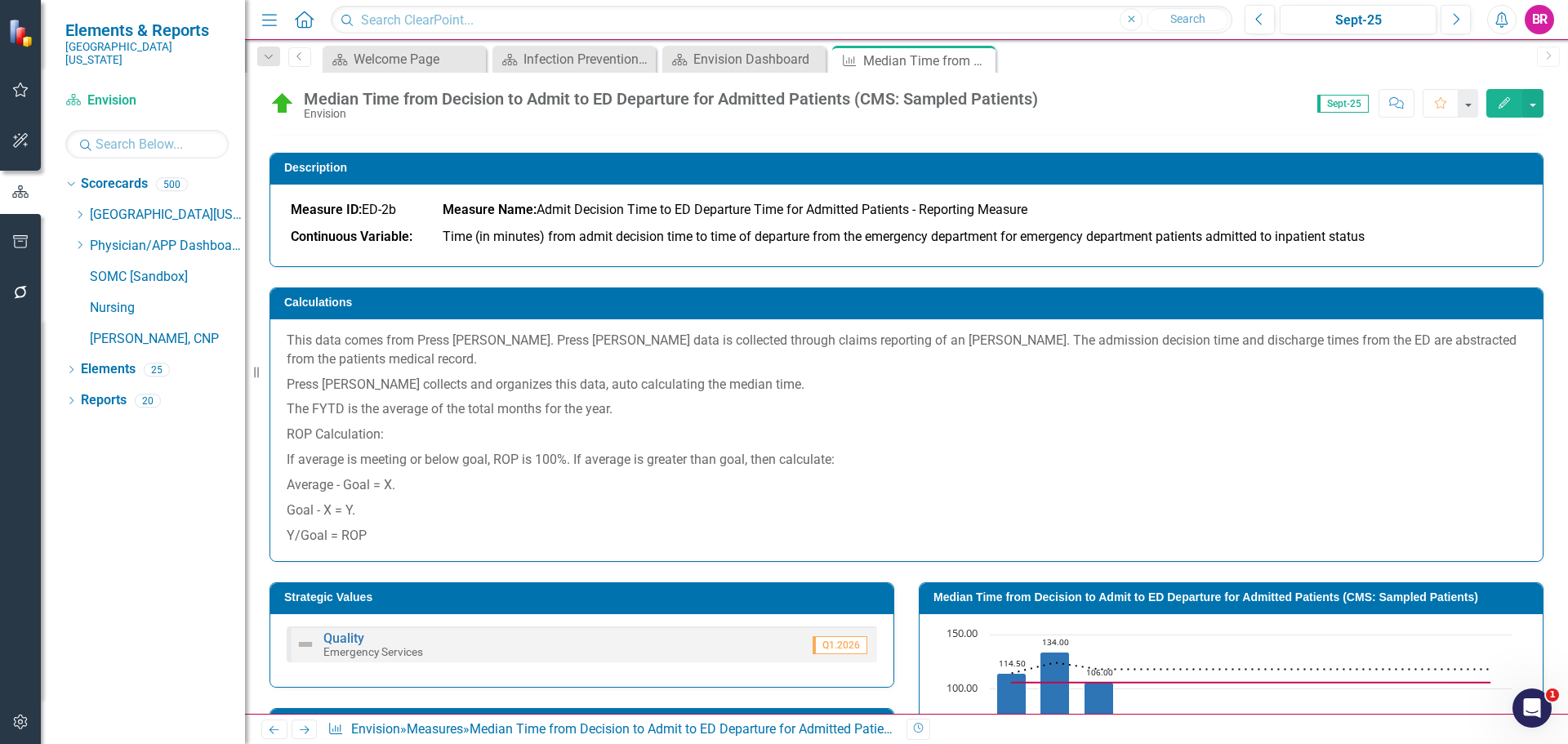
click at [997, 56] on div "Measure Median Time from Decision to Admit to ED Departure for Admitted Patient…" at bounding box center [914, 58] width 170 height 26
click at [974, 56] on icon "Close" at bounding box center [980, 60] width 17 height 13
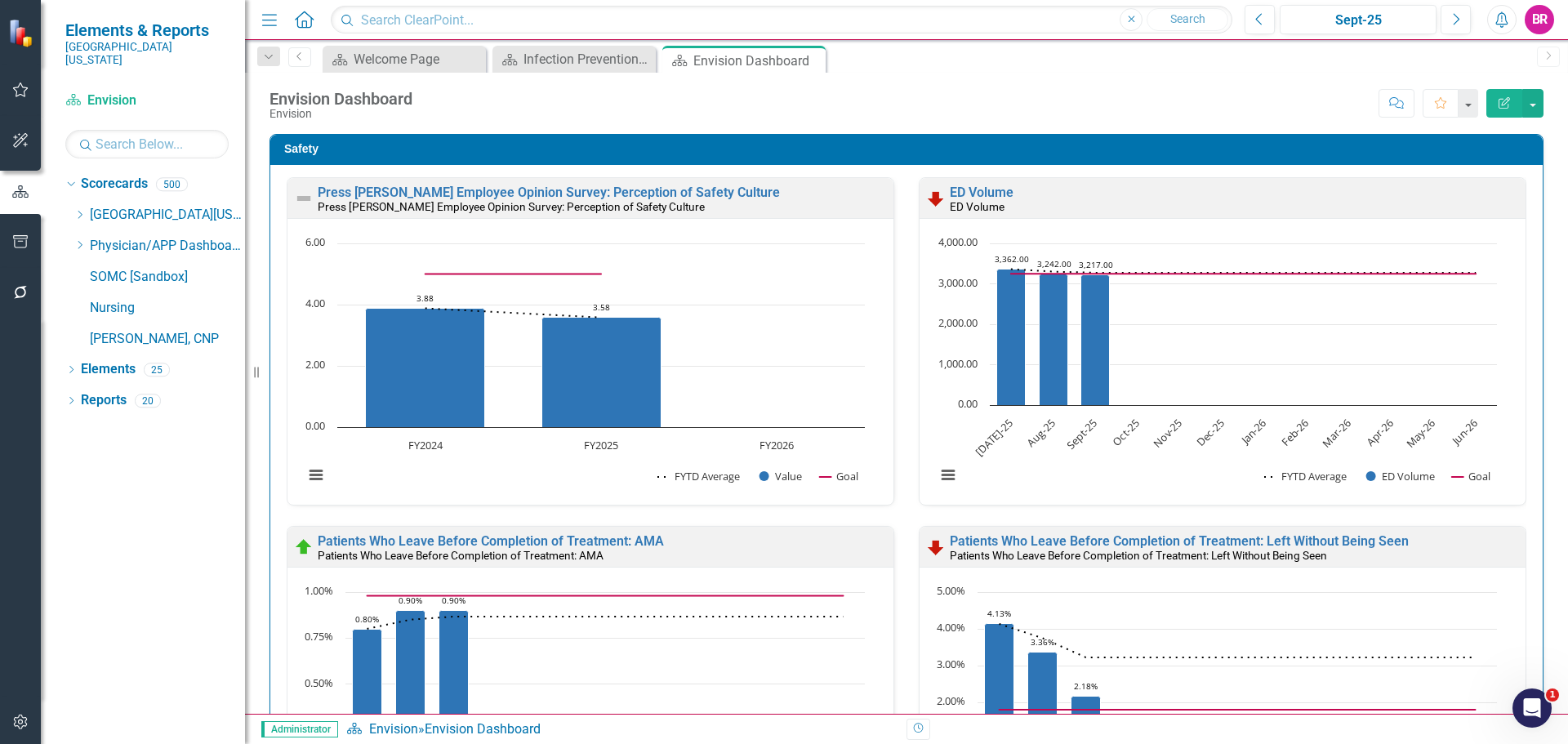
scroll to position [165, 0]
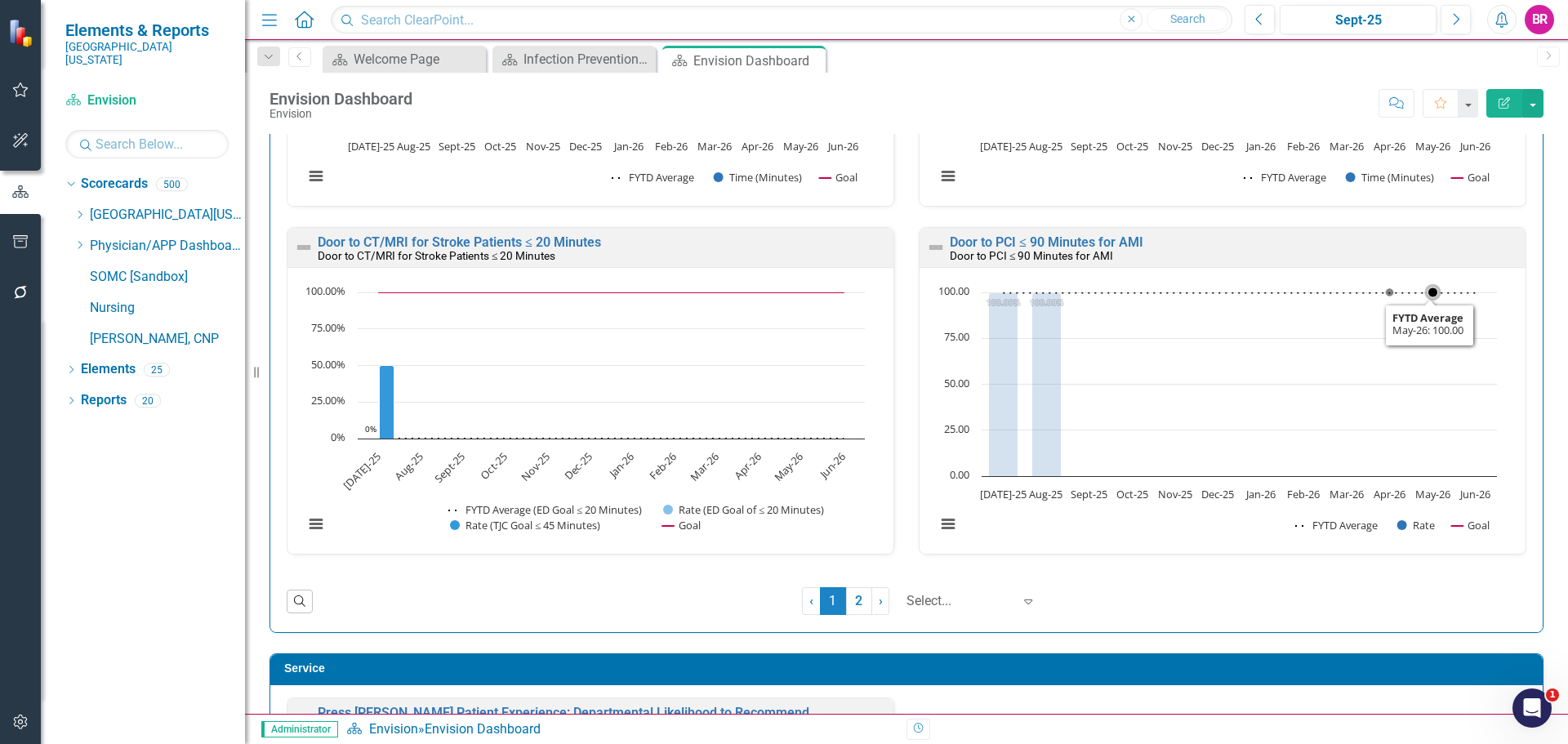
scroll to position [2940, 0]
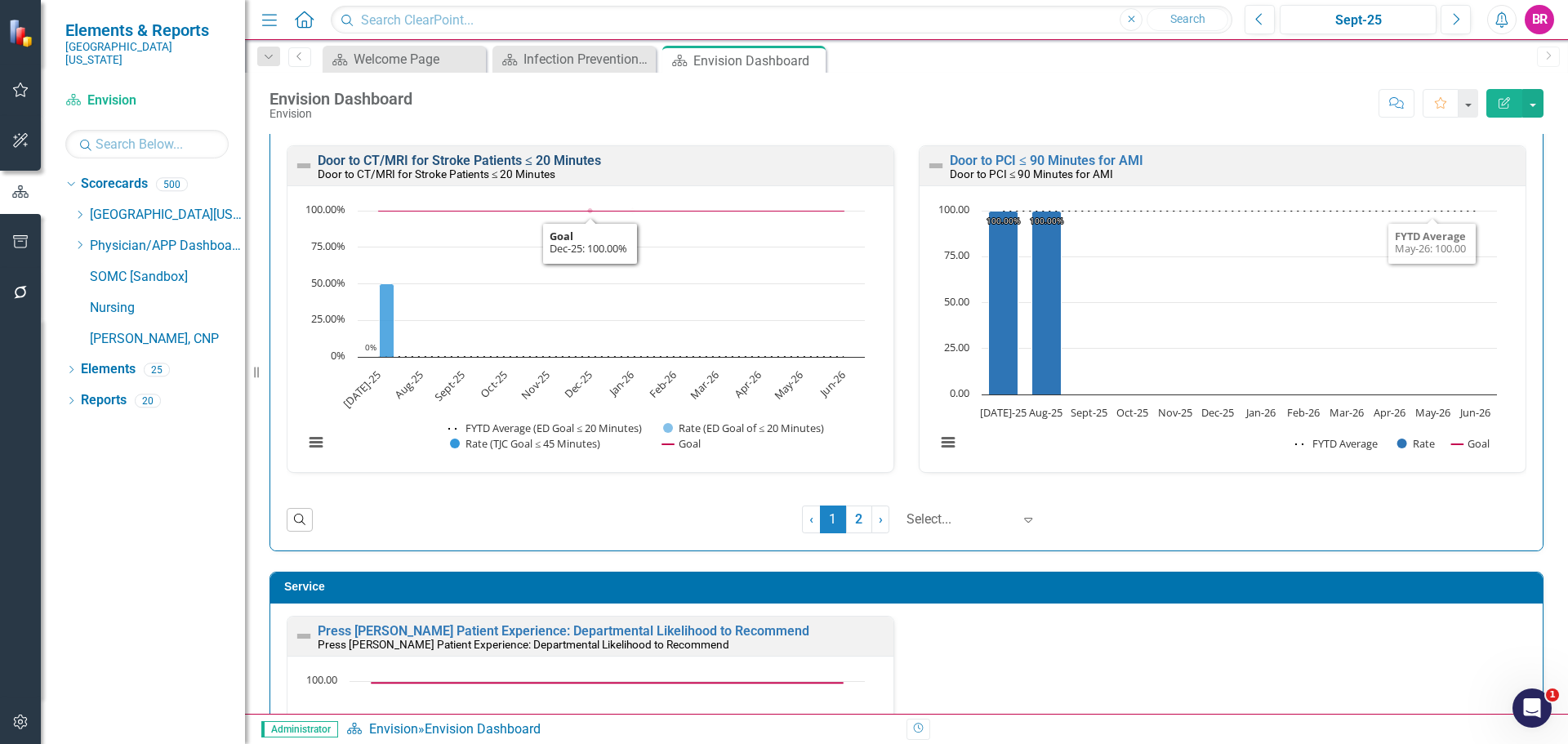
click at [494, 158] on link "Door to CT/MRI for Stroke Patients ≤ 20 Minutes" at bounding box center [459, 161] width 284 height 16
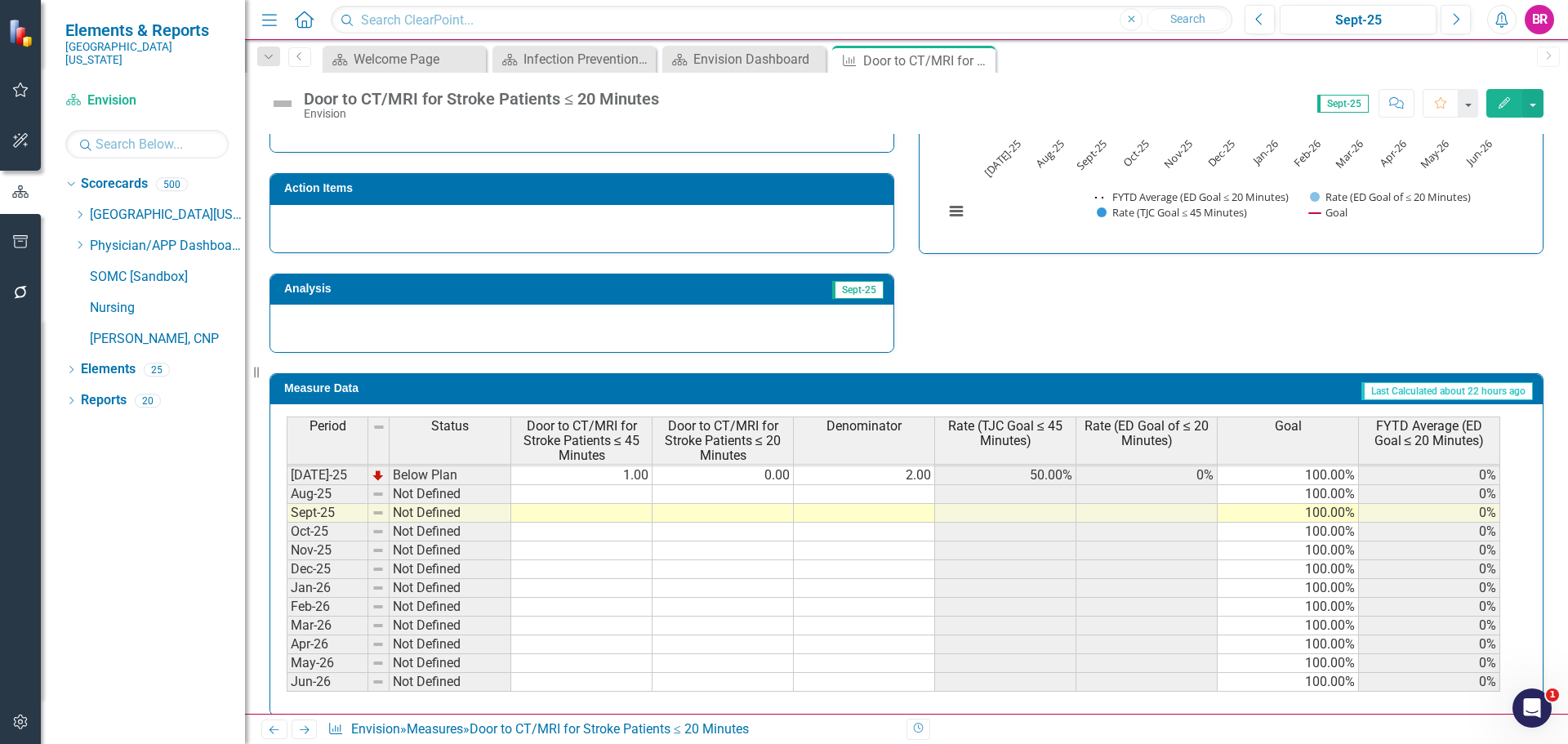
click at [633, 477] on tbody "Apr-24 Below Plan 1.00 1.00 2.00 50.00% 50.00% 100.00% 30.77% May-24 Not Define…" at bounding box center [893, 438] width 1213 height 508
type textarea "1"
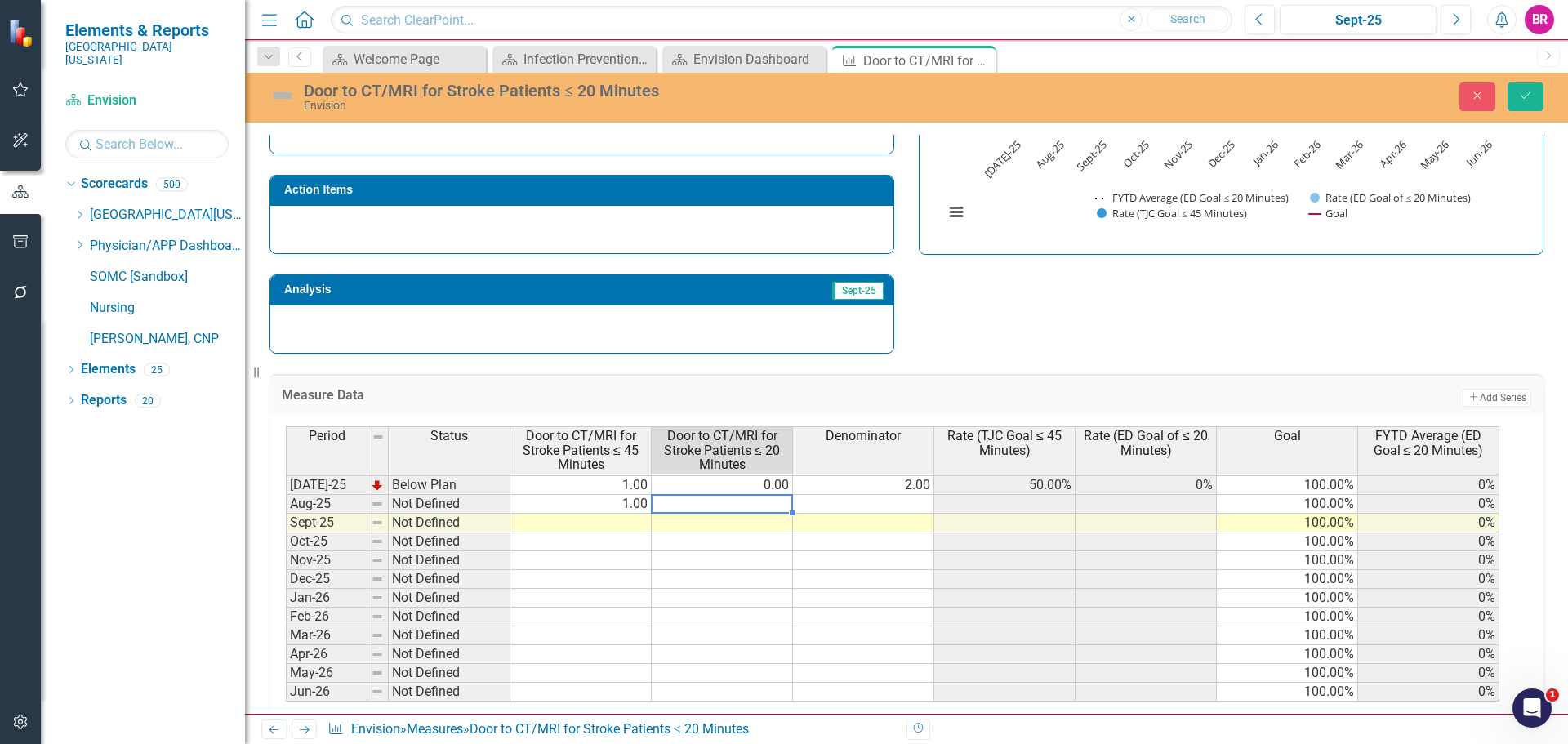
type textarea "2"
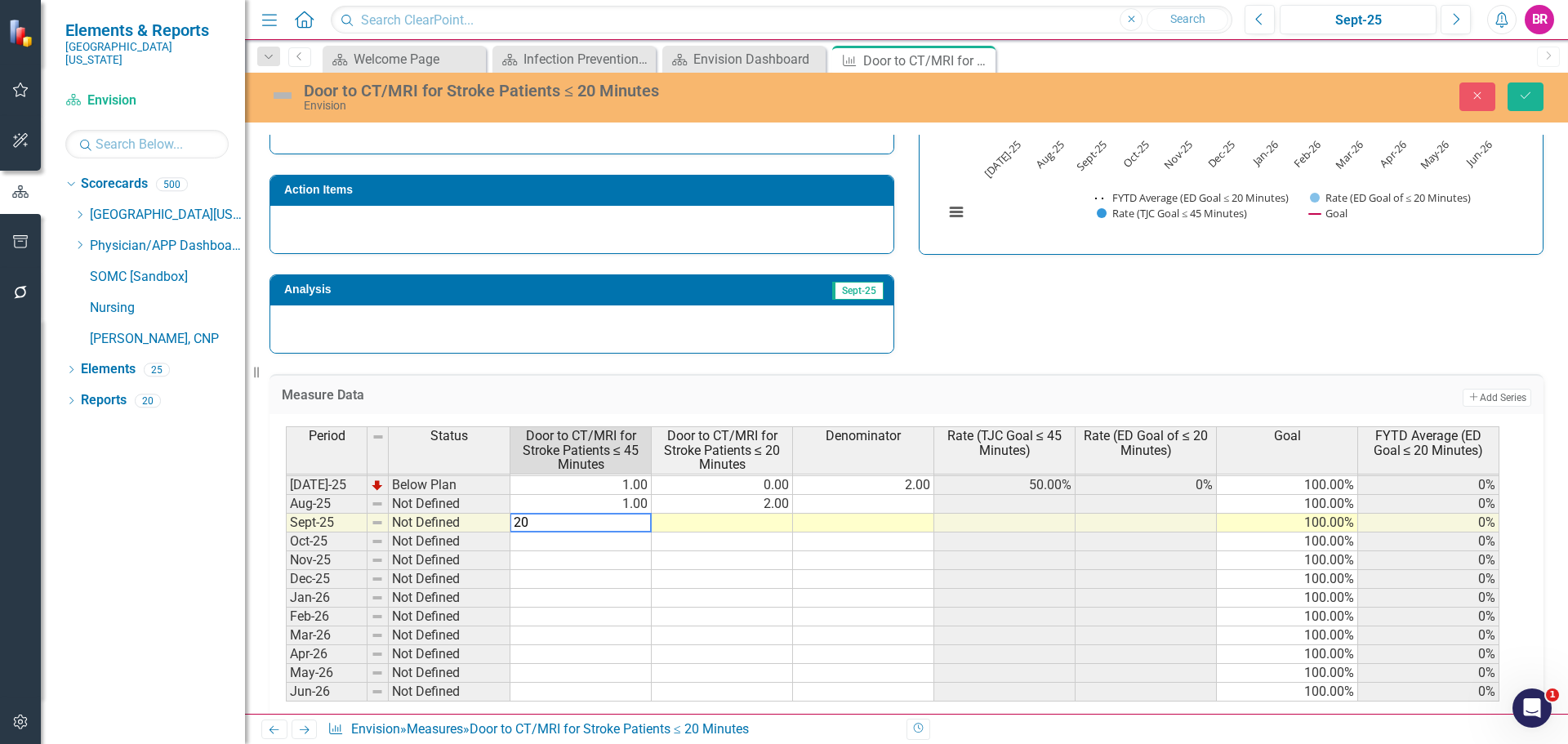
type textarea "2"
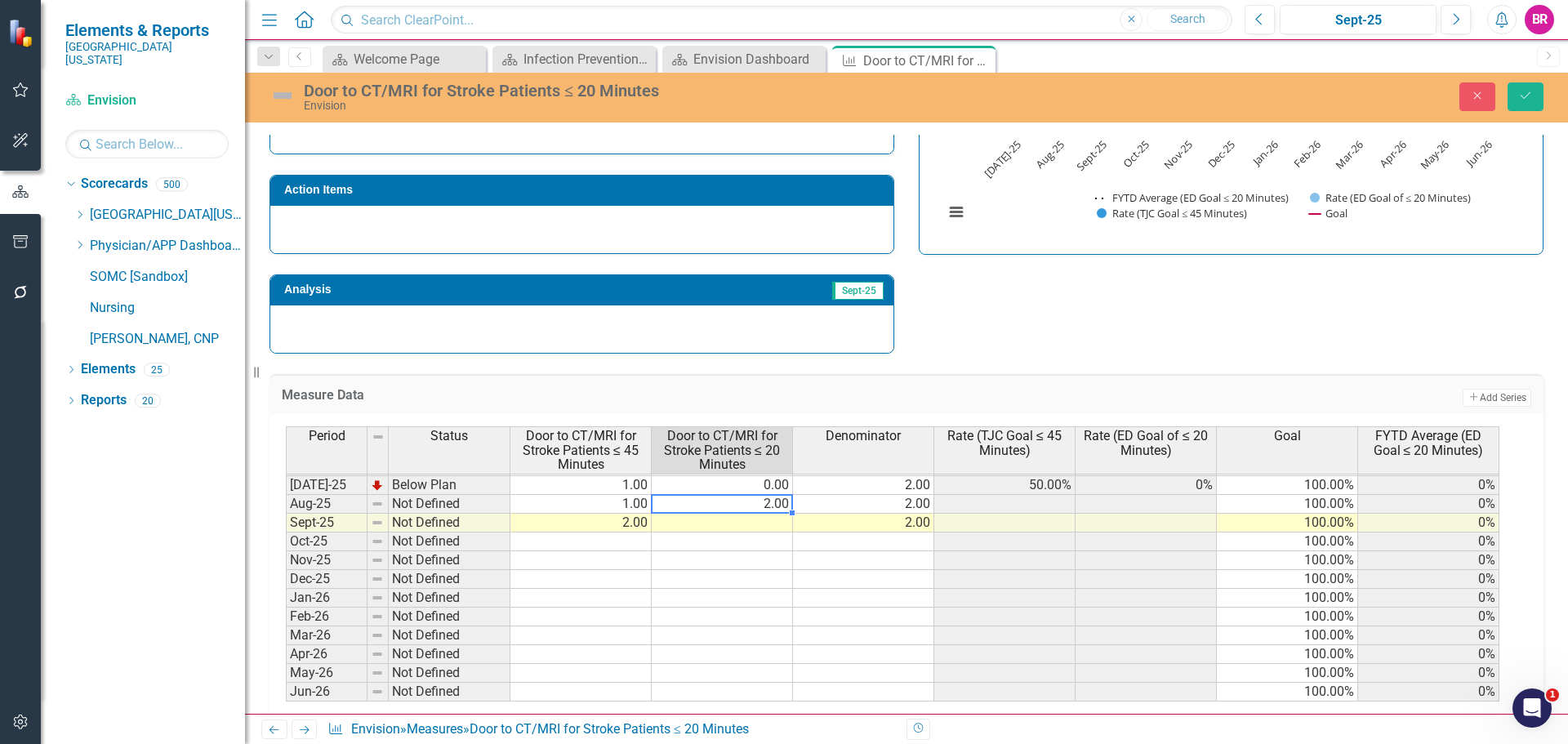
type textarea "0"
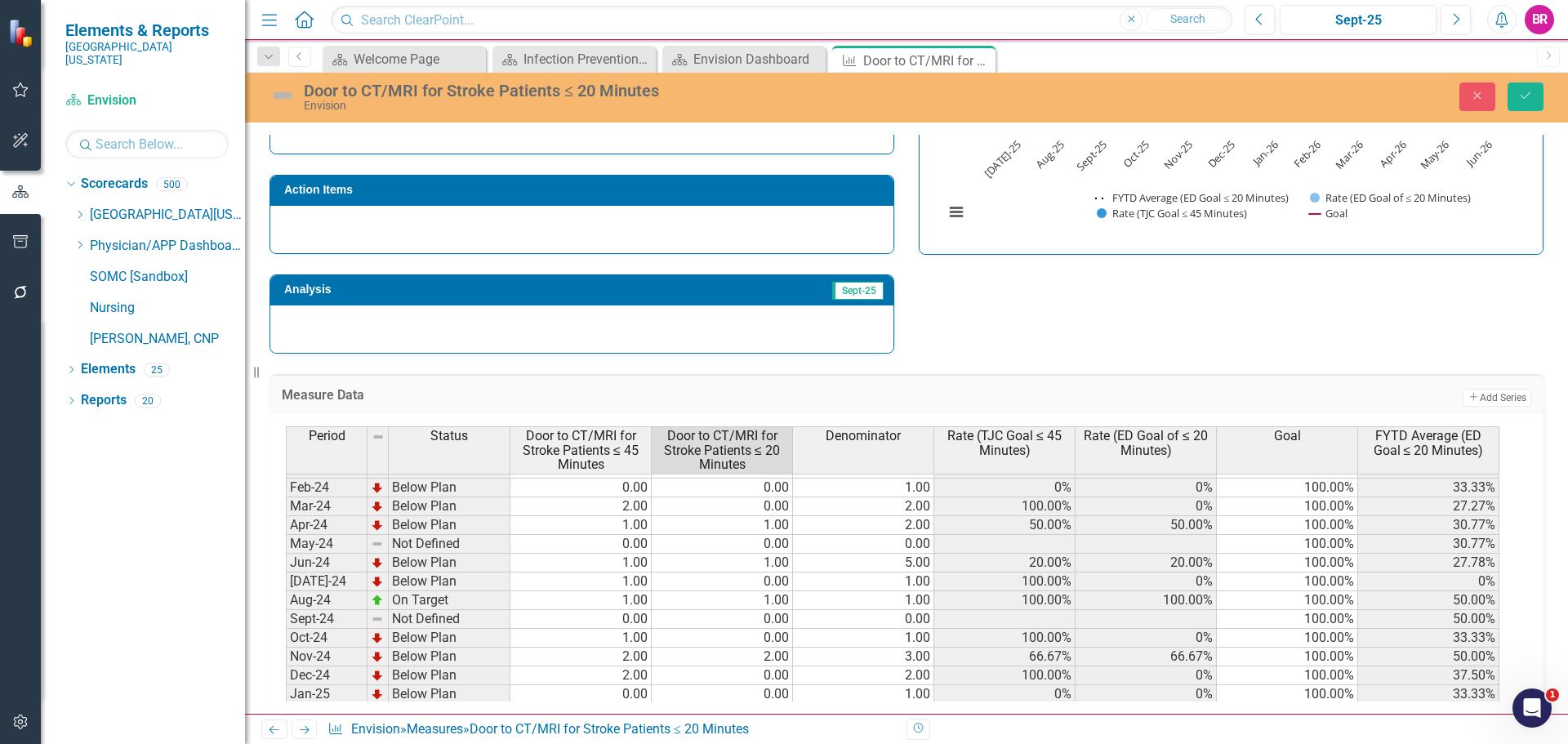
scroll to position [349, 0]
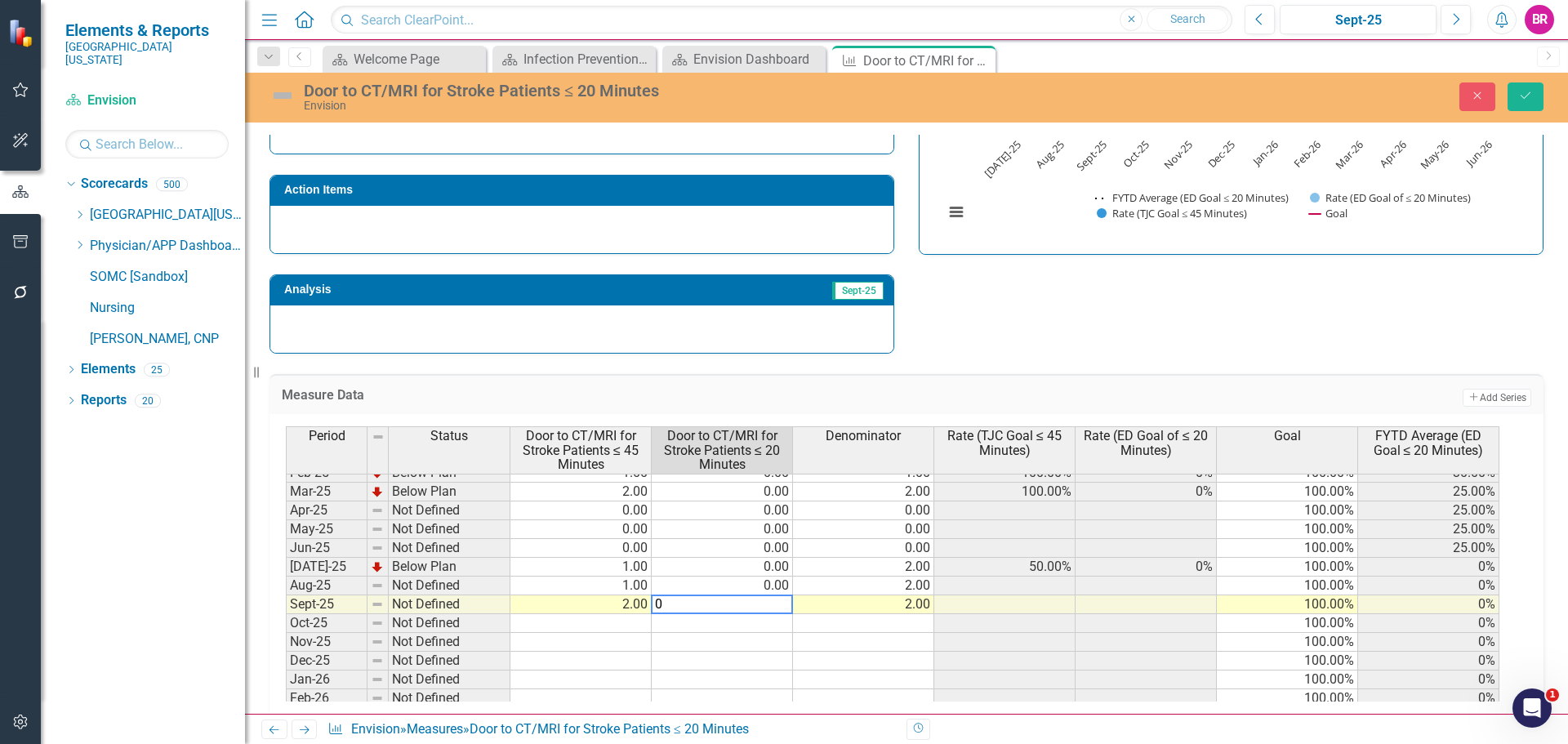
type textarea "0"
click at [780, 570] on tbody "Sep-23 Below Plan 1.00 0.00 1.00 100.00% 0% 100.00% 25.00% Oct-23 Not Defined 0…" at bounding box center [892, 435] width 1213 height 583
click at [1043, 292] on div "Strategic Values Quality Emergency Services Q1.2026 A Better Way Action Items A…" at bounding box center [906, 141] width 1298 height 426
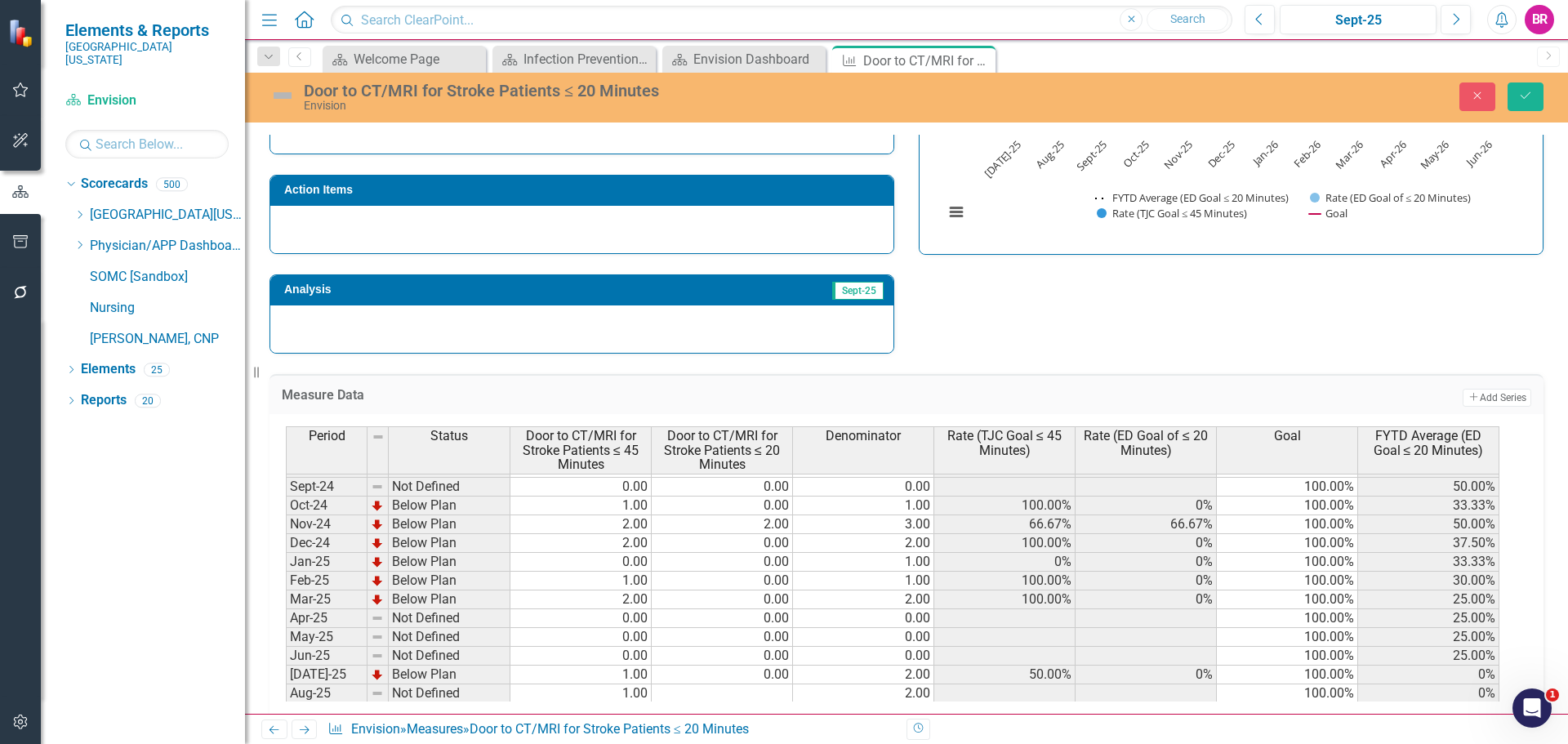
scroll to position [512, 0]
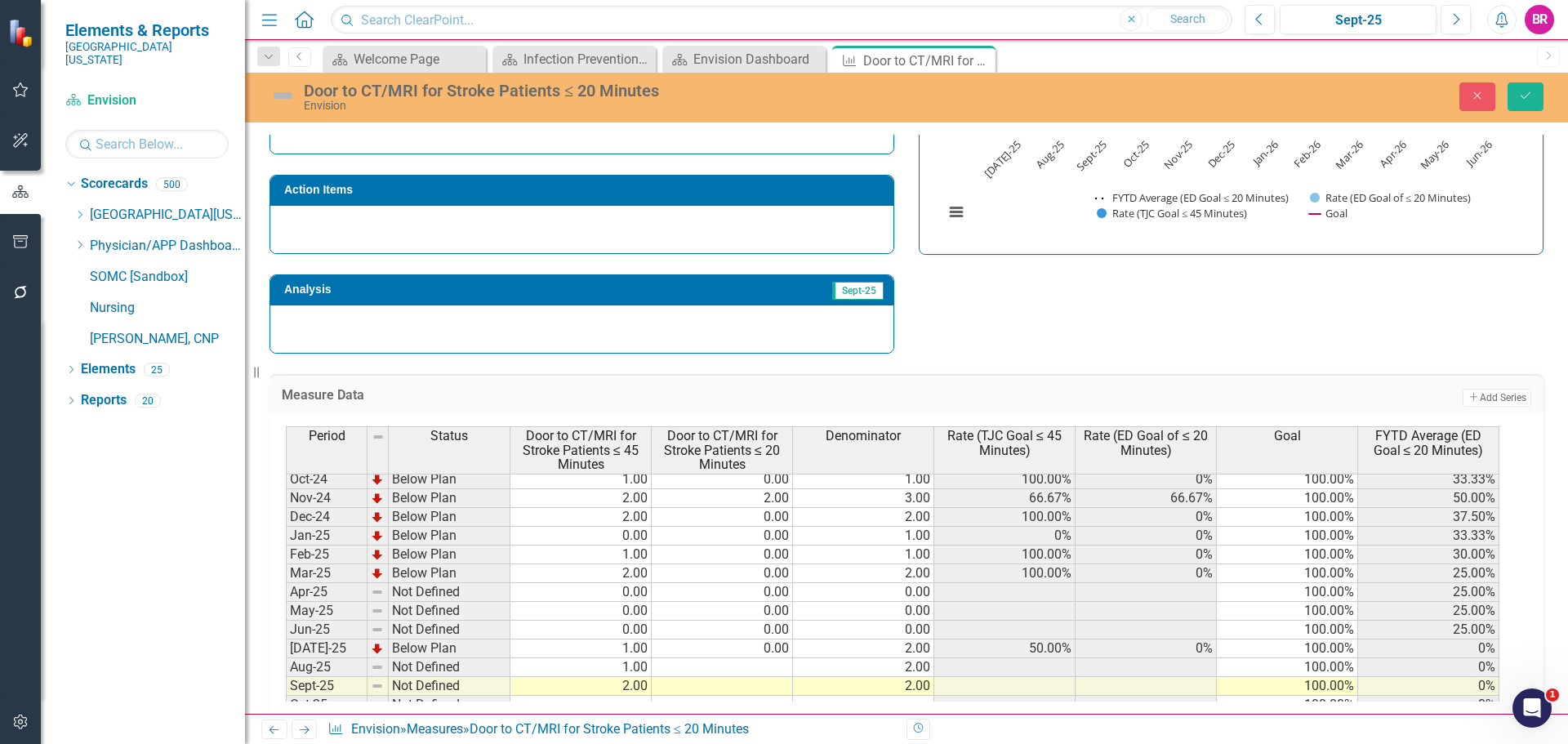
click at [772, 652] on tbody "Mar-24 Below Plan 2.00 0.00 2.00 100.00% 0% 100.00% 27.27% Apr-24 Below Plan 1.…" at bounding box center [892, 601] width 1213 height 527
type textarea "1"
type textarea "0"
click at [1528, 96] on icon "Save" at bounding box center [1526, 96] width 15 height 12
